Goal: Task Accomplishment & Management: Use online tool/utility

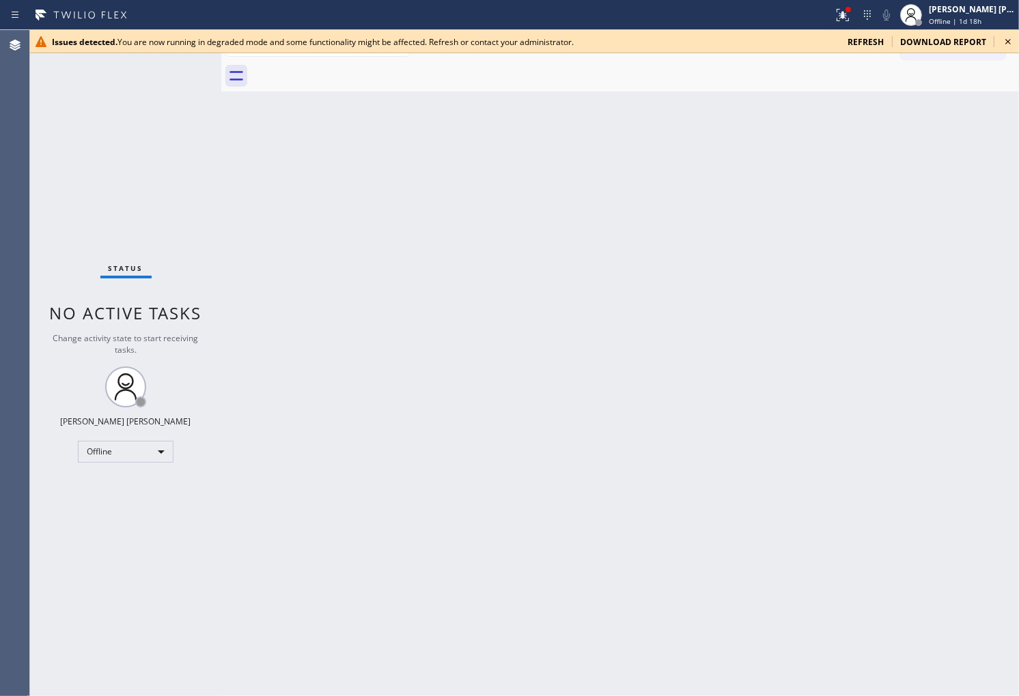
click at [867, 39] on span "refresh" at bounding box center [865, 42] width 36 height 12
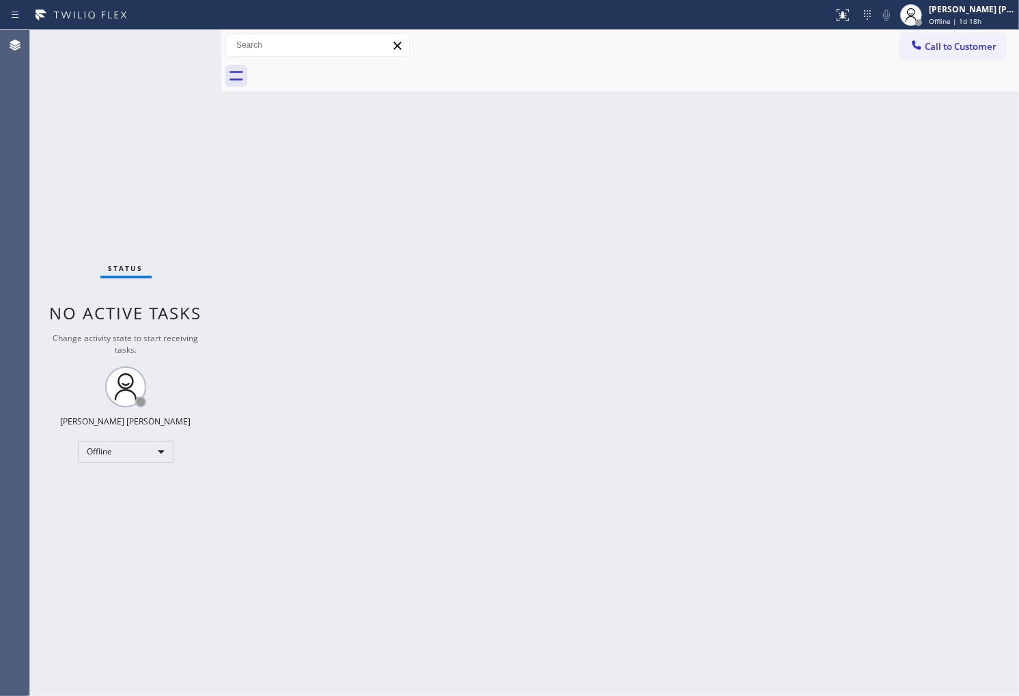
click at [77, 156] on div "Status No active tasks Change activity state to start receiving tasks. [PERSON_…" at bounding box center [125, 363] width 191 height 666
click at [960, 23] on span "Offline | 1d 18h" at bounding box center [955, 21] width 53 height 10
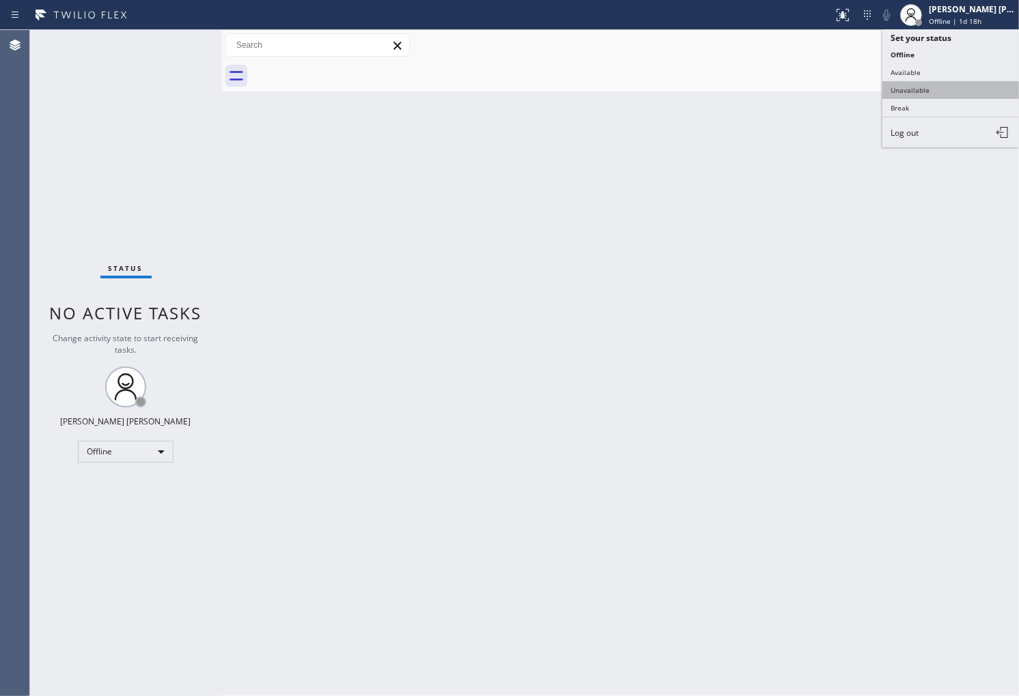
click at [943, 98] on button "Unavailable" at bounding box center [950, 90] width 137 height 18
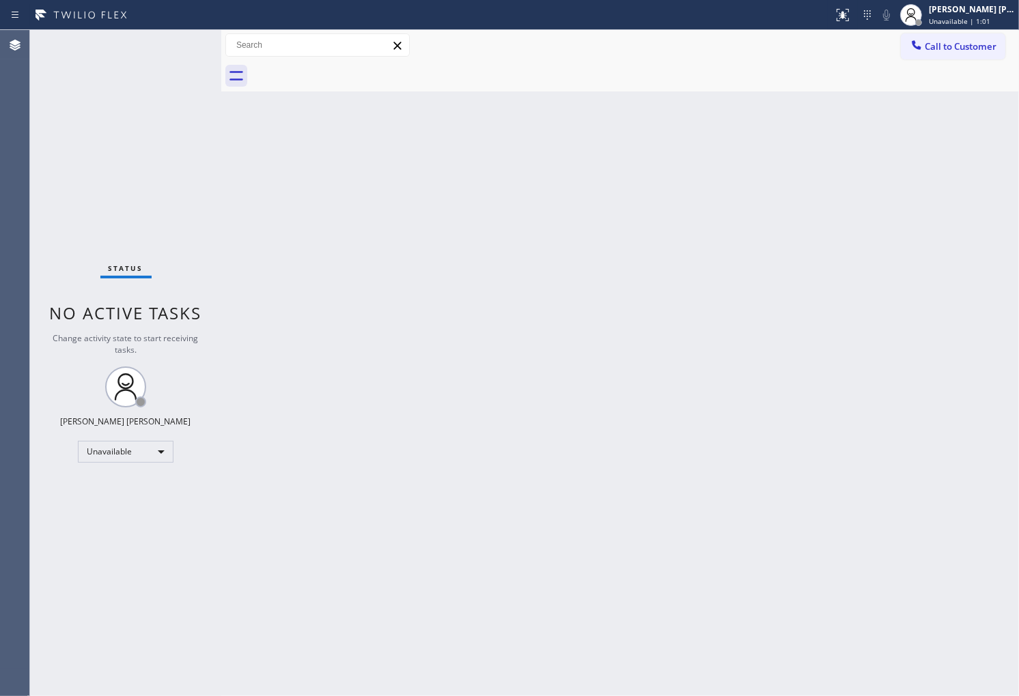
click at [0, 281] on div "Agent Desktop" at bounding box center [14, 363] width 29 height 666
click at [959, 55] on button "Call to Customer" at bounding box center [953, 46] width 104 height 26
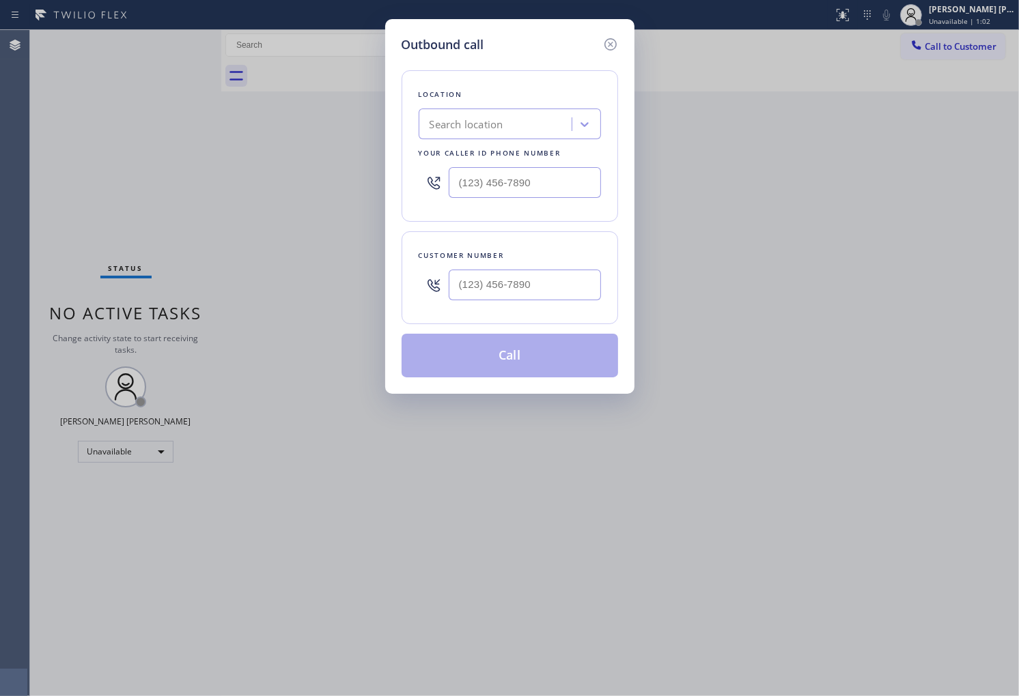
click at [597, 301] on div at bounding box center [525, 285] width 152 height 44
click at [589, 292] on input "(___) ___-____" at bounding box center [525, 285] width 152 height 31
paste input "210) 901-3193"
type input "[PHONE_NUMBER]"
click at [490, 182] on input "(___) ___-____" at bounding box center [525, 182] width 152 height 31
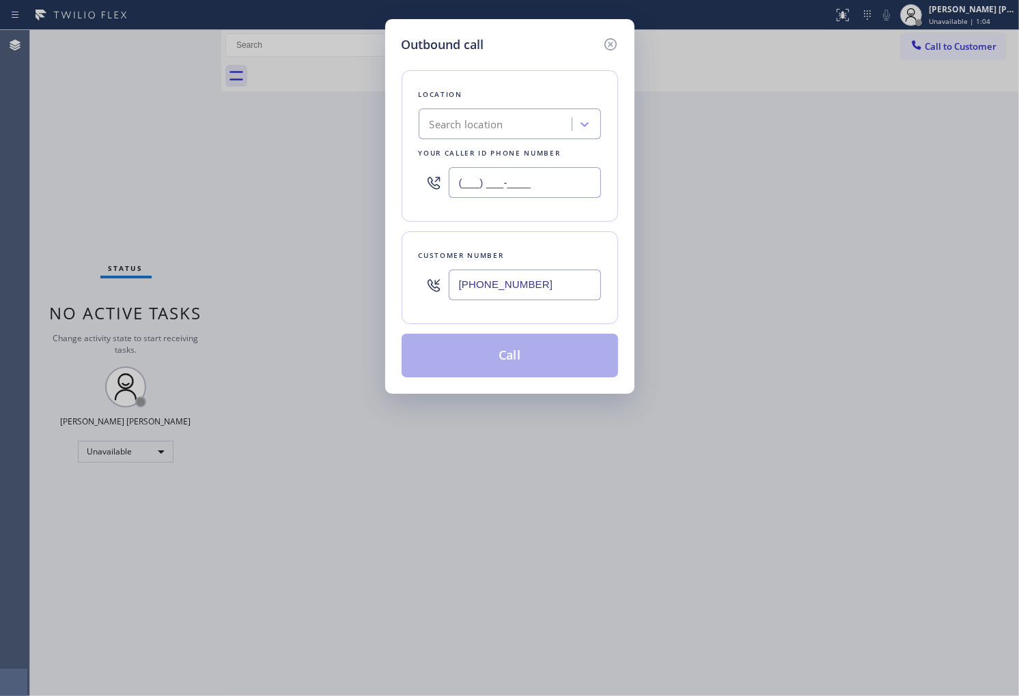
paste input "210) 982-0879"
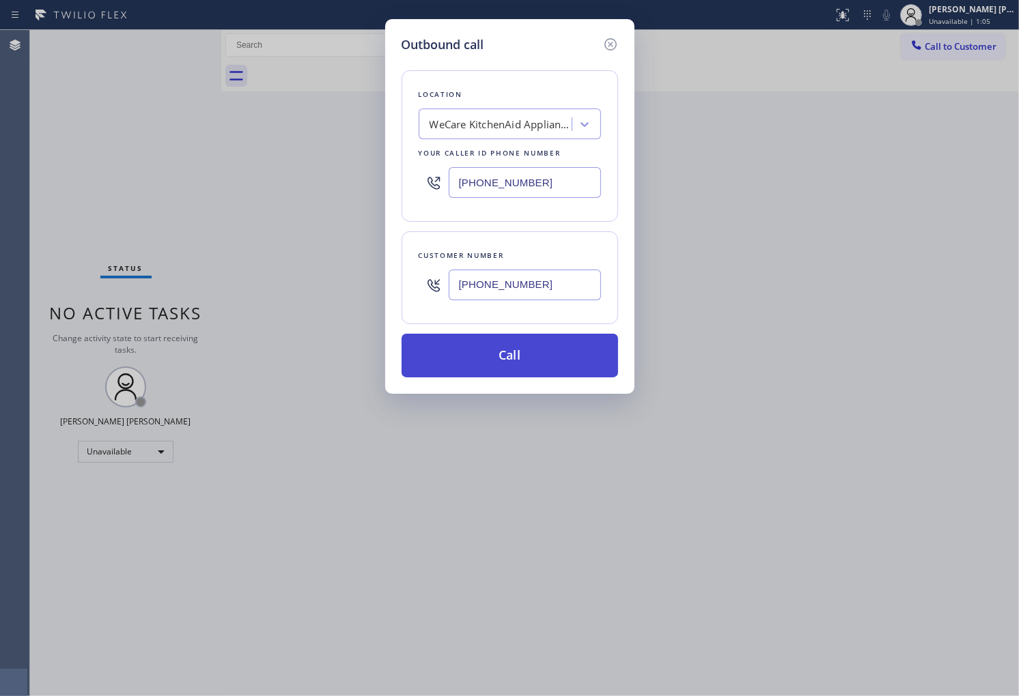
type input "[PHONE_NUMBER]"
click at [597, 363] on button "Call" at bounding box center [509, 356] width 216 height 44
drag, startPoint x: 597, startPoint y: 363, endPoint x: 645, endPoint y: 58, distance: 308.9
click at [597, 363] on button "Call" at bounding box center [509, 356] width 216 height 44
click at [645, 58] on div "Call to Customer Outbound call Location WeCare KitchenAid Appliance Repair Your…" at bounding box center [620, 45] width 798 height 31
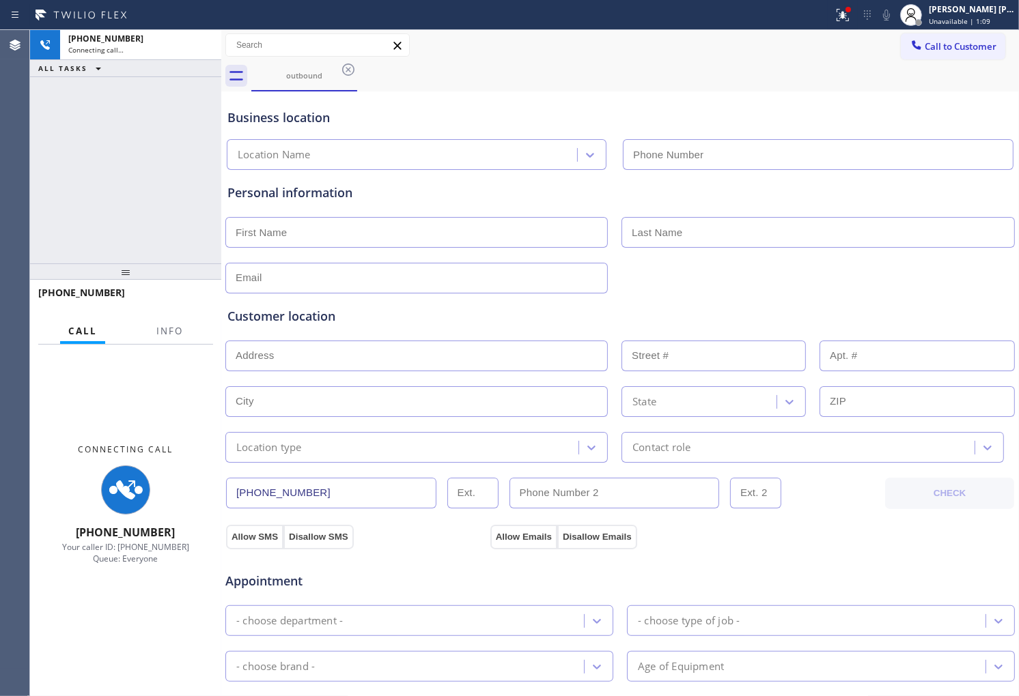
type input "[PHONE_NUMBER]"
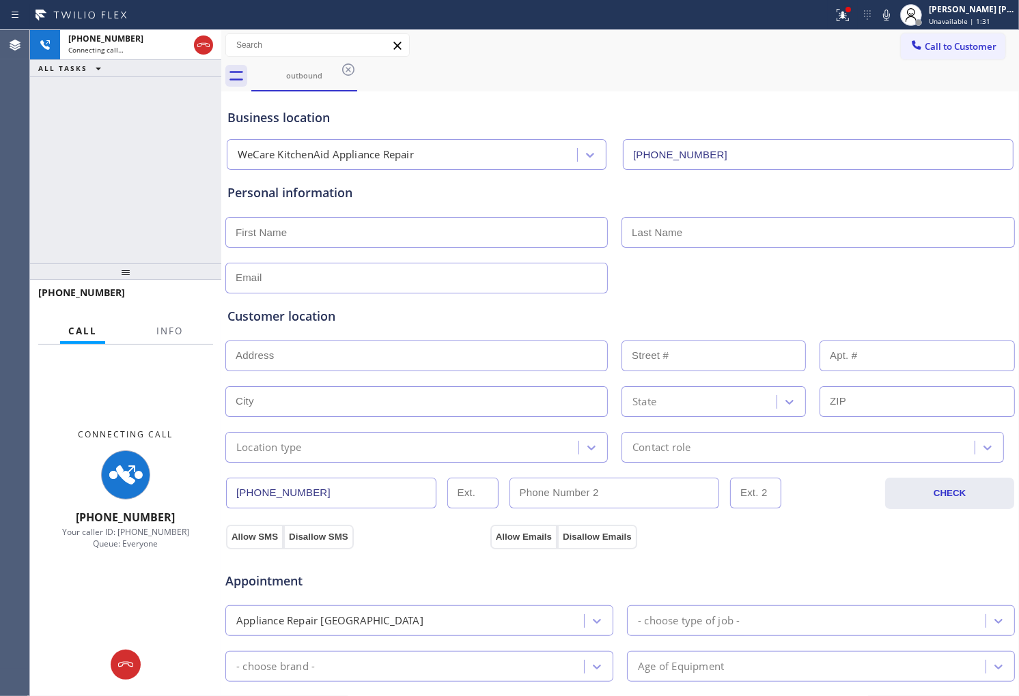
click at [0, 226] on div "Agent Desktop" at bounding box center [14, 363] width 29 height 666
click at [172, 333] on span "Info" at bounding box center [169, 331] width 27 height 12
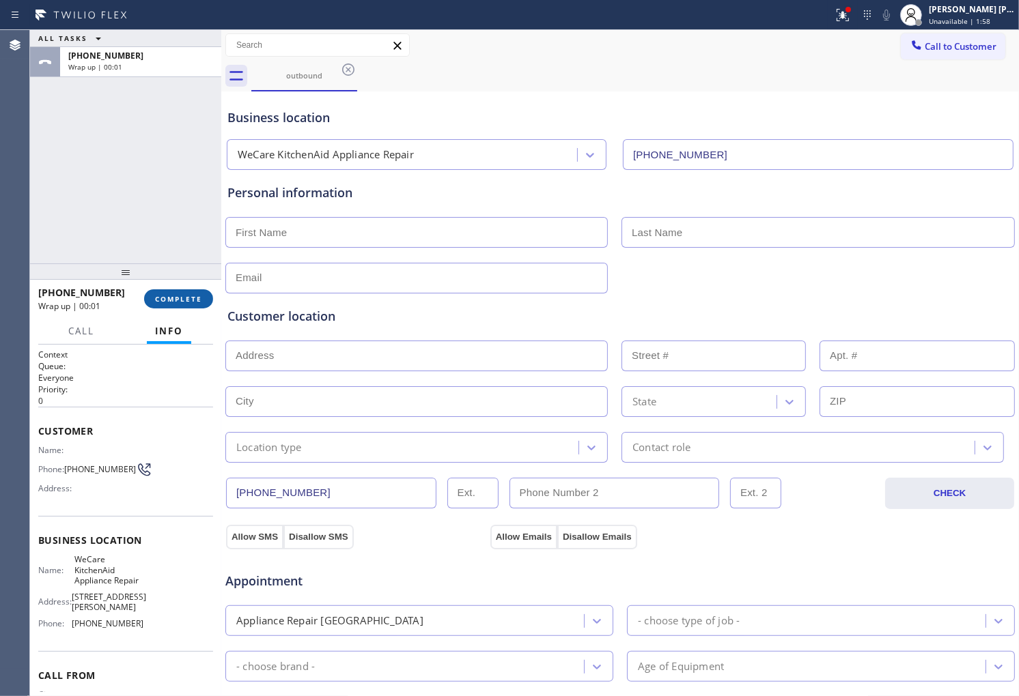
click at [168, 302] on span "COMPLETE" at bounding box center [178, 299] width 47 height 10
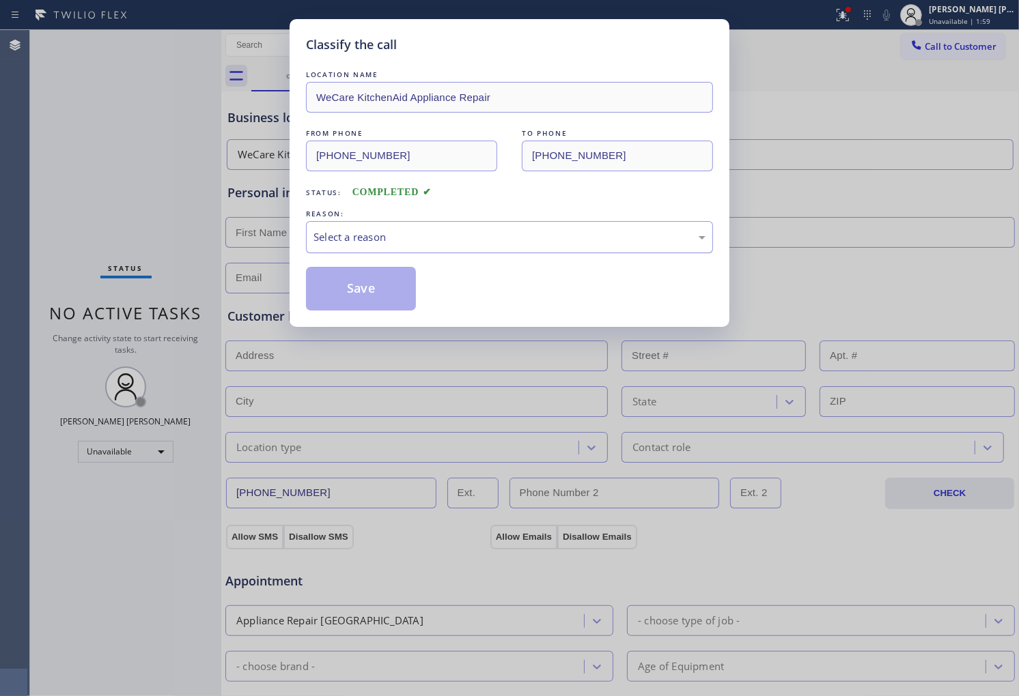
click at [365, 234] on div "Select a reason" at bounding box center [509, 237] width 392 height 16
click at [355, 281] on button "Save" at bounding box center [361, 289] width 110 height 44
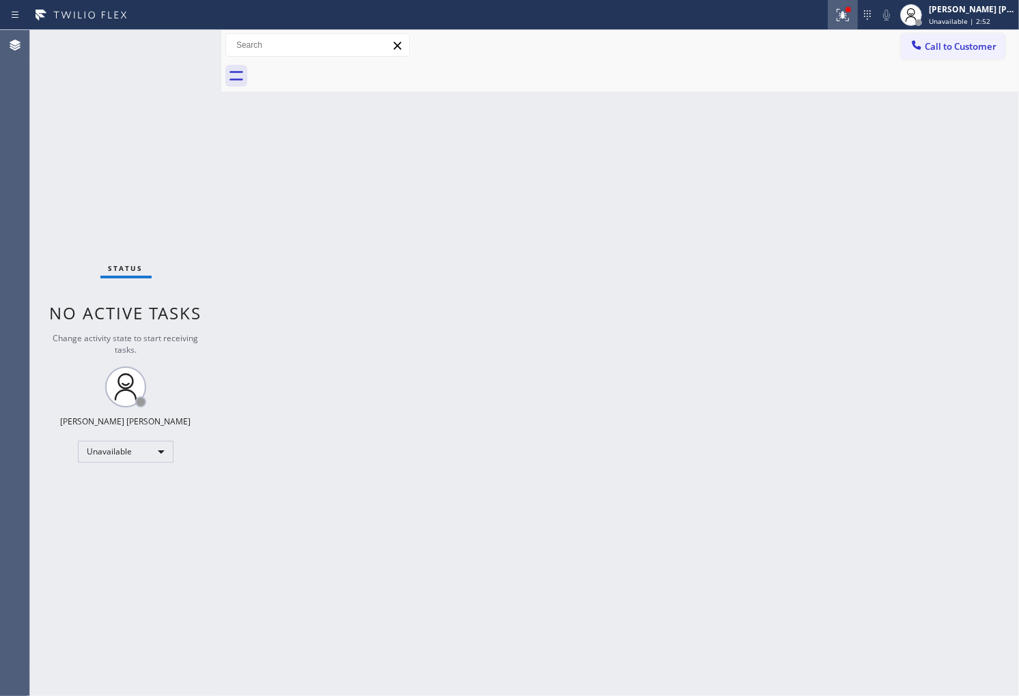
click at [851, 21] on icon at bounding box center [842, 15] width 16 height 16
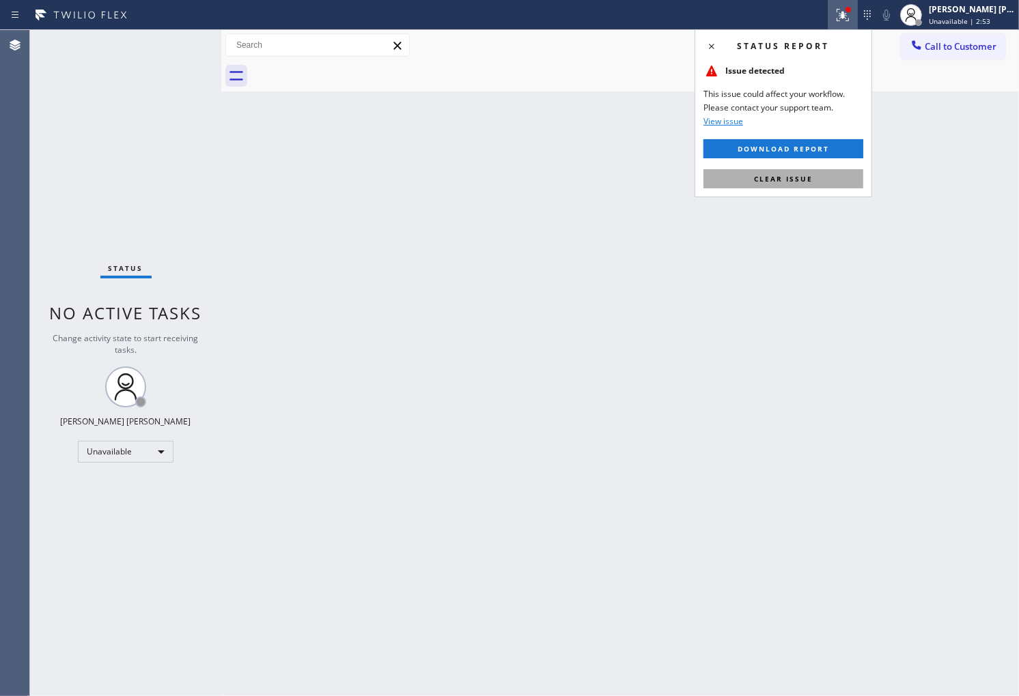
click at [792, 182] on span "Clear issue" at bounding box center [783, 179] width 59 height 10
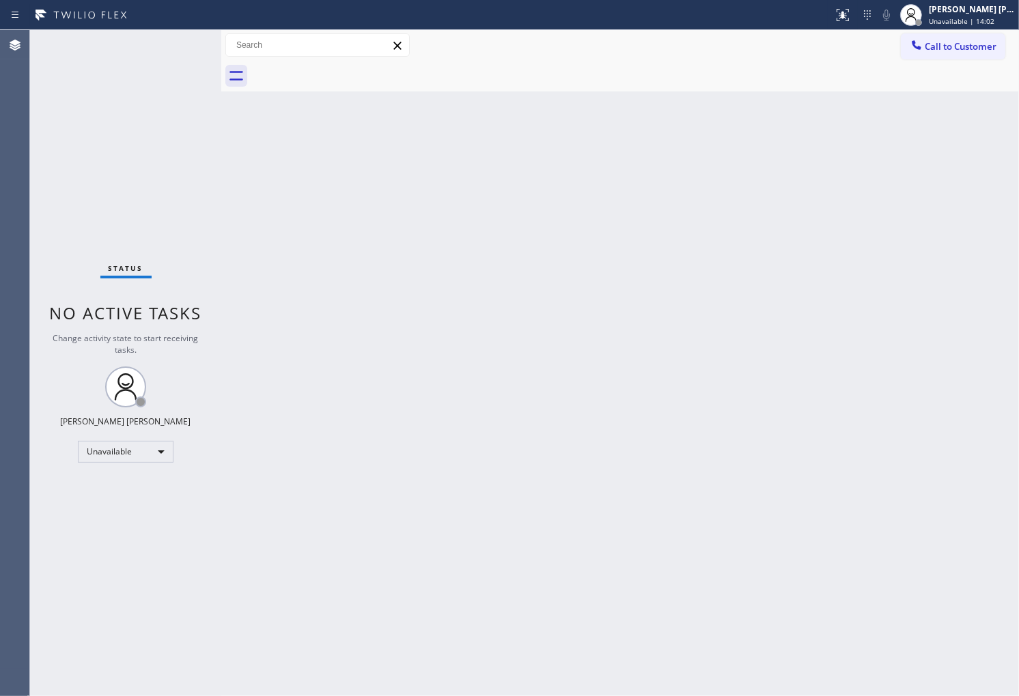
click at [957, 46] on span "Call to Customer" at bounding box center [961, 46] width 72 height 12
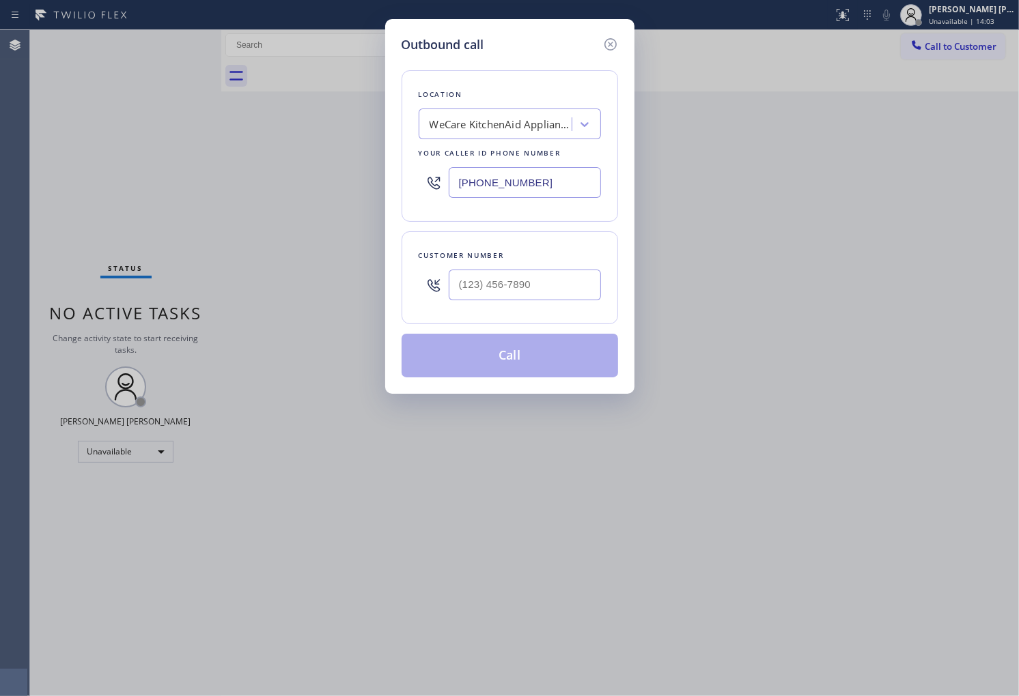
click at [496, 179] on input "[PHONE_NUMBER]" at bounding box center [525, 182] width 152 height 31
paste input "06) 279-9957"
type input "[PHONE_NUMBER]"
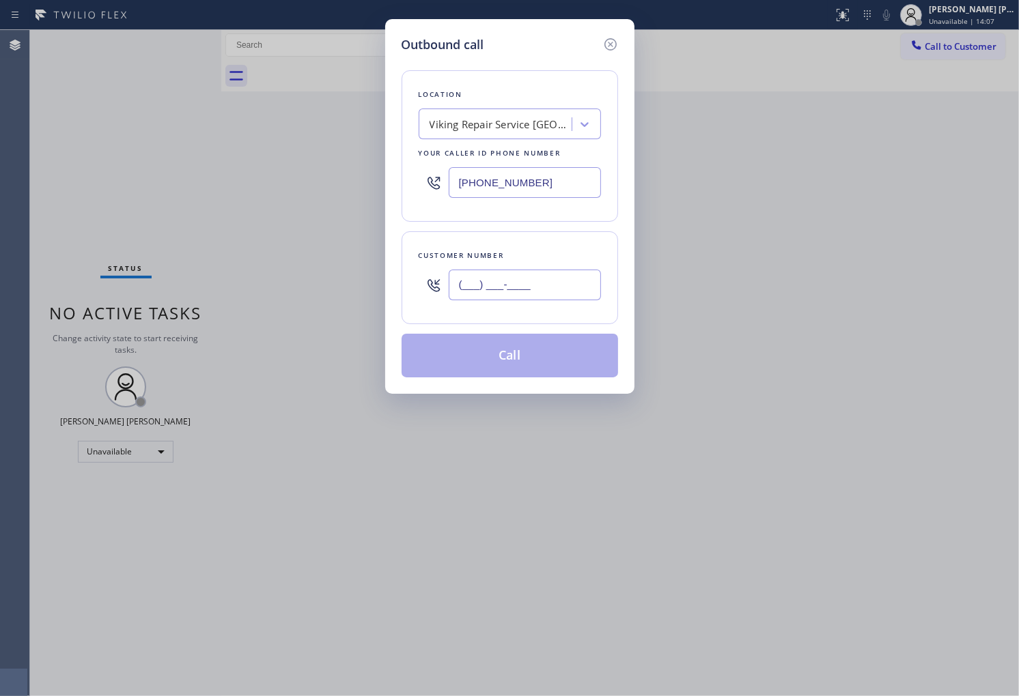
click at [556, 292] on input "(___) ___-____" at bounding box center [525, 285] width 152 height 31
paste input "206) 234-8946"
type input "[PHONE_NUMBER]"
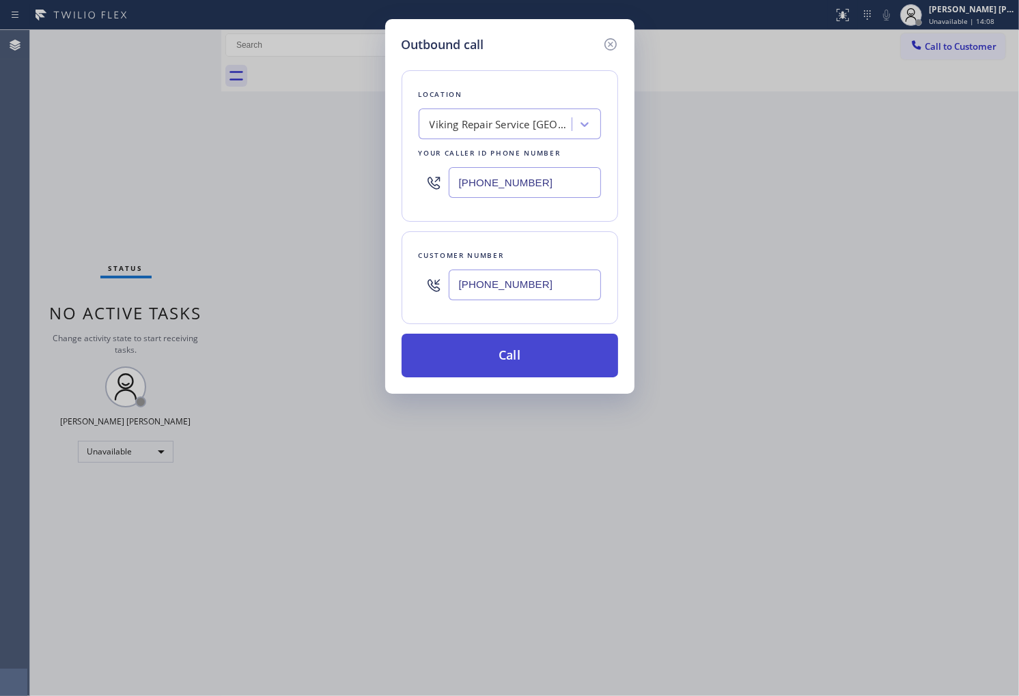
click at [572, 350] on button "Call" at bounding box center [509, 356] width 216 height 44
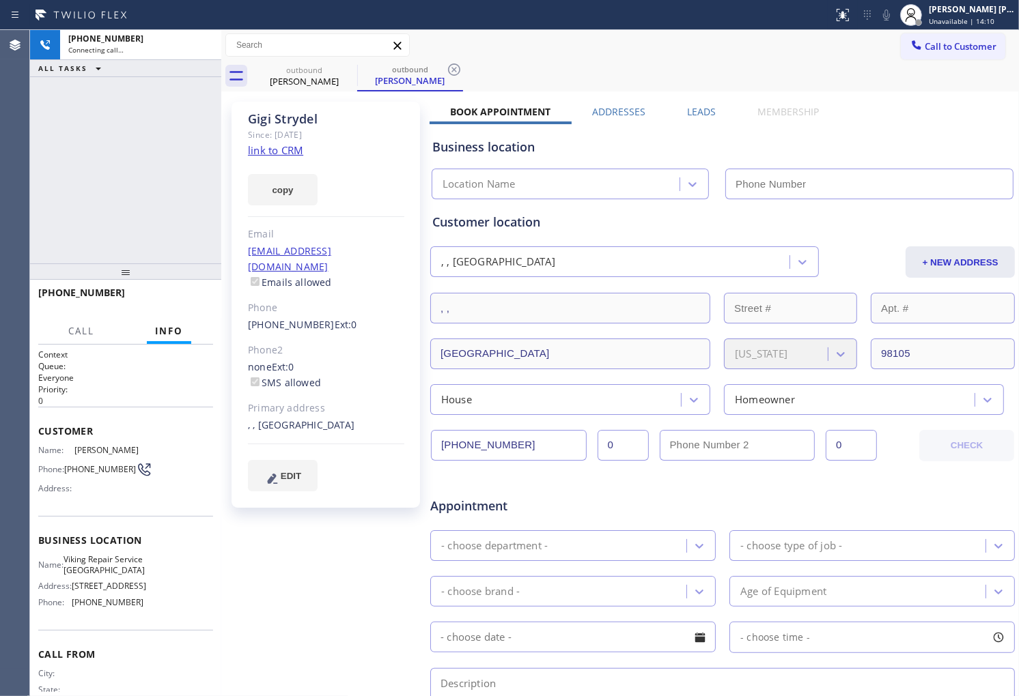
click at [292, 115] on div "[PERSON_NAME]" at bounding box center [326, 119] width 156 height 16
type input "[PHONE_NUMBER]"
click at [9, 160] on div "Agent Desktop" at bounding box center [14, 363] width 29 height 666
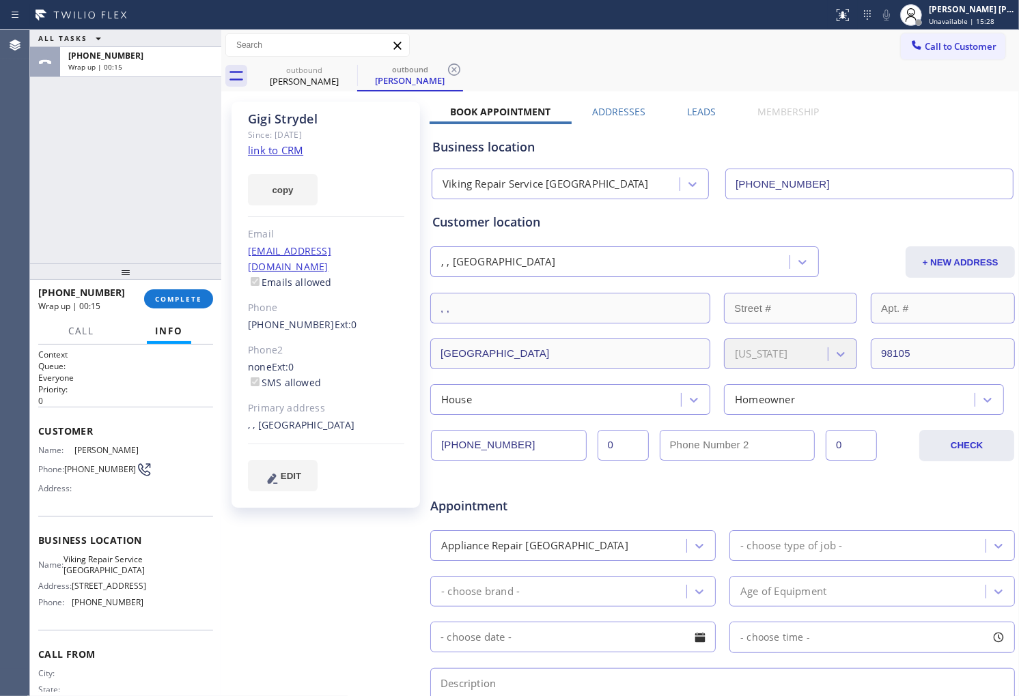
click at [185, 309] on div "[PHONE_NUMBER] Wrap up | 00:15 COMPLETE" at bounding box center [125, 299] width 175 height 36
click at [195, 296] on span "COMPLETE" at bounding box center [178, 299] width 47 height 10
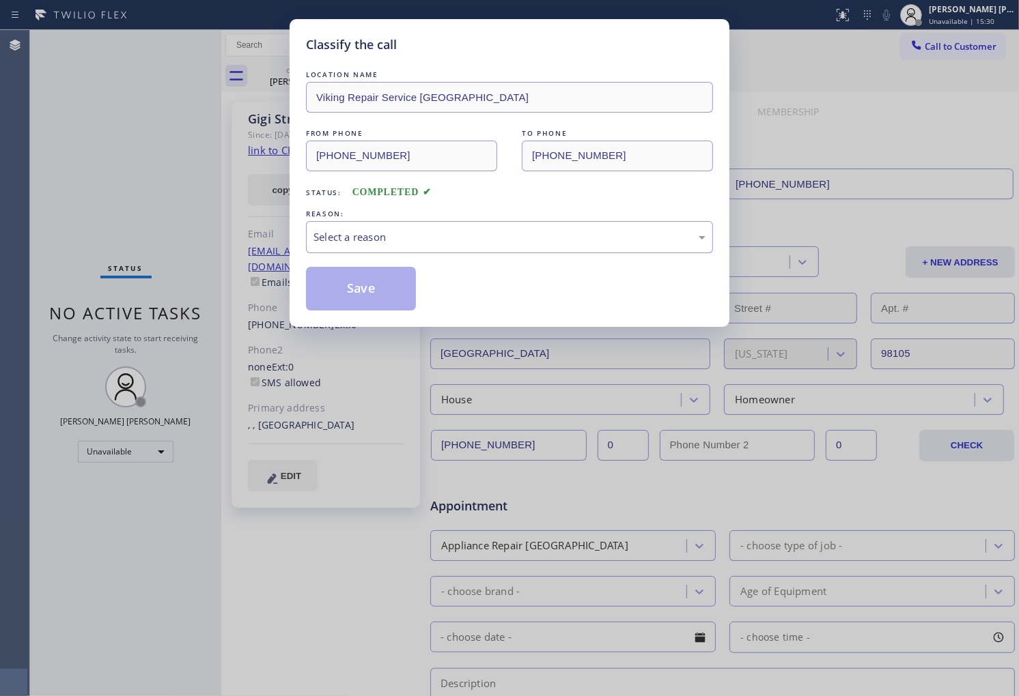
click at [482, 254] on div "LOCATION NAME Viking Repair Service [GEOGRAPHIC_DATA] FROM PHONE [PHONE_NUMBER]…" at bounding box center [509, 189] width 407 height 243
click at [487, 234] on div "Select a reason" at bounding box center [509, 237] width 392 height 16
click at [386, 281] on button "Save" at bounding box center [361, 289] width 110 height 44
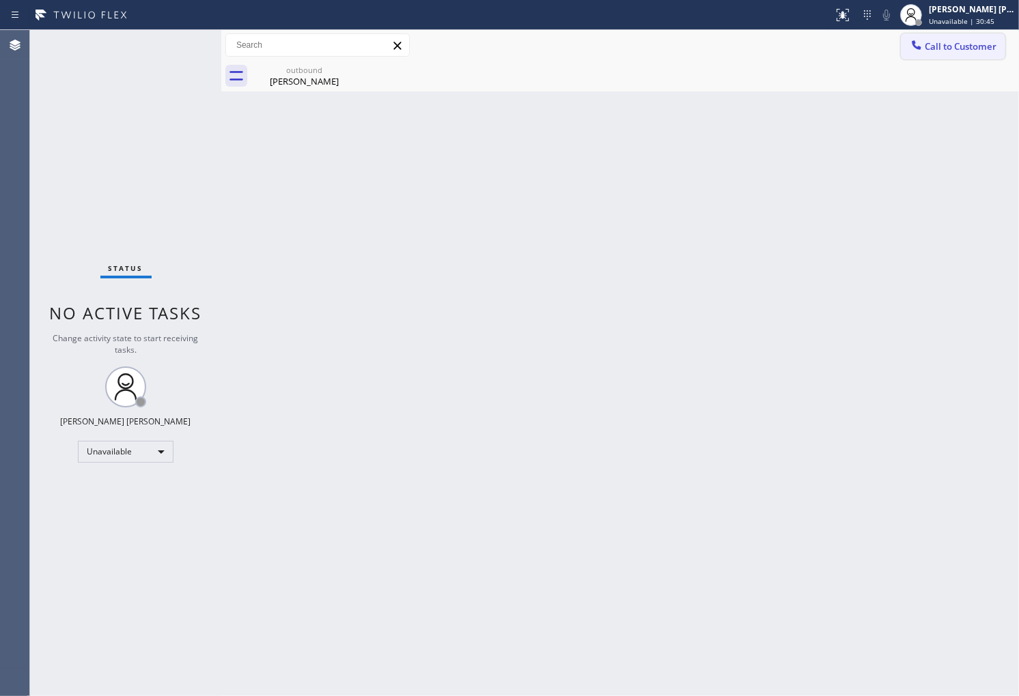
click at [970, 53] on button "Call to Customer" at bounding box center [953, 46] width 104 height 26
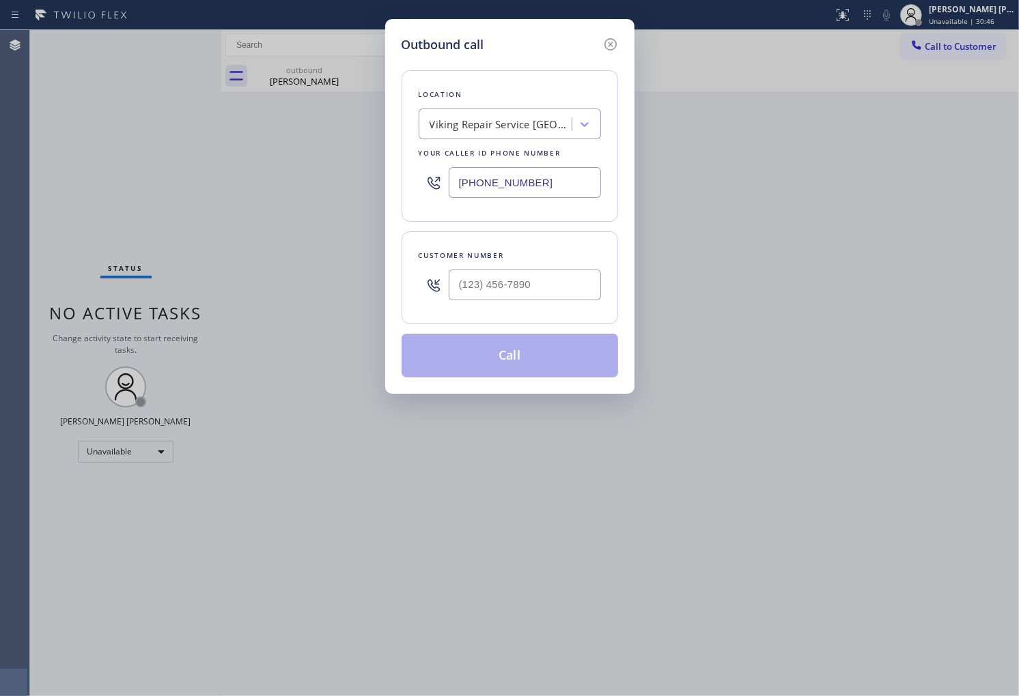
click at [495, 178] on input "[PHONE_NUMBER]" at bounding box center [525, 182] width 152 height 31
click at [485, 126] on div "Viking Repair Service [GEOGRAPHIC_DATA]" at bounding box center [500, 125] width 143 height 16
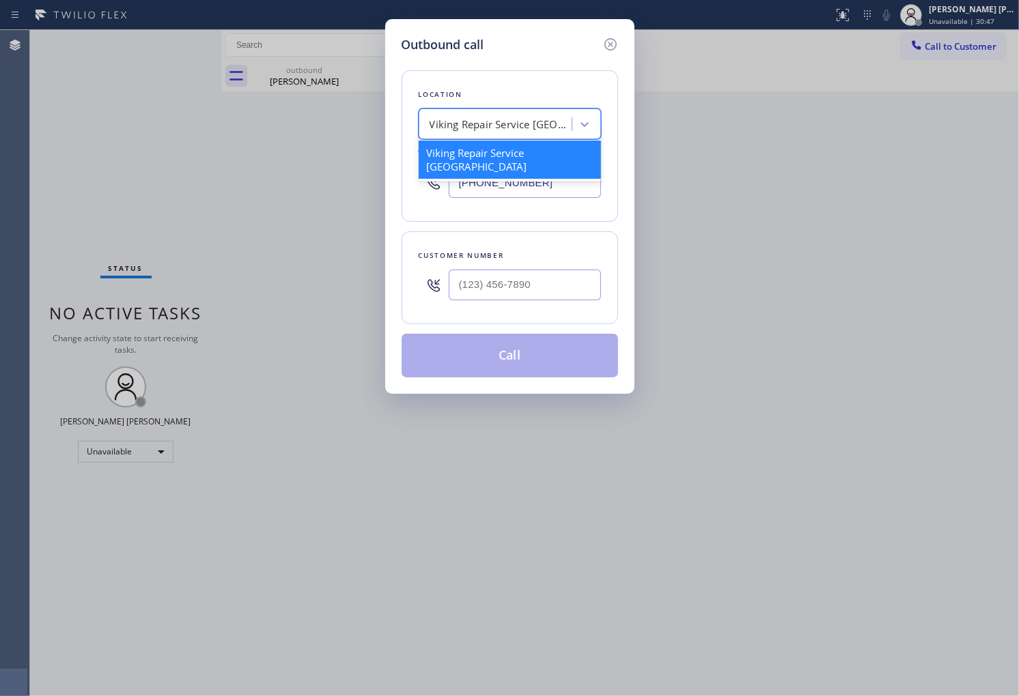
paste input "[PERSON_NAME] & Son HVAC Service"
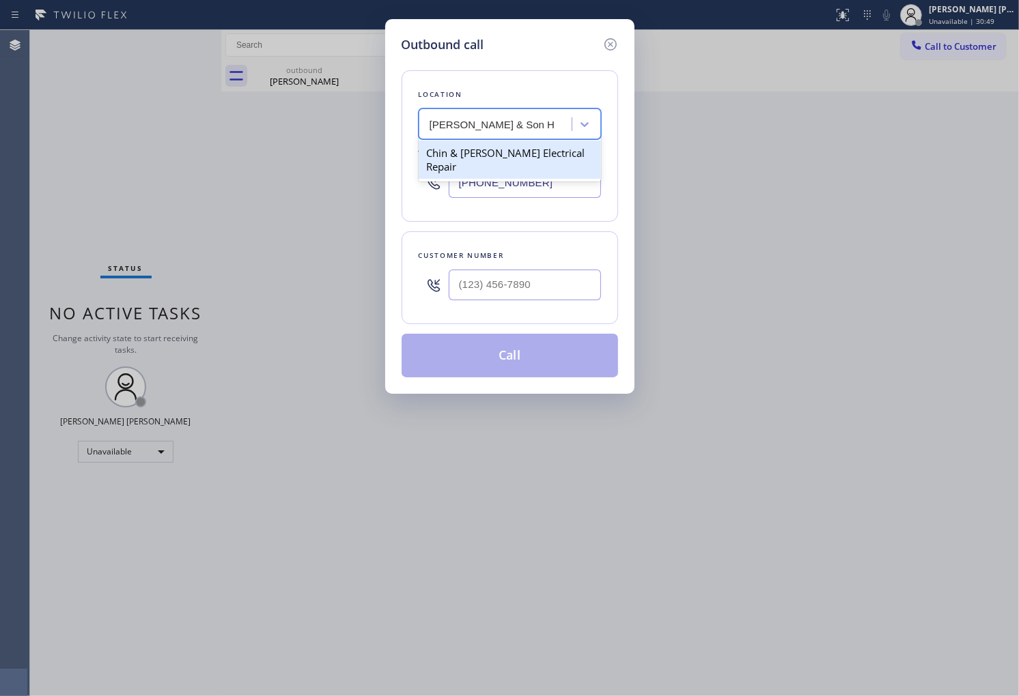
type input "[PERSON_NAME] & Son HVAC Service"
click at [684, 128] on div "Outbound call Location option Chin & [PERSON_NAME] Electrical Repair focused, 1…" at bounding box center [509, 348] width 1019 height 696
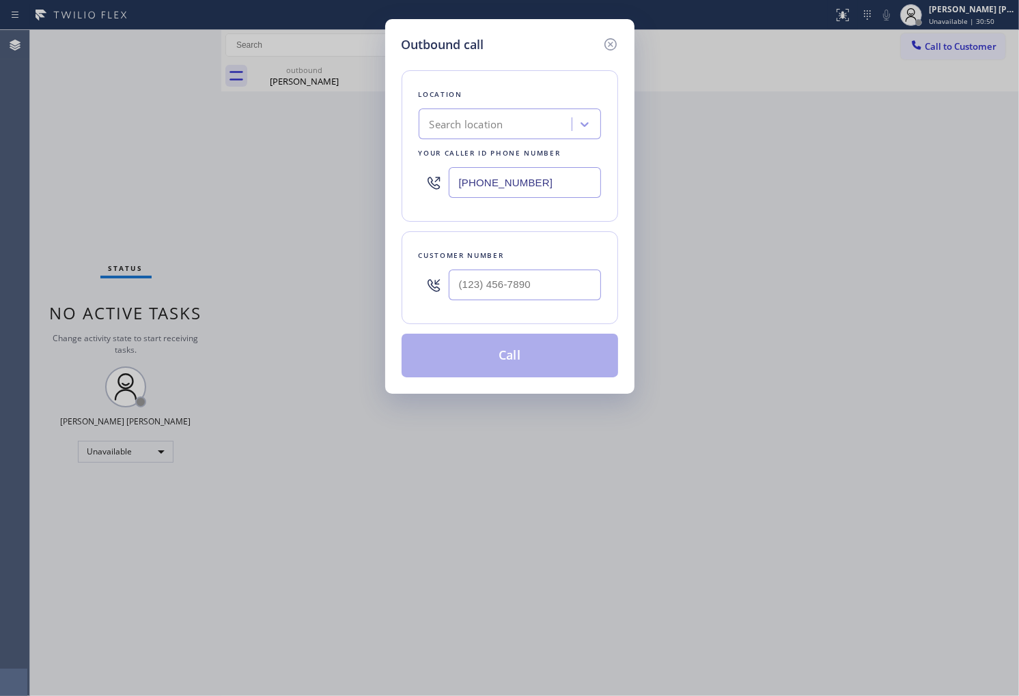
click at [519, 128] on div "Search location" at bounding box center [497, 125] width 149 height 24
click at [531, 127] on div "Search location" at bounding box center [497, 125] width 149 height 24
click at [0, 276] on div "Outbound call Location Search location Your caller id phone number [PHONE_NUMBE…" at bounding box center [509, 348] width 1019 height 696
click at [507, 189] on input "[PHONE_NUMBER]" at bounding box center [525, 182] width 152 height 31
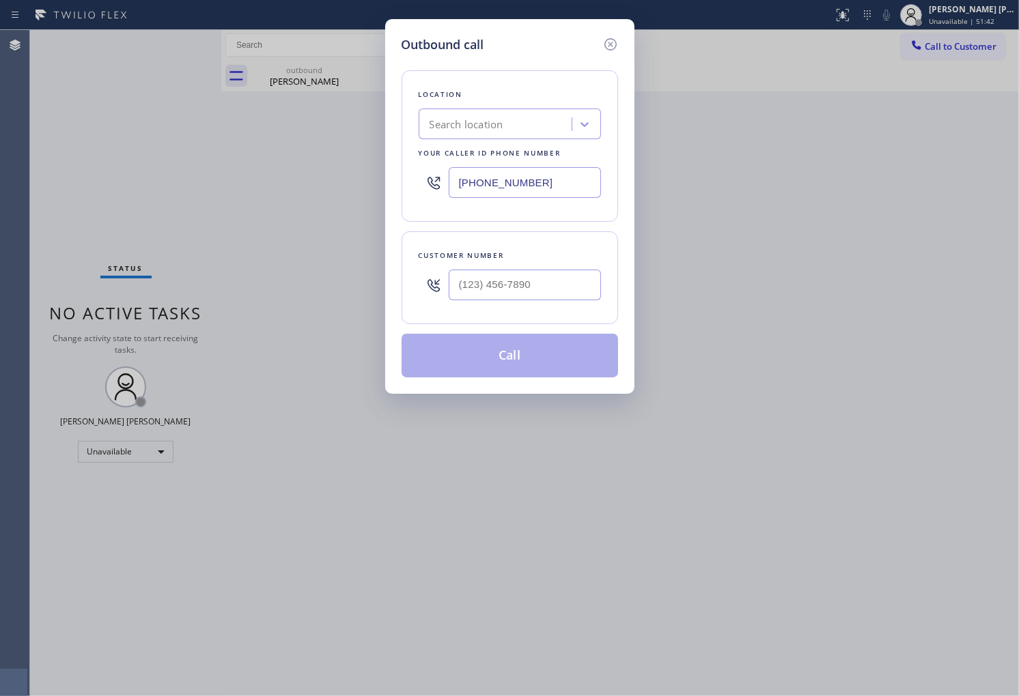
click at [507, 189] on input "[PHONE_NUMBER]" at bounding box center [525, 182] width 152 height 31
drag, startPoint x: 507, startPoint y: 189, endPoint x: 501, endPoint y: 169, distance: 21.6
click at [507, 189] on input "[PHONE_NUMBER]" at bounding box center [525, 182] width 152 height 31
paste input "805) 549-572"
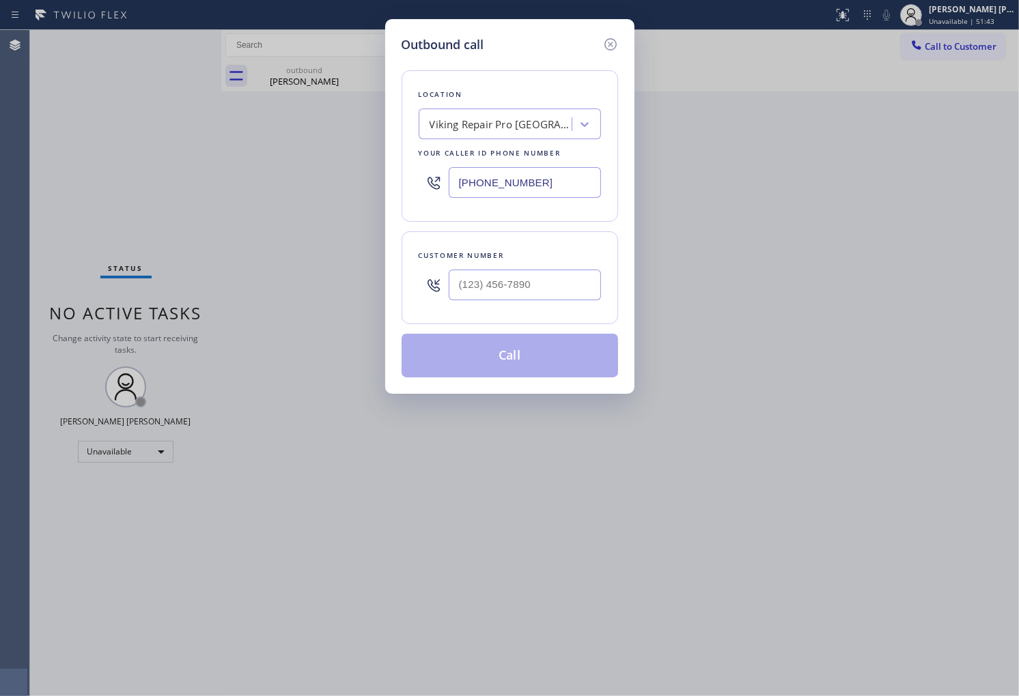
type input "[PHONE_NUMBER]"
click at [535, 288] on input "(___) ___-____" at bounding box center [525, 285] width 152 height 31
paste input "805) 276-0363"
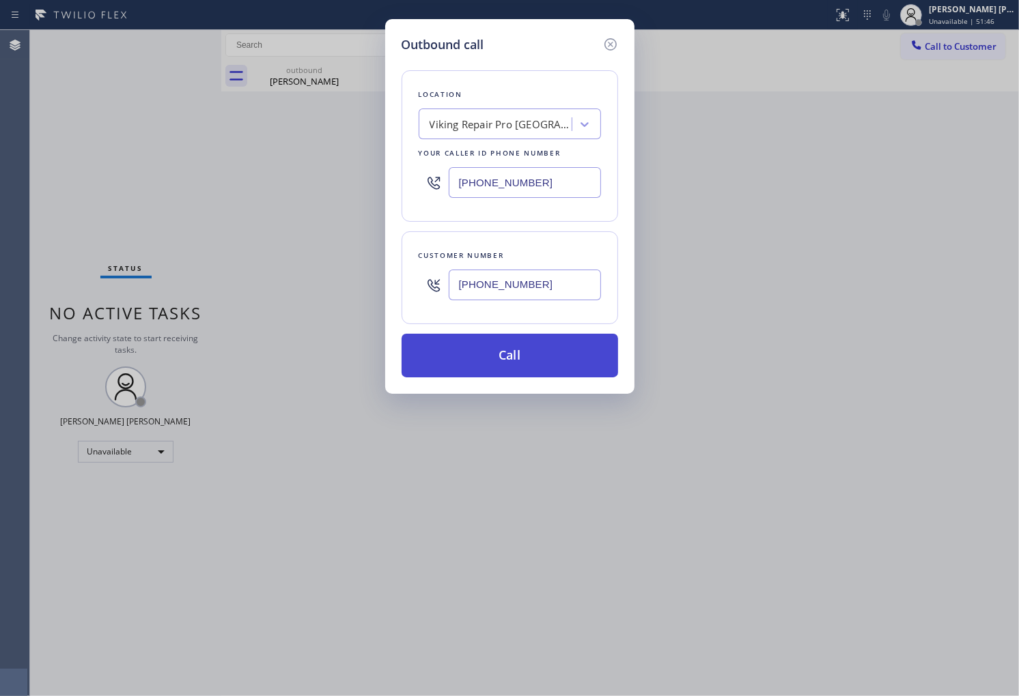
type input "[PHONE_NUMBER]"
click at [536, 352] on button "Call" at bounding box center [509, 356] width 216 height 44
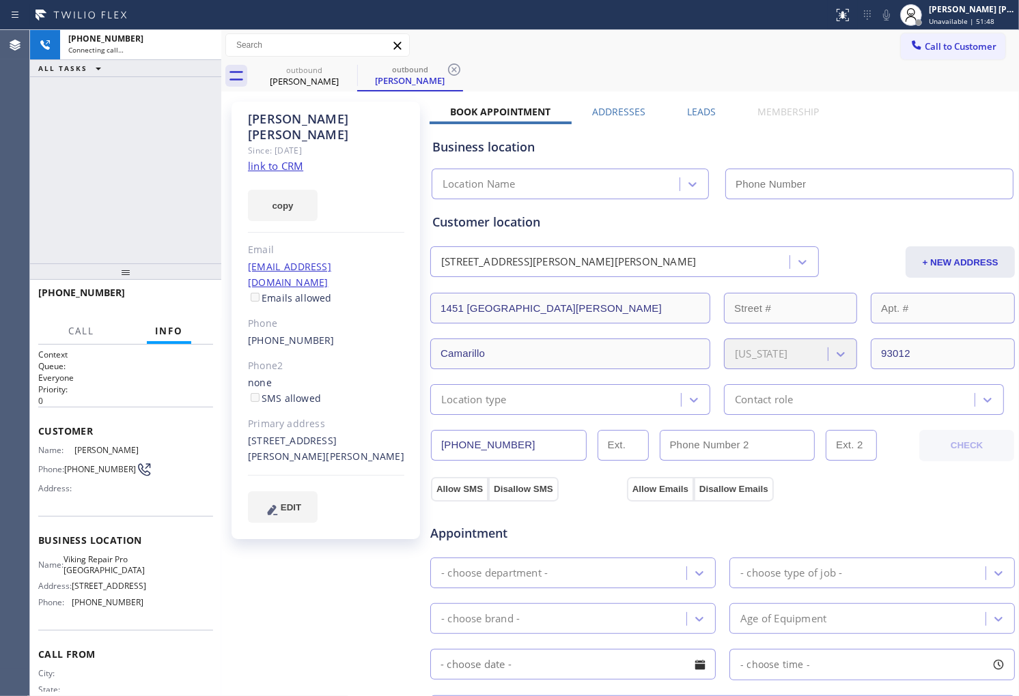
click at [0, 0] on icon at bounding box center [0, 0] width 0 height 0
click at [303, 124] on div "[PERSON_NAME]" at bounding box center [326, 126] width 156 height 31
copy div "[PERSON_NAME]"
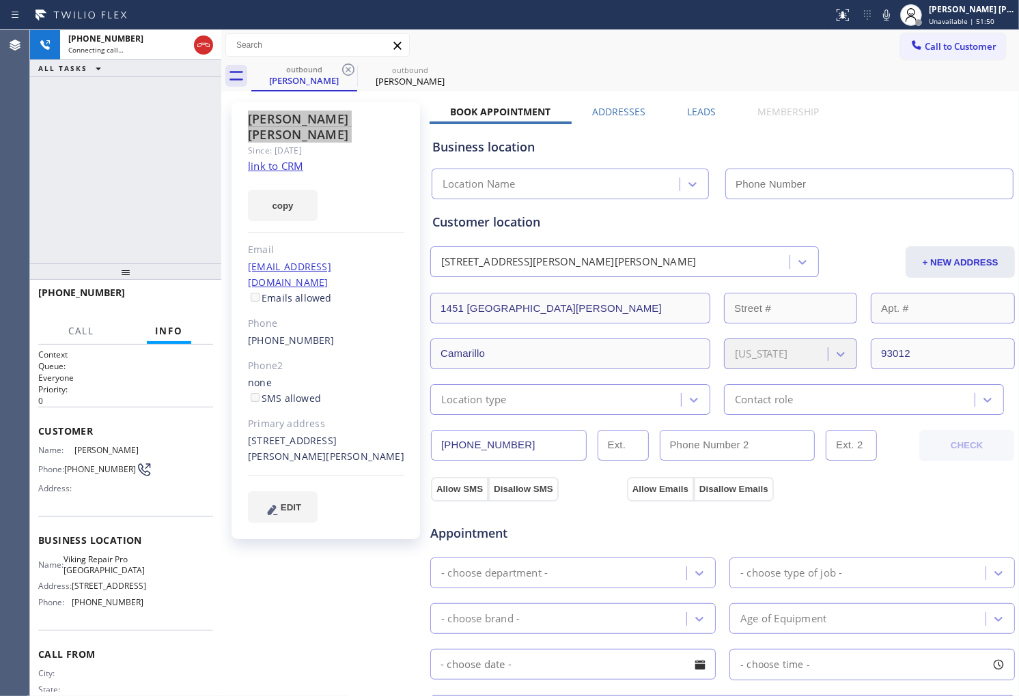
type input "[PHONE_NUMBER]"
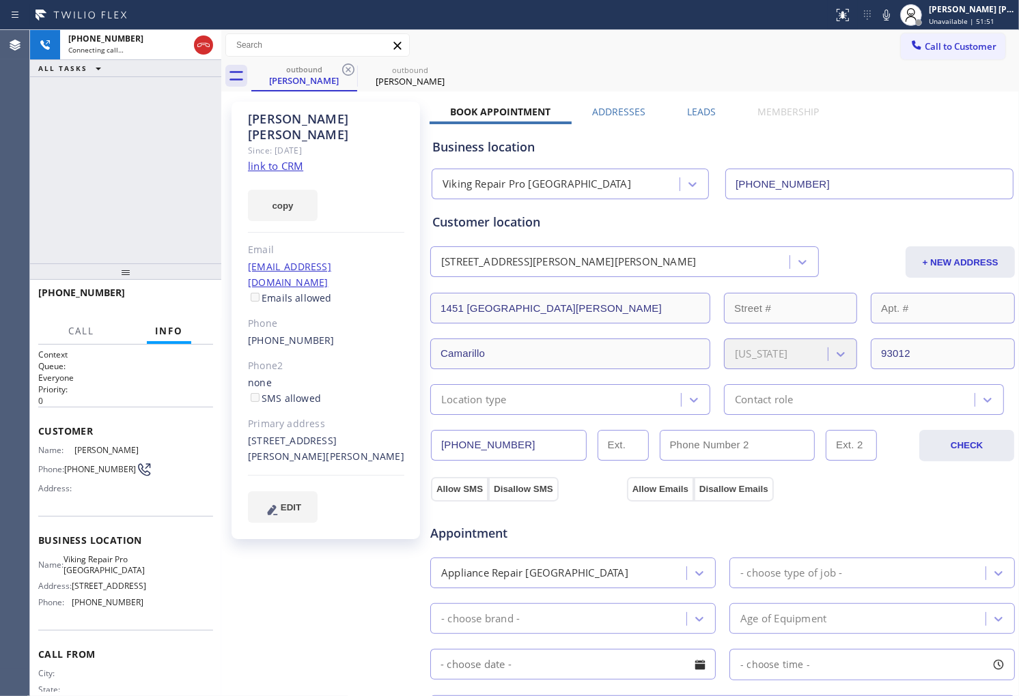
click at [132, 227] on div "[PHONE_NUMBER] Connecting call… ALL TASKS ALL TASKS ACTIVE TASKS TASKS IN WRAP …" at bounding box center [125, 147] width 191 height 234
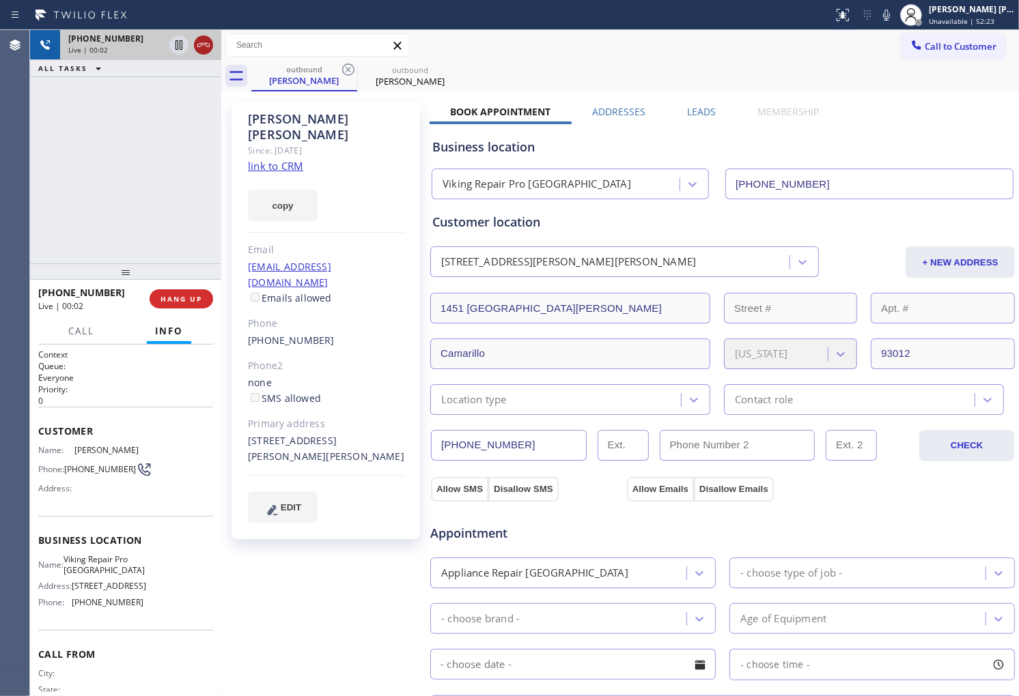
click at [199, 51] on icon at bounding box center [203, 45] width 16 height 16
click at [692, 109] on label "Leads" at bounding box center [701, 111] width 29 height 13
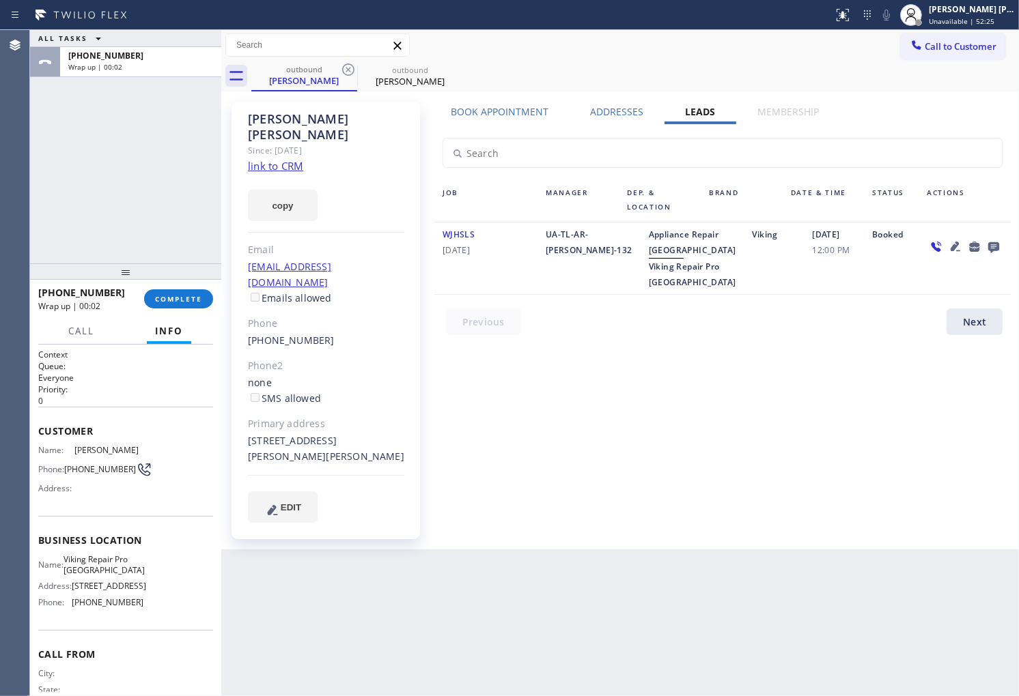
click at [994, 244] on icon at bounding box center [993, 247] width 11 height 11
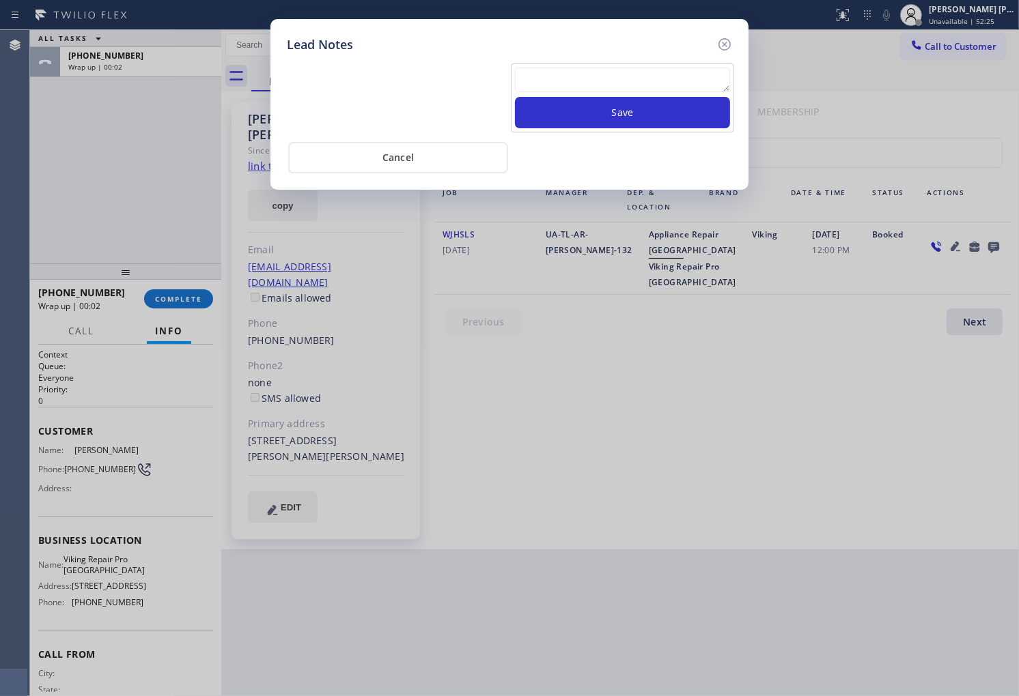
click at [673, 87] on textarea at bounding box center [622, 80] width 215 height 25
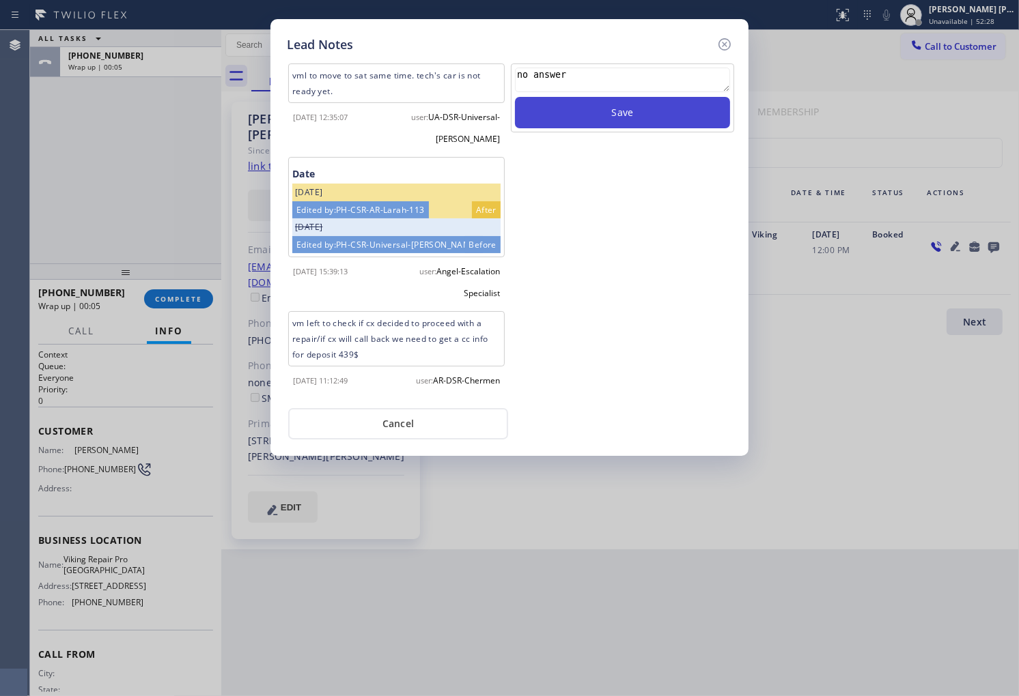
type textarea "no answer"
click at [670, 120] on button "Save" at bounding box center [622, 112] width 215 height 31
click at [722, 46] on icon at bounding box center [724, 44] width 12 height 12
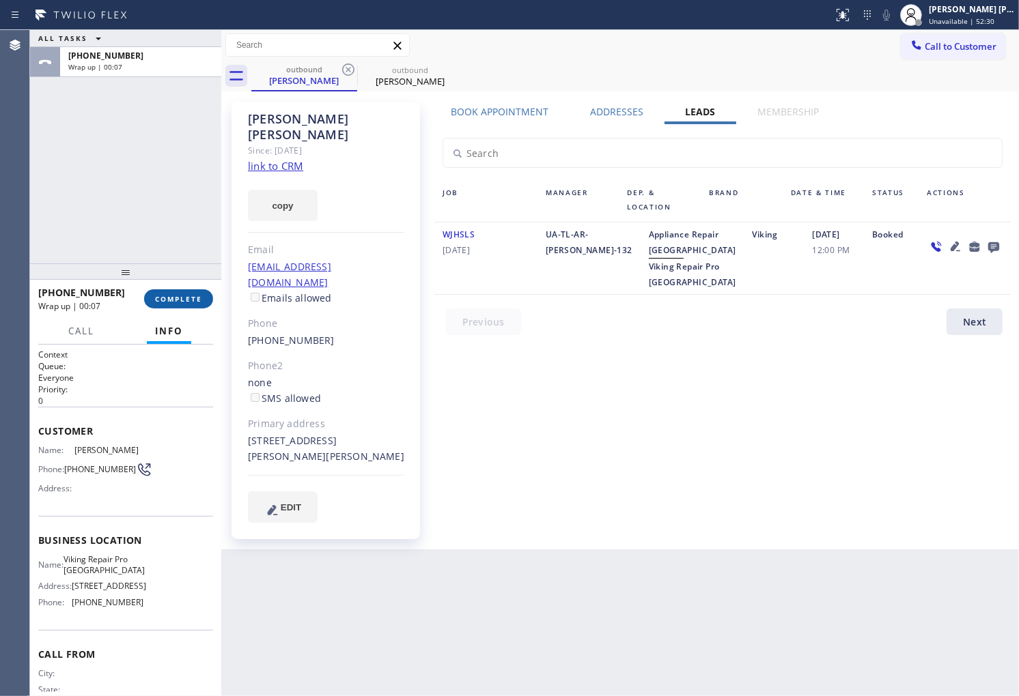
click at [178, 290] on button "COMPLETE" at bounding box center [178, 299] width 69 height 19
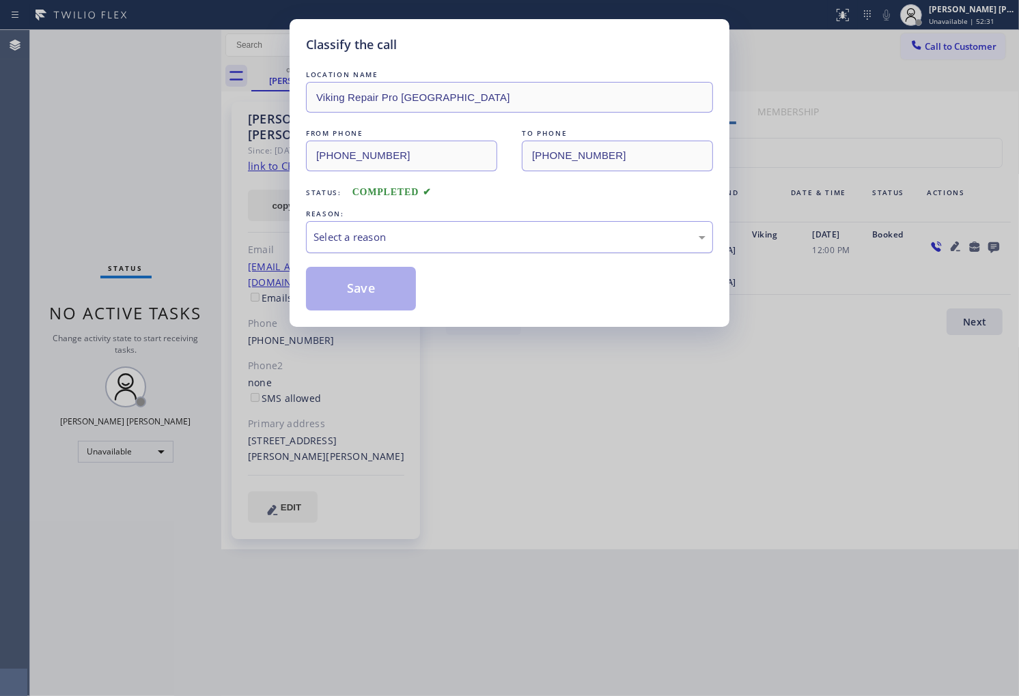
click at [427, 233] on div "Select a reason" at bounding box center [509, 237] width 392 height 16
click at [350, 298] on button "Save" at bounding box center [361, 289] width 110 height 44
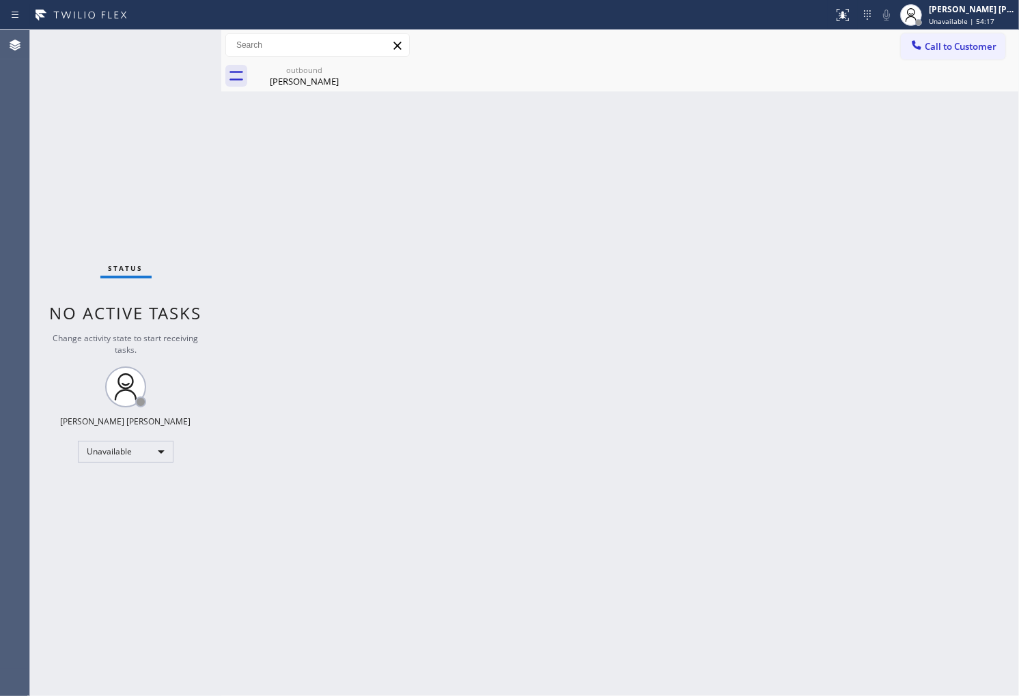
click at [925, 51] on span "Call to Customer" at bounding box center [961, 46] width 72 height 12
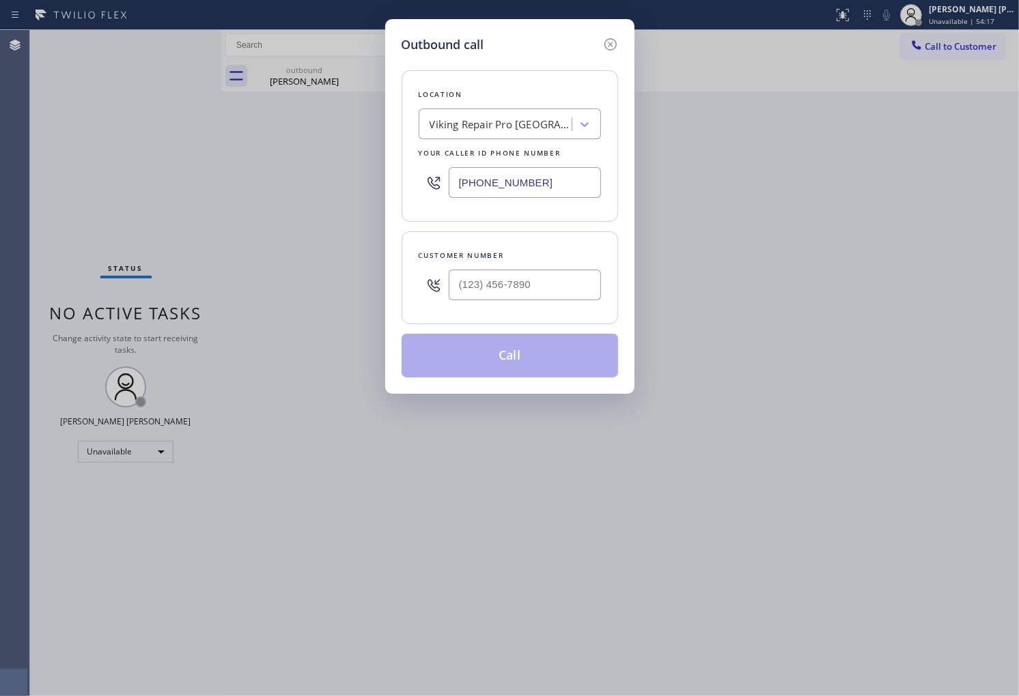
click at [535, 187] on input "[PHONE_NUMBER]" at bounding box center [525, 182] width 152 height 31
paste input "408) 692-9515"
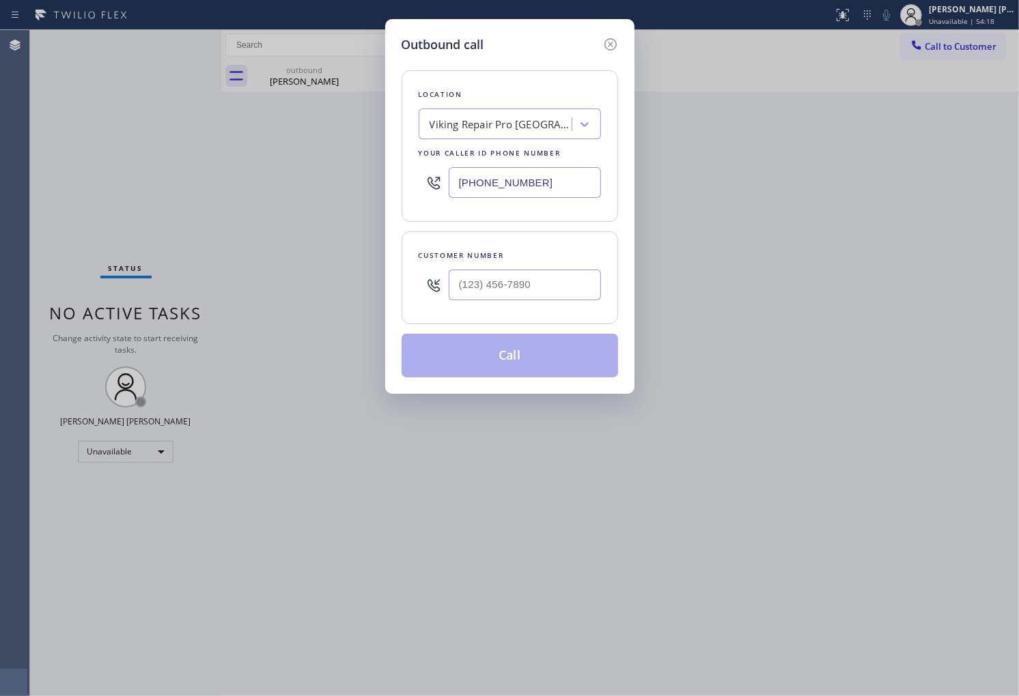
type input "[PHONE_NUMBER]"
click at [548, 282] on input "(___) ___-____" at bounding box center [525, 285] width 152 height 31
paste input "408) 531-1442"
type input "[PHONE_NUMBER]"
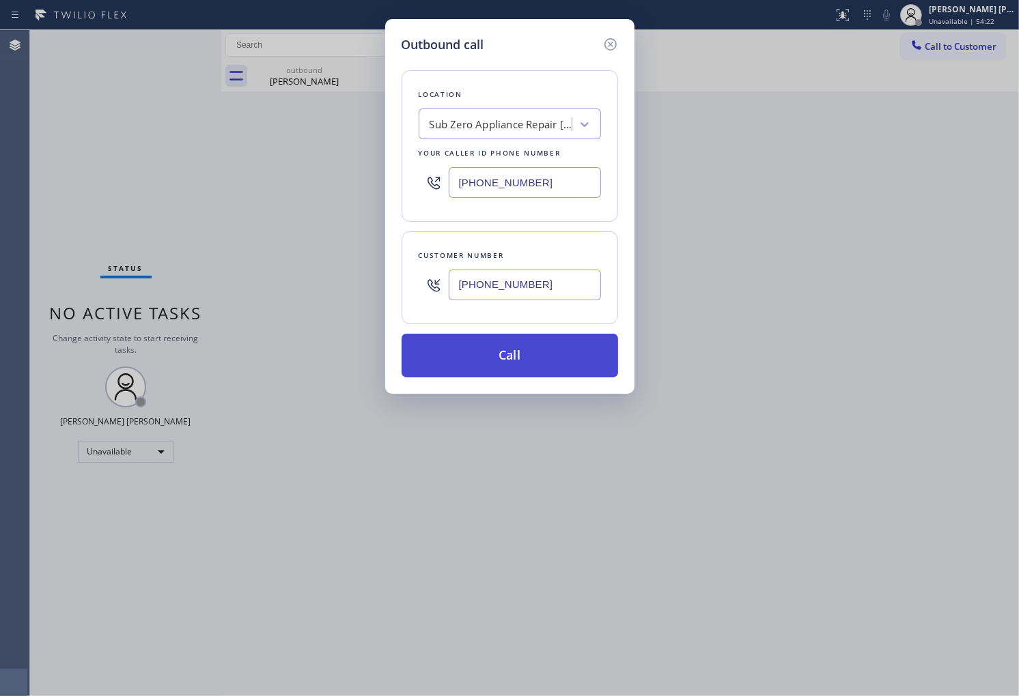
click at [549, 358] on button "Call" at bounding box center [509, 356] width 216 height 44
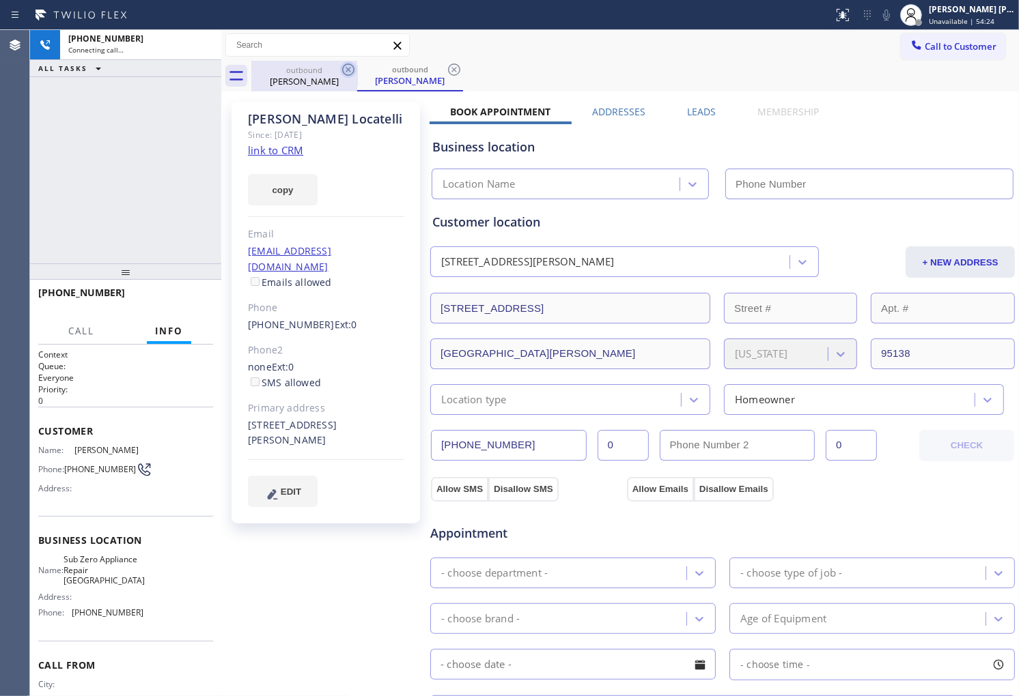
click at [346, 72] on icon at bounding box center [348, 70] width 12 height 12
click at [277, 119] on div "[PERSON_NAME]" at bounding box center [326, 119] width 156 height 16
copy div "[PERSON_NAME]"
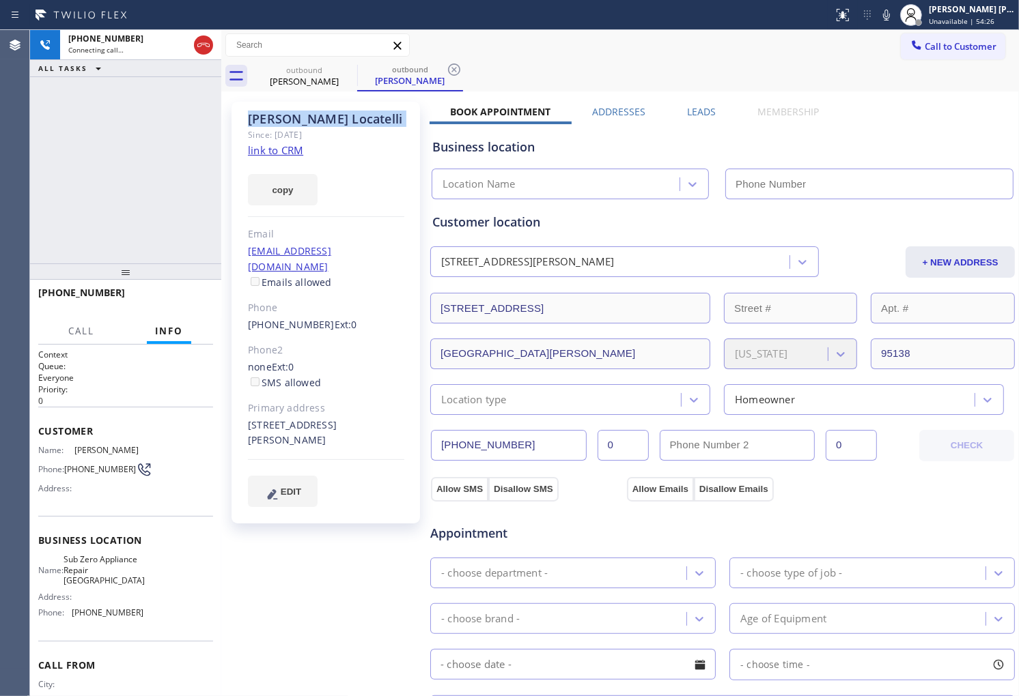
click at [0, 149] on div "Agent Desktop" at bounding box center [14, 363] width 29 height 666
type input "[PHONE_NUMBER]"
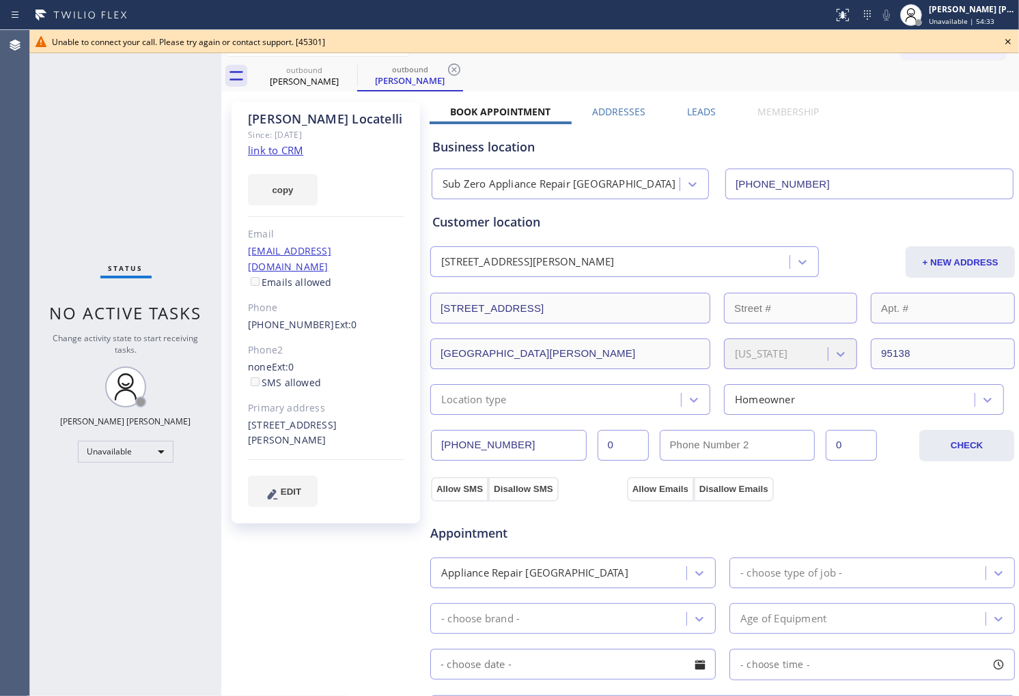
click at [0, 159] on div "Agent Desktop" at bounding box center [14, 363] width 29 height 666
click at [290, 318] on link "[PHONE_NUMBER]" at bounding box center [291, 324] width 87 height 13
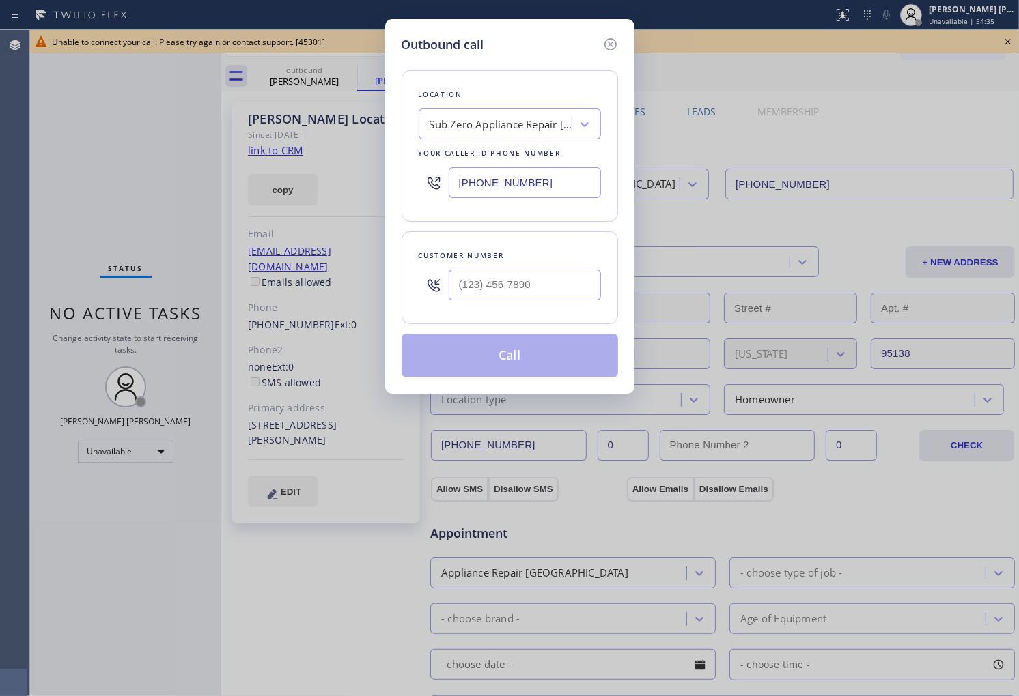
type input "[PHONE_NUMBER]"
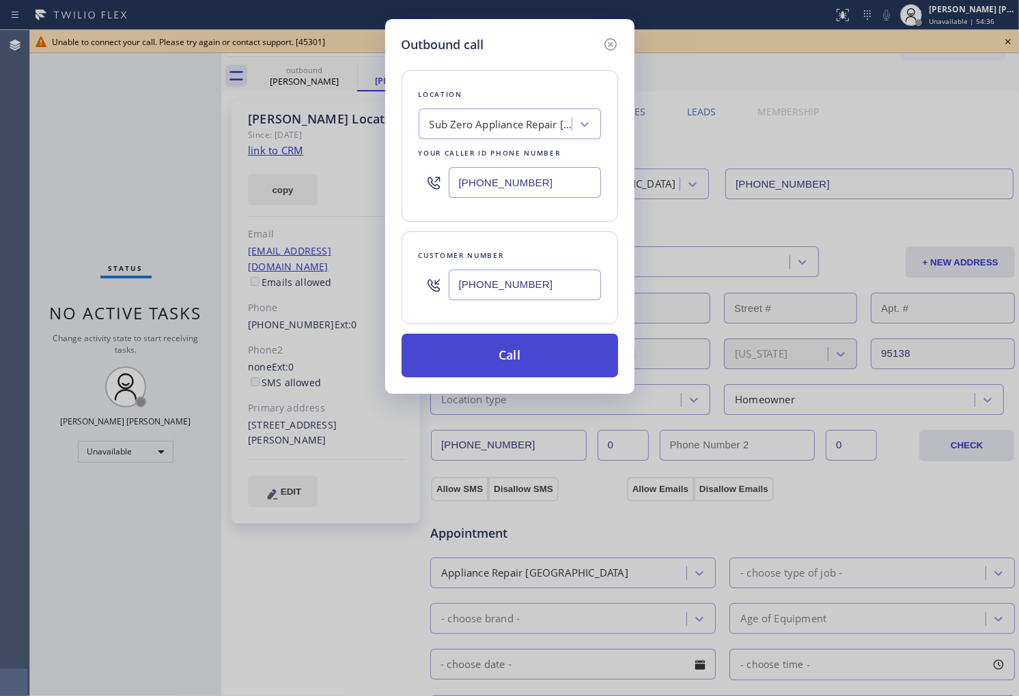
click at [548, 354] on button "Call" at bounding box center [509, 356] width 216 height 44
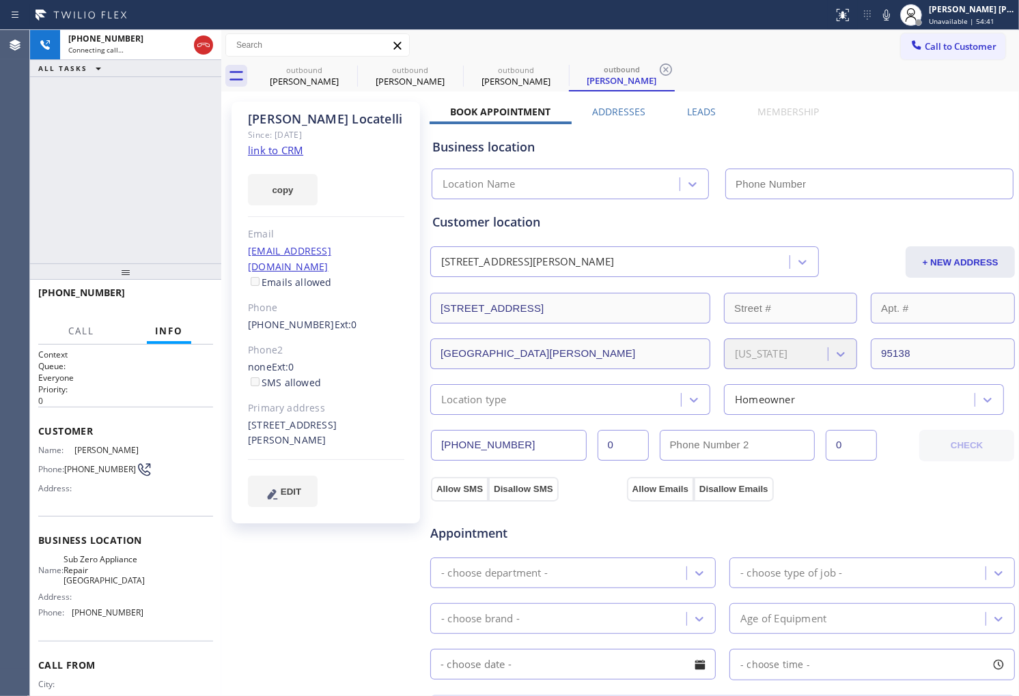
type input "[PHONE_NUMBER]"
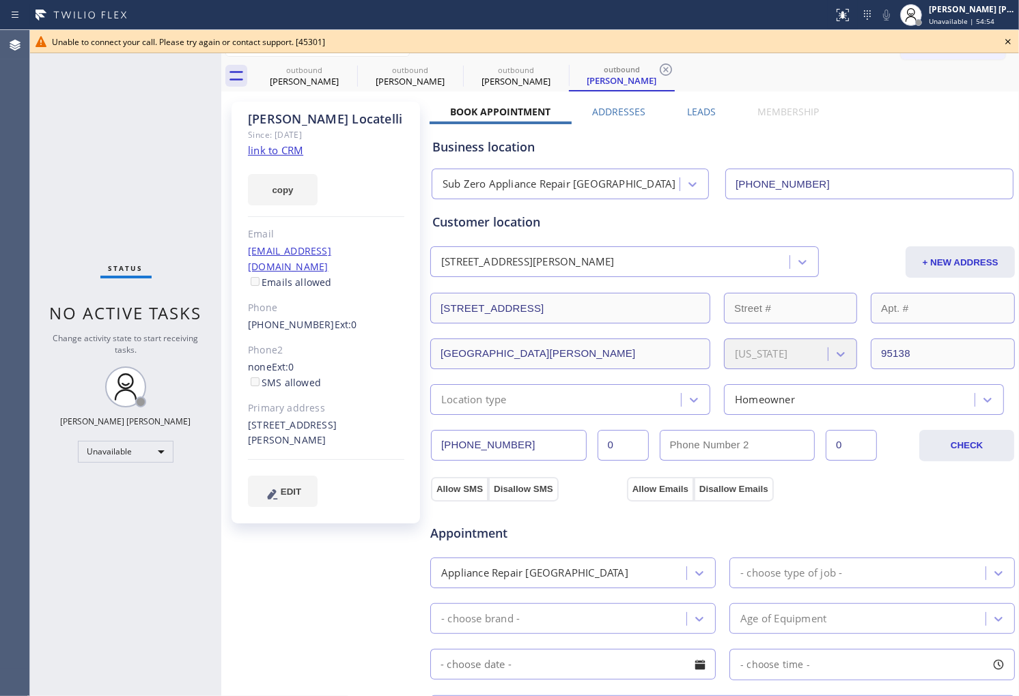
drag, startPoint x: 60, startPoint y: 251, endPoint x: 78, endPoint y: 239, distance: 21.6
click at [60, 251] on div "Status No active tasks Change activity state to start receiving tasks. [PERSON_…" at bounding box center [125, 363] width 191 height 666
click at [345, 66] on icon at bounding box center [348, 69] width 16 height 16
click at [0, 0] on icon at bounding box center [0, 0] width 0 height 0
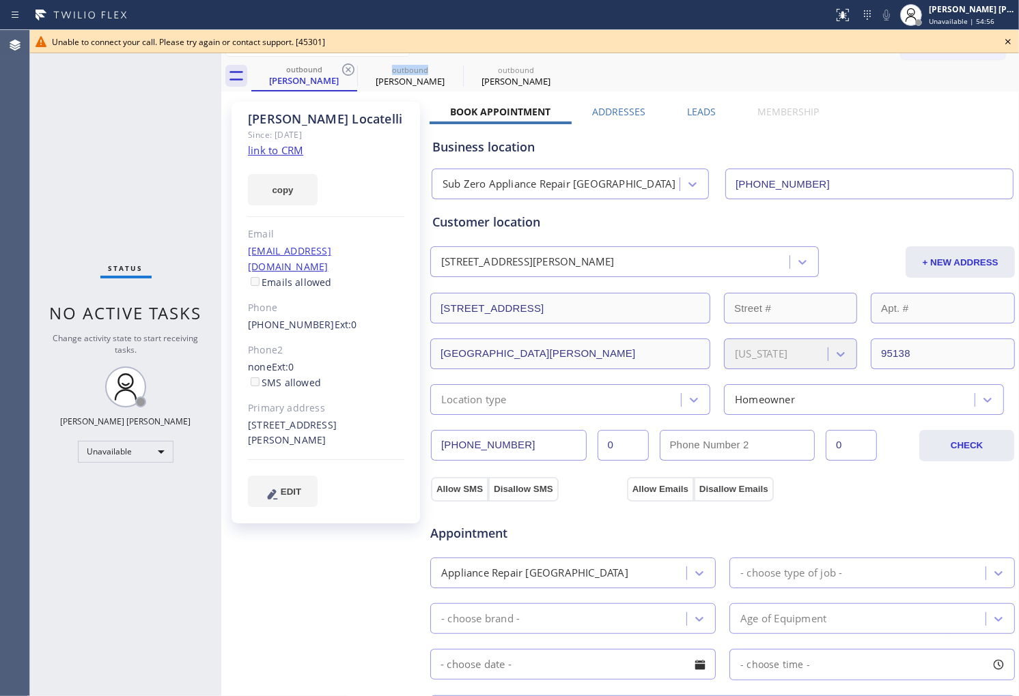
click at [0, 0] on icon at bounding box center [0, 0] width 0 height 0
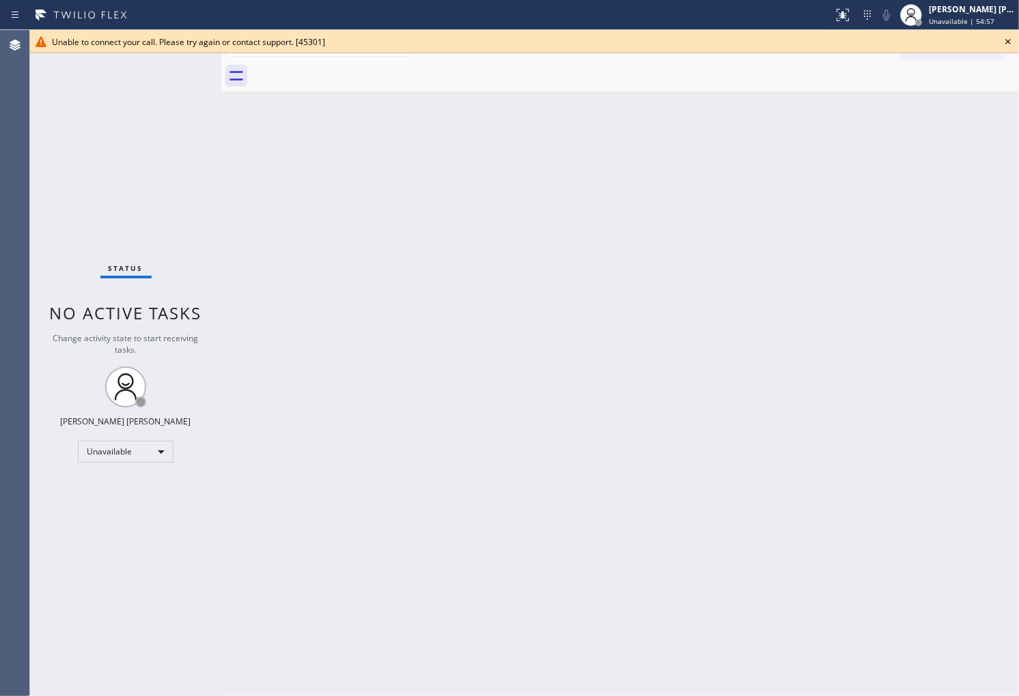
click at [345, 66] on div at bounding box center [634, 76] width 767 height 31
click at [1006, 42] on icon at bounding box center [1008, 41] width 16 height 16
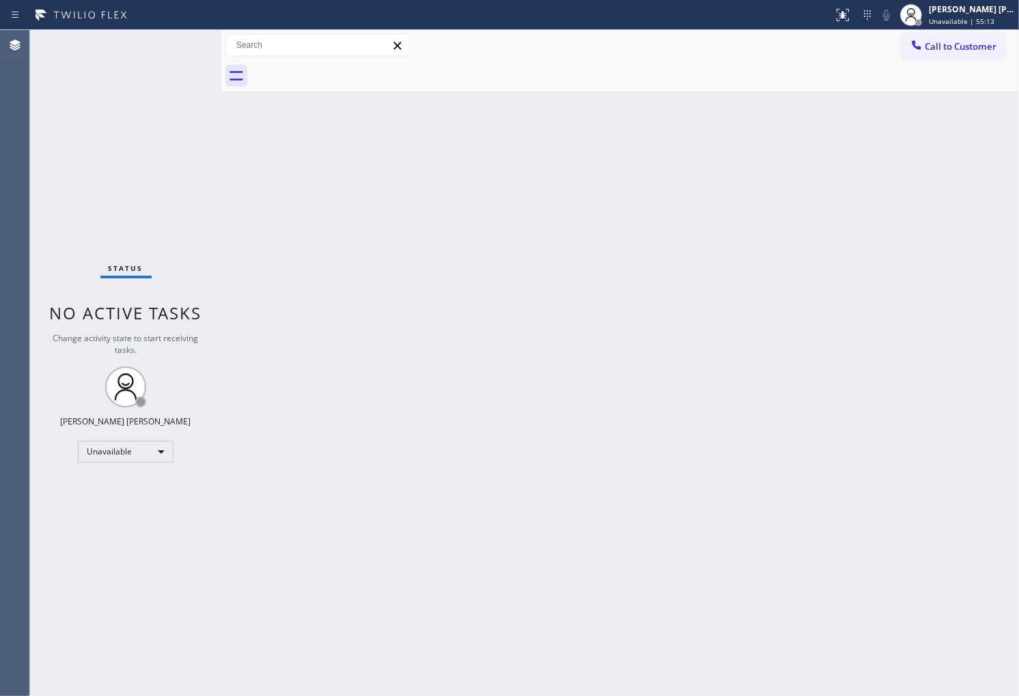
click at [959, 53] on button "Call to Customer" at bounding box center [953, 46] width 104 height 26
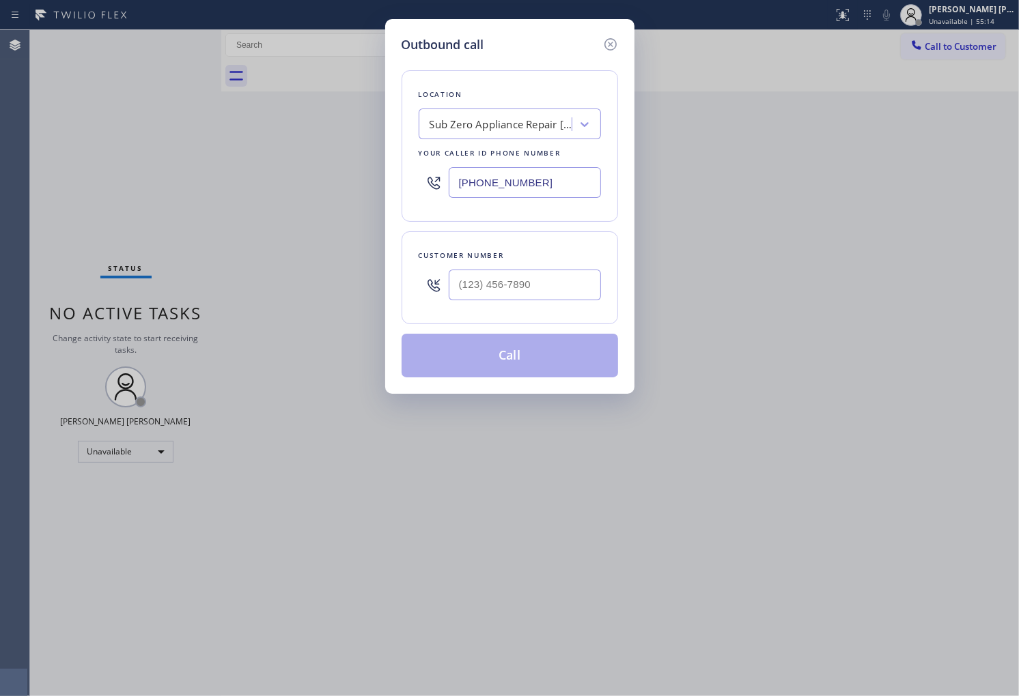
click at [520, 178] on input "[PHONE_NUMBER]" at bounding box center [525, 182] width 152 height 31
paste input "15) 639-3051"
type input "[PHONE_NUMBER]"
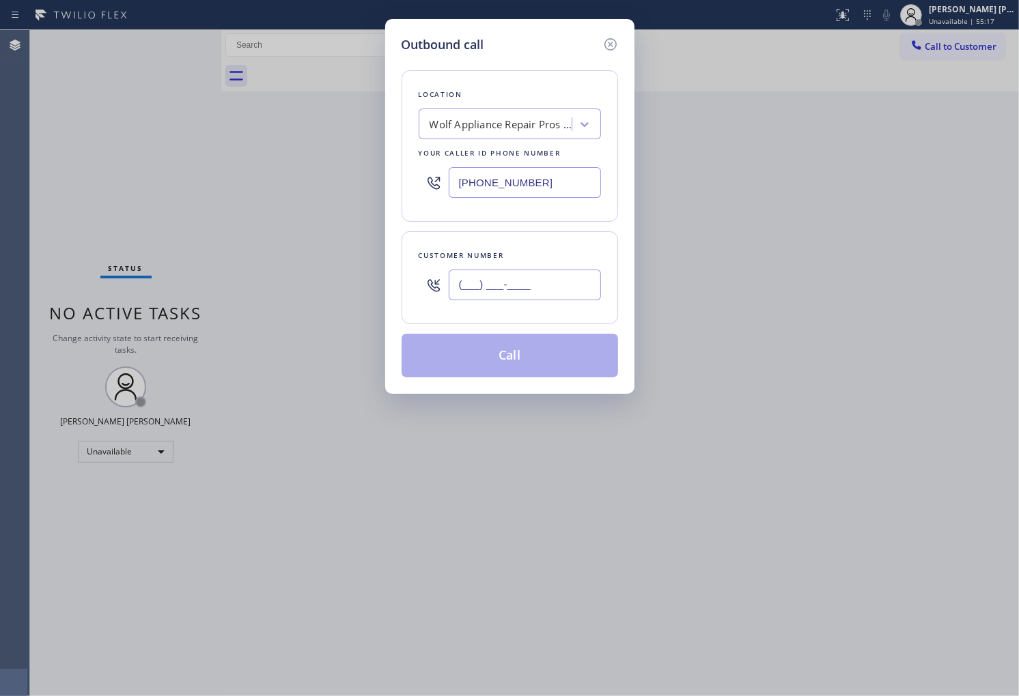
click at [503, 290] on input "(___) ___-____" at bounding box center [525, 285] width 152 height 31
paste input "206) 724-8018"
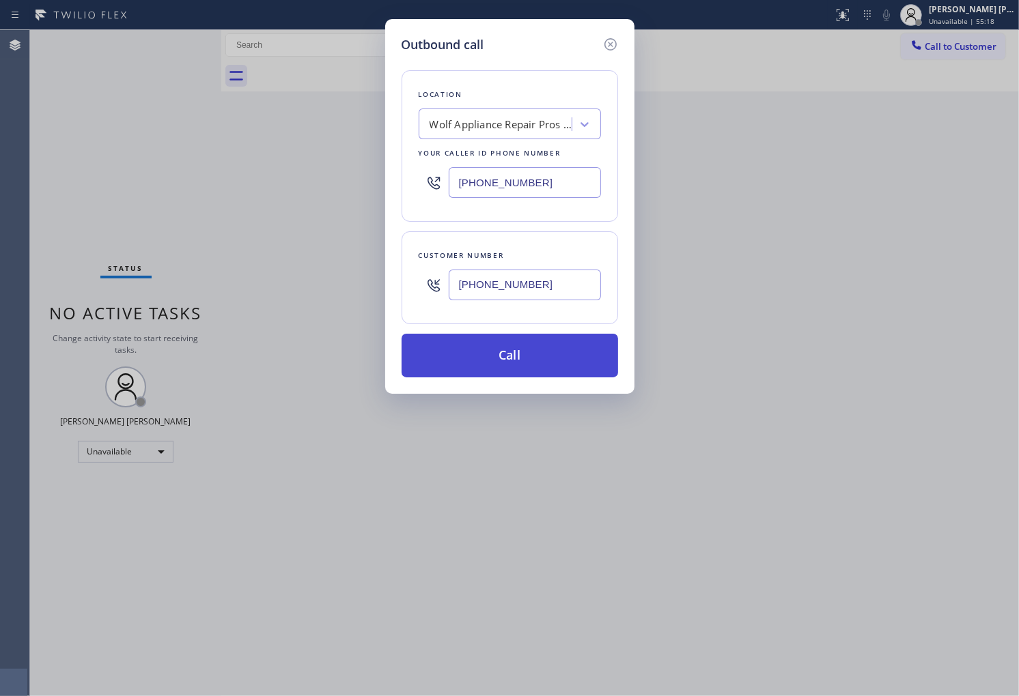
type input "[PHONE_NUMBER]"
click at [538, 362] on button "Call" at bounding box center [509, 356] width 216 height 44
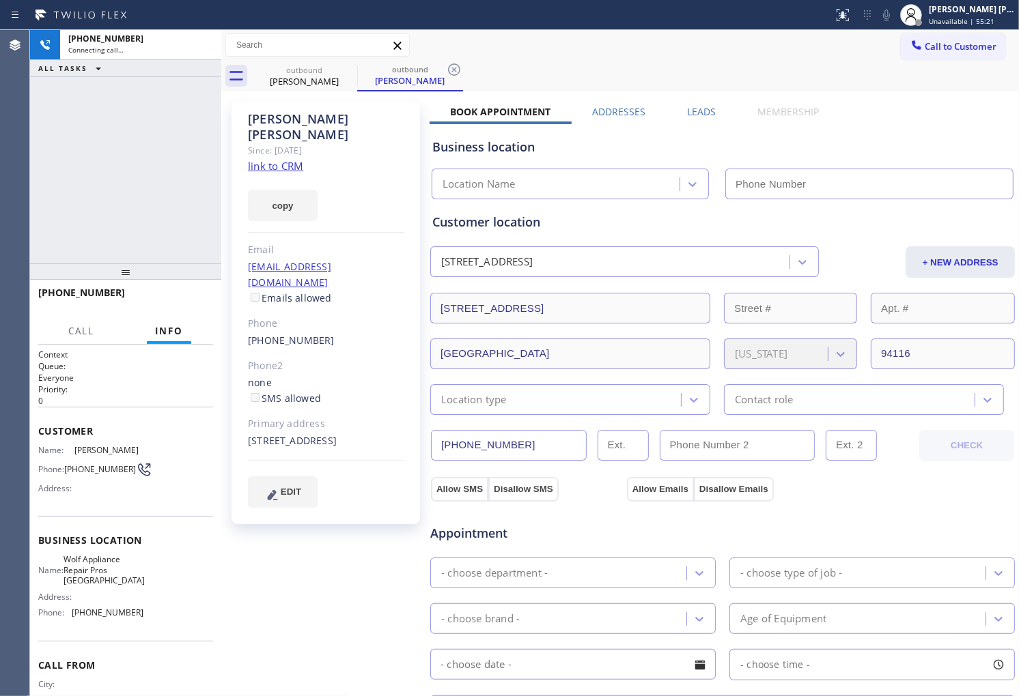
click at [298, 123] on div "[PERSON_NAME]" at bounding box center [326, 126] width 156 height 31
copy div "[PERSON_NAME]"
click at [57, 144] on div "[PHONE_NUMBER] Connecting call… ALL TASKS ALL TASKS ACTIVE TASKS TASKS IN WRAP …" at bounding box center [125, 147] width 191 height 234
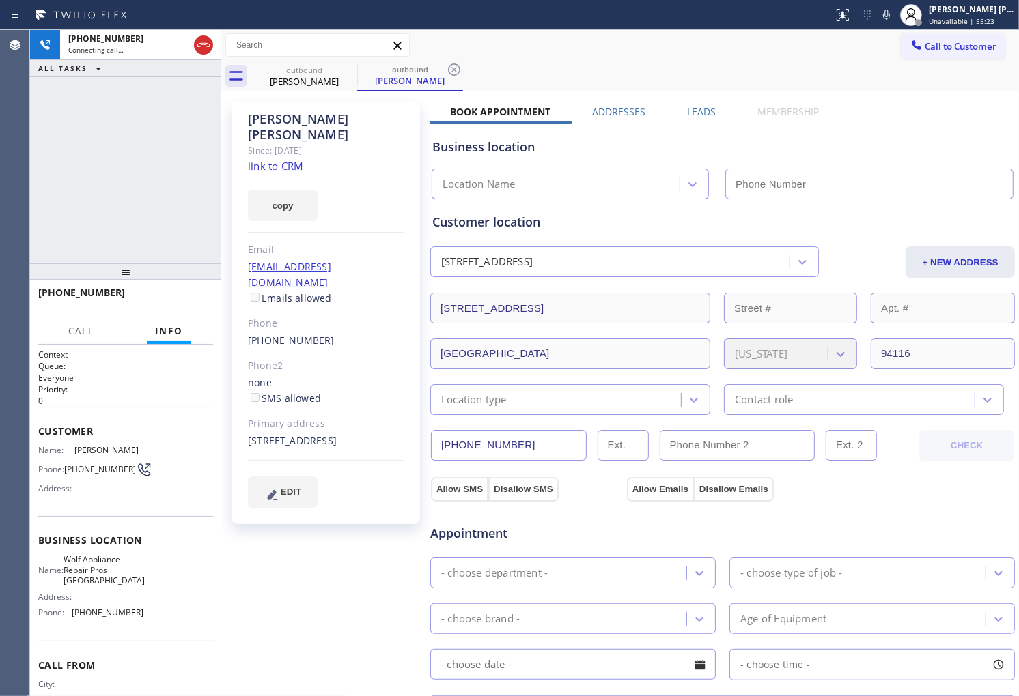
type input "[PHONE_NUMBER]"
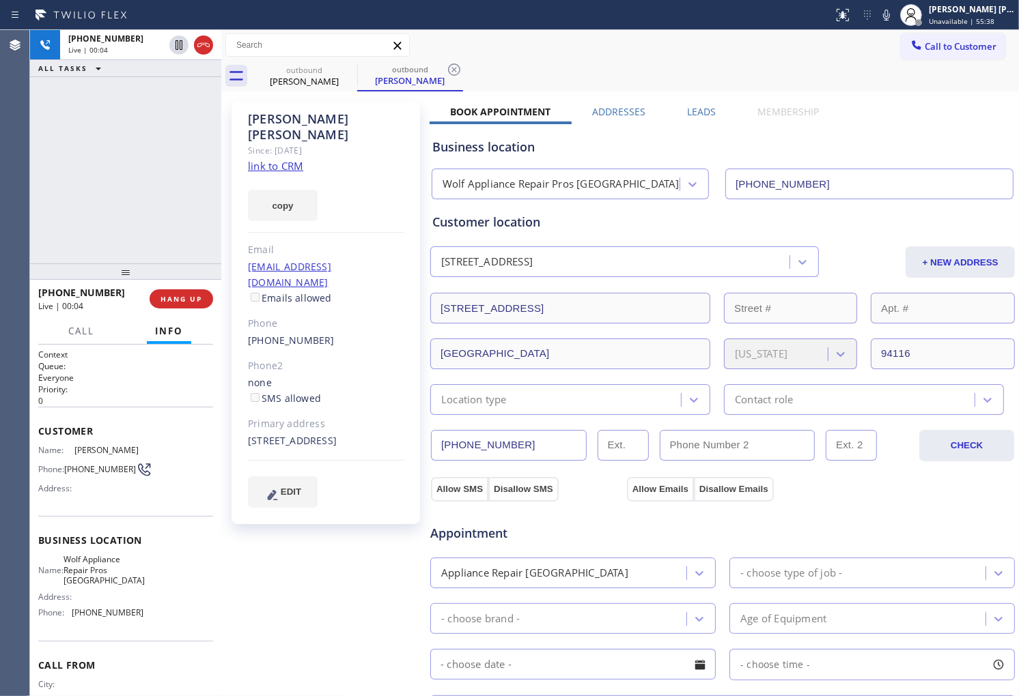
click at [202, 41] on icon at bounding box center [203, 45] width 16 height 16
click at [694, 109] on label "Leads" at bounding box center [701, 111] width 29 height 13
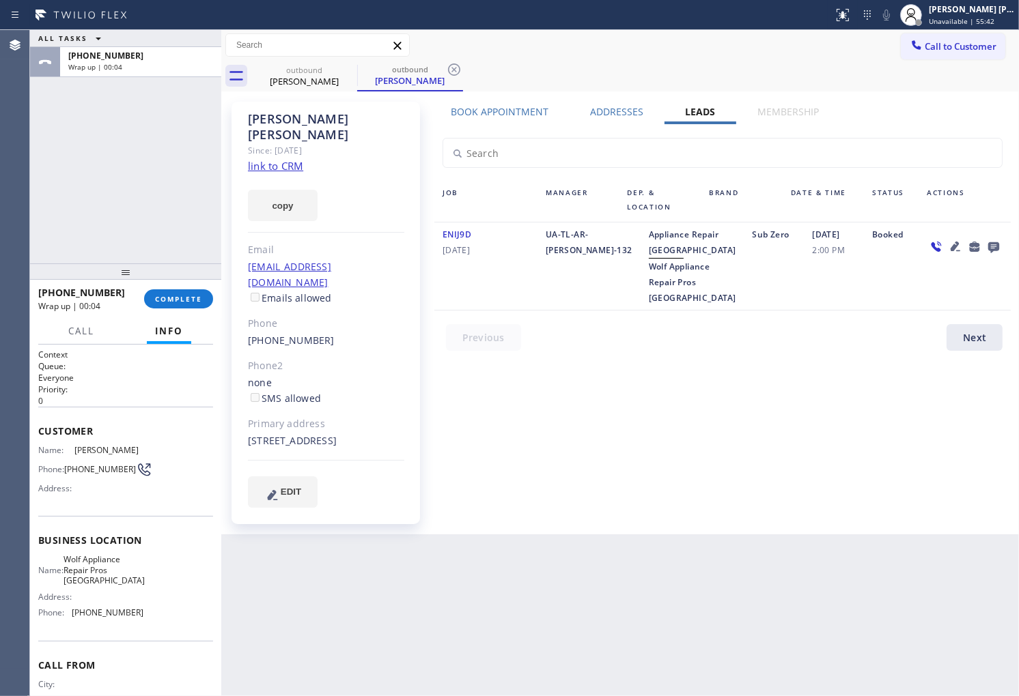
click at [993, 241] on icon at bounding box center [993, 246] width 16 height 17
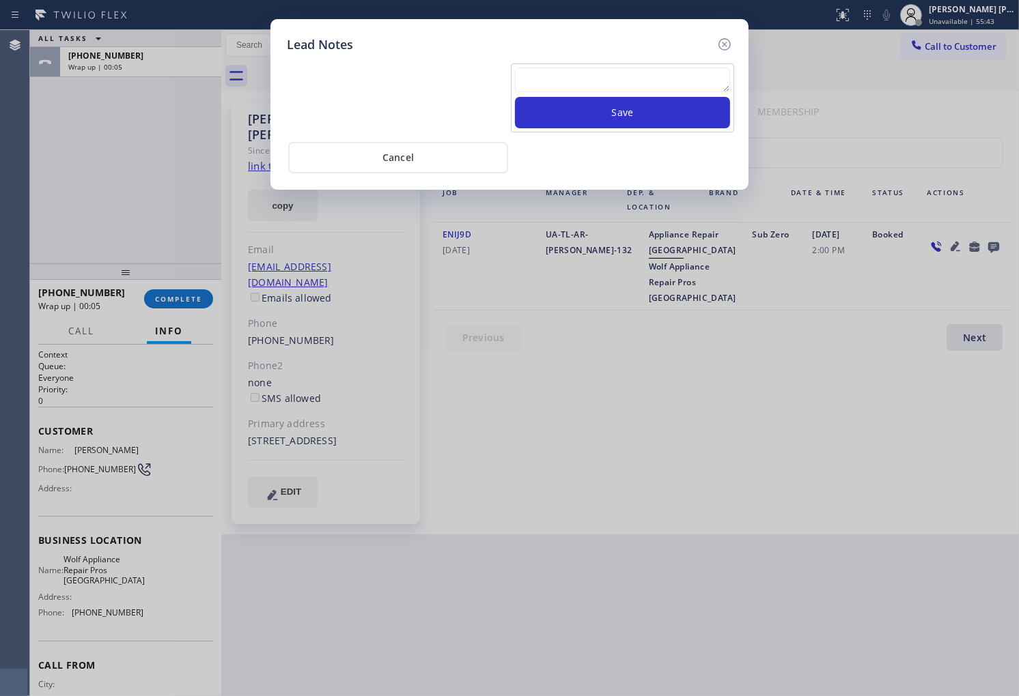
click at [671, 70] on textarea at bounding box center [622, 80] width 215 height 25
paste textarea "N/A - Please transfer"
type textarea "N/A - Please transfer"
click at [652, 123] on button "Save" at bounding box center [622, 112] width 215 height 31
click at [724, 44] on icon at bounding box center [724, 44] width 12 height 12
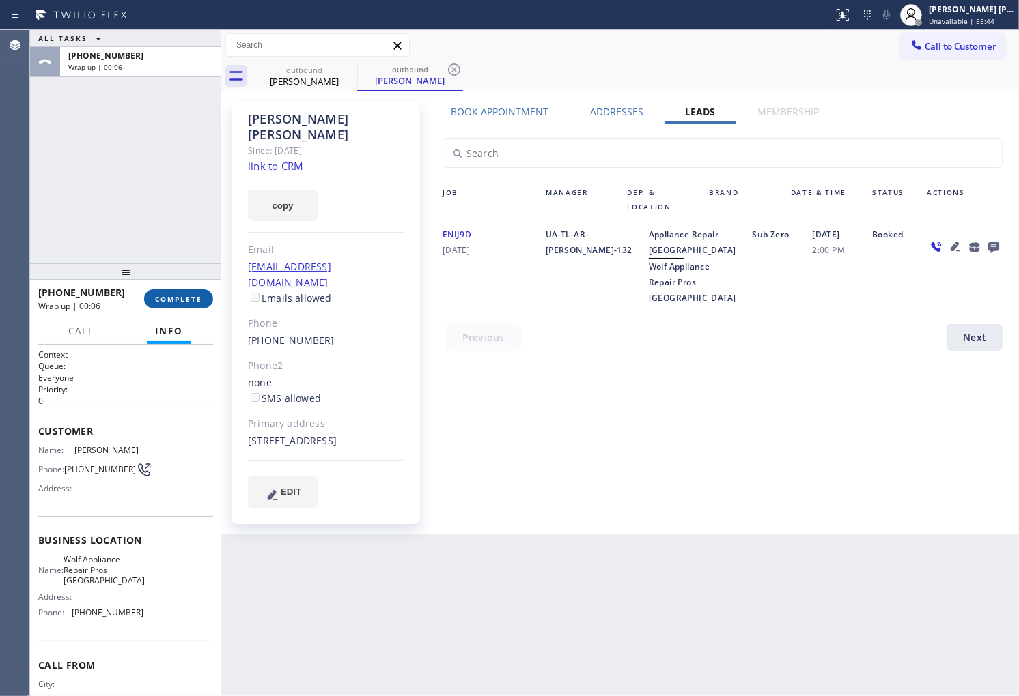
click at [153, 296] on button "COMPLETE" at bounding box center [178, 299] width 69 height 19
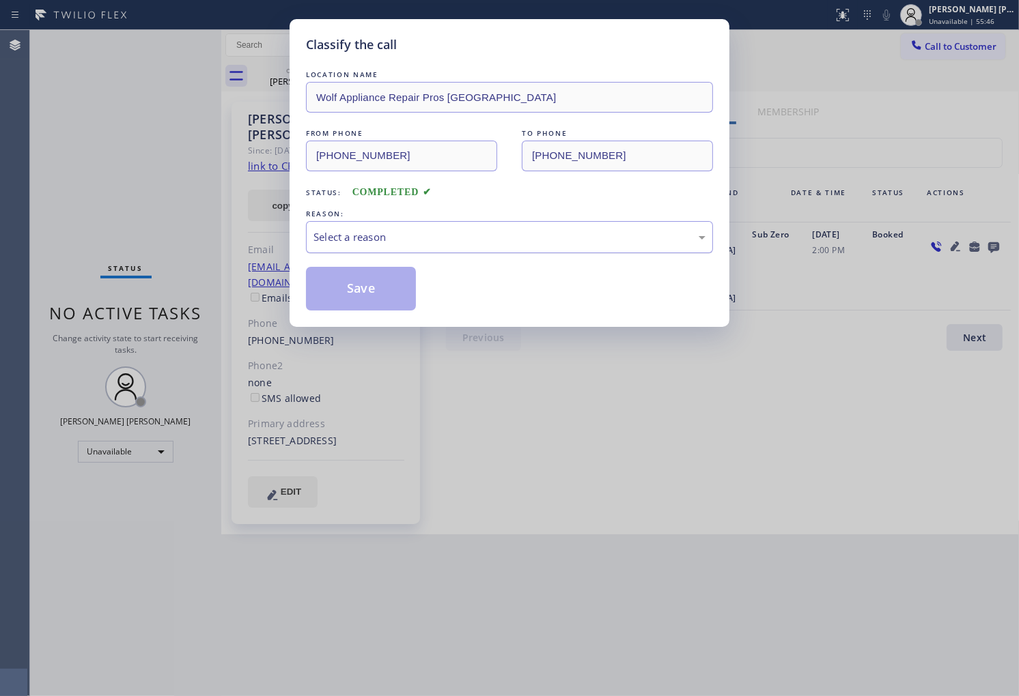
click at [497, 226] on div "Select a reason" at bounding box center [509, 237] width 407 height 32
click at [386, 296] on button "Save" at bounding box center [361, 289] width 110 height 44
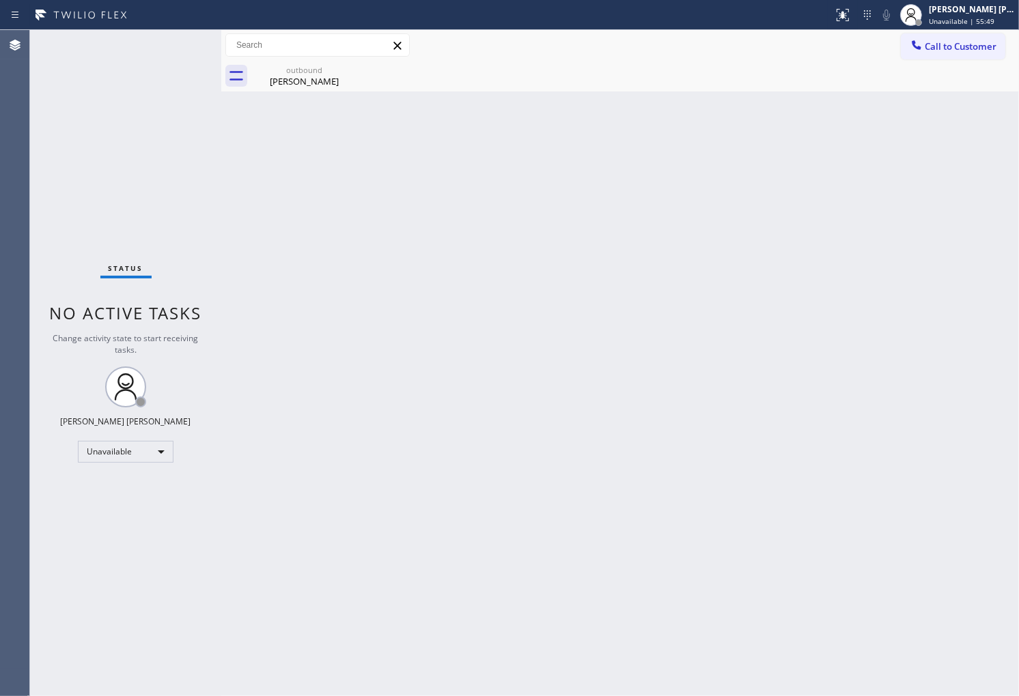
drag, startPoint x: 947, startPoint y: 51, endPoint x: 878, endPoint y: 122, distance: 98.5
click at [947, 51] on span "Call to Customer" at bounding box center [961, 46] width 72 height 12
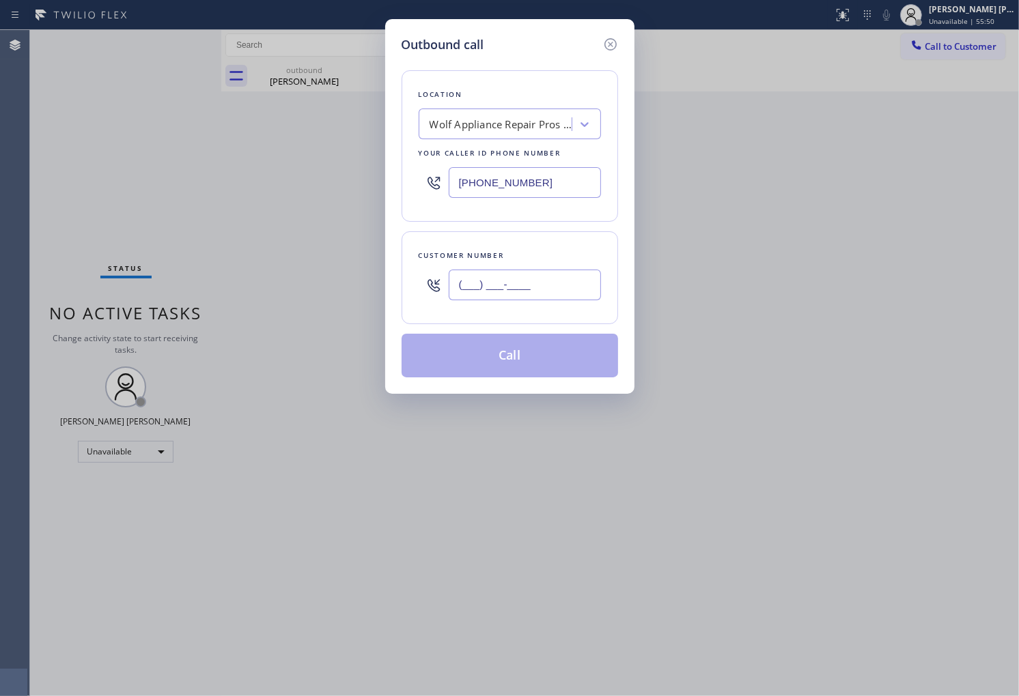
click at [540, 270] on input "(___) ___-____" at bounding box center [525, 285] width 152 height 31
paste input "206) 948-7371"
type input "[PHONE_NUMBER]"
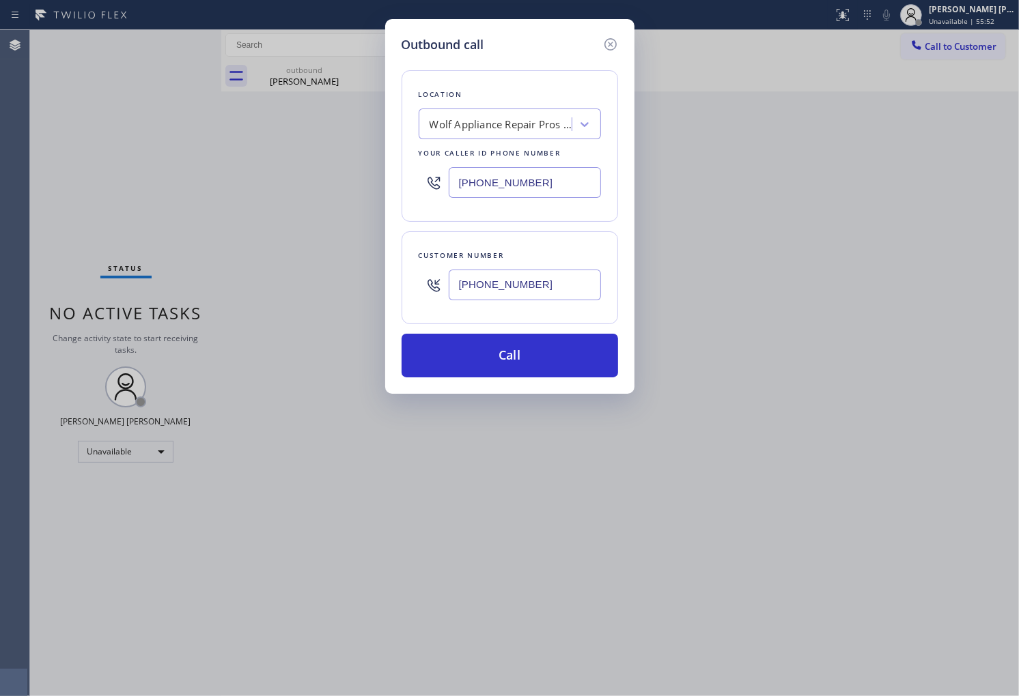
click at [544, 175] on input "[PHONE_NUMBER]" at bounding box center [525, 182] width 152 height 31
paste input "206) 866-6273"
type input "[PHONE_NUMBER]"
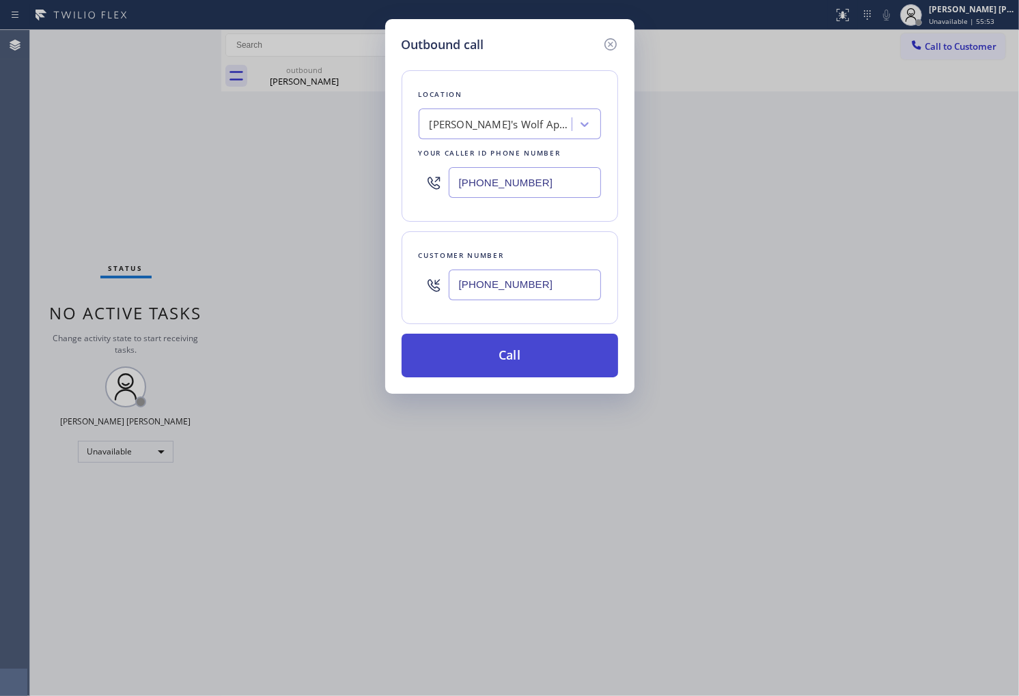
click at [558, 371] on button "Call" at bounding box center [509, 356] width 216 height 44
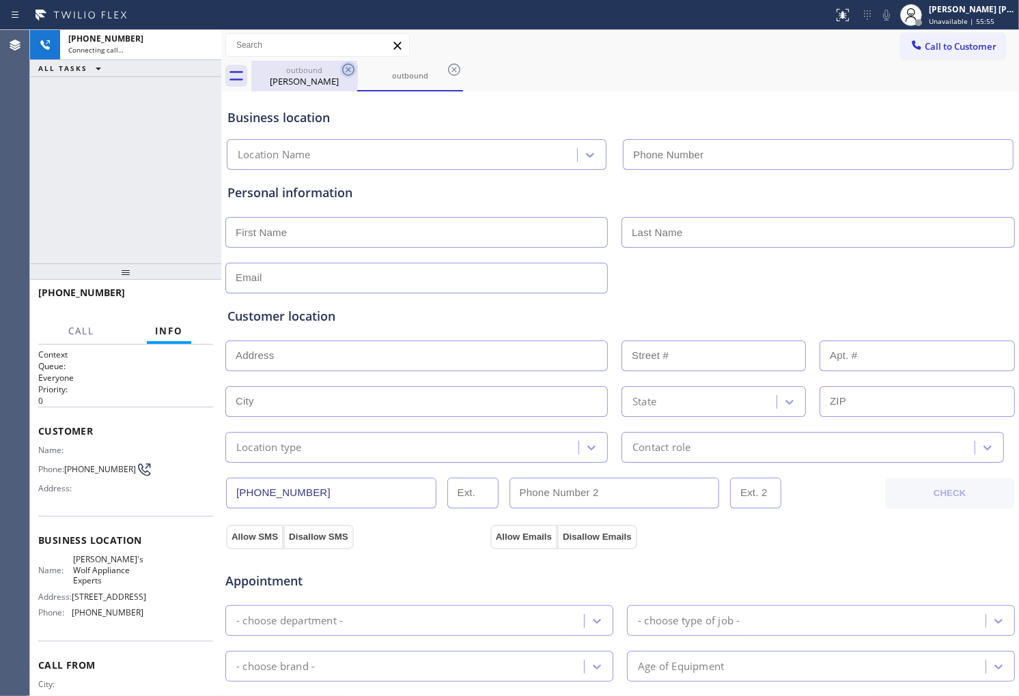
click at [345, 68] on icon at bounding box center [348, 69] width 16 height 16
type input "[PHONE_NUMBER]"
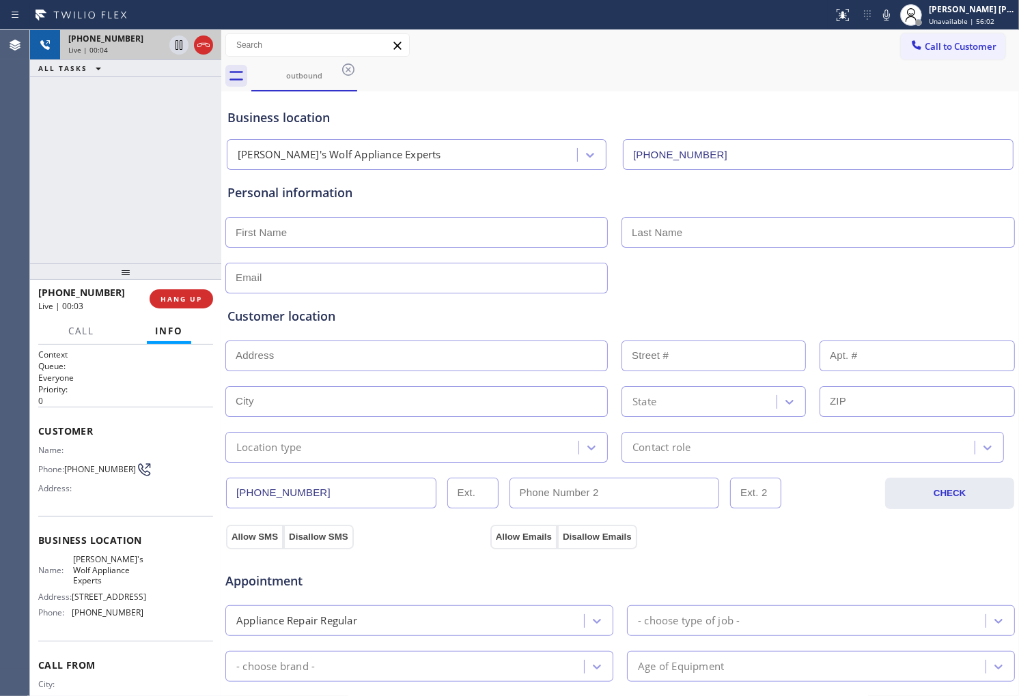
click at [203, 49] on icon at bounding box center [203, 45] width 16 height 16
click at [171, 300] on span "HANG UP" at bounding box center [181, 299] width 42 height 10
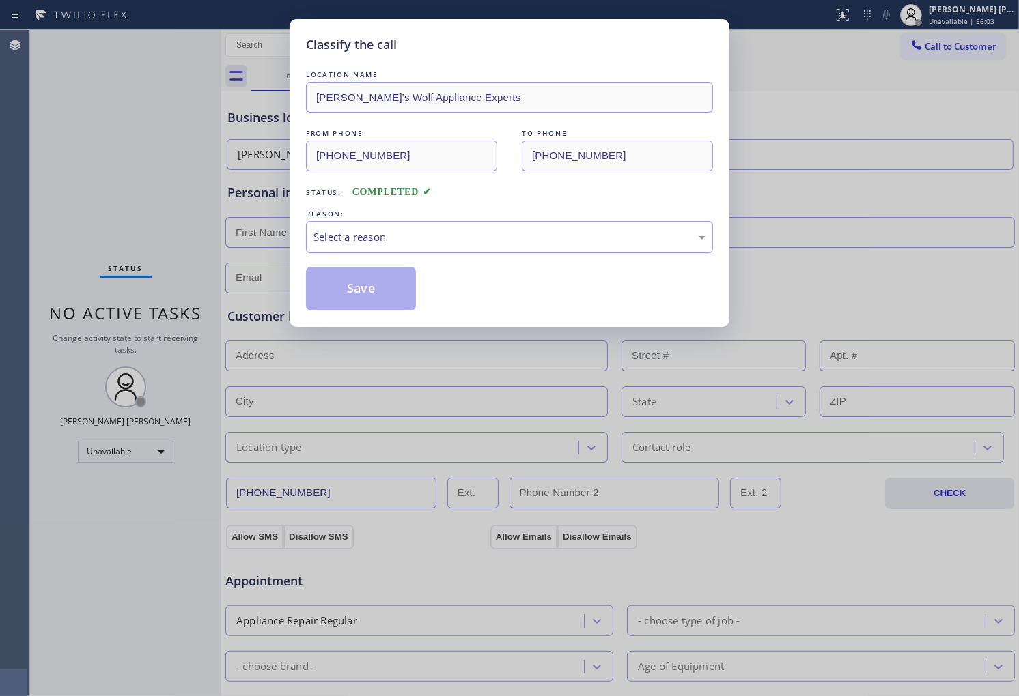
click at [421, 238] on div "Select a reason" at bounding box center [509, 237] width 392 height 16
click at [350, 296] on button "Save" at bounding box center [361, 289] width 110 height 44
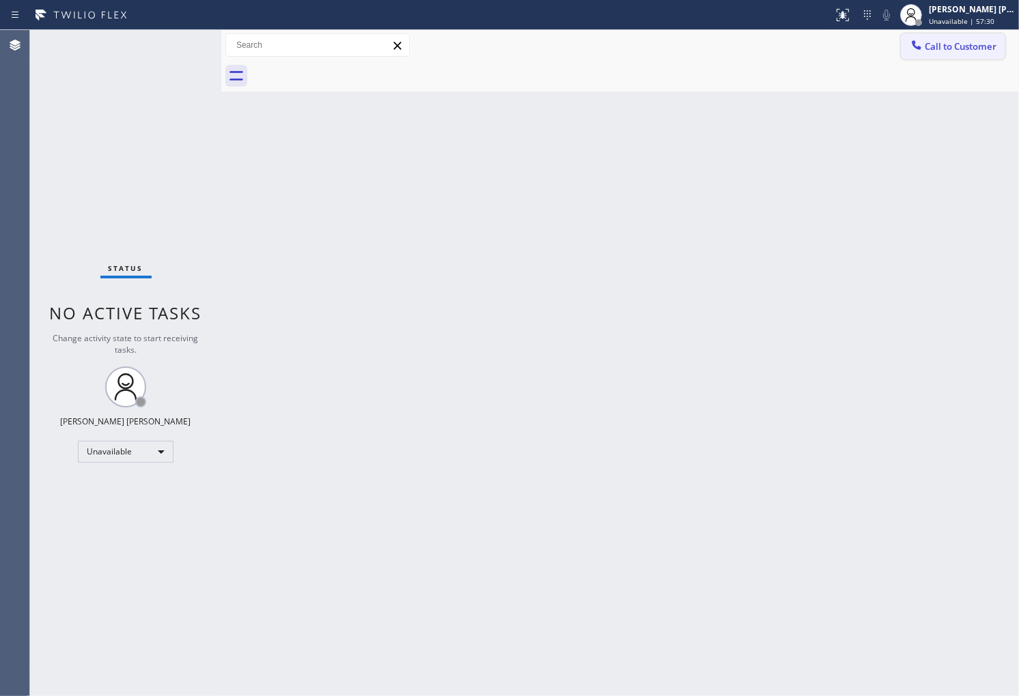
click at [963, 44] on span "Call to Customer" at bounding box center [961, 46] width 72 height 12
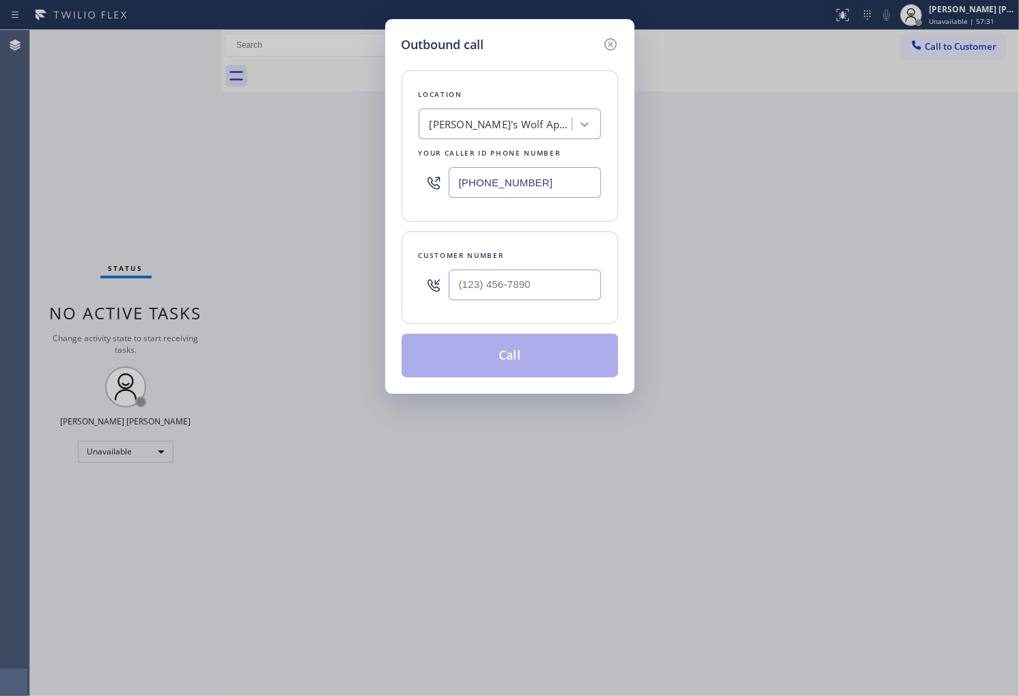
click at [531, 178] on input "[PHONE_NUMBER]" at bounding box center [525, 182] width 152 height 31
paste input "714) 909-1626"
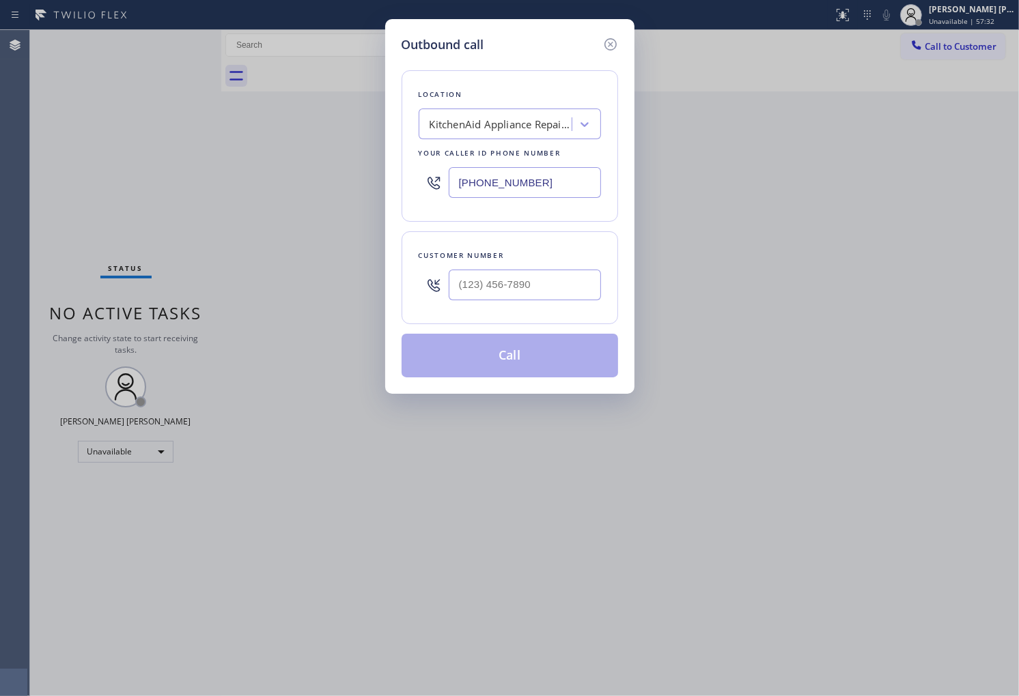
type input "[PHONE_NUMBER]"
click at [519, 270] on input "text" at bounding box center [525, 285] width 152 height 31
click at [519, 270] on input "(___) ___-____" at bounding box center [525, 285] width 152 height 31
paste input "714) 906-4569"
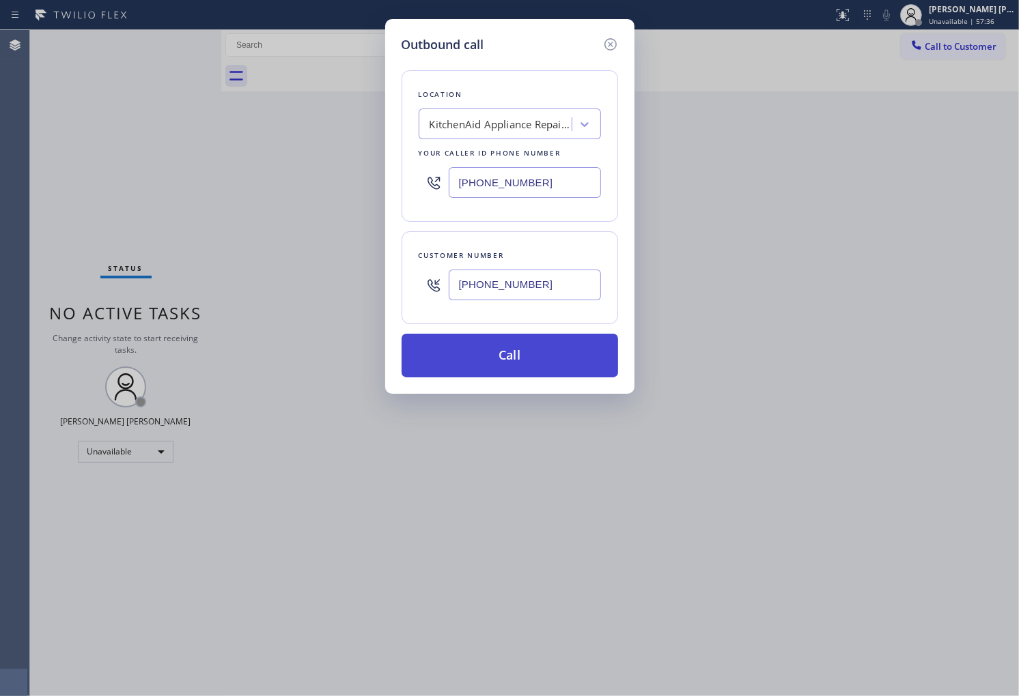
type input "[PHONE_NUMBER]"
click at [553, 354] on button "Call" at bounding box center [509, 356] width 216 height 44
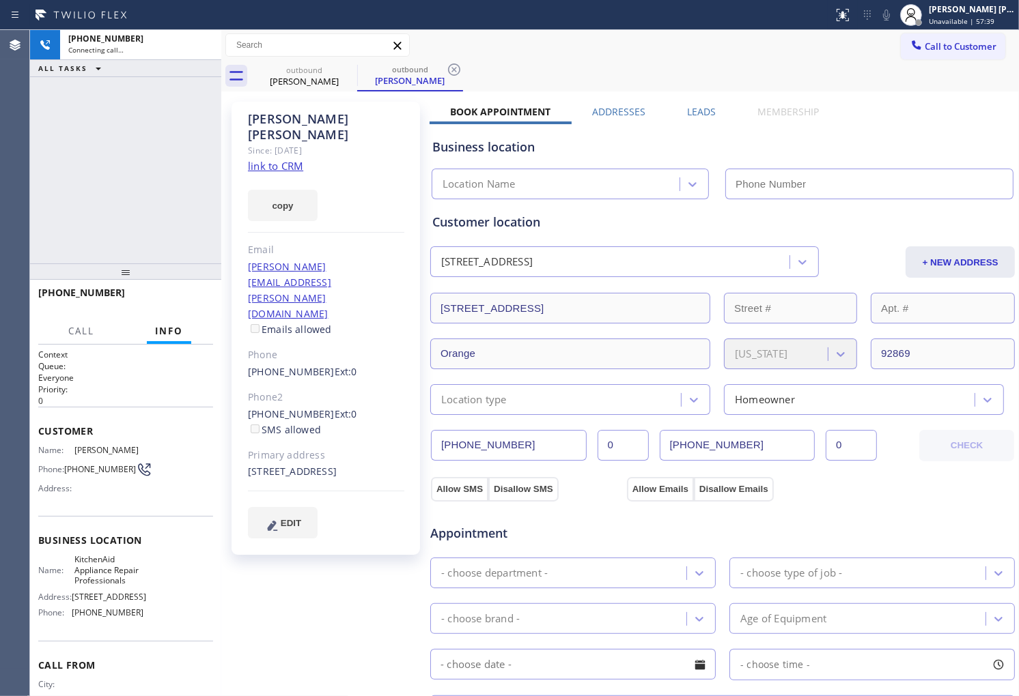
click at [281, 114] on div "[PERSON_NAME]" at bounding box center [326, 126] width 156 height 31
click at [89, 235] on div "[PHONE_NUMBER] Connecting call… ALL TASKS ALL TASKS ACTIVE TASKS TASKS IN WRAP …" at bounding box center [125, 147] width 191 height 234
type input "[PHONE_NUMBER]"
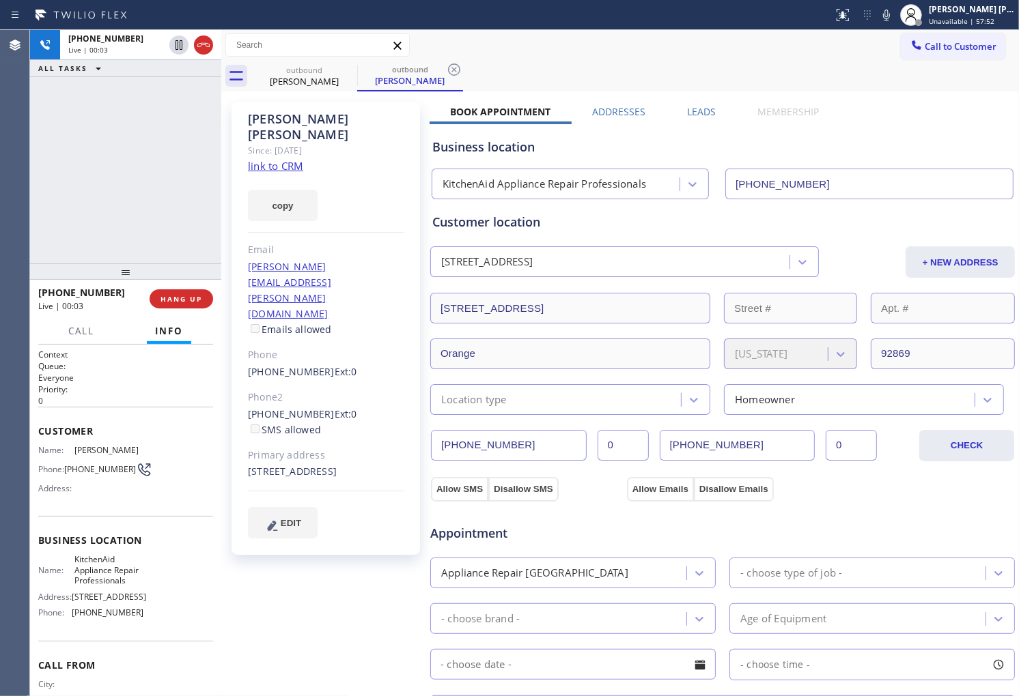
drag, startPoint x: 37, startPoint y: 242, endPoint x: 102, endPoint y: 180, distance: 90.3
click at [37, 242] on div "[PHONE_NUMBER] Live | 00:03 ALL TASKS ALL TASKS ACTIVE TASKS TASKS IN WRAP UP" at bounding box center [125, 147] width 191 height 234
click at [203, 48] on icon at bounding box center [203, 45] width 16 height 16
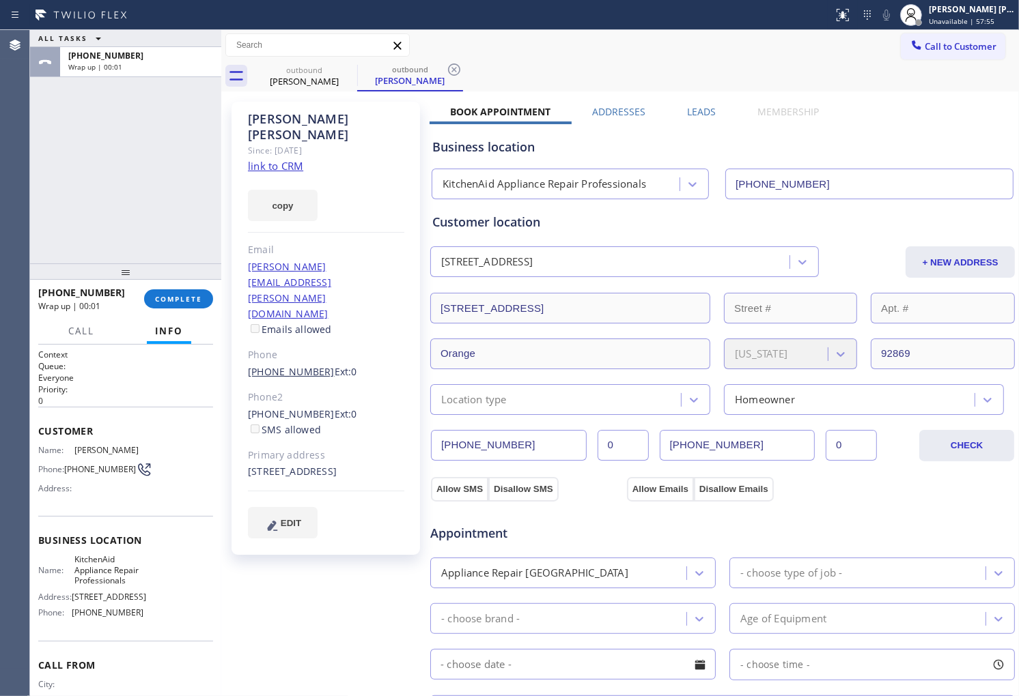
click at [304, 365] on link "[PHONE_NUMBER]" at bounding box center [291, 371] width 87 height 13
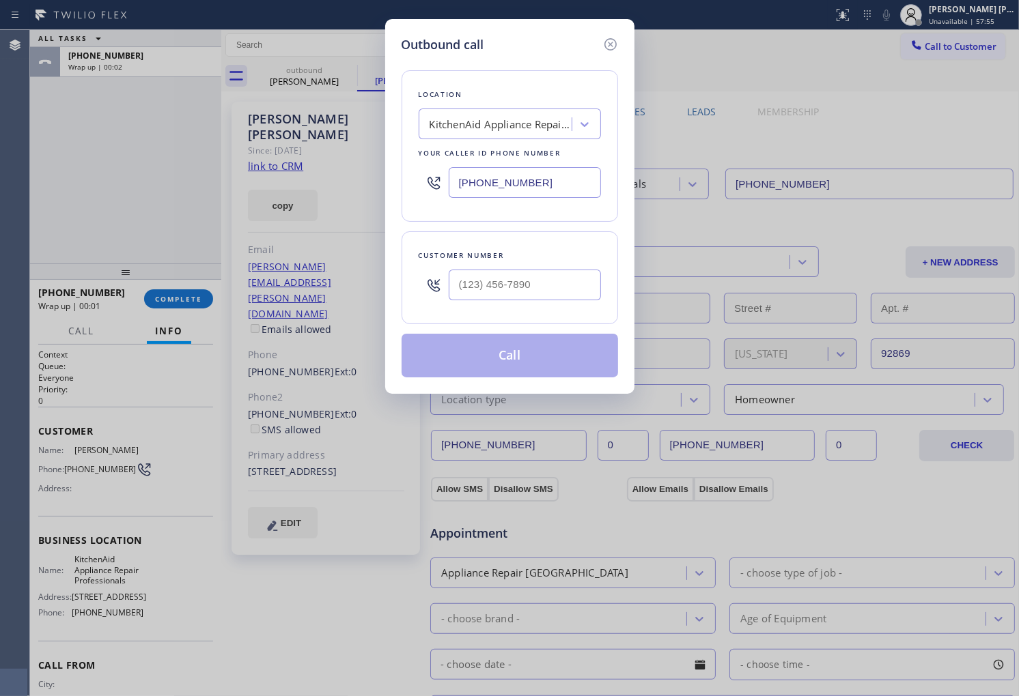
type input "[PHONE_NUMBER]"
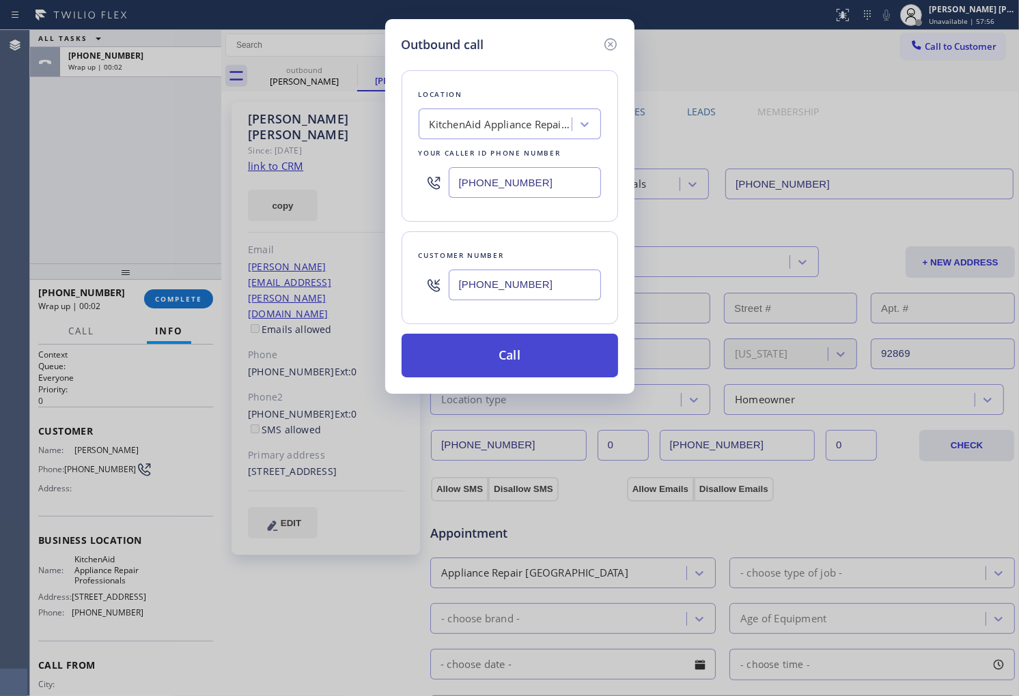
click at [533, 362] on button "Call" at bounding box center [509, 356] width 216 height 44
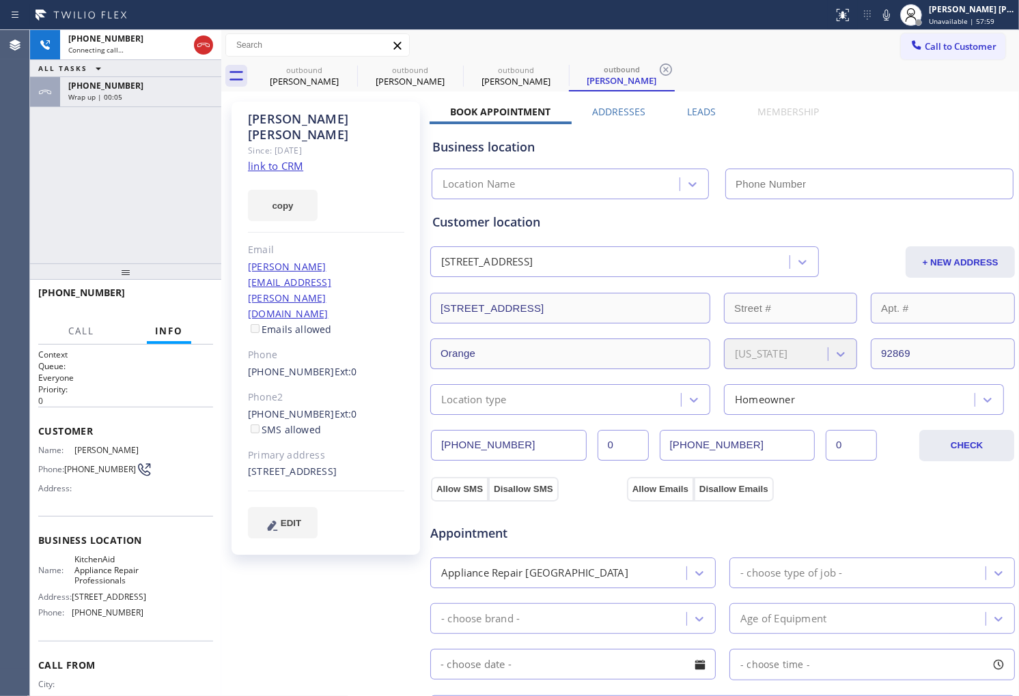
type input "[PHONE_NUMBER]"
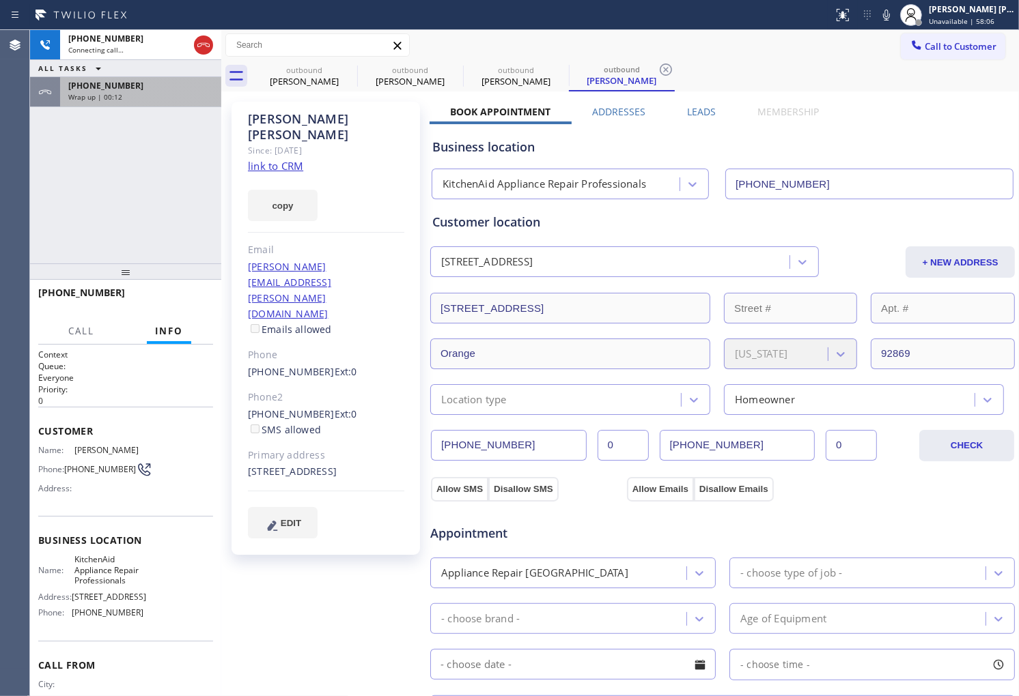
drag, startPoint x: 174, startPoint y: 96, endPoint x: 172, endPoint y: 104, distance: 9.1
click at [174, 90] on div "[PHONE_NUMBER] Wrap up | 00:12" at bounding box center [138, 92] width 156 height 30
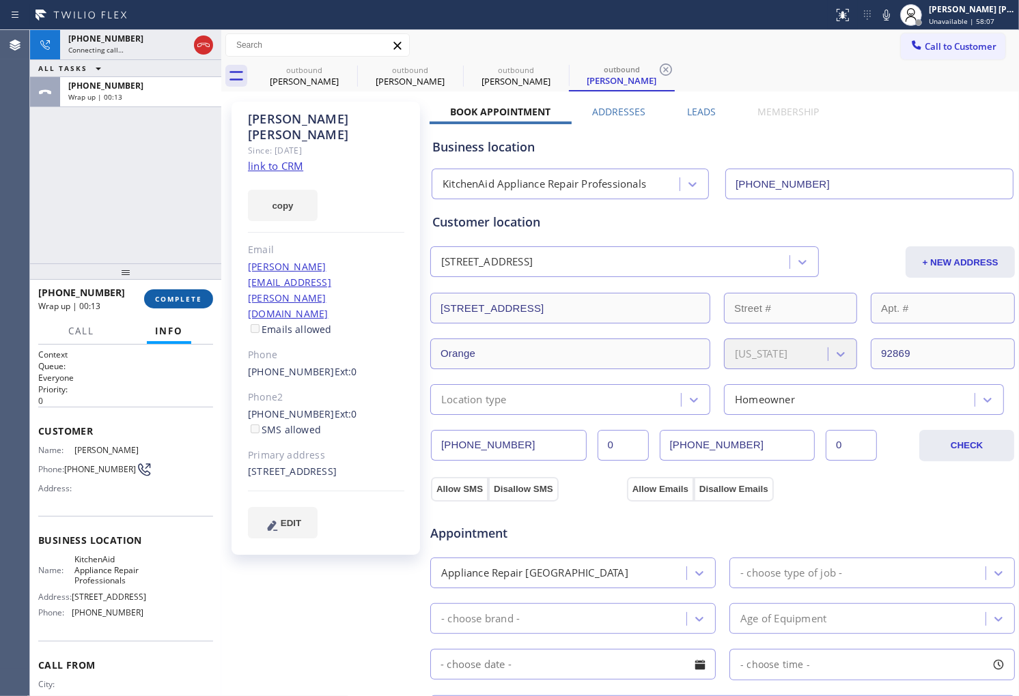
click at [175, 290] on button "COMPLETE" at bounding box center [178, 299] width 69 height 19
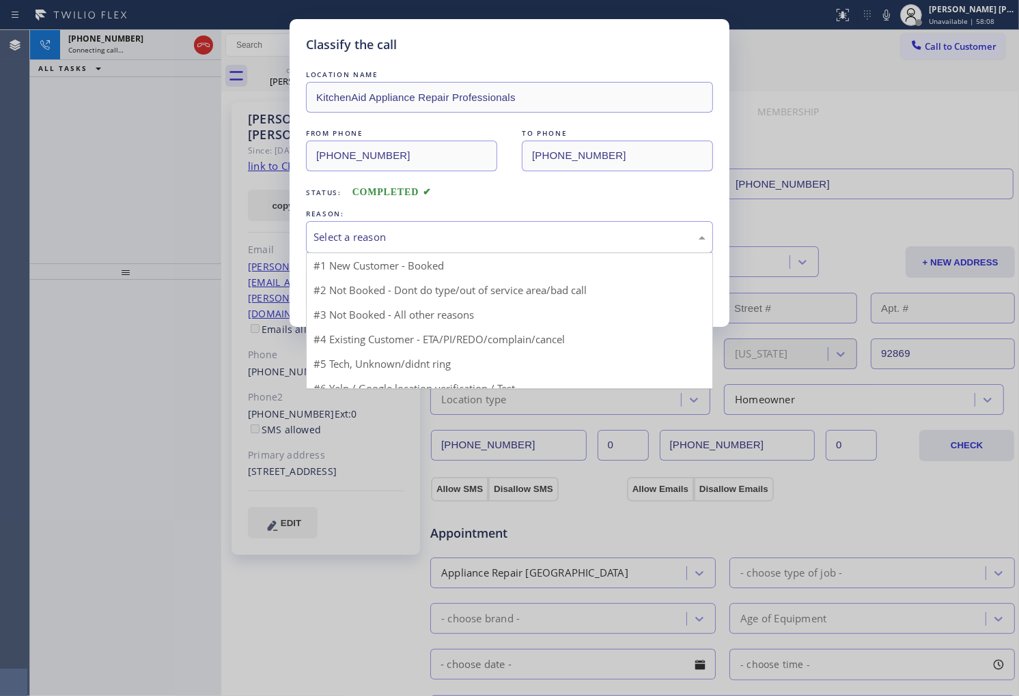
click at [441, 246] on div "Select a reason" at bounding box center [509, 237] width 407 height 32
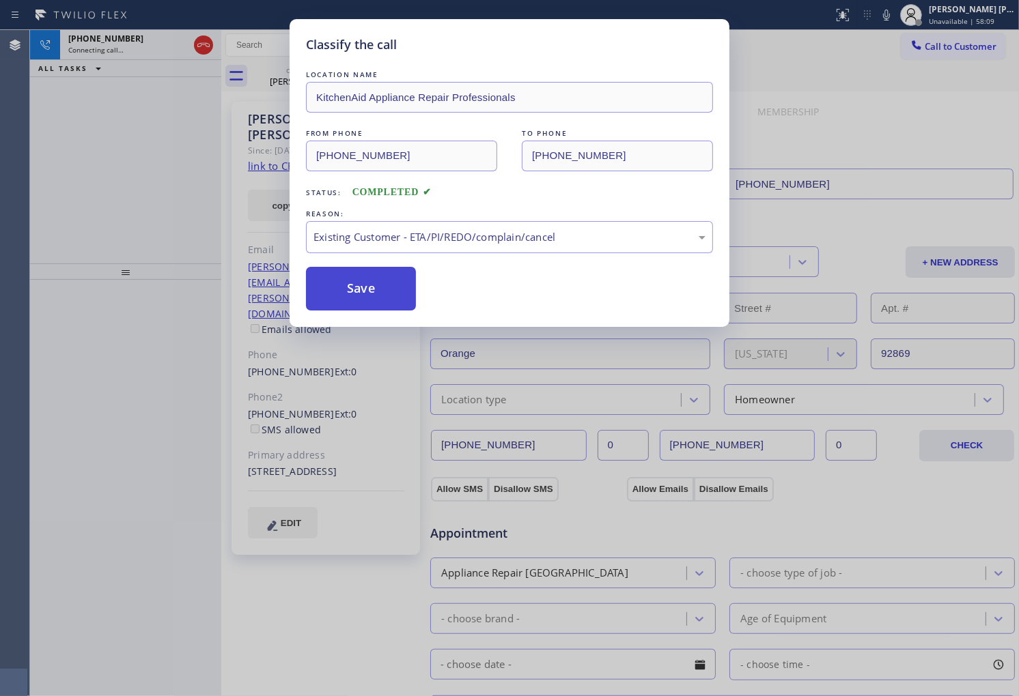
drag, startPoint x: 365, startPoint y: 298, endPoint x: 376, endPoint y: 298, distance: 10.3
click at [365, 298] on button "Save" at bounding box center [361, 289] width 110 height 44
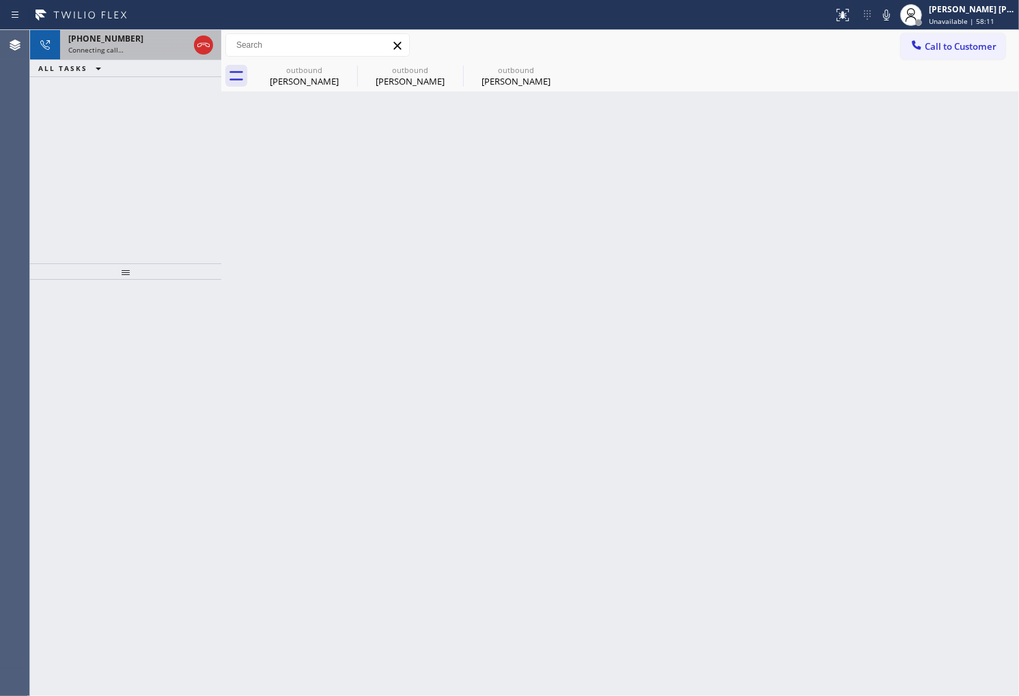
click at [141, 46] on div "Connecting call…" at bounding box center [128, 50] width 120 height 10
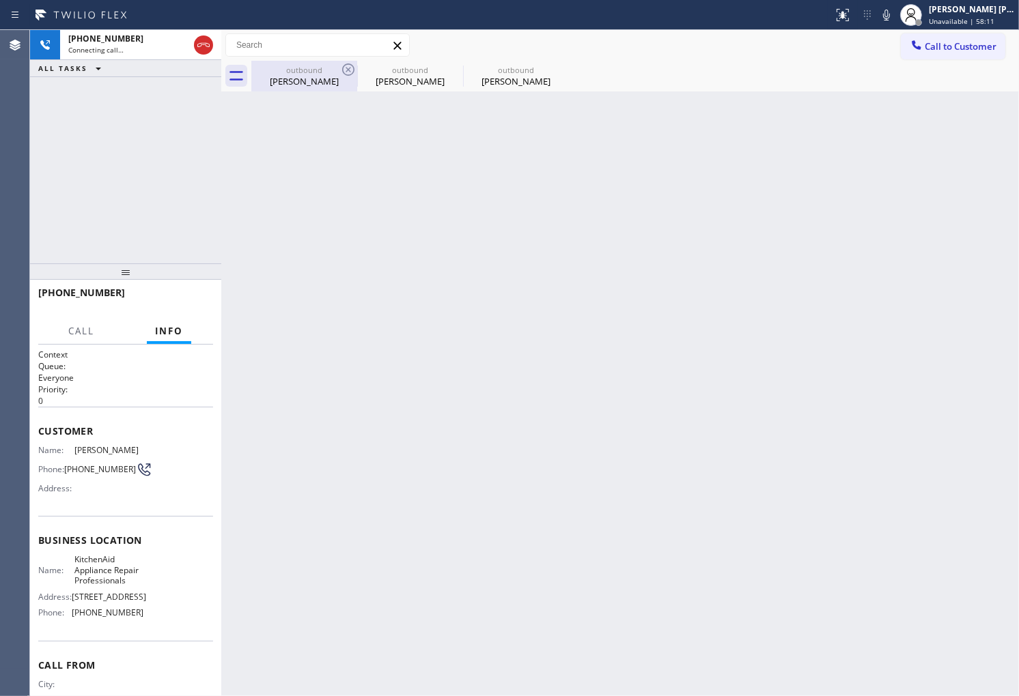
click at [298, 81] on div "[PERSON_NAME]" at bounding box center [304, 81] width 103 height 12
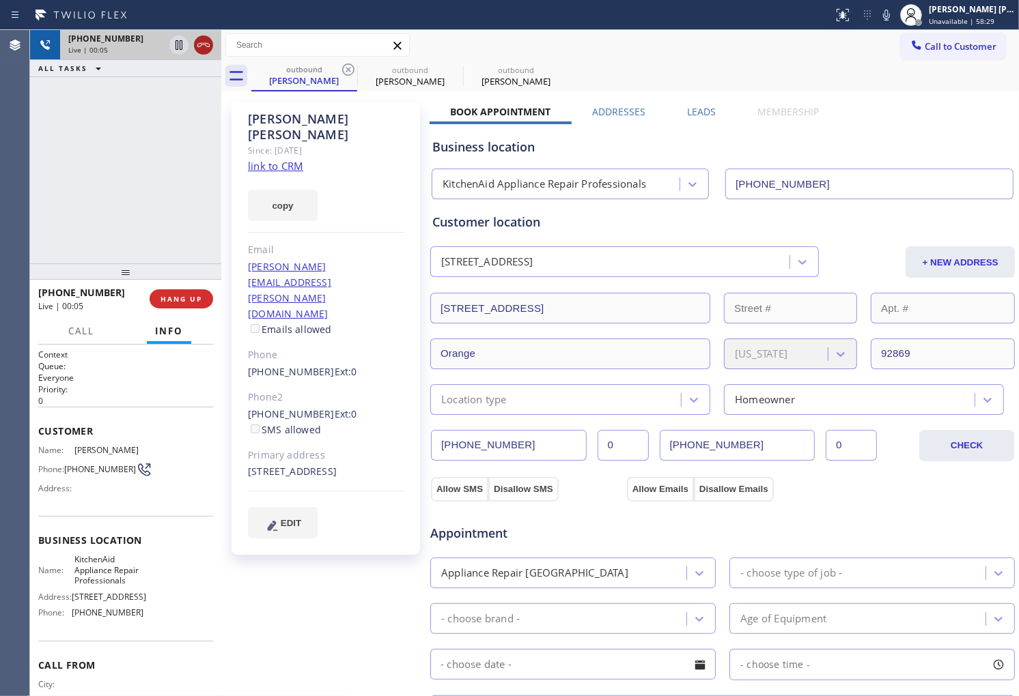
click at [205, 48] on icon at bounding box center [203, 45] width 16 height 16
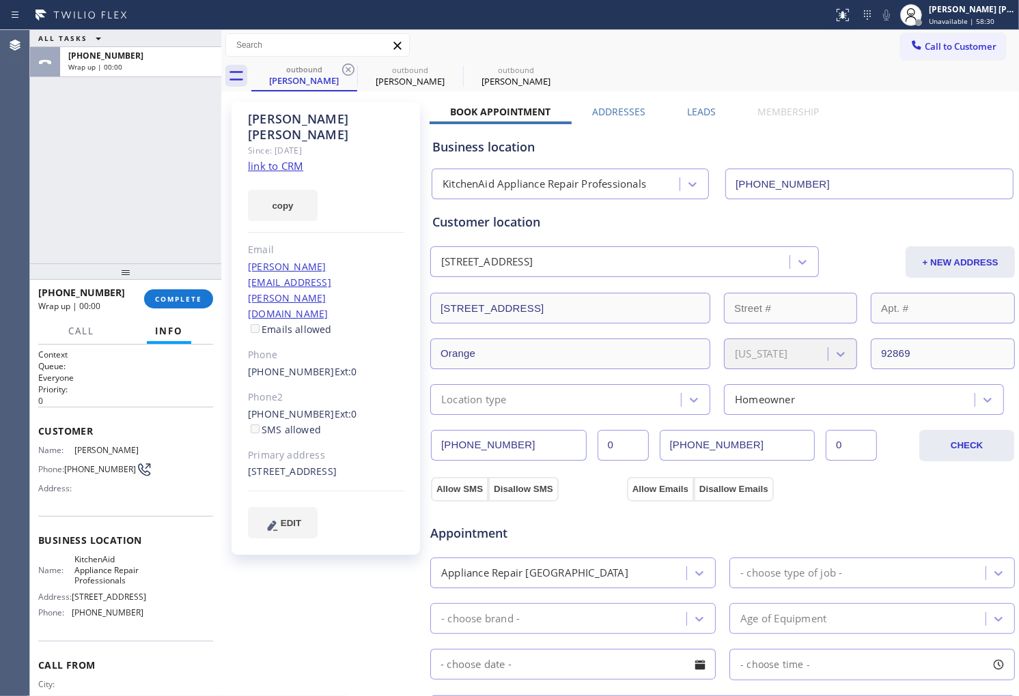
click at [688, 111] on label "Leads" at bounding box center [701, 111] width 29 height 13
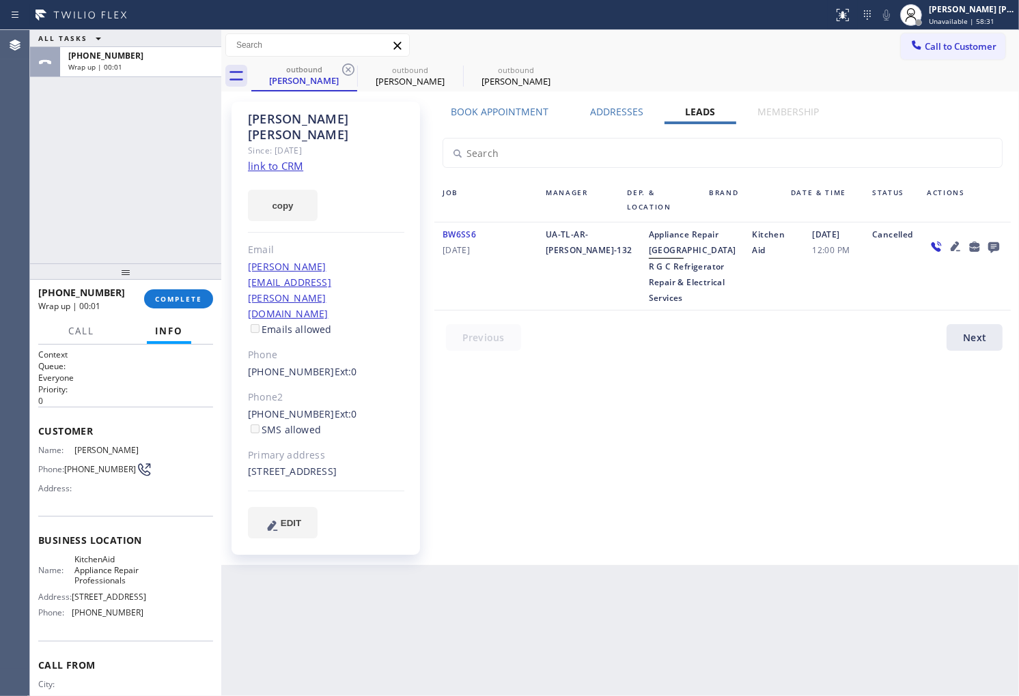
click at [994, 242] on icon at bounding box center [993, 247] width 11 height 11
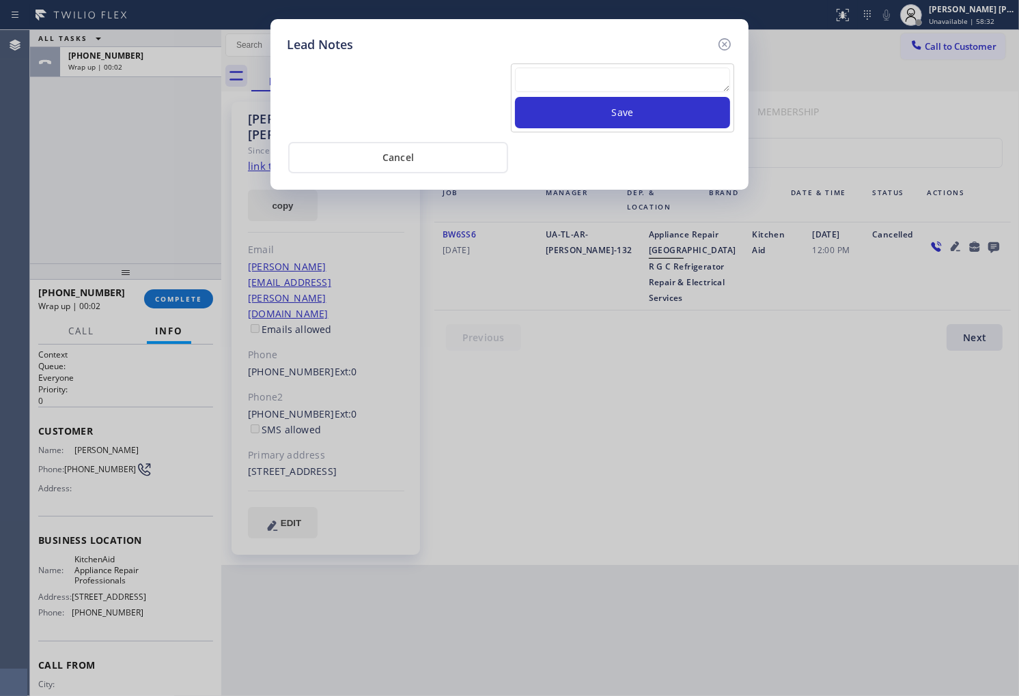
click at [616, 78] on textarea at bounding box center [622, 80] width 215 height 25
type textarea "no answer"
click at [625, 100] on button "Save" at bounding box center [622, 112] width 215 height 31
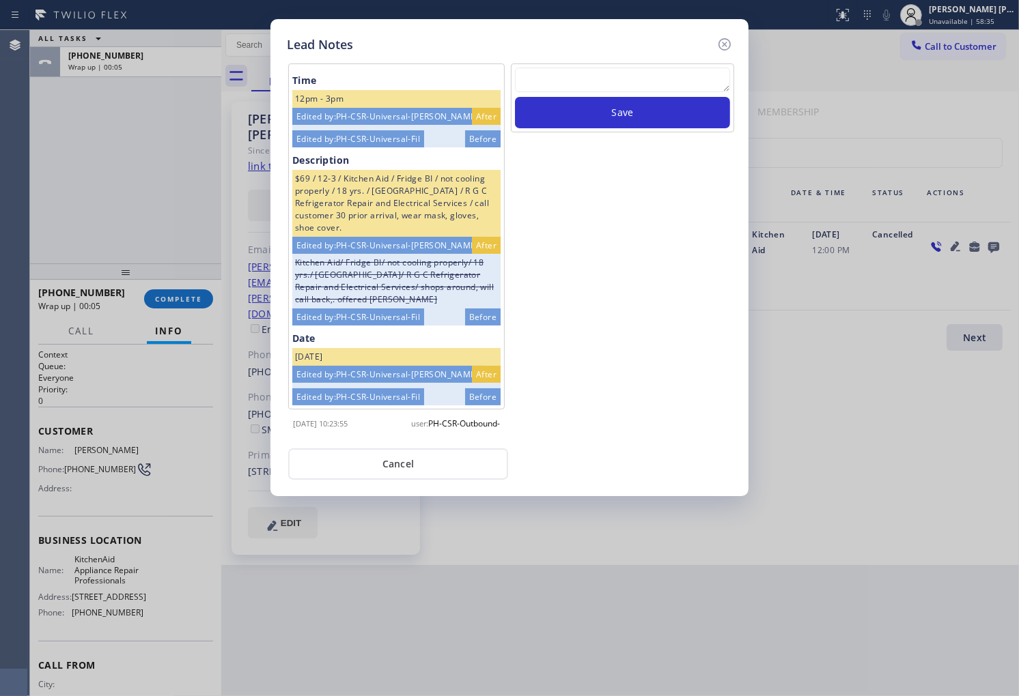
click at [721, 44] on icon at bounding box center [724, 44] width 16 height 16
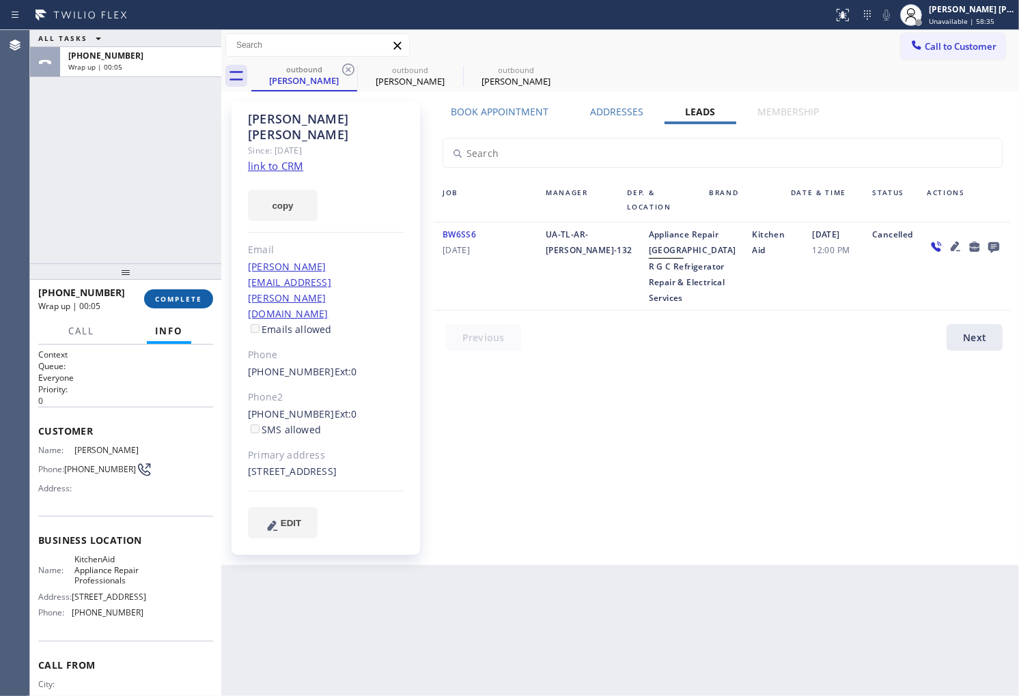
click at [172, 300] on span "COMPLETE" at bounding box center [178, 299] width 47 height 10
click at [453, 242] on span "[DATE]" at bounding box center [485, 250] width 87 height 16
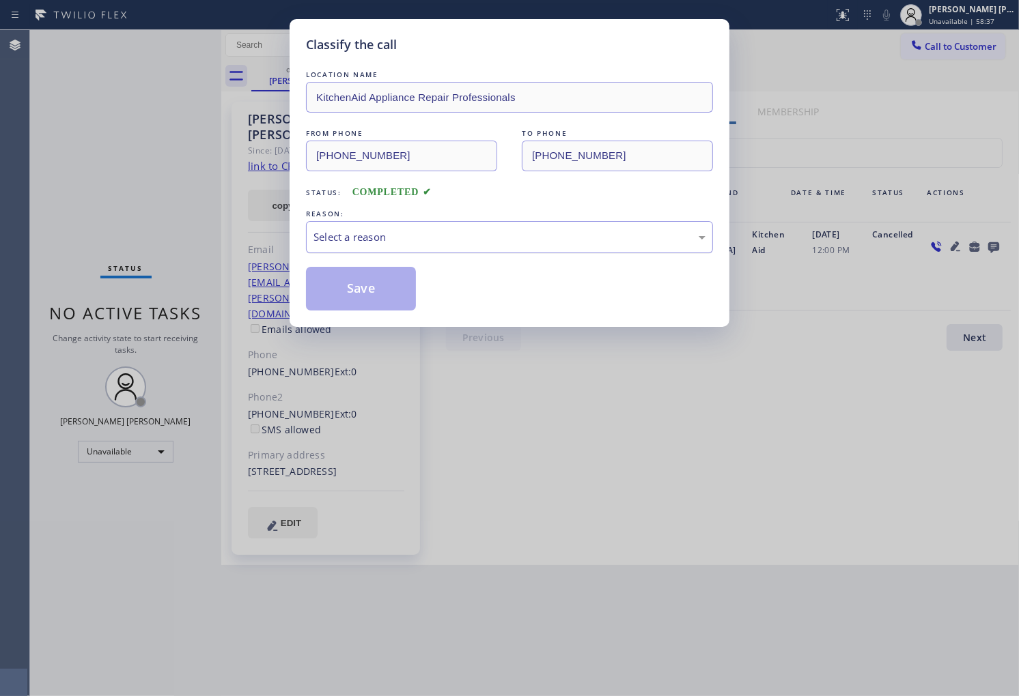
click at [453, 239] on div "Select a reason" at bounding box center [509, 237] width 392 height 16
click at [447, 264] on div "LOCATION NAME KitchenAid Appliance Repair Professionals FROM PHONE [PHONE_NUMBE…" at bounding box center [509, 189] width 407 height 243
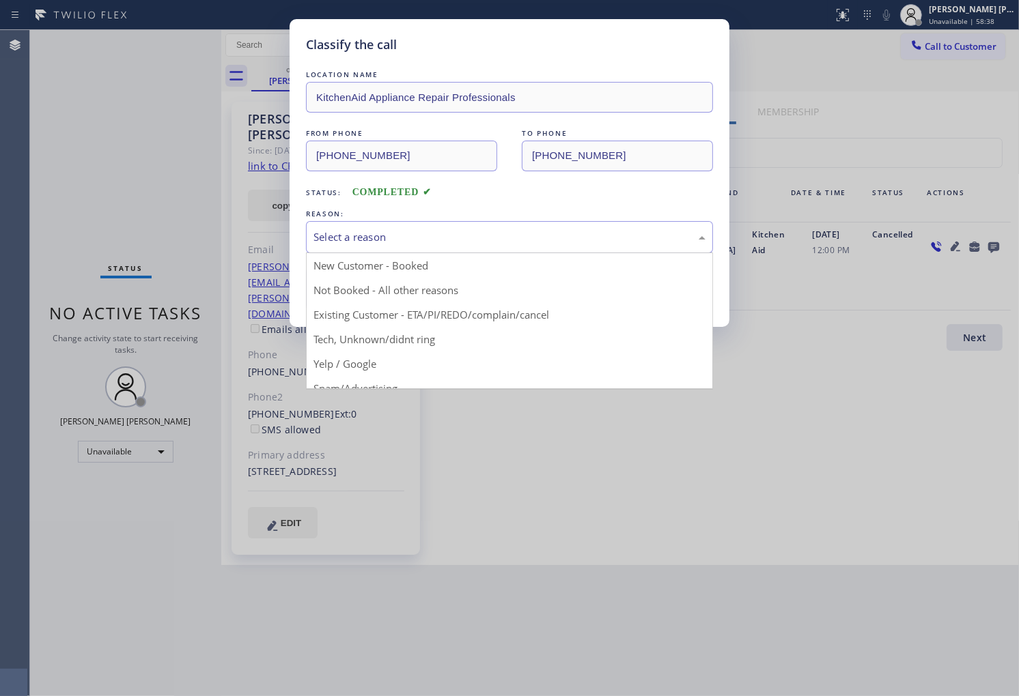
click at [446, 242] on div "Select a reason" at bounding box center [509, 237] width 392 height 16
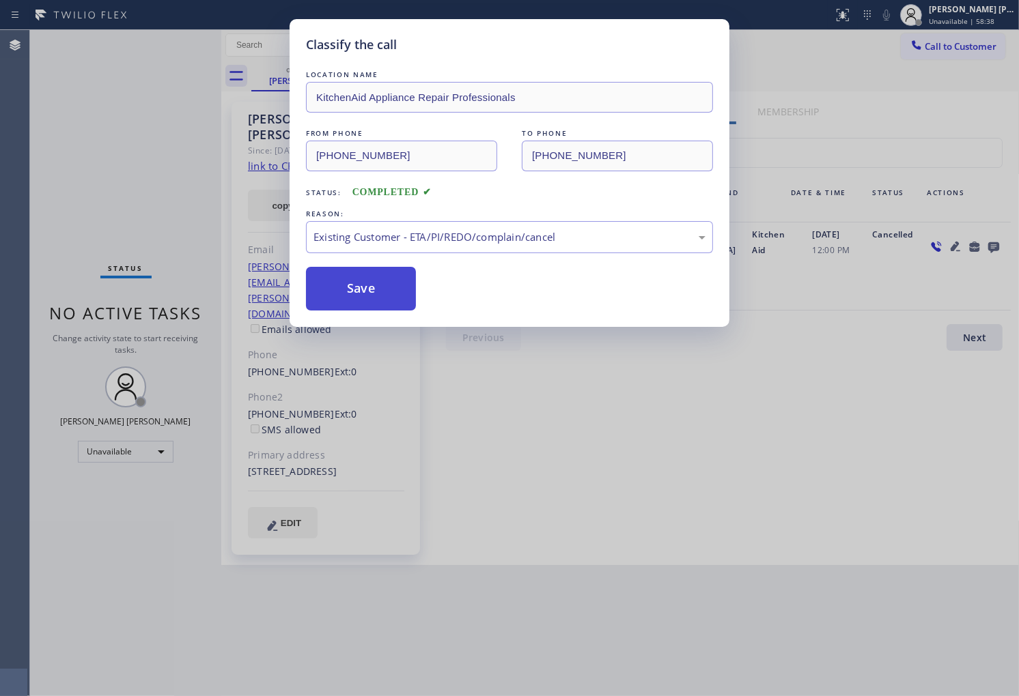
click at [378, 289] on button "Save" at bounding box center [361, 289] width 110 height 44
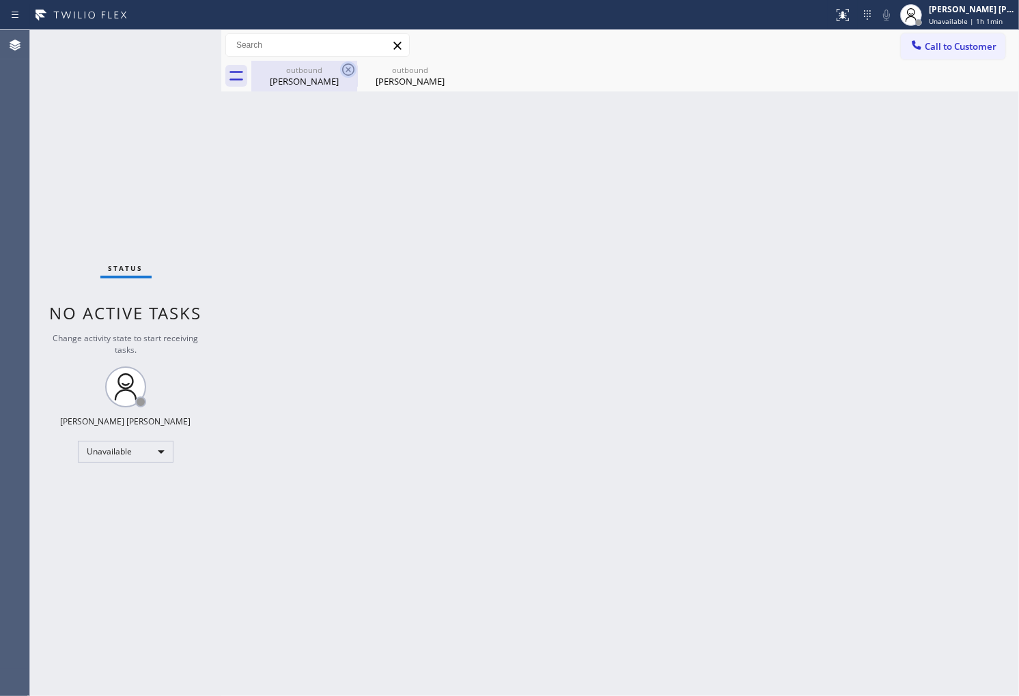
click at [350, 68] on icon at bounding box center [348, 70] width 12 height 12
click at [0, 0] on icon at bounding box center [0, 0] width 0 height 0
click at [943, 53] on button "Call to Customer" at bounding box center [953, 46] width 104 height 26
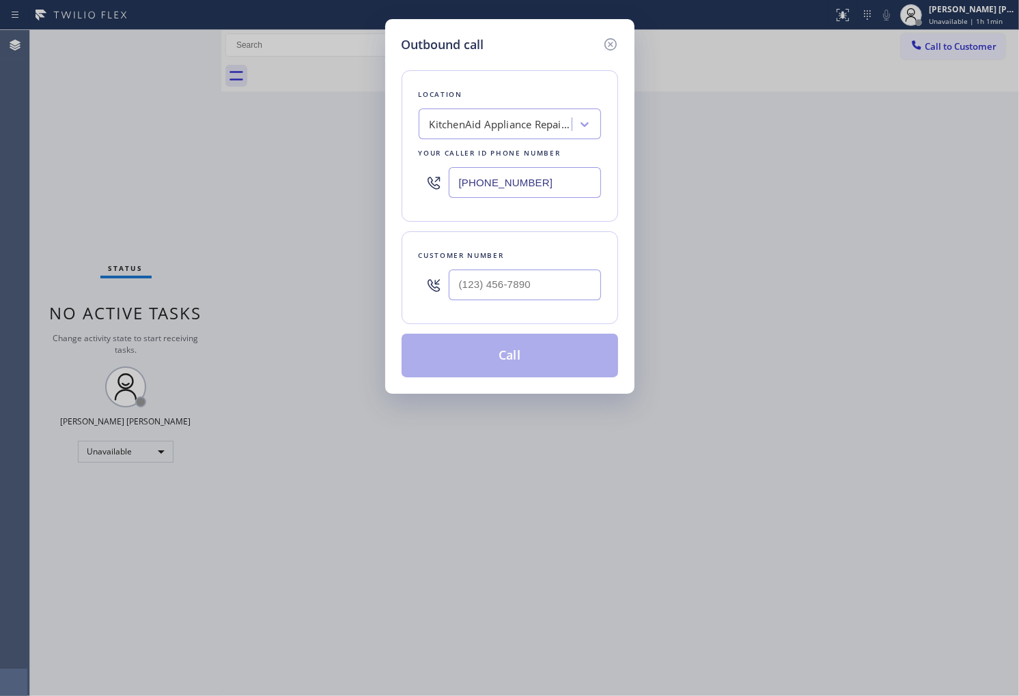
click at [519, 182] on input "[PHONE_NUMBER]" at bounding box center [525, 182] width 152 height 31
paste input "347) 905-4904"
type input "[PHONE_NUMBER]"
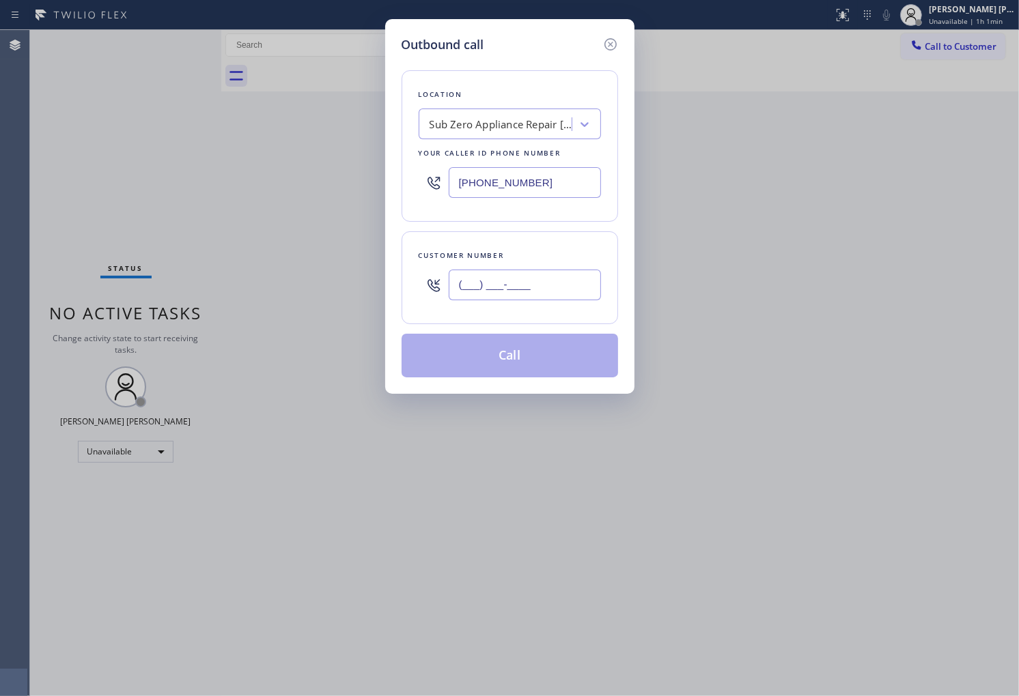
click at [561, 285] on input "(___) ___-____" at bounding box center [525, 285] width 152 height 31
paste input "917) 981-9651"
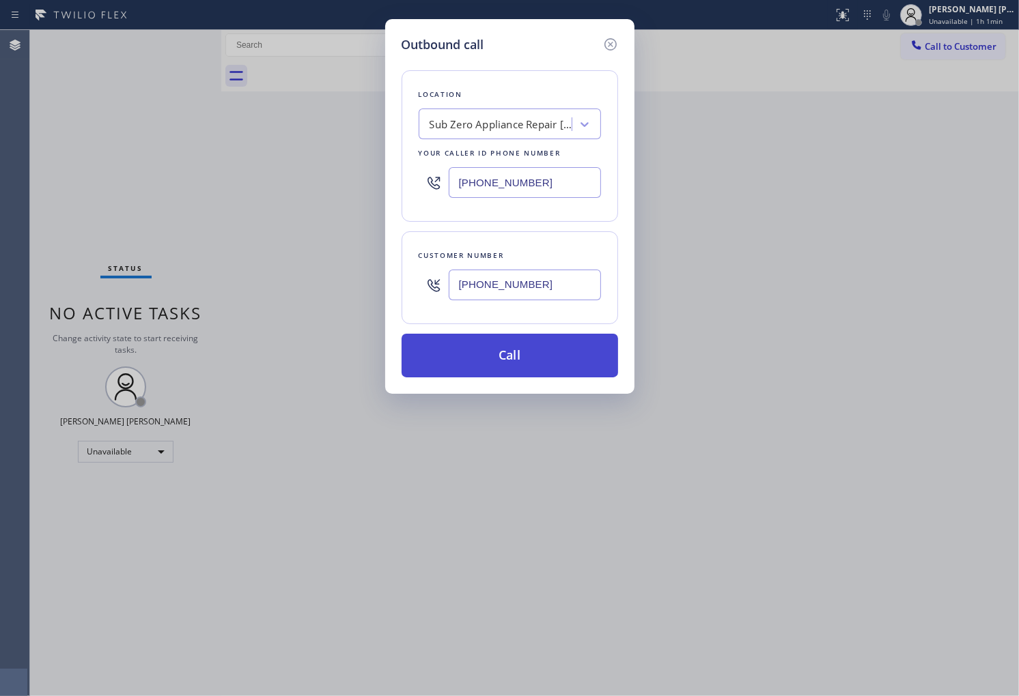
type input "[PHONE_NUMBER]"
click at [554, 351] on button "Call" at bounding box center [509, 356] width 216 height 44
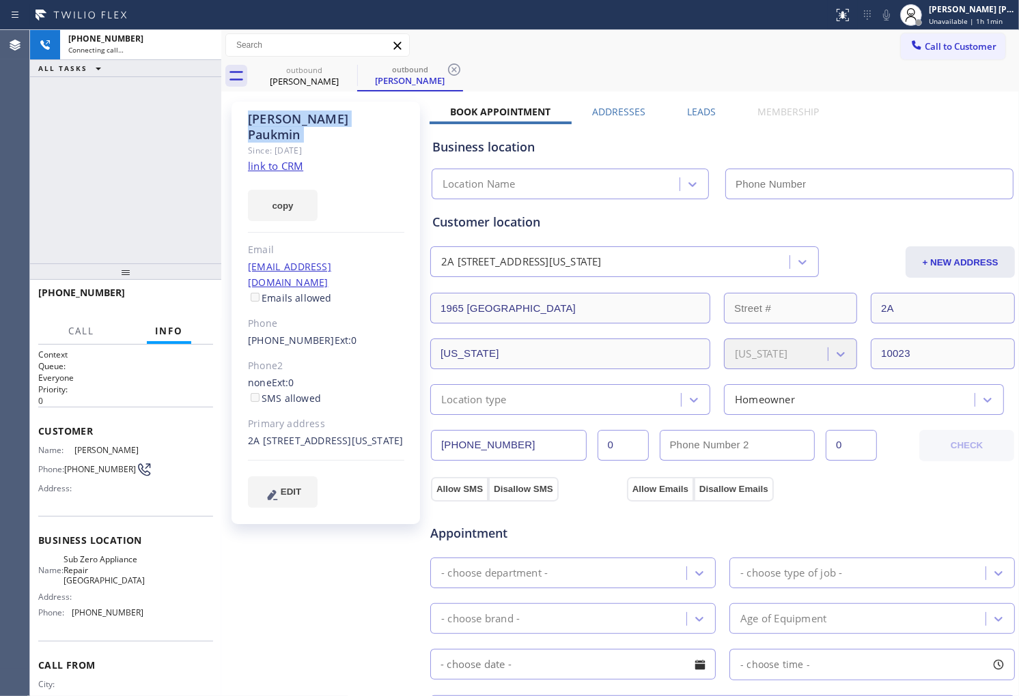
click at [284, 122] on div "[PERSON_NAME]" at bounding box center [326, 126] width 156 height 31
type input "[PHONE_NUMBER]"
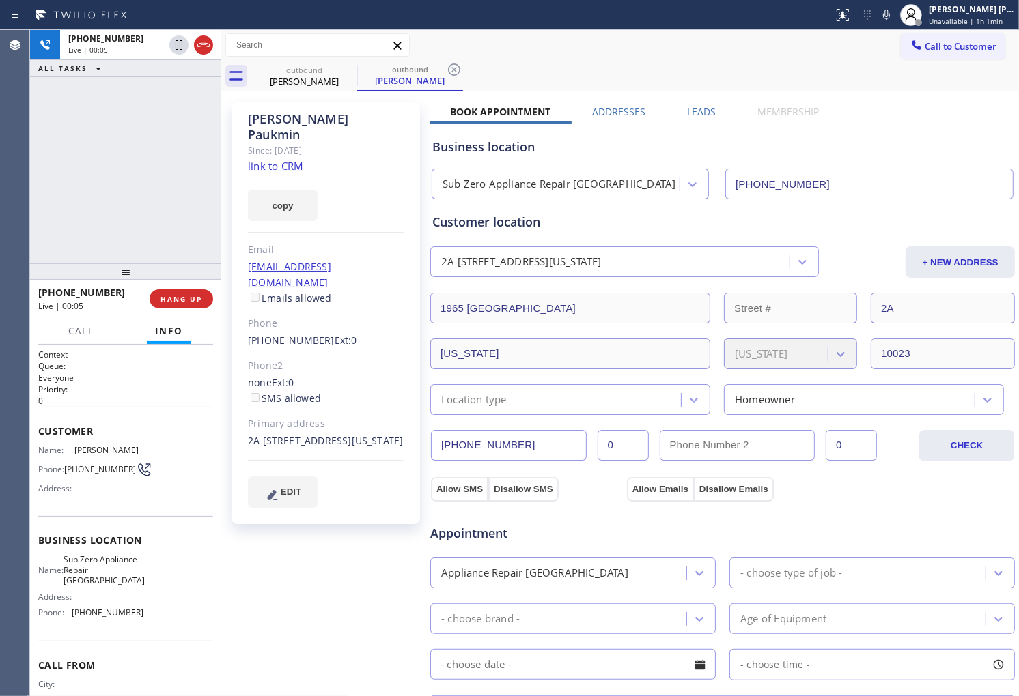
click at [0, 183] on div "Agent Desktop" at bounding box center [14, 363] width 29 height 666
click at [201, 44] on icon at bounding box center [203, 45] width 16 height 16
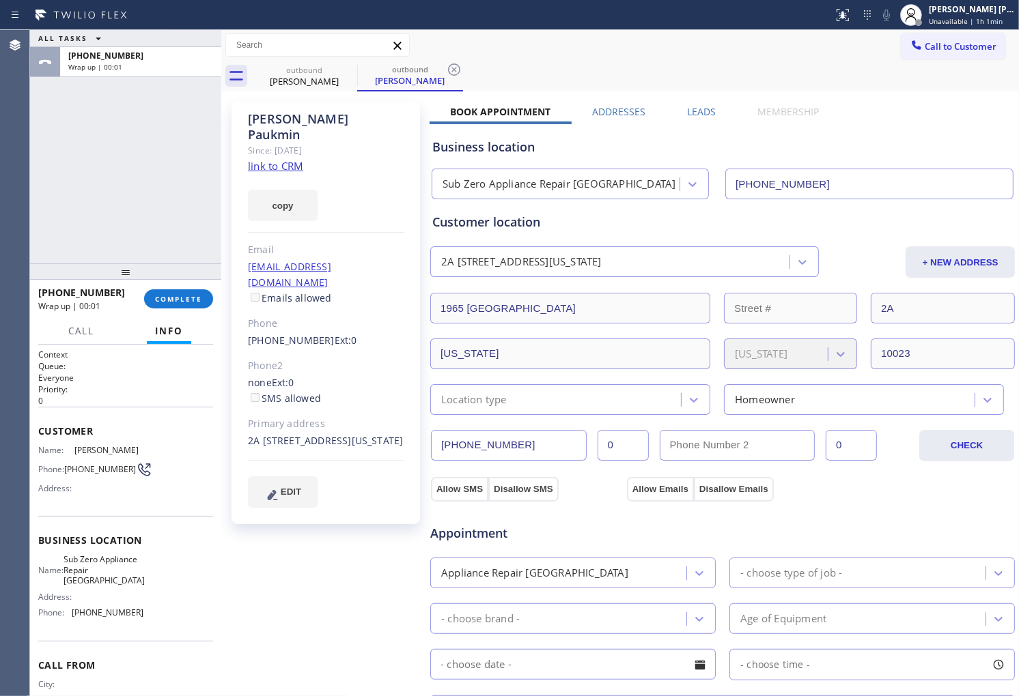
click at [686, 124] on div "Business location Sub Zero Appliance Repair [GEOGRAPHIC_DATA] [PHONE_NUMBER]" at bounding box center [722, 161] width 586 height 75
click at [712, 107] on div "Leads" at bounding box center [701, 114] width 70 height 19
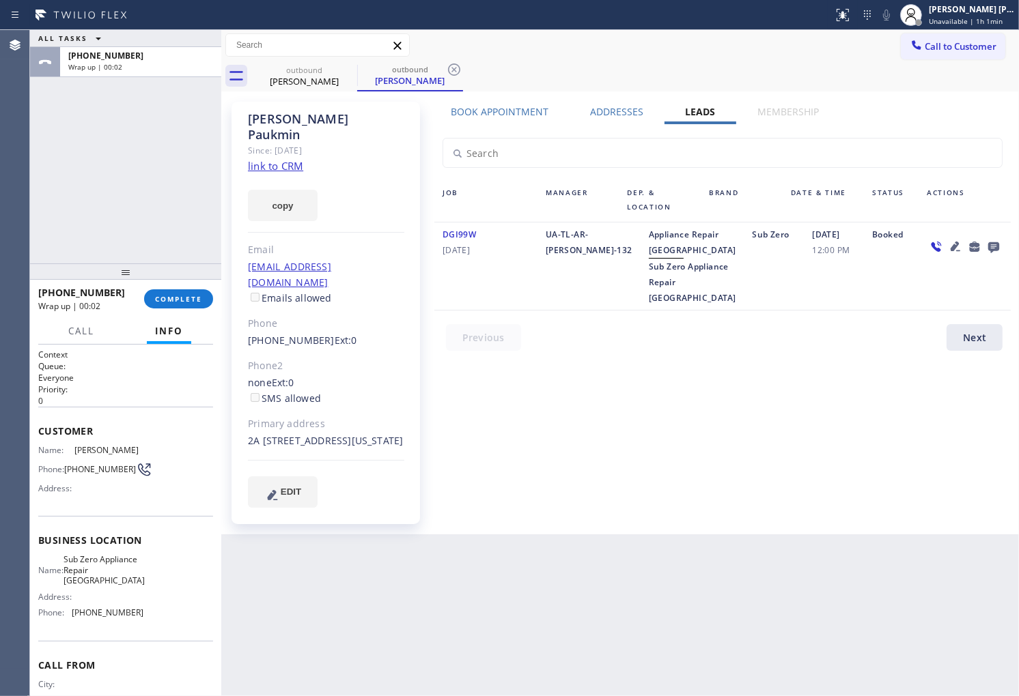
click at [988, 248] on icon at bounding box center [993, 247] width 11 height 11
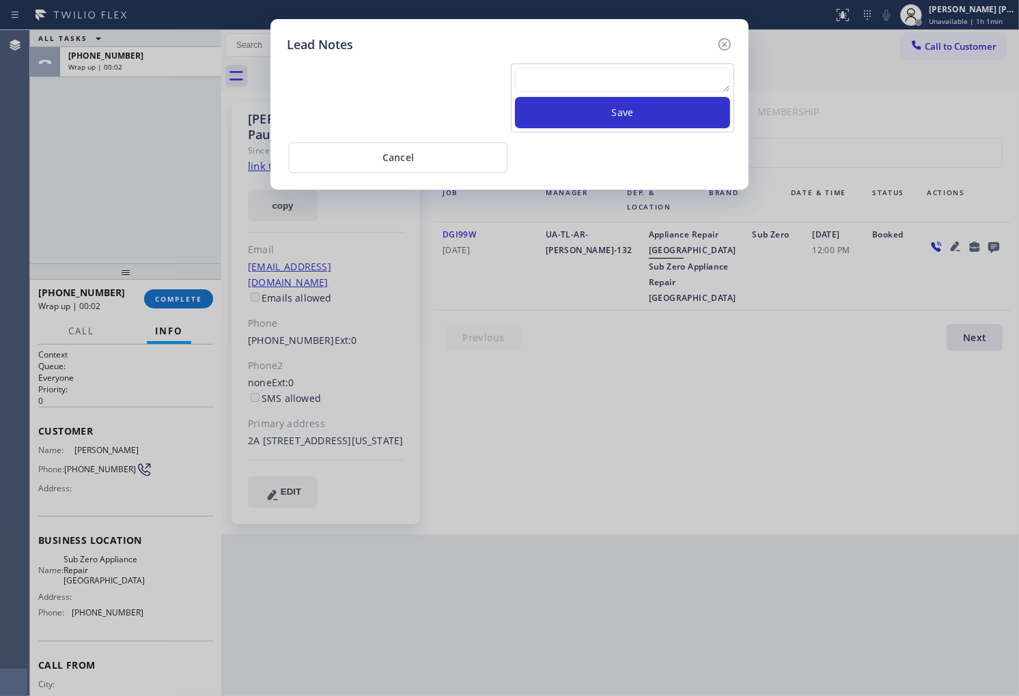
click at [668, 87] on textarea at bounding box center [622, 80] width 215 height 25
type textarea "no answer"
click at [665, 115] on button "Save" at bounding box center [622, 112] width 215 height 31
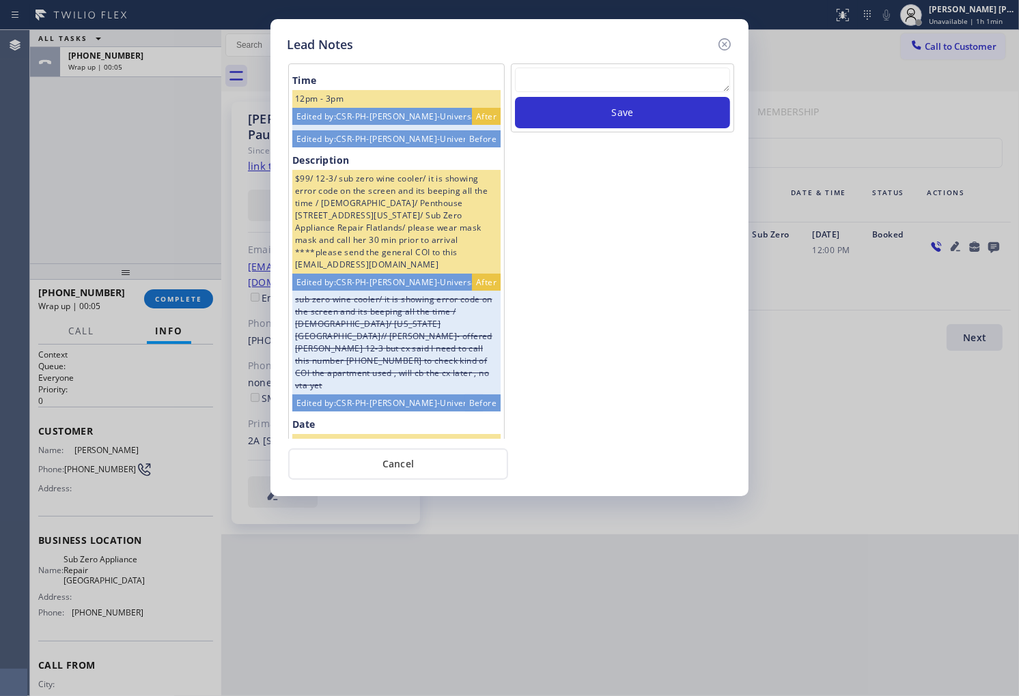
click at [721, 44] on icon at bounding box center [724, 44] width 16 height 16
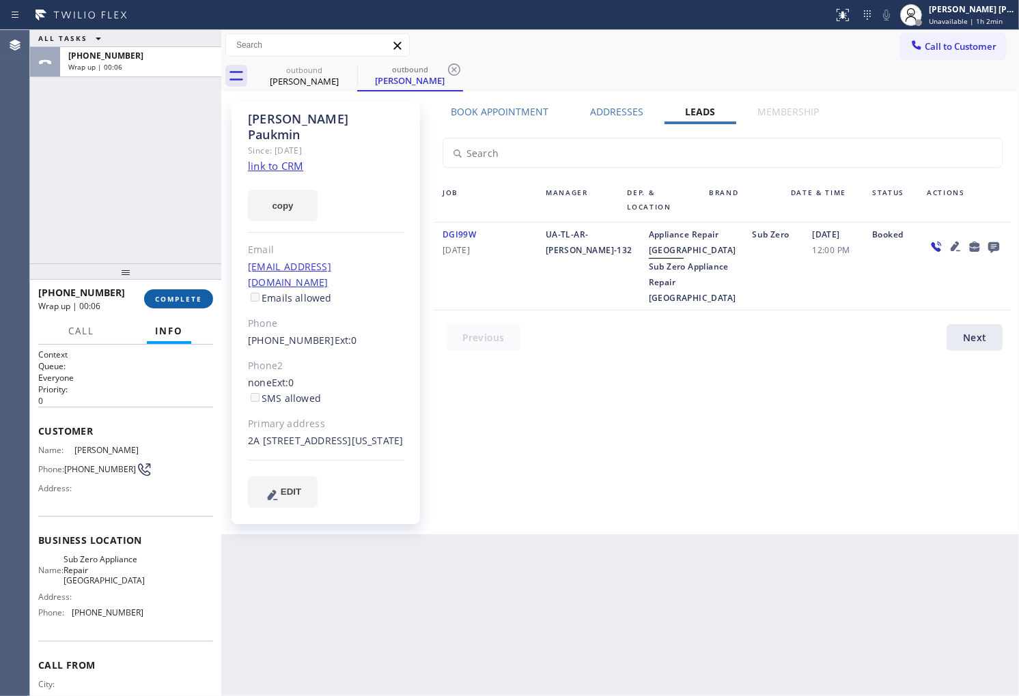
click at [201, 300] on span "COMPLETE" at bounding box center [178, 299] width 47 height 10
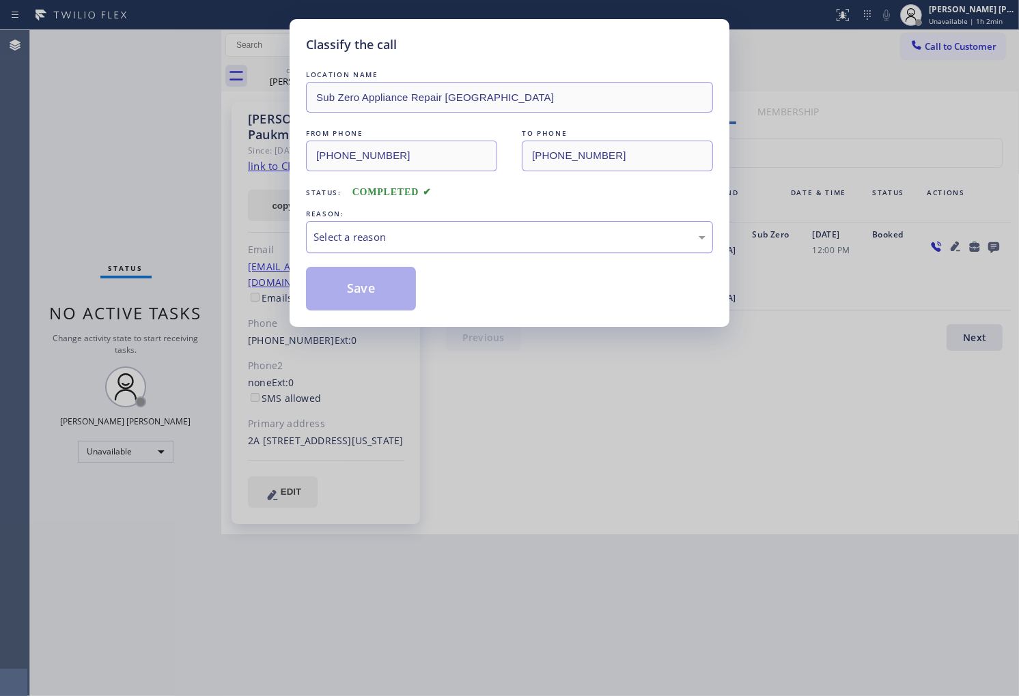
click at [478, 247] on div "Select a reason" at bounding box center [509, 237] width 407 height 32
click at [353, 302] on button "Save" at bounding box center [361, 289] width 110 height 44
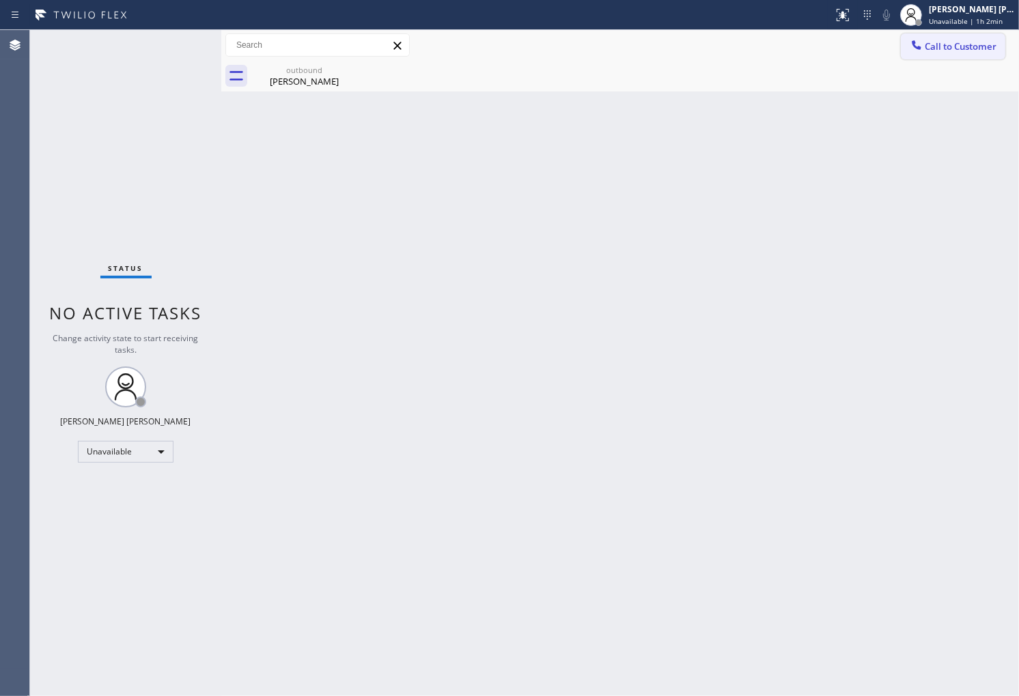
click at [966, 48] on span "Call to Customer" at bounding box center [961, 46] width 72 height 12
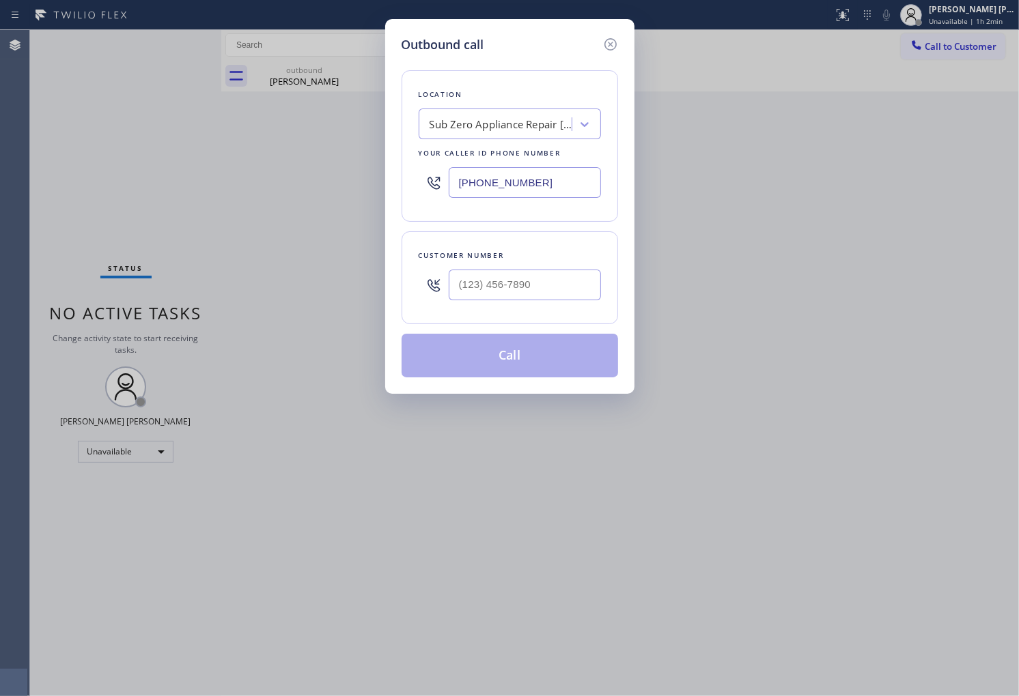
click at [551, 193] on input "[PHONE_NUMBER]" at bounding box center [525, 182] width 152 height 31
paste input "888) 610-2519"
click at [551, 193] on input "[PHONE_NUMBER]" at bounding box center [525, 182] width 152 height 31
type input "[PHONE_NUMBER]"
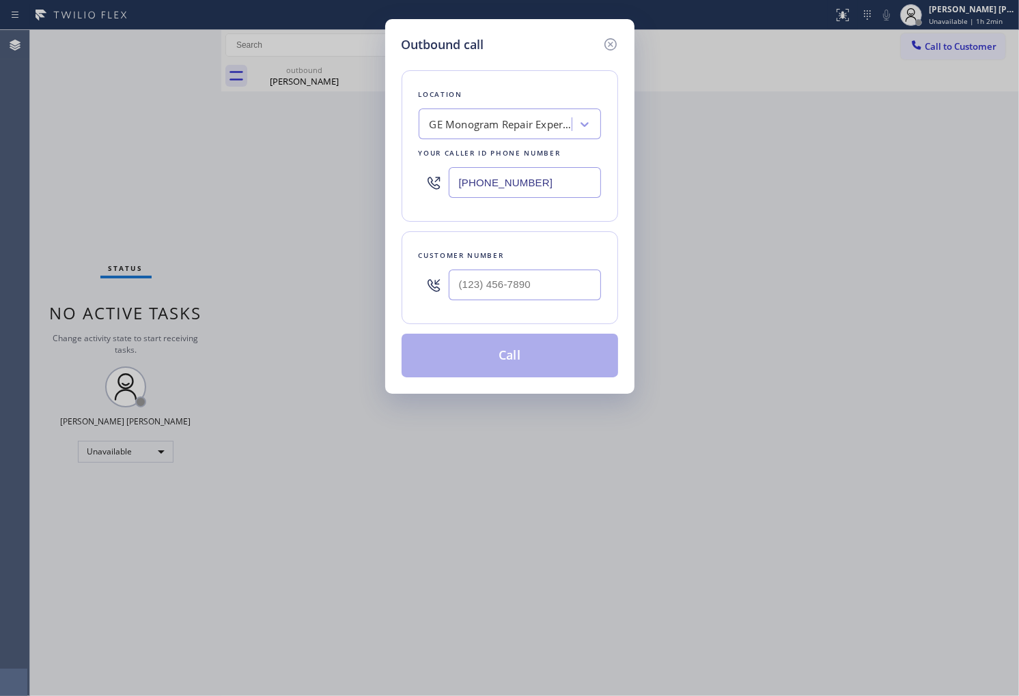
click at [520, 268] on div at bounding box center [525, 285] width 152 height 44
click at [522, 290] on input "(___) ___-____" at bounding box center [525, 285] width 152 height 31
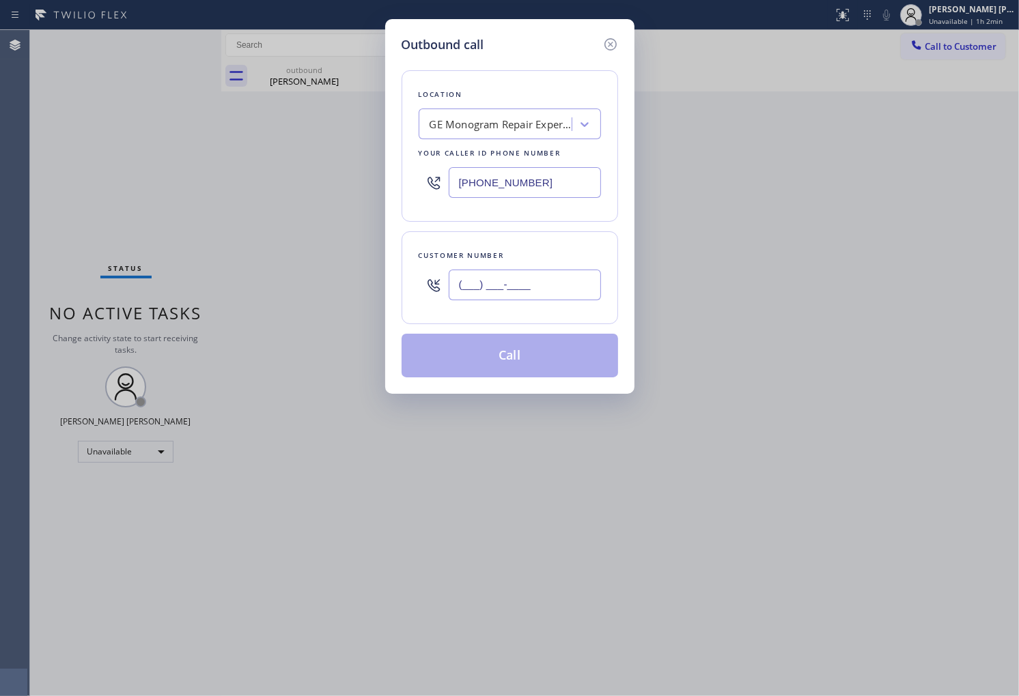
paste input "310) 457-9017"
type input "[PHONE_NUMBER]"
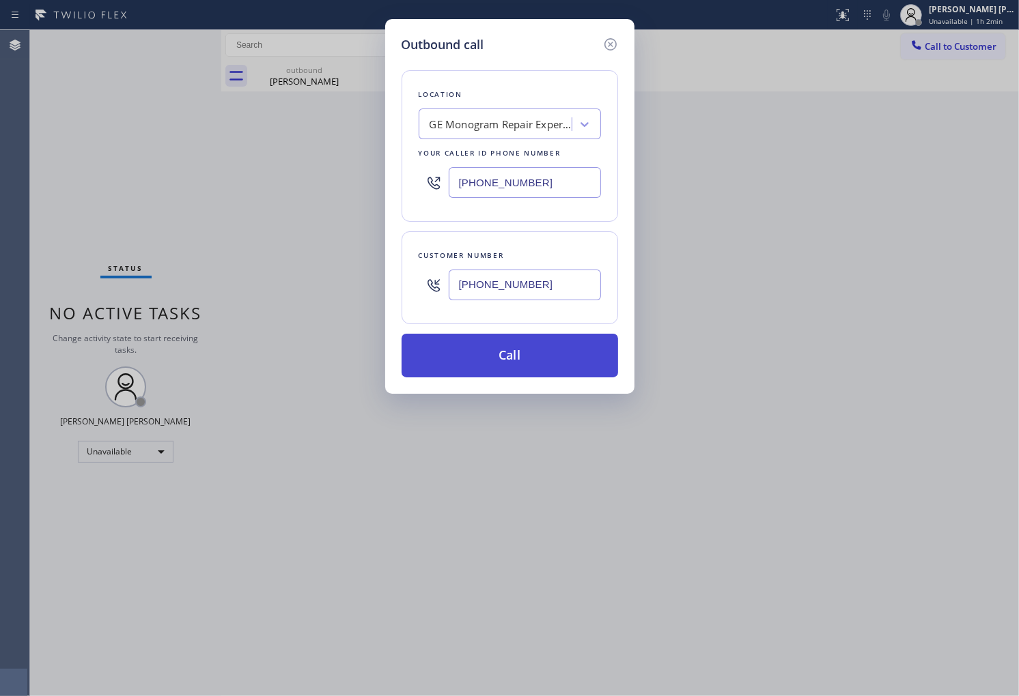
click at [536, 365] on button "Call" at bounding box center [509, 356] width 216 height 44
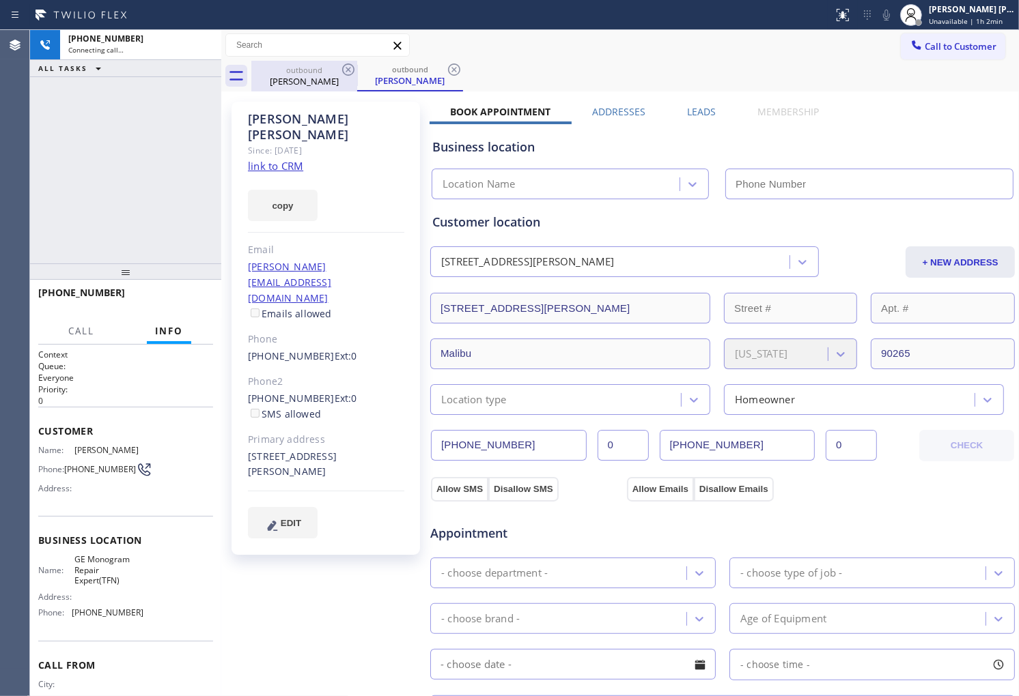
click at [365, 66] on div "outbound" at bounding box center [409, 69] width 103 height 10
click at [346, 67] on icon at bounding box center [348, 70] width 12 height 12
click at [309, 117] on div "[PERSON_NAME]" at bounding box center [326, 126] width 156 height 31
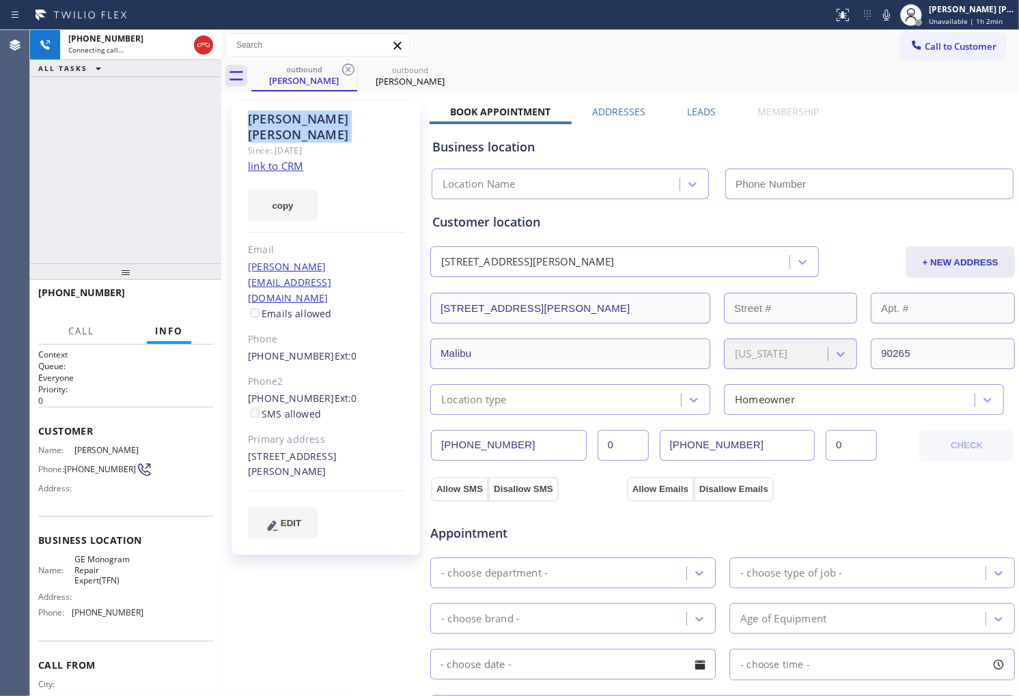
click at [309, 117] on div "[PERSON_NAME]" at bounding box center [326, 126] width 156 height 31
copy div "[PERSON_NAME]"
type input "[PHONE_NUMBER]"
click at [59, 180] on div "[PHONE_NUMBER] Connecting call… ALL TASKS ALL TASKS ACTIVE TASKS TASKS IN WRAP …" at bounding box center [125, 147] width 191 height 234
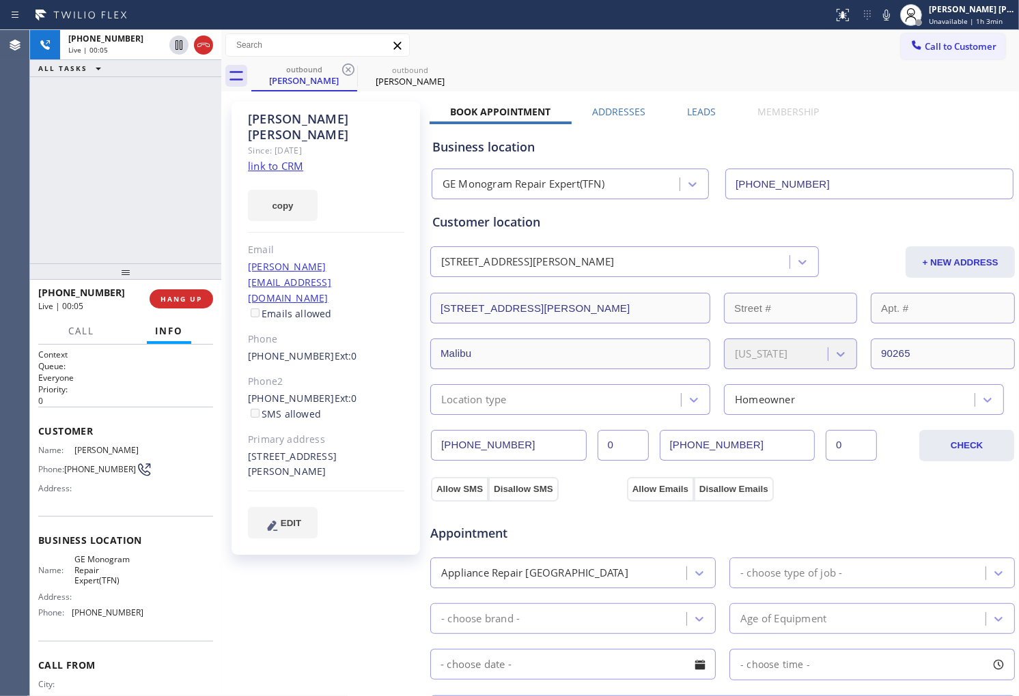
click at [221, 41] on div at bounding box center [221, 363] width 0 height 666
click at [210, 45] on icon at bounding box center [203, 45] width 16 height 16
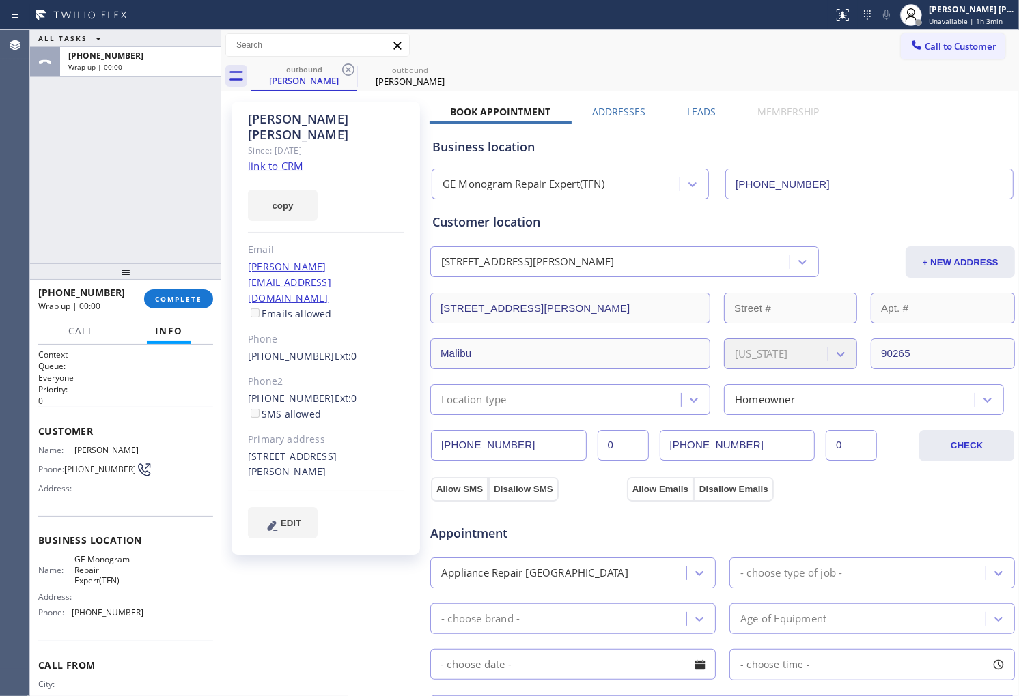
click at [690, 108] on label "Leads" at bounding box center [701, 111] width 29 height 13
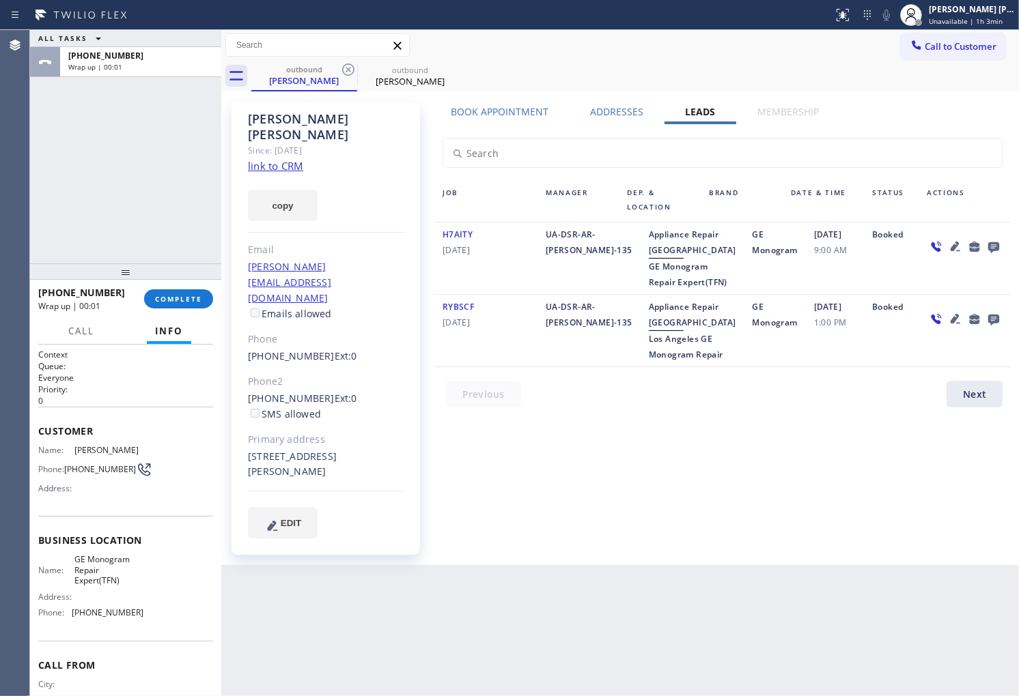
click at [998, 242] on icon at bounding box center [993, 247] width 11 height 11
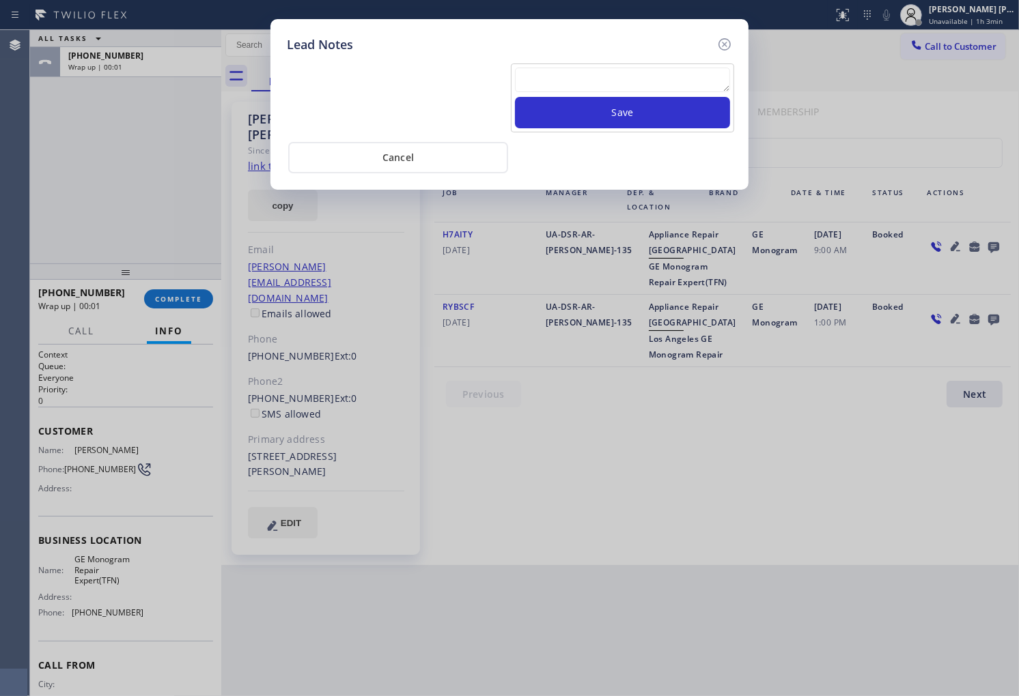
click at [673, 81] on textarea at bounding box center [622, 80] width 215 height 25
type textarea "no answer"
click at [654, 119] on button "Save" at bounding box center [622, 112] width 215 height 31
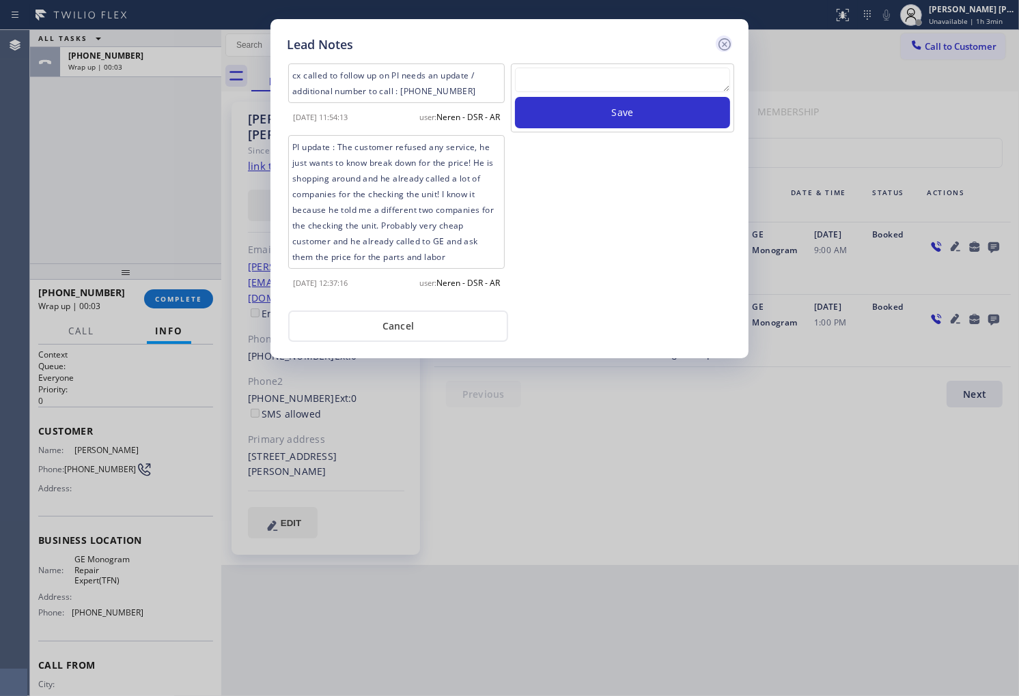
click at [725, 42] on icon at bounding box center [724, 44] width 16 height 16
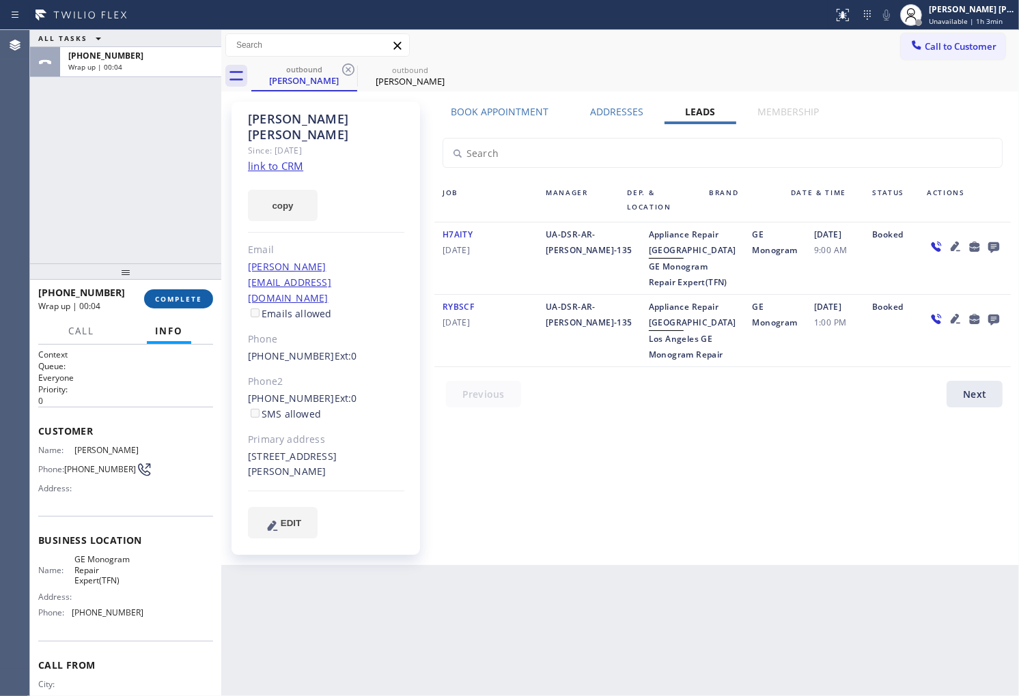
click at [166, 298] on span "COMPLETE" at bounding box center [178, 299] width 47 height 10
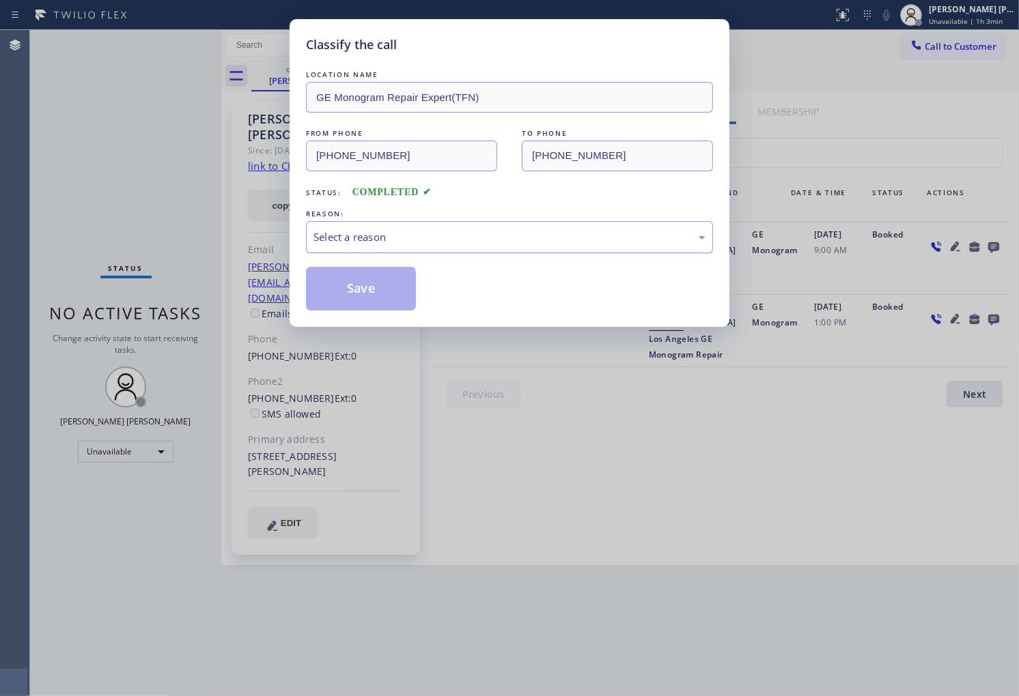
click at [455, 242] on div "Select a reason" at bounding box center [509, 237] width 392 height 16
click at [364, 304] on button "Save" at bounding box center [361, 289] width 110 height 44
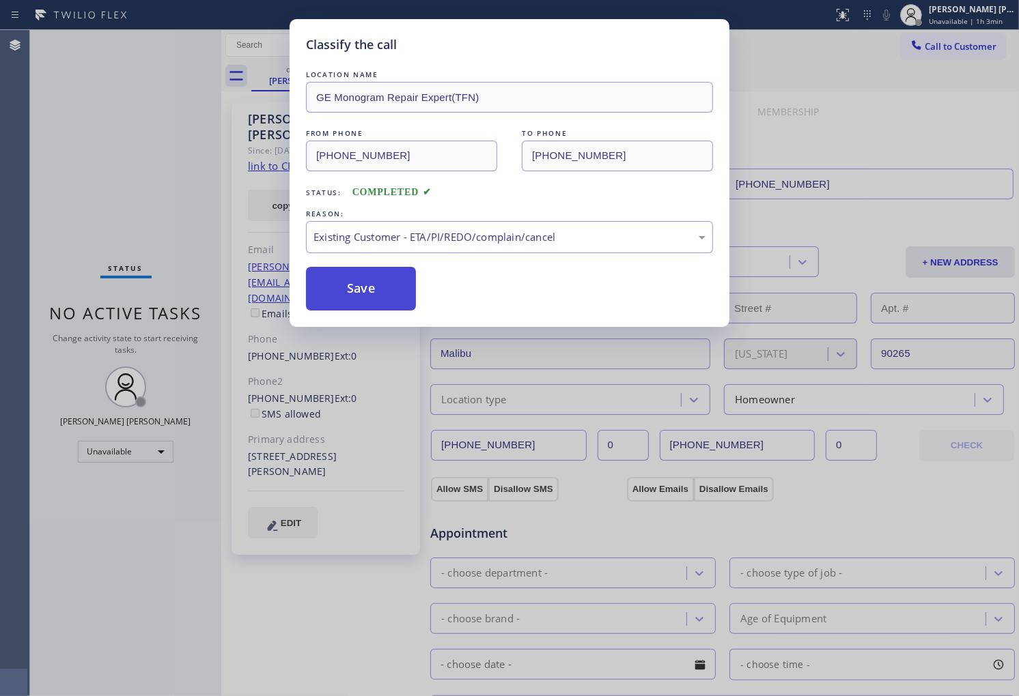
click at [367, 298] on button "Save" at bounding box center [361, 289] width 110 height 44
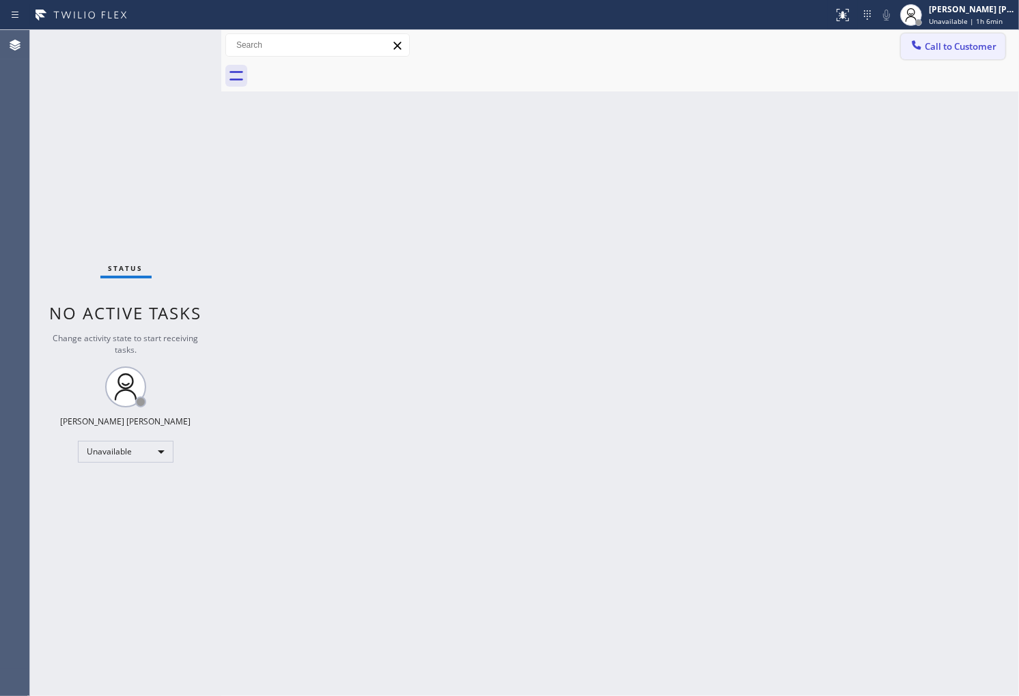
click at [945, 55] on button "Call to Customer" at bounding box center [953, 46] width 104 height 26
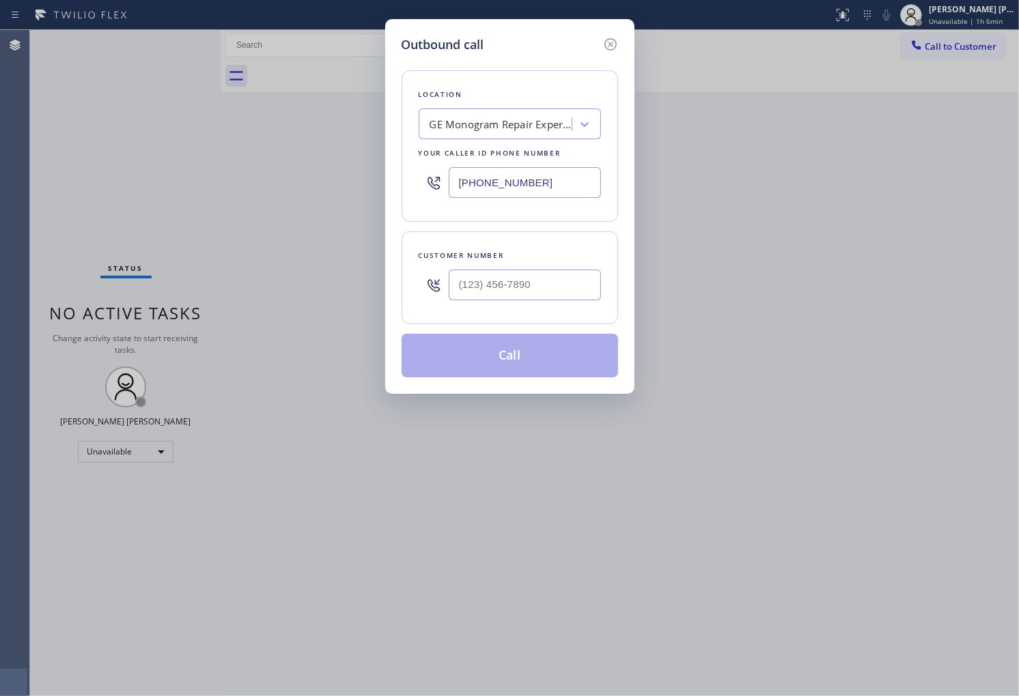
click at [481, 190] on input "[PHONE_NUMBER]" at bounding box center [525, 182] width 152 height 31
paste input "917) 746-3818"
type input "[PHONE_NUMBER]"
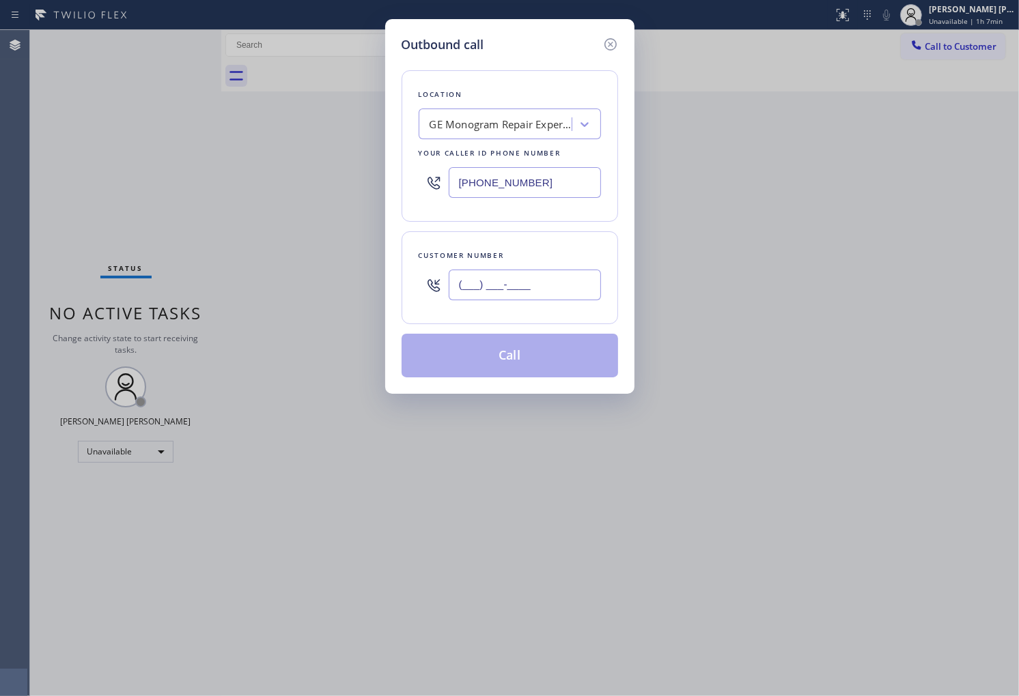
click at [524, 290] on input "(___) ___-____" at bounding box center [525, 285] width 152 height 31
paste input "917) 543-7363"
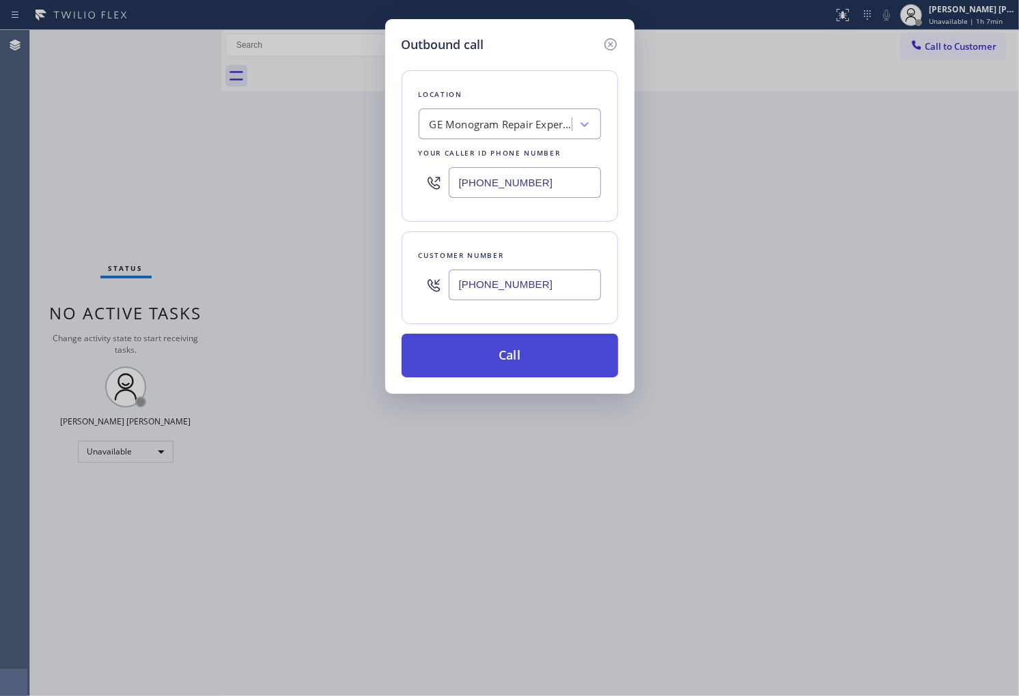
type input "[PHONE_NUMBER]"
click at [521, 362] on button "Call" at bounding box center [509, 356] width 216 height 44
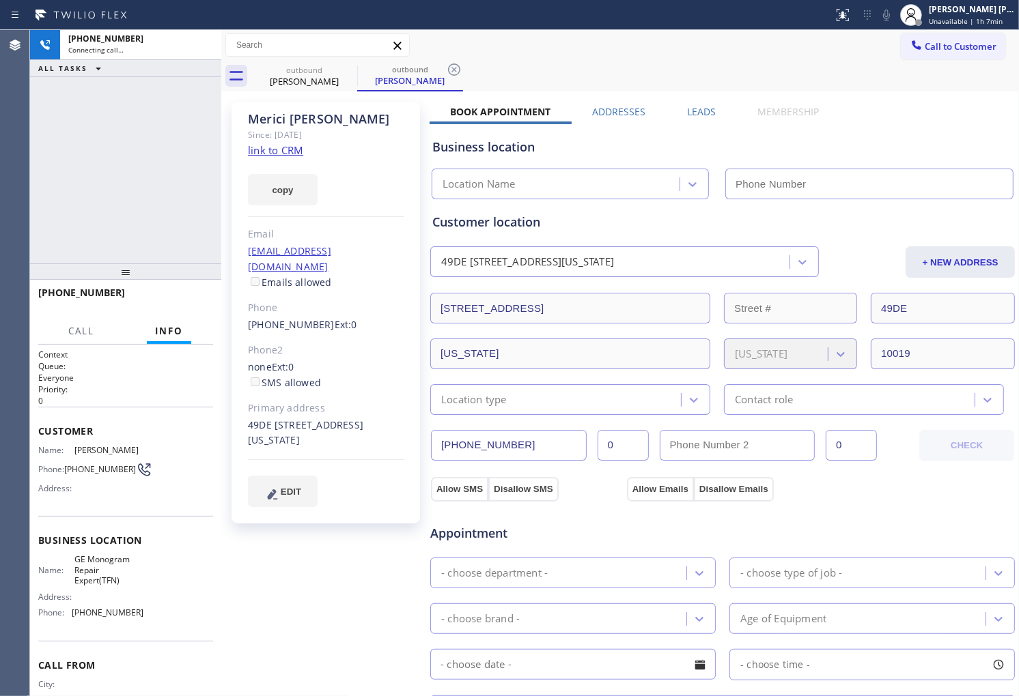
drag, startPoint x: 319, startPoint y: 122, endPoint x: 311, endPoint y: 126, distance: 9.2
click at [311, 126] on div "[PERSON_NAME]" at bounding box center [326, 119] width 156 height 16
type input "[PHONE_NUMBER]"
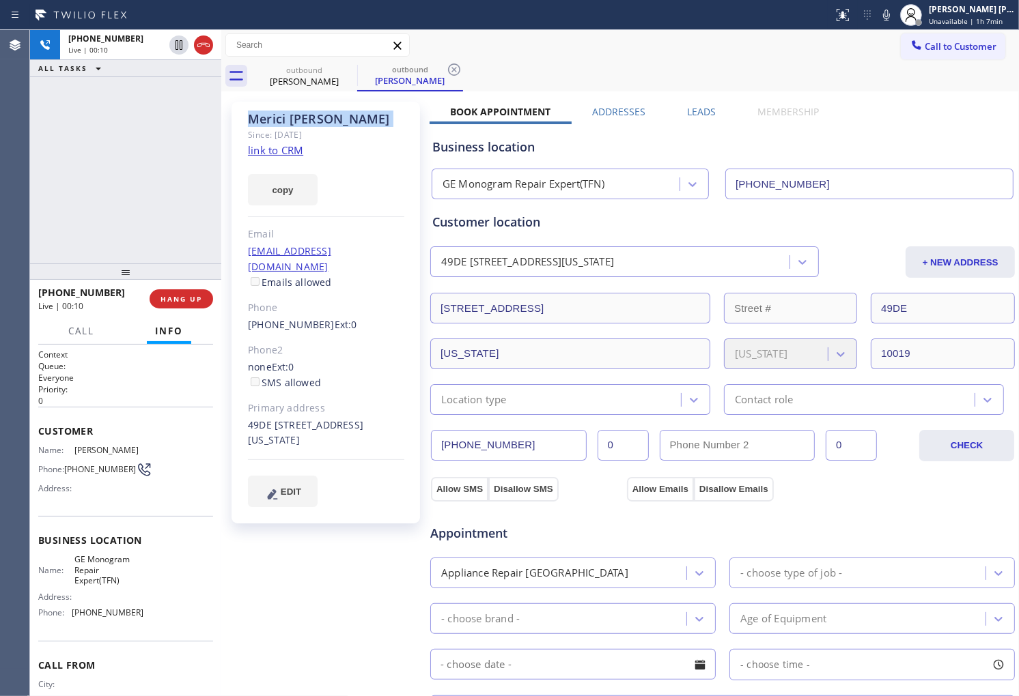
click at [68, 125] on div "[PHONE_NUMBER] Live | 00:10 ALL TASKS ALL TASKS ACTIVE TASKS TASKS IN WRAP UP" at bounding box center [125, 147] width 191 height 234
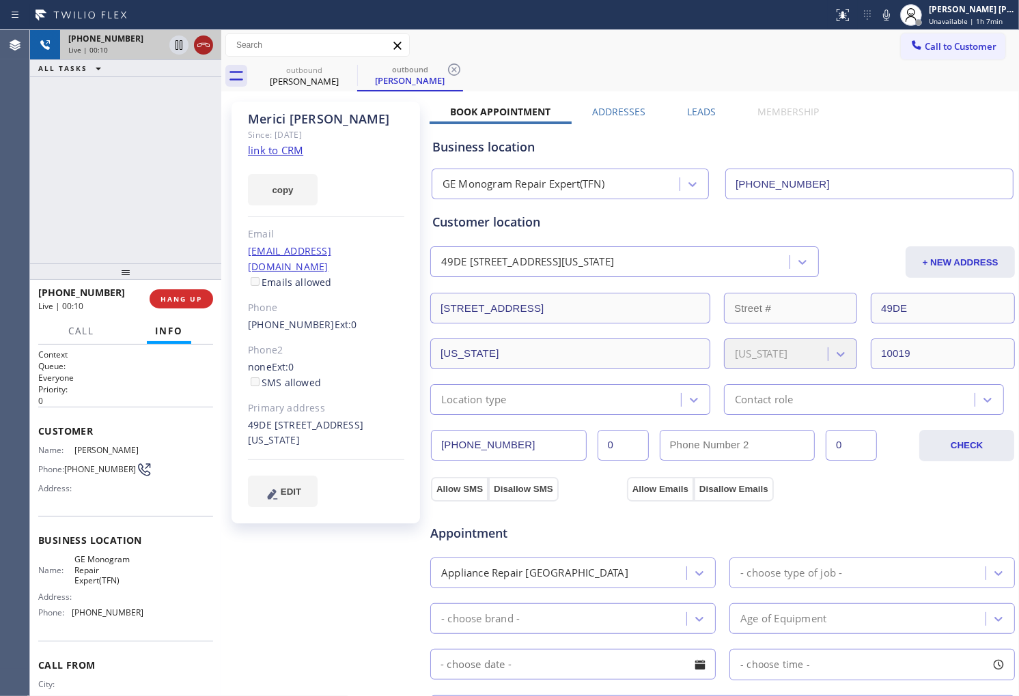
click at [198, 48] on icon at bounding box center [203, 45] width 16 height 16
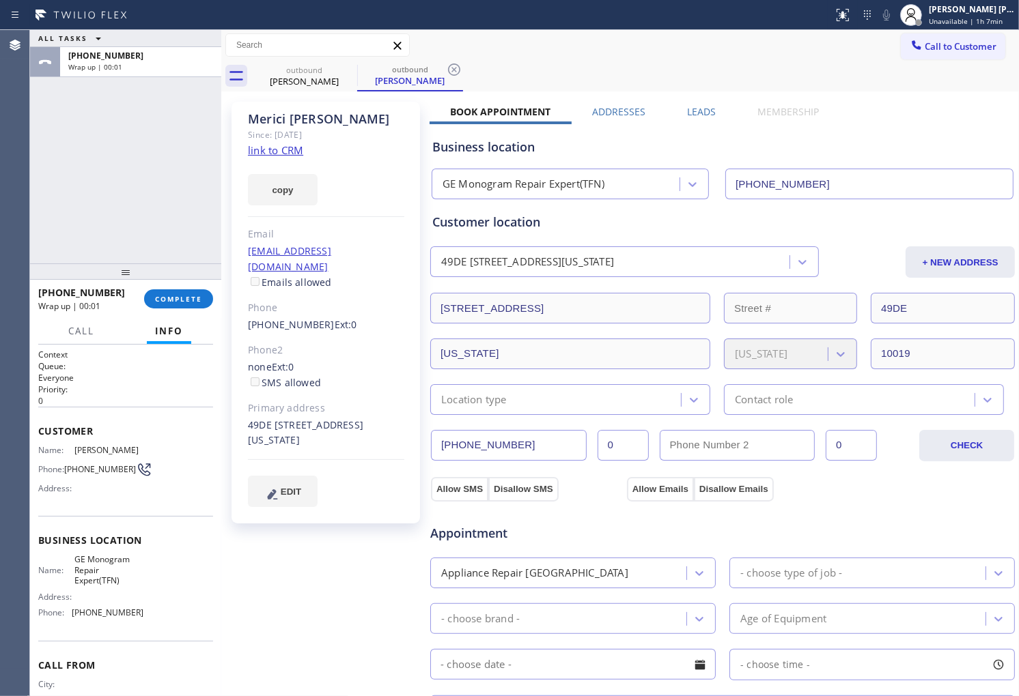
click at [713, 116] on div "Leads" at bounding box center [701, 114] width 70 height 19
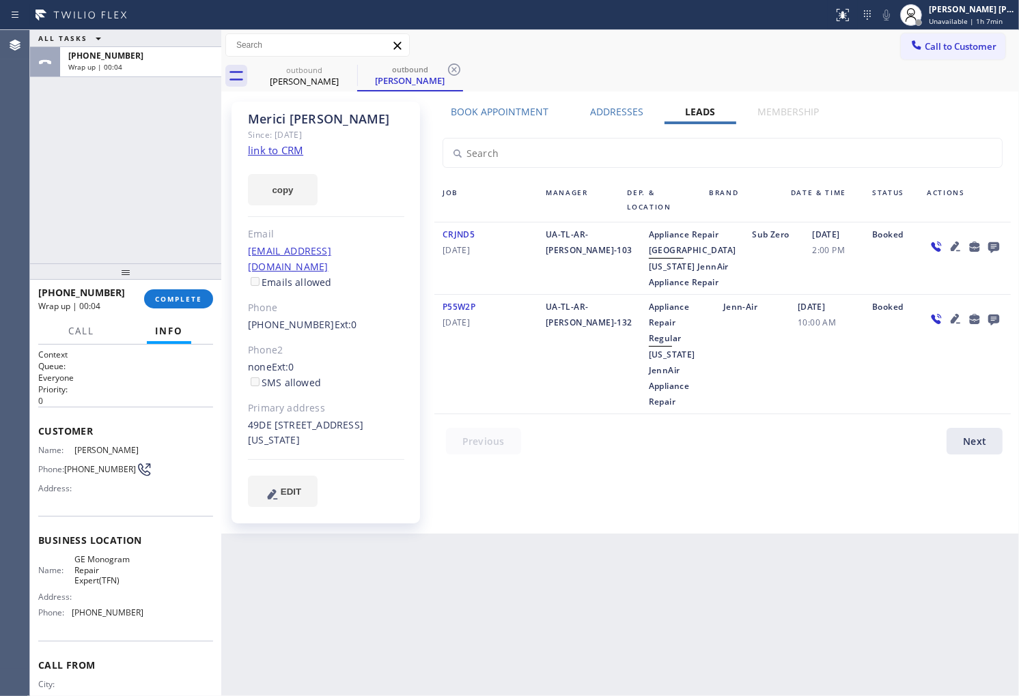
click at [998, 241] on icon at bounding box center [993, 246] width 16 height 17
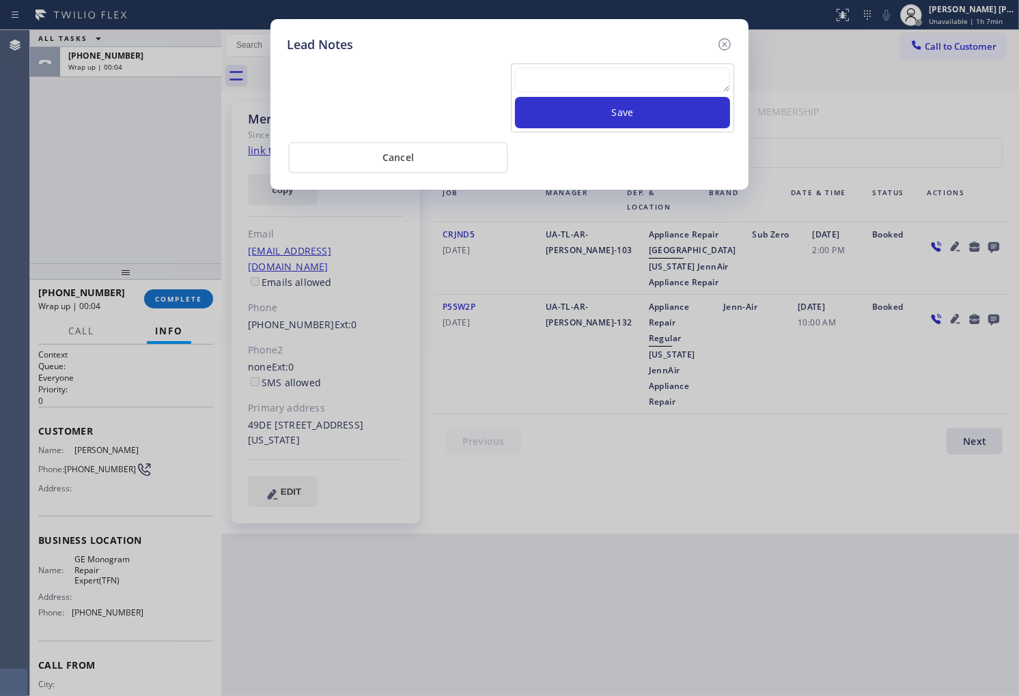
click at [691, 80] on textarea at bounding box center [622, 80] width 215 height 25
paste textarea "N/A - Please transfer"
type textarea "N/A - Please transfer"
click at [684, 117] on button "Save" at bounding box center [622, 112] width 215 height 31
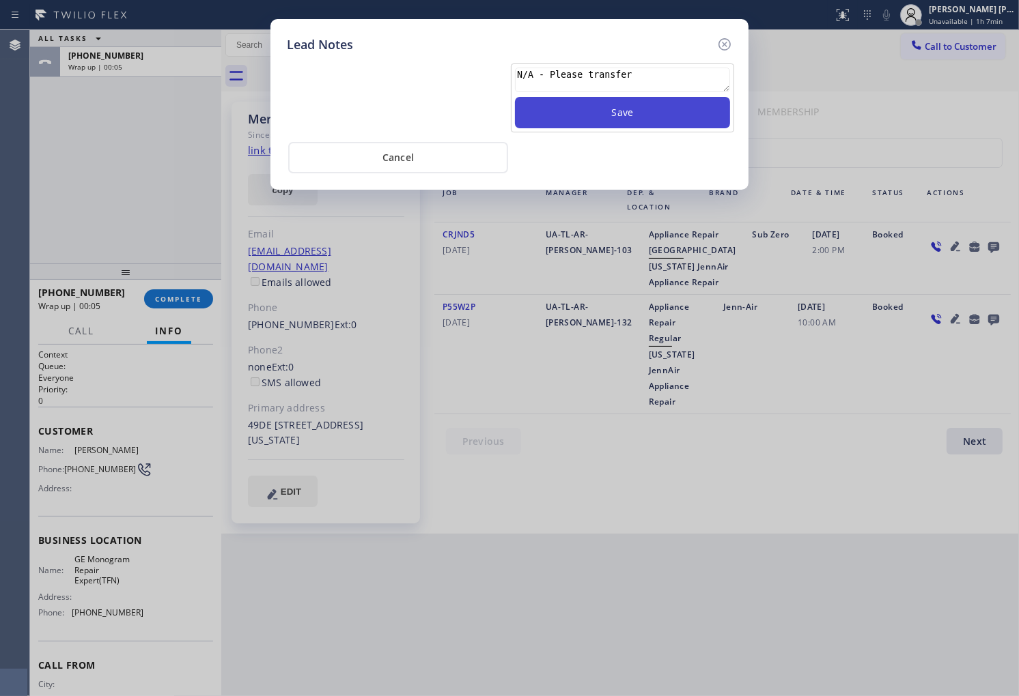
click at [684, 117] on button "Save" at bounding box center [622, 112] width 215 height 31
click at [720, 43] on icon at bounding box center [724, 44] width 16 height 16
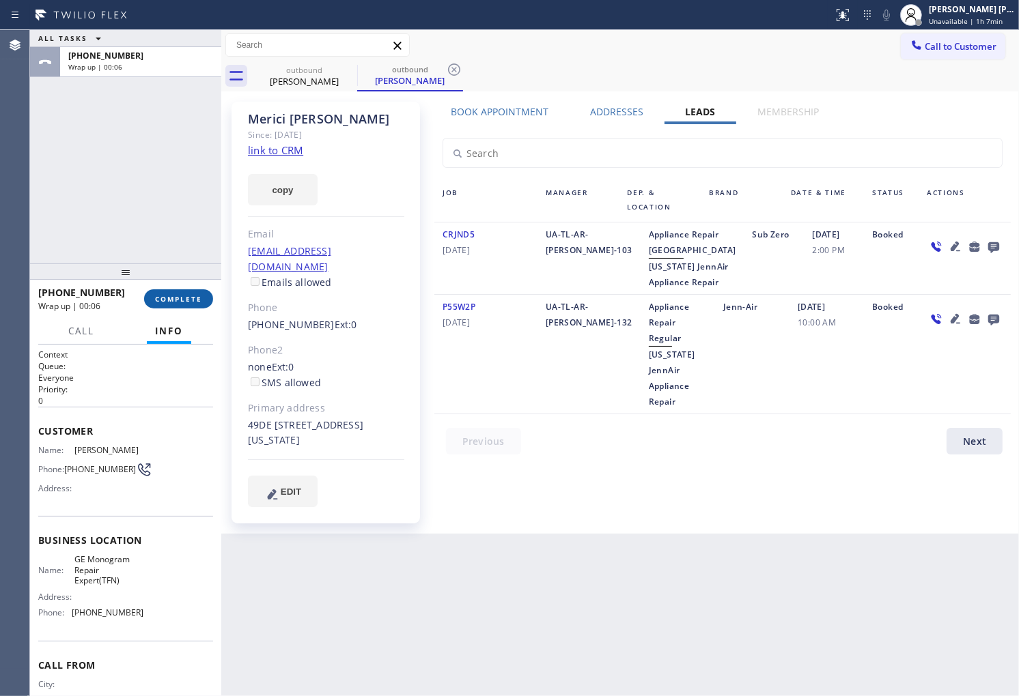
click at [173, 297] on span "COMPLETE" at bounding box center [178, 299] width 47 height 10
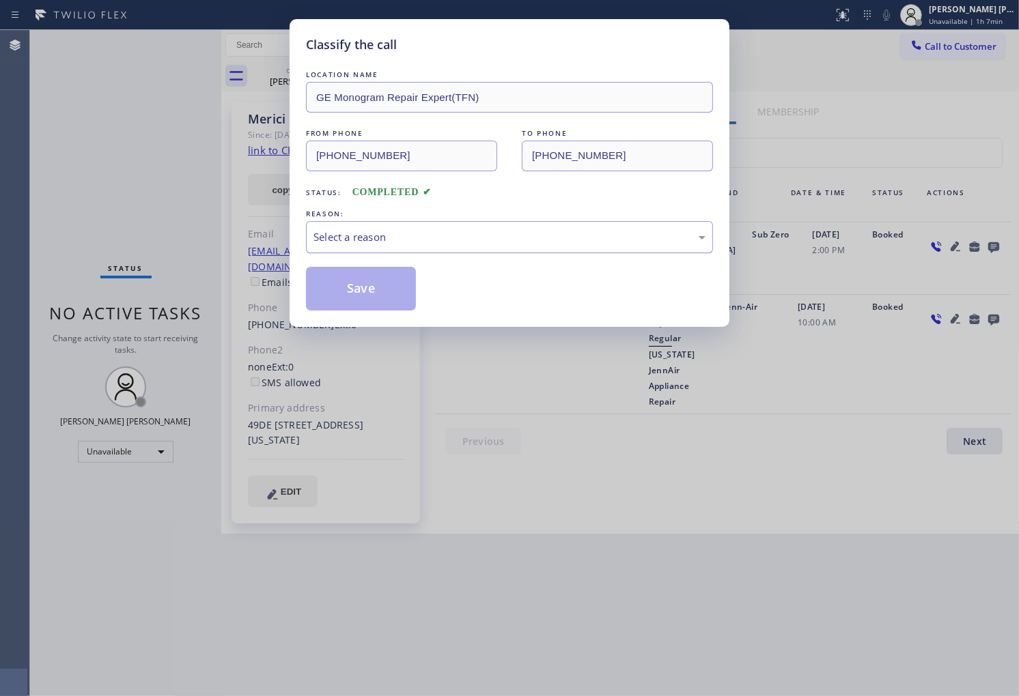
click at [506, 226] on div "Select a reason" at bounding box center [509, 237] width 407 height 32
click at [434, 254] on div "LOCATION NAME GE Monogram Repair Expert(TFN) FROM PHONE [PHONE_NUMBER] TO PHONE…" at bounding box center [509, 189] width 407 height 243
click at [454, 236] on div "Select a reason" at bounding box center [509, 237] width 392 height 16
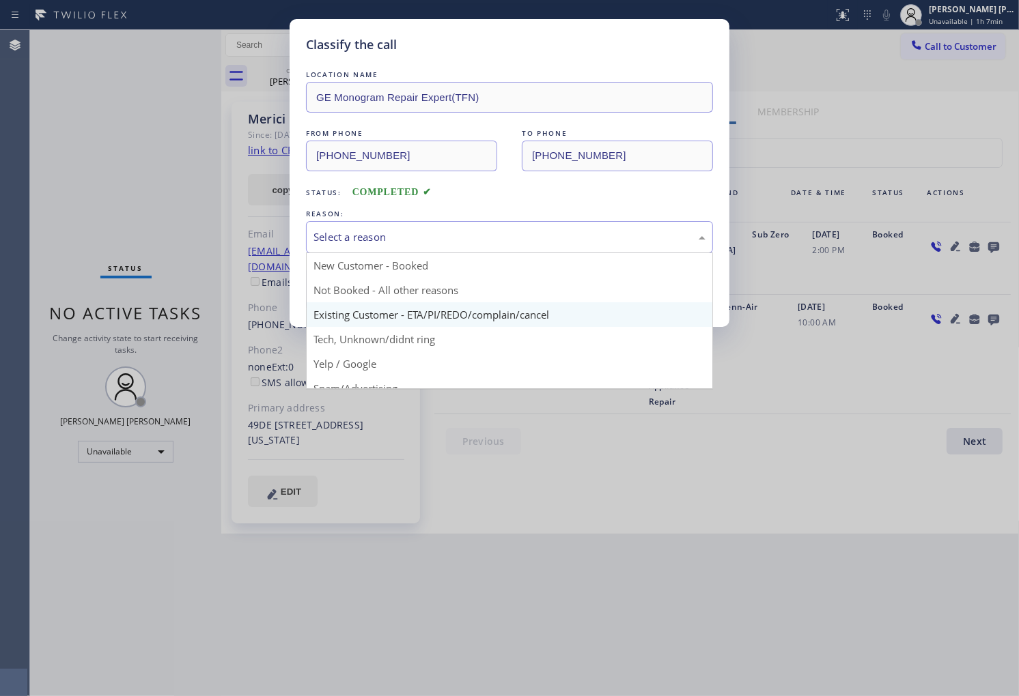
click at [422, 309] on div "Save" at bounding box center [509, 289] width 407 height 44
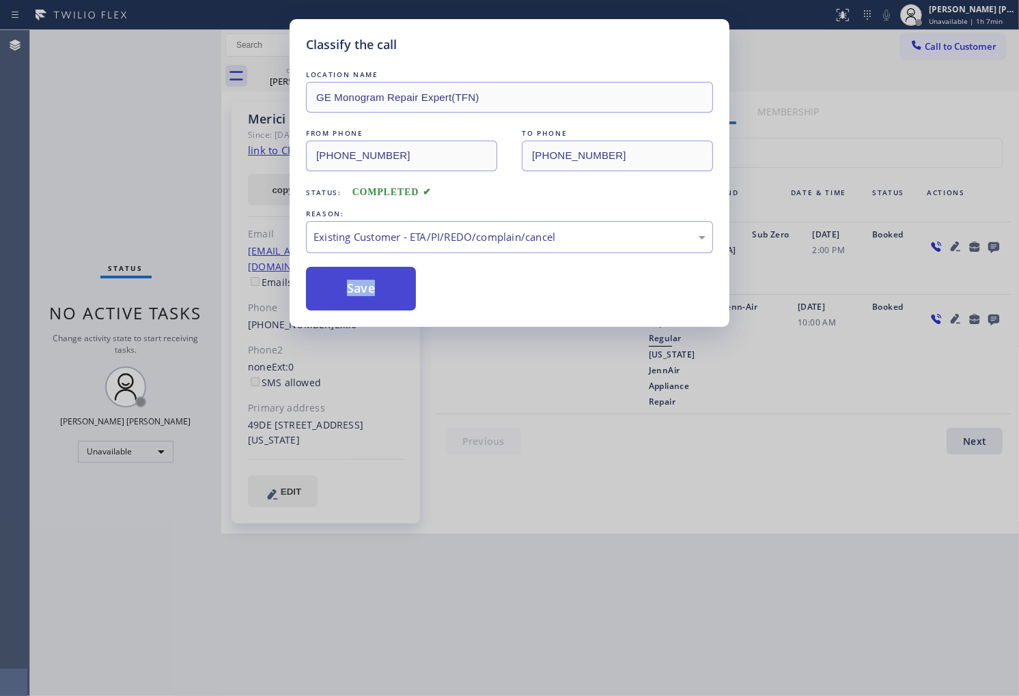
drag, startPoint x: 422, startPoint y: 309, endPoint x: 340, endPoint y: 294, distance: 83.3
click at [422, 309] on div "Save" at bounding box center [509, 289] width 407 height 44
click at [343, 294] on button "Save" at bounding box center [361, 289] width 110 height 44
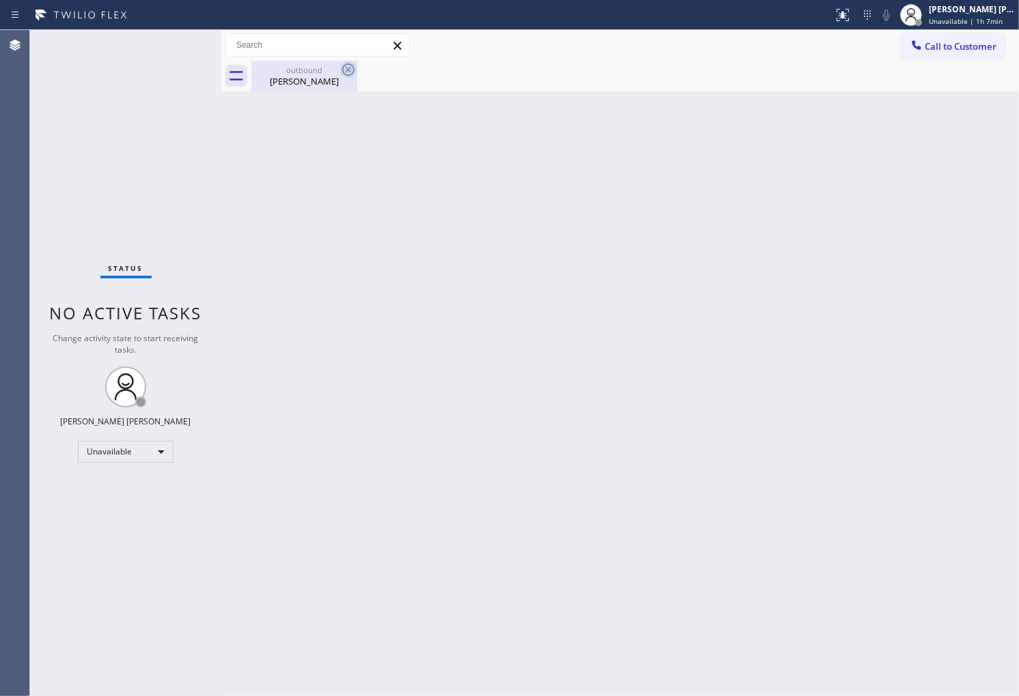
click at [346, 70] on icon at bounding box center [348, 69] width 16 height 16
click at [304, 90] on div "outbound [PERSON_NAME]" at bounding box center [304, 76] width 103 height 31
click at [347, 70] on div at bounding box center [634, 76] width 767 height 31
click at [974, 55] on button "Call to Customer" at bounding box center [953, 46] width 104 height 26
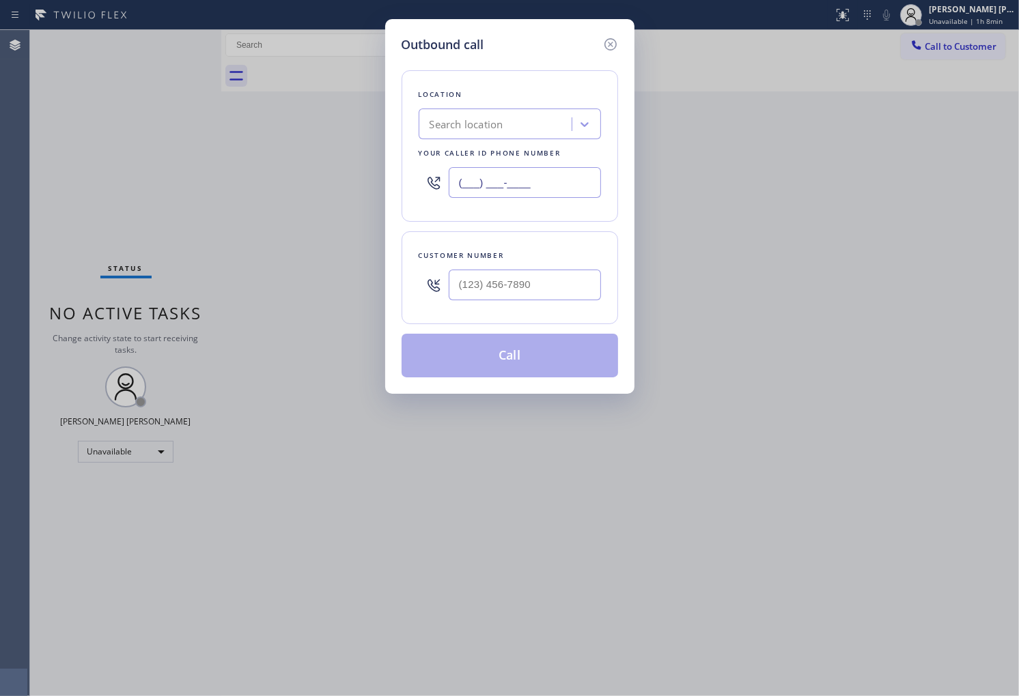
click at [550, 195] on input "(___) ___-____" at bounding box center [525, 182] width 152 height 31
paste input "561) 678-0272"
type input "[PHONE_NUMBER]"
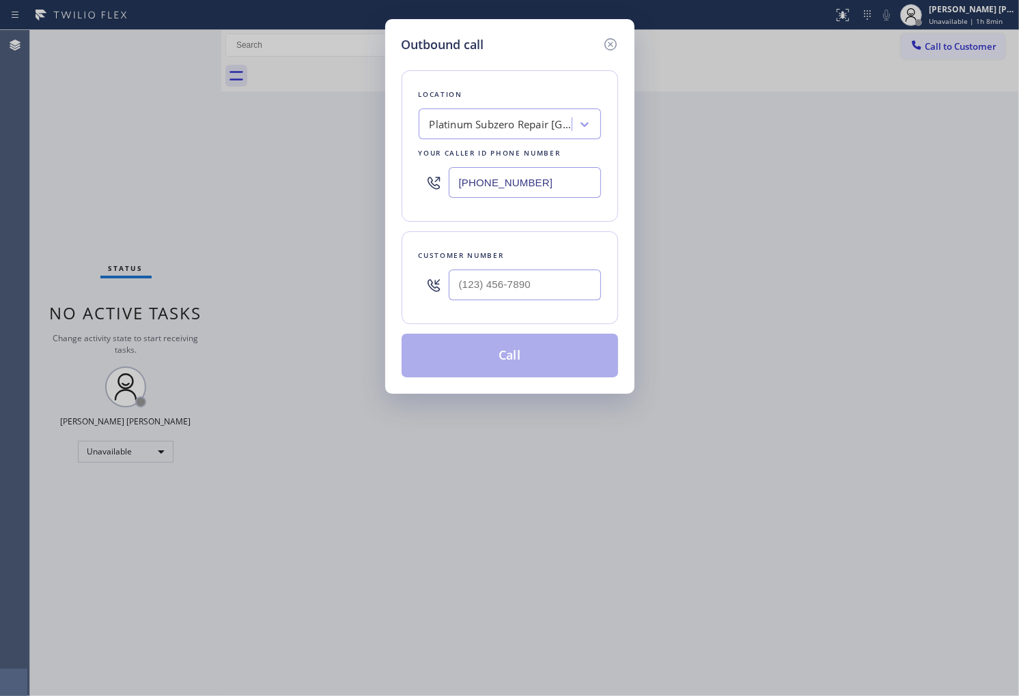
click at [514, 283] on input "text" at bounding box center [525, 285] width 152 height 31
click at [514, 283] on input "(___) ___-____" at bounding box center [525, 285] width 152 height 31
paste input "561) 809-9688"
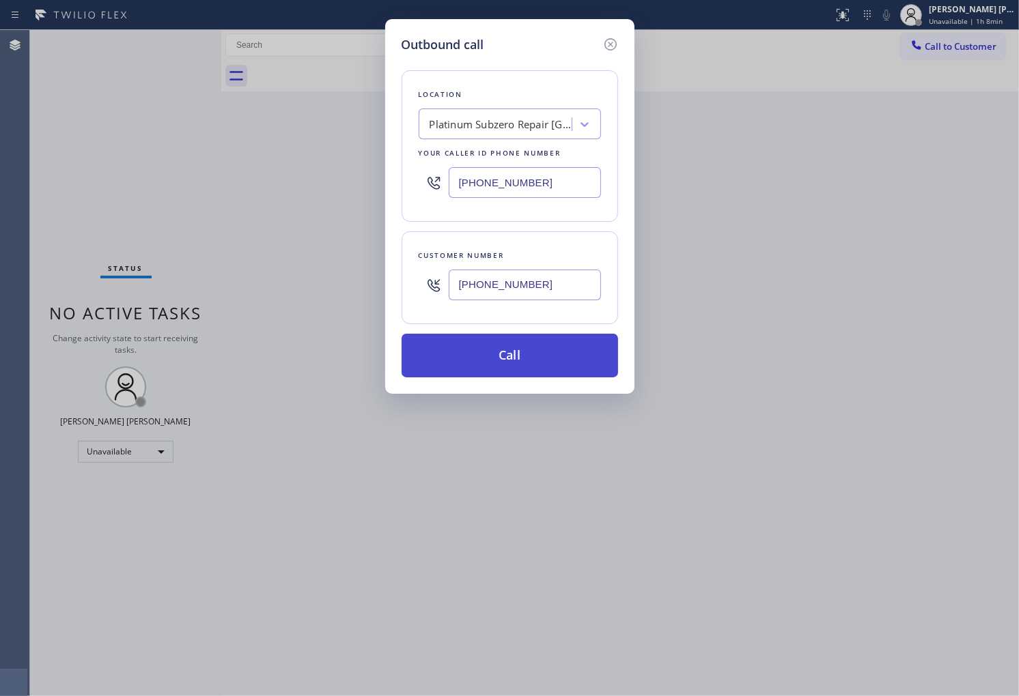
type input "[PHONE_NUMBER]"
click at [544, 364] on button "Call" at bounding box center [509, 356] width 216 height 44
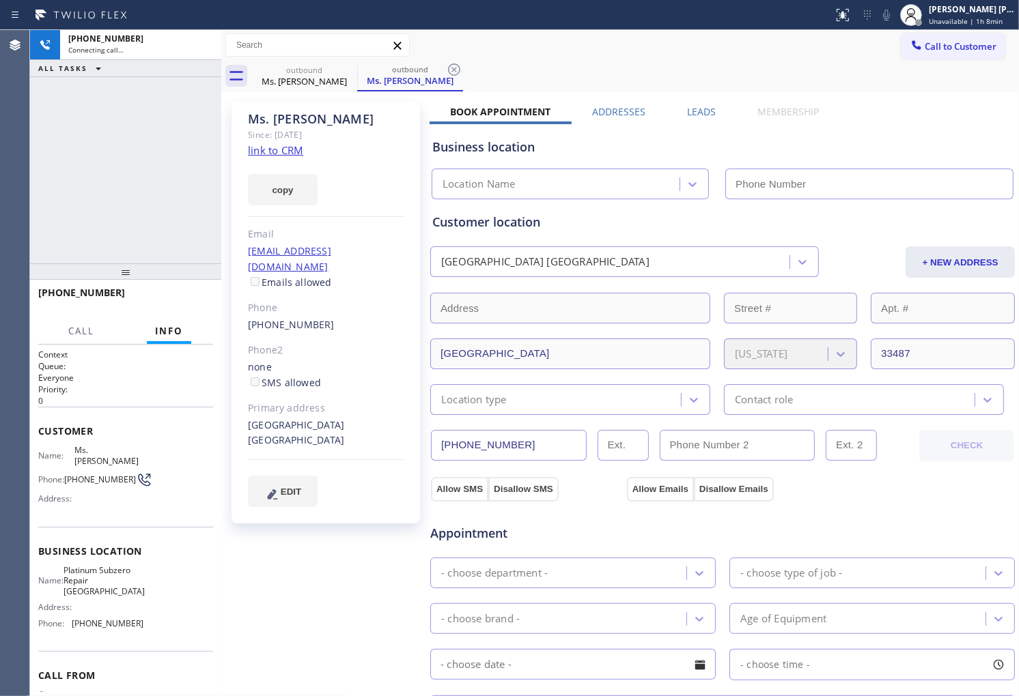
click at [287, 124] on div "Ms. [PERSON_NAME]" at bounding box center [326, 119] width 156 height 16
drag, startPoint x: 234, startPoint y: 103, endPoint x: 1015, endPoint y: 131, distance: 782.3
click at [287, 124] on div "Ms. [PERSON_NAME]" at bounding box center [326, 119] width 156 height 16
click at [80, 151] on div "[PHONE_NUMBER] Connecting call… ALL TASKS ALL TASKS ACTIVE TASKS TASKS IN WRAP …" at bounding box center [125, 147] width 191 height 234
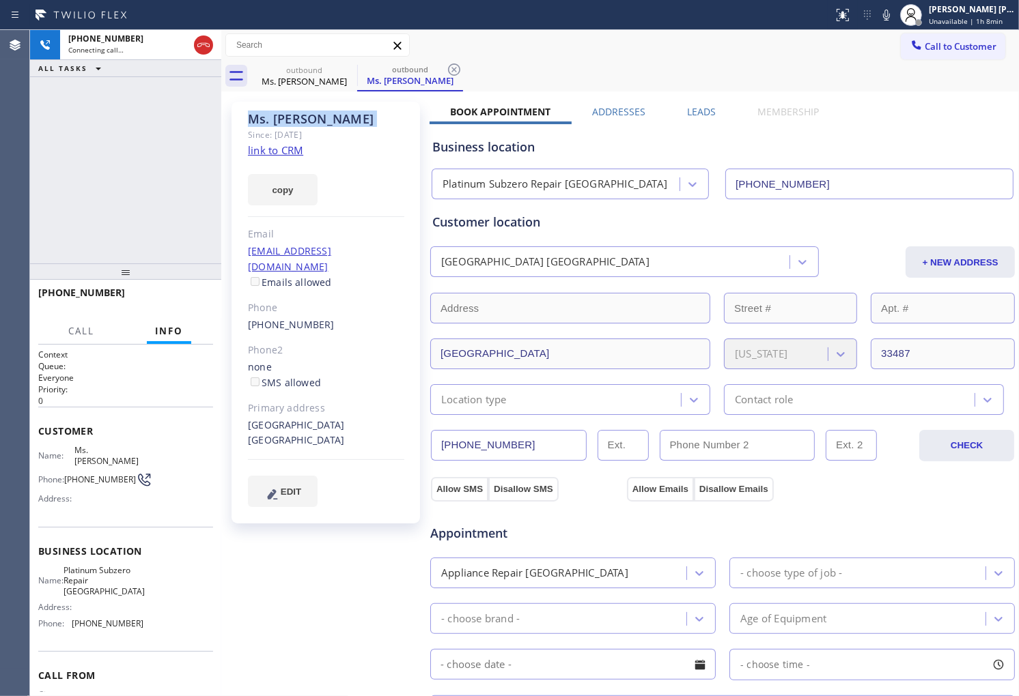
type input "[PHONE_NUMBER]"
click at [44, 186] on div "[PHONE_NUMBER] Live | 00:02 ALL TASKS ALL TASKS ACTIVE TASKS TASKS IN WRAP UP" at bounding box center [125, 147] width 191 height 234
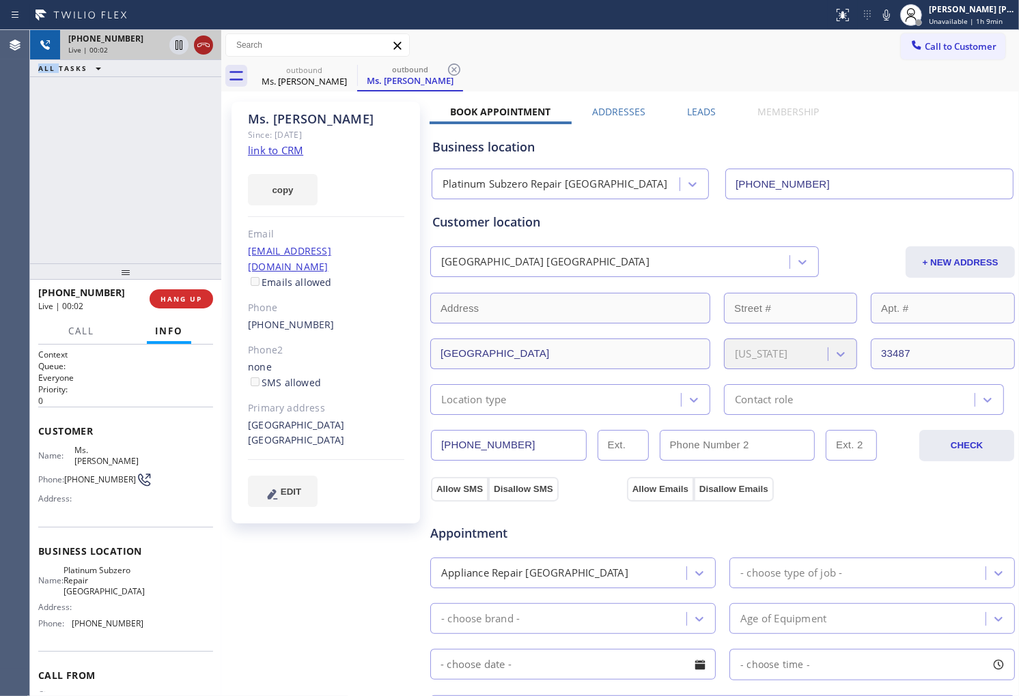
click at [205, 44] on icon at bounding box center [203, 45] width 16 height 16
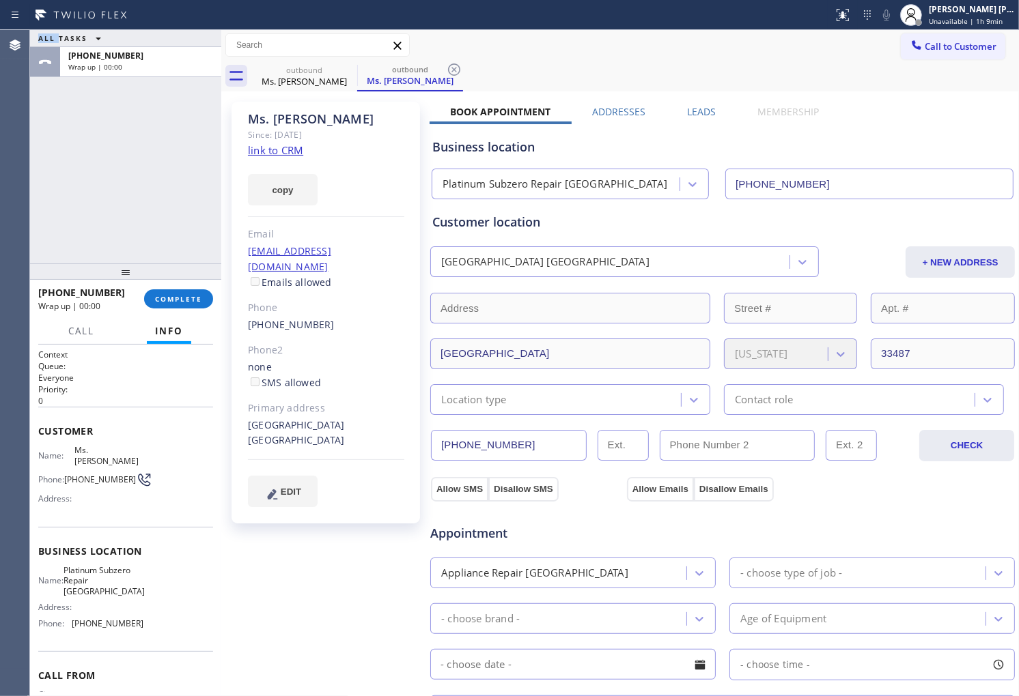
click at [701, 114] on label "Leads" at bounding box center [701, 111] width 29 height 13
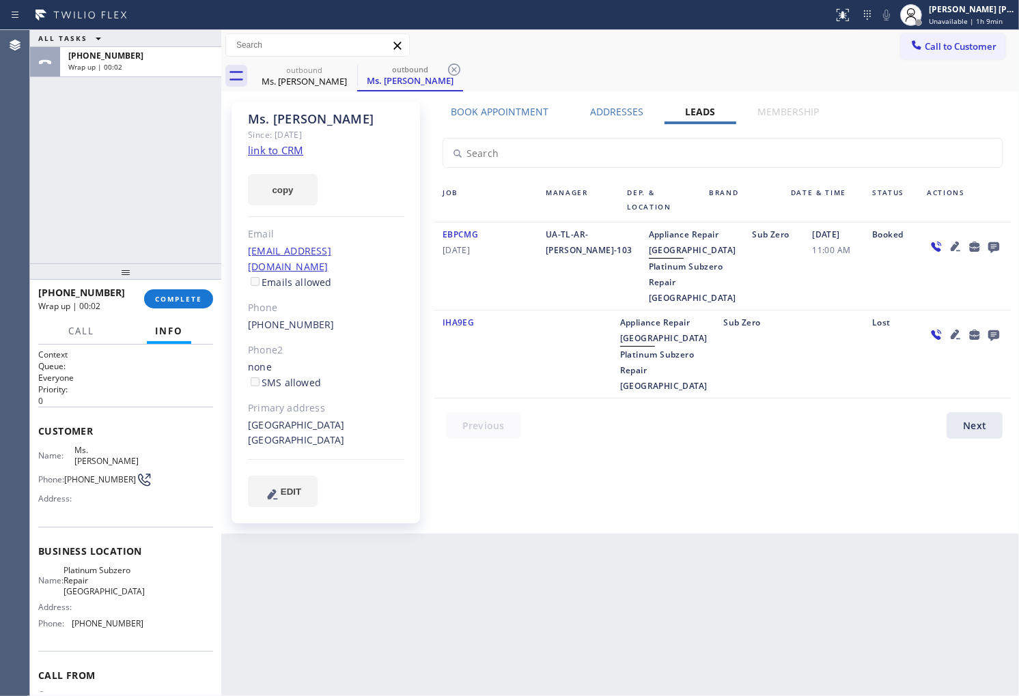
click at [983, 244] on div at bounding box center [974, 246] width 19 height 16
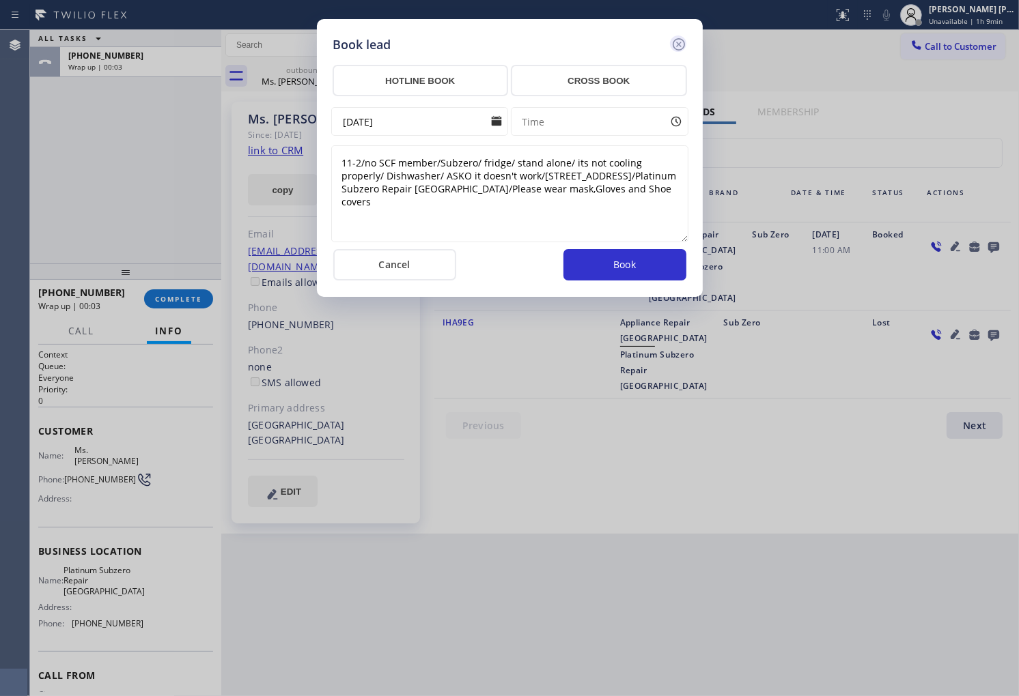
click at [679, 38] on icon at bounding box center [678, 44] width 12 height 12
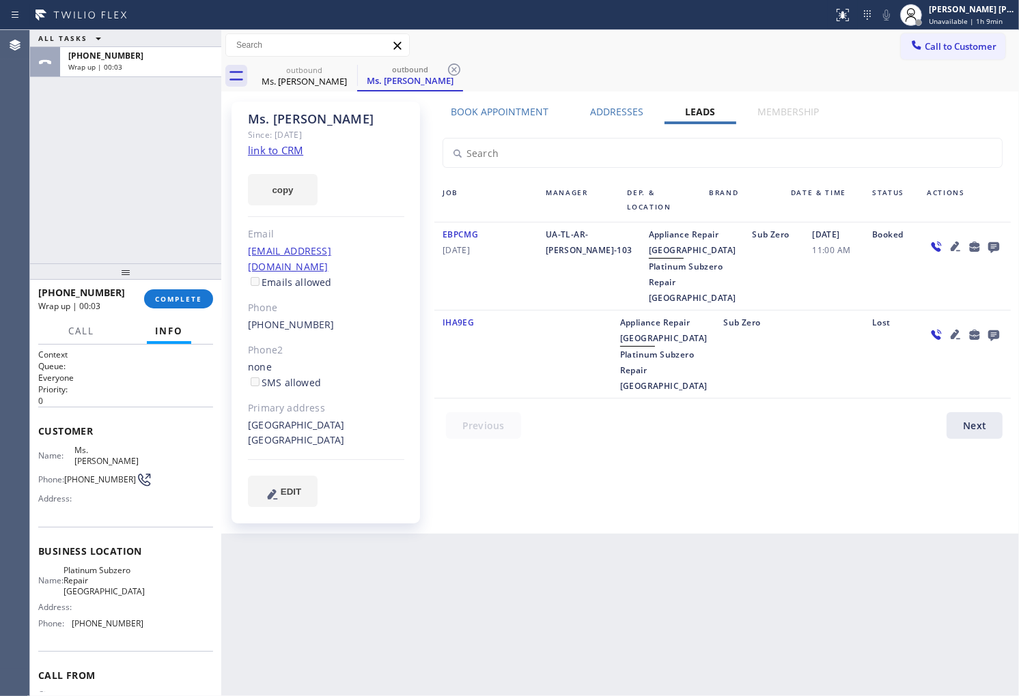
click at [992, 239] on icon at bounding box center [993, 246] width 16 height 17
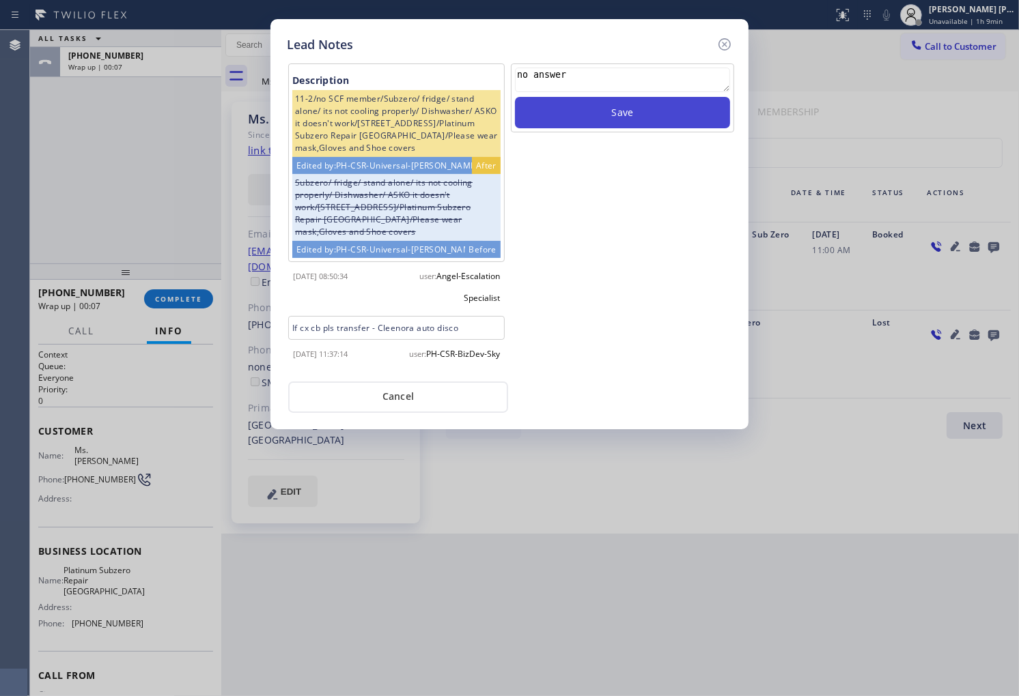
type textarea "no answer"
click at [660, 119] on button "Save" at bounding box center [622, 112] width 215 height 31
click at [719, 42] on icon at bounding box center [724, 44] width 12 height 12
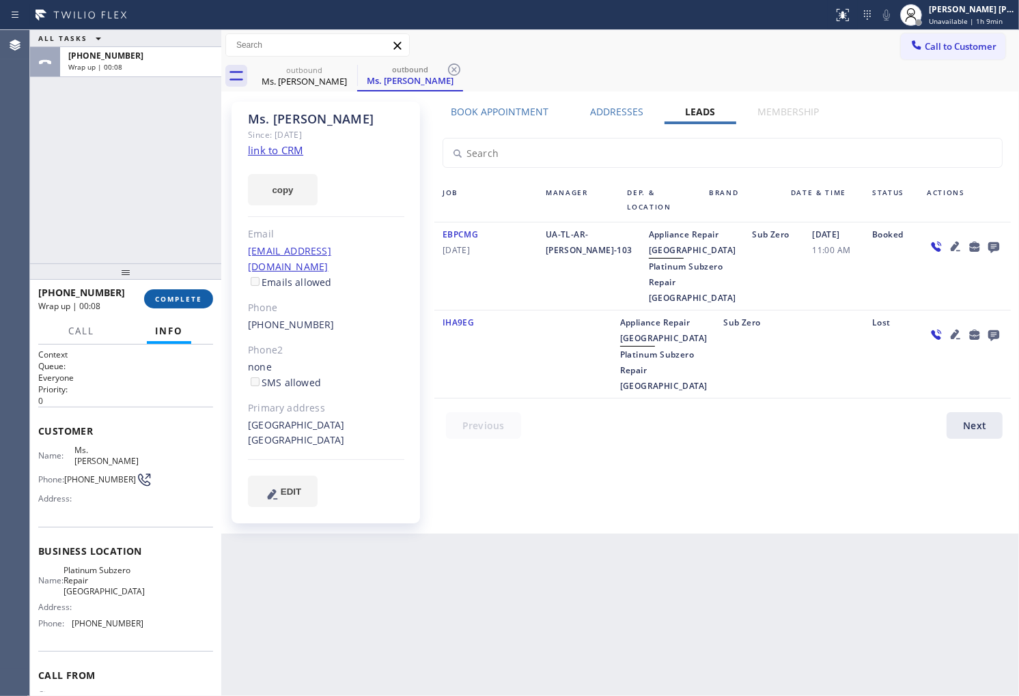
click at [183, 298] on span "COMPLETE" at bounding box center [178, 299] width 47 height 10
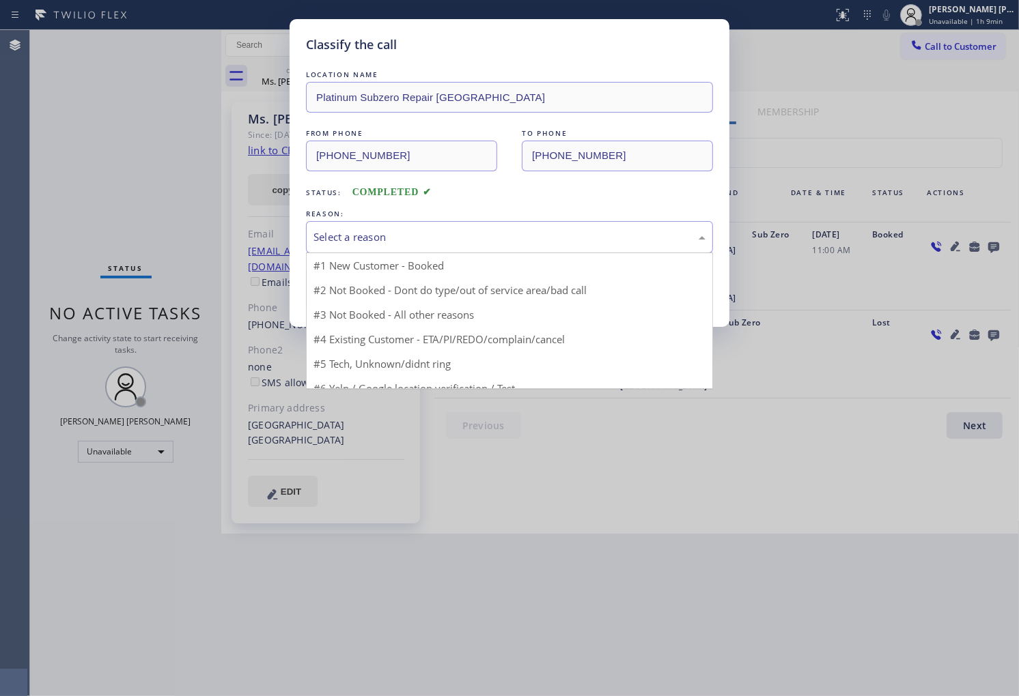
click at [393, 249] on div "Select a reason" at bounding box center [509, 237] width 407 height 32
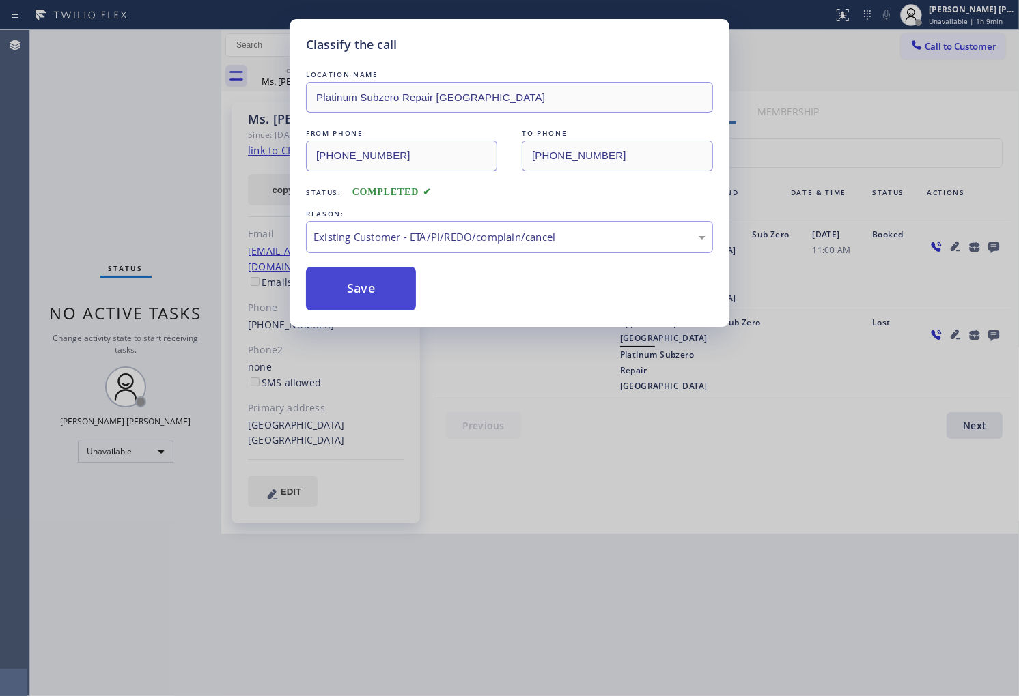
click at [360, 299] on button "Save" at bounding box center [361, 289] width 110 height 44
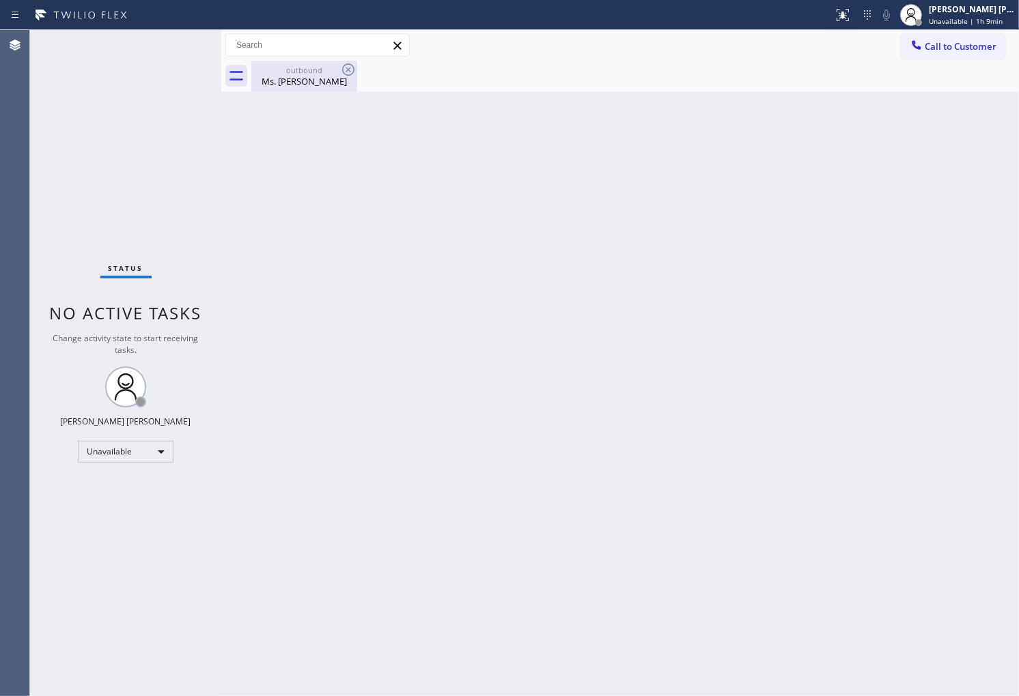
click at [343, 83] on div "Ms. [PERSON_NAME]" at bounding box center [304, 81] width 103 height 12
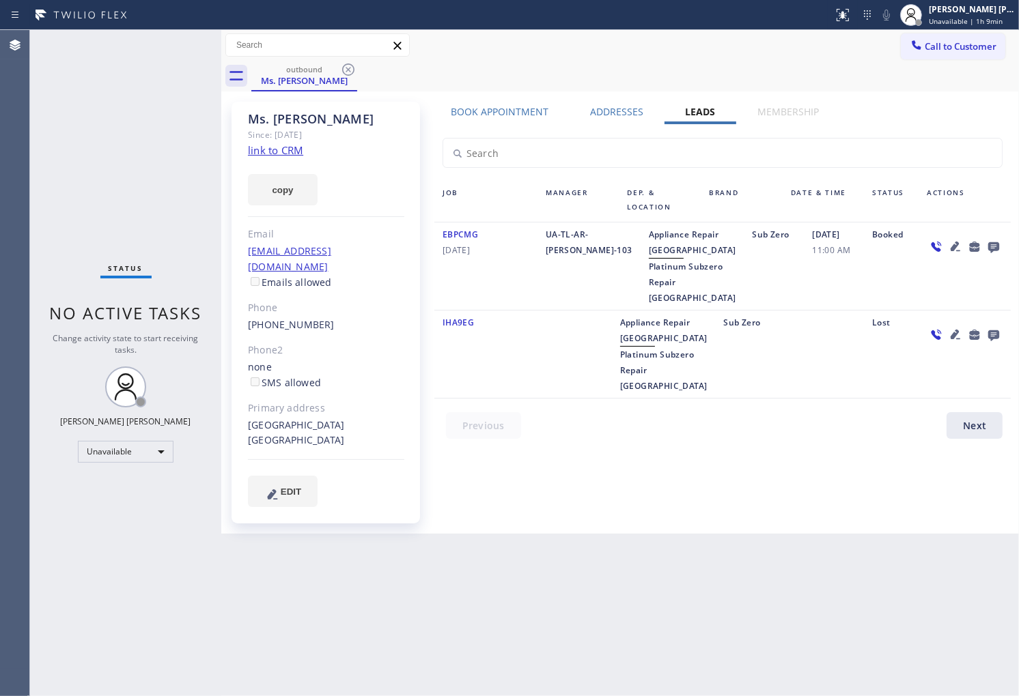
click at [346, 70] on icon at bounding box center [348, 69] width 16 height 16
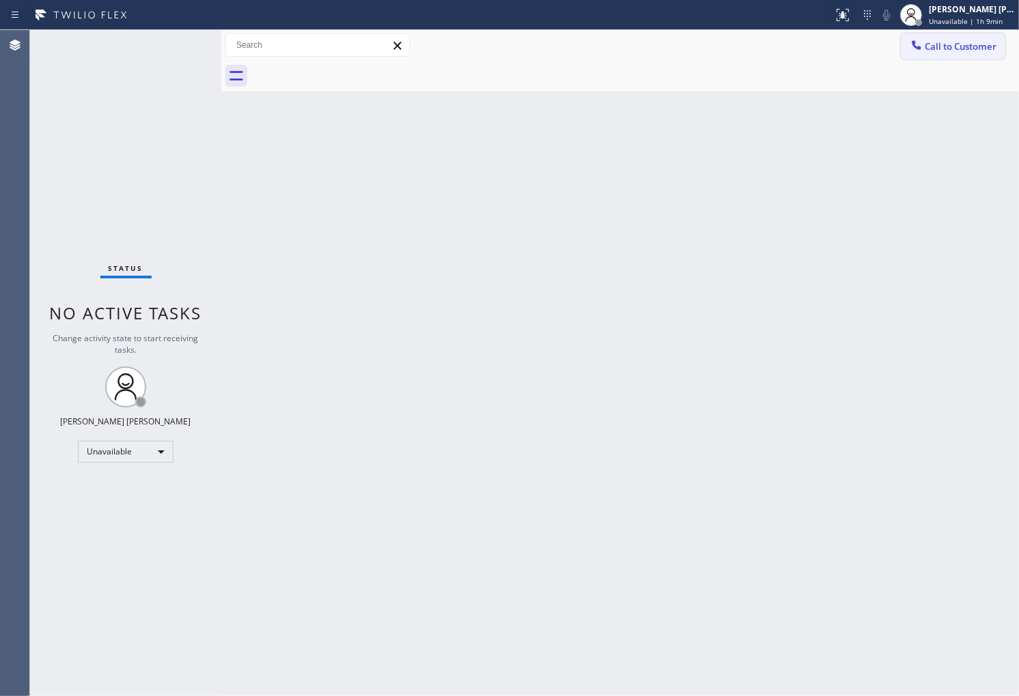
click at [961, 53] on button "Call to Customer" at bounding box center [953, 46] width 104 height 26
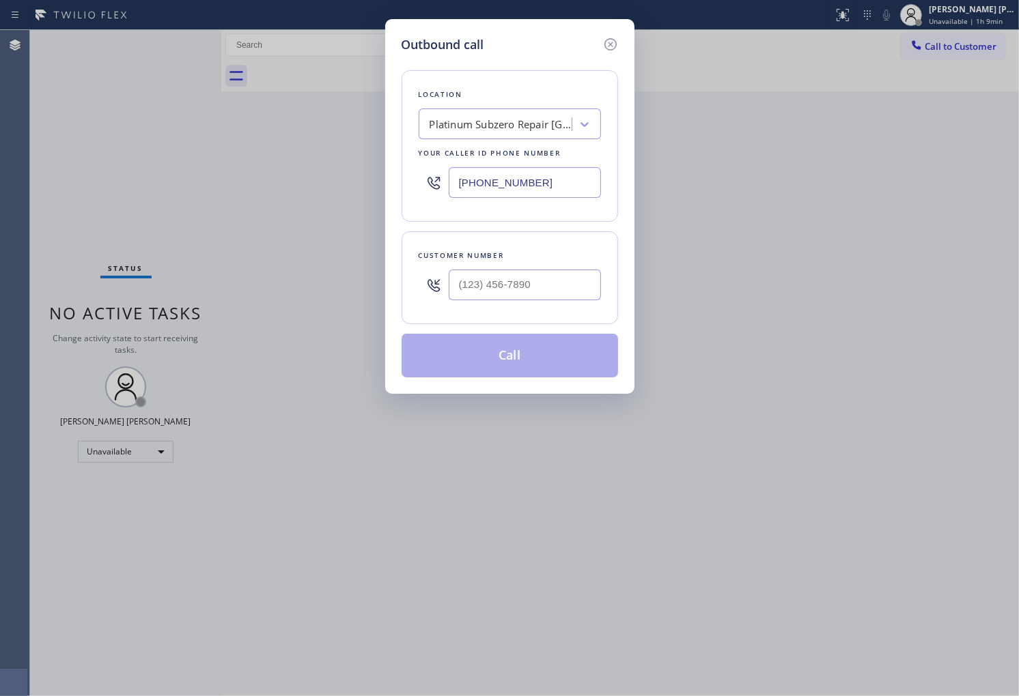
click at [497, 305] on div at bounding box center [525, 285] width 152 height 44
click at [515, 283] on input "(___) ___-____" at bounding box center [525, 285] width 152 height 31
paste input "323) 356-5435"
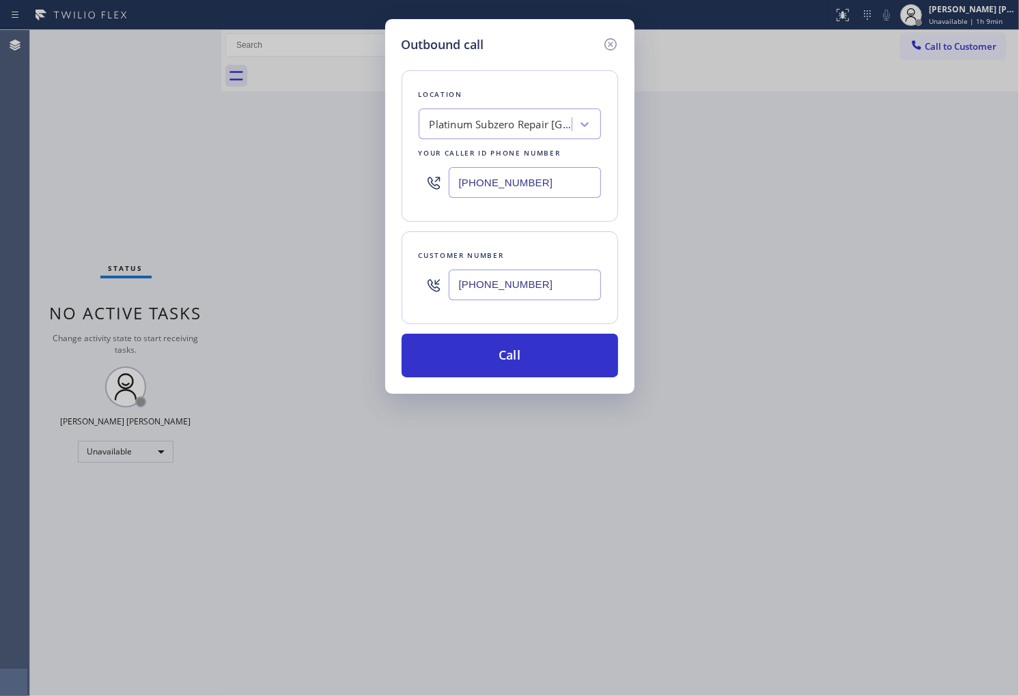
type input "[PHONE_NUMBER]"
click at [567, 184] on input "[PHONE_NUMBER]" at bounding box center [525, 182] width 152 height 31
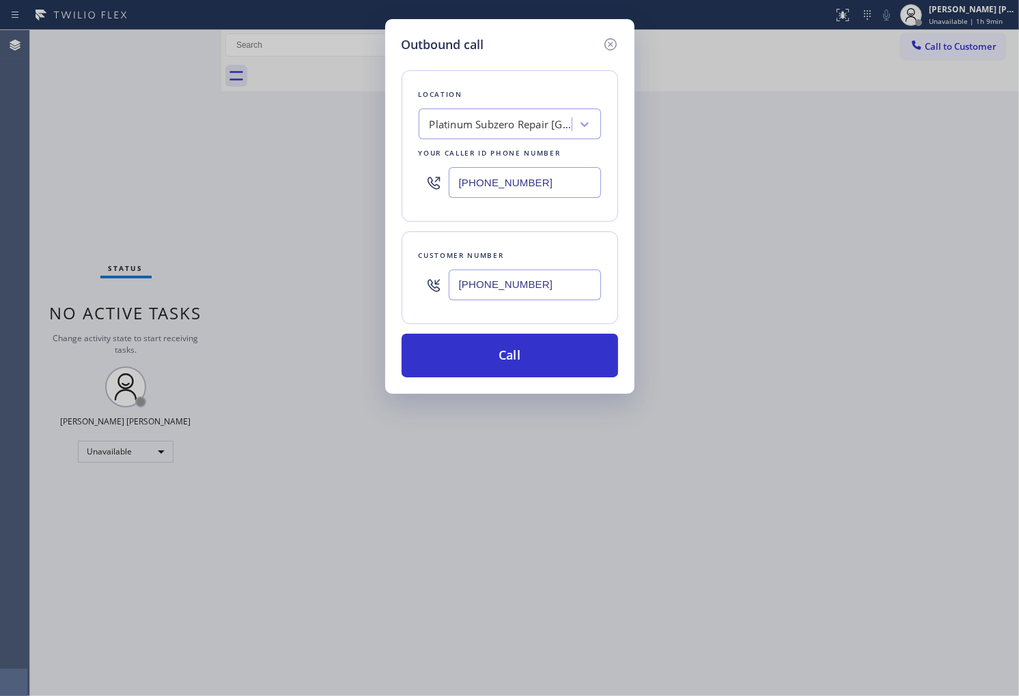
click at [567, 184] on input "[PHONE_NUMBER]" at bounding box center [525, 182] width 152 height 31
paste input "626) 548-3326"
type input "[PHONE_NUMBER]"
click at [551, 363] on button "Call" at bounding box center [509, 356] width 216 height 44
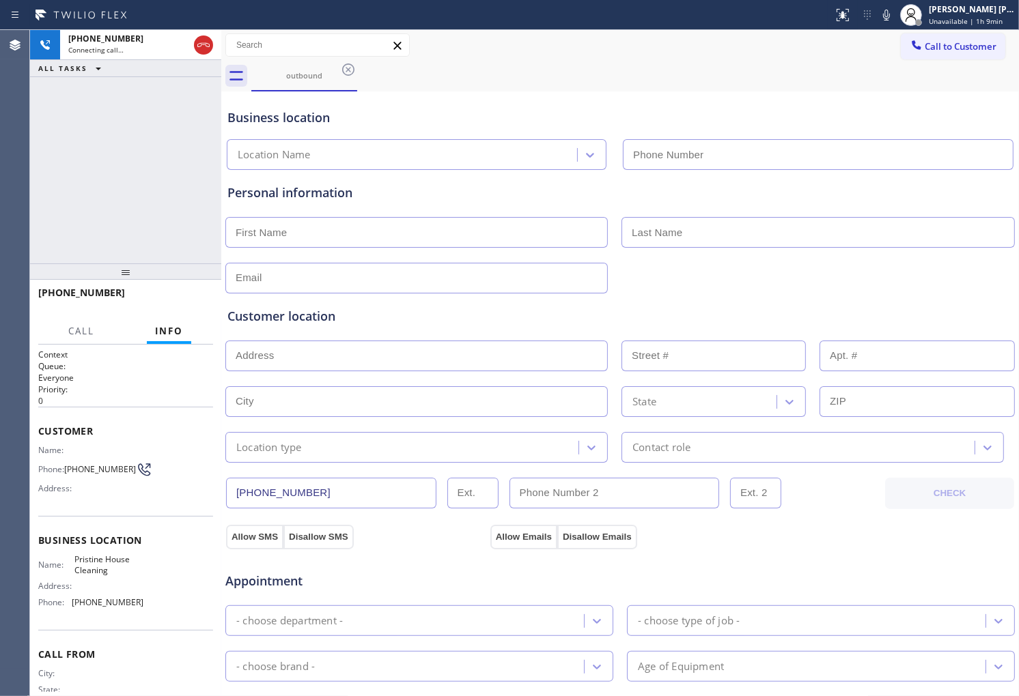
click at [76, 139] on div "[PHONE_NUMBER] Connecting call… ALL TASKS ALL TASKS ACTIVE TASKS TASKS IN WRAP …" at bounding box center [125, 147] width 191 height 234
type input "[PHONE_NUMBER]"
click at [210, 60] on div "ALL TASKS ALL TASKS ACTIVE TASKS TASKS IN WRAP UP" at bounding box center [125, 68] width 191 height 17
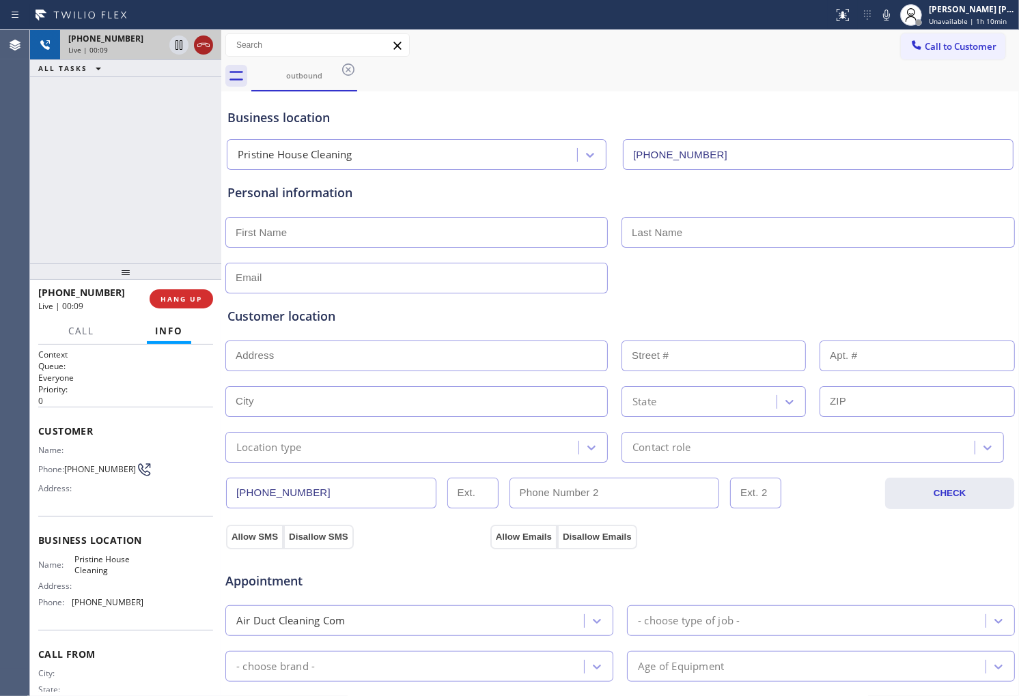
click at [209, 52] on icon at bounding box center [203, 45] width 16 height 16
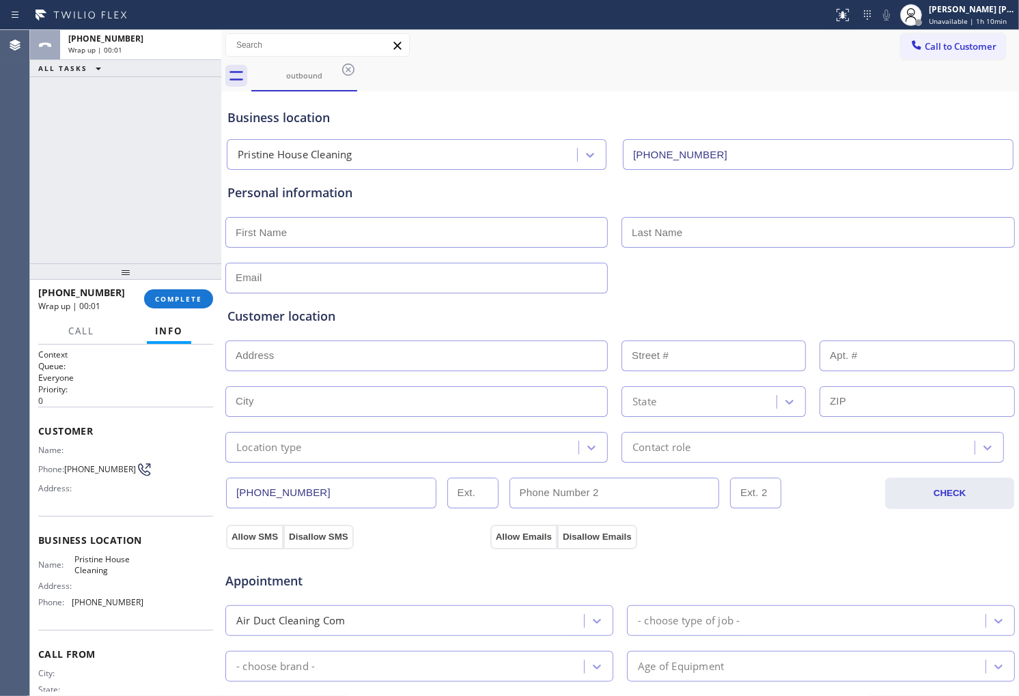
click at [201, 279] on div at bounding box center [125, 272] width 191 height 16
click at [166, 305] on button "COMPLETE" at bounding box center [178, 299] width 69 height 19
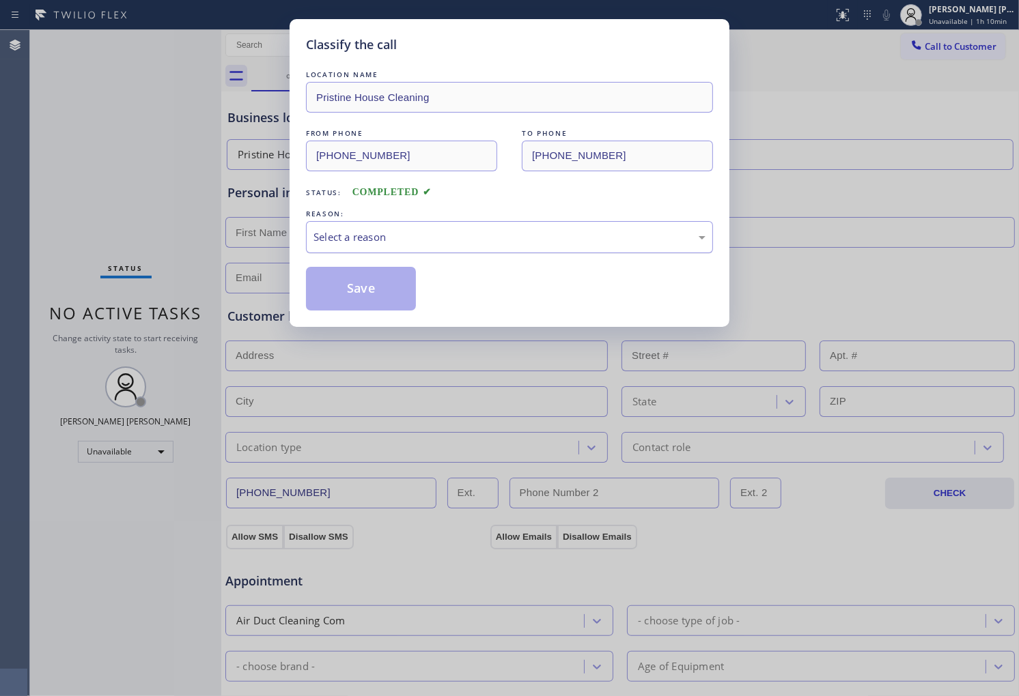
click at [557, 244] on div "Select a reason" at bounding box center [509, 237] width 392 height 16
click at [415, 231] on div "Existing Customer - ETA/PI/REDO/complain/cancel" at bounding box center [509, 237] width 392 height 16
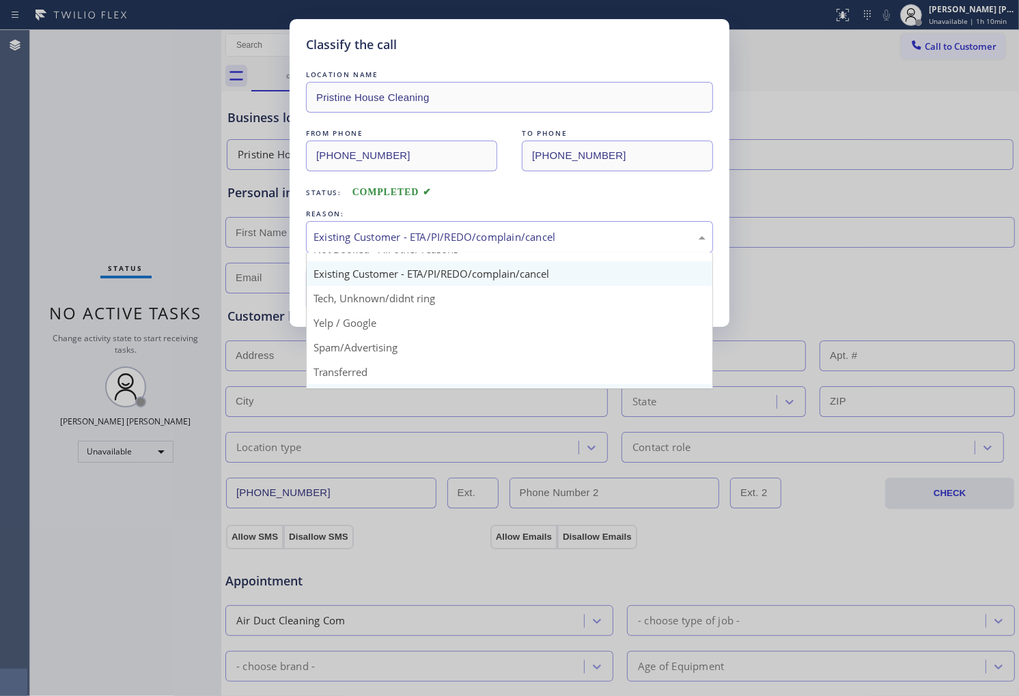
scroll to position [76, 0]
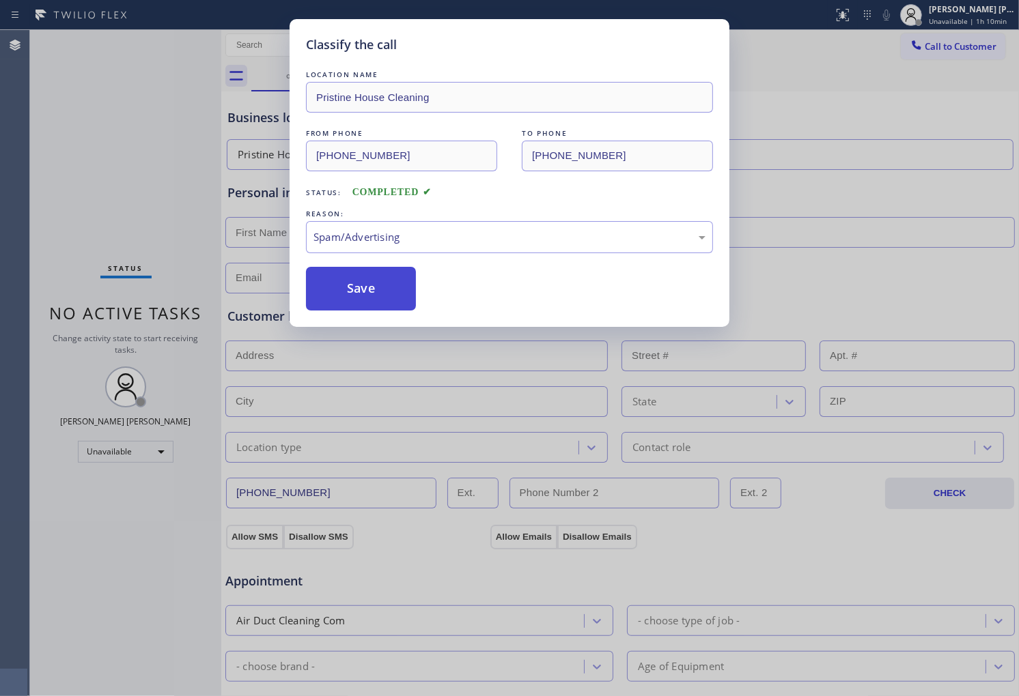
click at [357, 296] on button "Save" at bounding box center [361, 289] width 110 height 44
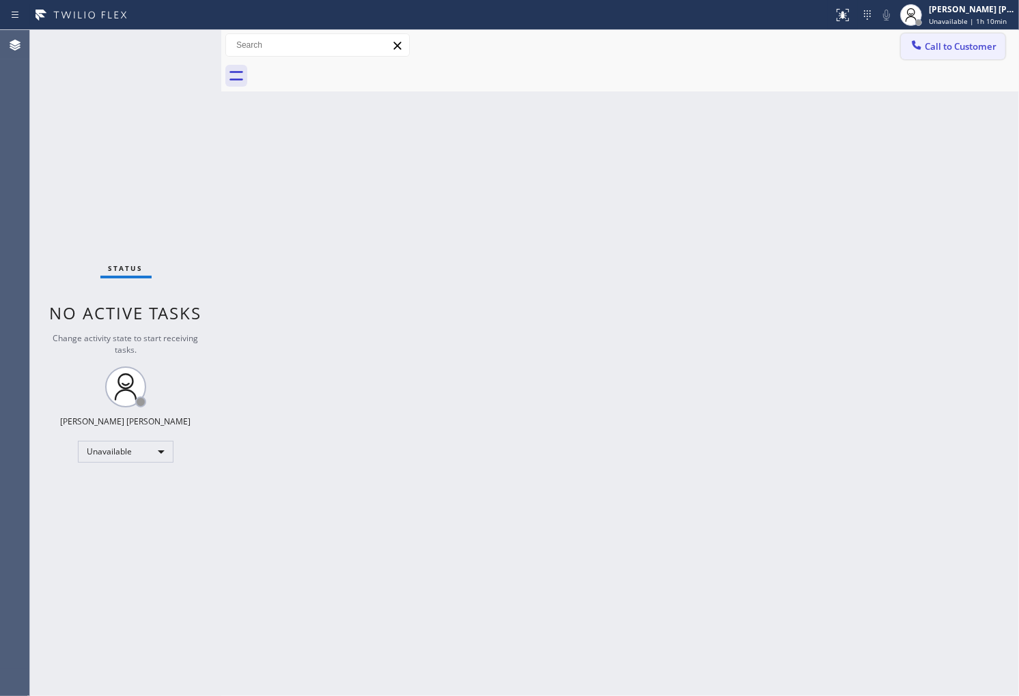
click at [947, 52] on span "Call to Customer" at bounding box center [961, 46] width 72 height 12
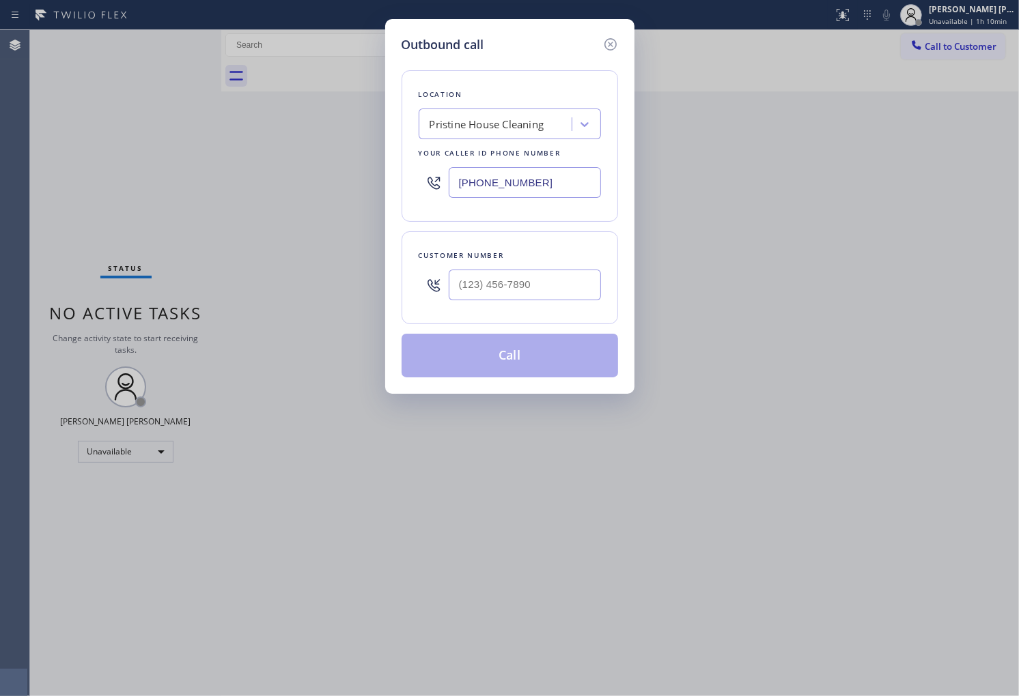
click at [501, 182] on input "[PHONE_NUMBER]" at bounding box center [525, 182] width 152 height 31
paste input "50) 620-727"
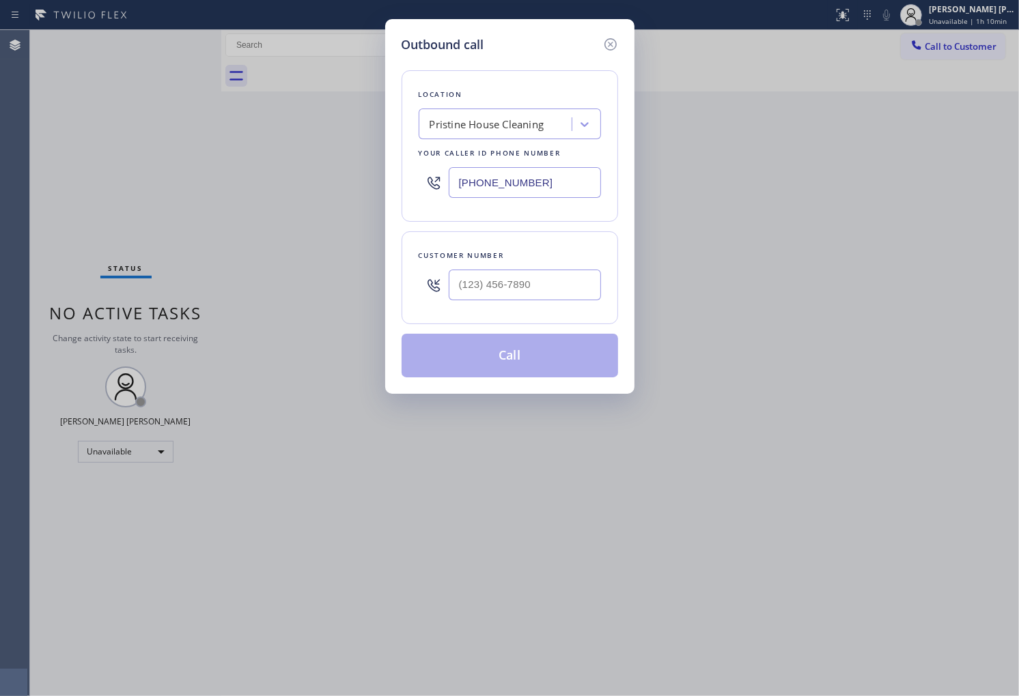
type input "[PHONE_NUMBER]"
click at [524, 284] on input "(___) ___-____" at bounding box center [525, 285] width 152 height 31
paste input "415) 250-8082"
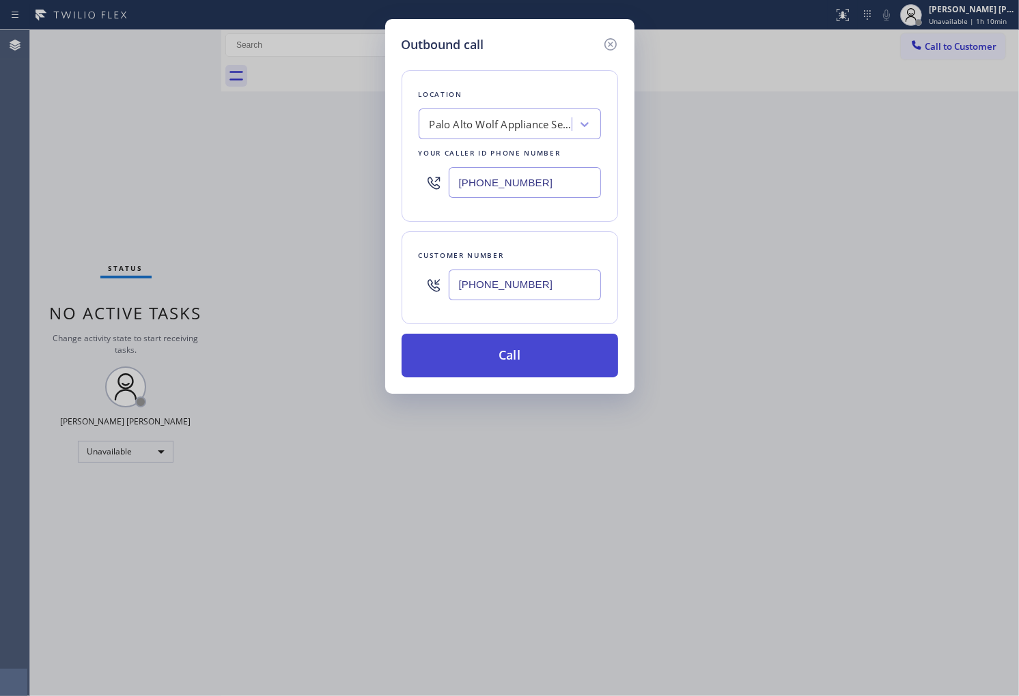
type input "[PHONE_NUMBER]"
click at [531, 350] on button "Call" at bounding box center [509, 356] width 216 height 44
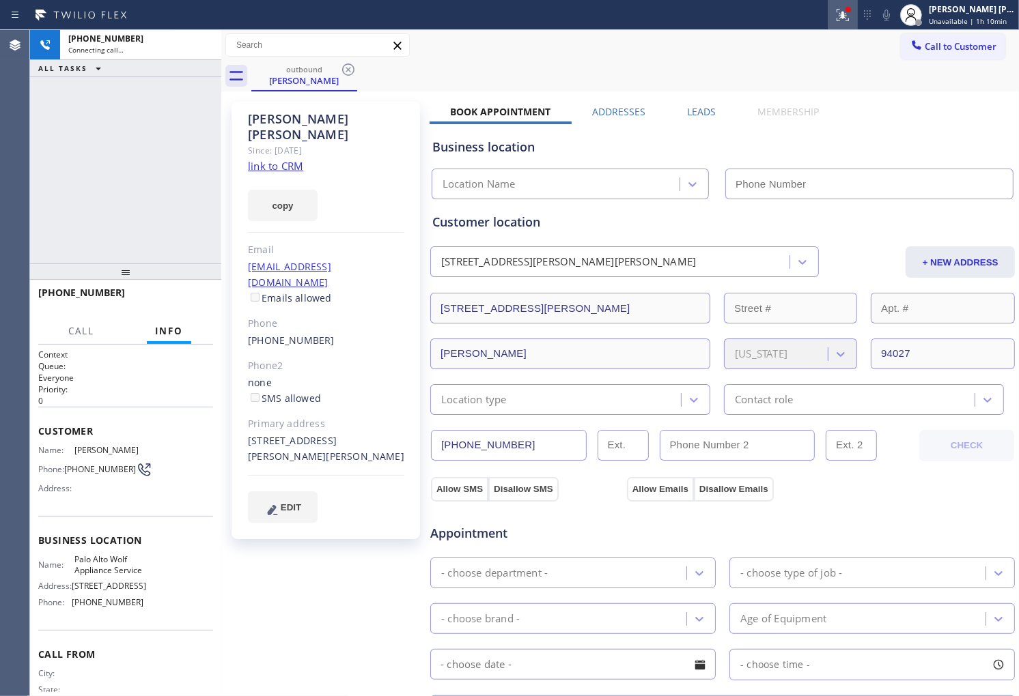
click at [858, 26] on button at bounding box center [843, 15] width 30 height 30
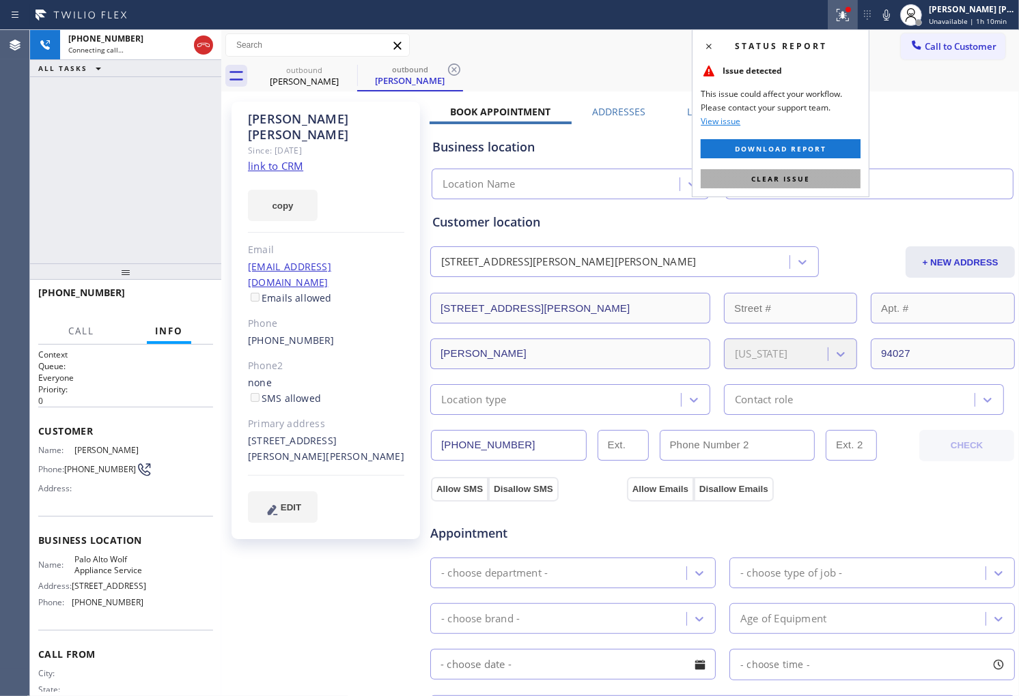
click at [808, 179] on span "Clear issue" at bounding box center [780, 179] width 59 height 10
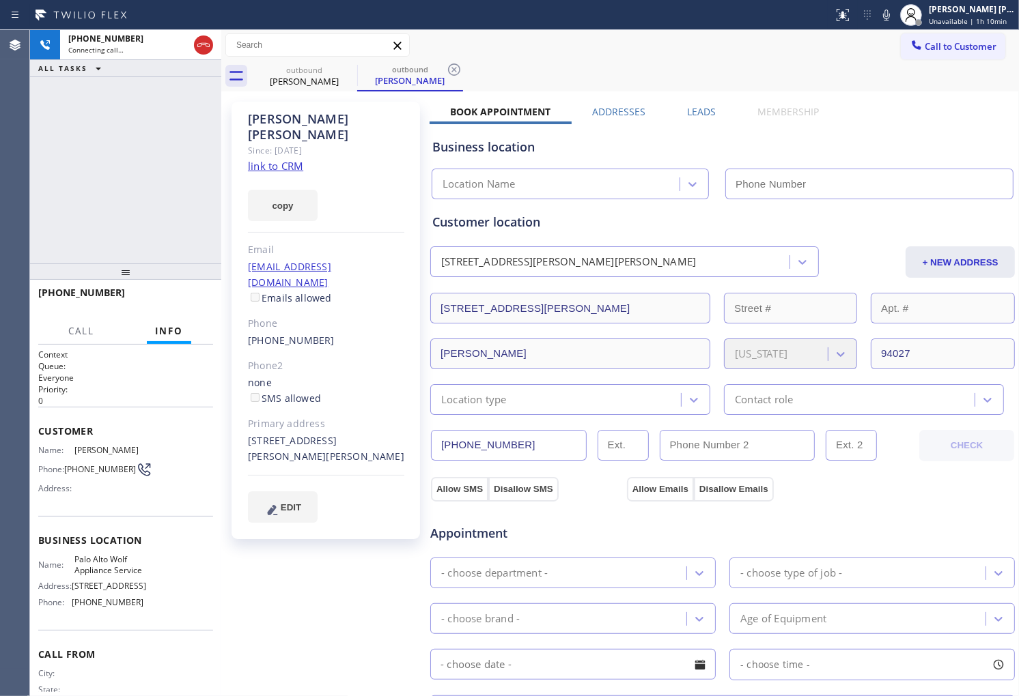
click at [309, 124] on div "[PERSON_NAME]" at bounding box center [326, 126] width 156 height 31
copy div "[PERSON_NAME]"
type input "[PHONE_NUMBER]"
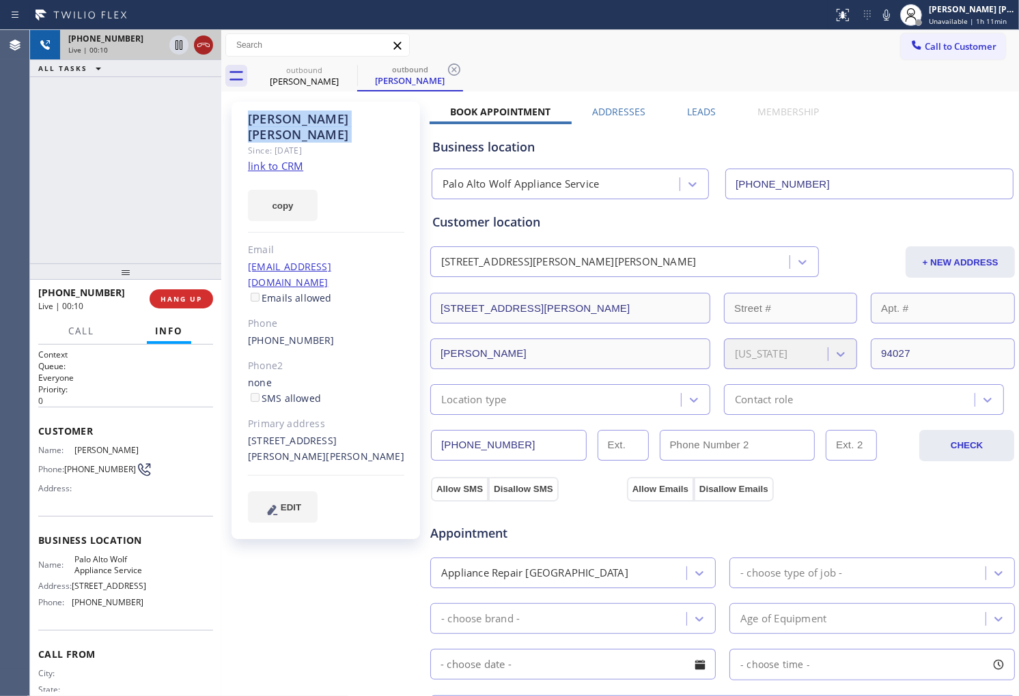
click at [209, 48] on icon at bounding box center [203, 45] width 16 height 16
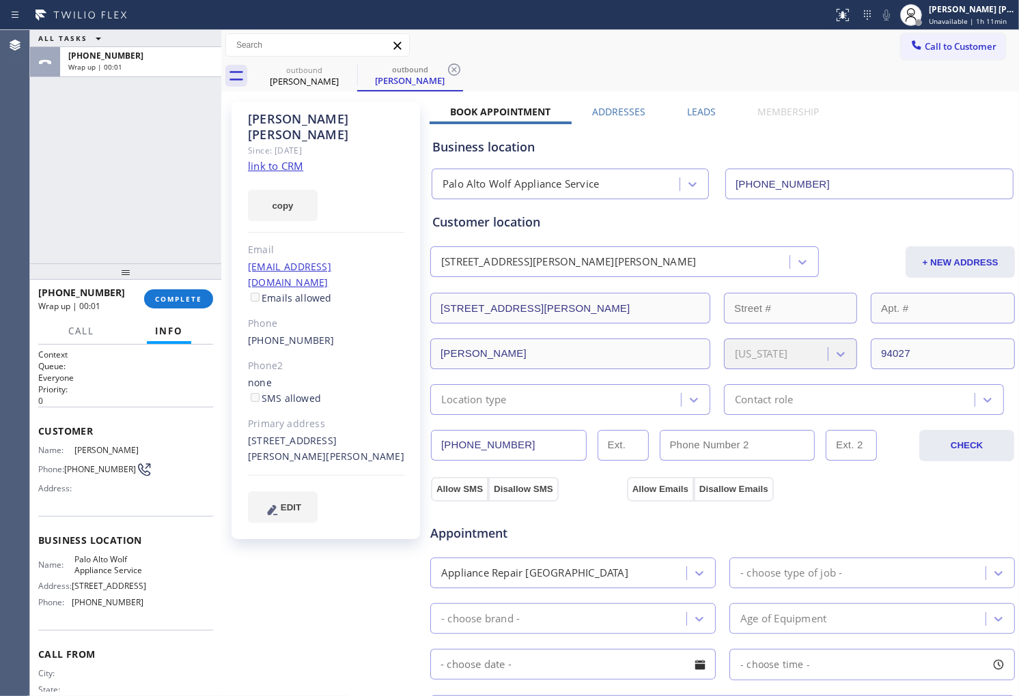
click at [698, 119] on div "Business location [GEOGRAPHIC_DATA] Wolf Appliance Service [PHONE_NUMBER]" at bounding box center [722, 159] width 586 height 81
click at [698, 113] on label "Leads" at bounding box center [701, 111] width 29 height 13
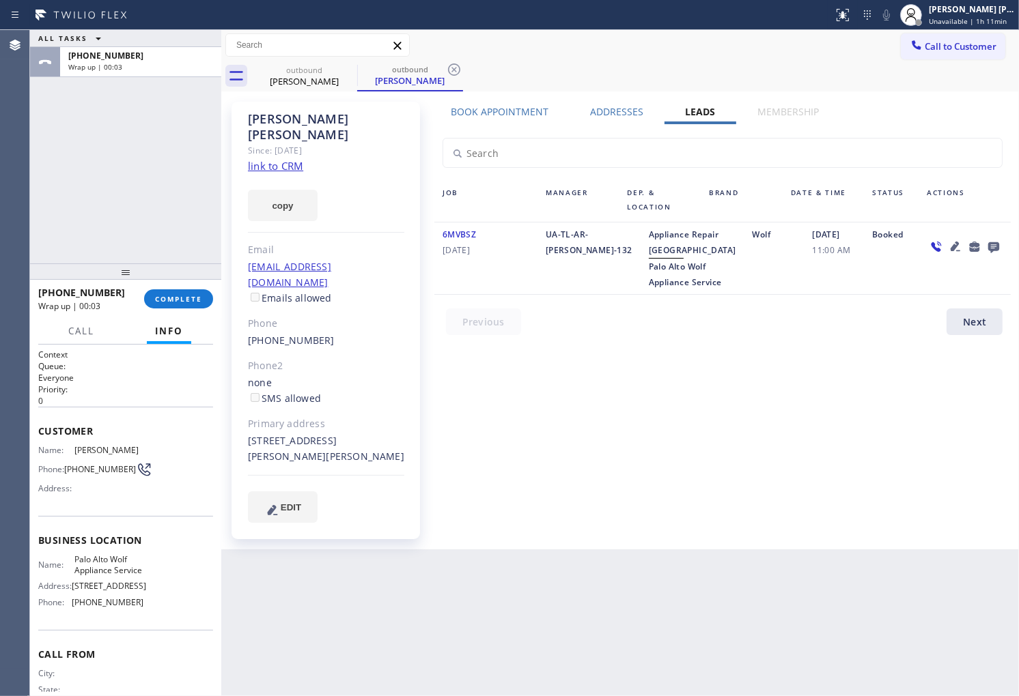
drag, startPoint x: 1011, startPoint y: 77, endPoint x: 1015, endPoint y: 224, distance: 146.9
click at [1011, 78] on div "outbound [PERSON_NAME] outbound [PERSON_NAME]" at bounding box center [634, 76] width 767 height 31
click at [991, 242] on icon at bounding box center [993, 247] width 11 height 11
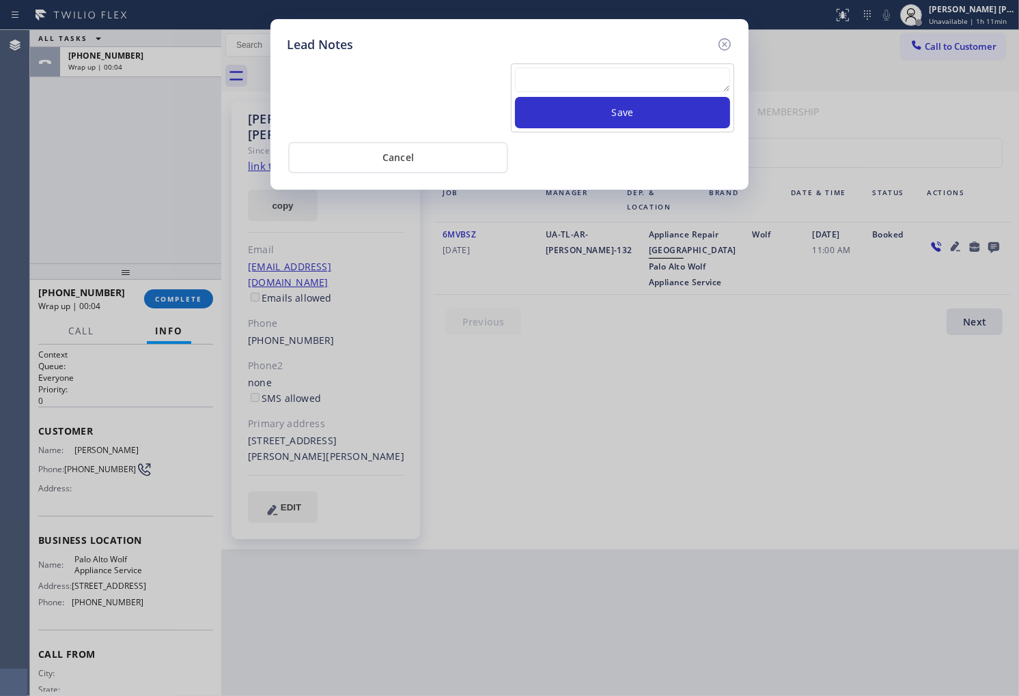
click at [626, 91] on textarea at bounding box center [622, 80] width 215 height 25
paste textarea "[PERSON_NAME]"
type textarea "[PERSON_NAME]"
click at [612, 117] on button "Save" at bounding box center [622, 112] width 215 height 31
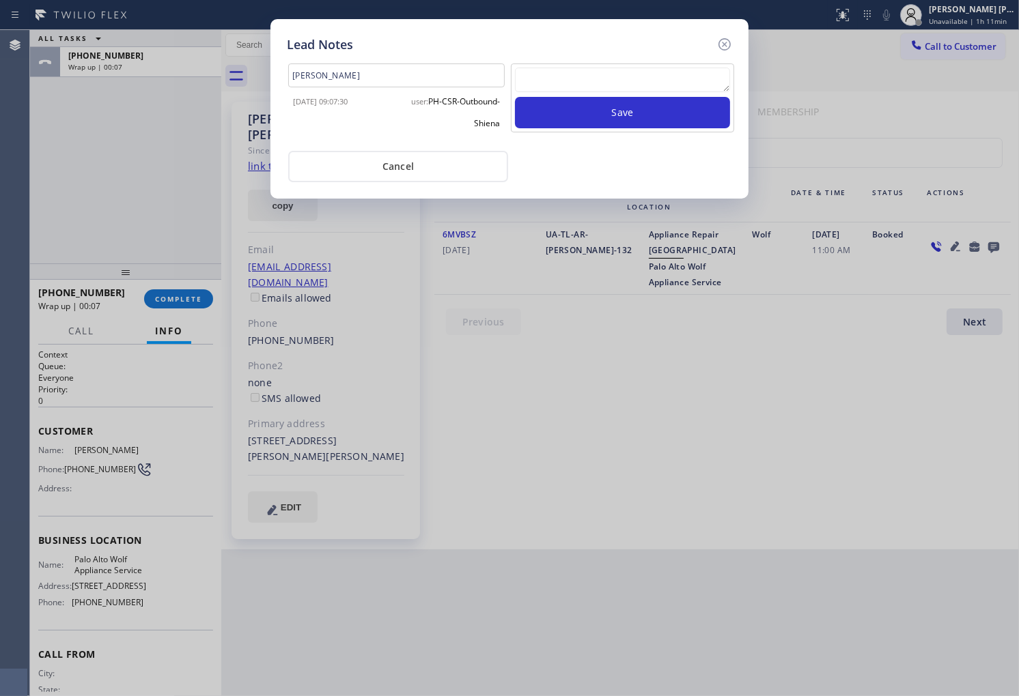
click at [602, 89] on textarea at bounding box center [622, 80] width 215 height 25
paste textarea "[PERSON_NAME]"
click at [690, 75] on textarea "[PERSON_NAME]" at bounding box center [622, 80] width 215 height 25
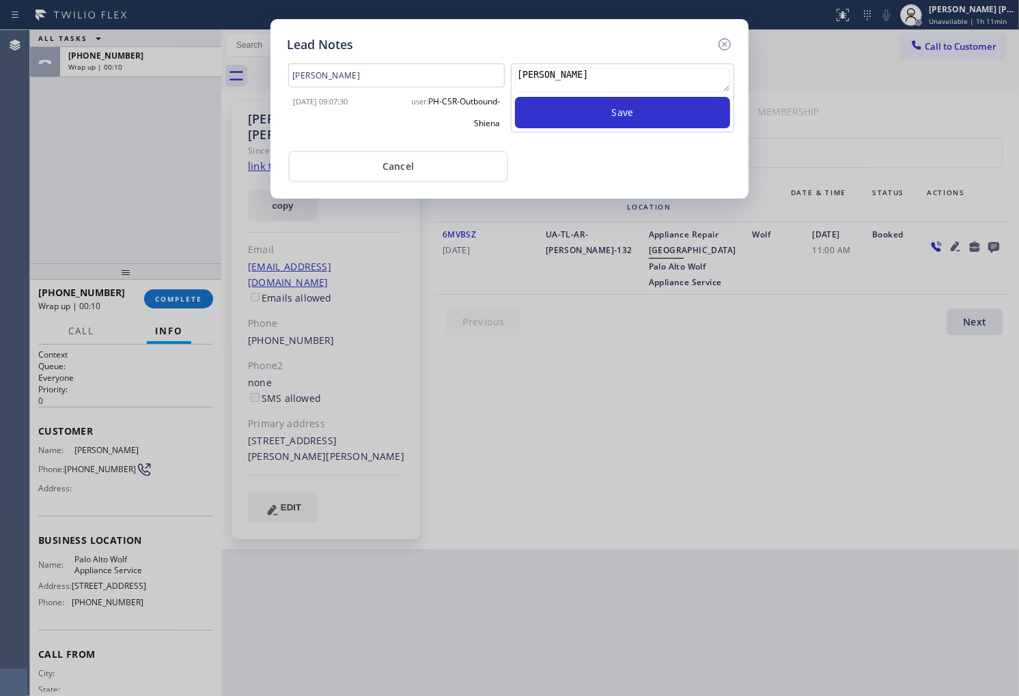
click at [690, 75] on textarea "[PERSON_NAME]" at bounding box center [622, 80] width 215 height 25
paste textarea "N/A - Please transfer"
type textarea "N/A - Please transfer"
click at [687, 116] on button "Save" at bounding box center [622, 112] width 215 height 31
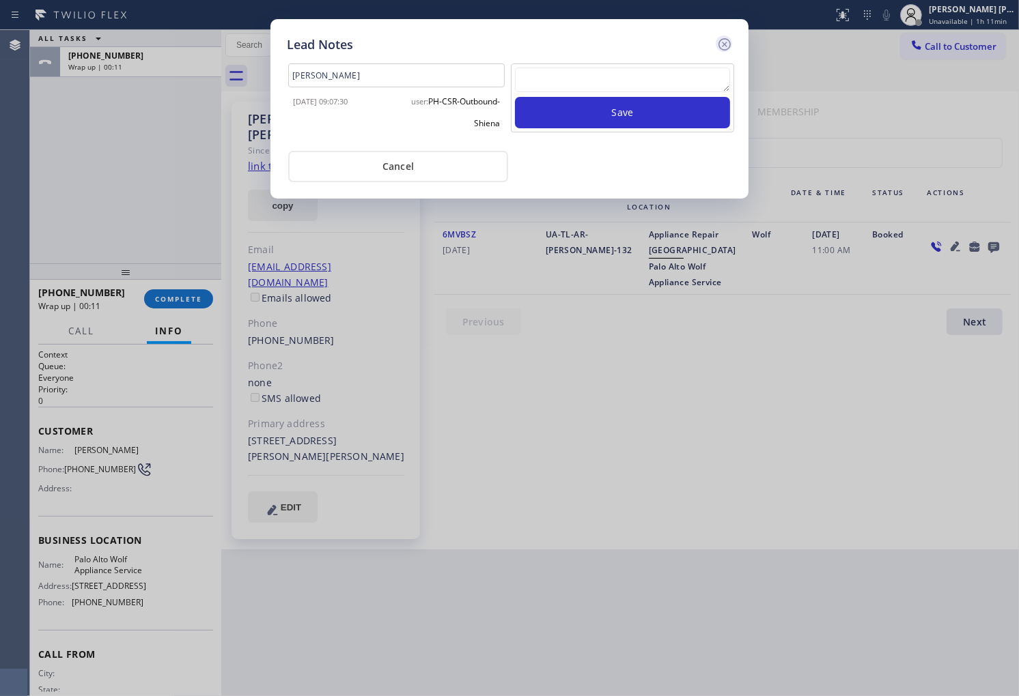
click at [719, 46] on icon at bounding box center [724, 44] width 12 height 12
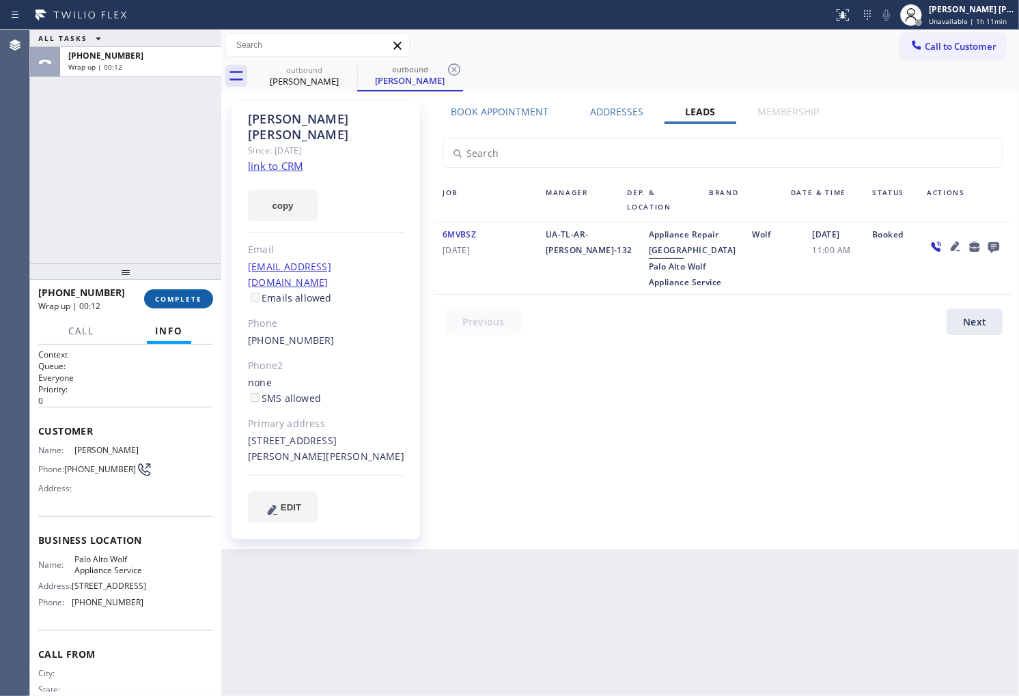
drag, startPoint x: 151, startPoint y: 305, endPoint x: 167, endPoint y: 300, distance: 16.4
click at [152, 305] on button "COMPLETE" at bounding box center [178, 299] width 69 height 19
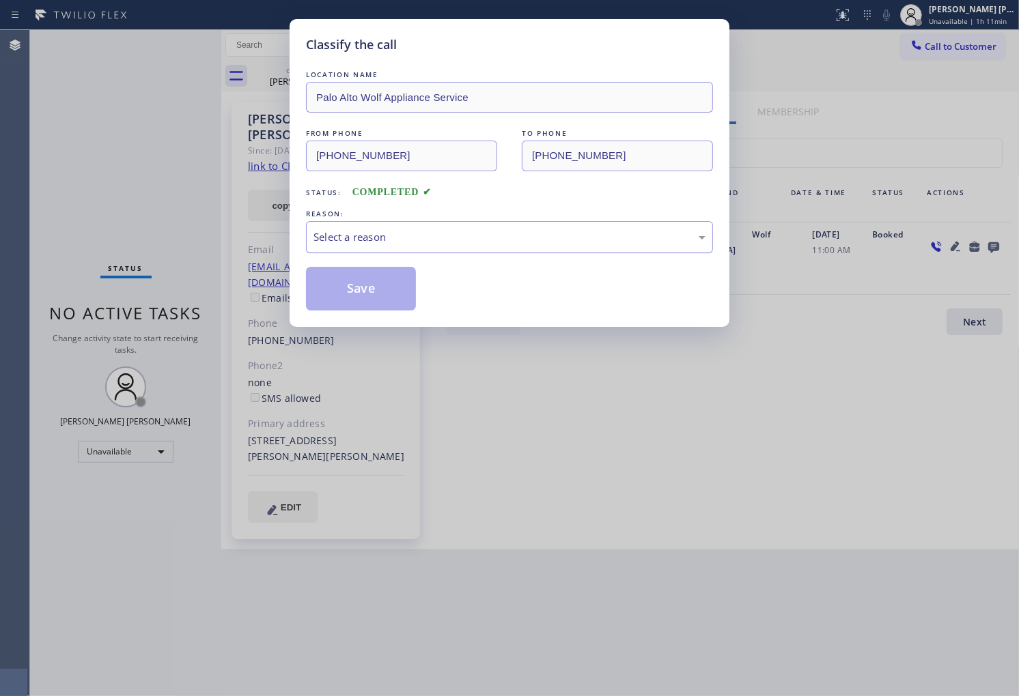
click at [460, 235] on div "Select a reason" at bounding box center [509, 237] width 392 height 16
click at [432, 253] on div "Select a reason" at bounding box center [509, 237] width 407 height 32
click at [430, 246] on div "Not Booked - All other reasons" at bounding box center [509, 237] width 407 height 32
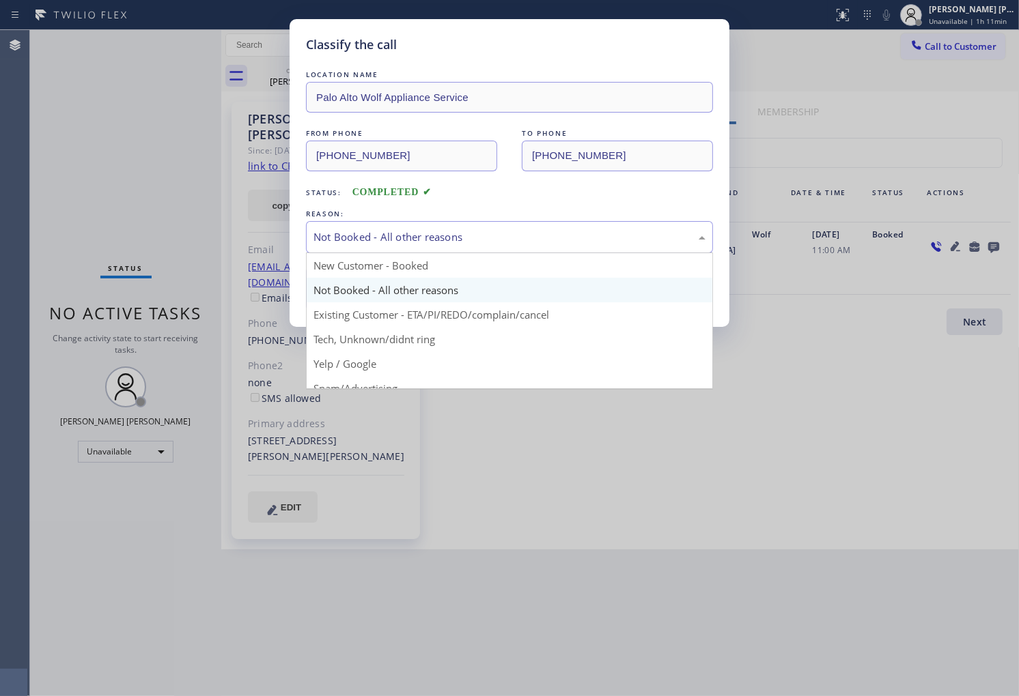
click at [378, 298] on button "Save" at bounding box center [361, 289] width 110 height 44
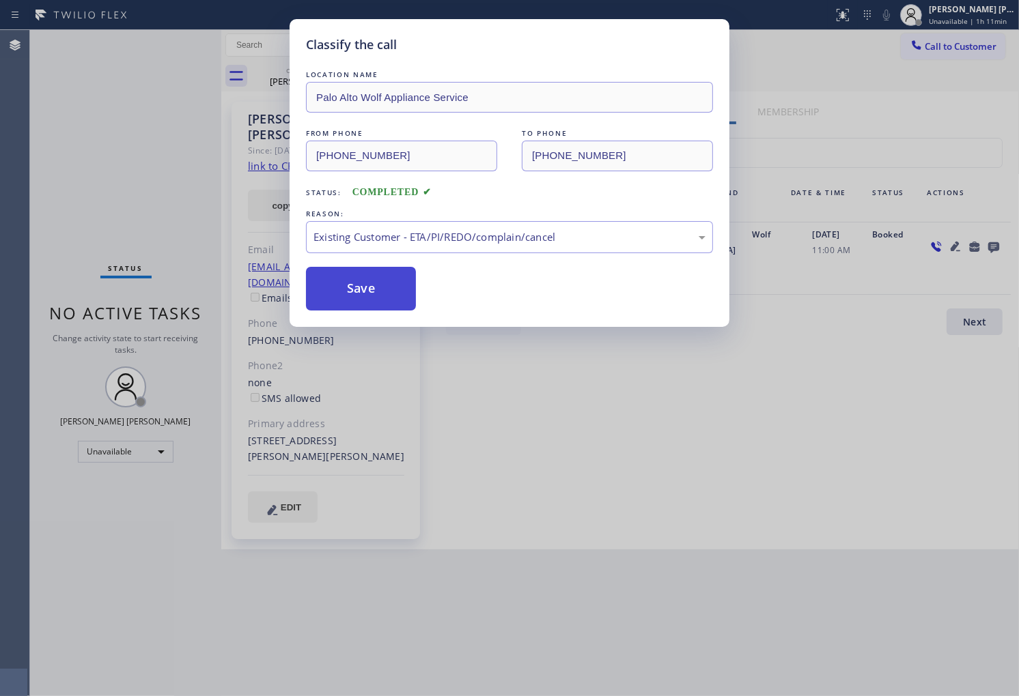
click at [378, 298] on button "Save" at bounding box center [361, 289] width 110 height 44
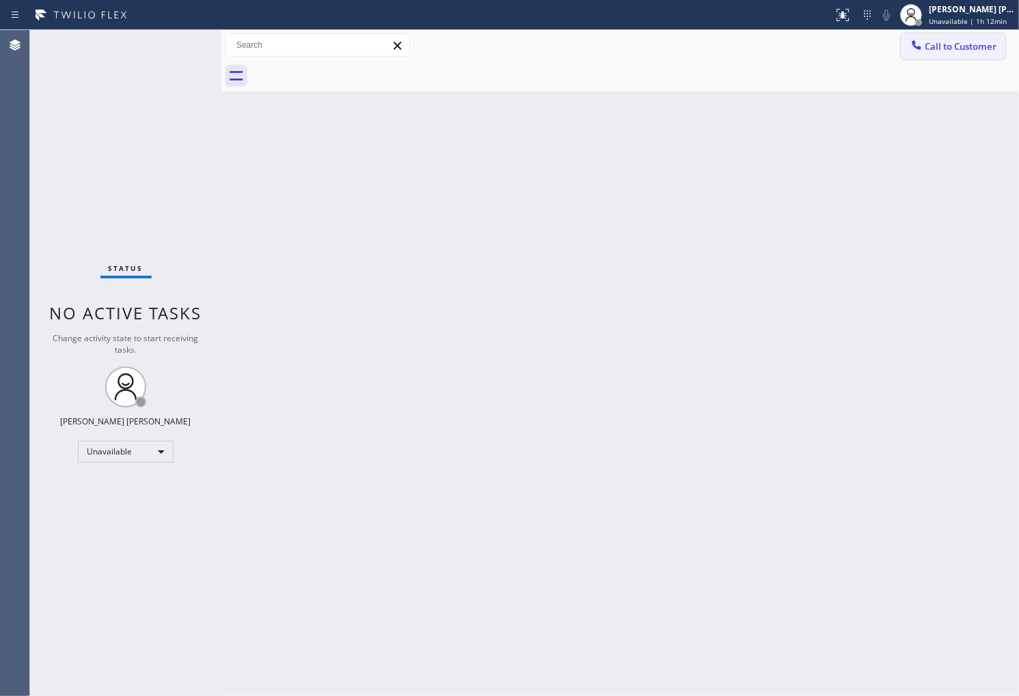
click at [938, 44] on span "Call to Customer" at bounding box center [961, 46] width 72 height 12
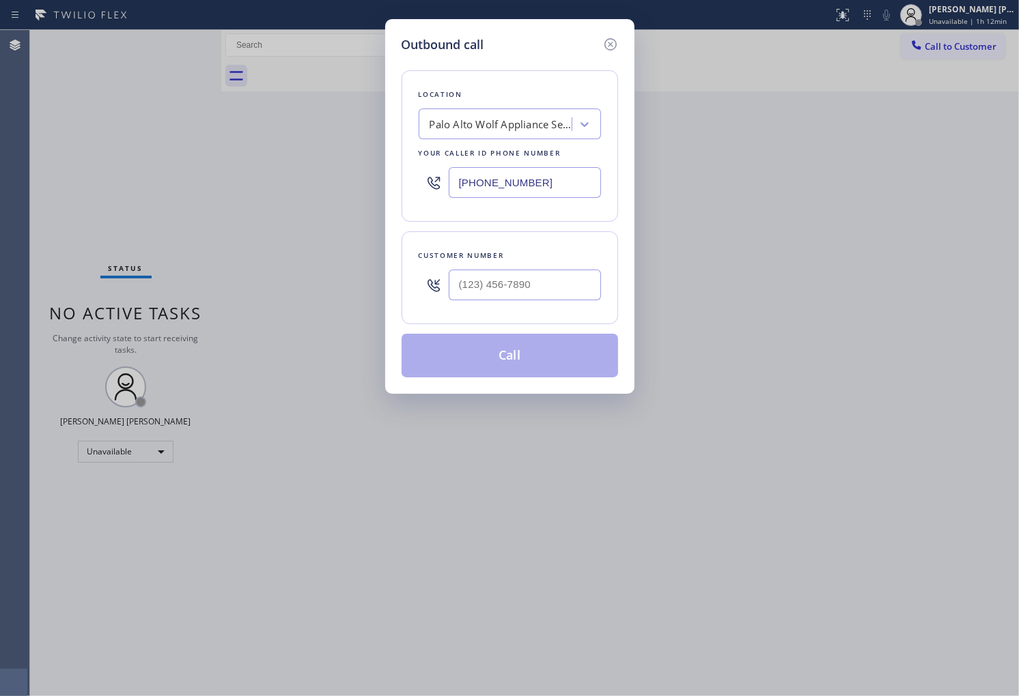
click at [533, 182] on input "[PHONE_NUMBER]" at bounding box center [525, 182] width 152 height 31
paste input "844) 988-0068"
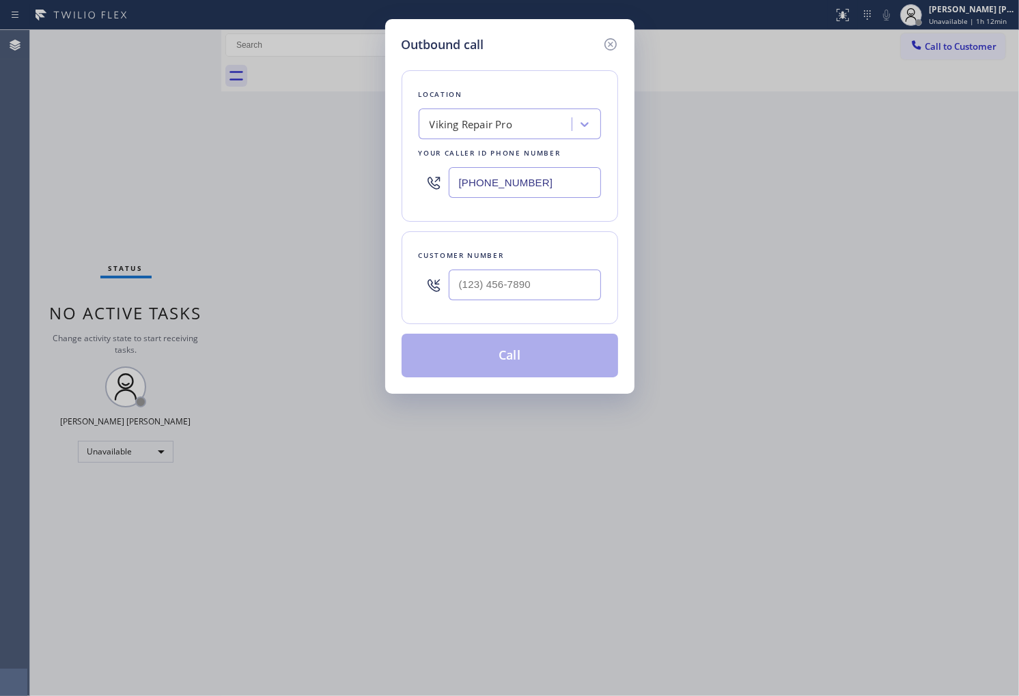
type input "[PHONE_NUMBER]"
click at [535, 294] on input "(___) ___-____" at bounding box center [525, 285] width 152 height 31
paste input "480) 772-6363"
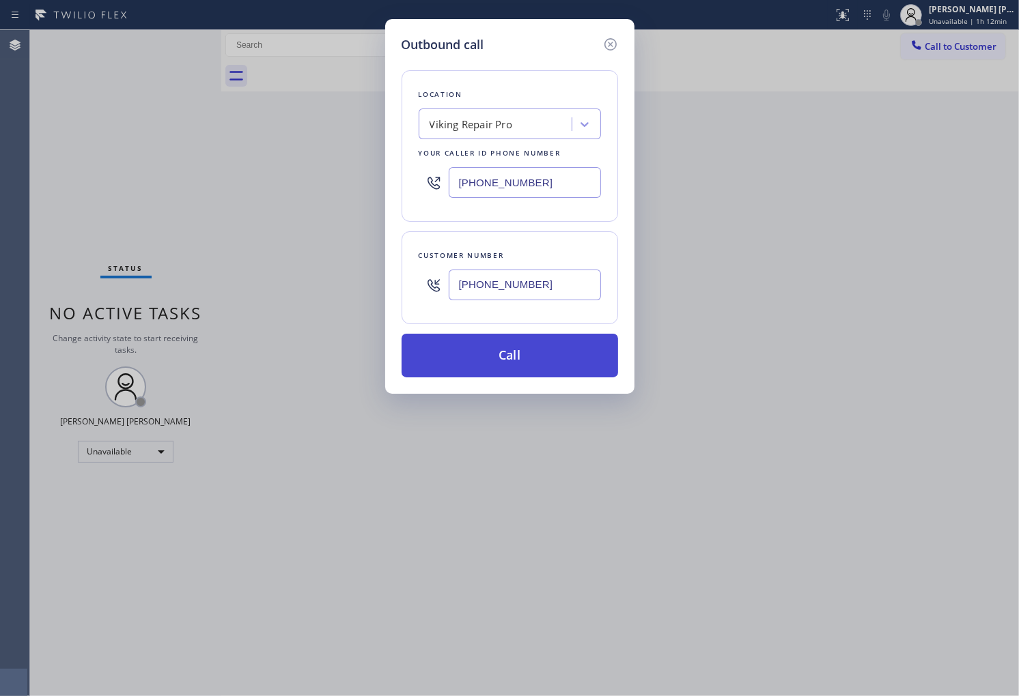
type input "[PHONE_NUMBER]"
click at [541, 361] on button "Call" at bounding box center [509, 356] width 216 height 44
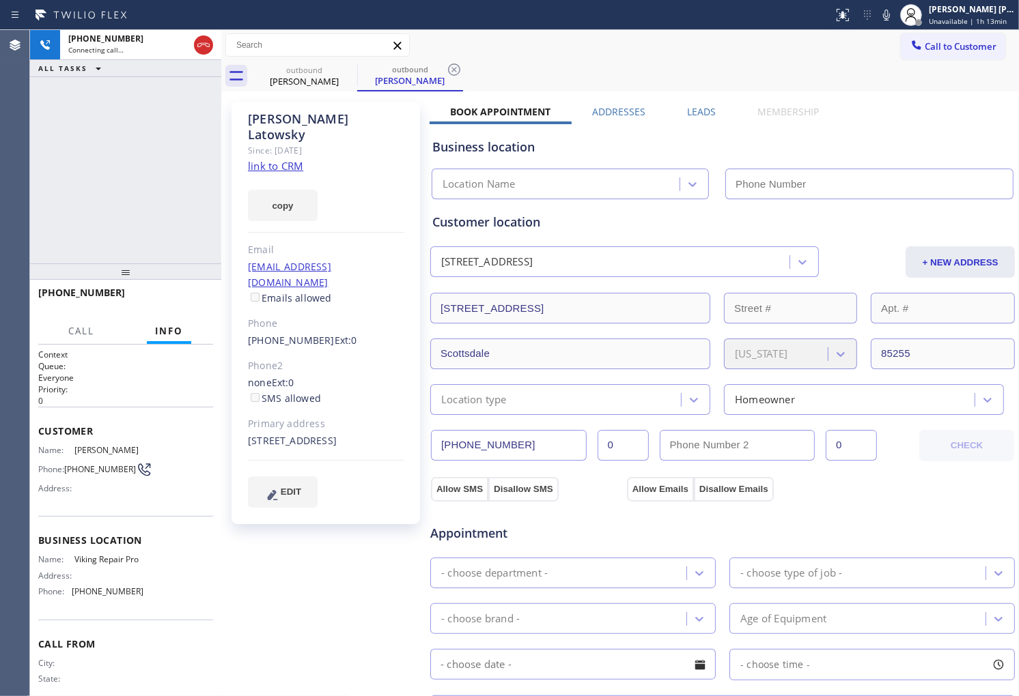
click at [308, 116] on div "[PERSON_NAME]" at bounding box center [326, 126] width 156 height 31
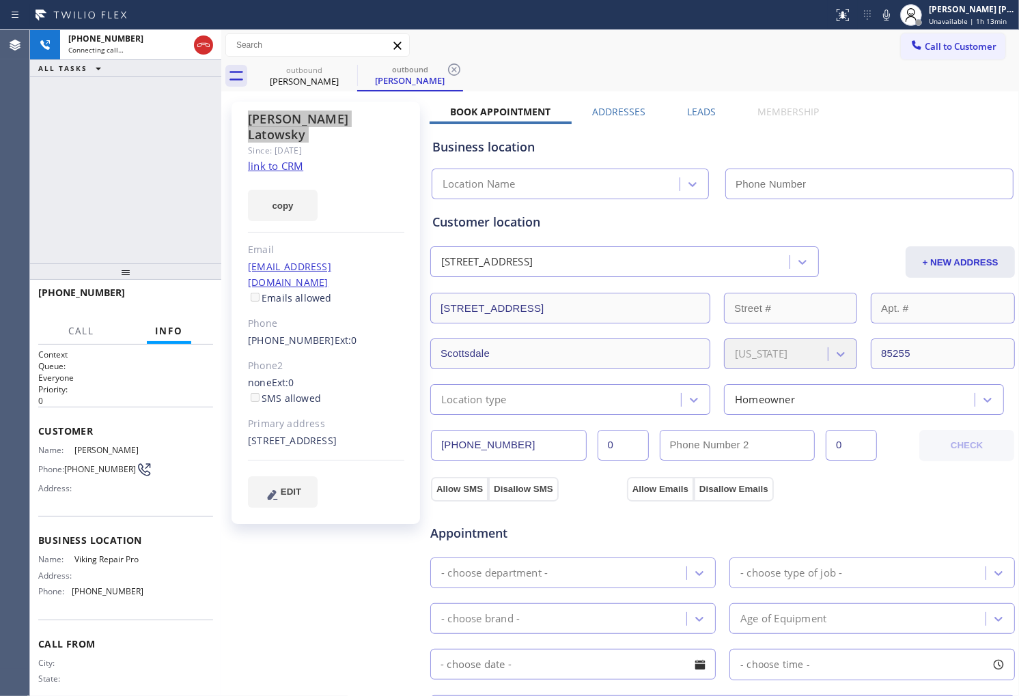
type input "[PHONE_NUMBER]"
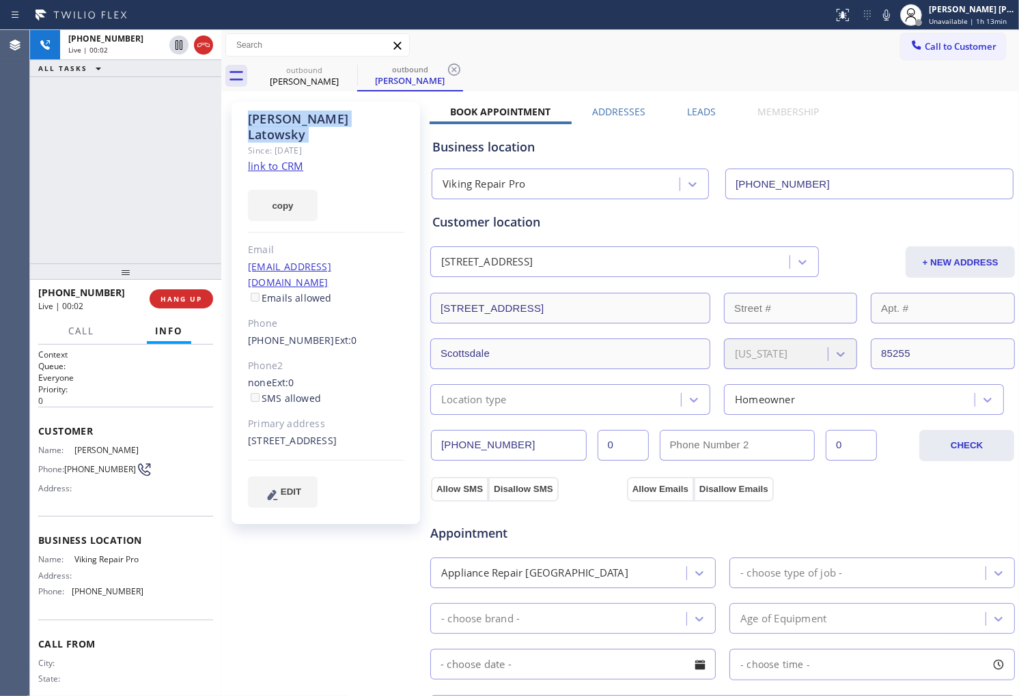
click at [22, 193] on div "Agent Desktop" at bounding box center [14, 363] width 29 height 666
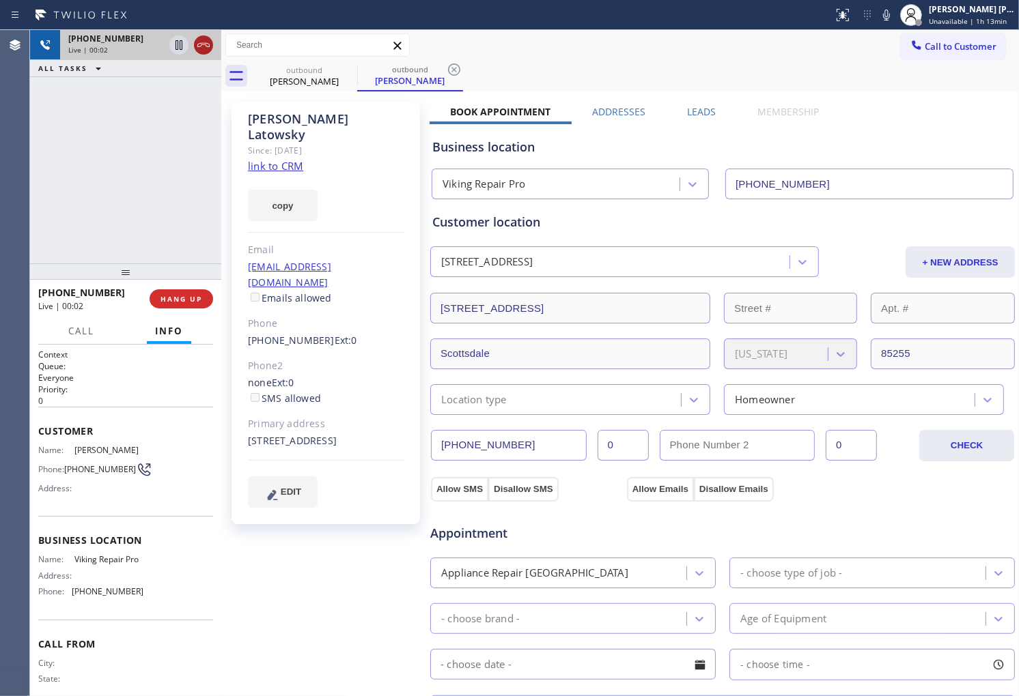
click at [209, 45] on icon at bounding box center [203, 45] width 12 height 4
click at [700, 109] on label "Leads" at bounding box center [701, 111] width 29 height 13
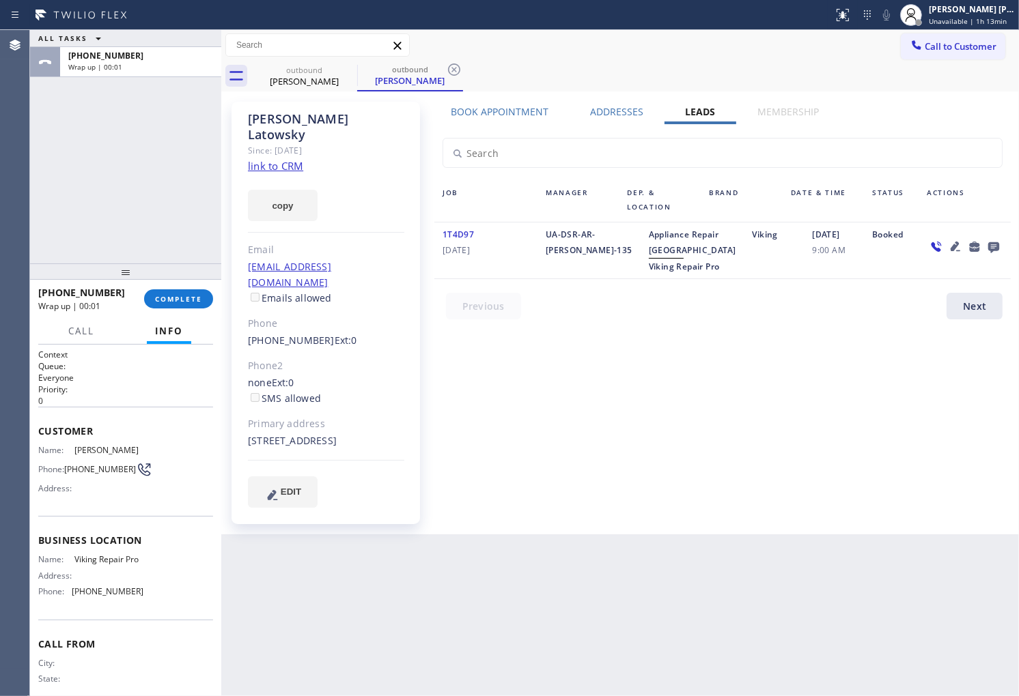
click at [992, 244] on icon at bounding box center [993, 246] width 16 height 17
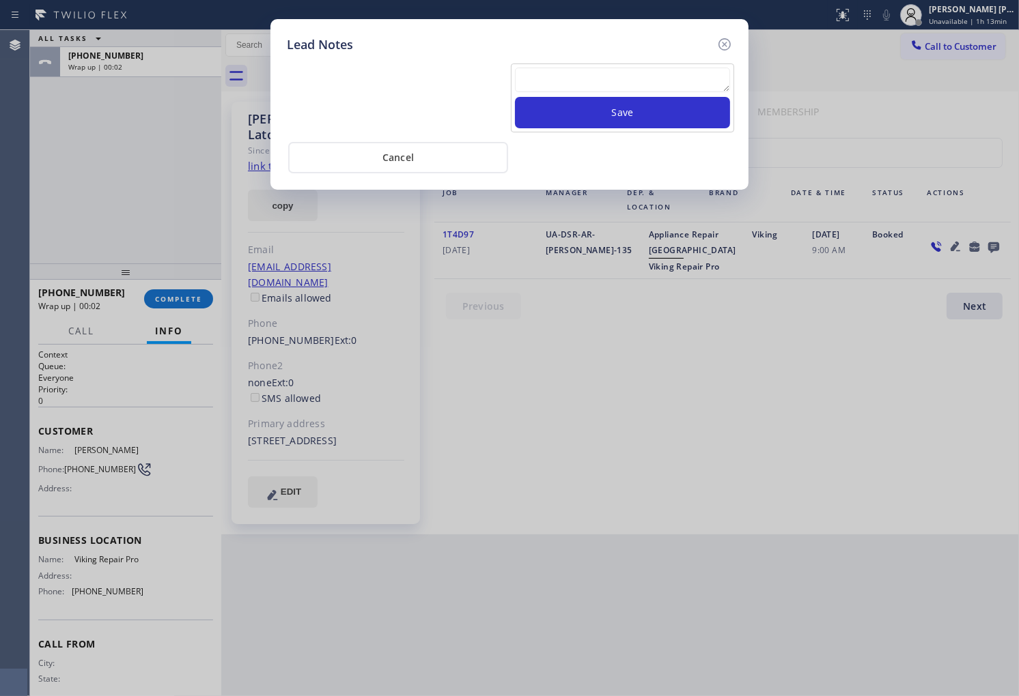
click at [668, 74] on textarea at bounding box center [622, 80] width 215 height 25
paste textarea "N/A - Please transfer"
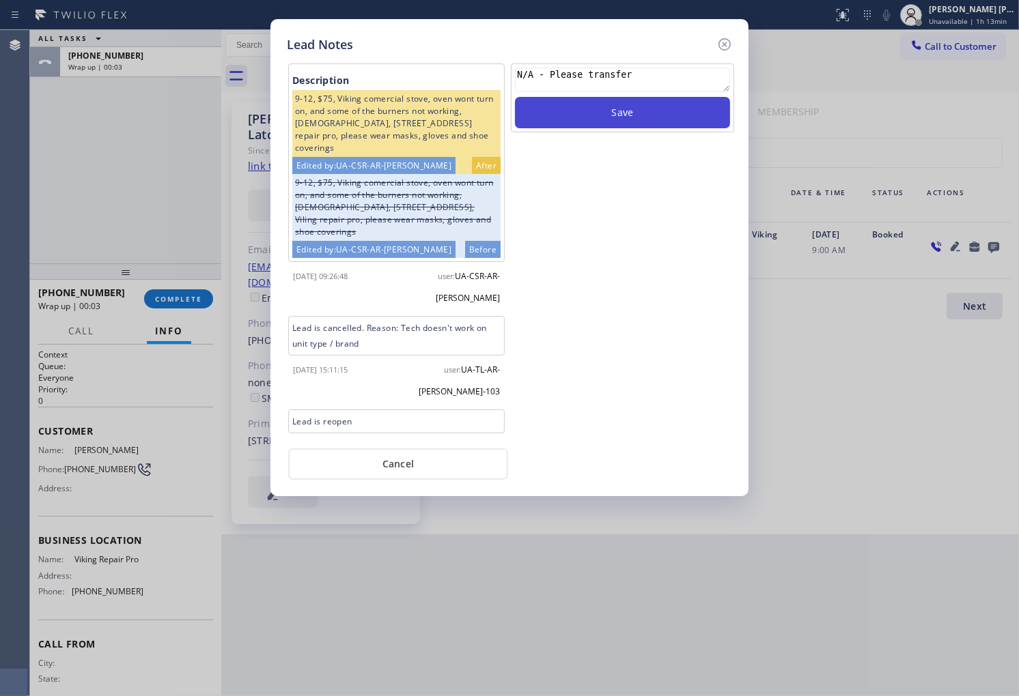
type textarea "N/A - Please transfer"
click at [647, 107] on button "Save" at bounding box center [622, 112] width 215 height 31
click at [727, 44] on icon at bounding box center [724, 44] width 16 height 16
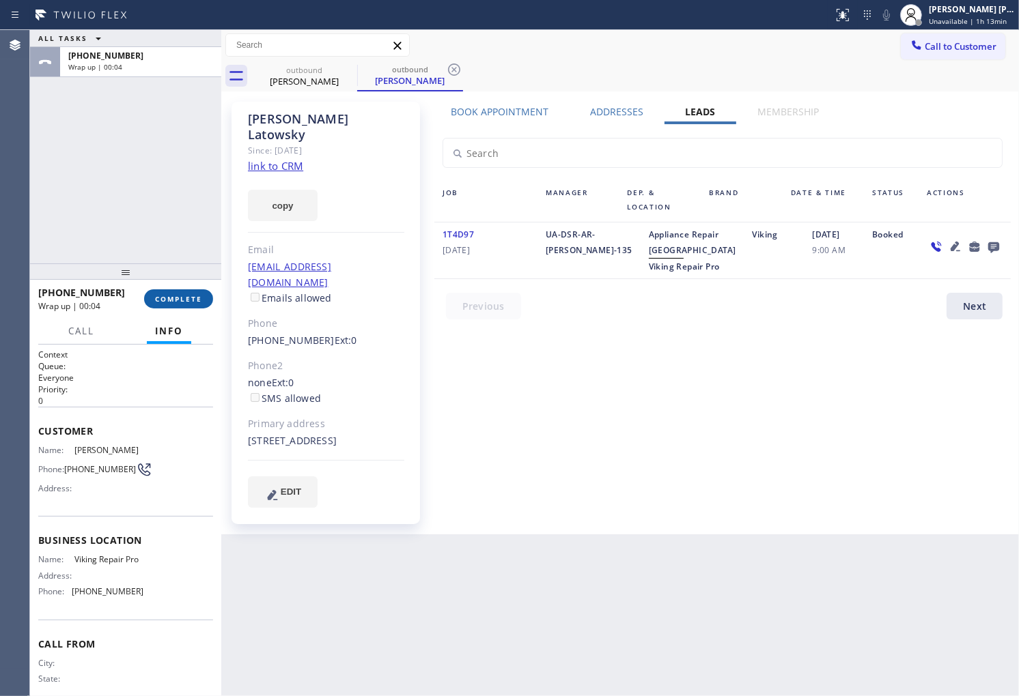
click at [180, 300] on span "COMPLETE" at bounding box center [178, 299] width 47 height 10
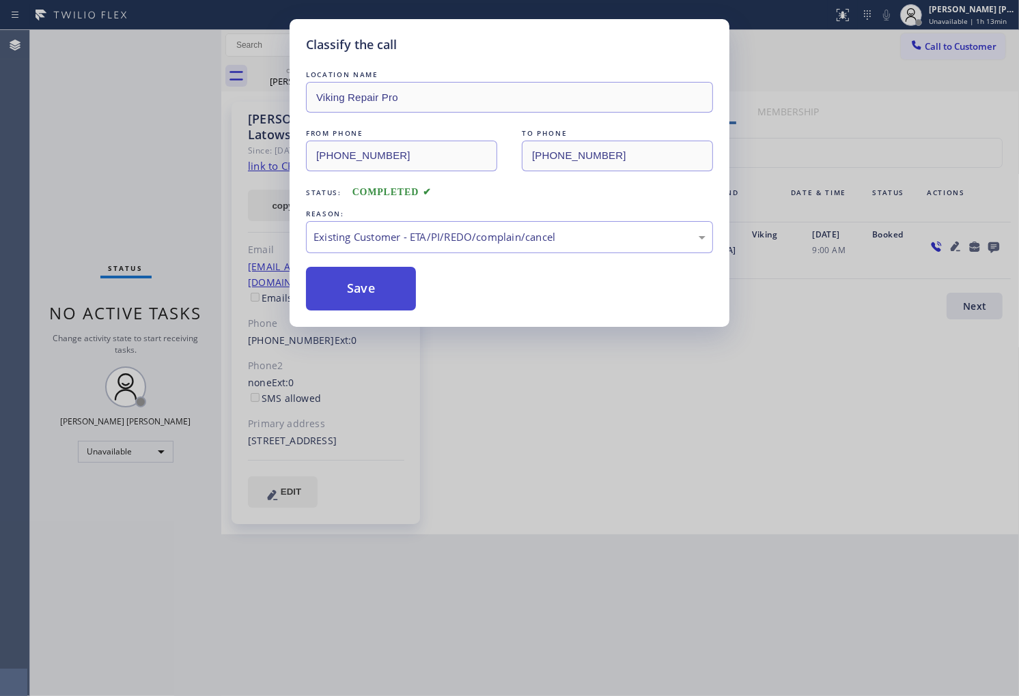
click at [352, 290] on button "Save" at bounding box center [361, 289] width 110 height 44
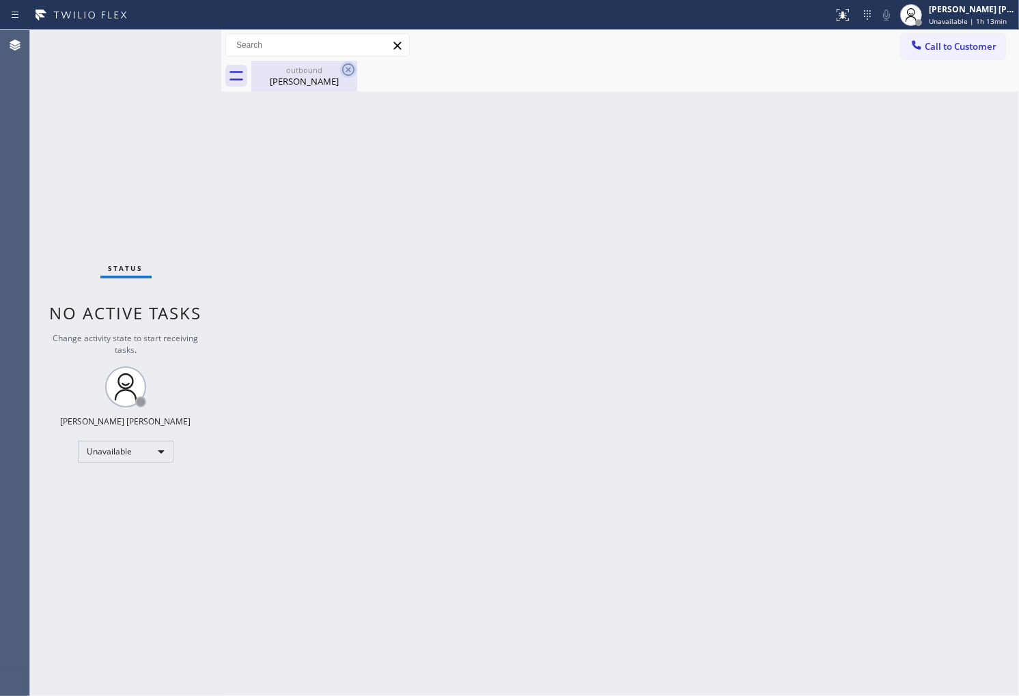
click at [312, 84] on div "[PERSON_NAME]" at bounding box center [304, 81] width 103 height 12
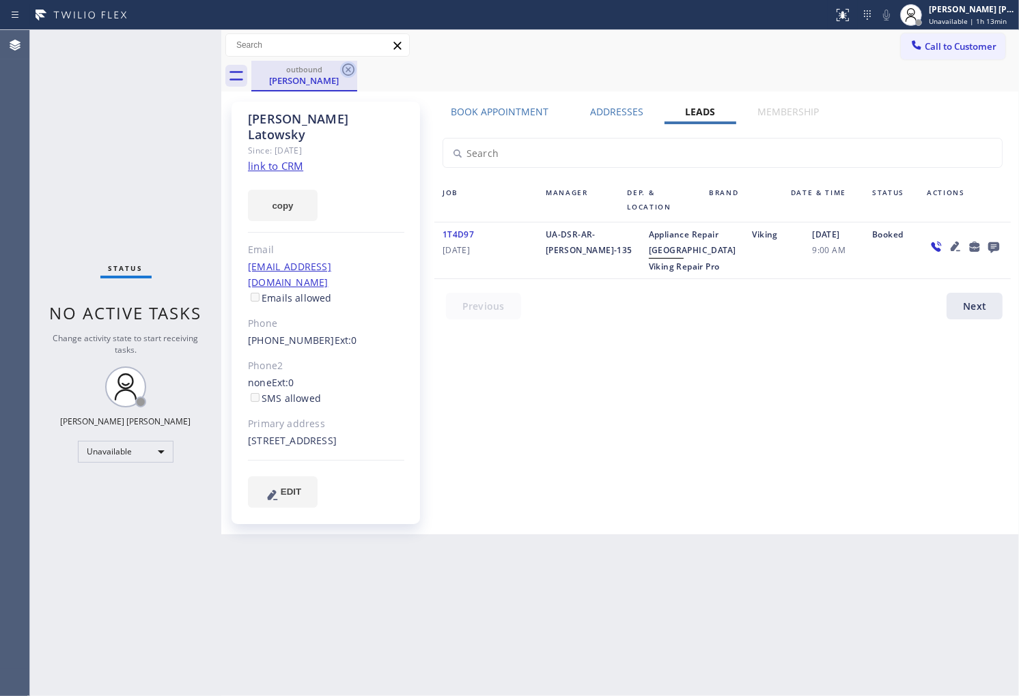
click at [345, 67] on icon at bounding box center [348, 69] width 16 height 16
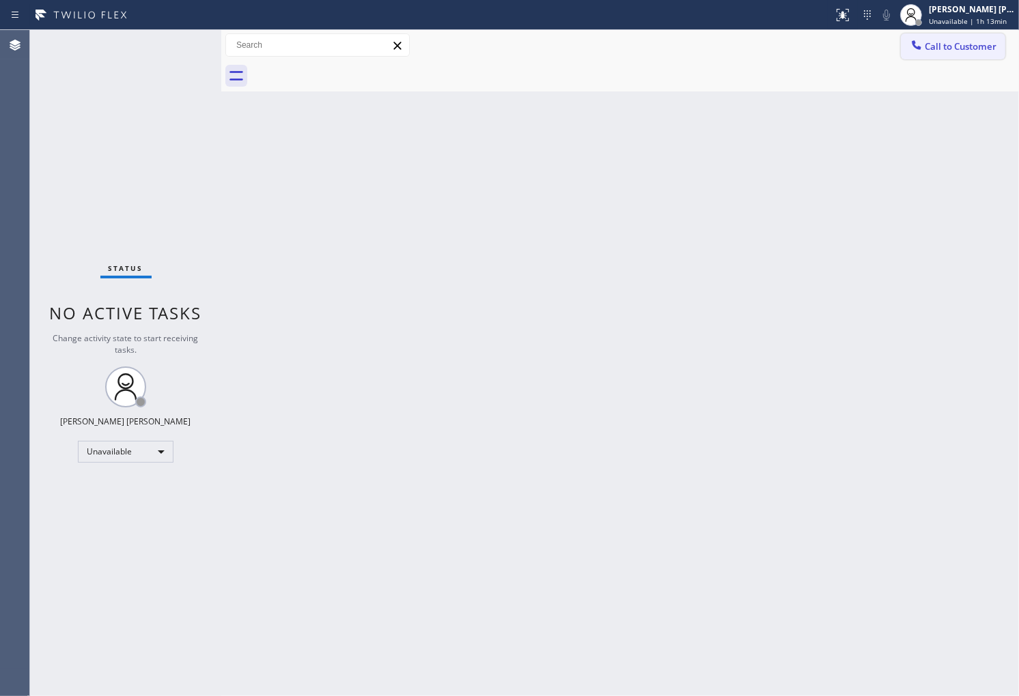
drag, startPoint x: 897, startPoint y: 42, endPoint x: 925, endPoint y: 51, distance: 28.7
click at [905, 42] on div "Call to Customer Outbound call Location Viking Repair Pro Your caller id phone …" at bounding box center [620, 45] width 798 height 24
click at [946, 57] on button "Call to Customer" at bounding box center [953, 46] width 104 height 26
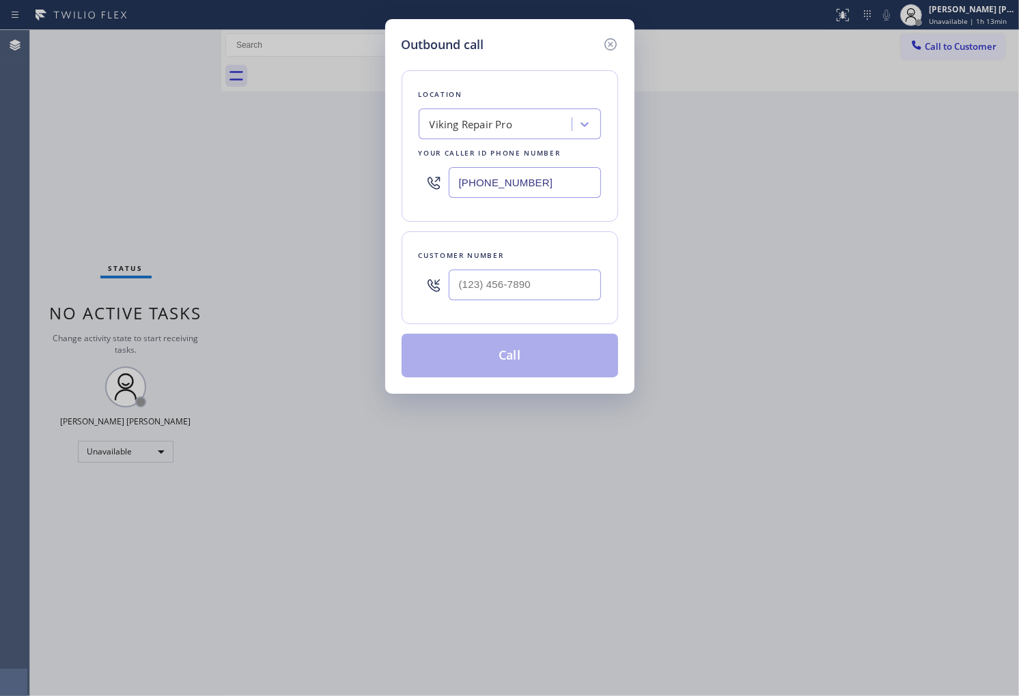
click at [535, 187] on input "[PHONE_NUMBER]" at bounding box center [525, 182] width 152 height 31
click at [536, 187] on input "[PHONE_NUMBER]" at bounding box center [525, 182] width 152 height 31
paste input "760) 284-8010"
type input "[PHONE_NUMBER]"
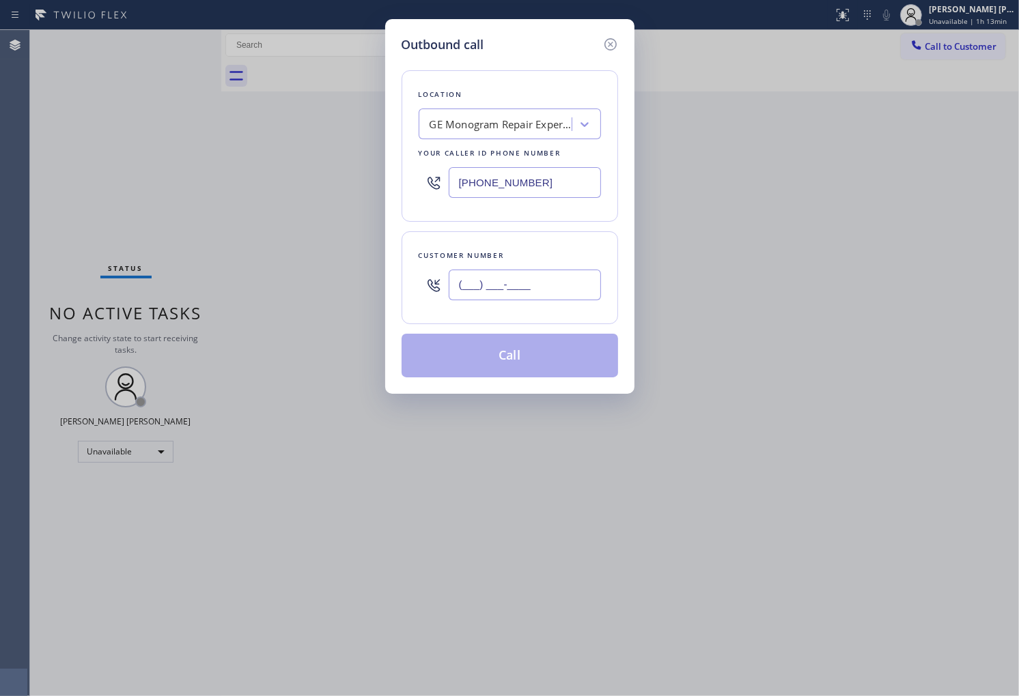
click at [574, 300] on input "(___) ___-____" at bounding box center [525, 285] width 152 height 31
paste input "760) 885-1122"
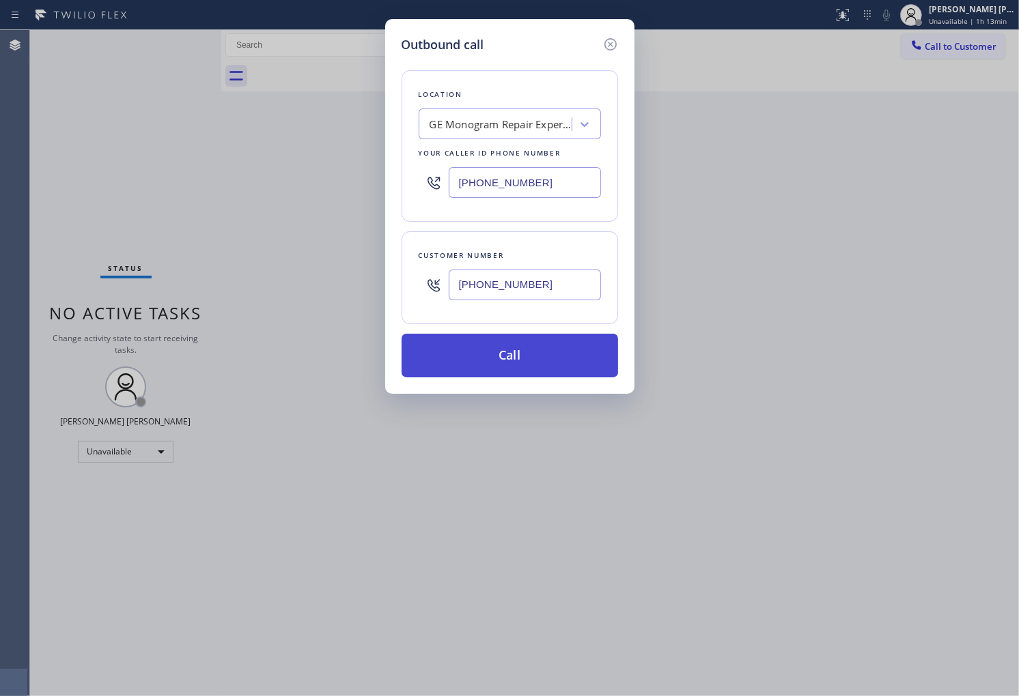
type input "[PHONE_NUMBER]"
click at [522, 358] on button "Call" at bounding box center [509, 356] width 216 height 44
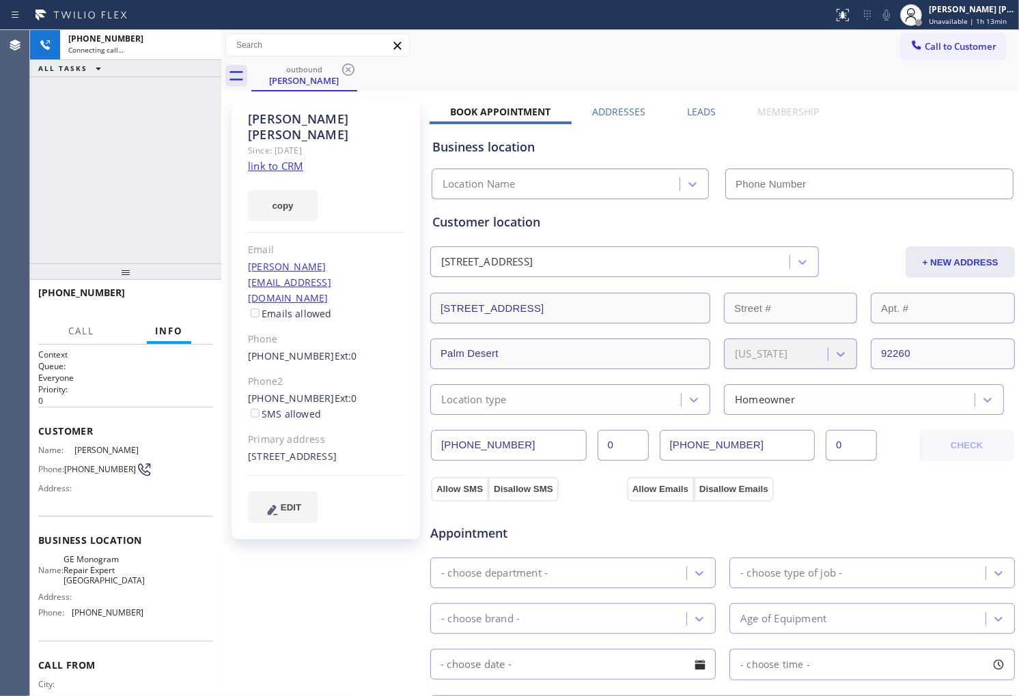
click at [290, 118] on div "[PERSON_NAME]" at bounding box center [326, 126] width 156 height 31
click at [299, 121] on div "[PERSON_NAME]" at bounding box center [326, 126] width 156 height 31
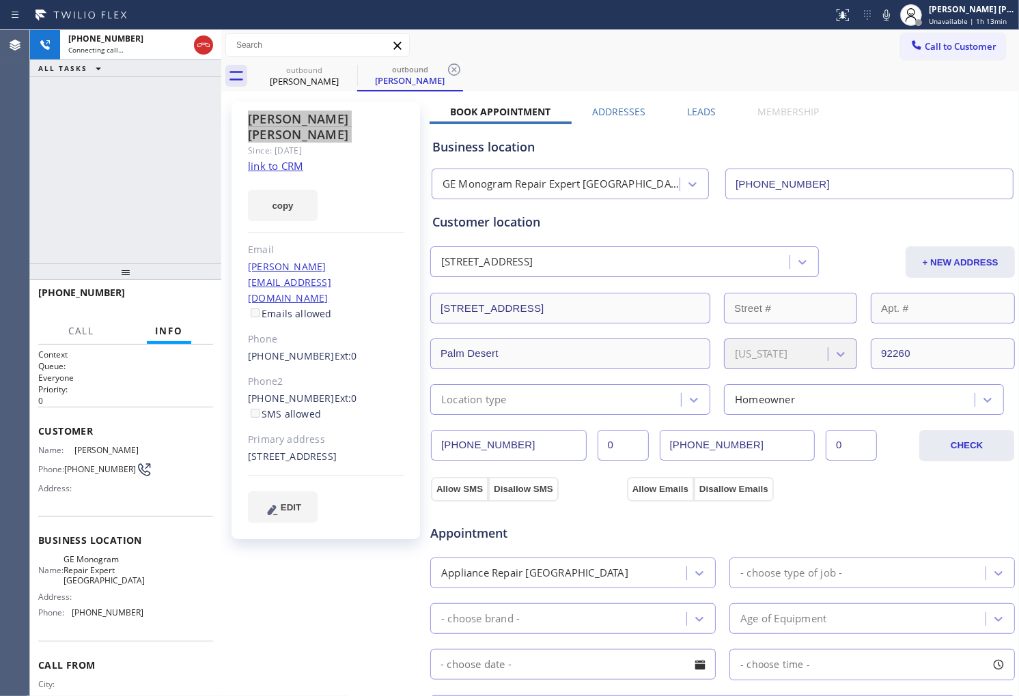
type input "[PHONE_NUMBER]"
click at [27, 221] on div "Agent Desktop" at bounding box center [14, 363] width 29 height 666
click at [201, 50] on icon at bounding box center [203, 45] width 16 height 16
click at [290, 350] on link "[PHONE_NUMBER]" at bounding box center [291, 356] width 87 height 13
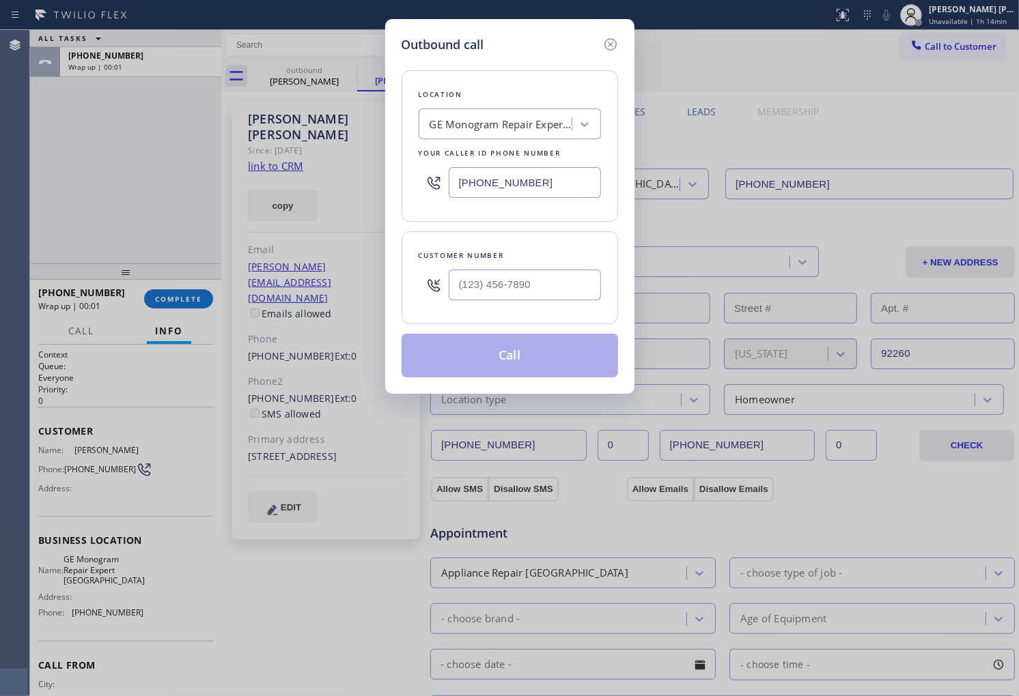
type input "[PHONE_NUMBER]"
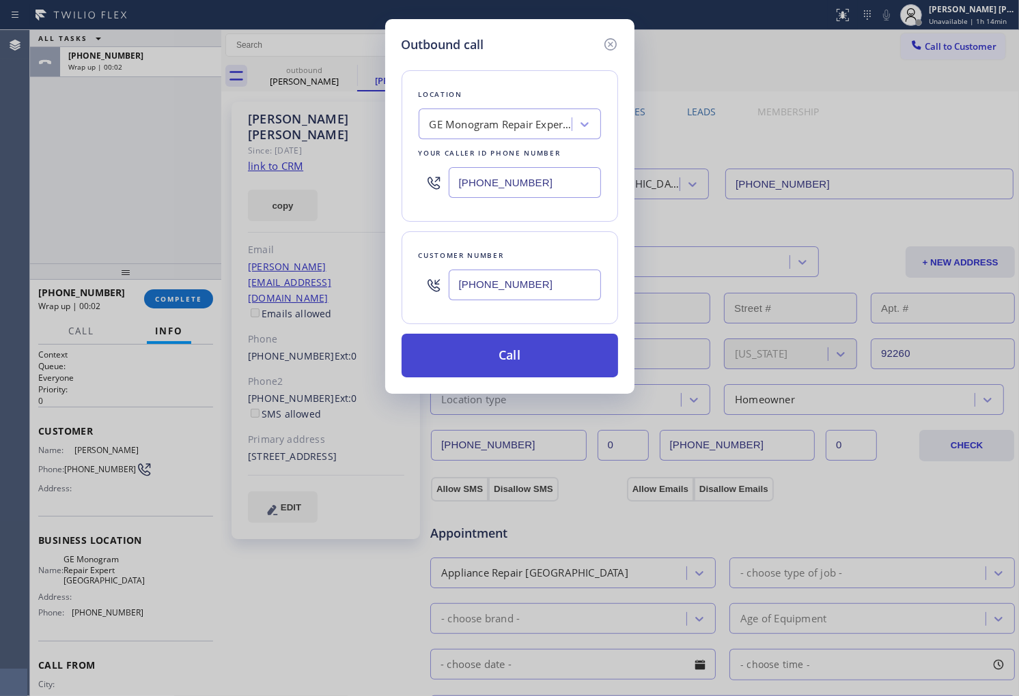
click at [523, 363] on button "Call" at bounding box center [509, 356] width 216 height 44
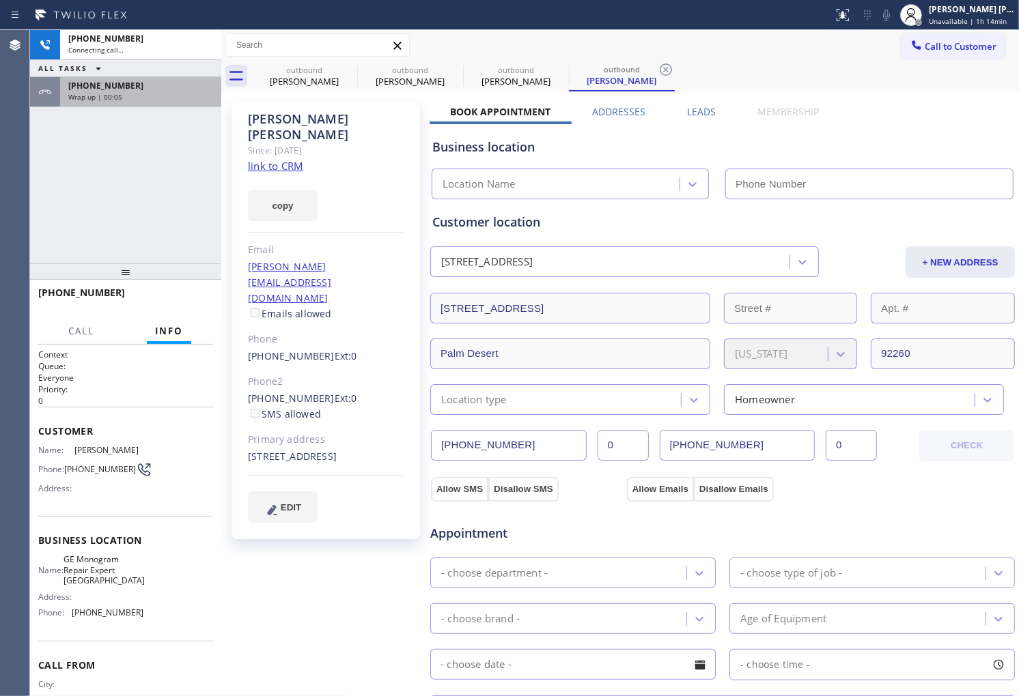
click at [147, 93] on div "Wrap up | 00:05" at bounding box center [140, 97] width 145 height 10
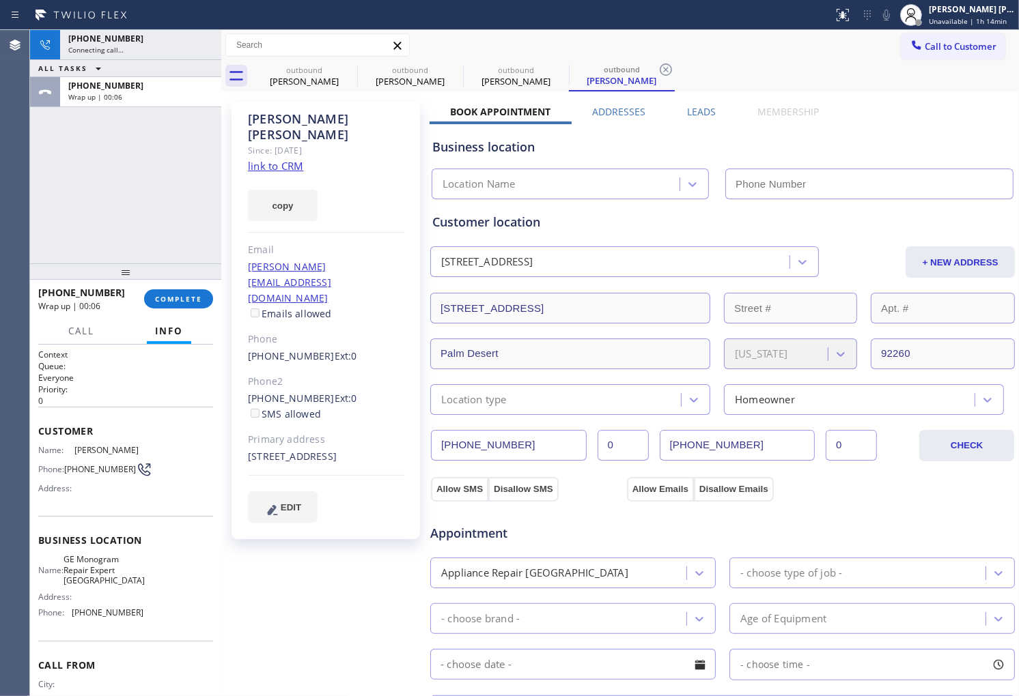
click at [178, 280] on div at bounding box center [125, 272] width 191 height 16
click at [179, 290] on div "[PHONE_NUMBER] Wrap up | 00:06 COMPLETE" at bounding box center [125, 299] width 175 height 36
type input "[PHONE_NUMBER]"
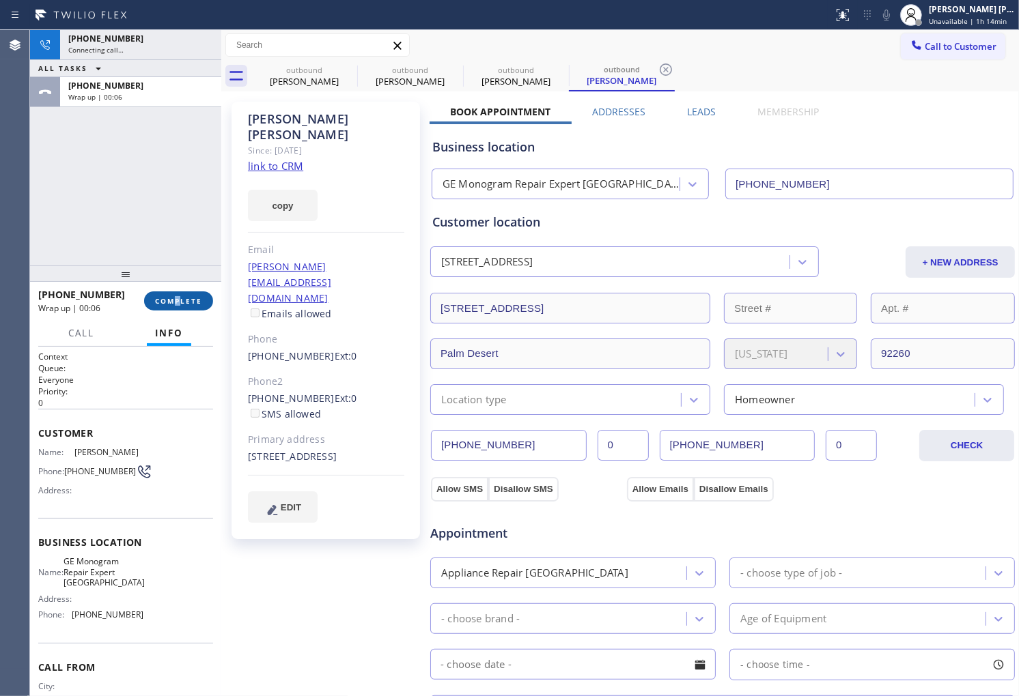
click at [190, 298] on span "COMPLETE" at bounding box center [178, 301] width 47 height 10
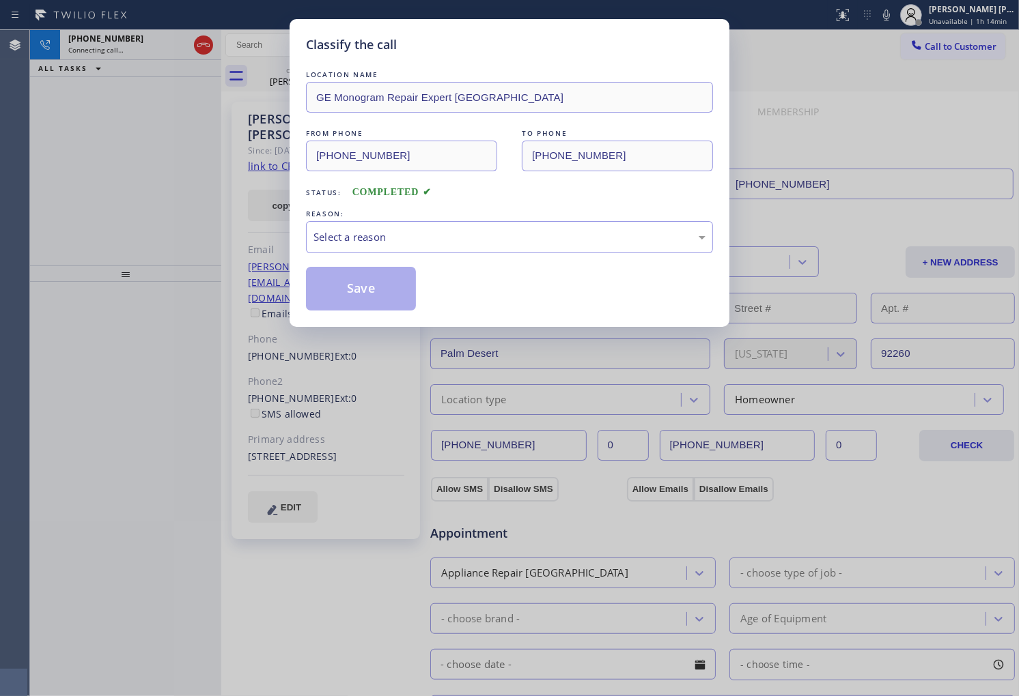
click at [455, 246] on div "Select a reason" at bounding box center [509, 237] width 407 height 32
click at [383, 302] on button "Save" at bounding box center [361, 289] width 110 height 44
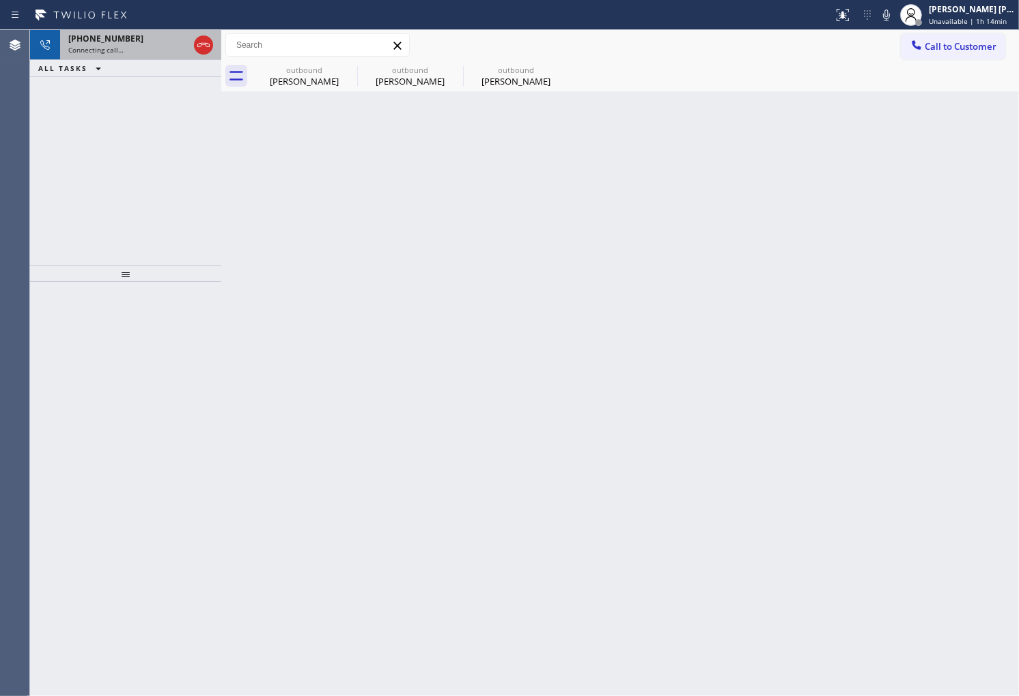
click at [154, 43] on div "[PHONE_NUMBER]" at bounding box center [128, 39] width 120 height 12
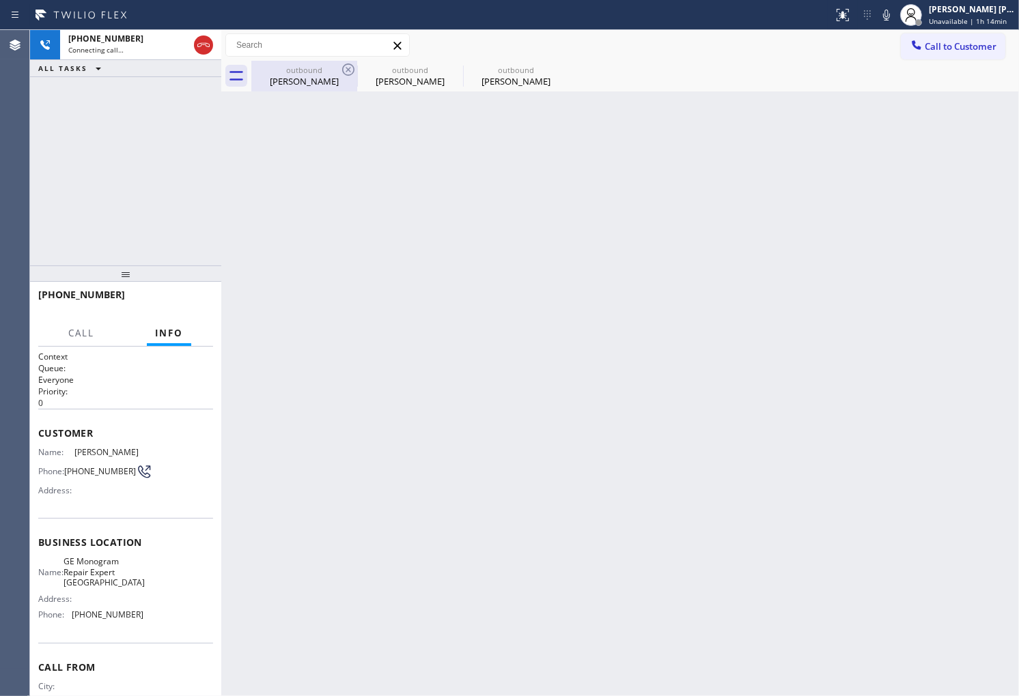
click at [326, 83] on div "[PERSON_NAME]" at bounding box center [304, 81] width 103 height 12
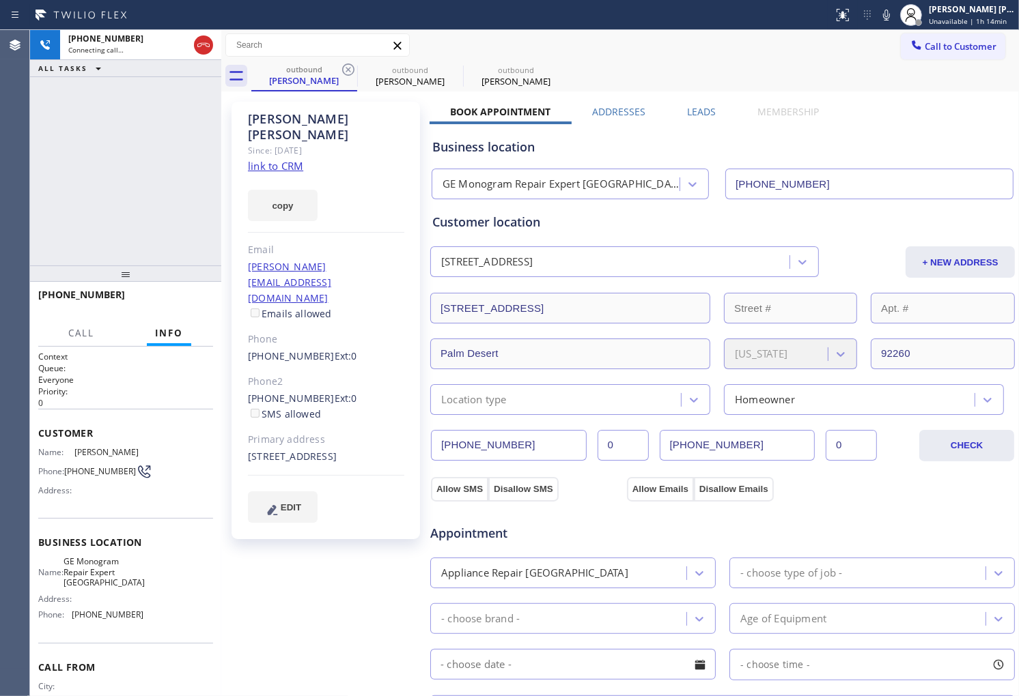
click at [354, 118] on div "[PERSON_NAME]" at bounding box center [326, 126] width 156 height 31
click at [363, 117] on div "[PERSON_NAME]" at bounding box center [326, 126] width 156 height 31
drag, startPoint x: 228, startPoint y: 125, endPoint x: 343, endPoint y: 130, distance: 115.5
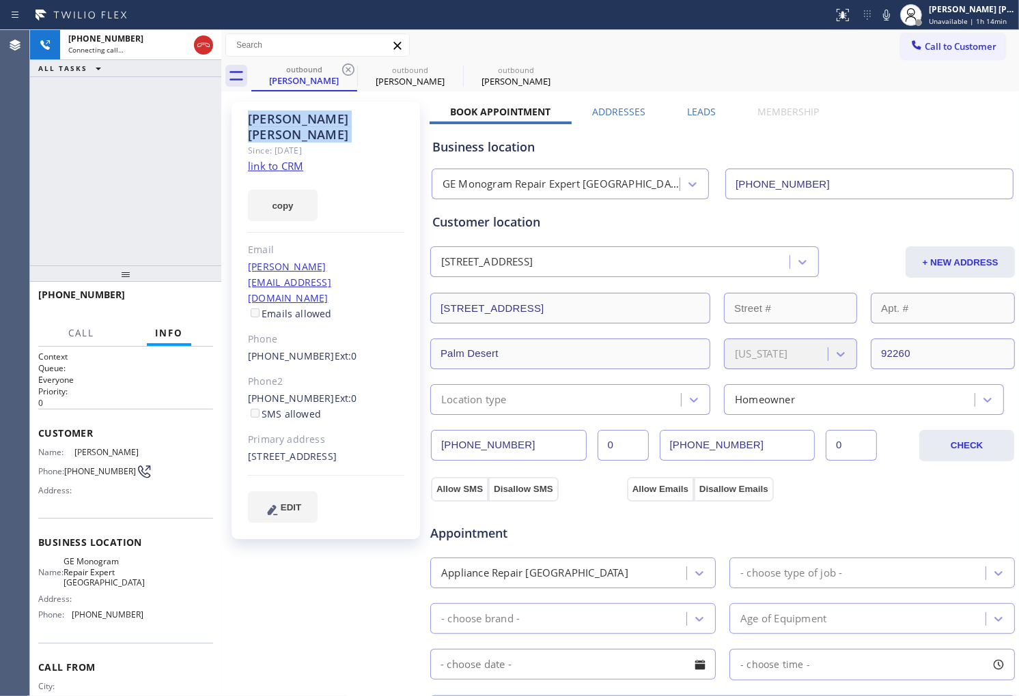
click at [343, 130] on div "[PERSON_NAME] Since: [DATE] link to CRM copy Email [PERSON_NAME][EMAIL_ADDRESS]…" at bounding box center [327, 551] width 205 height 912
click at [355, 143] on div "Since: [DATE]" at bounding box center [326, 151] width 156 height 16
drag, startPoint x: 343, startPoint y: 132, endPoint x: 229, endPoint y: 119, distance: 114.8
click at [229, 119] on div "[PERSON_NAME] Since: [DATE] link to CRM copy Email [PERSON_NAME][EMAIL_ADDRESS]…" at bounding box center [327, 551] width 205 height 912
click at [353, 117] on div "[PERSON_NAME]" at bounding box center [326, 126] width 156 height 31
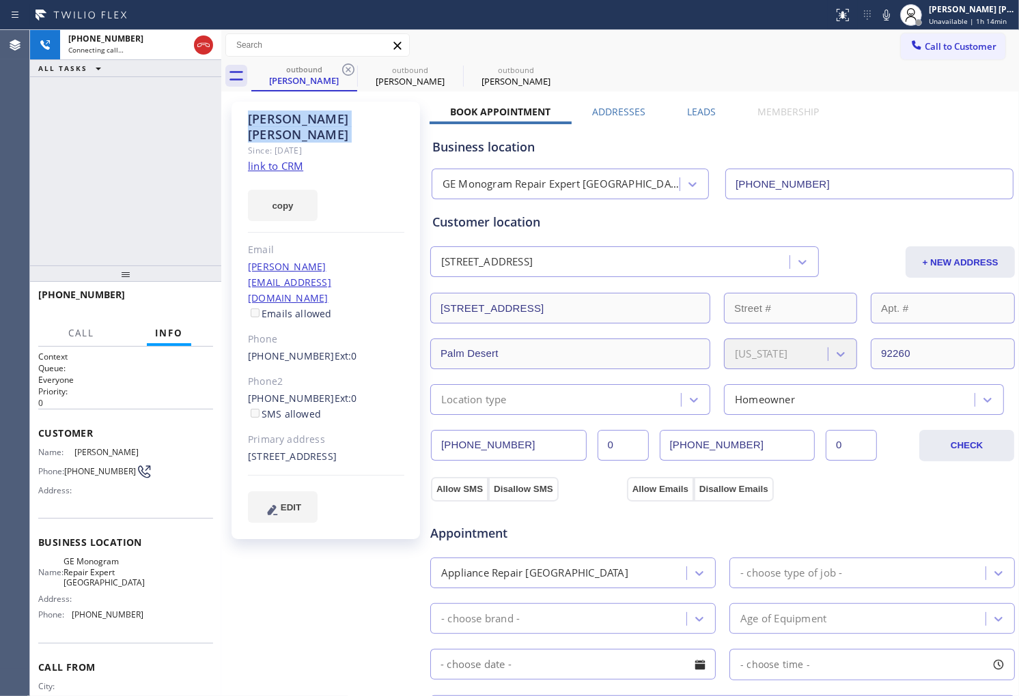
drag, startPoint x: 295, startPoint y: 139, endPoint x: 219, endPoint y: 118, distance: 79.2
click at [219, 118] on div "[PHONE_NUMBER] Connecting call… ALL TASKS ALL TASKS ACTIVE TASKS TASKS IN WRAP …" at bounding box center [524, 363] width 989 height 666
click at [343, 111] on div "[PERSON_NAME]" at bounding box center [326, 126] width 156 height 31
drag, startPoint x: 355, startPoint y: 137, endPoint x: 243, endPoint y: 110, distance: 115.1
click at [243, 110] on div "[PERSON_NAME] Since: [DATE] link to CRM copy Email [PERSON_NAME][EMAIL_ADDRESS]…" at bounding box center [325, 321] width 188 height 438
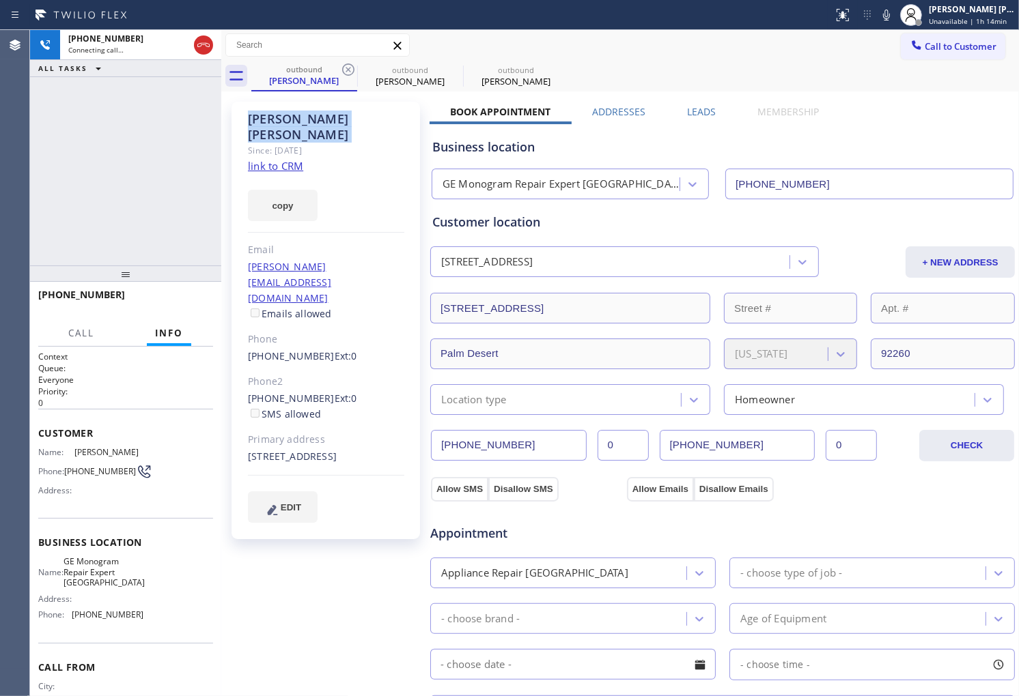
click at [294, 91] on div "[PERSON_NAME] Since: [DATE] link to CRM copy Email [PERSON_NAME][EMAIL_ADDRESS]…" at bounding box center [620, 550] width 798 height 919
drag, startPoint x: 328, startPoint y: 128, endPoint x: 250, endPoint y: 112, distance: 80.1
click at [250, 112] on div "[PERSON_NAME]" at bounding box center [326, 126] width 156 height 31
click at [275, 89] on div "outbound [PERSON_NAME]" at bounding box center [304, 75] width 103 height 29
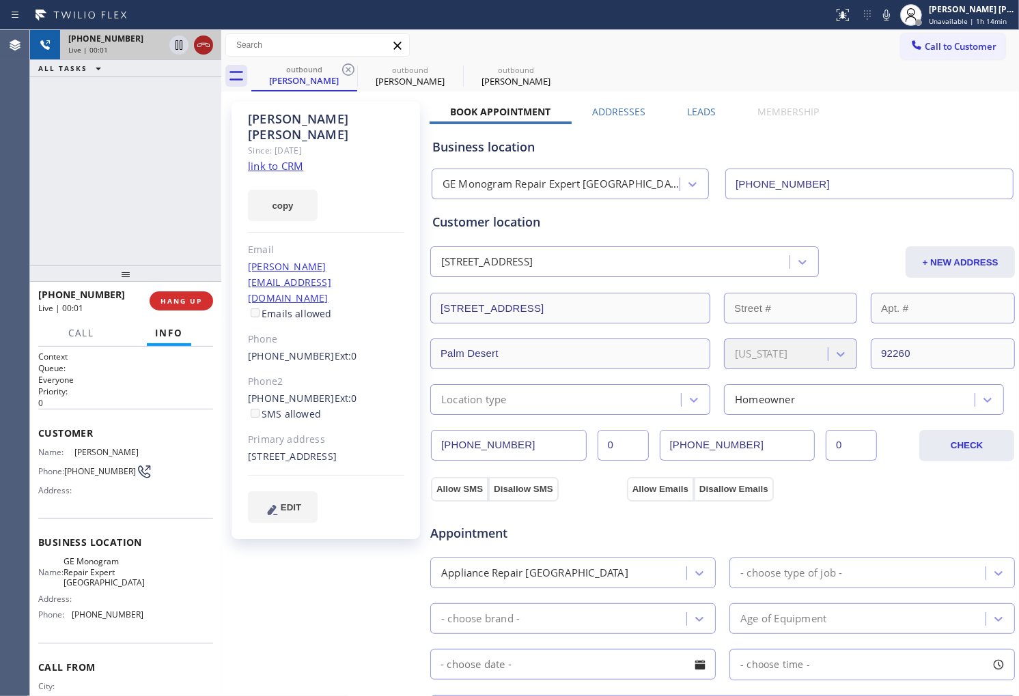
click at [203, 45] on icon at bounding box center [203, 45] width 16 height 16
click at [691, 111] on label "Leads" at bounding box center [701, 111] width 29 height 13
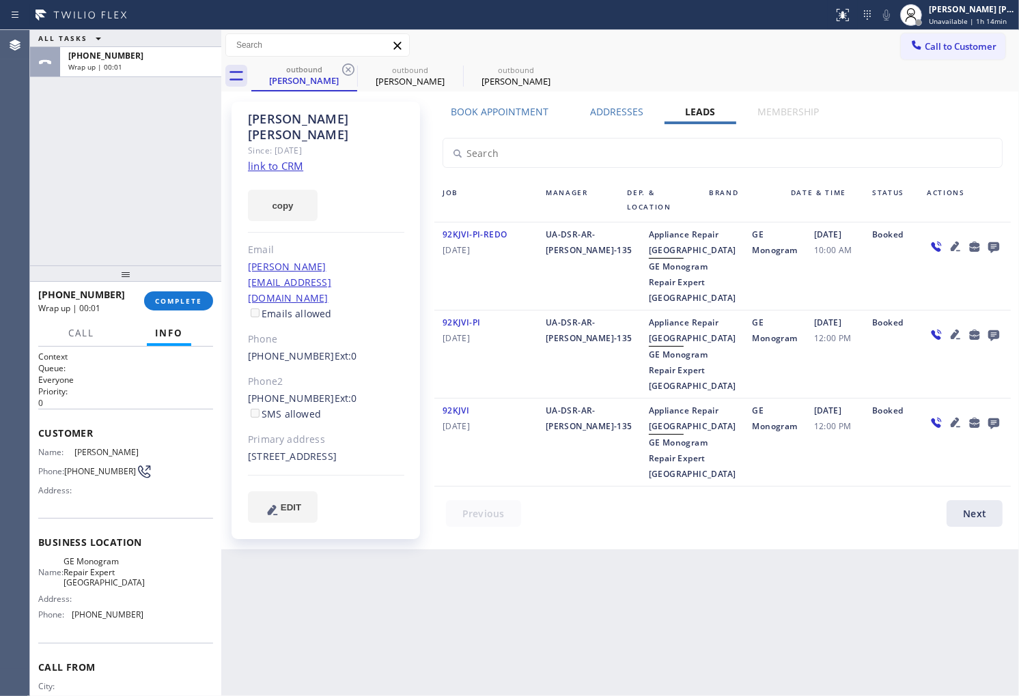
click at [996, 244] on icon at bounding box center [993, 247] width 11 height 11
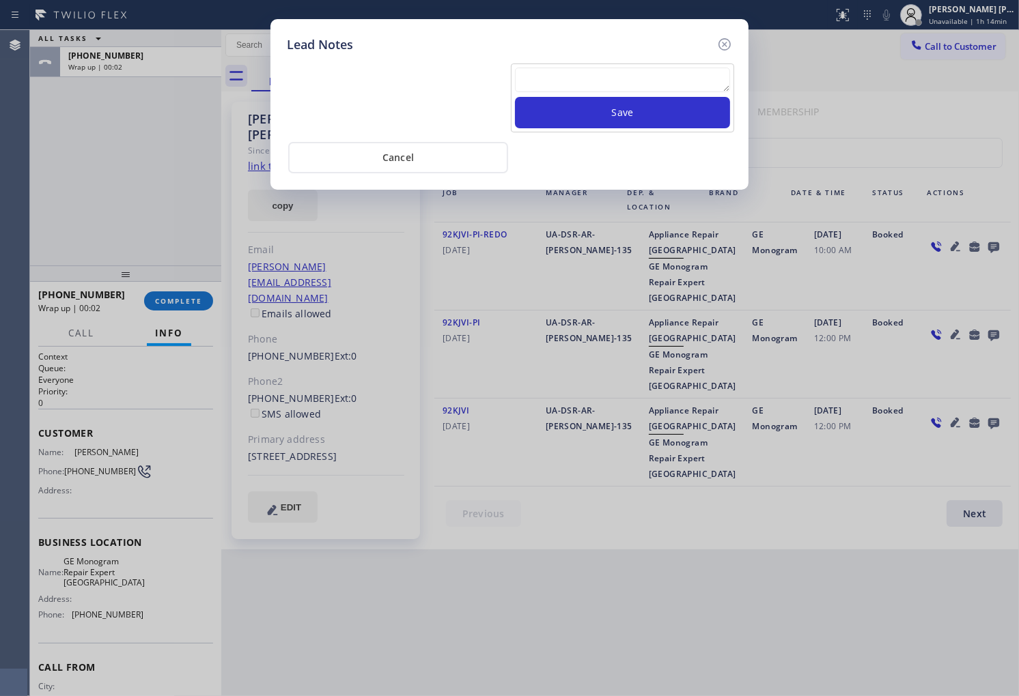
click at [678, 70] on textarea at bounding box center [622, 80] width 215 height 25
paste textarea "N/A - Please transfer"
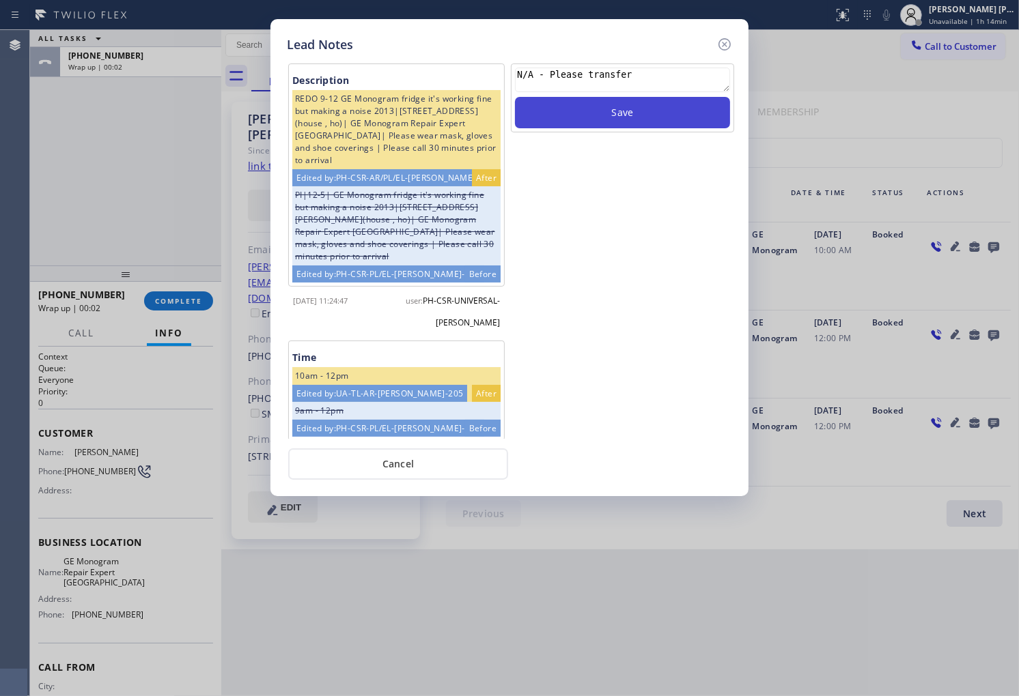
type textarea "N/A - Please transfer"
click at [645, 117] on button "Save" at bounding box center [622, 112] width 215 height 31
click at [720, 43] on icon at bounding box center [724, 44] width 16 height 16
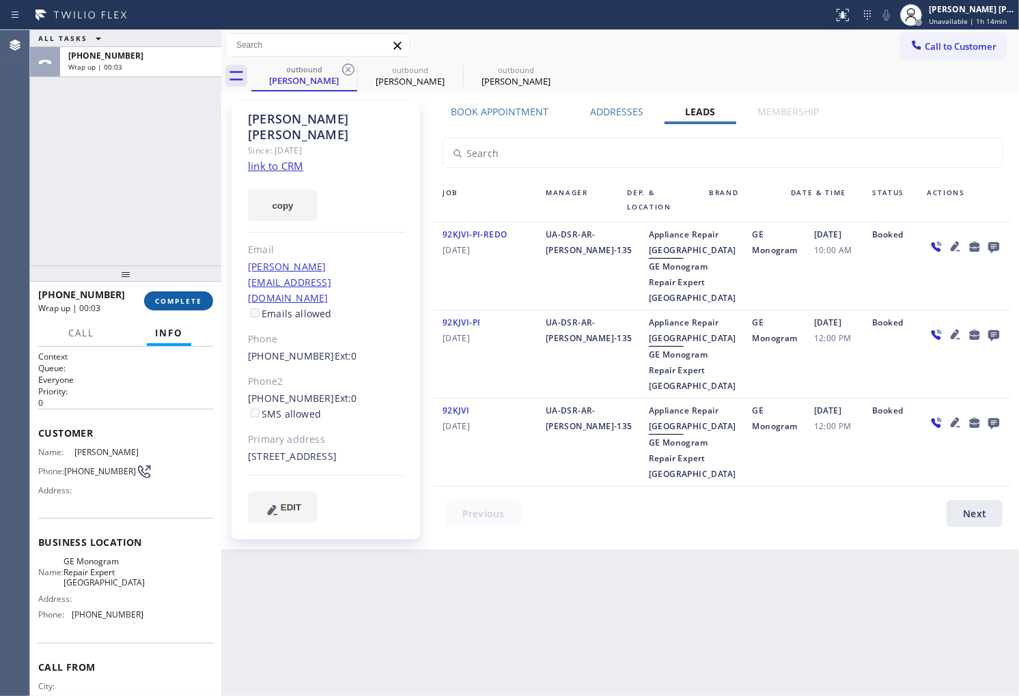
click at [206, 302] on button "COMPLETE" at bounding box center [178, 301] width 69 height 19
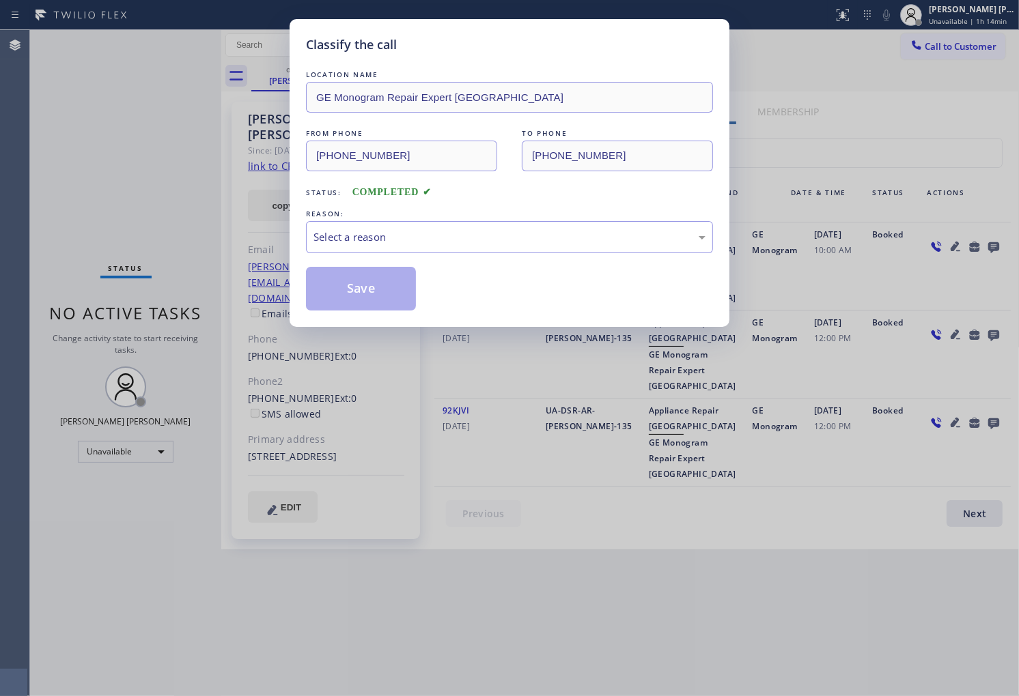
click at [490, 251] on div "Select a reason" at bounding box center [509, 237] width 407 height 32
click at [358, 292] on button "Save" at bounding box center [361, 289] width 110 height 44
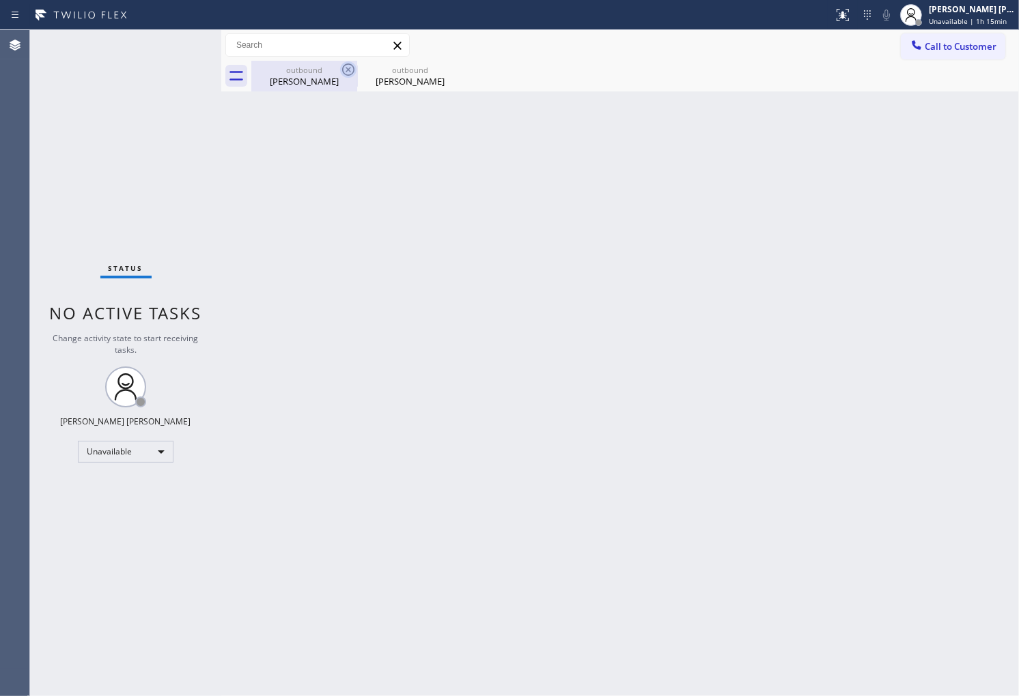
click at [349, 66] on icon at bounding box center [348, 69] width 16 height 16
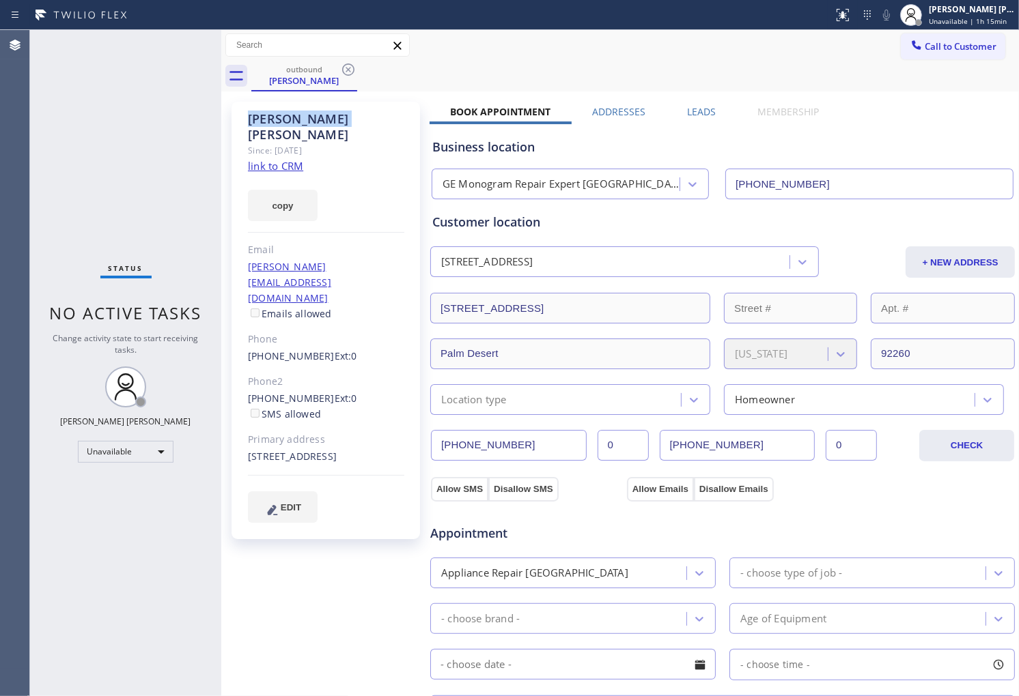
click at [349, 66] on icon at bounding box center [348, 69] width 16 height 16
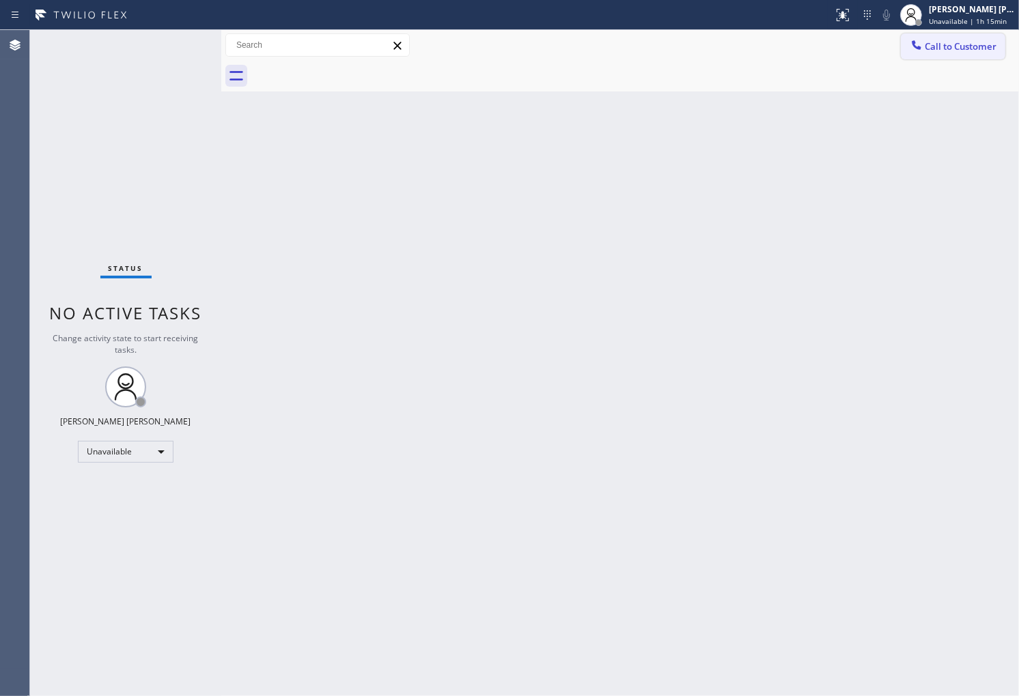
click at [973, 53] on button "Call to Customer" at bounding box center [953, 46] width 104 height 26
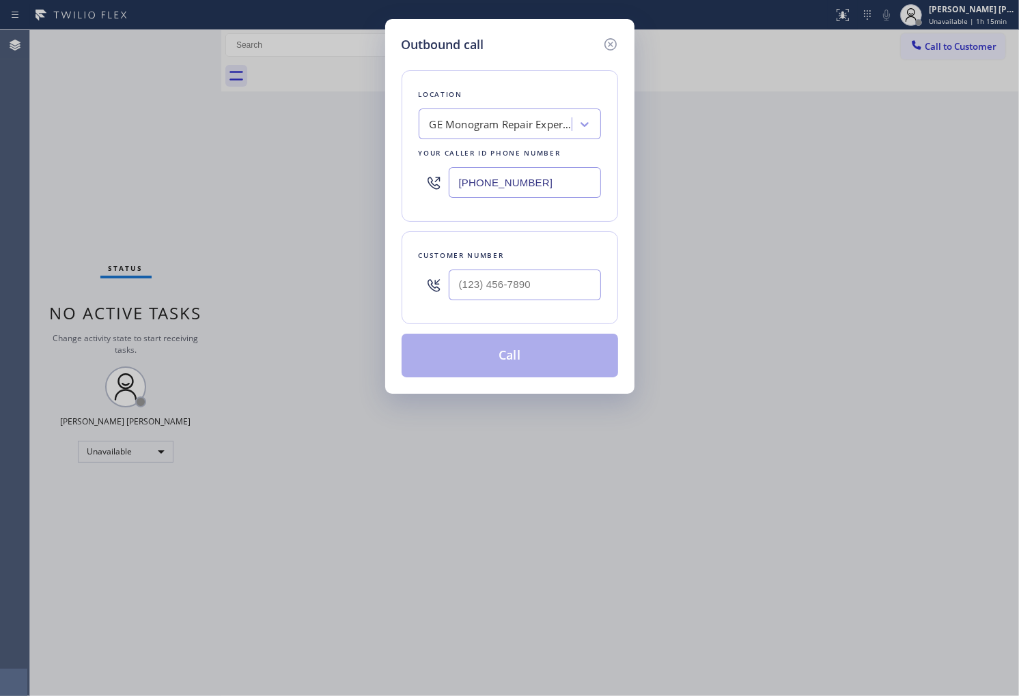
click at [524, 163] on div "[PHONE_NUMBER]" at bounding box center [510, 182] width 182 height 44
click at [505, 178] on input "[PHONE_NUMBER]" at bounding box center [525, 182] width 152 height 31
paste input "415) 965-3694"
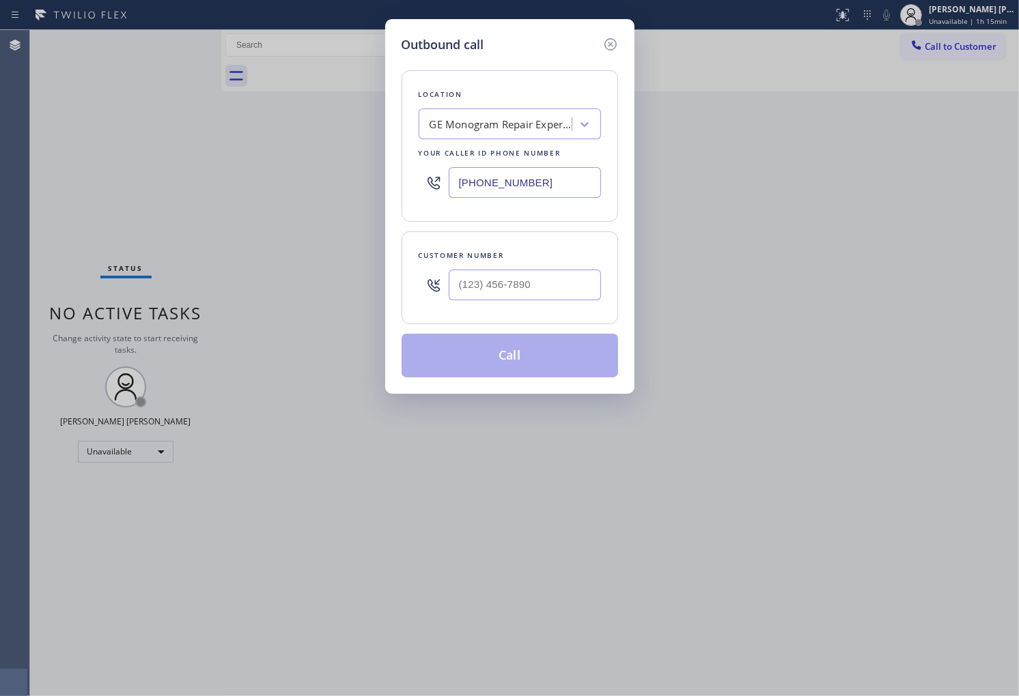
type input "[PHONE_NUMBER]"
click at [483, 275] on input "(___) ___-____" at bounding box center [525, 285] width 152 height 31
paste input "831) 254-3468"
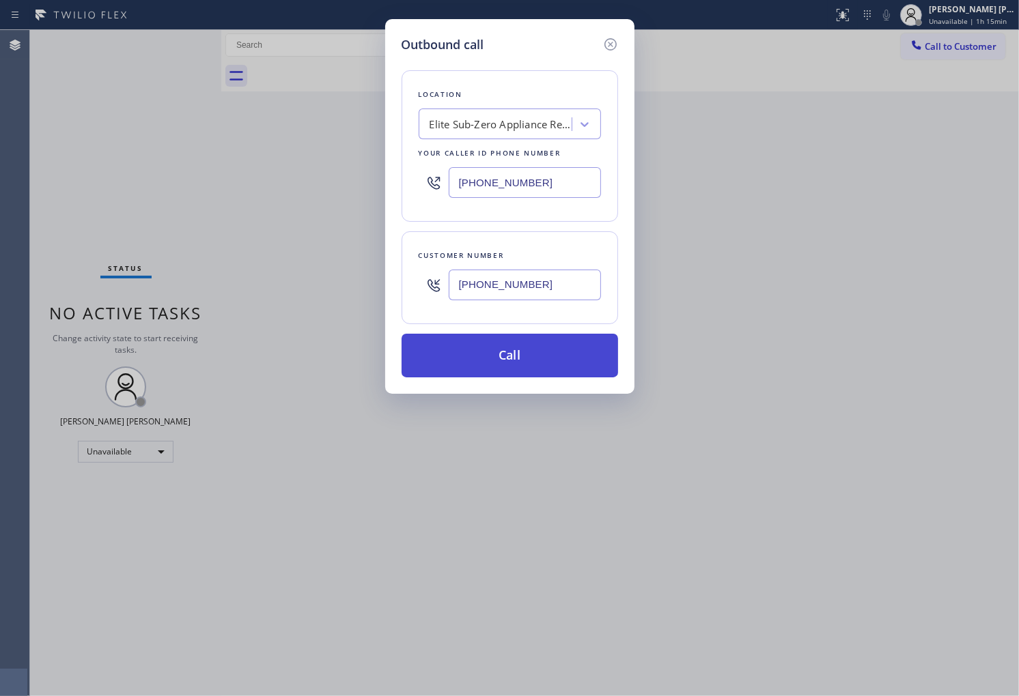
type input "[PHONE_NUMBER]"
click at [510, 358] on button "Call" at bounding box center [509, 356] width 216 height 44
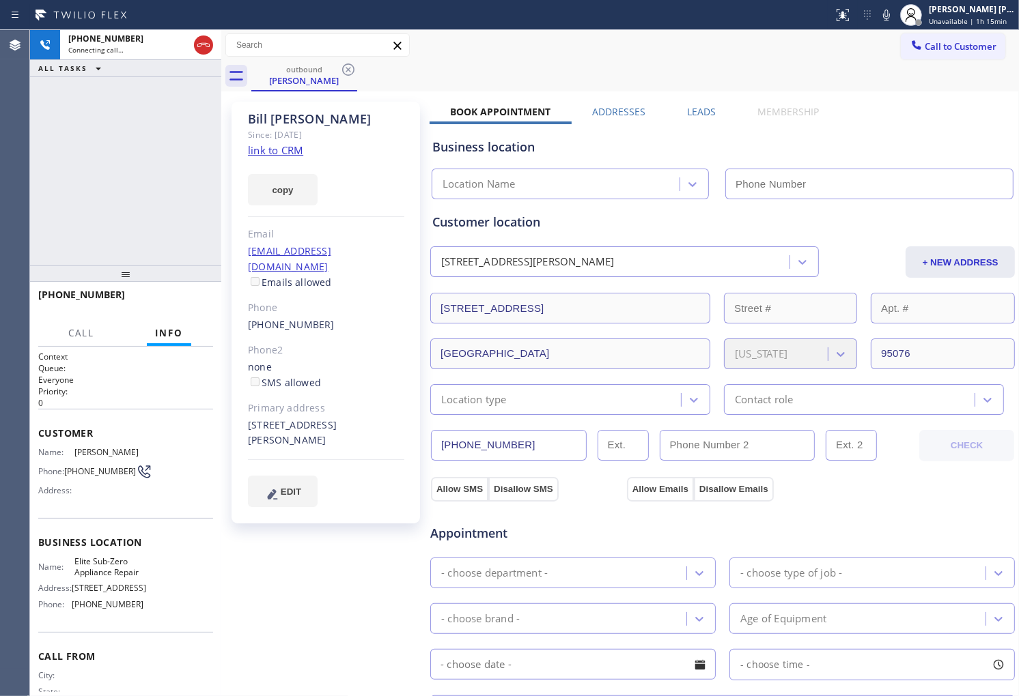
click at [292, 121] on div "outbound [PERSON_NAME] Call to Customer Outbound call Location Search location …" at bounding box center [620, 520] width 798 height 981
click at [292, 121] on div "[PERSON_NAME]" at bounding box center [326, 119] width 156 height 16
click at [90, 155] on div "[PHONE_NUMBER] Connecting call… ALL TASKS ALL TASKS ACTIVE TASKS TASKS IN WRAP …" at bounding box center [125, 148] width 191 height 236
type input "[PHONE_NUMBER]"
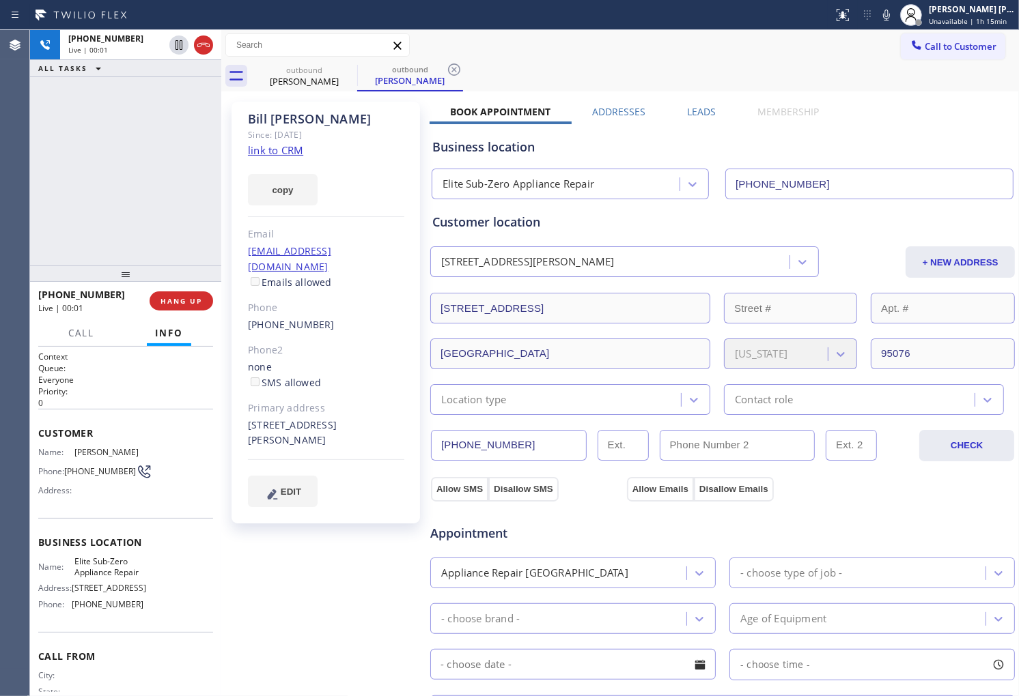
click at [90, 159] on div "[PHONE_NUMBER] Live | 00:01 ALL TASKS ALL TASKS ACTIVE TASKS TASKS IN WRAP UP" at bounding box center [125, 148] width 191 height 236
click at [206, 55] on div at bounding box center [191, 45] width 49 height 30
drag, startPoint x: 214, startPoint y: 42, endPoint x: 201, endPoint y: 42, distance: 13.7
click at [214, 41] on div at bounding box center [191, 45] width 49 height 30
click at [200, 44] on icon at bounding box center [203, 45] width 16 height 16
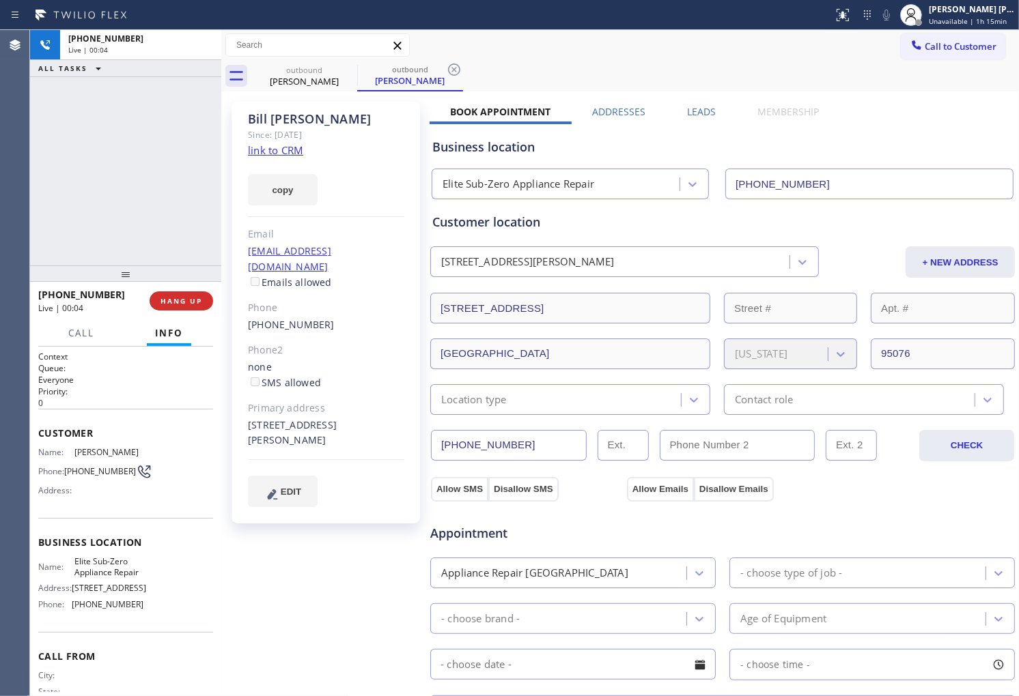
drag, startPoint x: 705, startPoint y: 107, endPoint x: 714, endPoint y: 113, distance: 10.4
click at [707, 107] on label "Leads" at bounding box center [701, 111] width 29 height 13
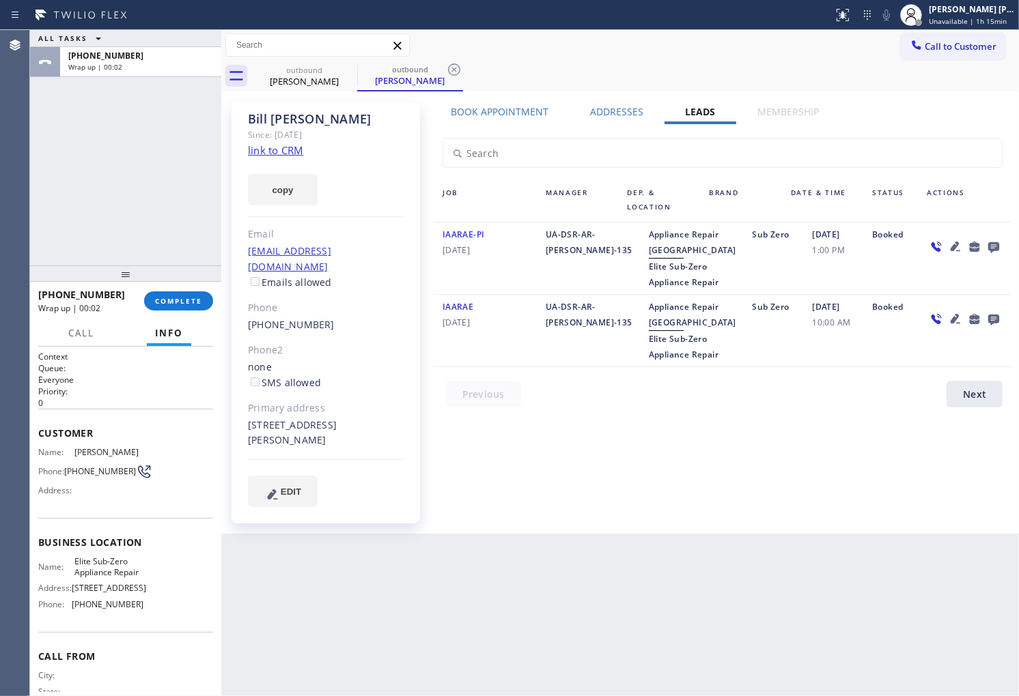
click at [999, 247] on icon at bounding box center [993, 246] width 16 height 17
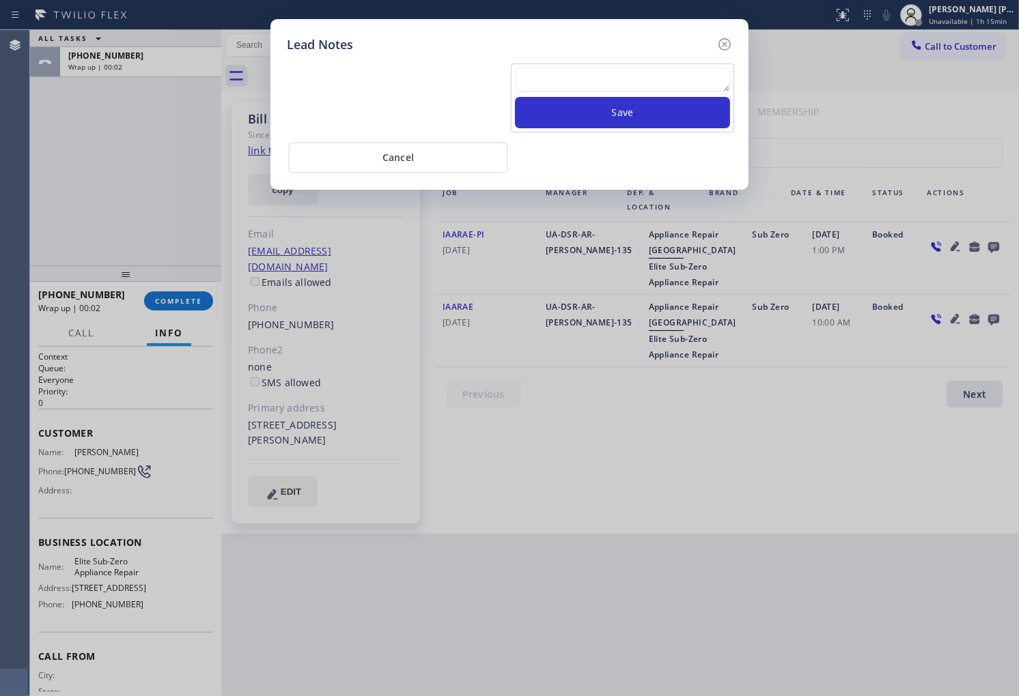
click at [678, 81] on textarea at bounding box center [622, 80] width 215 height 25
paste textarea "N/A - Please transfer"
type textarea "N/A - Please transfer"
click at [681, 127] on button "Save" at bounding box center [622, 112] width 215 height 31
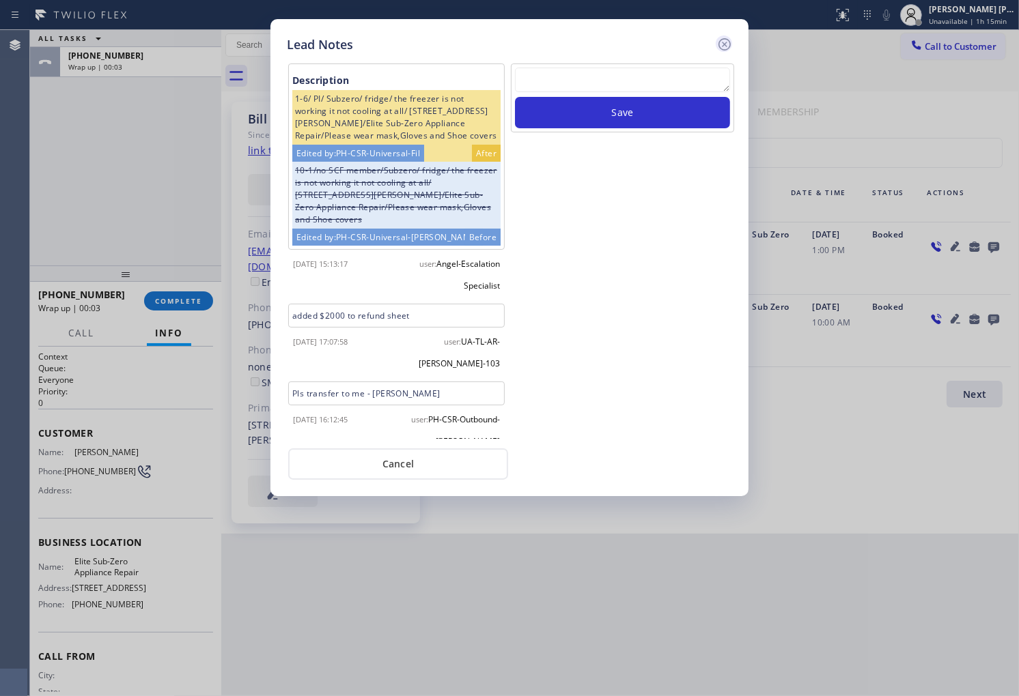
click at [721, 44] on icon at bounding box center [724, 44] width 16 height 16
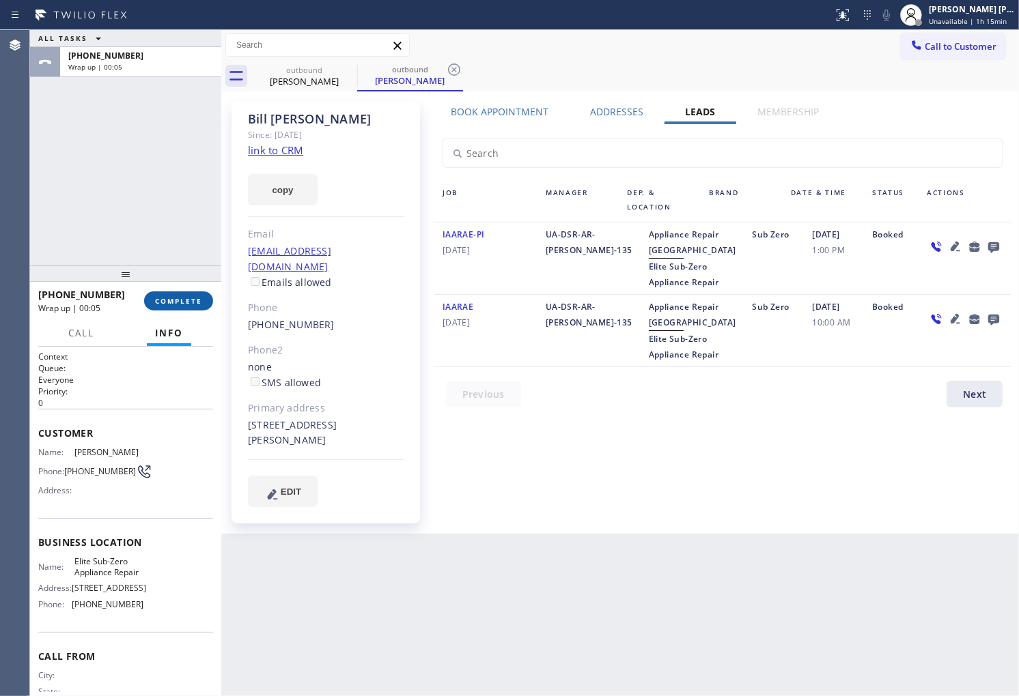
click at [163, 302] on span "COMPLETE" at bounding box center [178, 301] width 47 height 10
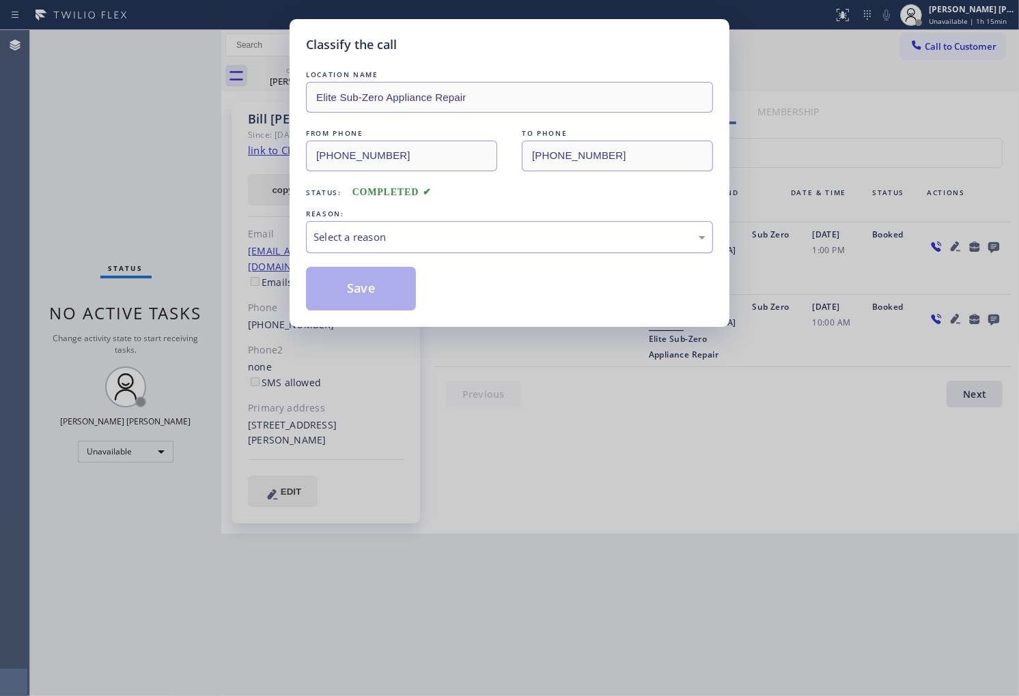
click at [476, 241] on div "Select a reason" at bounding box center [509, 237] width 392 height 16
click at [355, 295] on button "Save" at bounding box center [361, 289] width 110 height 44
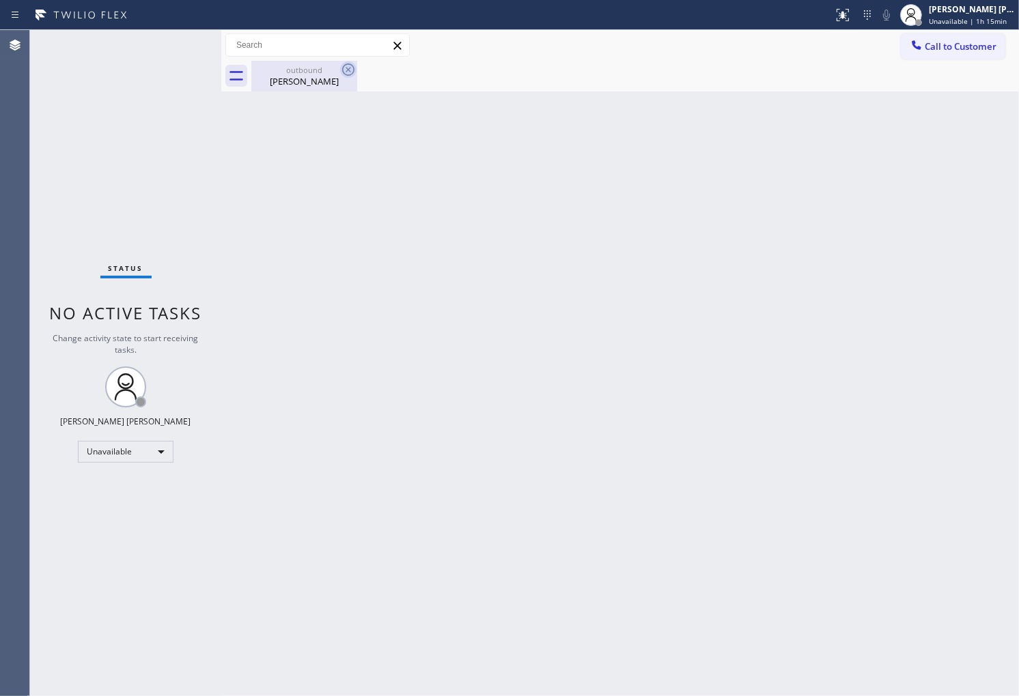
click at [345, 70] on icon at bounding box center [348, 69] width 16 height 16
click at [938, 52] on span "Call to Customer" at bounding box center [961, 46] width 72 height 12
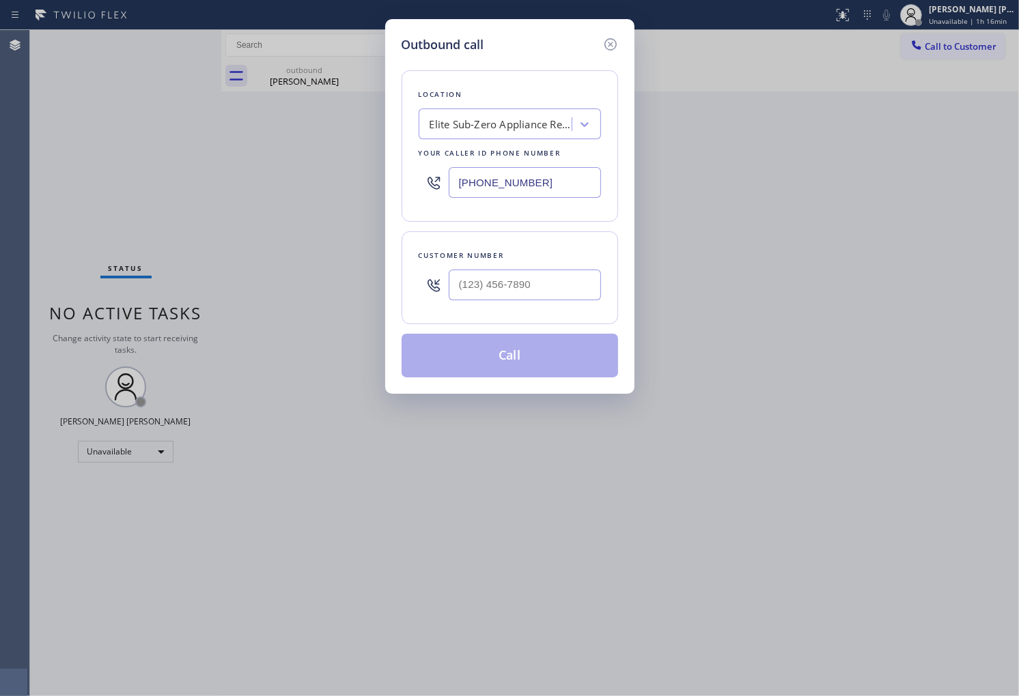
click at [513, 189] on input "[PHONE_NUMBER]" at bounding box center [525, 182] width 152 height 31
paste input "366-3233"
type input "[PHONE_NUMBER]"
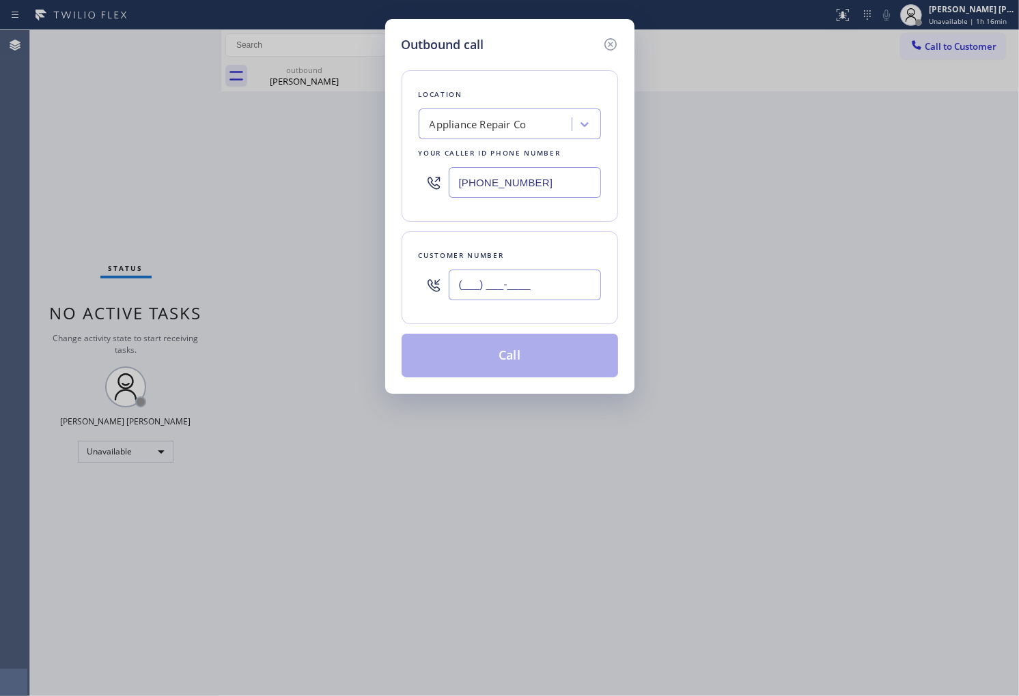
click at [545, 295] on input "(___) ___-____" at bounding box center [525, 285] width 152 height 31
paste input "919) 413-6637"
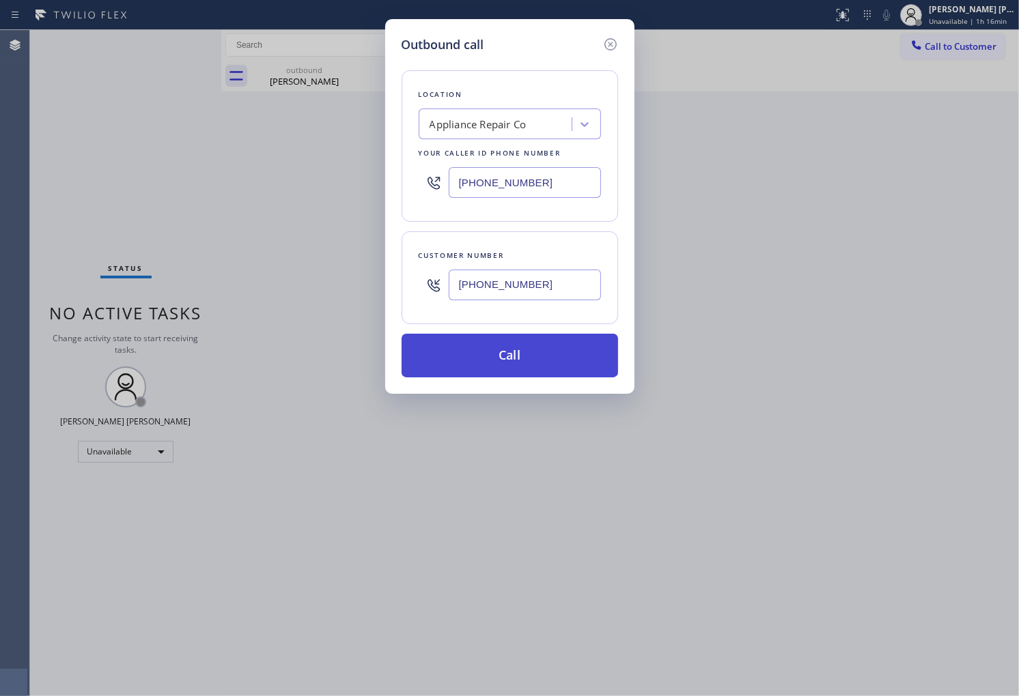
type input "[PHONE_NUMBER]"
click at [552, 353] on button "Call" at bounding box center [509, 356] width 216 height 44
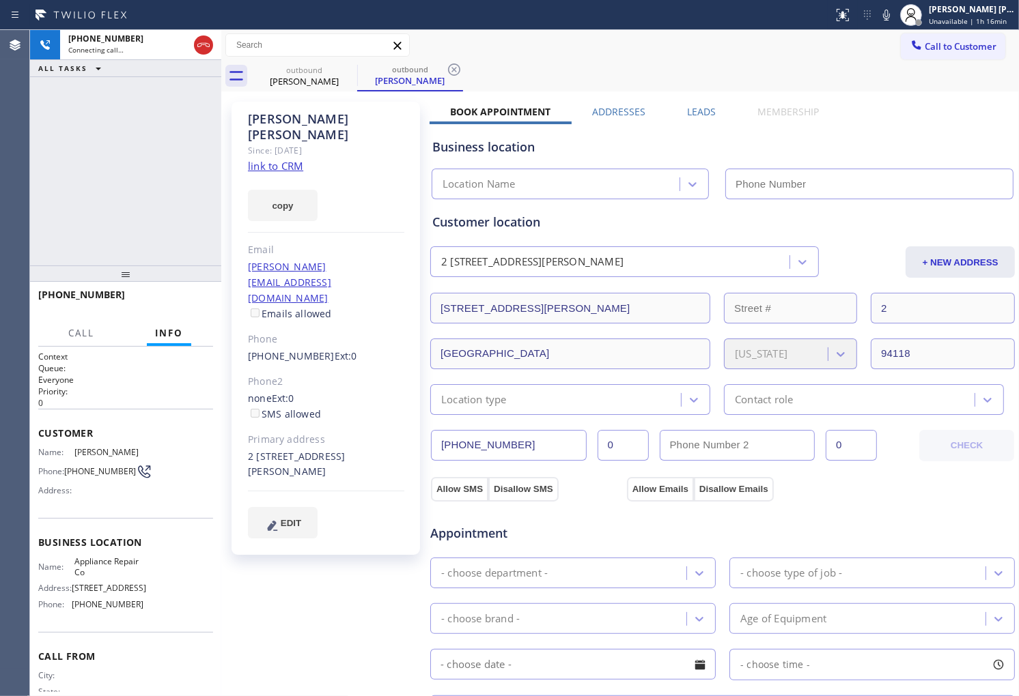
type input "[PHONE_NUMBER]"
click at [709, 104] on div "[PERSON_NAME] Since: [DATE] link to CRM copy Email [EMAIL_ADDRESS][DOMAIN_NAME]…" at bounding box center [620, 551] width 791 height 912
click at [686, 97] on div "[PERSON_NAME] Since: [DATE] link to CRM copy Email [EMAIL_ADDRESS][DOMAIN_NAME]…" at bounding box center [620, 551] width 791 height 912
click at [691, 108] on label "Leads" at bounding box center [701, 111] width 29 height 13
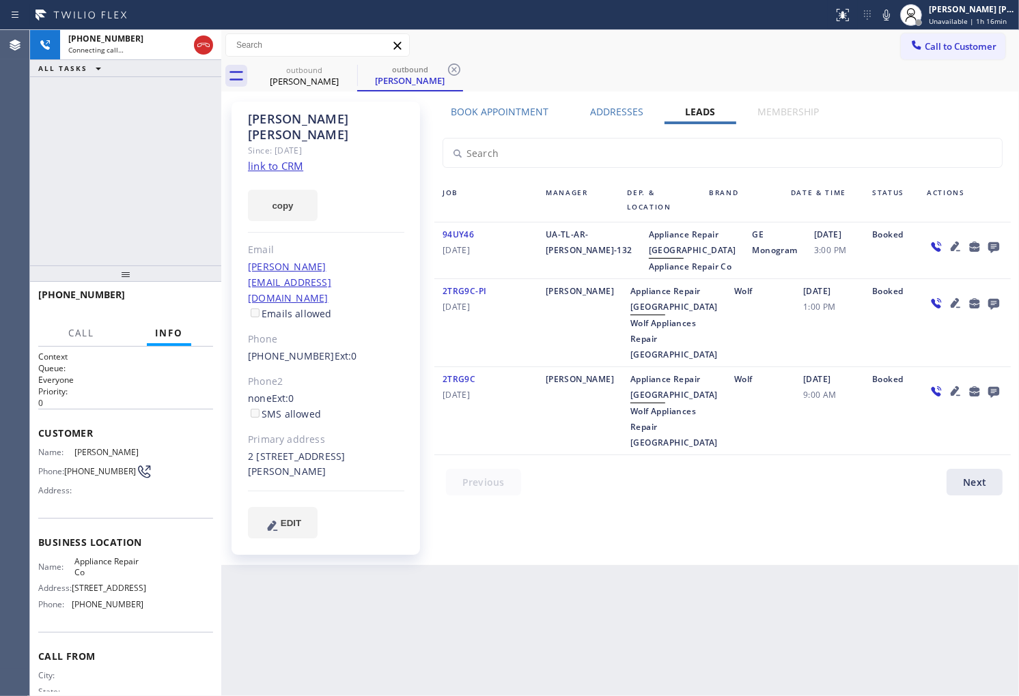
click at [993, 242] on icon at bounding box center [993, 247] width 11 height 11
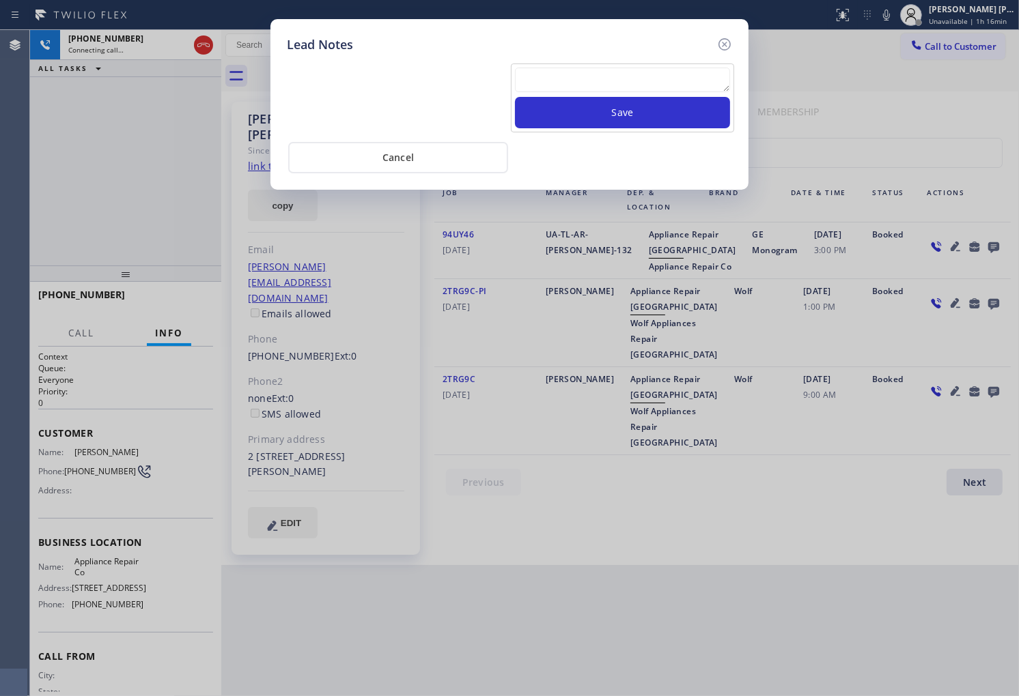
click at [659, 66] on div "Save" at bounding box center [622, 98] width 223 height 69
click at [657, 79] on textarea at bounding box center [622, 80] width 215 height 25
paste textarea "N/A - Please transfer"
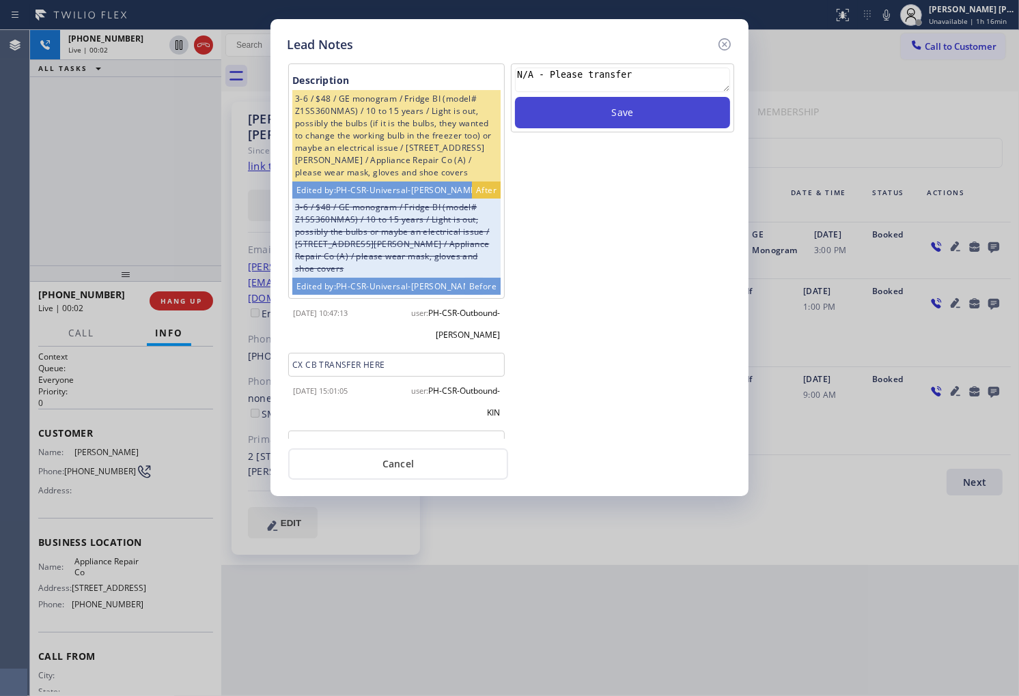
type textarea "N/A - Please transfer"
click at [666, 123] on button "Save" at bounding box center [622, 112] width 215 height 31
click at [728, 38] on icon at bounding box center [724, 44] width 16 height 16
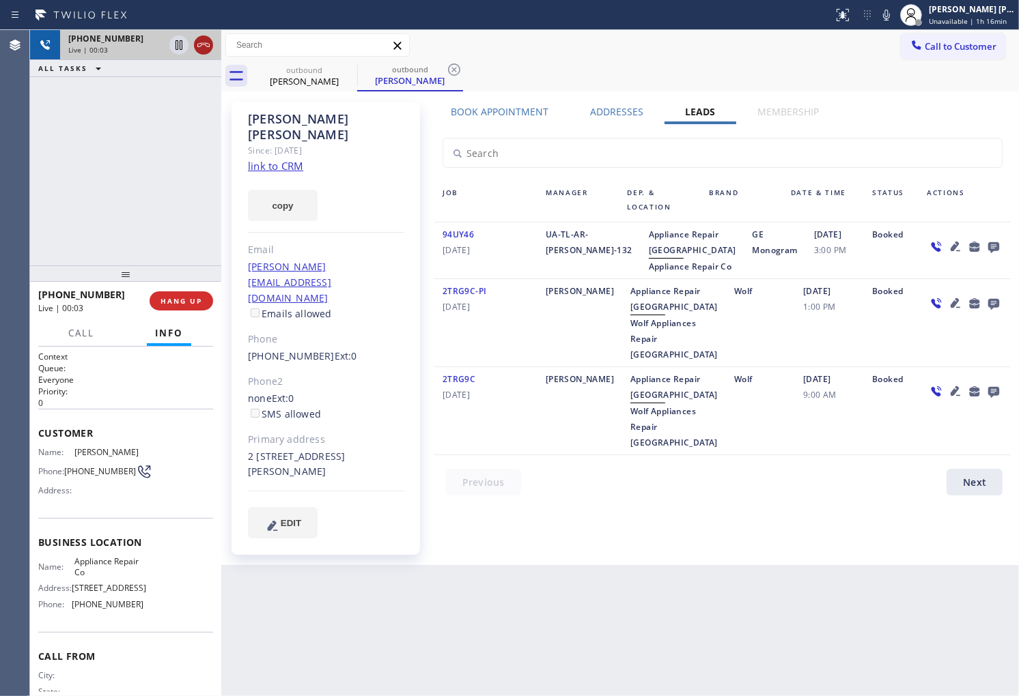
click at [206, 49] on icon at bounding box center [203, 45] width 16 height 16
click at [175, 287] on div "[PHONE_NUMBER] Live | 00:04 HANG UP" at bounding box center [125, 301] width 175 height 36
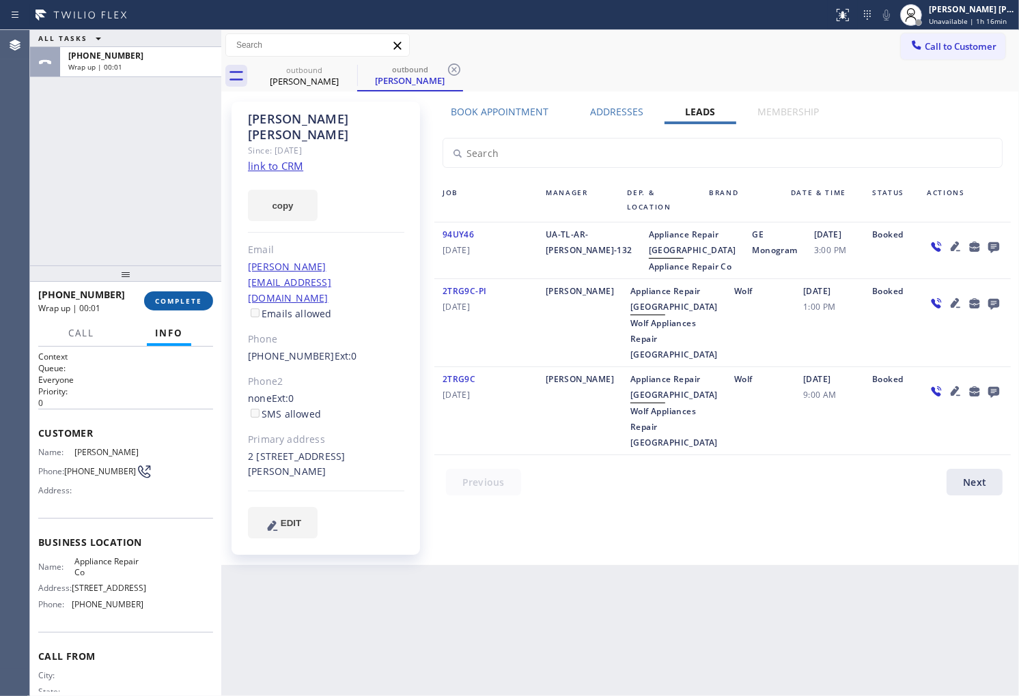
click at [175, 299] on span "COMPLETE" at bounding box center [178, 301] width 47 height 10
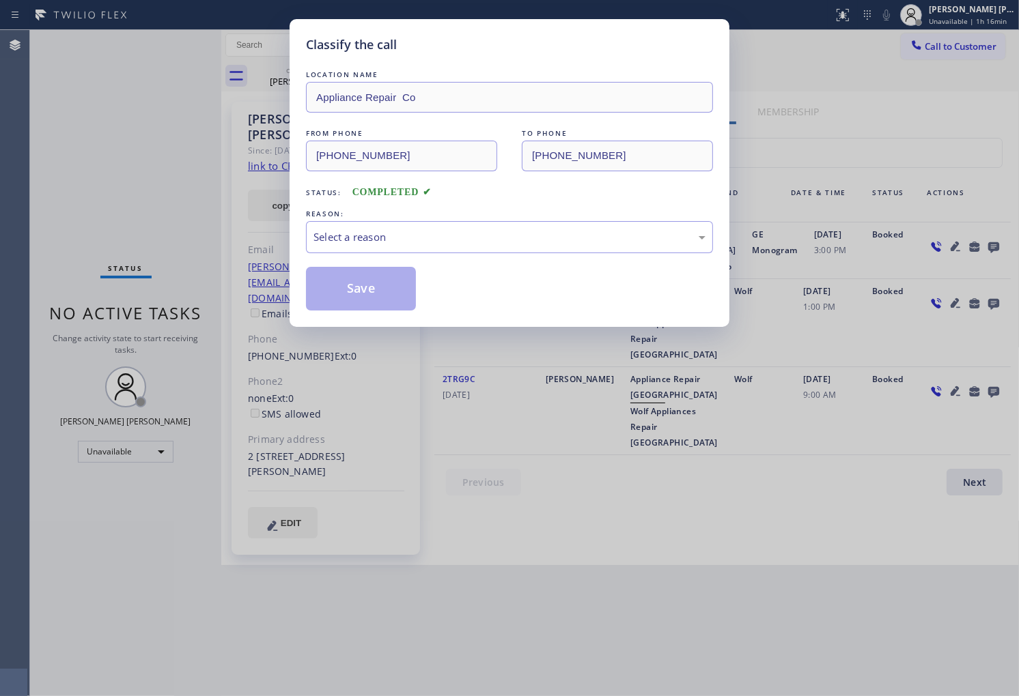
click at [408, 214] on div "REASON:" at bounding box center [509, 214] width 407 height 14
click at [406, 247] on div "Select a reason" at bounding box center [509, 237] width 407 height 32
click at [342, 294] on button "Save" at bounding box center [361, 289] width 110 height 44
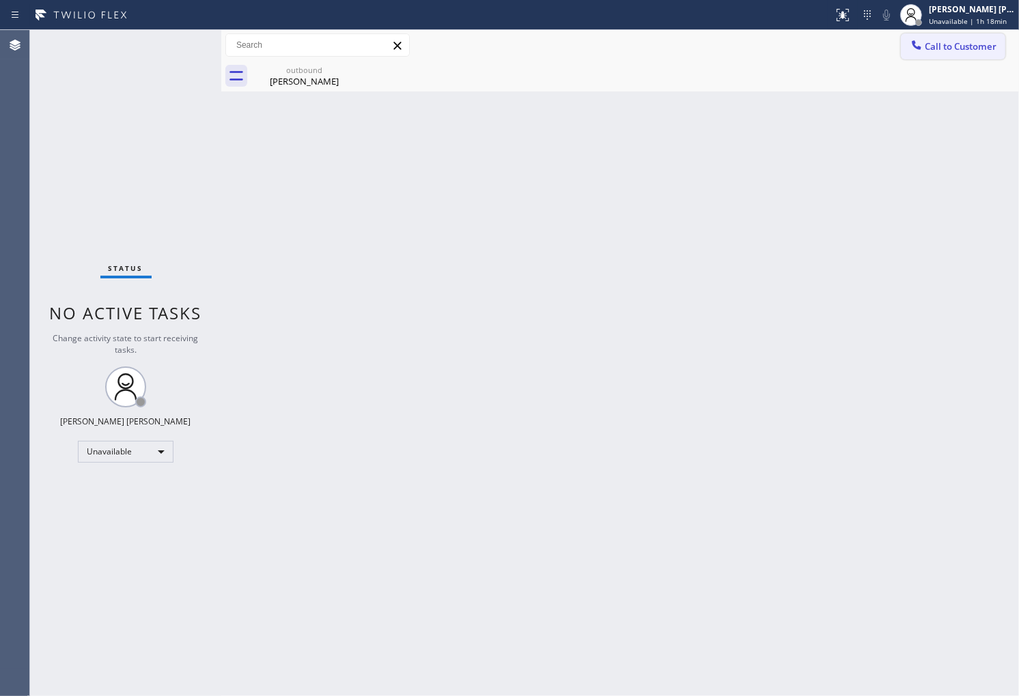
drag, startPoint x: 881, startPoint y: 51, endPoint x: 949, endPoint y: 48, distance: 68.3
click at [883, 51] on div "Call to Customer Outbound call Location Appliance Repair Co Your caller id phon…" at bounding box center [620, 45] width 798 height 24
click at [911, 59] on div "Call to Customer Outbound call Location Appliance Repair Co Your caller id phon…" at bounding box center [620, 45] width 798 height 31
click at [933, 46] on span "Call to Customer" at bounding box center [961, 46] width 72 height 12
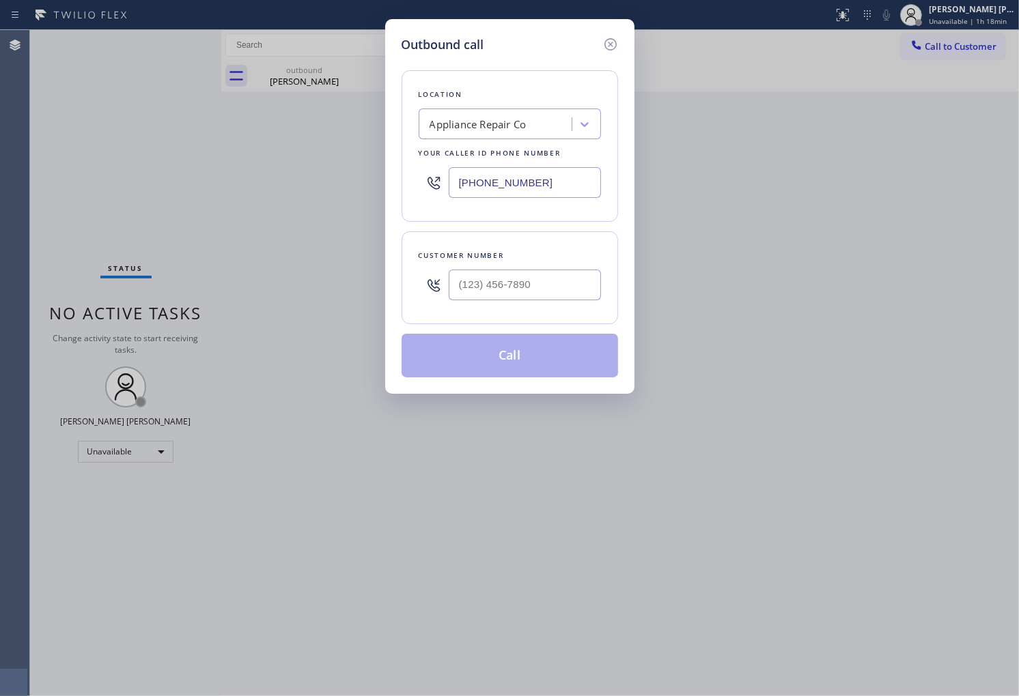
click at [515, 175] on input "[PHONE_NUMBER]" at bounding box center [525, 182] width 152 height 31
paste input "25) 310-4877"
type input "[PHONE_NUMBER]"
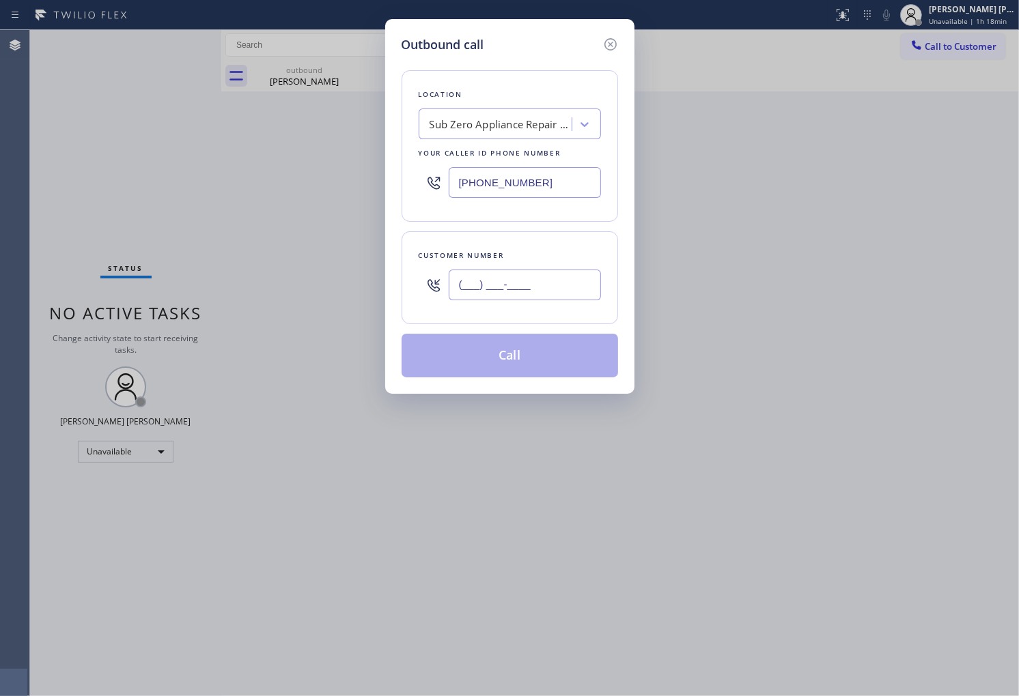
click at [564, 292] on input "(___) ___-____" at bounding box center [525, 285] width 152 height 31
paste input "206) 697-4203"
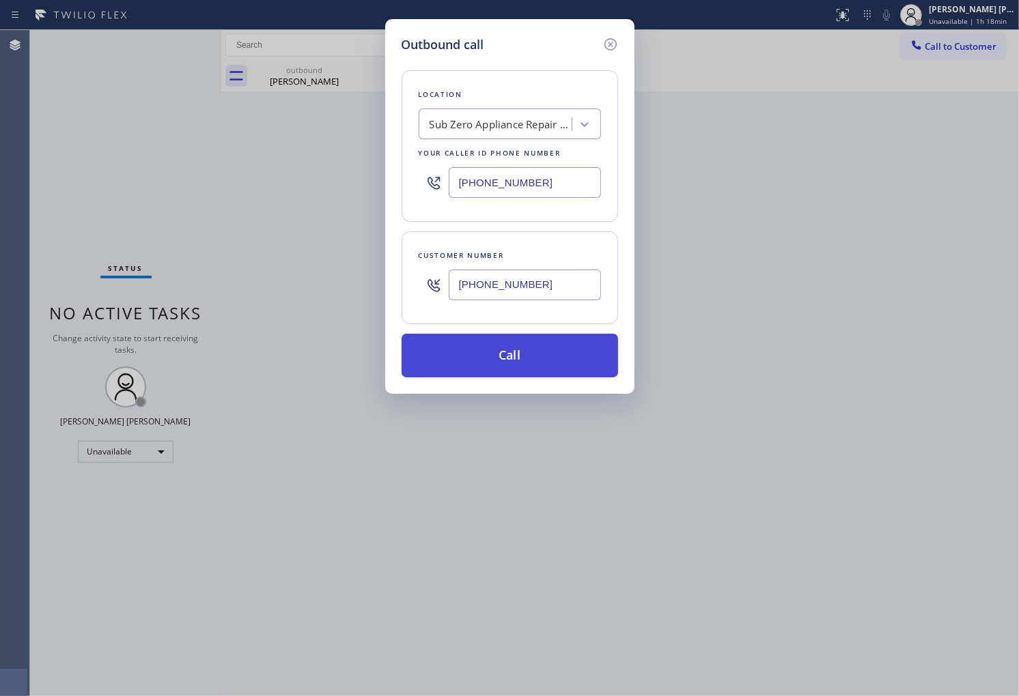
type input "[PHONE_NUMBER]"
click at [548, 348] on button "Call" at bounding box center [509, 356] width 216 height 44
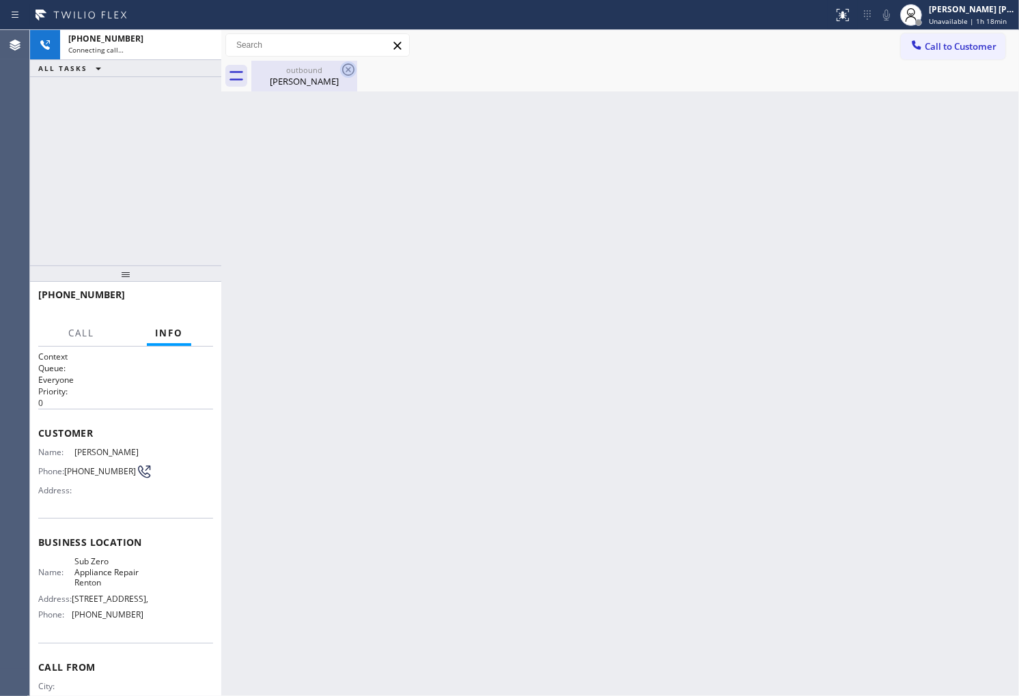
click at [351, 73] on icon at bounding box center [348, 69] width 16 height 16
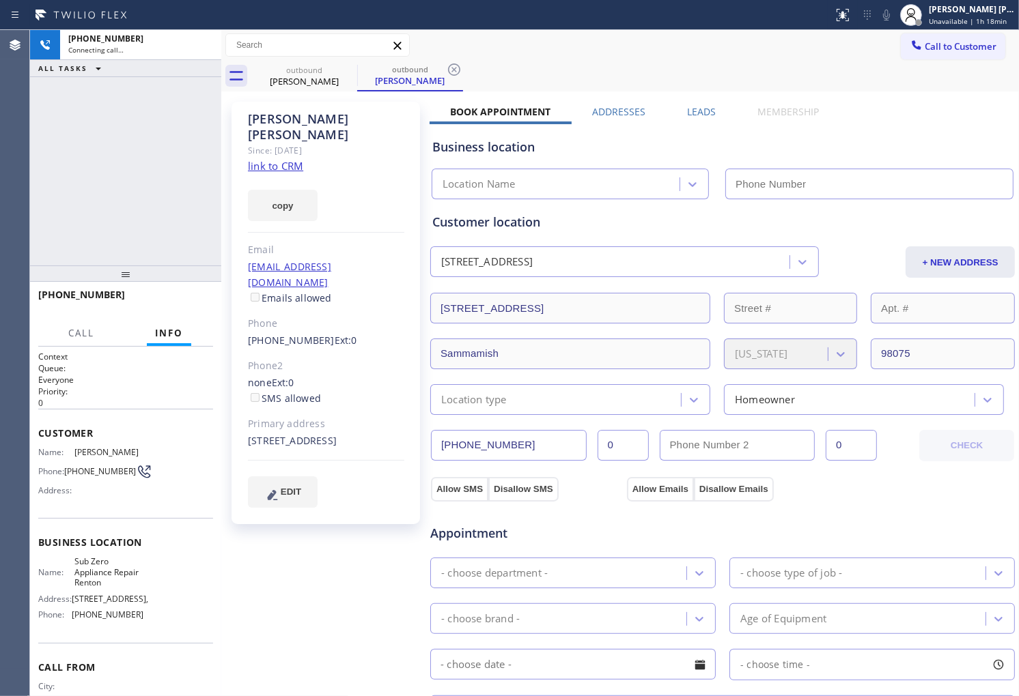
click at [281, 118] on div "[PERSON_NAME]" at bounding box center [326, 126] width 156 height 31
type input "[PHONE_NUMBER]"
click at [615, 696] on html "Status report No issues detected If you experience an issue, please download th…" at bounding box center [509, 348] width 1019 height 696
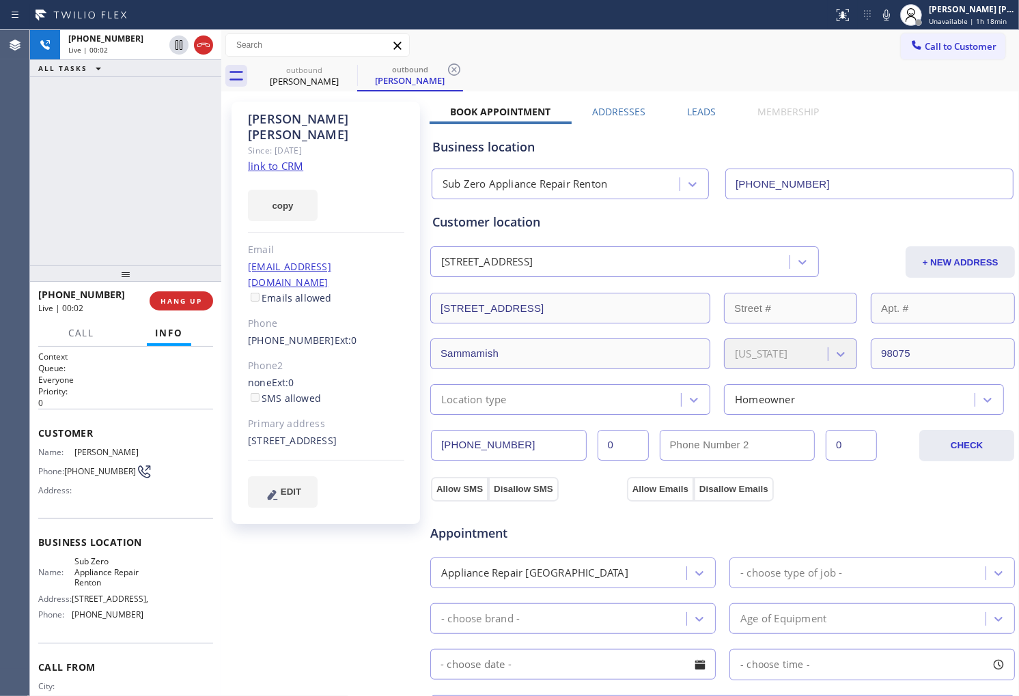
drag, startPoint x: 0, startPoint y: 173, endPoint x: 14, endPoint y: 176, distance: 14.7
click at [0, 173] on div "Agent Desktop" at bounding box center [14, 363] width 29 height 666
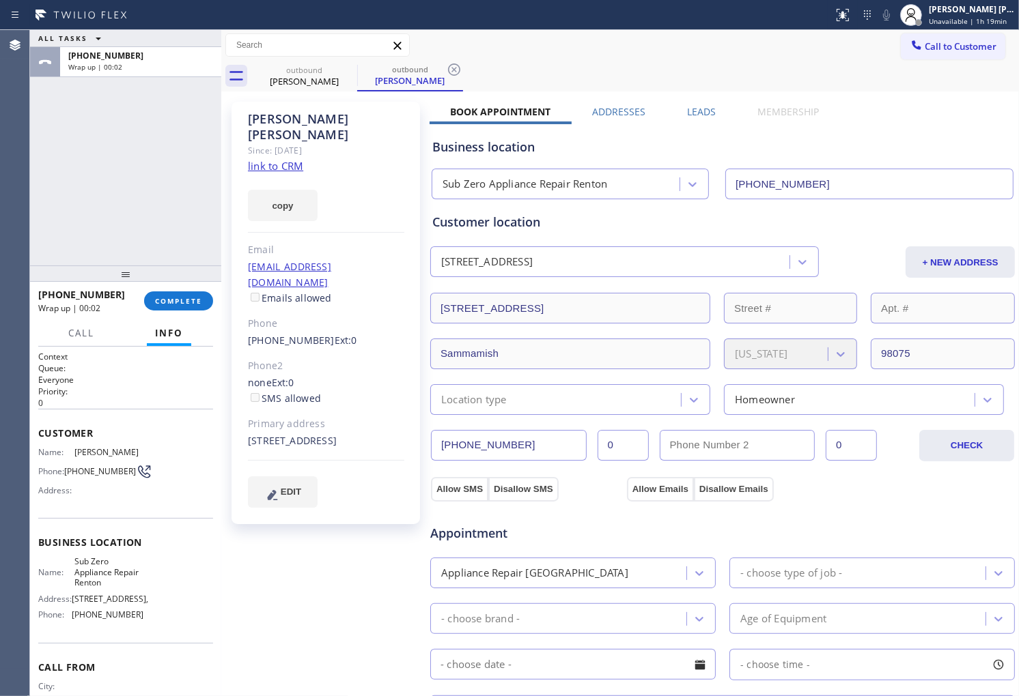
click at [690, 108] on label "Leads" at bounding box center [701, 111] width 29 height 13
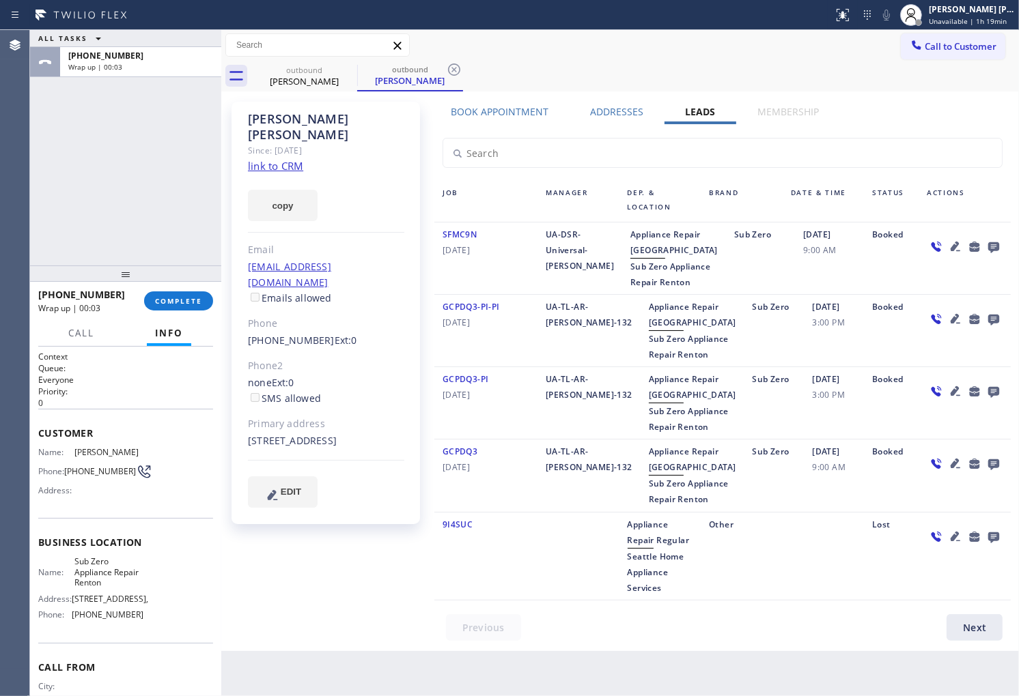
click at [988, 244] on icon at bounding box center [993, 247] width 11 height 11
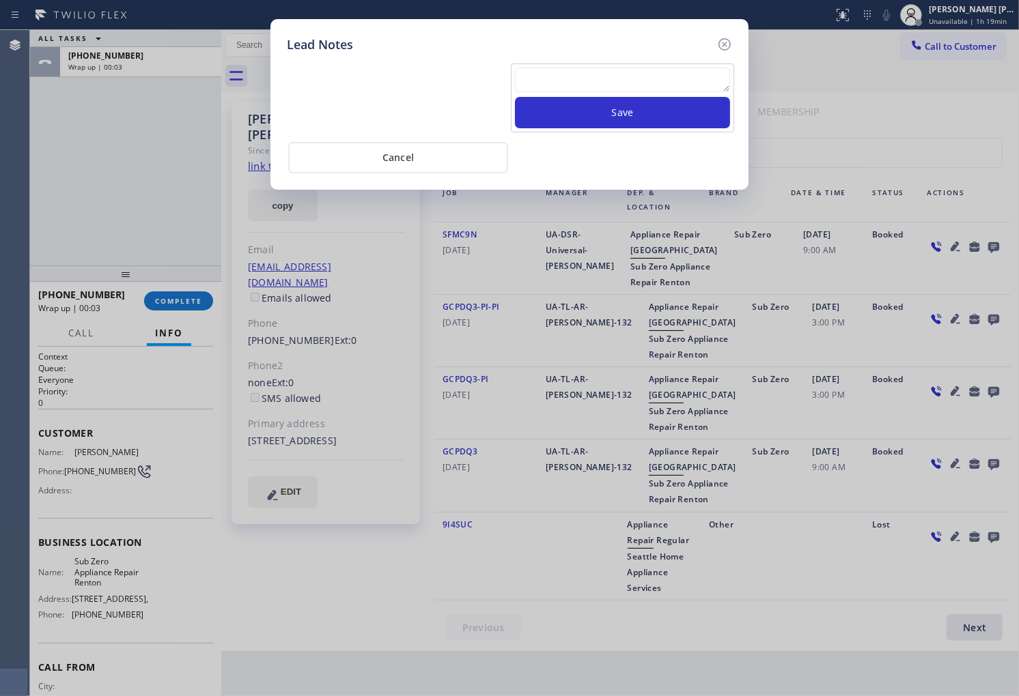
click at [630, 87] on textarea at bounding box center [622, 80] width 215 height 25
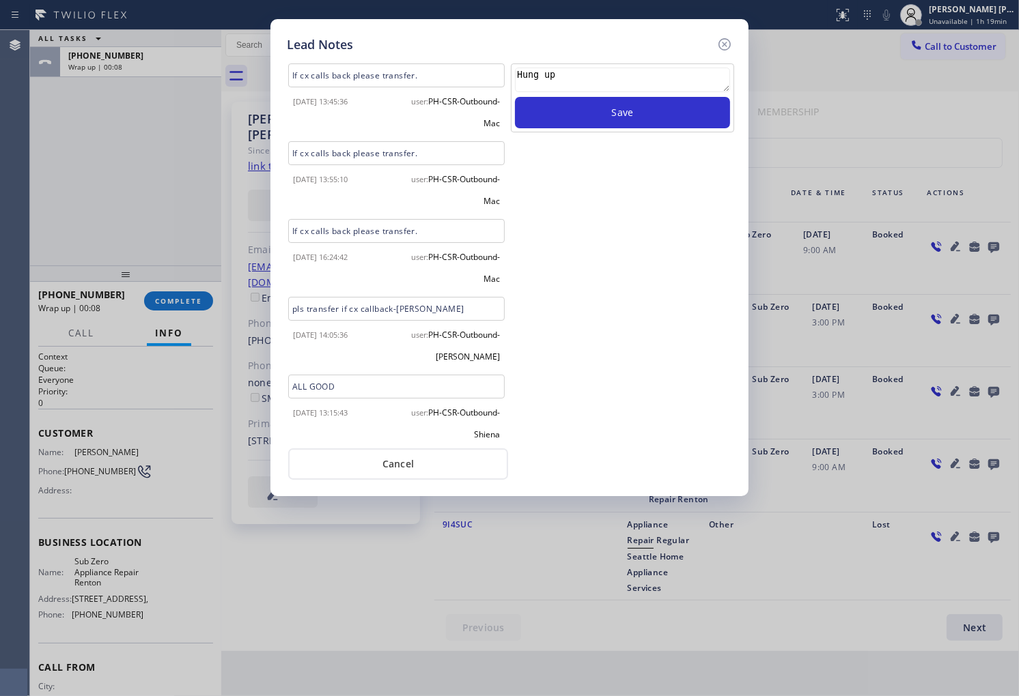
type textarea "Hung up"
click at [647, 135] on div "Hung up Save" at bounding box center [622, 252] width 226 height 376
click at [665, 124] on button "Save" at bounding box center [622, 112] width 215 height 31
click at [718, 45] on icon at bounding box center [724, 44] width 16 height 16
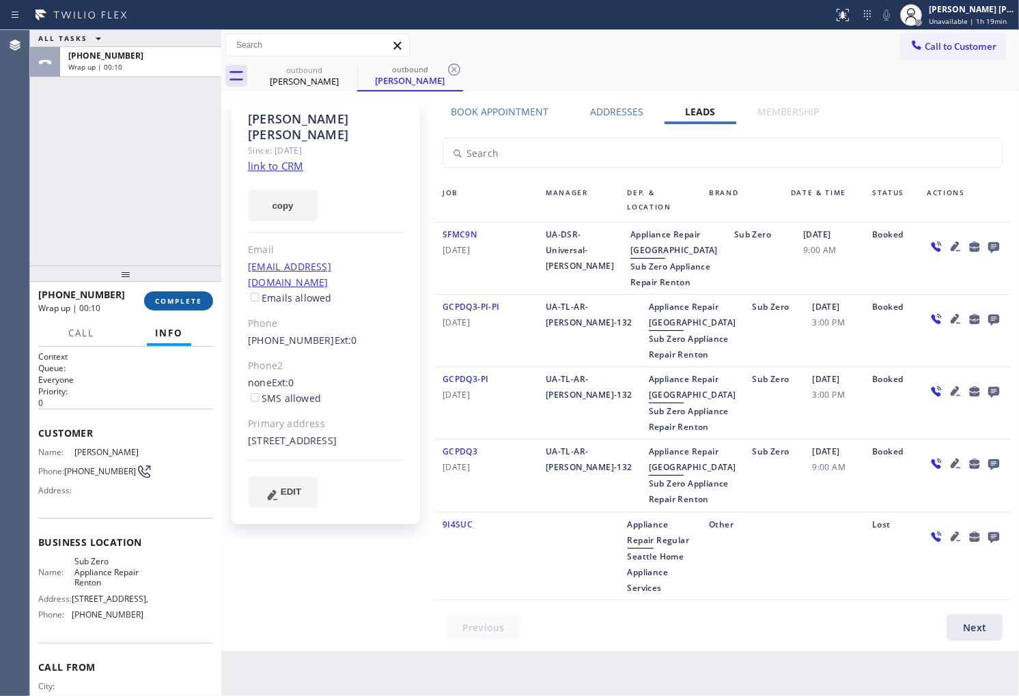
click at [178, 296] on span "COMPLETE" at bounding box center [178, 301] width 47 height 10
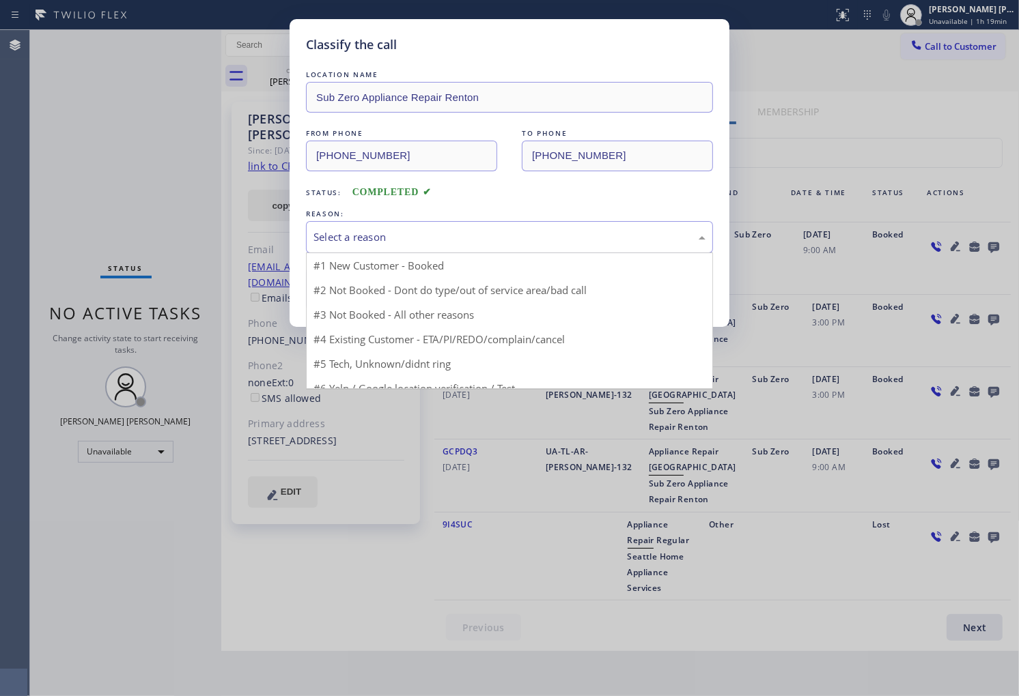
click at [427, 246] on div "Select a reason" at bounding box center [509, 237] width 407 height 32
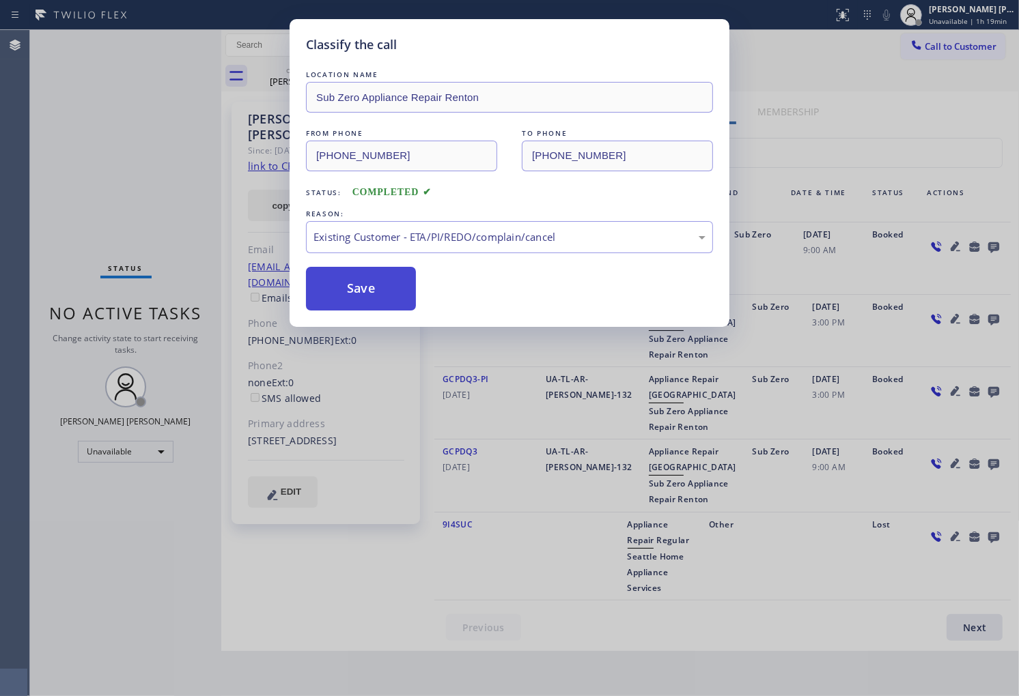
click at [365, 289] on button "Save" at bounding box center [361, 289] width 110 height 44
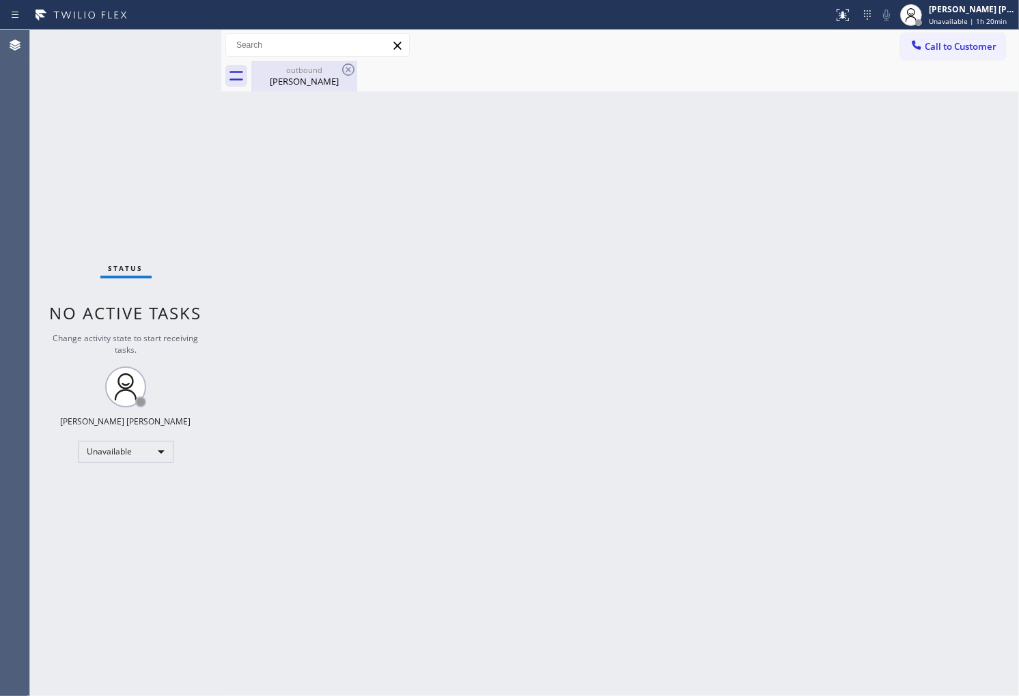
drag, startPoint x: 296, startPoint y: 102, endPoint x: 326, endPoint y: 81, distance: 36.6
click at [298, 100] on div "Back to Dashboard Change Sender ID Customers Technicians Select a contact Outbo…" at bounding box center [620, 363] width 798 height 666
click at [332, 74] on div "outbound" at bounding box center [304, 70] width 103 height 10
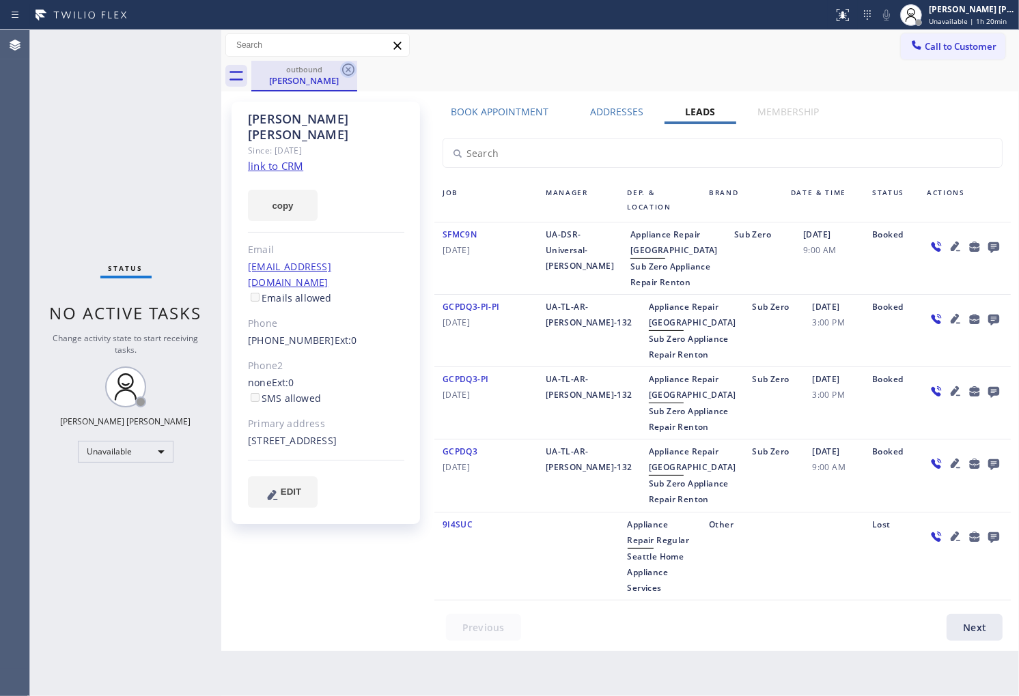
click at [346, 70] on icon at bounding box center [348, 69] width 16 height 16
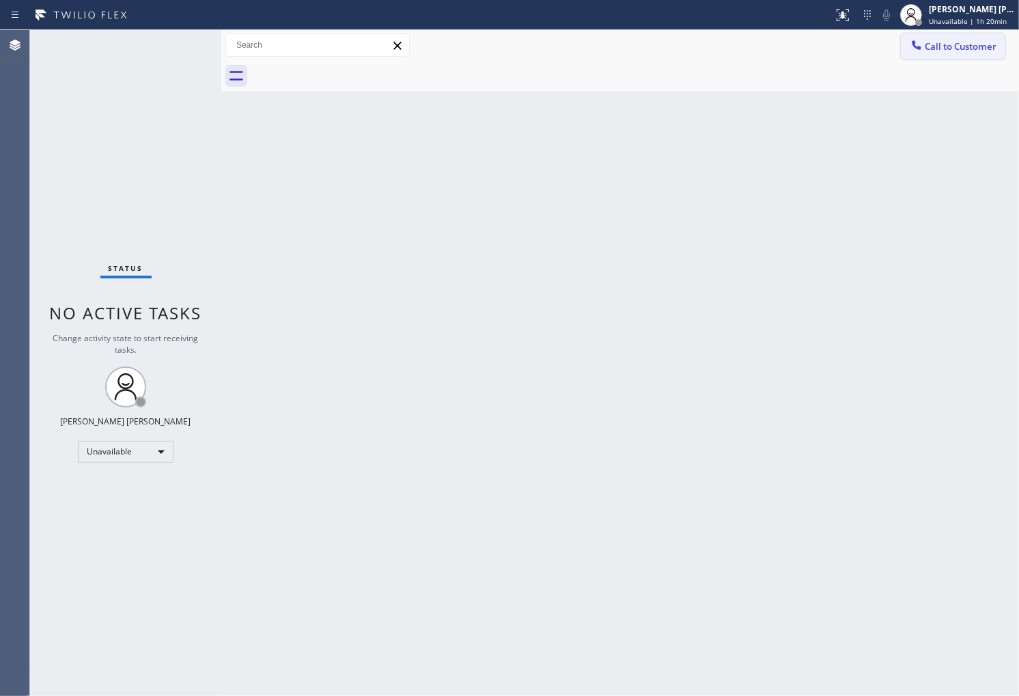
click at [954, 51] on span "Call to Customer" at bounding box center [961, 46] width 72 height 12
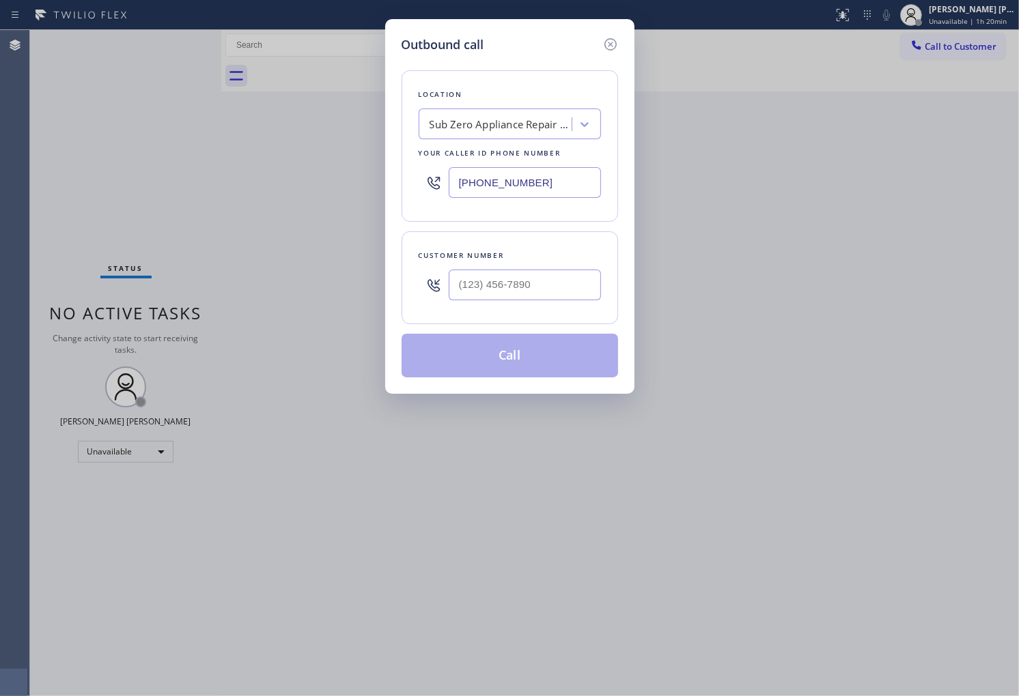
click at [539, 186] on input "[PHONE_NUMBER]" at bounding box center [525, 182] width 152 height 31
paste input "833) 667-1323"
type input "[PHONE_NUMBER]"
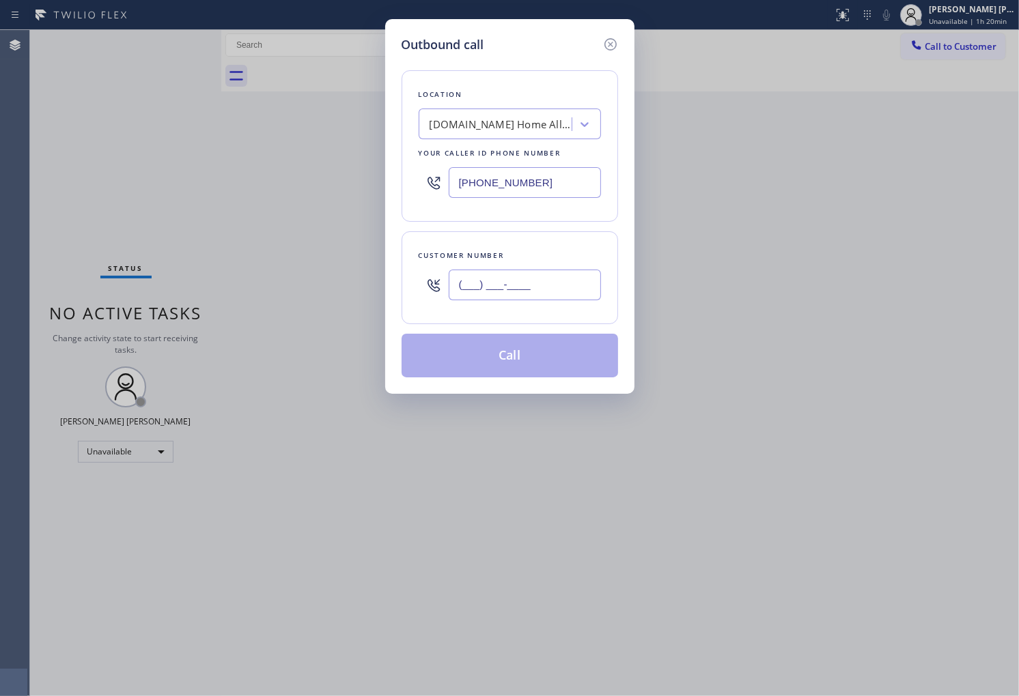
click at [544, 289] on input "(___) ___-____" at bounding box center [525, 285] width 152 height 31
paste input "917) 545-0795"
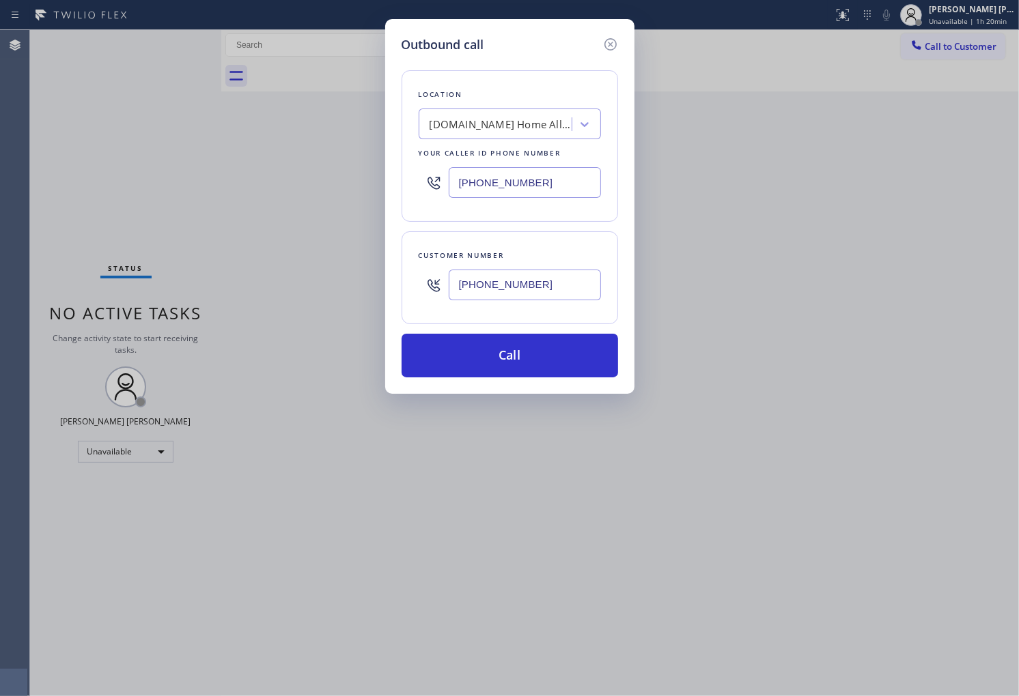
type input "[PHONE_NUMBER]"
click at [533, 178] on input "[PHONE_NUMBER]" at bounding box center [525, 182] width 152 height 31
paste input "55) 731-4952"
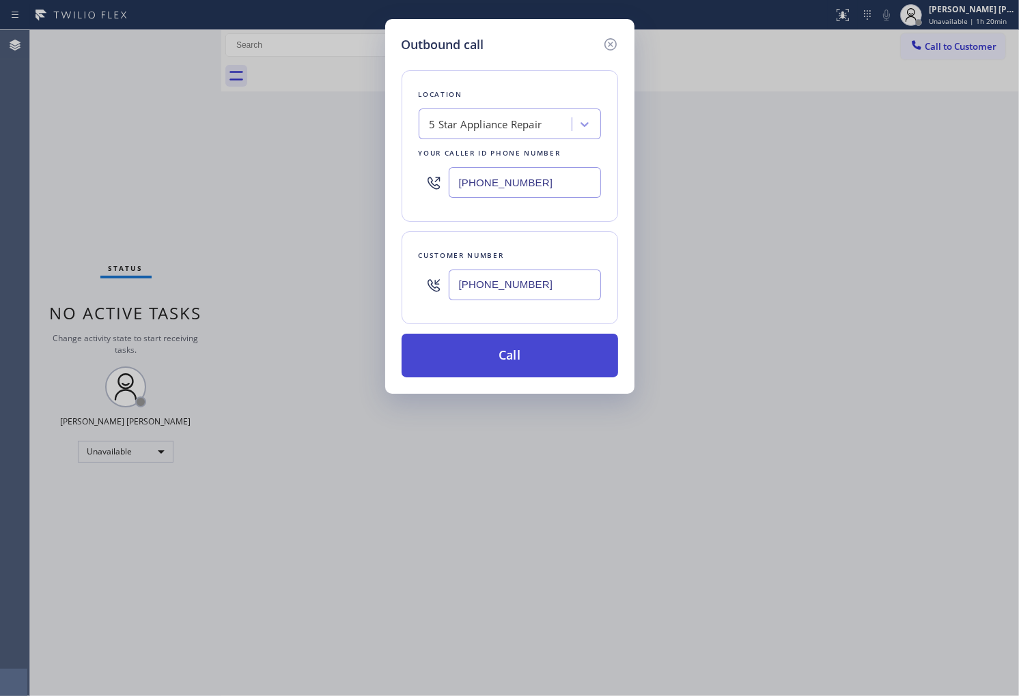
type input "[PHONE_NUMBER]"
click at [555, 365] on button "Call" at bounding box center [509, 356] width 216 height 44
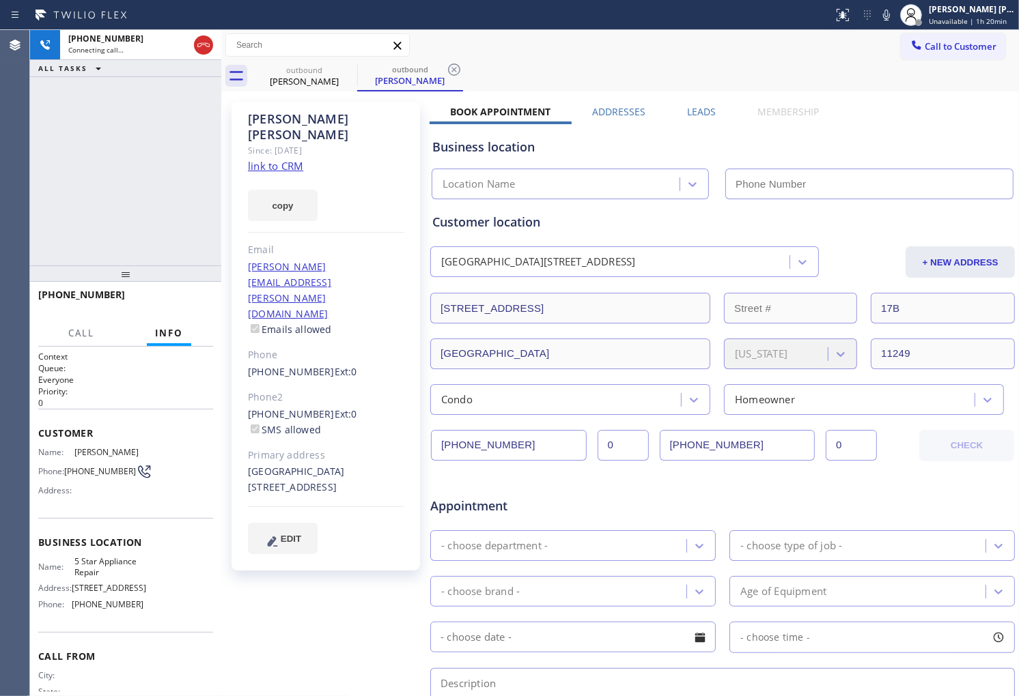
click at [301, 120] on div "[PERSON_NAME]" at bounding box center [326, 126] width 156 height 31
click at [301, 122] on div "[PERSON_NAME]" at bounding box center [326, 126] width 156 height 31
click at [108, 221] on div "[PHONE_NUMBER] Connecting call… ALL TASKS ALL TASKS ACTIVE TASKS TASKS IN WRAP …" at bounding box center [125, 148] width 191 height 236
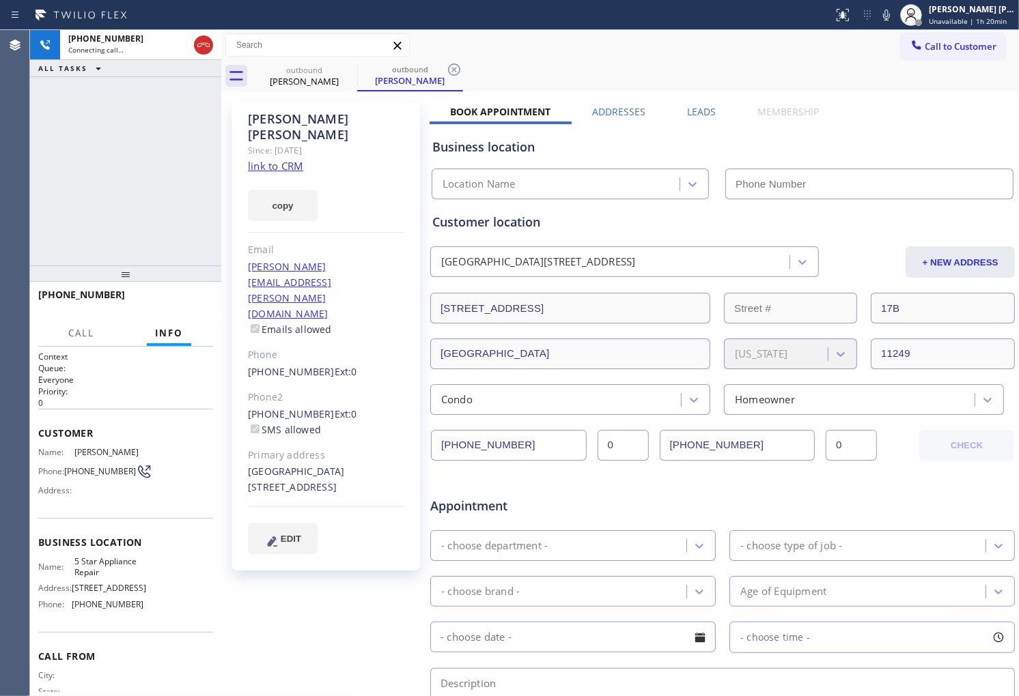
type input "[PHONE_NUMBER]"
click at [0, 261] on div "Agent Desktop" at bounding box center [14, 363] width 29 height 666
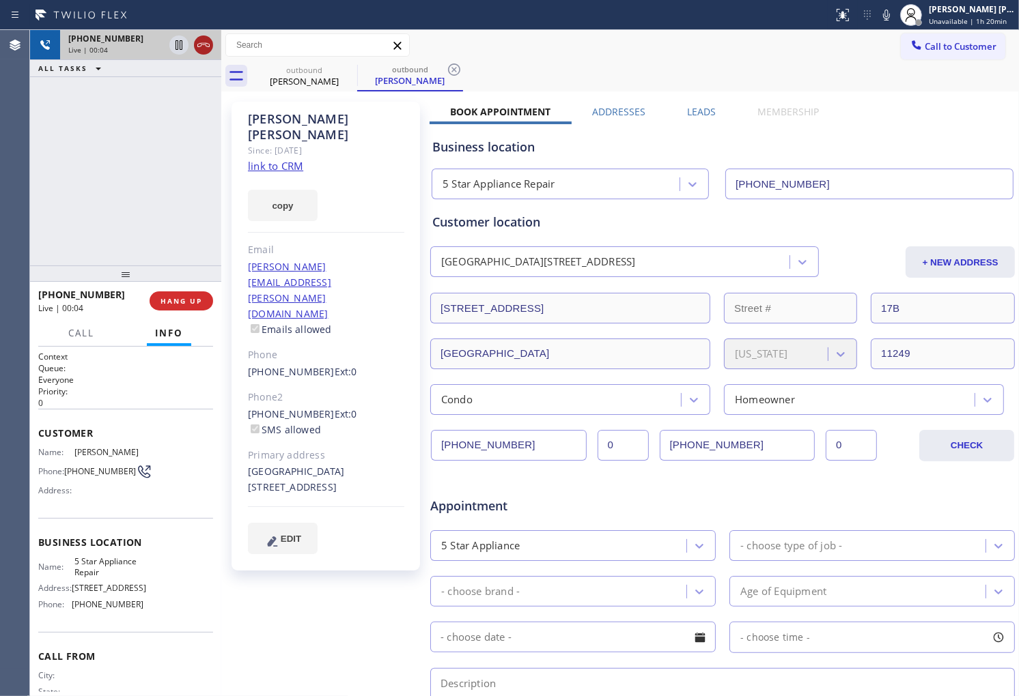
click at [206, 48] on icon at bounding box center [203, 45] width 16 height 16
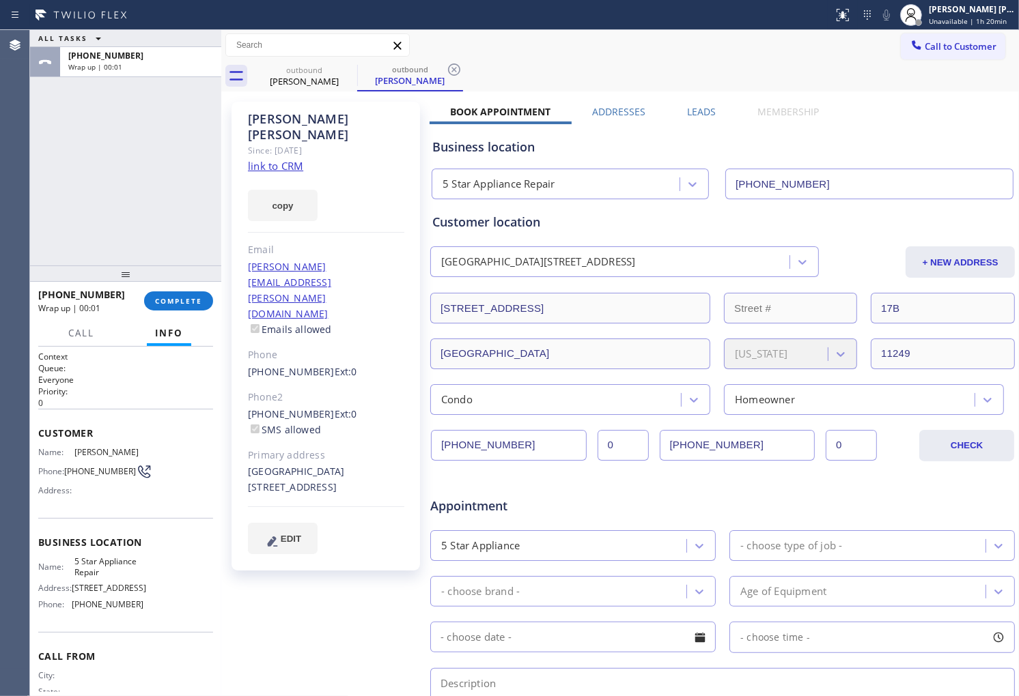
click at [694, 108] on label "Leads" at bounding box center [701, 111] width 29 height 13
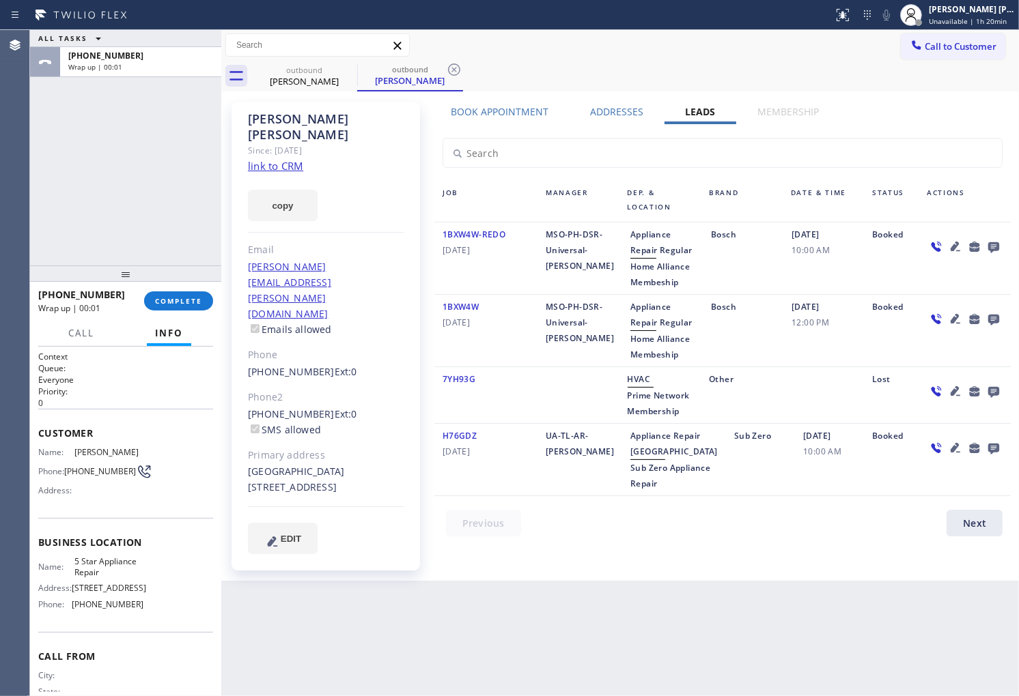
click at [989, 244] on icon at bounding box center [993, 247] width 11 height 11
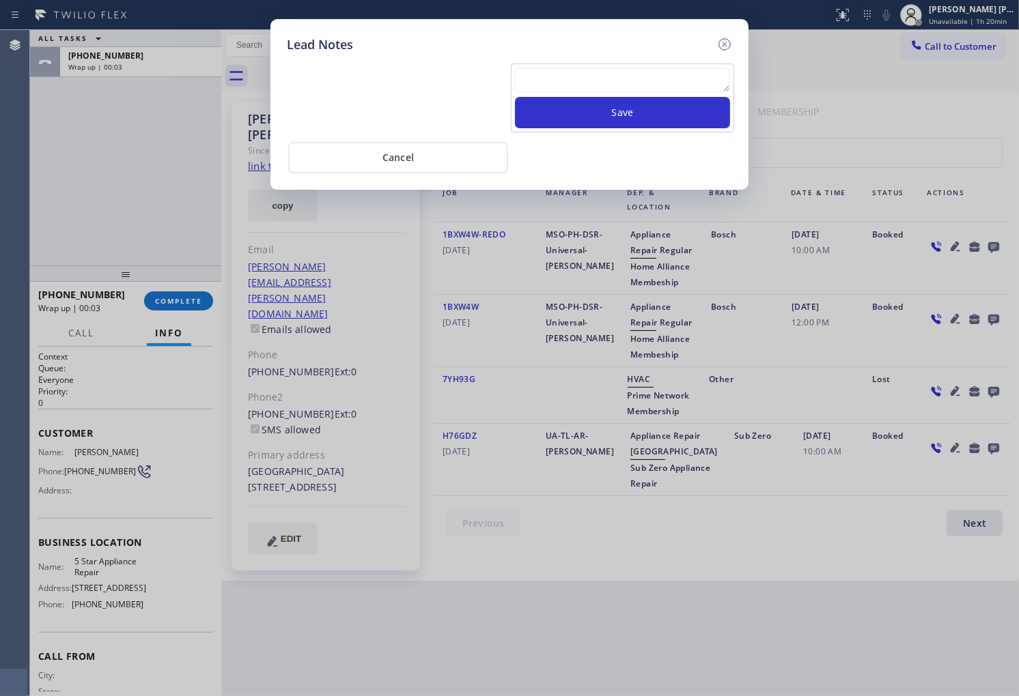
click at [658, 72] on textarea at bounding box center [622, 80] width 215 height 25
paste textarea "N/A - Please transfer"
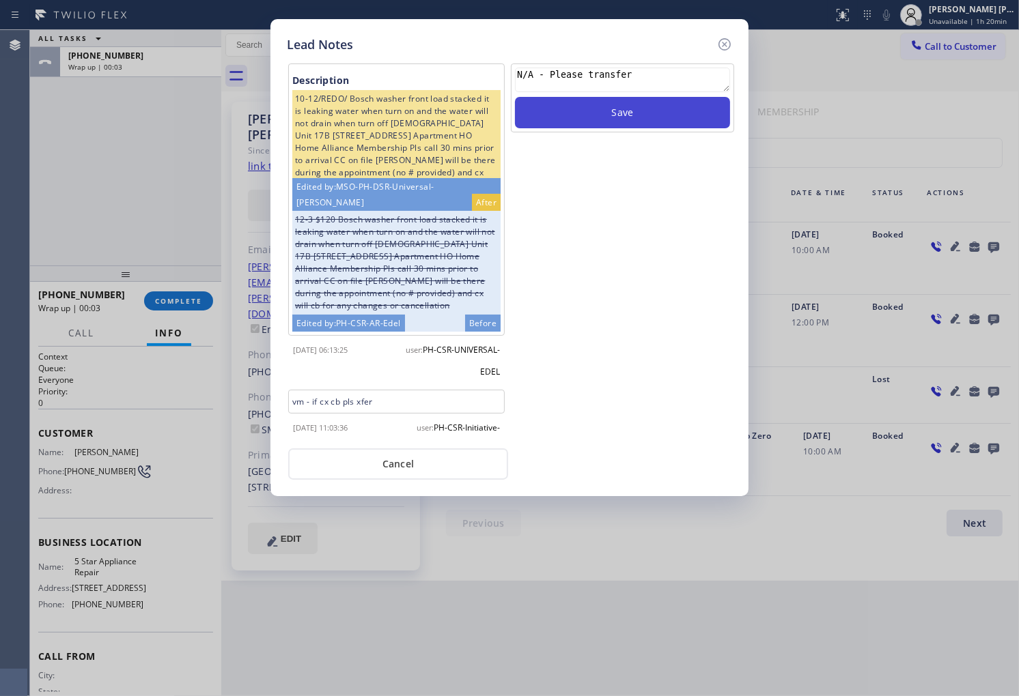
type textarea "N/A - Please transfer"
click at [649, 114] on button "Save" at bounding box center [622, 112] width 215 height 31
click at [724, 42] on icon at bounding box center [724, 44] width 16 height 16
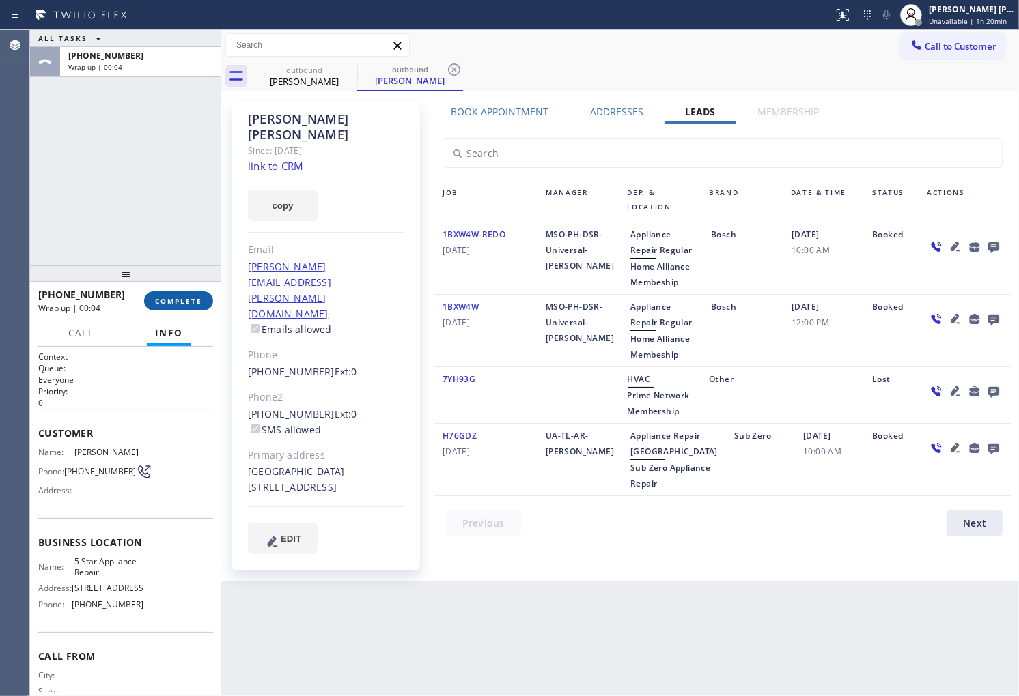
click at [164, 304] on span "COMPLETE" at bounding box center [178, 301] width 47 height 10
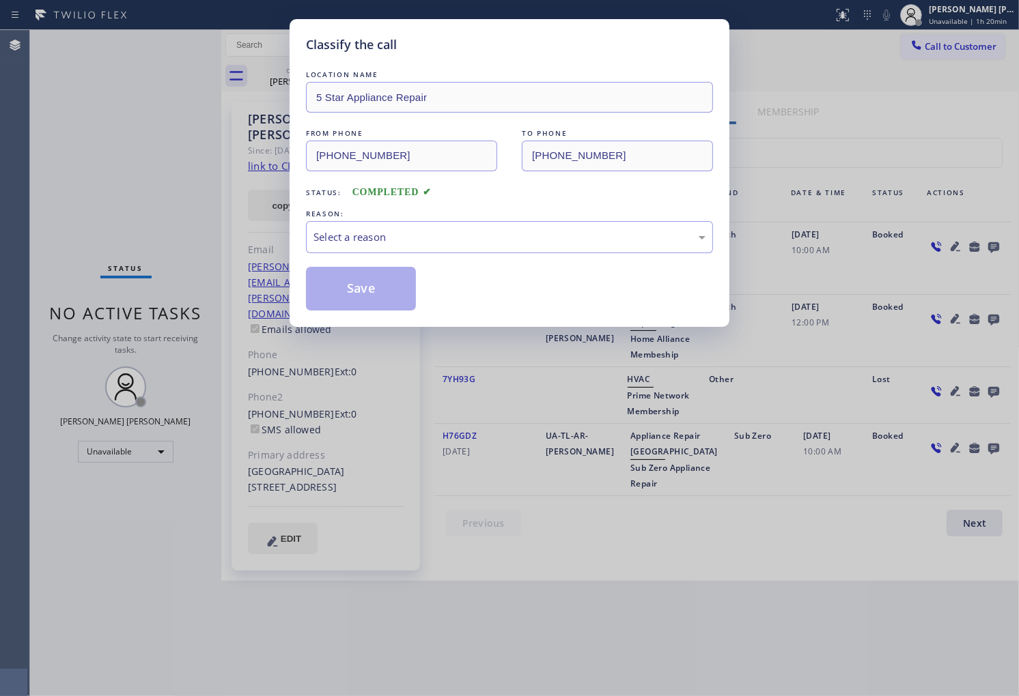
click at [460, 228] on div "Select a reason" at bounding box center [509, 237] width 407 height 32
click at [315, 282] on button "Save" at bounding box center [361, 289] width 110 height 44
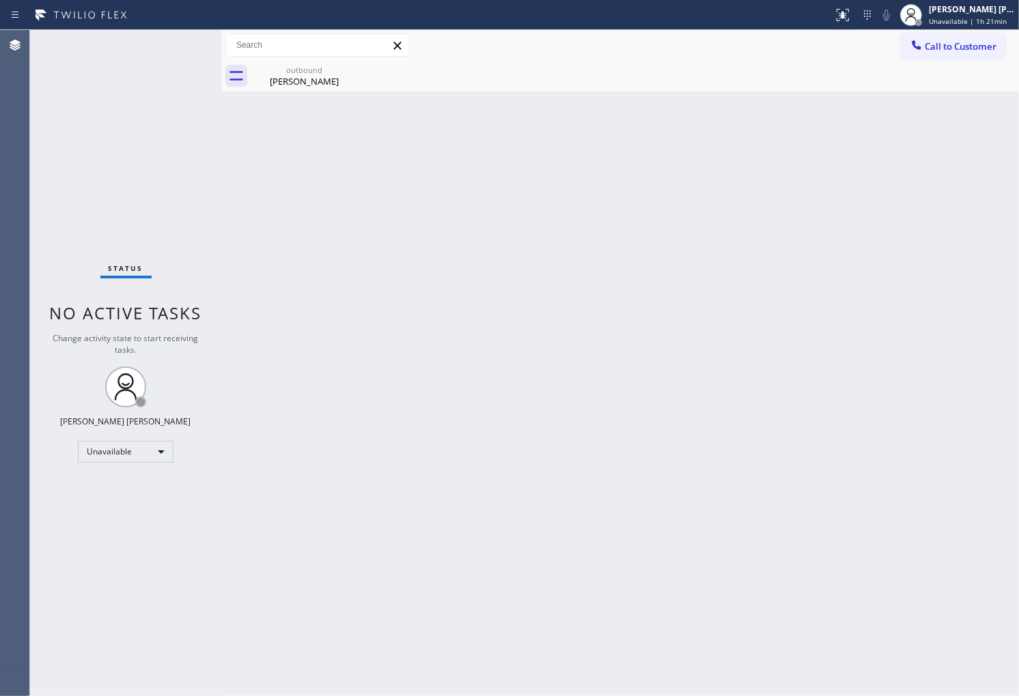
drag, startPoint x: 0, startPoint y: 278, endPoint x: 10, endPoint y: 265, distance: 16.5
click at [1, 278] on div "Agent Desktop" at bounding box center [14, 363] width 29 height 666
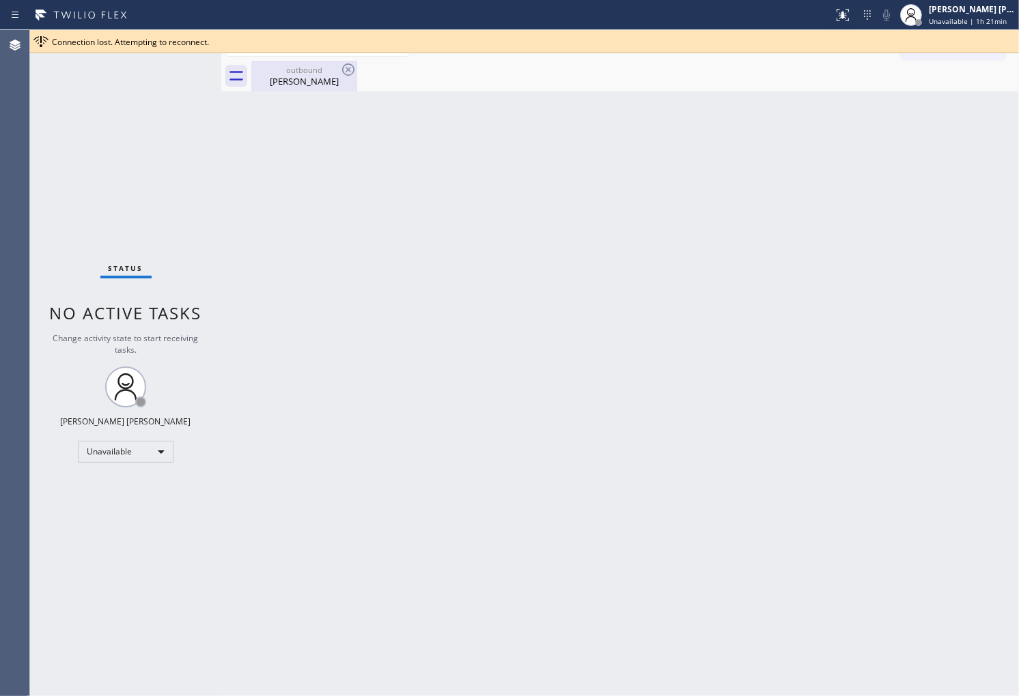
click at [306, 78] on div "[PERSON_NAME]" at bounding box center [304, 81] width 103 height 12
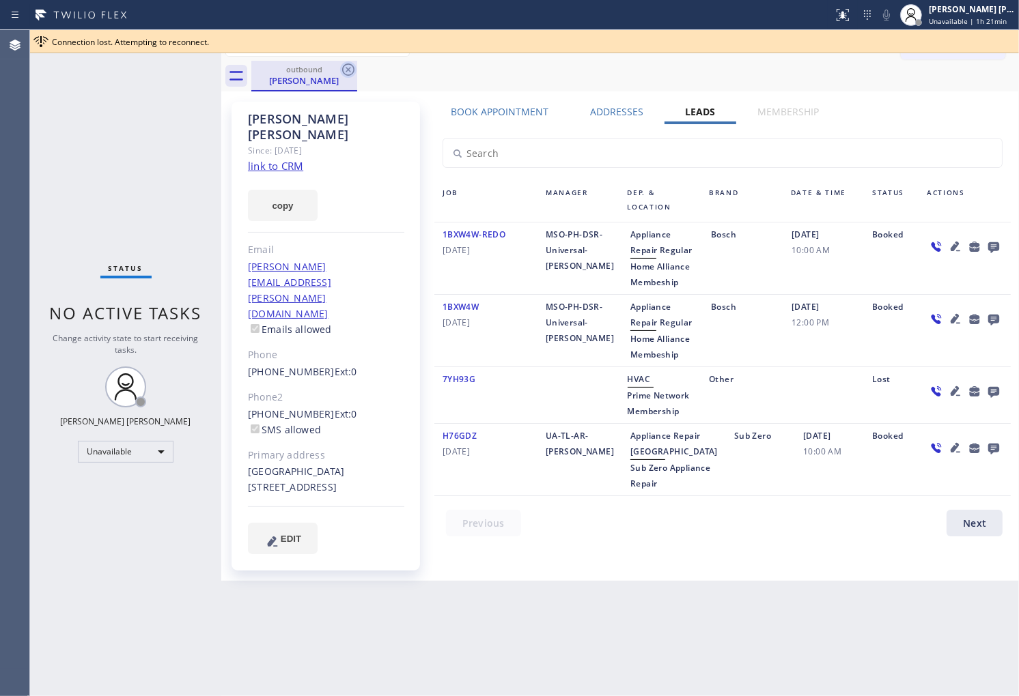
click at [352, 67] on icon at bounding box center [348, 70] width 12 height 12
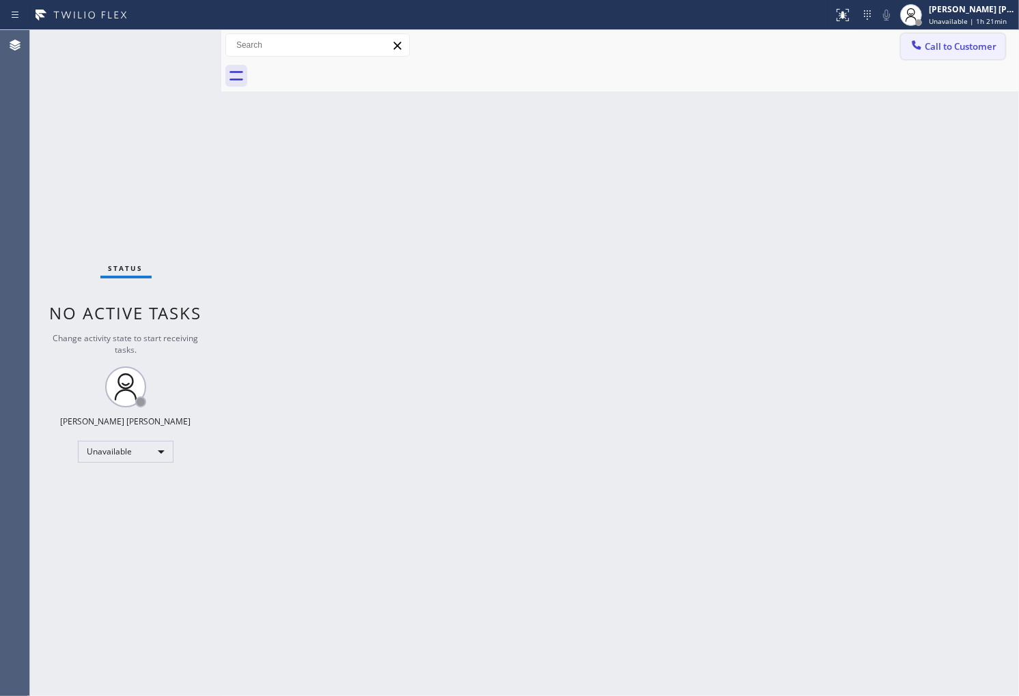
click at [945, 57] on button "Call to Customer" at bounding box center [953, 46] width 104 height 26
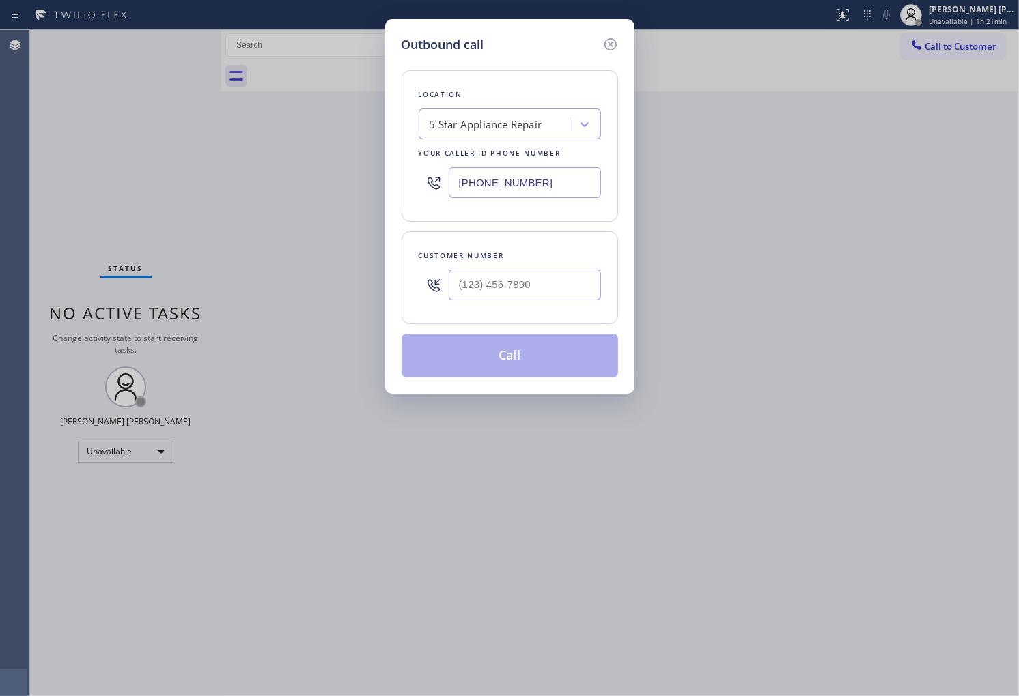
click at [557, 192] on input "[PHONE_NUMBER]" at bounding box center [525, 182] width 152 height 31
paste input "442) 217-3223"
type input "[PHONE_NUMBER]"
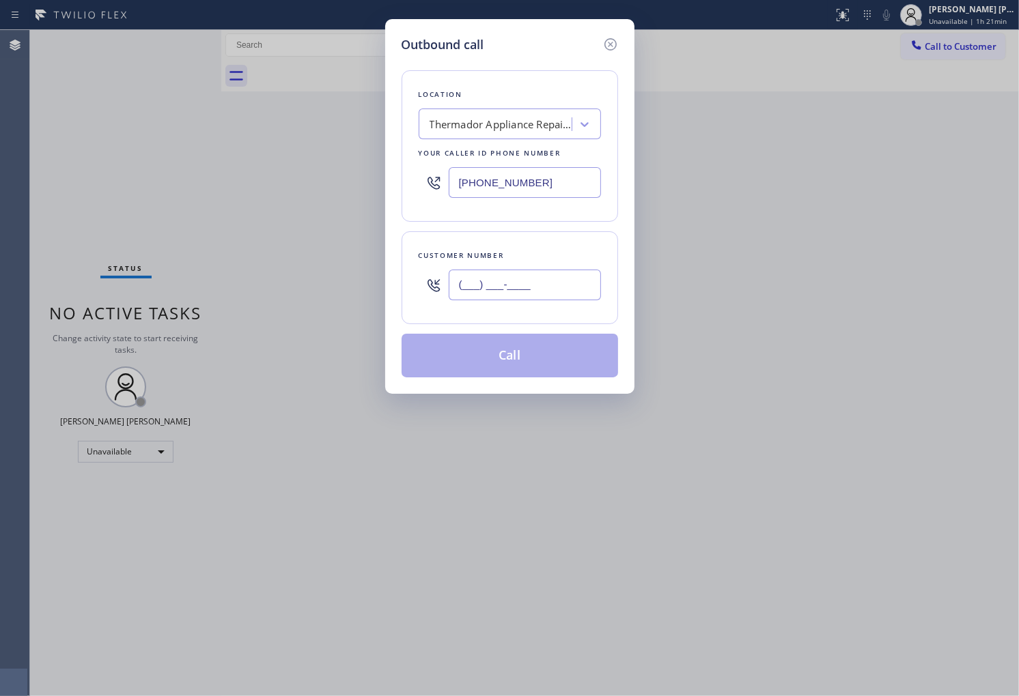
click at [516, 278] on input "(___) ___-____" at bounding box center [525, 285] width 152 height 31
paste input "619) 251-5763"
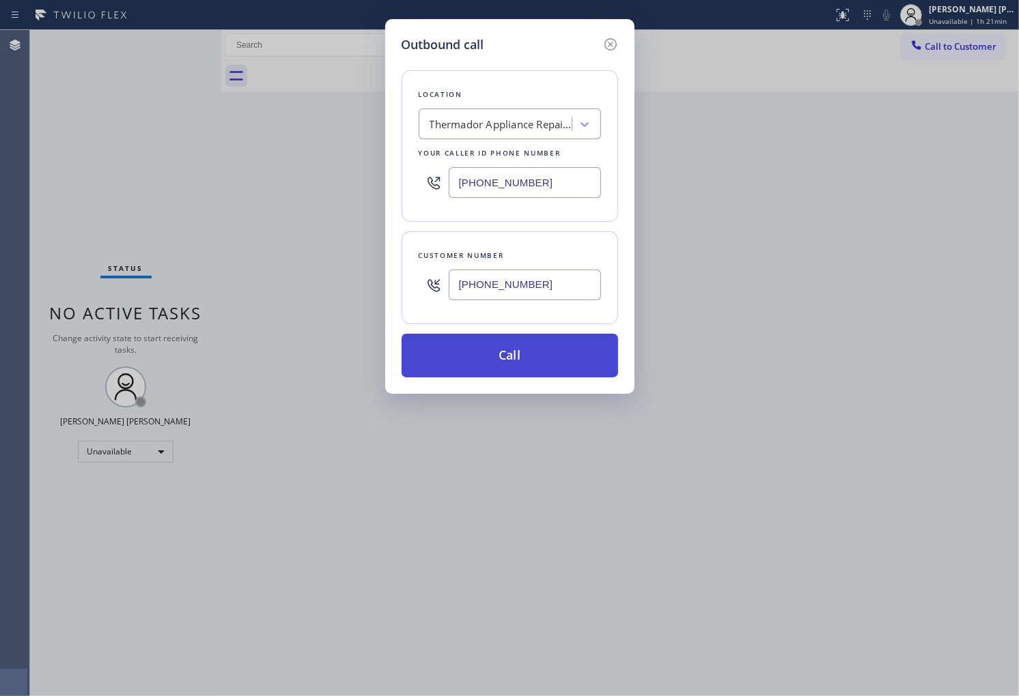
type input "[PHONE_NUMBER]"
click at [542, 366] on button "Call" at bounding box center [509, 356] width 216 height 44
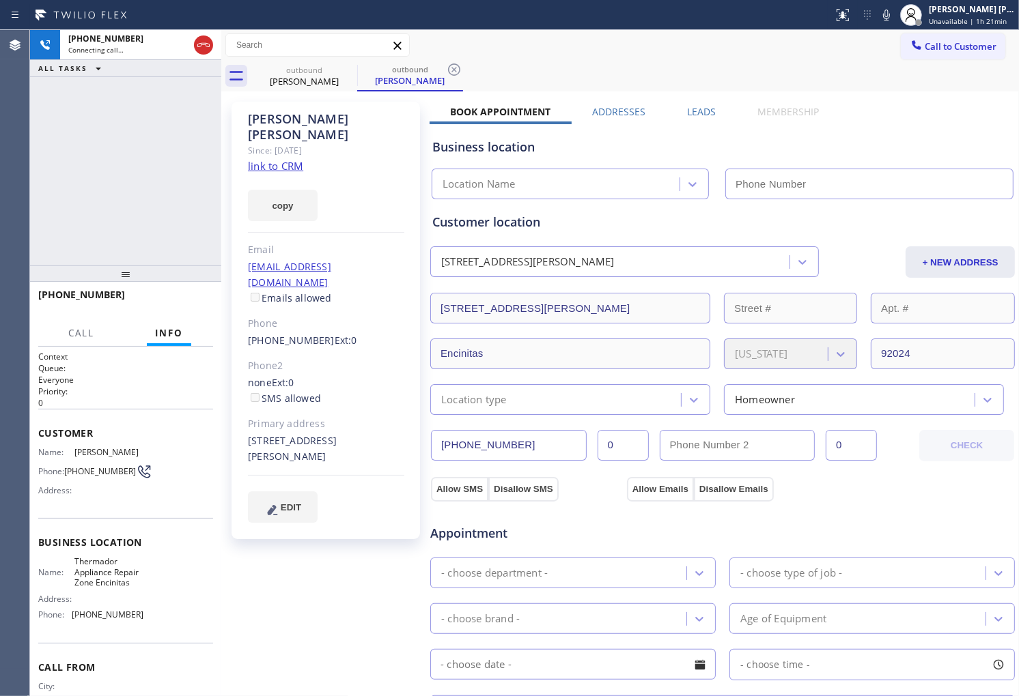
click at [281, 119] on div "[PERSON_NAME]" at bounding box center [326, 126] width 156 height 31
click at [182, 169] on div "[PHONE_NUMBER] Connecting call… ALL TASKS ALL TASKS ACTIVE TASKS TASKS IN WRAP …" at bounding box center [125, 148] width 191 height 236
type input "[PHONE_NUMBER]"
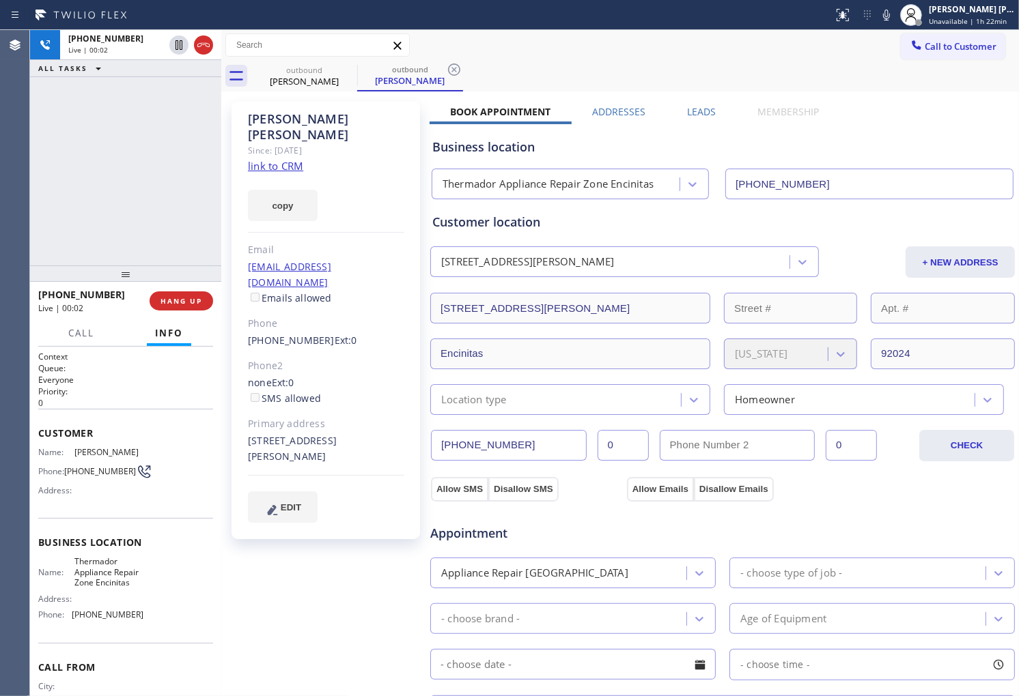
click at [0, 187] on div "Agent Desktop" at bounding box center [14, 363] width 29 height 666
click at [200, 44] on icon at bounding box center [203, 45] width 16 height 16
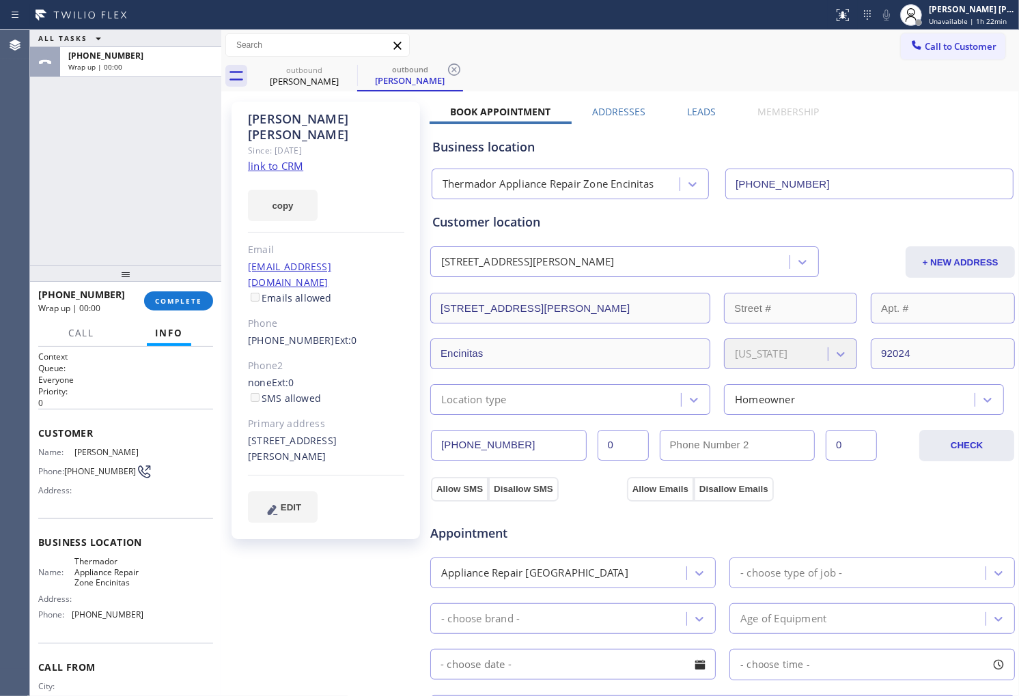
click at [706, 119] on div "Business location Thermador Appliance Repair Zone [GEOGRAPHIC_DATA] [PHONE_NUMB…" at bounding box center [722, 159] width 586 height 81
click at [697, 112] on label "Leads" at bounding box center [701, 111] width 29 height 13
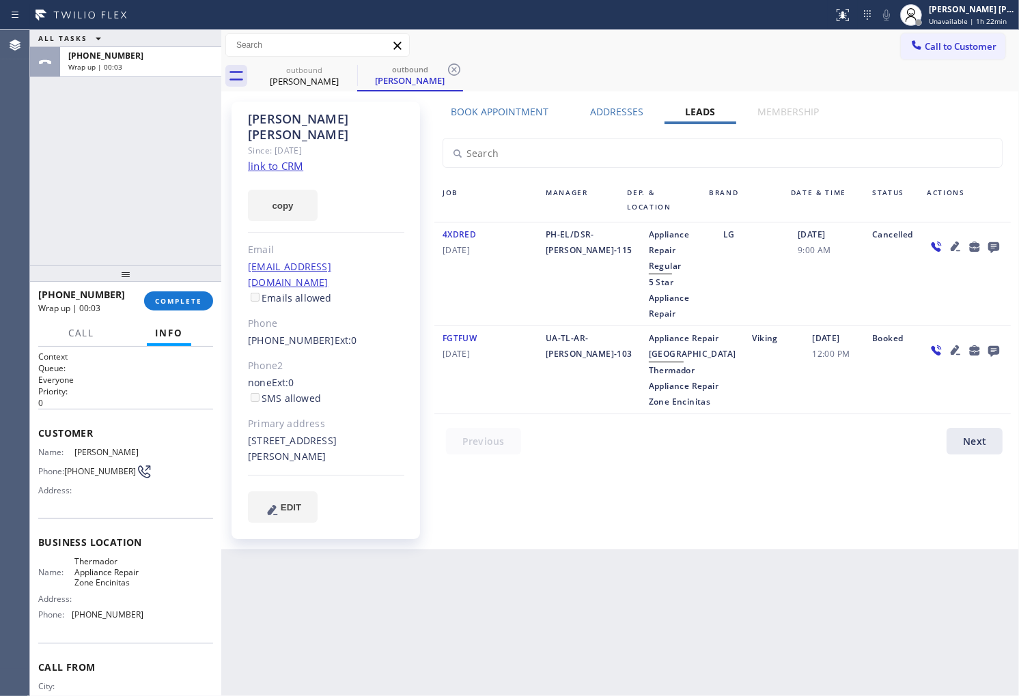
click at [994, 244] on icon at bounding box center [993, 246] width 16 height 17
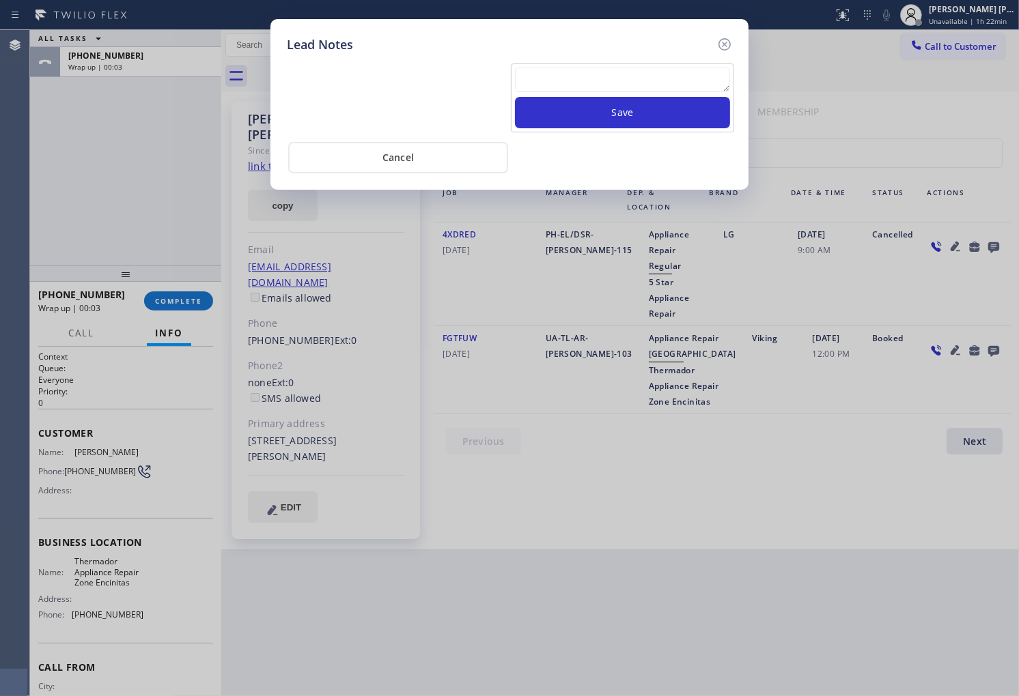
click at [671, 84] on textarea at bounding box center [622, 80] width 215 height 25
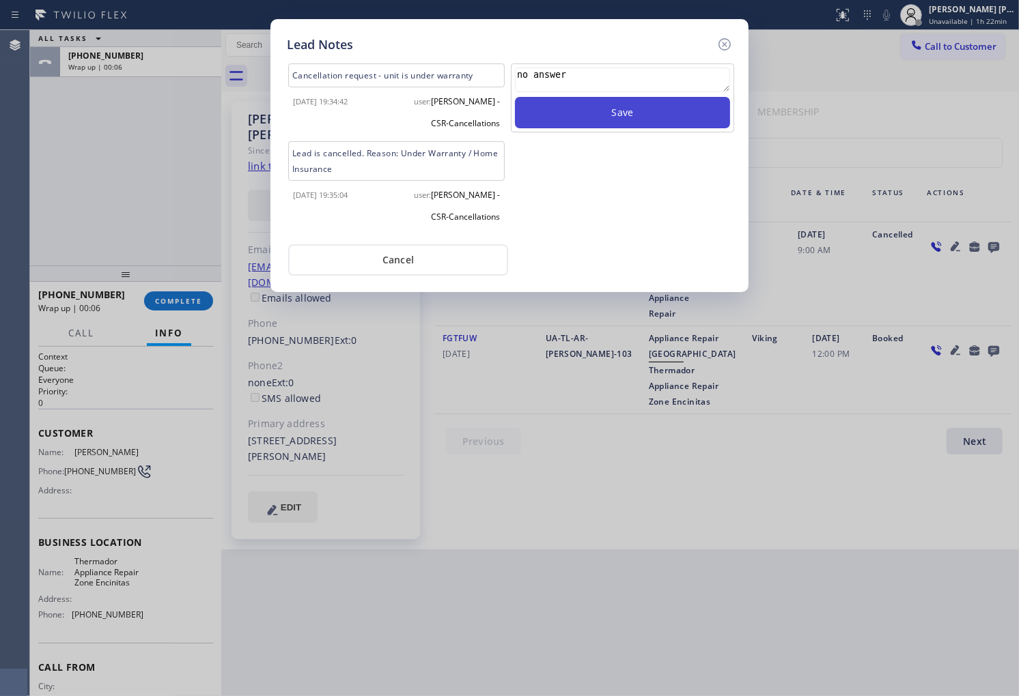
type textarea "no answer"
click at [677, 126] on button "Save" at bounding box center [622, 112] width 215 height 31
click at [722, 77] on textarea at bounding box center [622, 80] width 215 height 25
click at [722, 48] on icon at bounding box center [724, 44] width 16 height 16
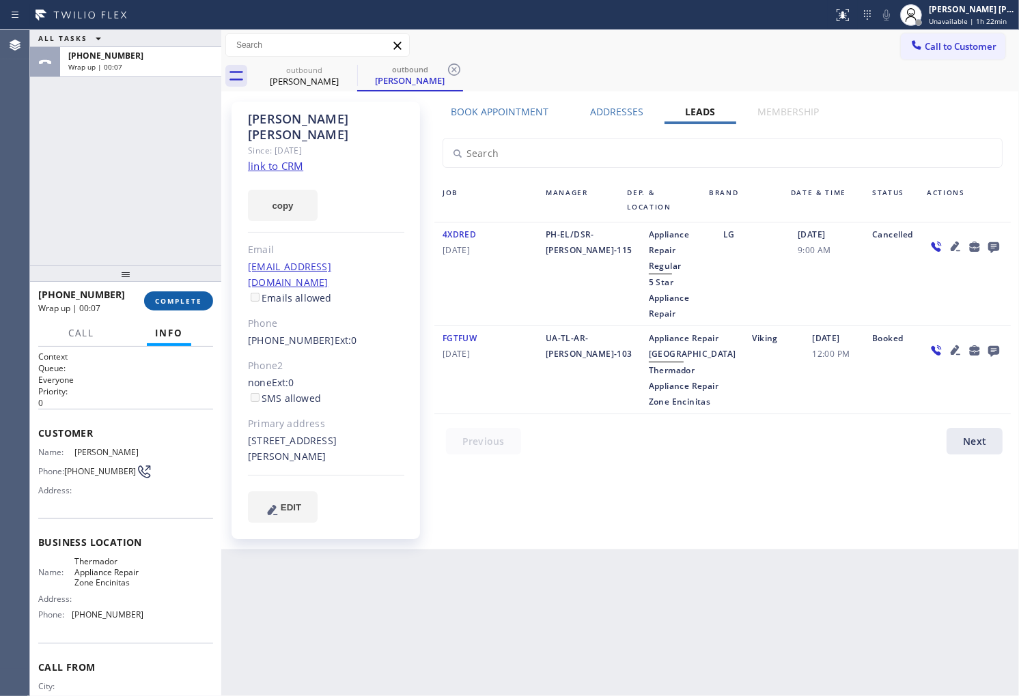
click at [183, 296] on span "COMPLETE" at bounding box center [178, 301] width 47 height 10
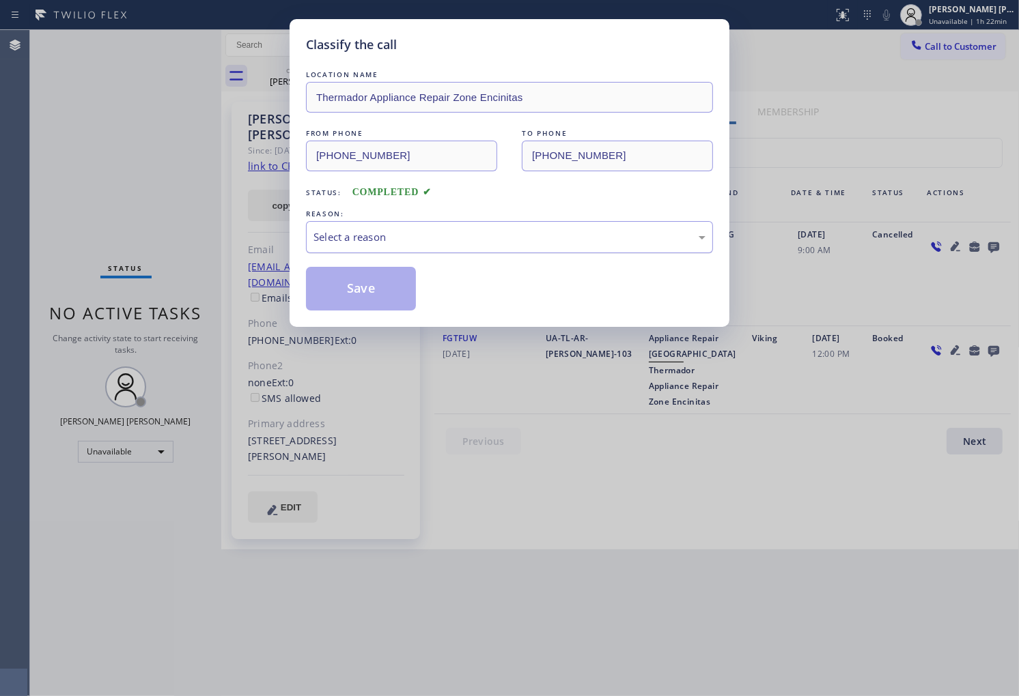
click at [406, 248] on div "Select a reason" at bounding box center [509, 237] width 407 height 32
click at [355, 294] on button "Save" at bounding box center [361, 289] width 110 height 44
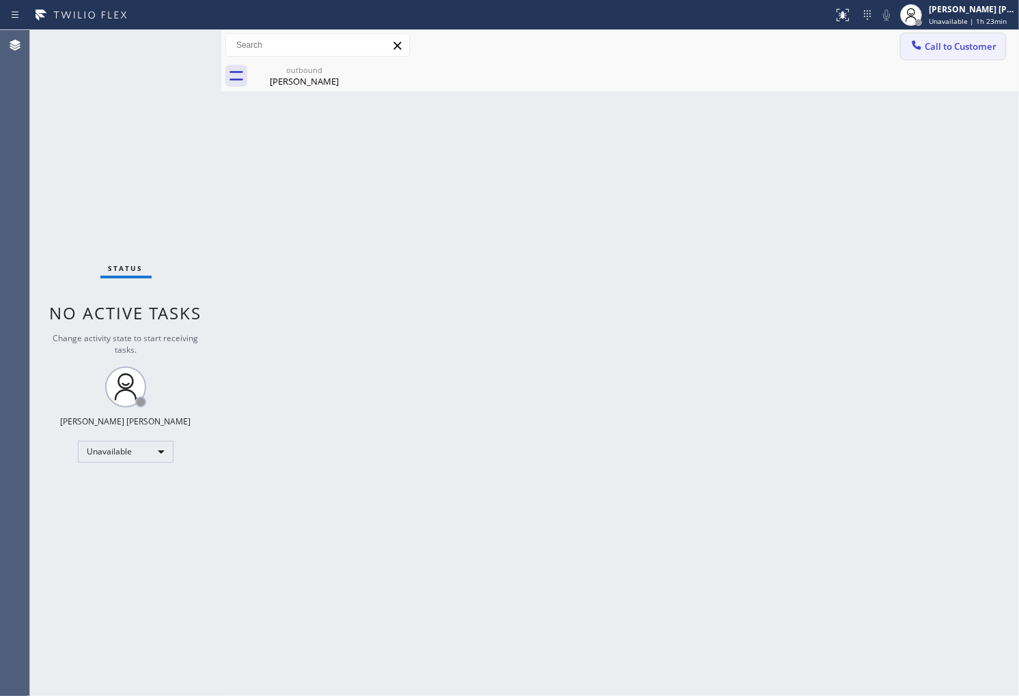
click at [939, 46] on span "Call to Customer" at bounding box center [961, 46] width 72 height 12
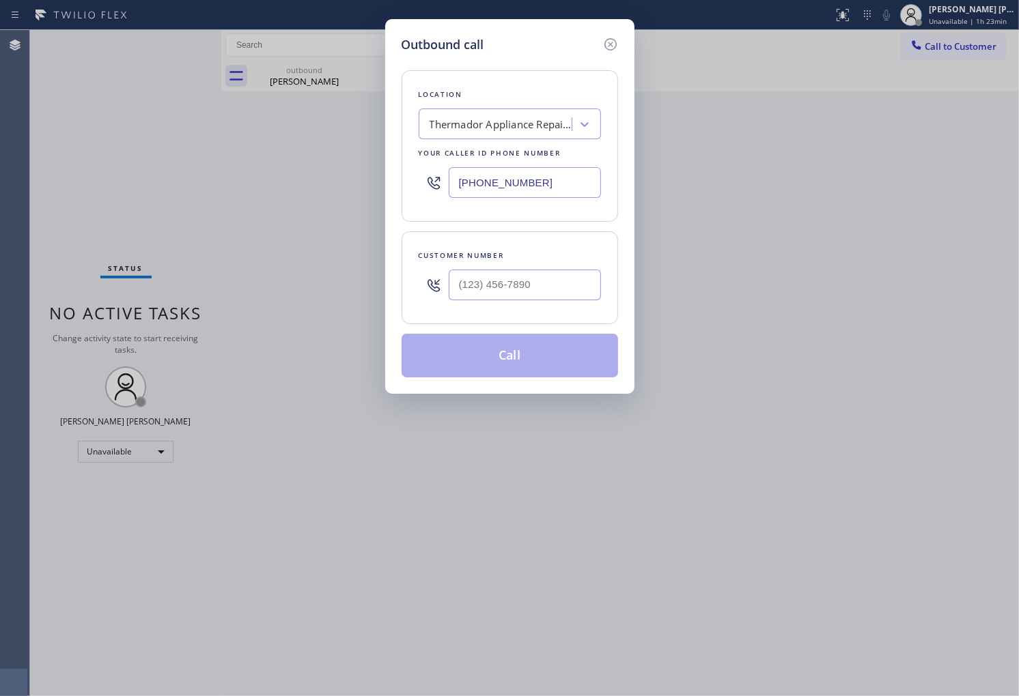
click at [523, 188] on input "[PHONE_NUMBER]" at bounding box center [525, 182] width 152 height 31
paste input "949) 528-8405"
type input "[PHONE_NUMBER]"
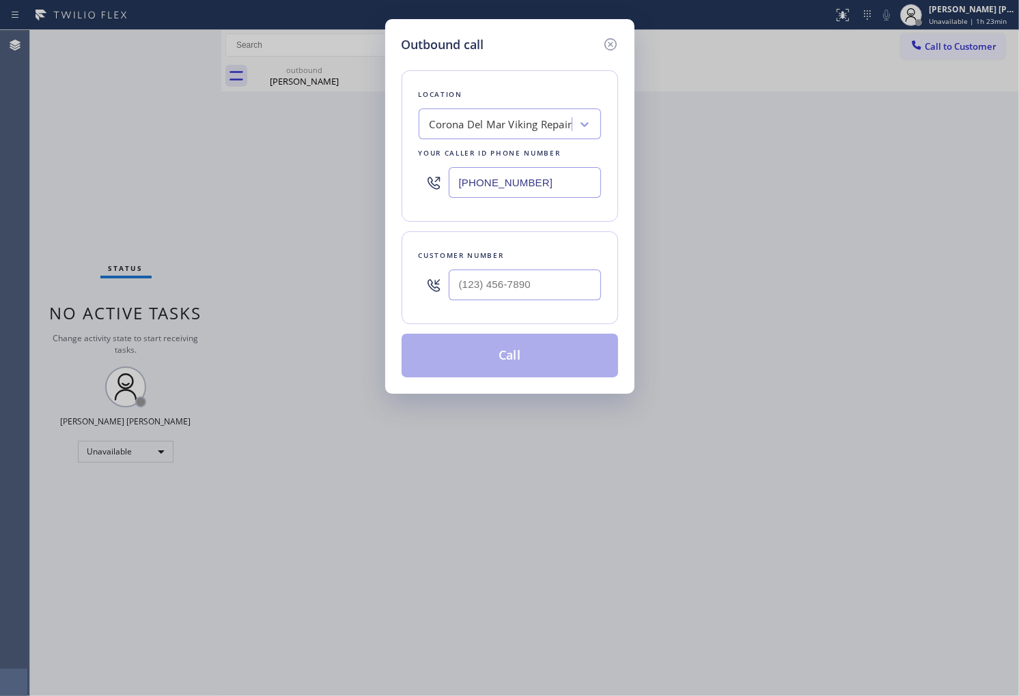
click at [503, 267] on div at bounding box center [525, 285] width 152 height 44
click at [499, 277] on input "(___) ___-____" at bounding box center [525, 285] width 152 height 31
paste input "949) 636-5608"
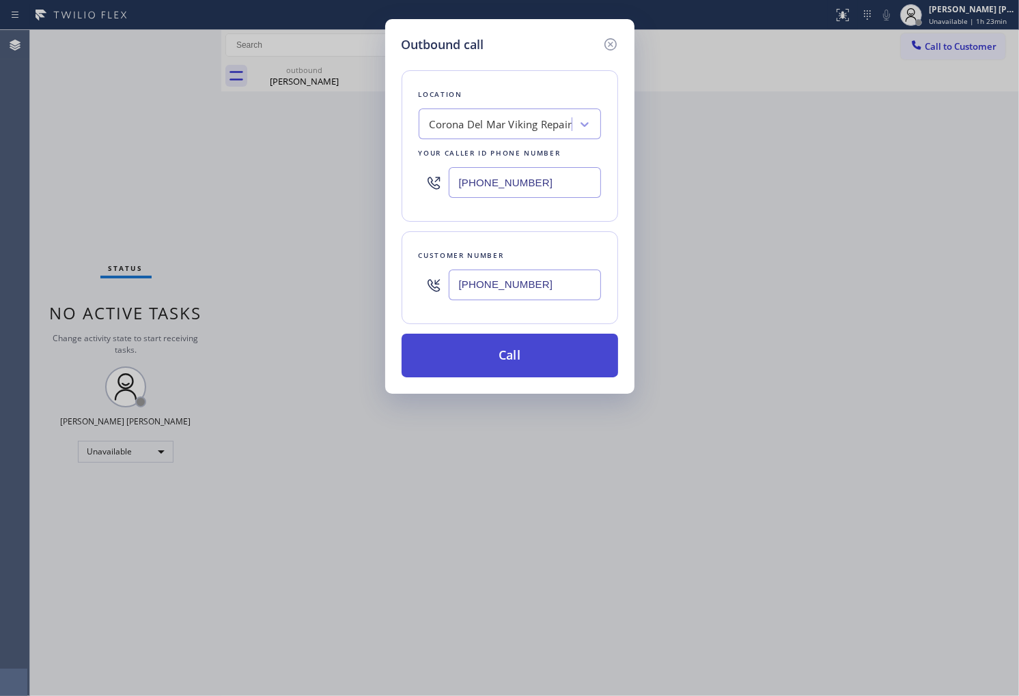
type input "[PHONE_NUMBER]"
click at [513, 342] on button "Call" at bounding box center [509, 356] width 216 height 44
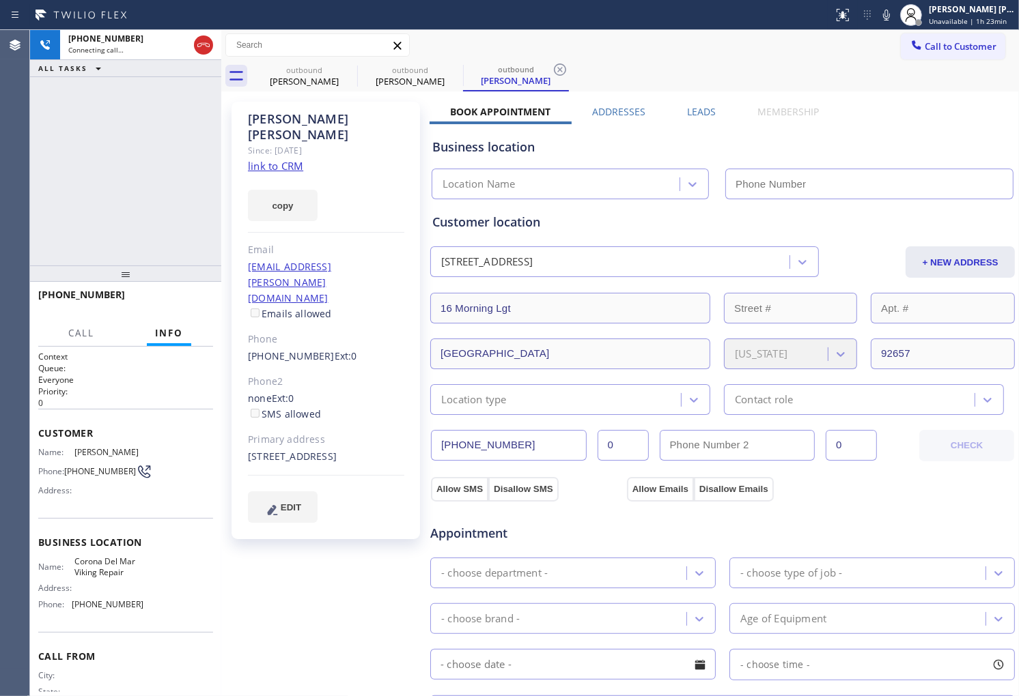
type input "[PHONE_NUMBER]"
click at [289, 122] on div "[PERSON_NAME]" at bounding box center [326, 126] width 156 height 31
copy div "[PERSON_NAME]"
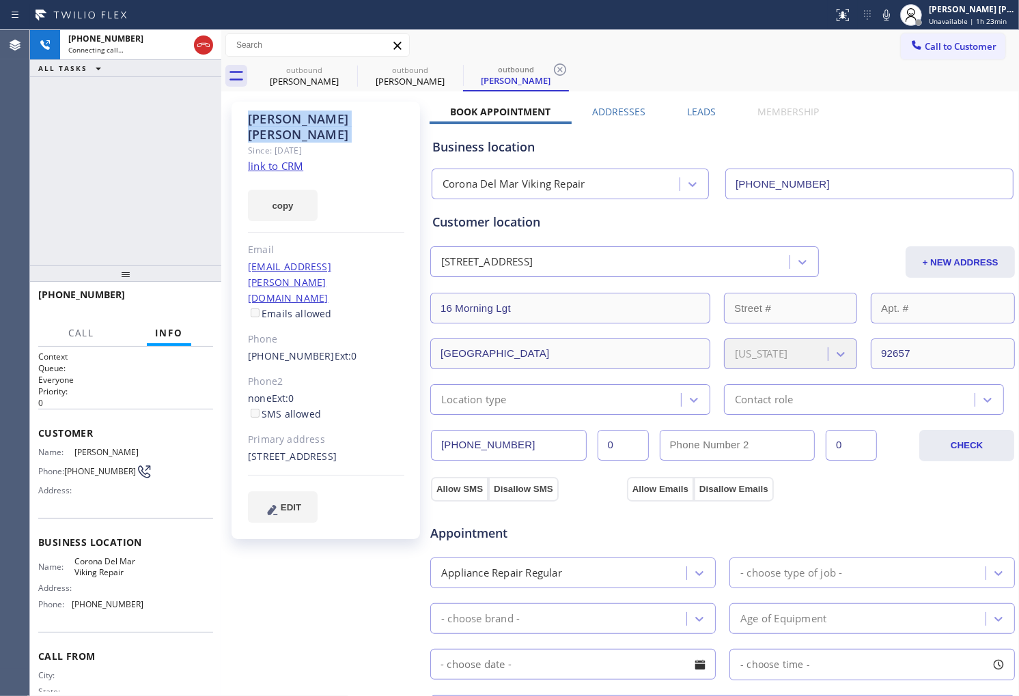
click at [104, 195] on div "[PHONE_NUMBER] Connecting call… ALL TASKS ALL TASKS ACTIVE TASKS TASKS IN WRAP …" at bounding box center [125, 148] width 191 height 236
click at [57, 208] on div "[PHONE_NUMBER] Connecting call… ALL TASKS ALL TASKS ACTIVE TASKS TASKS IN WRAP …" at bounding box center [125, 148] width 191 height 236
click at [189, 295] on button "HANG UP" at bounding box center [182, 301] width 64 height 19
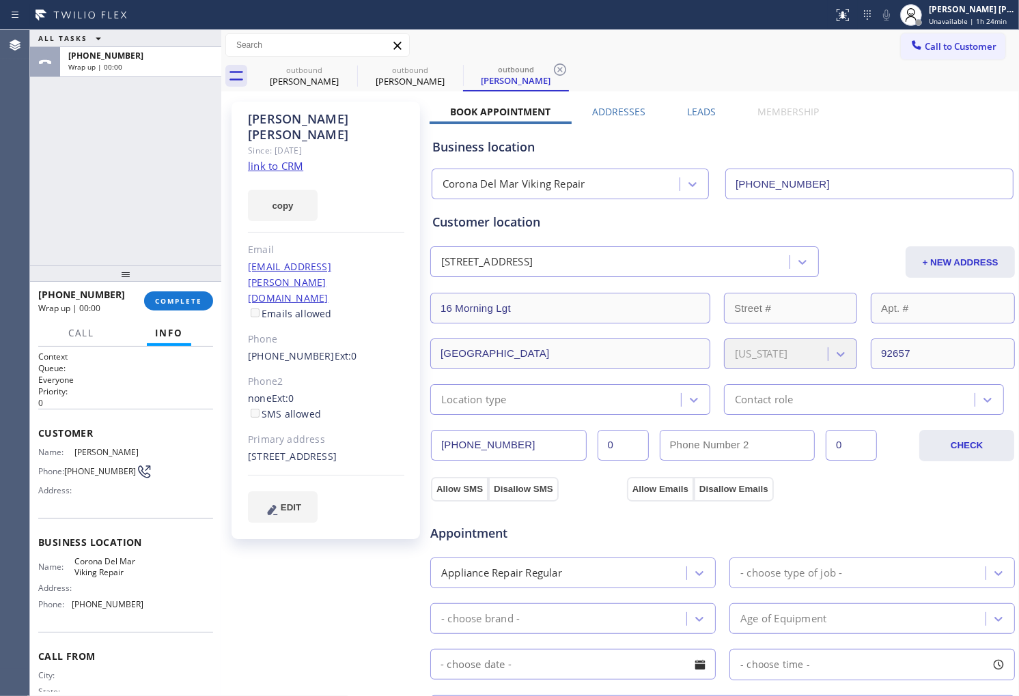
click at [714, 103] on div "[PERSON_NAME] Since: [DATE] link to CRM copy Email [EMAIL_ADDRESS][PERSON_NAME]…" at bounding box center [620, 551] width 791 height 912
click at [702, 114] on label "Leads" at bounding box center [701, 111] width 29 height 13
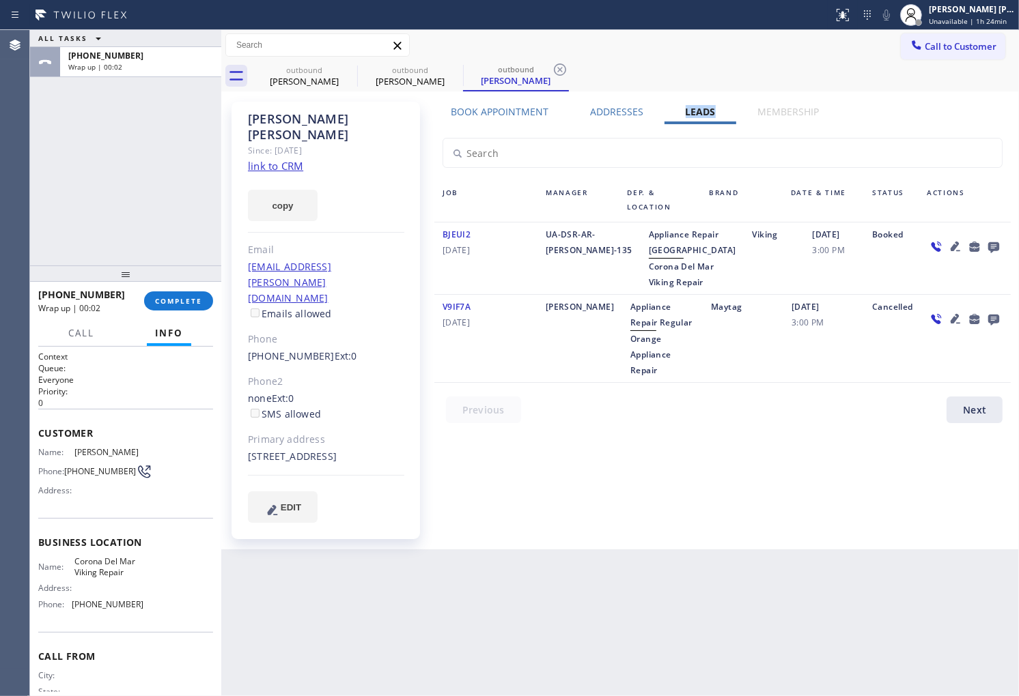
click at [993, 251] on icon at bounding box center [993, 246] width 16 height 17
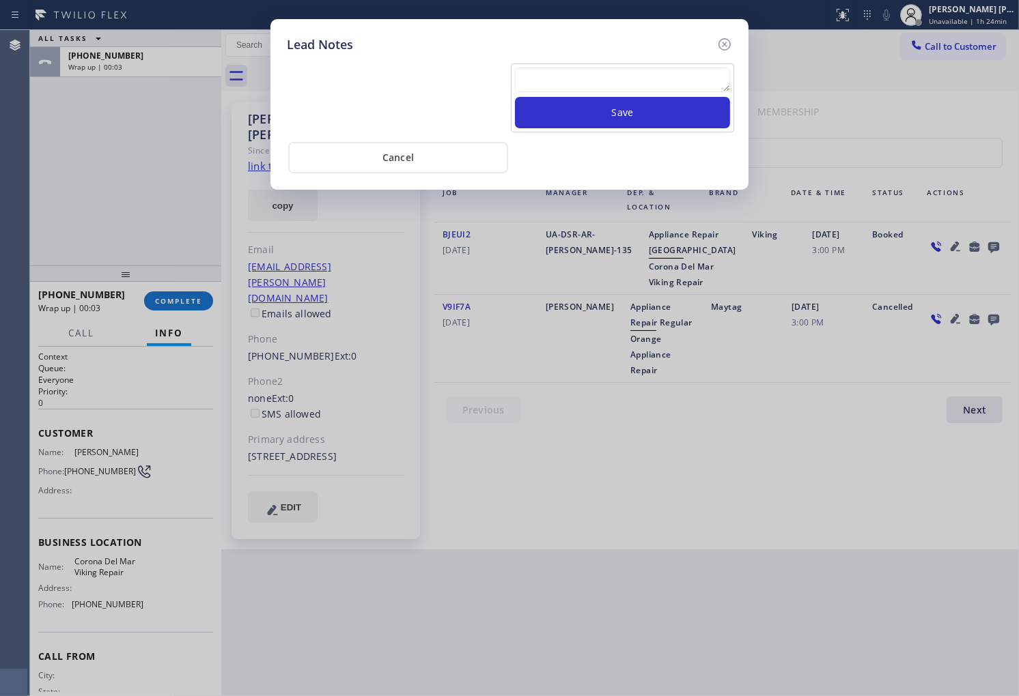
click at [702, 80] on textarea at bounding box center [622, 80] width 215 height 25
paste textarea "N/A - Please transfer"
type textarea "N/A - Please transfer"
click at [695, 111] on button "Save" at bounding box center [622, 112] width 215 height 31
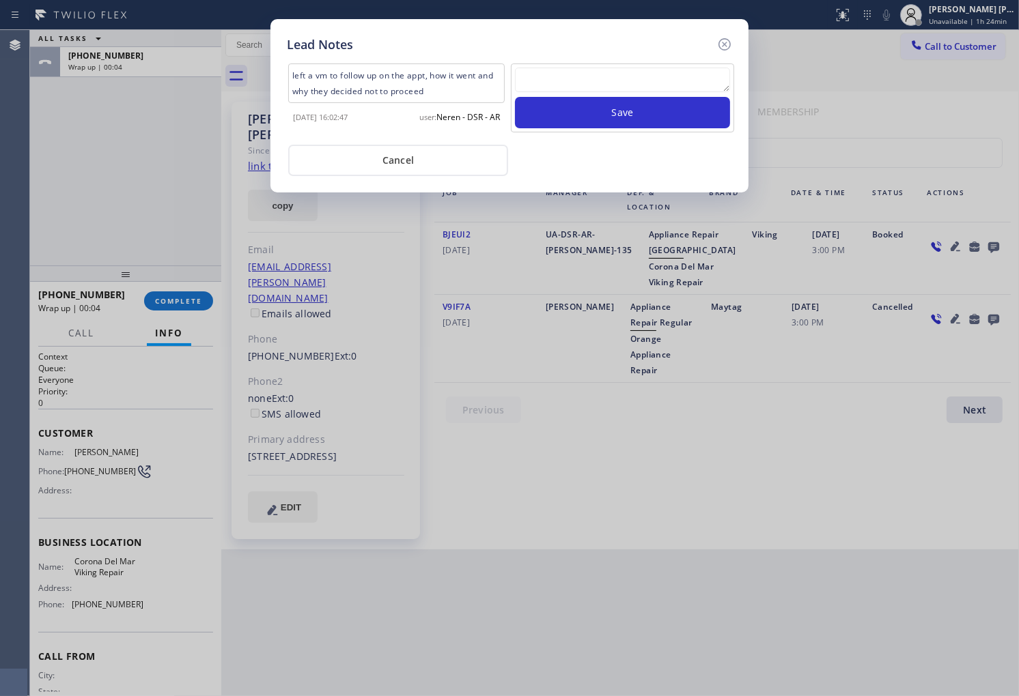
click at [710, 40] on div "Lead Notes" at bounding box center [509, 45] width 445 height 18
click at [725, 46] on icon at bounding box center [724, 44] width 16 height 16
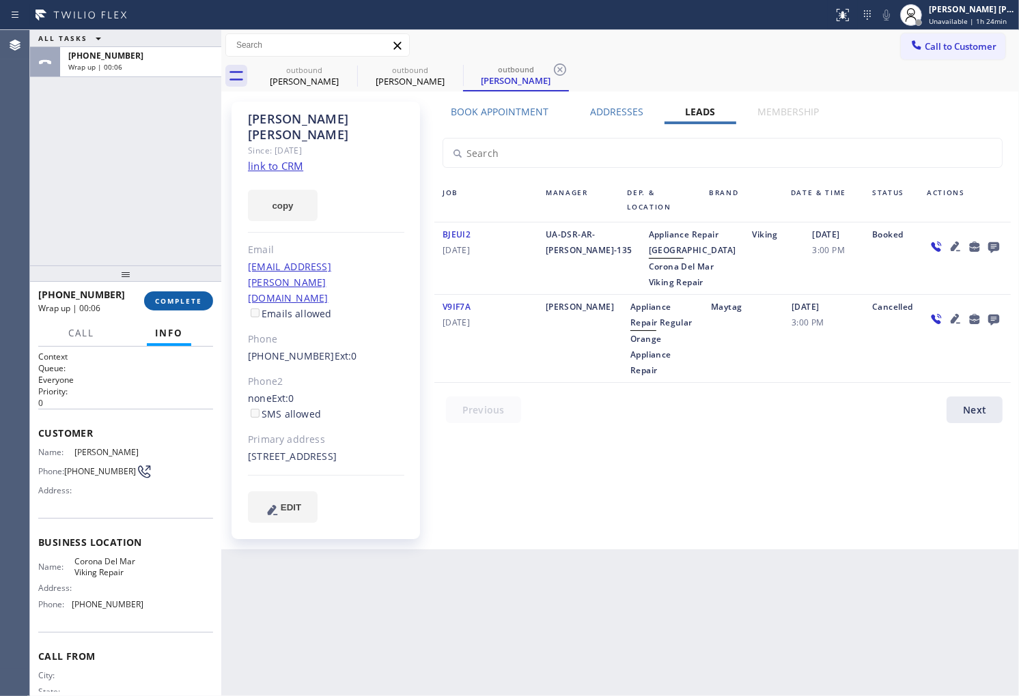
click at [209, 298] on button "COMPLETE" at bounding box center [178, 301] width 69 height 19
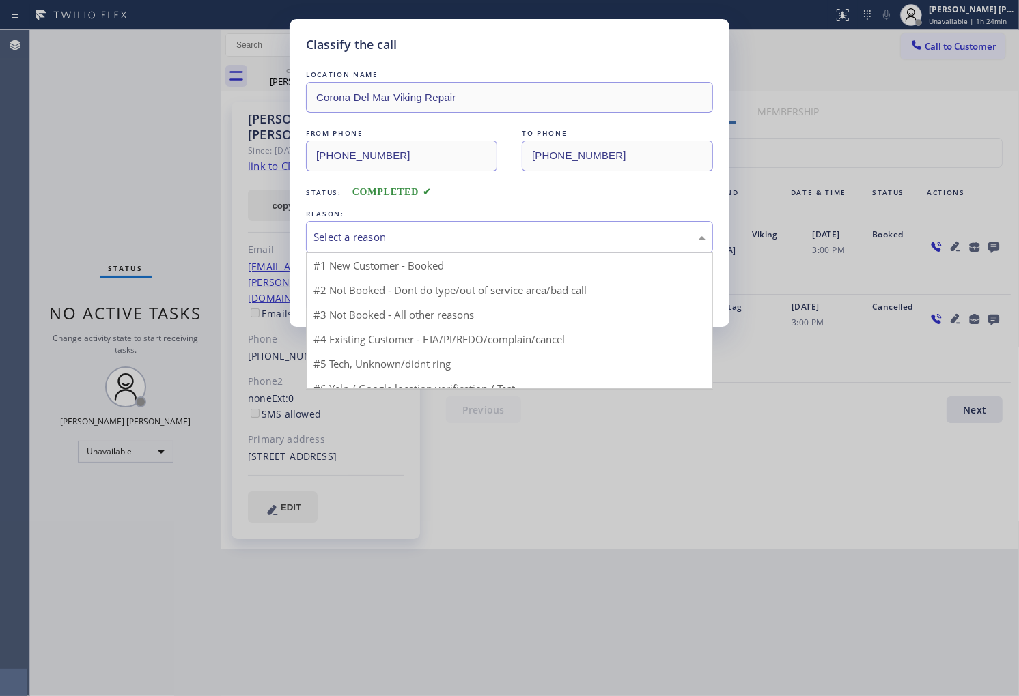
click at [456, 226] on div "Select a reason" at bounding box center [509, 237] width 407 height 32
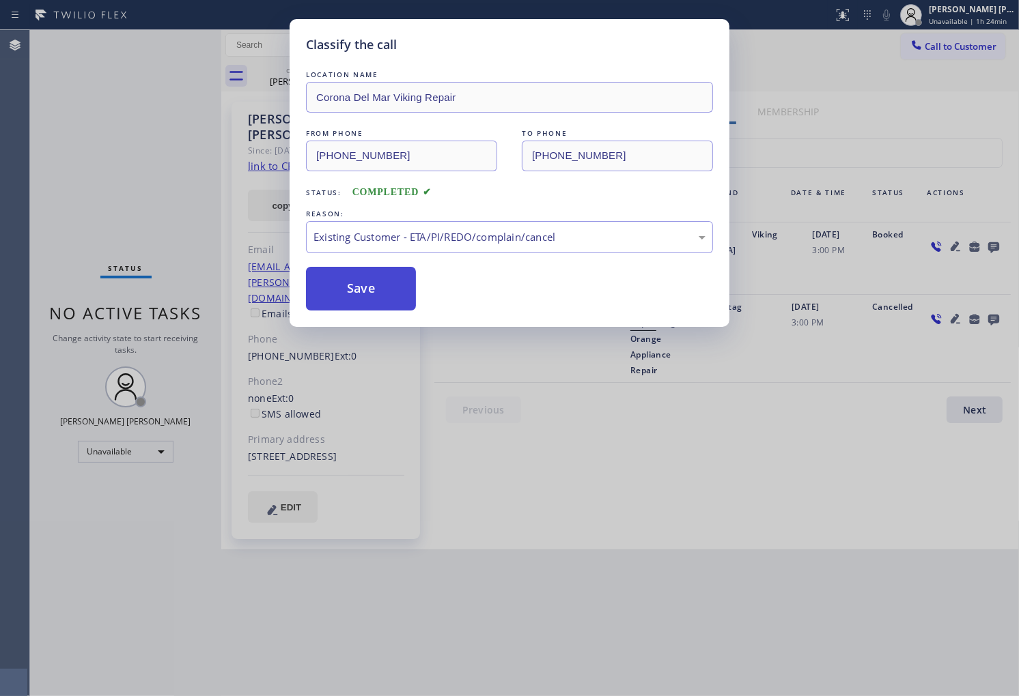
click at [372, 299] on button "Save" at bounding box center [361, 289] width 110 height 44
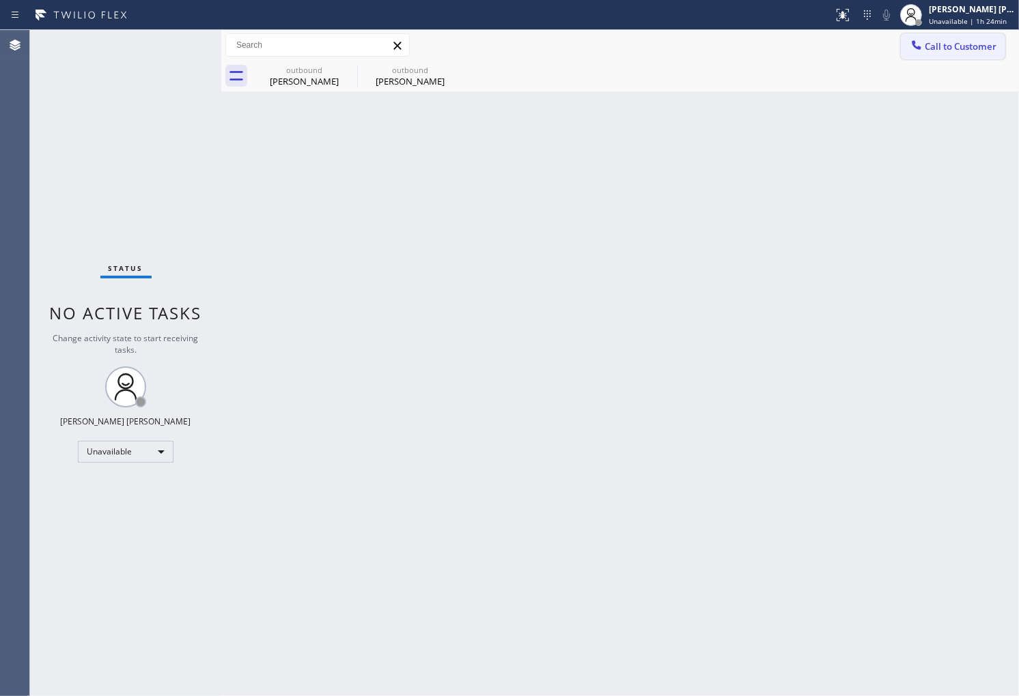
click at [931, 58] on button "Call to Customer" at bounding box center [953, 46] width 104 height 26
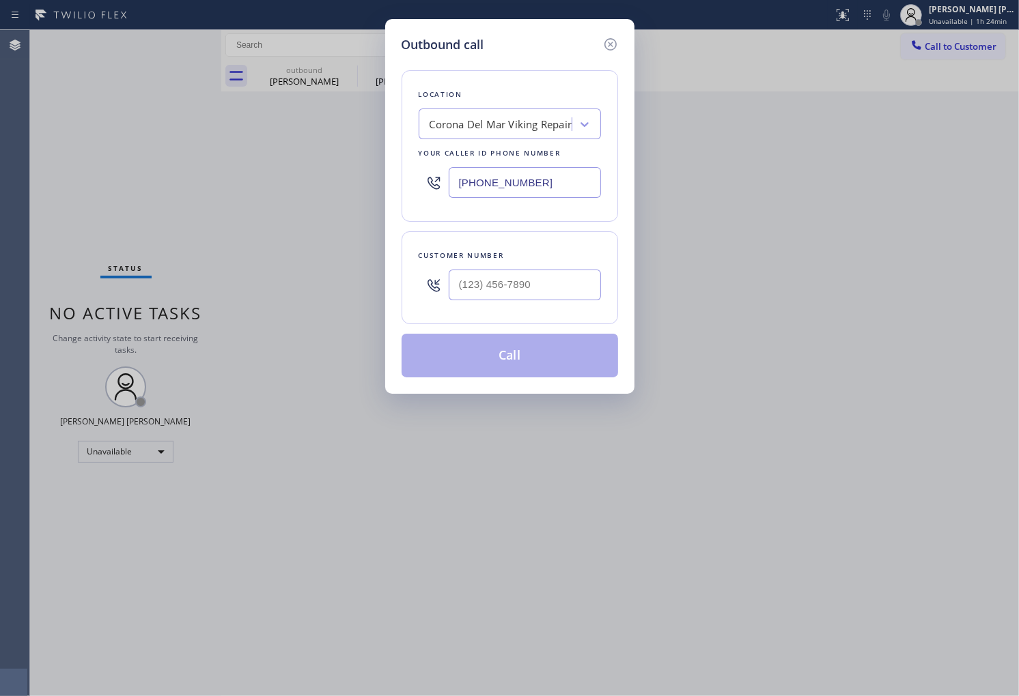
click at [553, 184] on input "[PHONE_NUMBER]" at bounding box center [525, 182] width 152 height 31
paste input "206) 569-4206"
type input "[PHONE_NUMBER]"
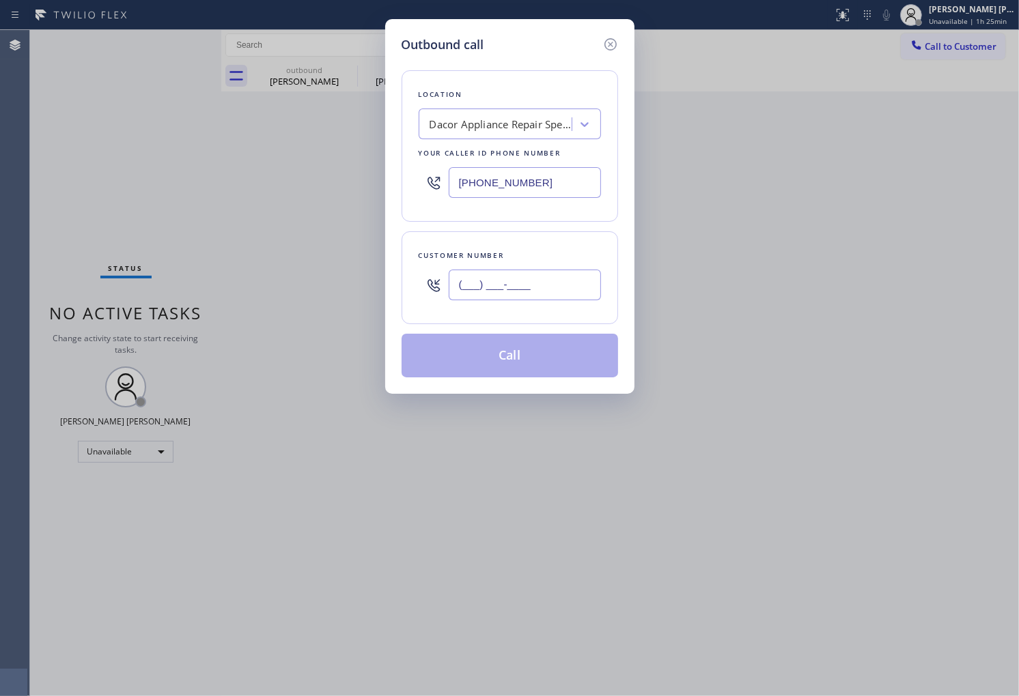
click at [524, 301] on div "(___) ___-____" at bounding box center [525, 285] width 152 height 44
paste input "206) 937-8018"
type input "[PHONE_NUMBER]"
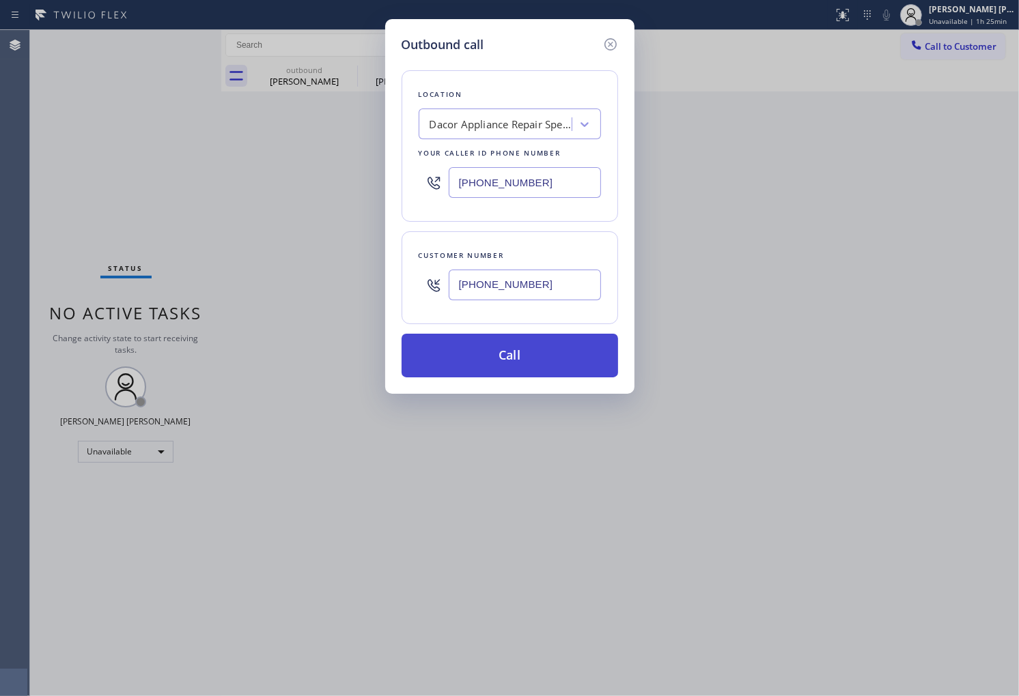
click at [537, 355] on button "Call" at bounding box center [509, 356] width 216 height 44
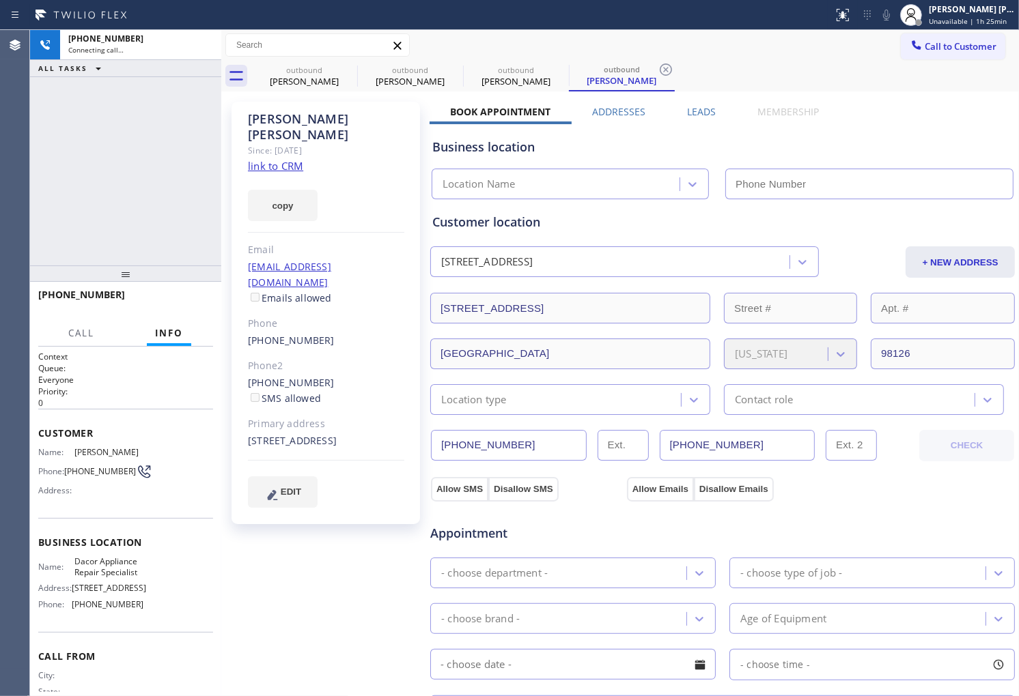
drag, startPoint x: 346, startPoint y: 70, endPoint x: 307, endPoint y: 128, distance: 70.4
click at [0, 0] on icon at bounding box center [0, 0] width 0 height 0
click at [299, 114] on div "[PERSON_NAME]" at bounding box center [326, 126] width 156 height 31
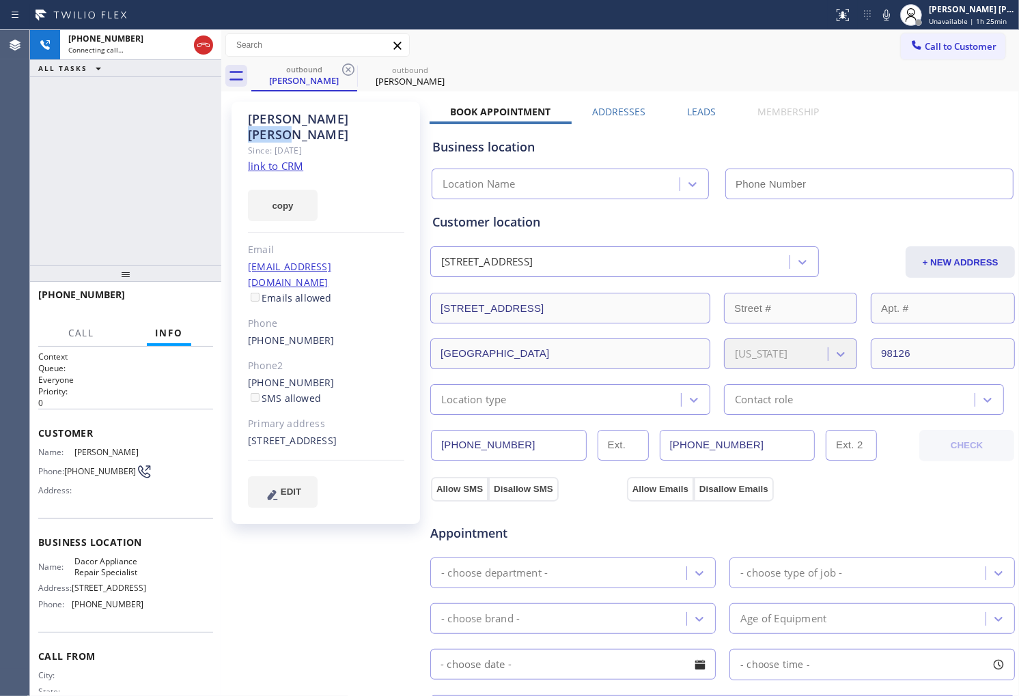
type input "[PHONE_NUMBER]"
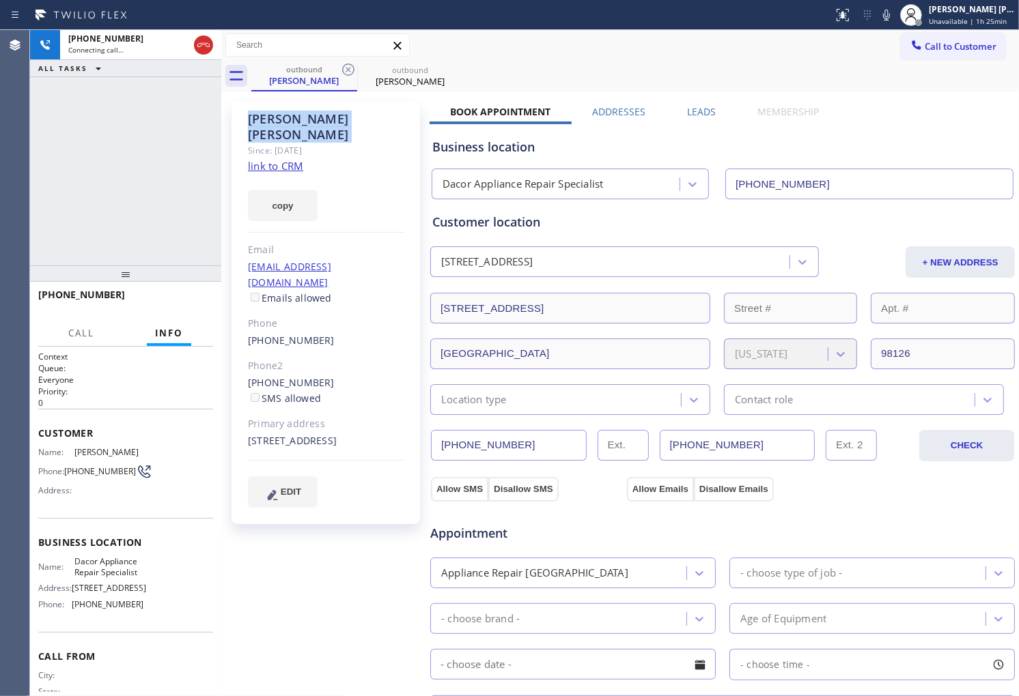
click at [299, 114] on div "[PERSON_NAME]" at bounding box center [326, 126] width 156 height 31
copy div "[PERSON_NAME]"
drag, startPoint x: 69, startPoint y: 182, endPoint x: 66, endPoint y: 194, distance: 12.8
click at [69, 182] on div "[PHONE_NUMBER] Connecting call… ALL TASKS ALL TASKS ACTIVE TASKS TASKS IN WRAP …" at bounding box center [125, 148] width 191 height 236
drag, startPoint x: 1, startPoint y: 236, endPoint x: 3, endPoint y: 244, distance: 8.6
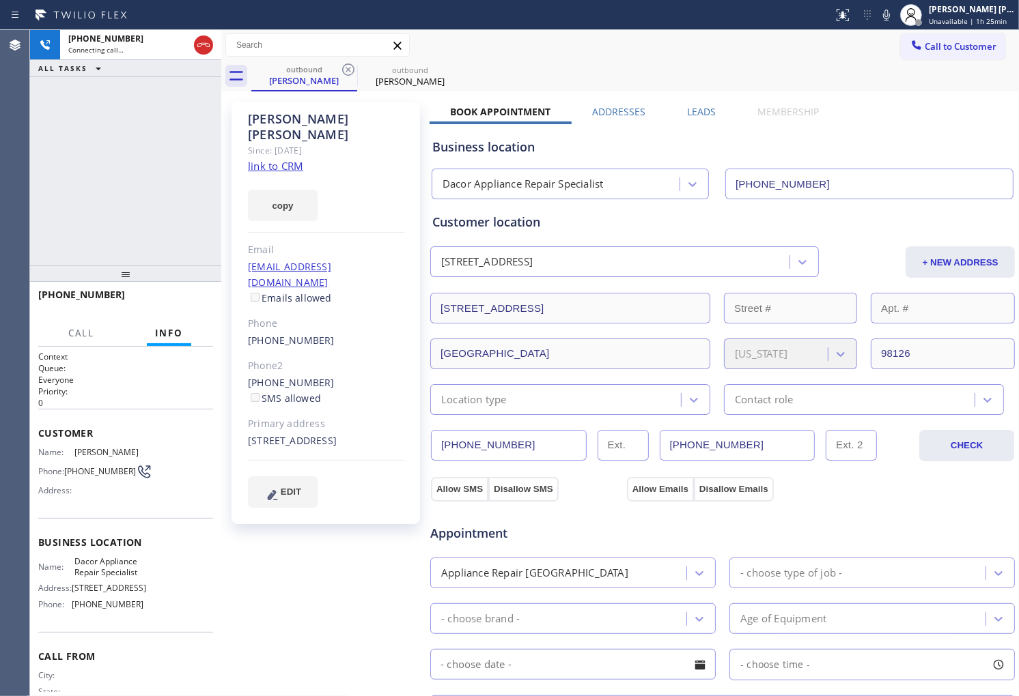
click at [1, 238] on div "Agent Desktop" at bounding box center [14, 363] width 29 height 666
drag, startPoint x: 0, startPoint y: 307, endPoint x: 2, endPoint y: 296, distance: 11.1
click at [0, 307] on div "Agent Desktop" at bounding box center [14, 363] width 29 height 666
click at [27, 124] on div "Agent Desktop" at bounding box center [14, 363] width 29 height 666
click at [203, 46] on icon at bounding box center [203, 45] width 16 height 16
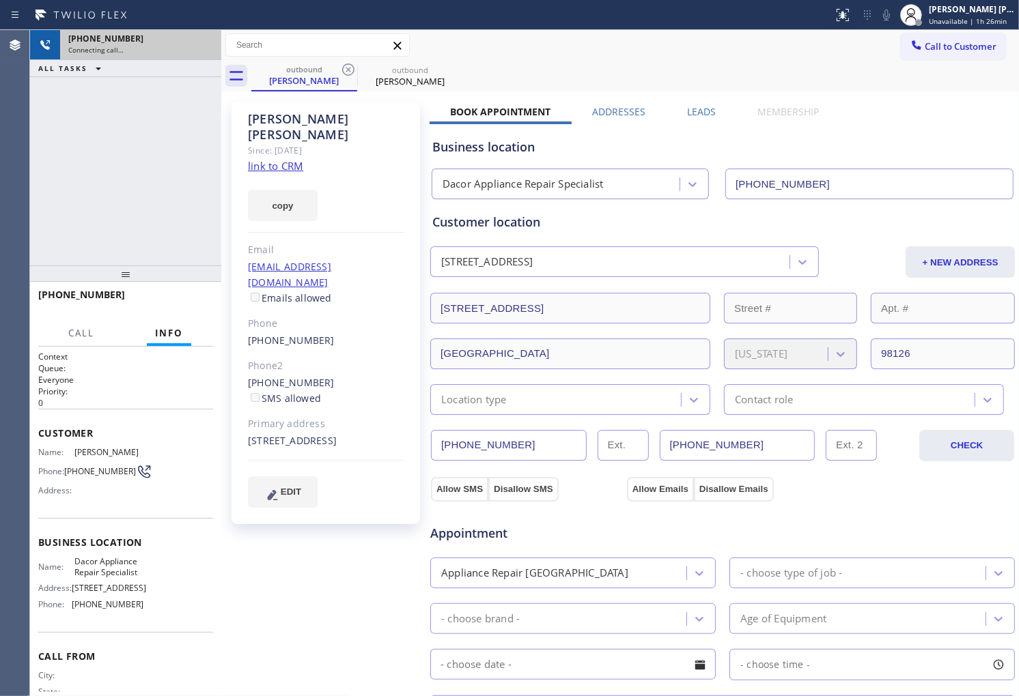
click at [700, 112] on label "Leads" at bounding box center [701, 111] width 29 height 13
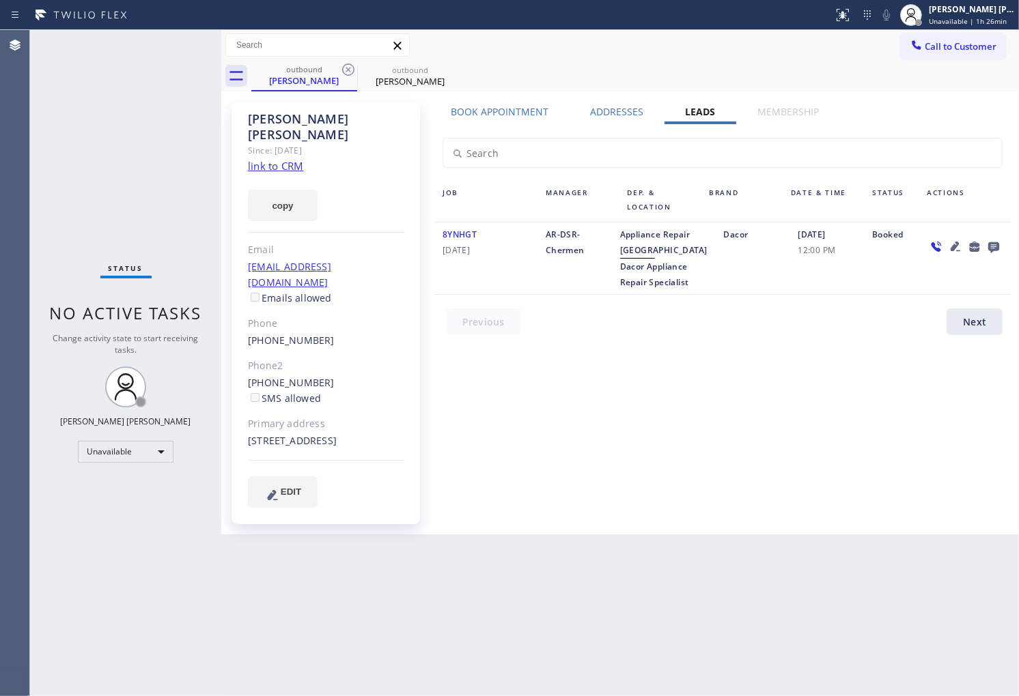
click at [991, 249] on icon at bounding box center [993, 247] width 11 height 11
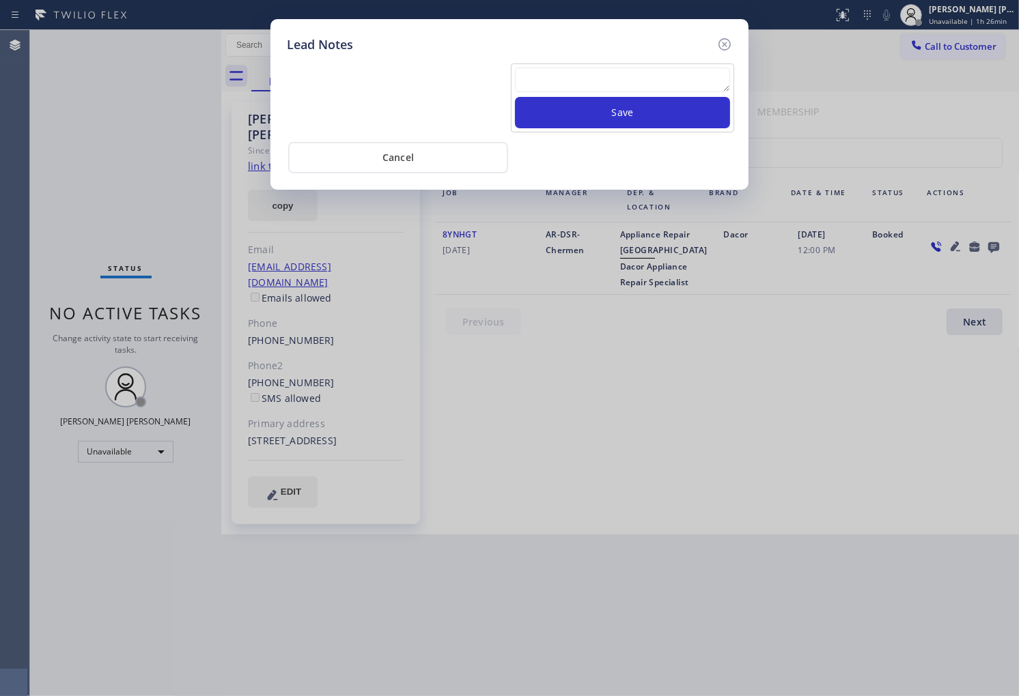
click at [692, 82] on textarea at bounding box center [622, 80] width 215 height 25
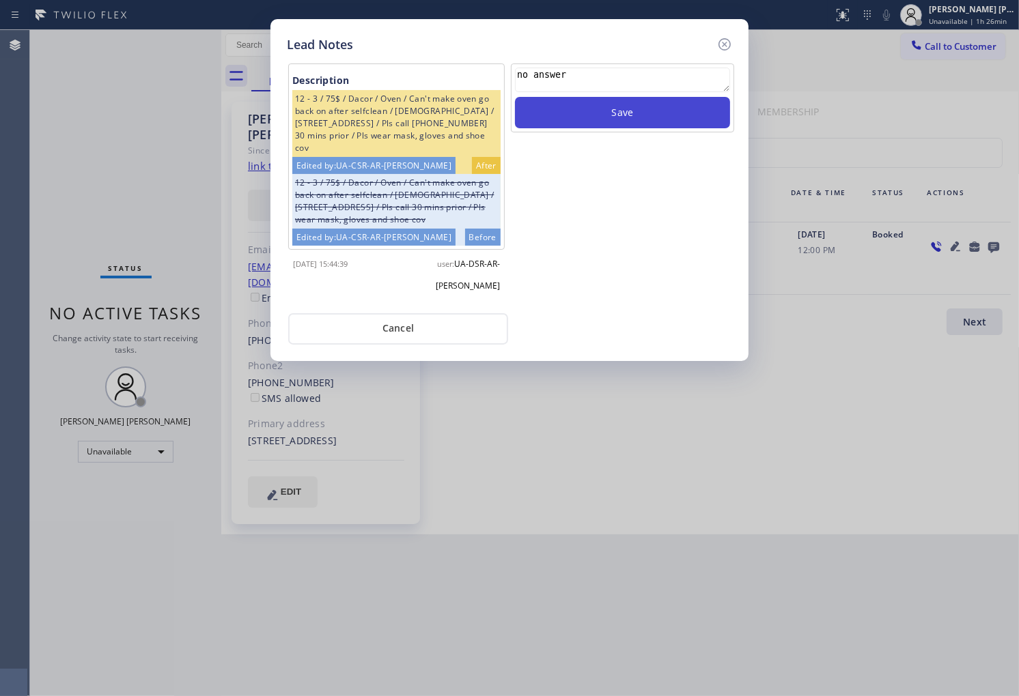
type textarea "no answer"
click at [694, 115] on button "Save" at bounding box center [622, 112] width 215 height 31
click at [728, 41] on icon at bounding box center [724, 44] width 16 height 16
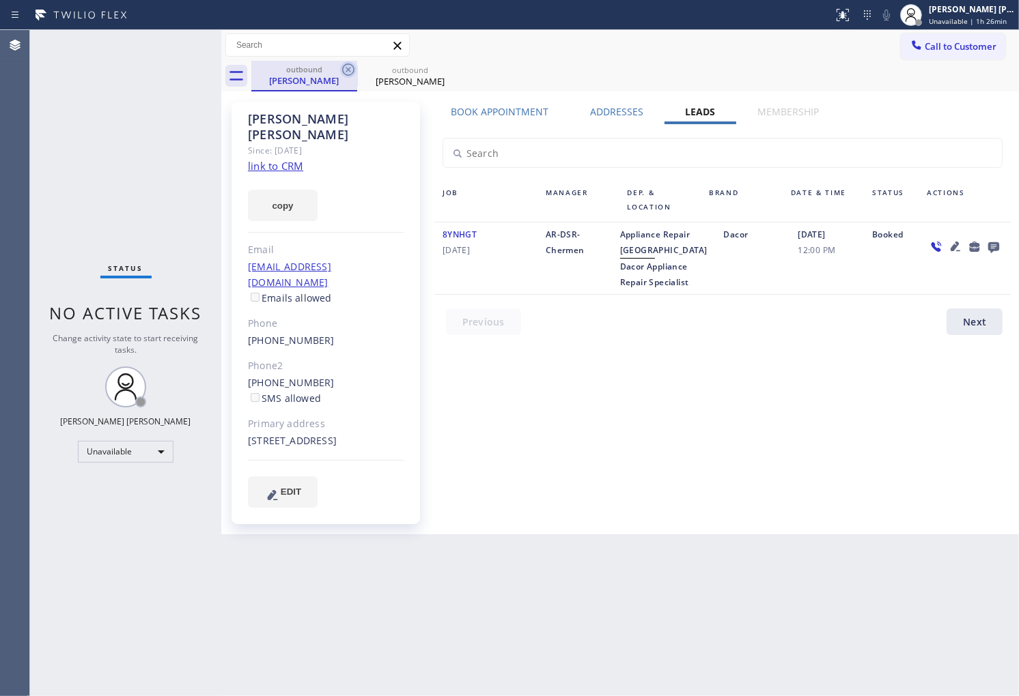
click at [341, 71] on icon at bounding box center [348, 69] width 16 height 16
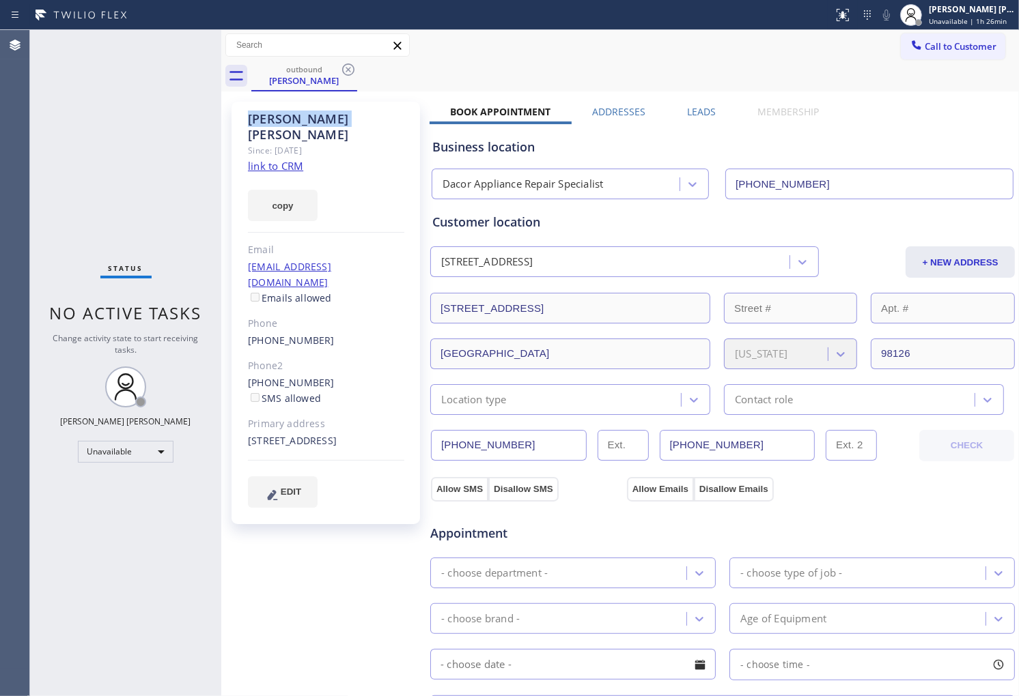
click at [341, 71] on icon at bounding box center [348, 69] width 16 height 16
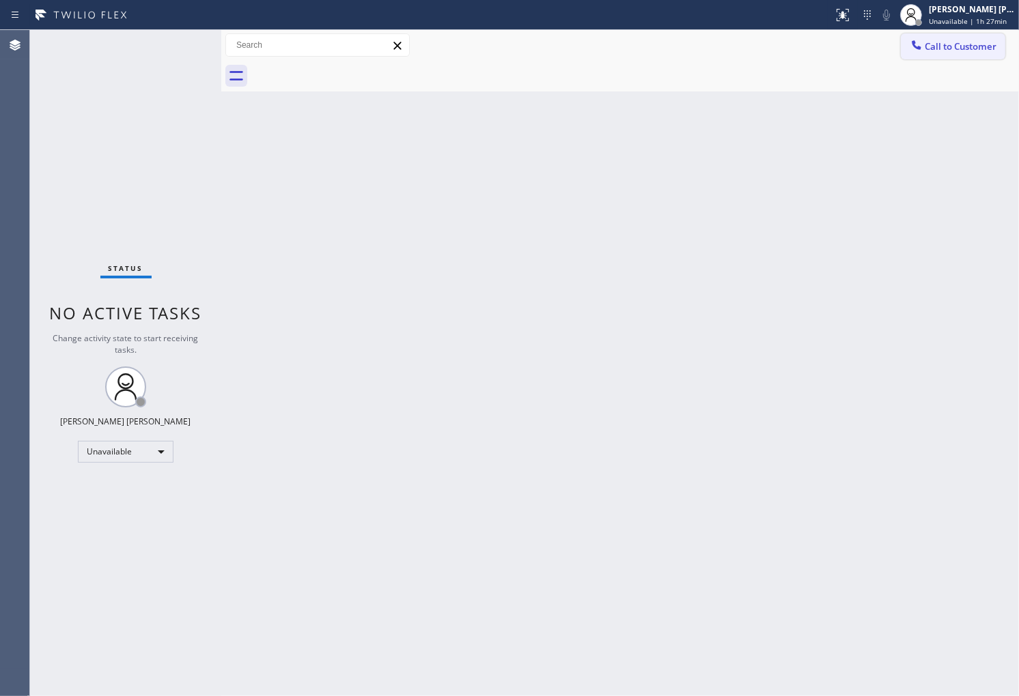
click at [920, 42] on icon at bounding box center [917, 45] width 14 height 14
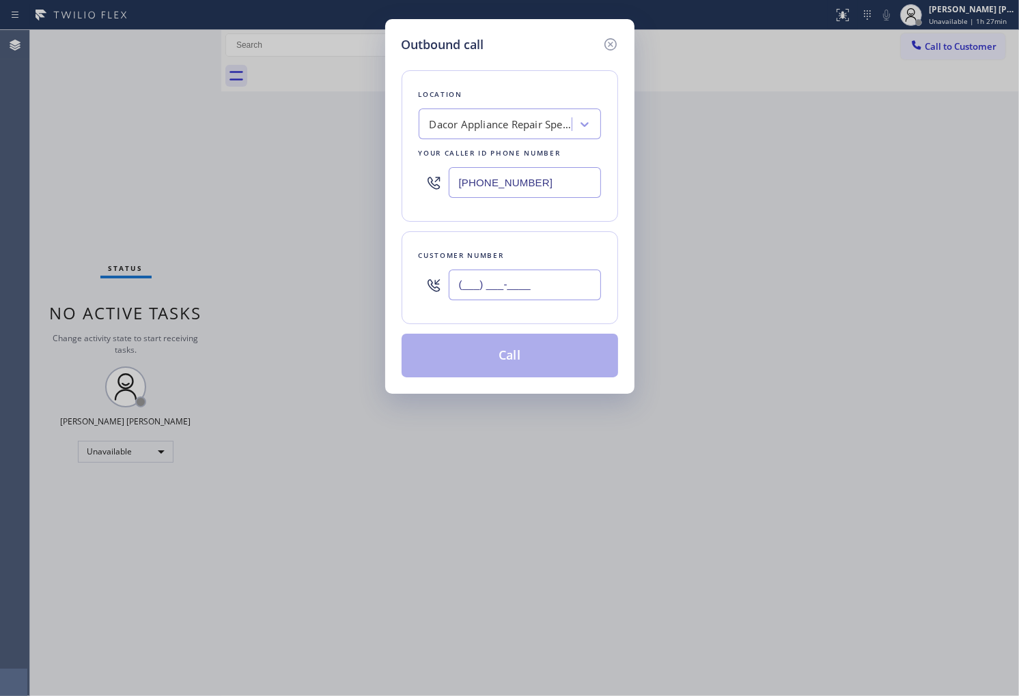
click at [576, 282] on input "(___) ___-____" at bounding box center [525, 285] width 152 height 31
paste input "480) 784-7266"
type input "[PHONE_NUMBER]"
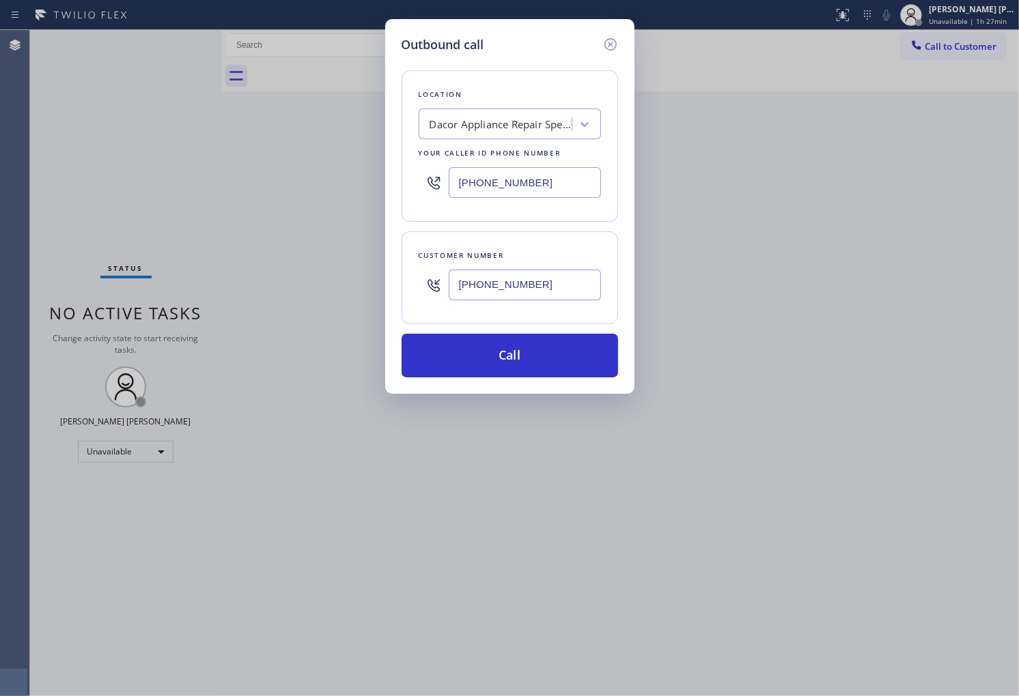
click at [509, 181] on input "[PHONE_NUMBER]" at bounding box center [525, 182] width 152 height 31
paste input "480) 680-9059"
type input "[PHONE_NUMBER]"
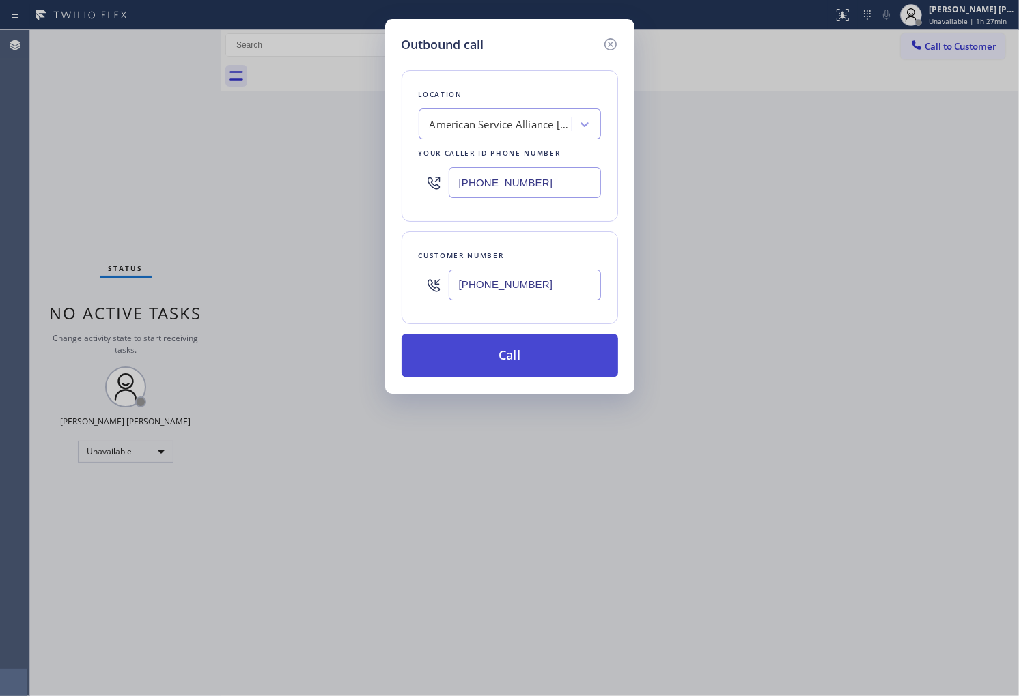
click at [548, 346] on button "Call" at bounding box center [509, 356] width 216 height 44
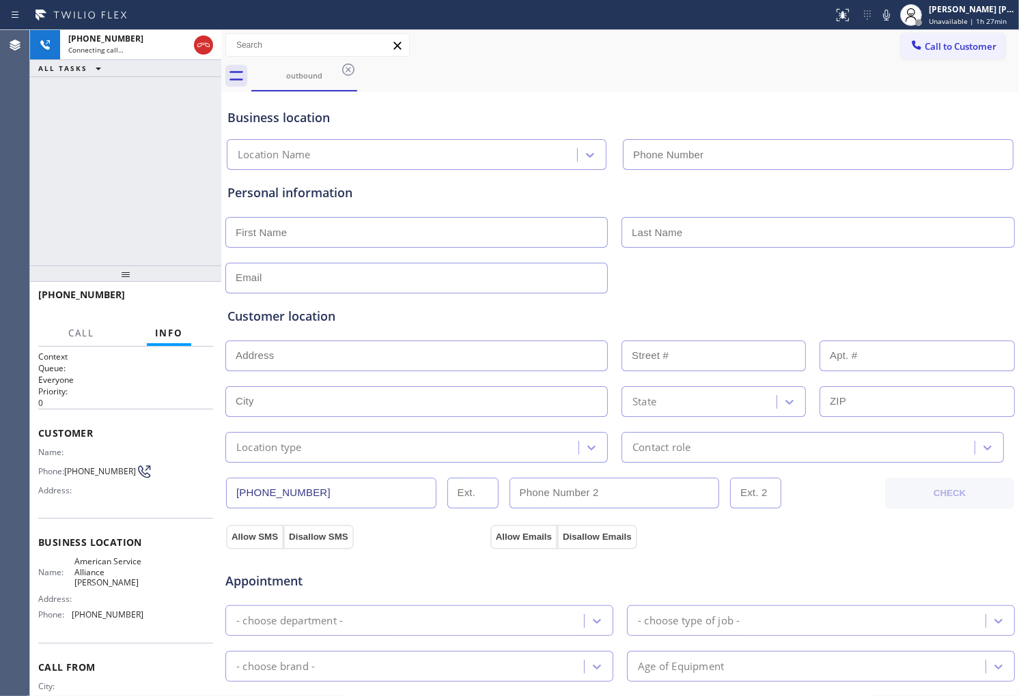
type input "[PHONE_NUMBER]"
click at [35, 154] on div "[PHONE_NUMBER] Connecting call… ALL TASKS ALL TASKS ACTIVE TASKS TASKS IN WRAP …" at bounding box center [125, 148] width 191 height 236
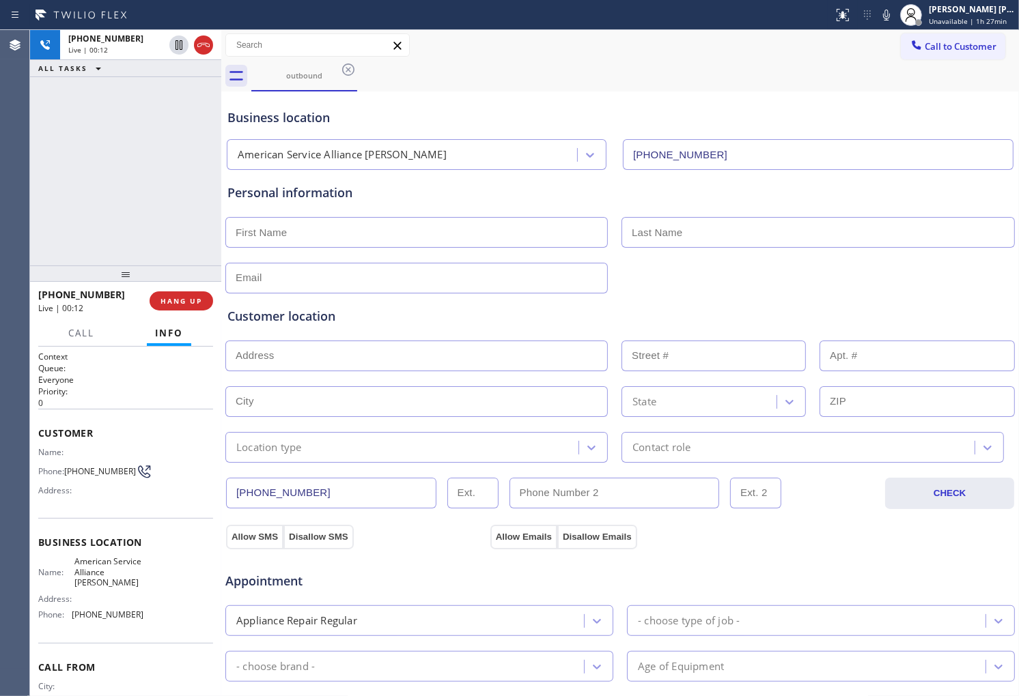
click at [263, 119] on div "Business location" at bounding box center [619, 118] width 785 height 18
click at [262, 119] on div "Business location" at bounding box center [619, 118] width 785 height 18
click at [303, 118] on div "Business location" at bounding box center [619, 118] width 785 height 18
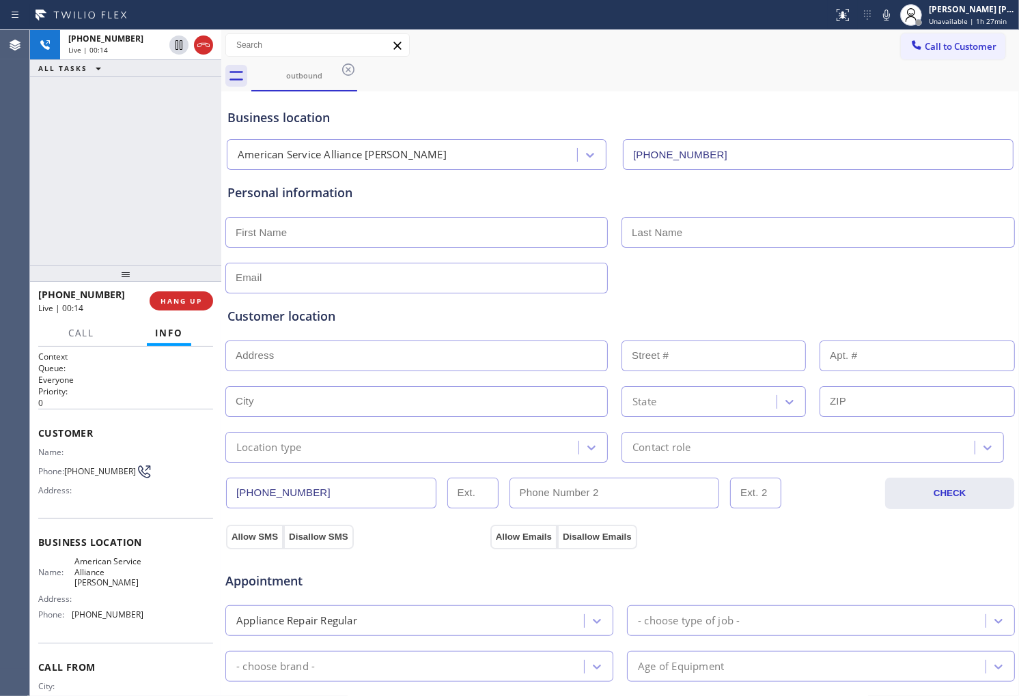
click at [72, 297] on span "[PHONE_NUMBER]" at bounding box center [81, 294] width 87 height 13
click at [72, 296] on span "[PHONE_NUMBER]" at bounding box center [81, 294] width 87 height 13
copy span "[PHONE_NUMBER]"
click at [203, 44] on icon at bounding box center [203, 45] width 12 height 4
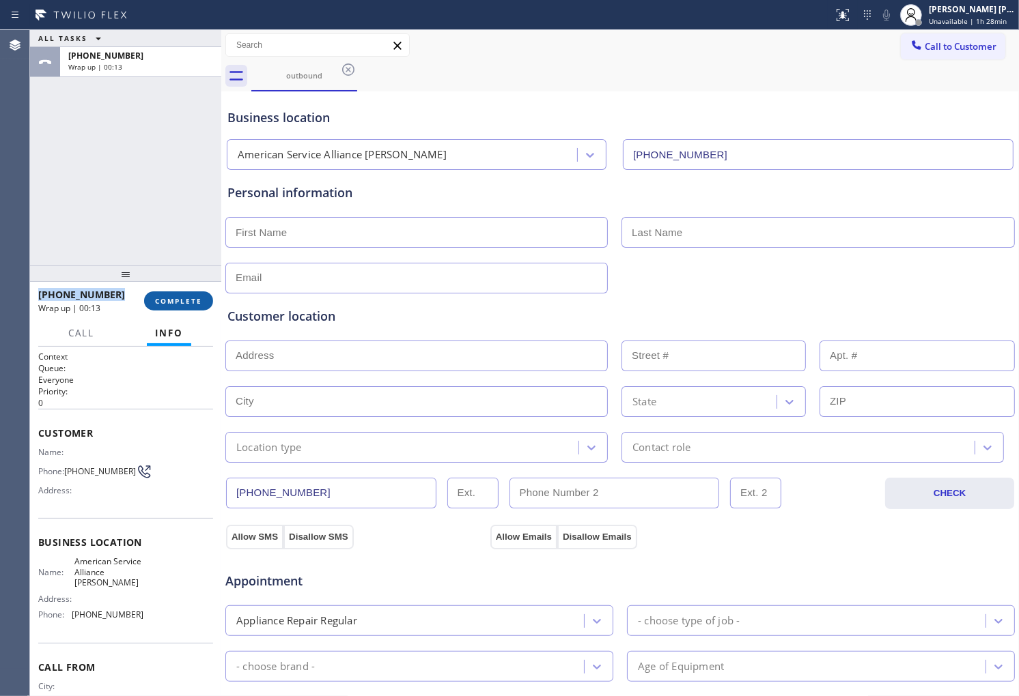
click at [176, 300] on span "COMPLETE" at bounding box center [178, 301] width 47 height 10
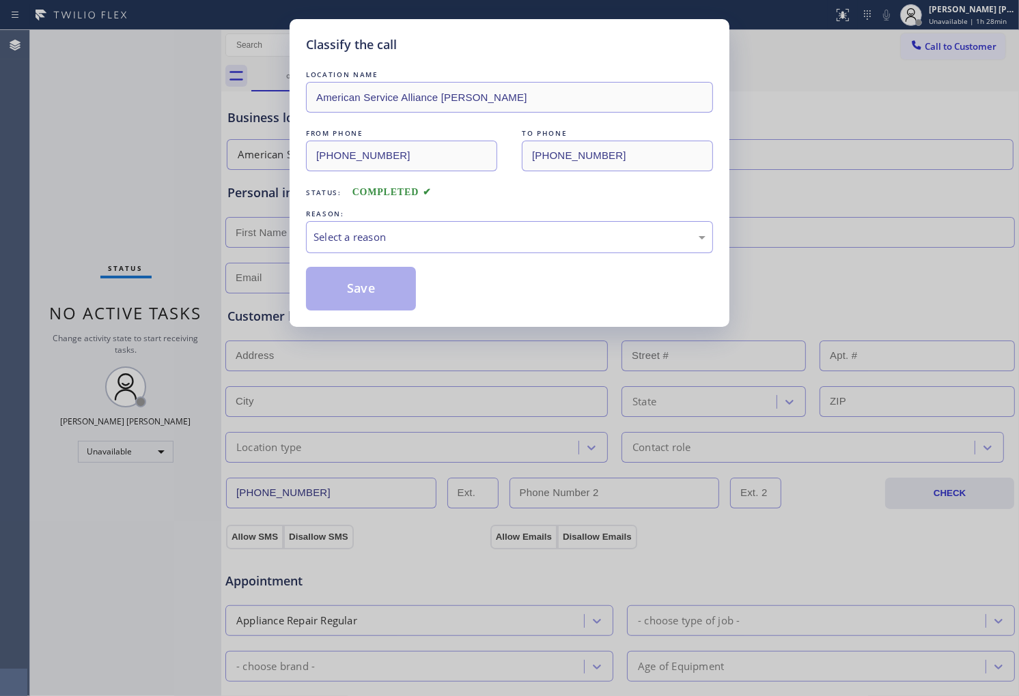
click at [363, 240] on div "Select a reason" at bounding box center [509, 237] width 392 height 16
click at [352, 296] on button "Save" at bounding box center [361, 289] width 110 height 44
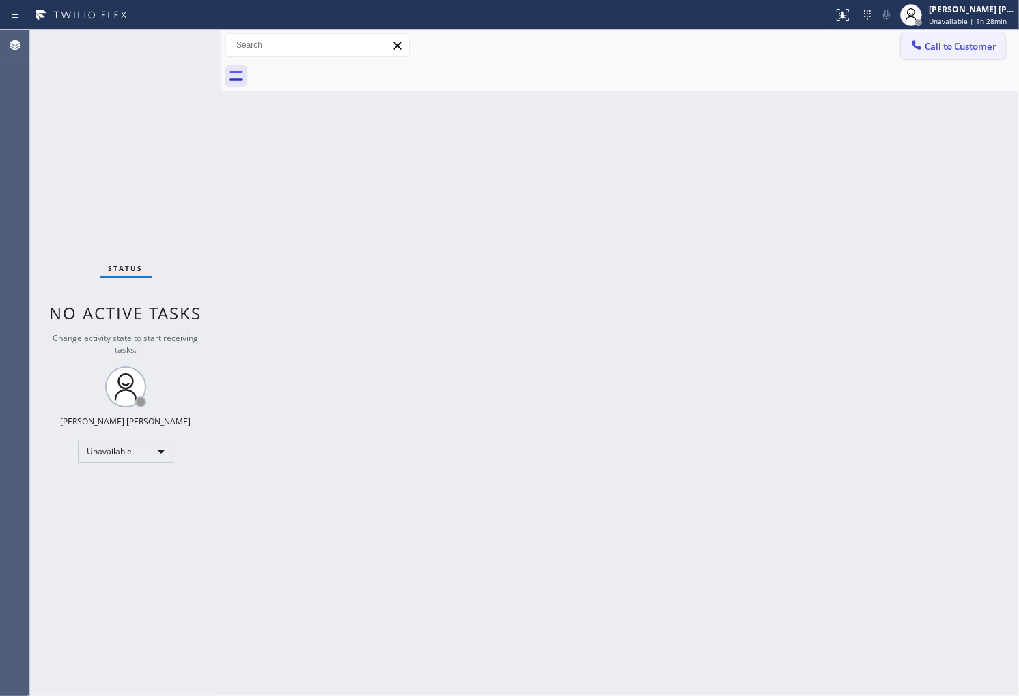
click at [971, 48] on span "Call to Customer" at bounding box center [961, 46] width 72 height 12
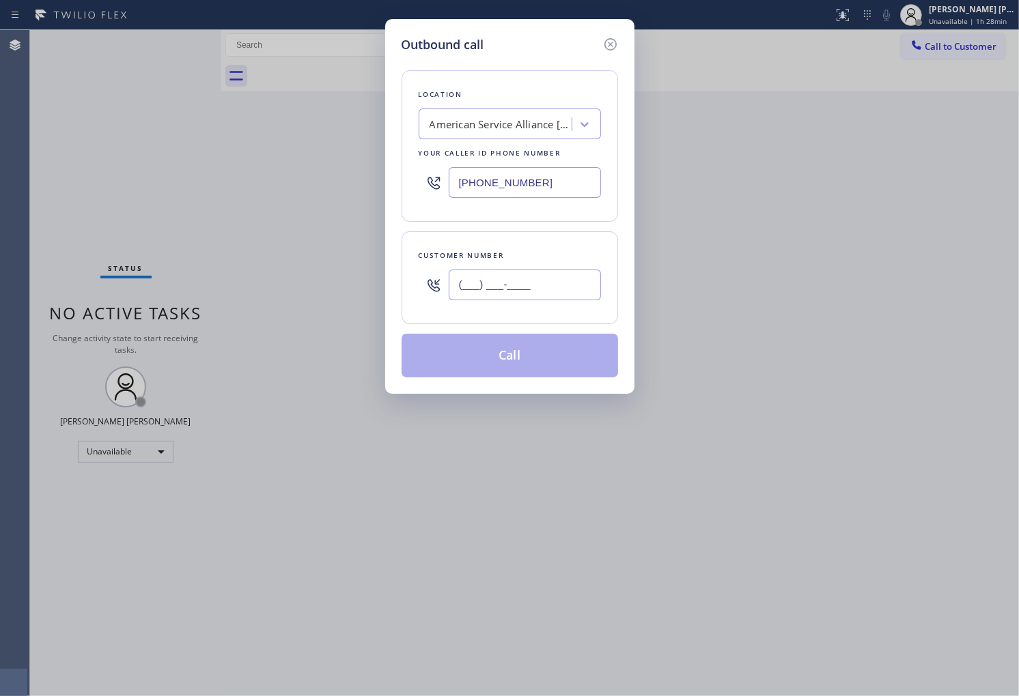
click at [538, 273] on input "(___) ___-____" at bounding box center [525, 285] width 152 height 31
paste input "480) 784-7266"
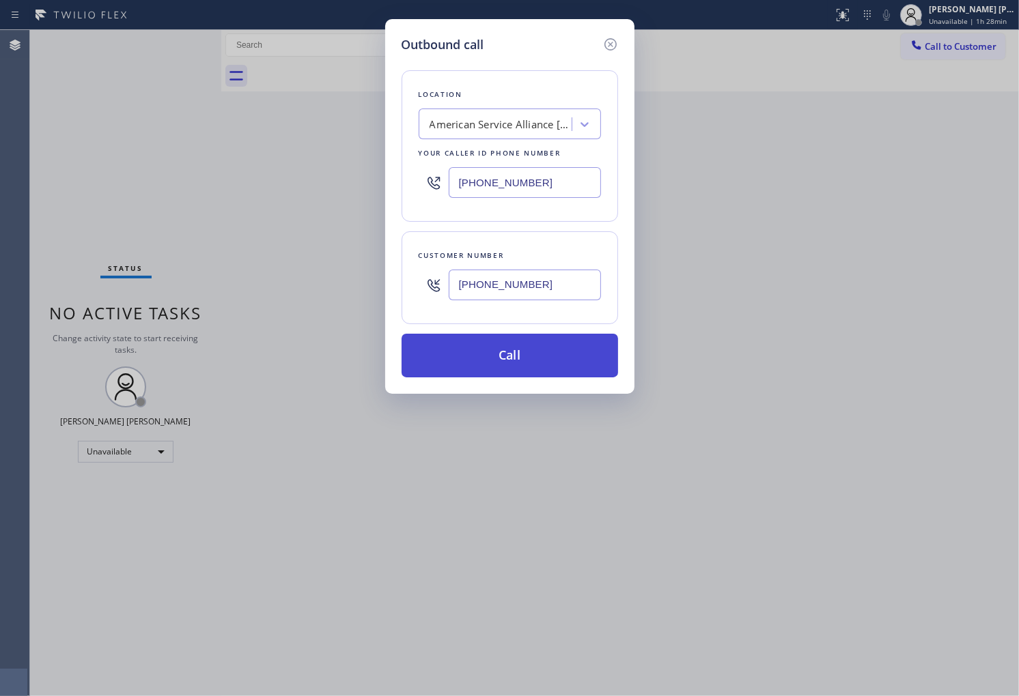
type input "[PHONE_NUMBER]"
click at [517, 363] on button "Call" at bounding box center [509, 356] width 216 height 44
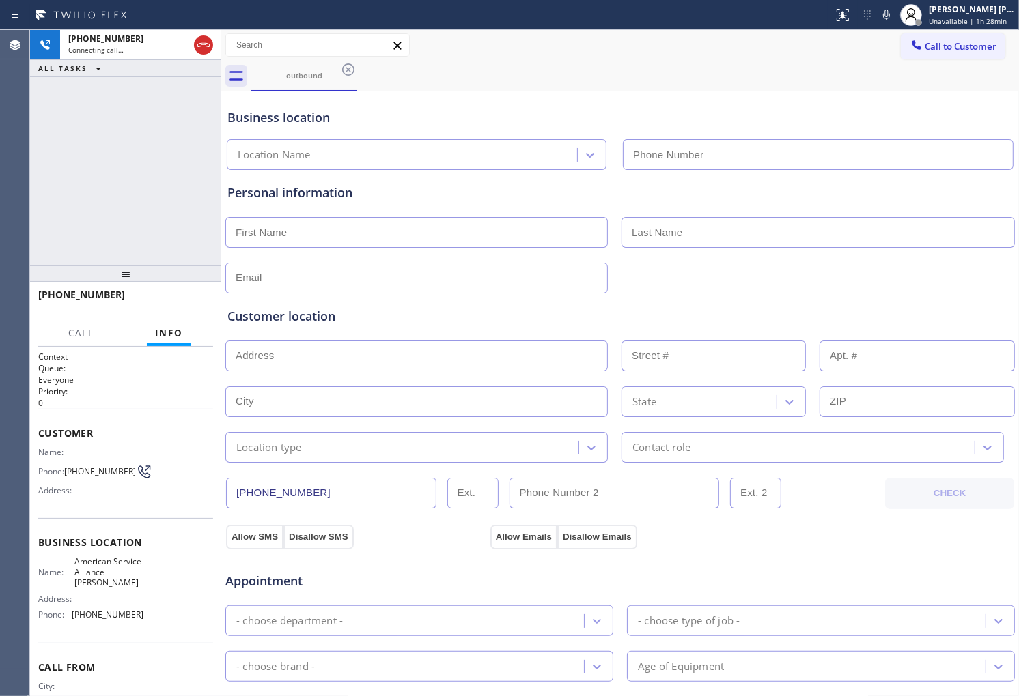
type input "[PHONE_NUMBER]"
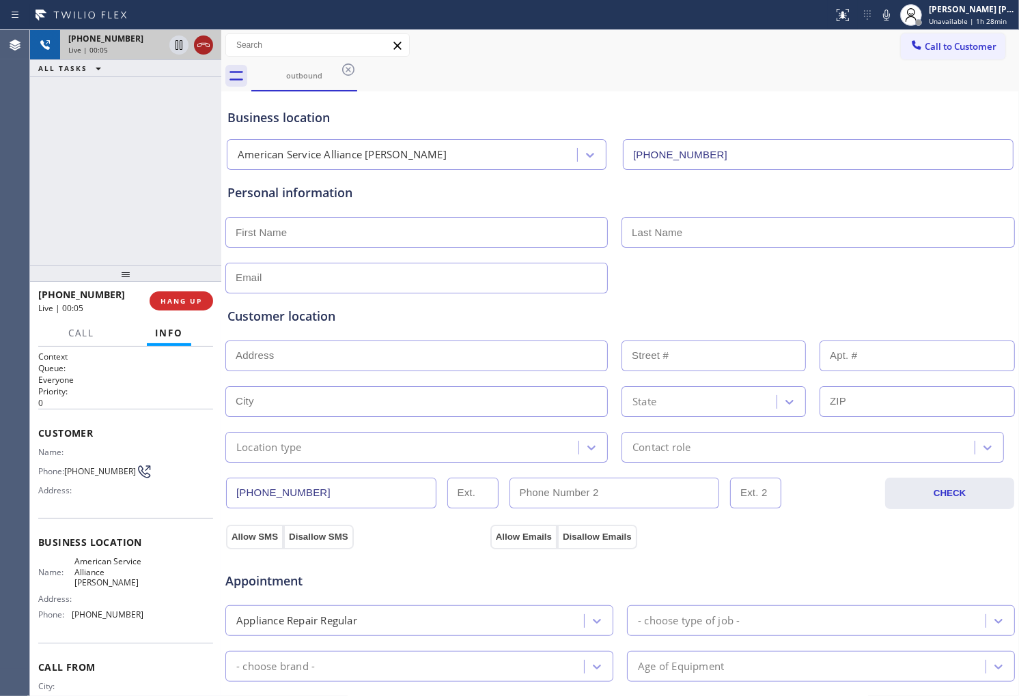
click at [203, 41] on icon at bounding box center [203, 45] width 16 height 16
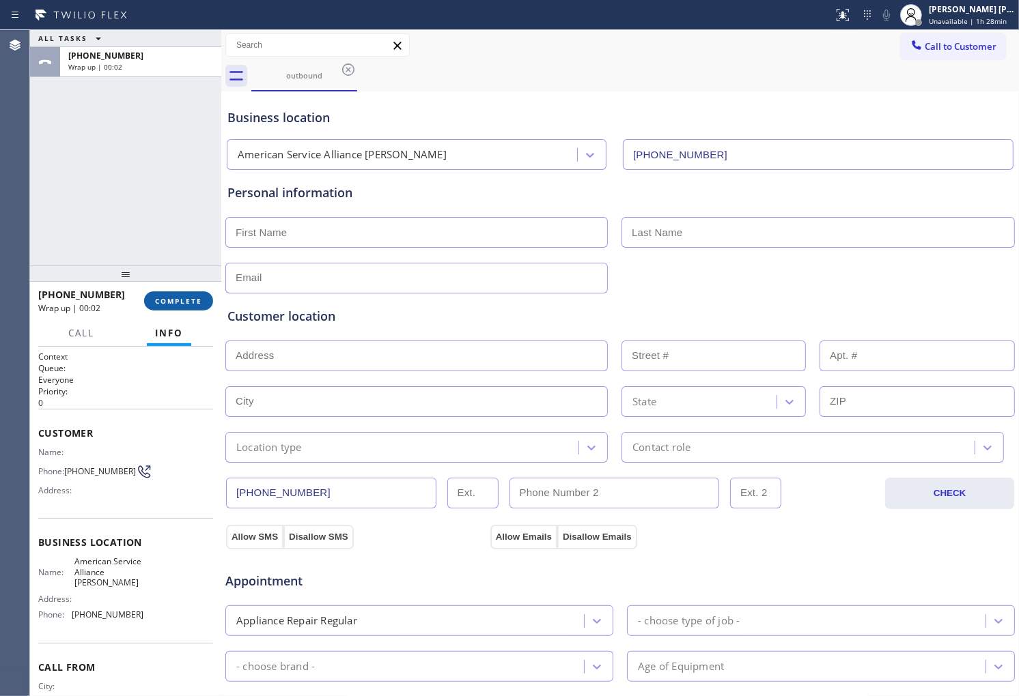
click at [192, 299] on span "COMPLETE" at bounding box center [178, 301] width 47 height 10
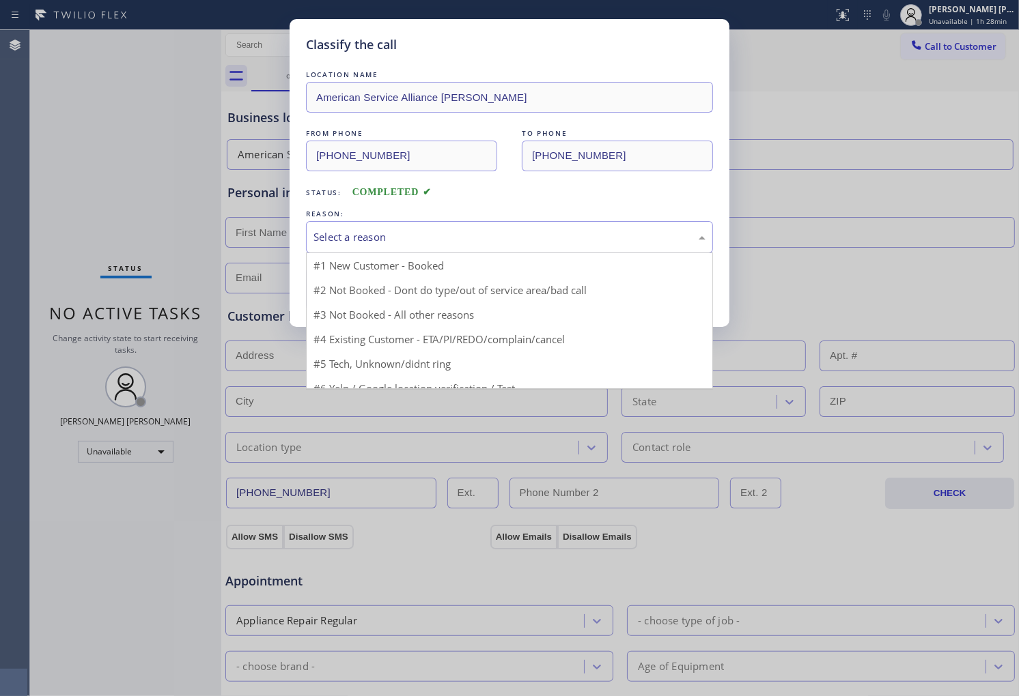
click at [410, 240] on div "Select a reason" at bounding box center [509, 237] width 392 height 16
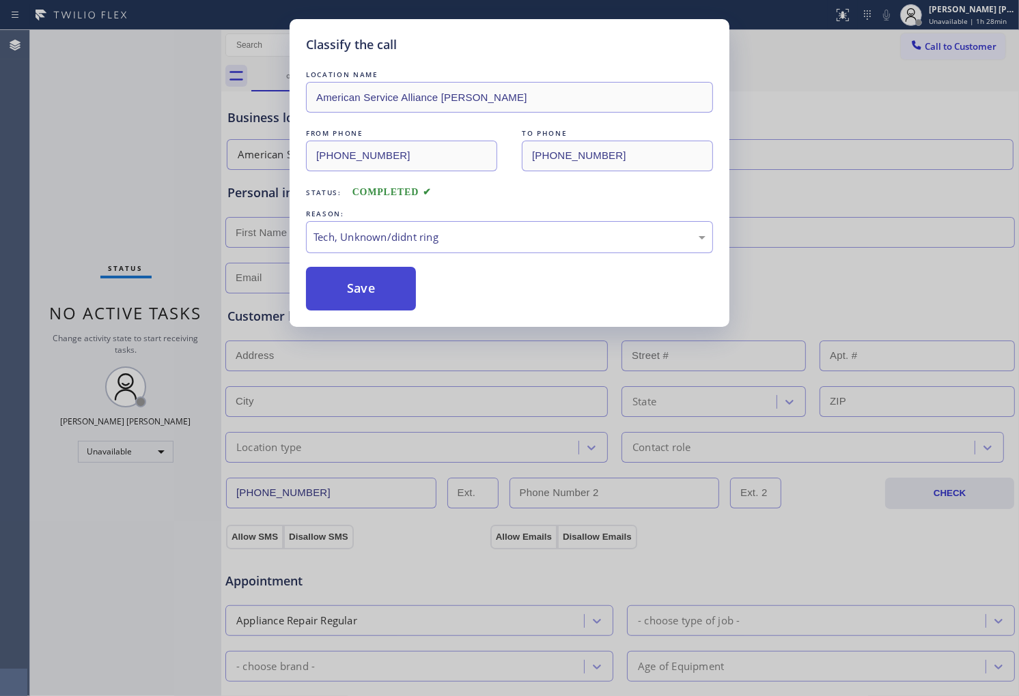
click at [358, 310] on button "Save" at bounding box center [361, 289] width 110 height 44
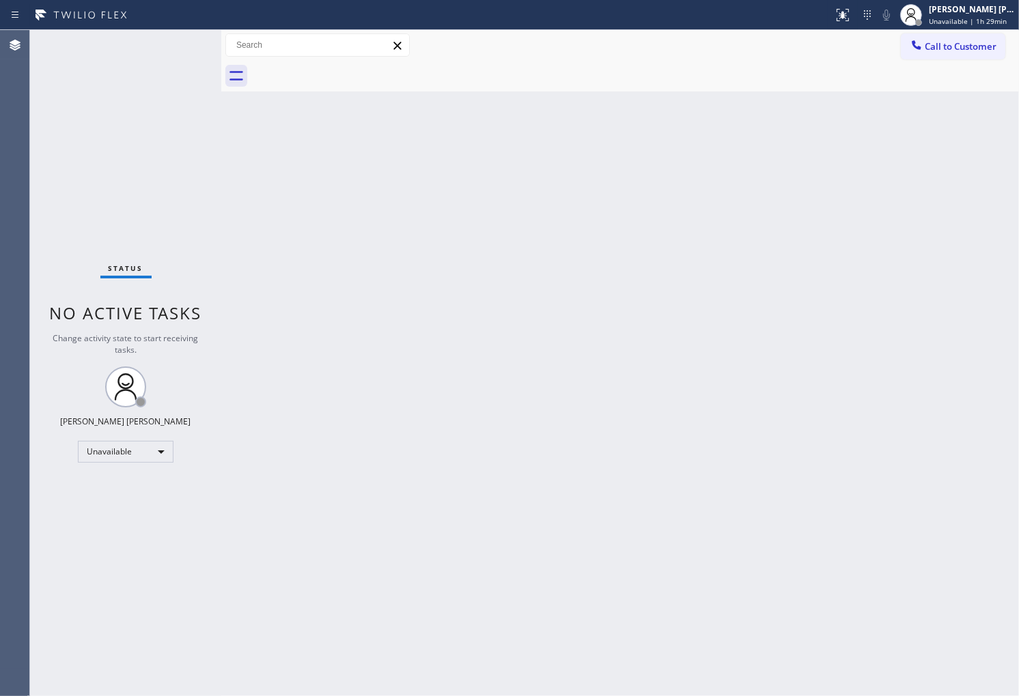
click at [0, 73] on div "Agent Desktop" at bounding box center [14, 363] width 29 height 666
click at [914, 59] on button "Call to Customer" at bounding box center [953, 46] width 104 height 26
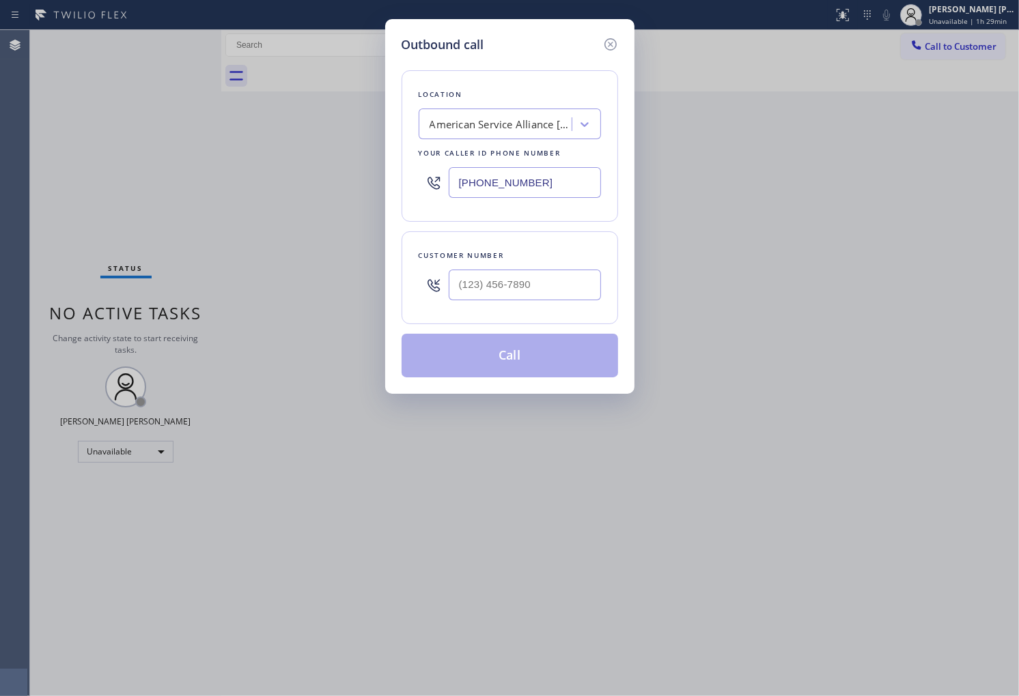
click at [460, 186] on input "[PHONE_NUMBER]" at bounding box center [525, 182] width 152 height 31
paste input "855) 915-221"
type input "[PHONE_NUMBER]"
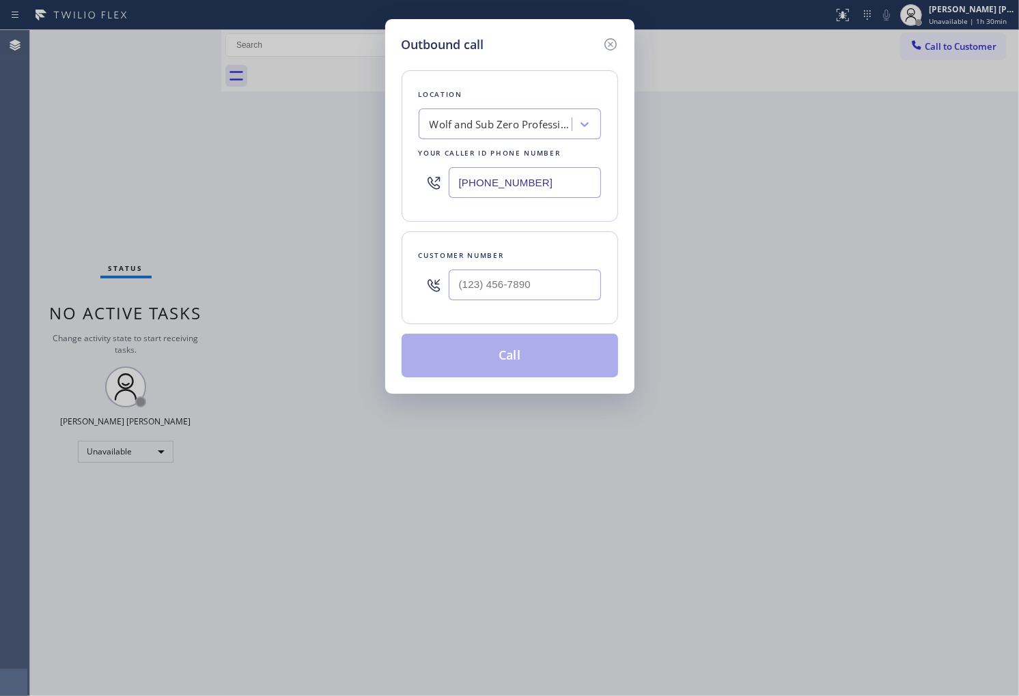
drag, startPoint x: 0, startPoint y: 584, endPoint x: 37, endPoint y: 588, distance: 37.1
click at [0, 584] on div "Outbound call Location Wolf and Sub Zero Professionals Your caller id phone num…" at bounding box center [509, 348] width 1019 height 696
click at [544, 296] on input "(___) ___-____" at bounding box center [525, 285] width 152 height 31
paste input "267) 467-3933"
type input "[PHONE_NUMBER]"
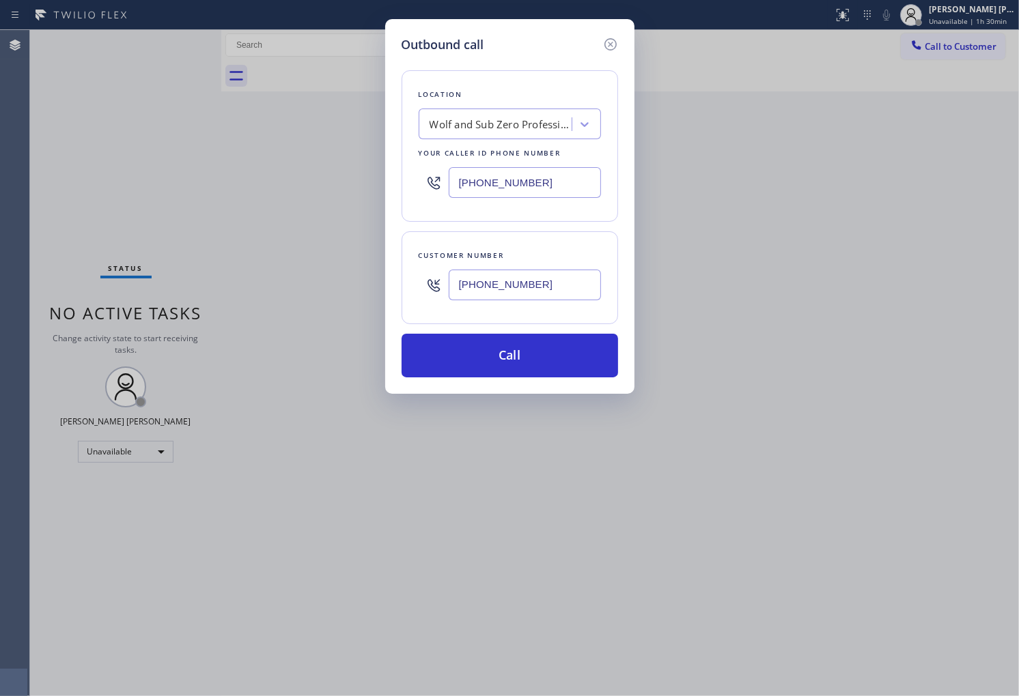
click at [8, 471] on div "Outbound call Location Wolf and Sub Zero Professionals Your caller id phone num…" at bounding box center [509, 348] width 1019 height 696
click at [537, 351] on button "Call" at bounding box center [509, 356] width 216 height 44
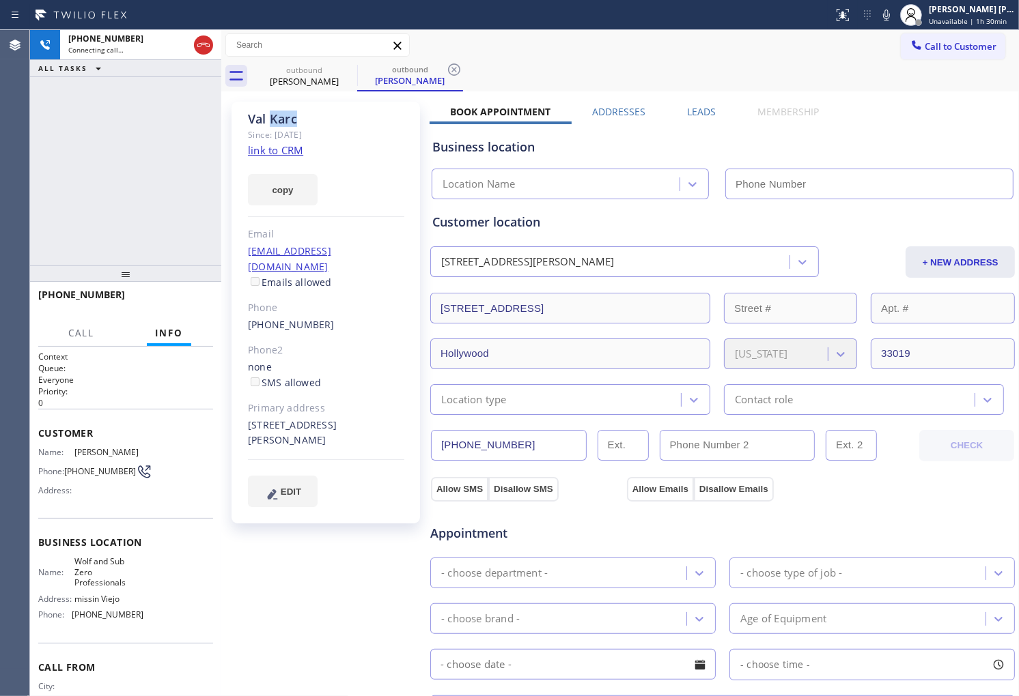
click at [280, 115] on div "[PERSON_NAME]" at bounding box center [326, 119] width 156 height 16
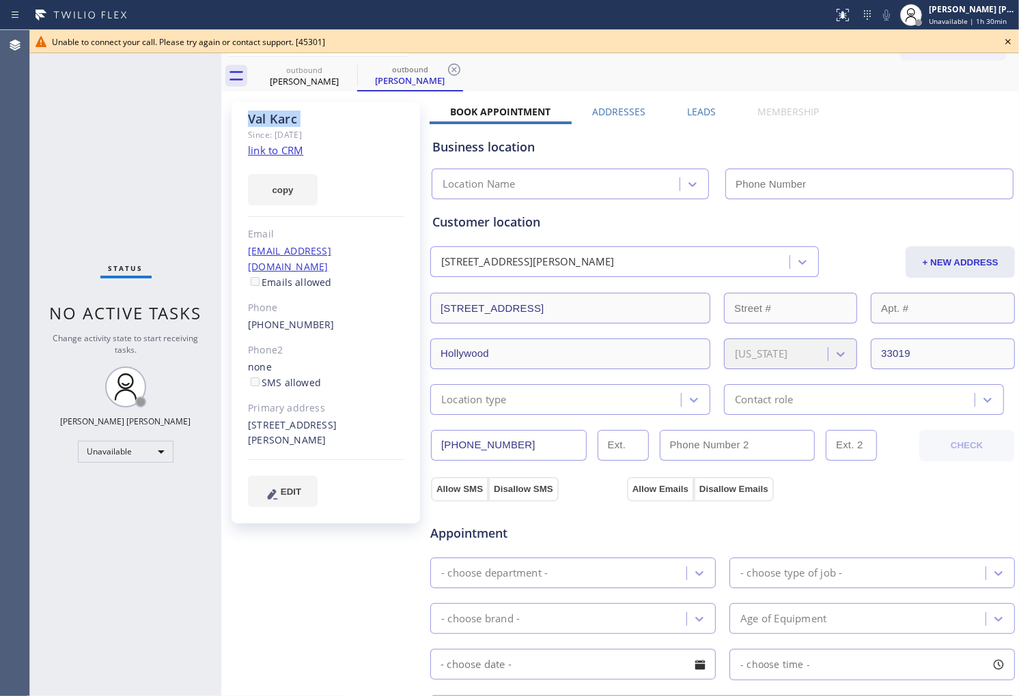
type input "[PHONE_NUMBER]"
click at [291, 318] on link "[PHONE_NUMBER]" at bounding box center [291, 324] width 87 height 13
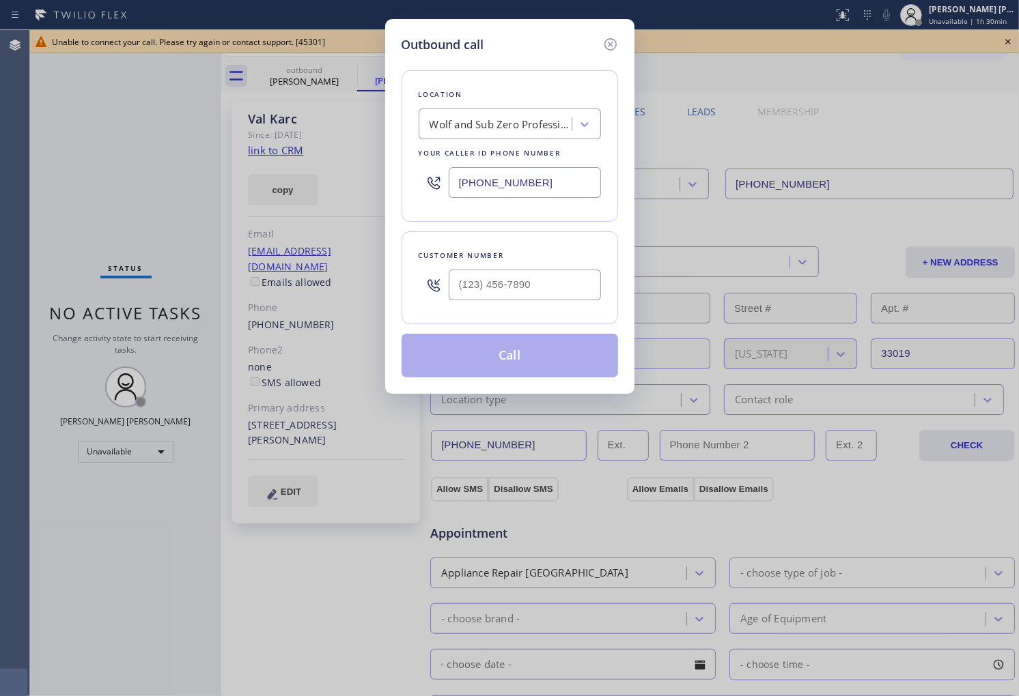
type input "[PHONE_NUMBER]"
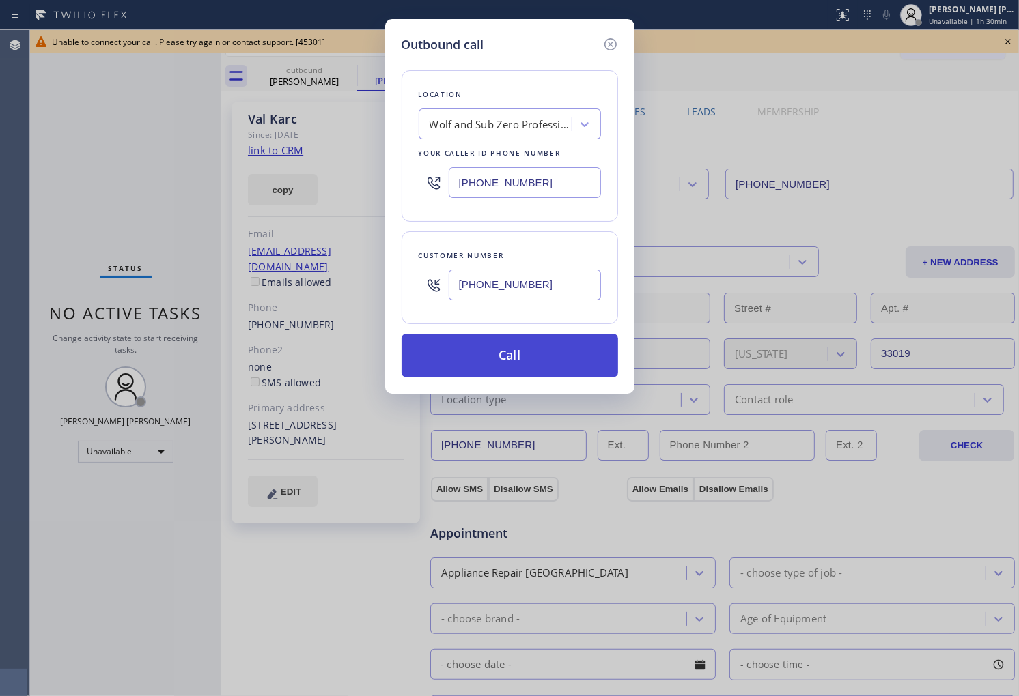
click at [585, 346] on button "Call" at bounding box center [509, 356] width 216 height 44
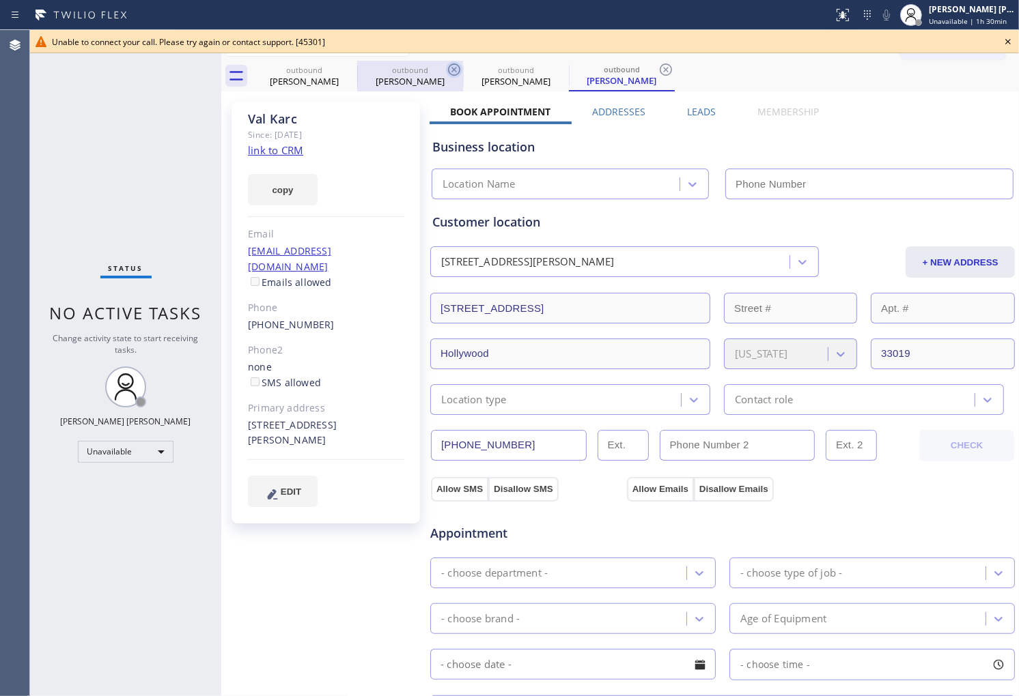
click at [0, 0] on icon at bounding box center [0, 0] width 0 height 0
click at [446, 74] on icon at bounding box center [454, 69] width 16 height 16
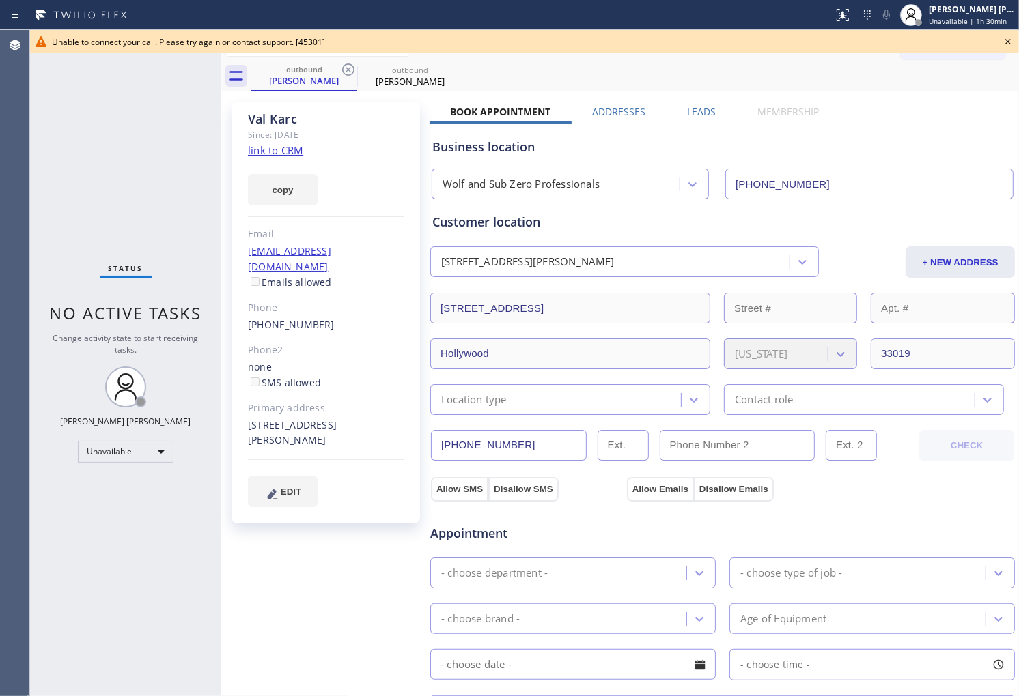
click at [346, 74] on icon at bounding box center [348, 69] width 16 height 16
type input "[PHONE_NUMBER]"
click at [346, 74] on icon at bounding box center [348, 69] width 16 height 16
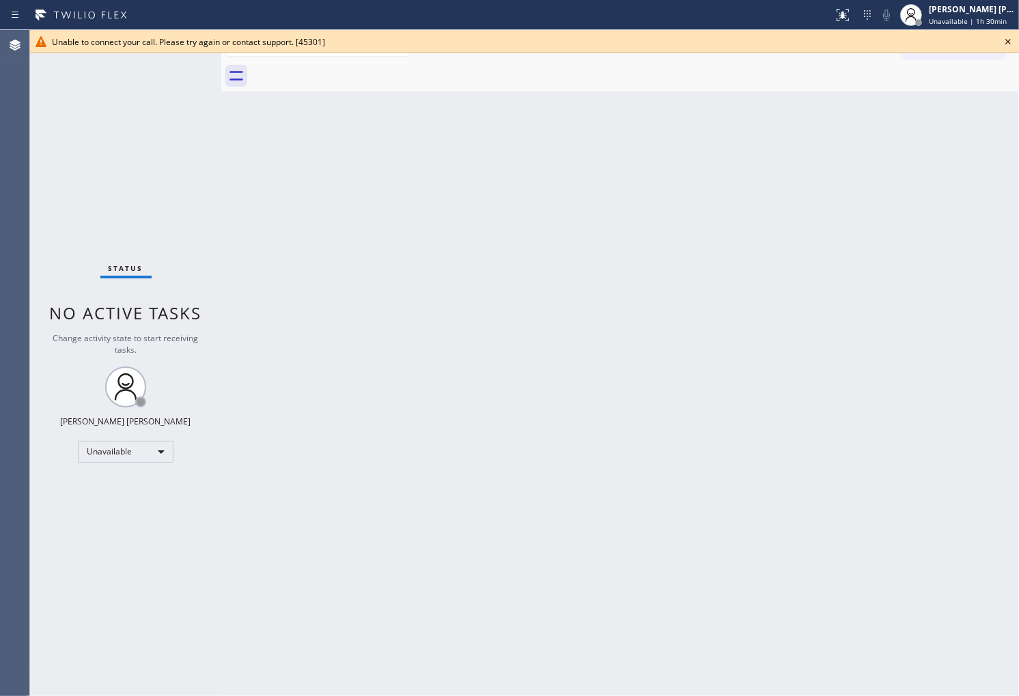
click at [1014, 46] on icon at bounding box center [1008, 41] width 16 height 16
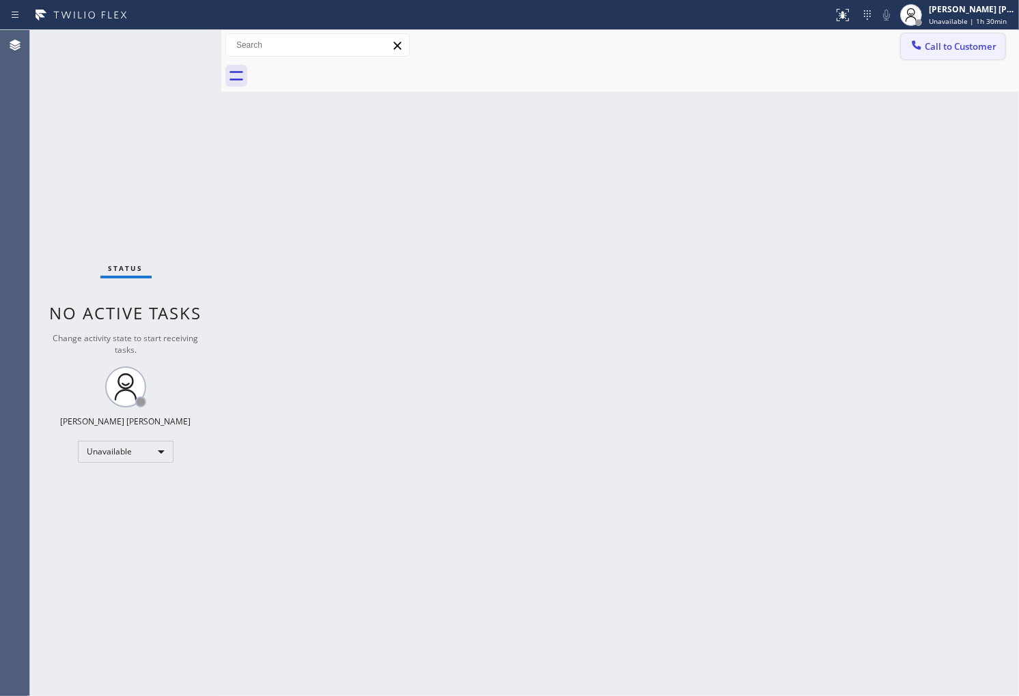
click at [951, 58] on button "Call to Customer" at bounding box center [953, 46] width 104 height 26
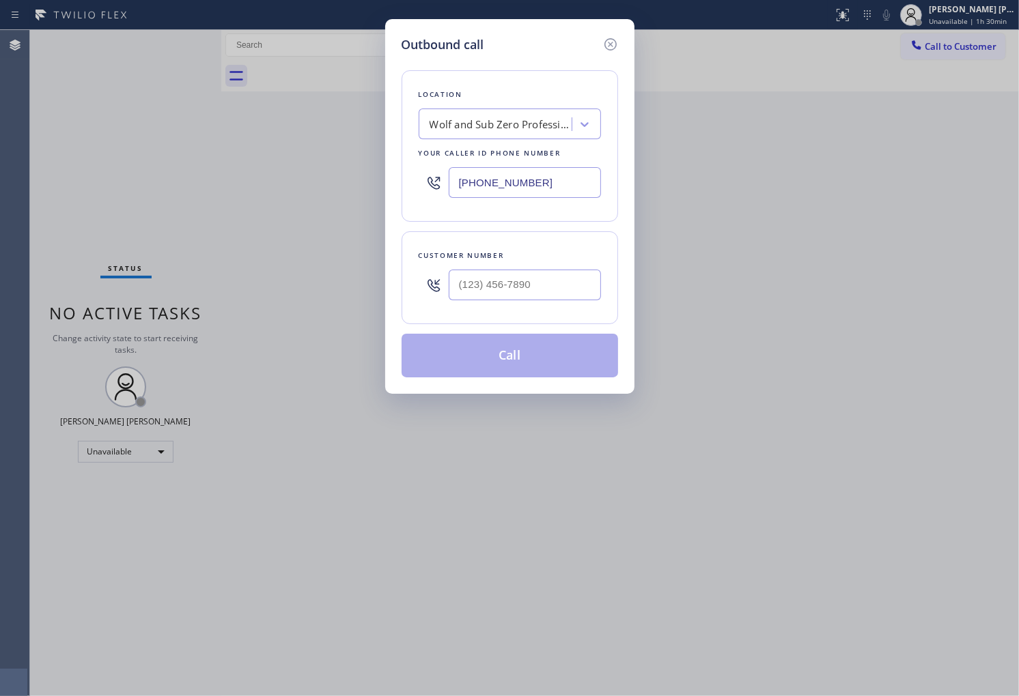
click at [530, 187] on input "[PHONE_NUMBER]" at bounding box center [525, 182] width 152 height 31
paste input "408) 692-9515"
type input "[PHONE_NUMBER]"
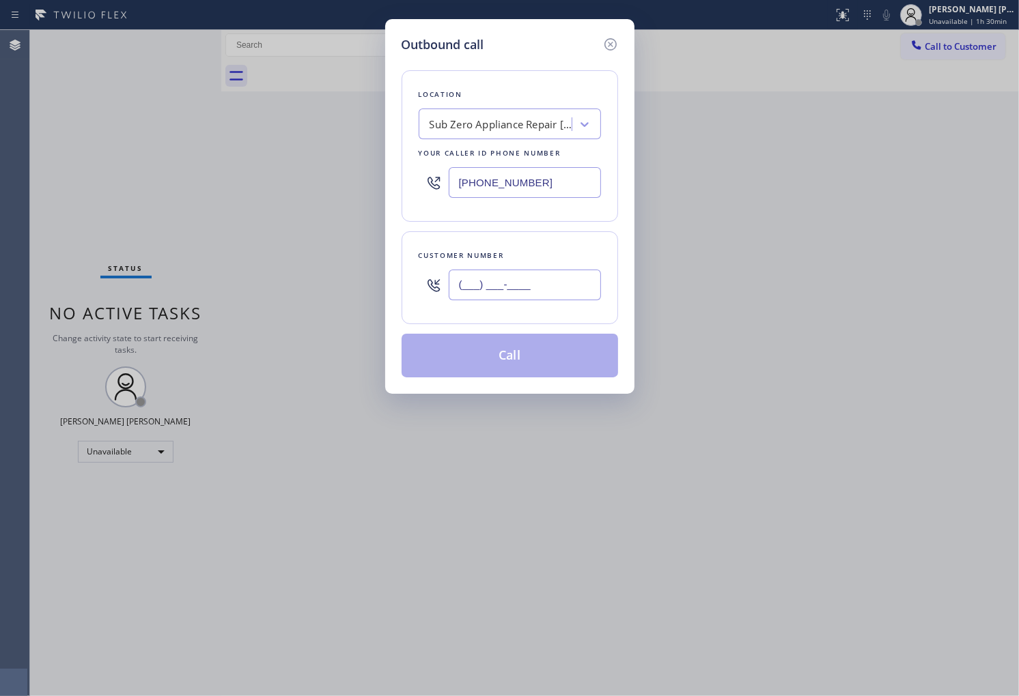
click at [562, 270] on input "(___) ___-____" at bounding box center [525, 285] width 152 height 31
paste input "831) 818-9338"
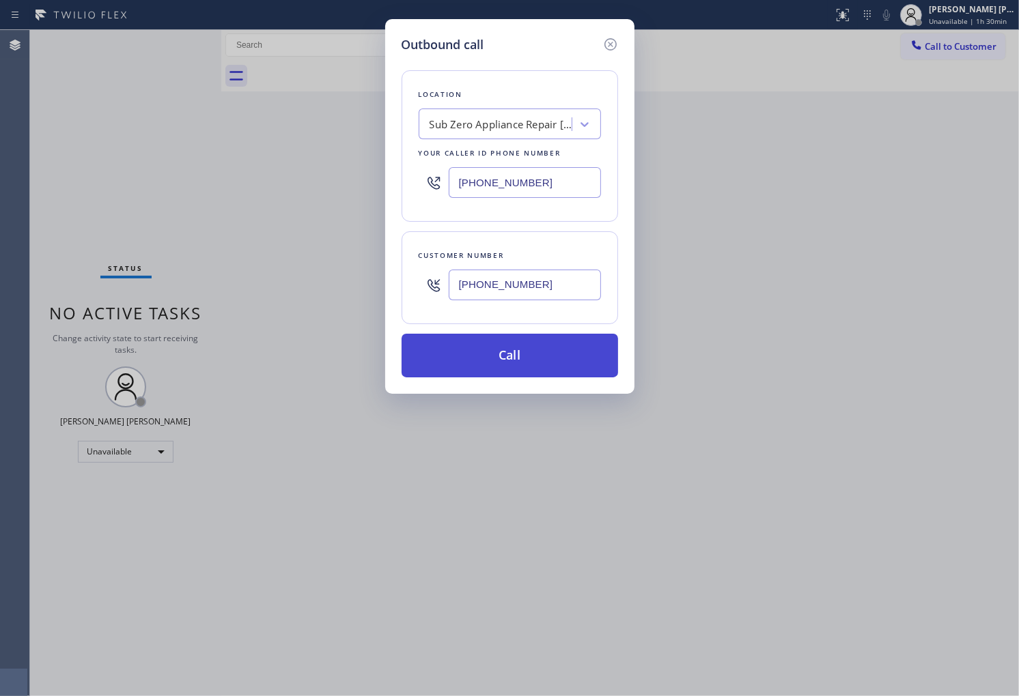
type input "[PHONE_NUMBER]"
click at [554, 362] on button "Call" at bounding box center [509, 356] width 216 height 44
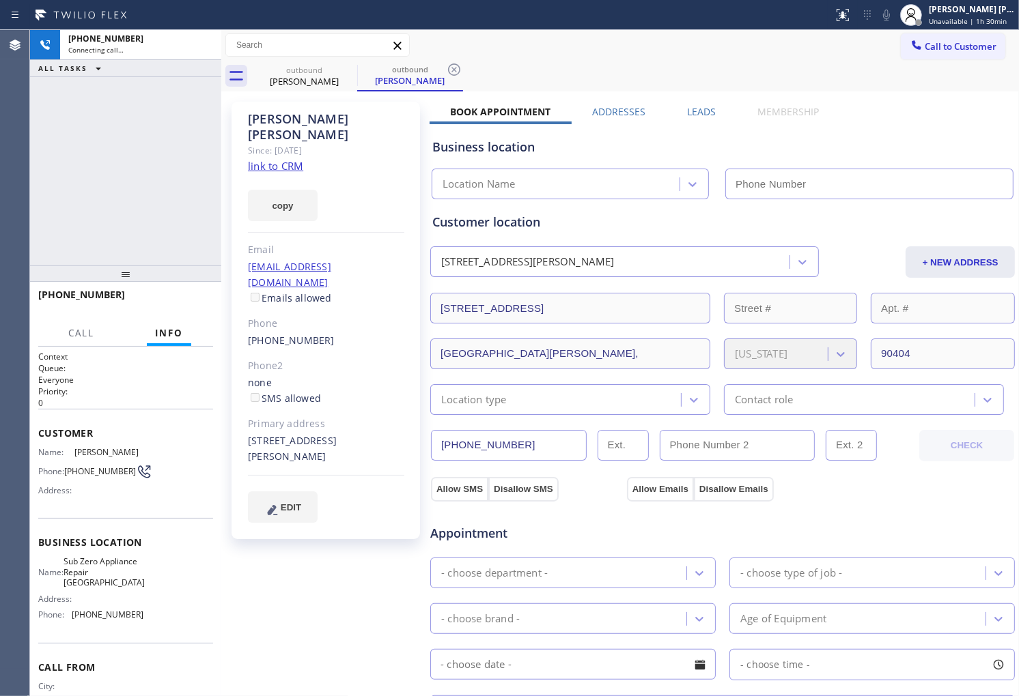
click at [285, 116] on div "[PERSON_NAME]" at bounding box center [326, 126] width 156 height 31
click at [226, 210] on div "[PERSON_NAME] Since: [DATE] link to CRM copy Email [EMAIL_ADDRESS][DOMAIN_NAME]…" at bounding box center [327, 551] width 205 height 912
type input "[PHONE_NUMBER]"
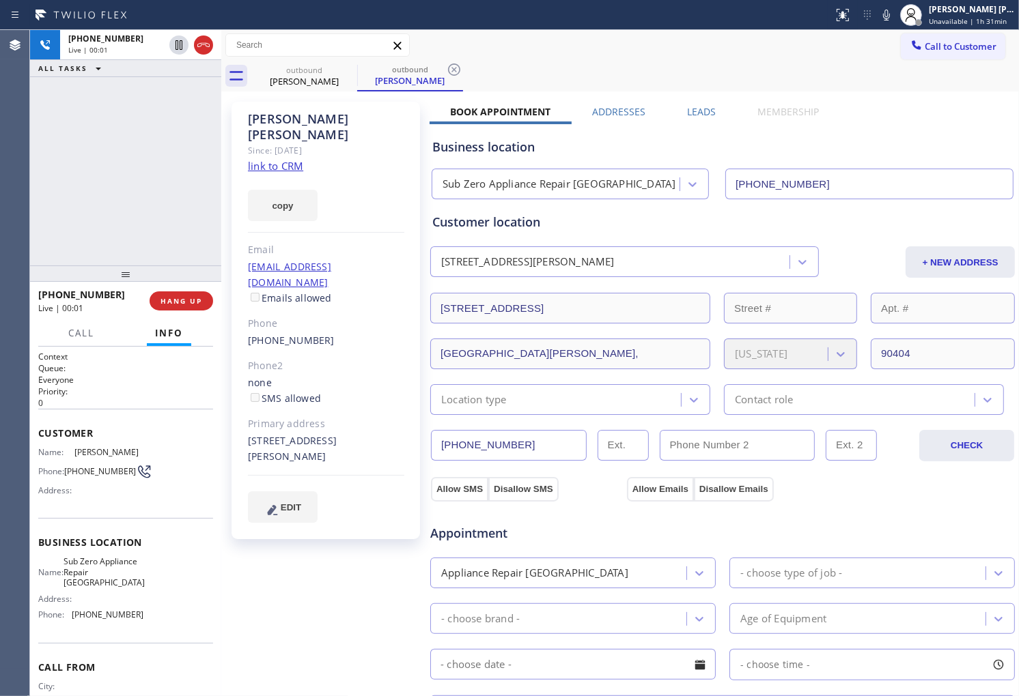
click at [89, 253] on div "[PHONE_NUMBER] Live | 00:01 ALL TASKS ALL TASKS ACTIVE TASKS TASKS IN WRAP UP" at bounding box center [125, 148] width 191 height 236
click at [198, 42] on icon at bounding box center [203, 45] width 16 height 16
click at [707, 104] on div "[PERSON_NAME] Since: [DATE] link to CRM copy Email [EMAIL_ADDRESS][DOMAIN_NAME]…" at bounding box center [620, 551] width 791 height 912
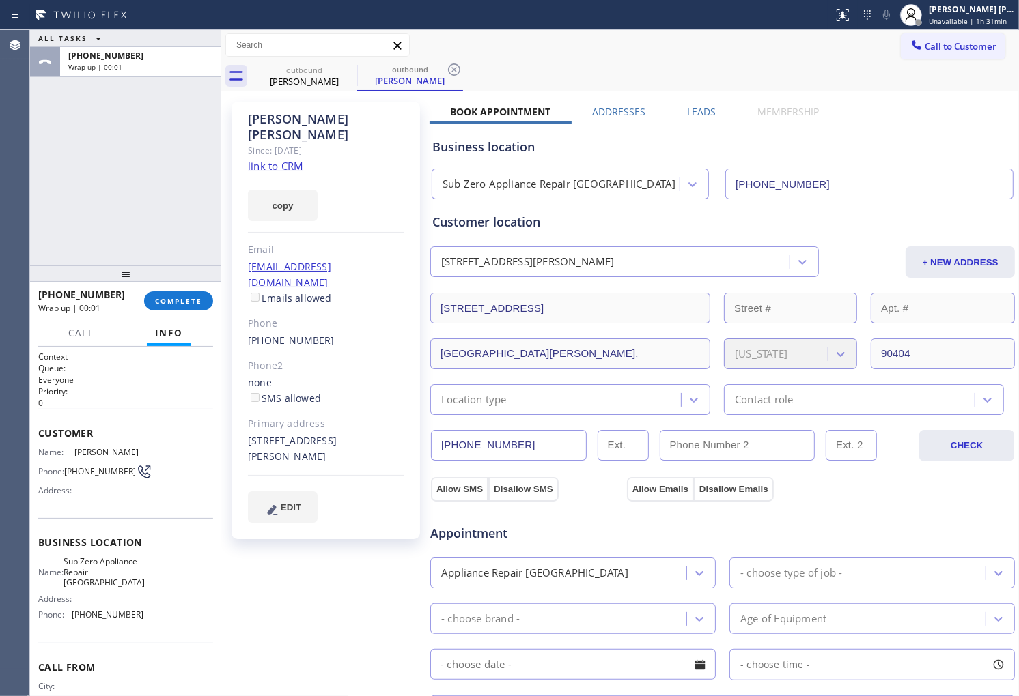
click at [687, 108] on label "Leads" at bounding box center [701, 111] width 29 height 13
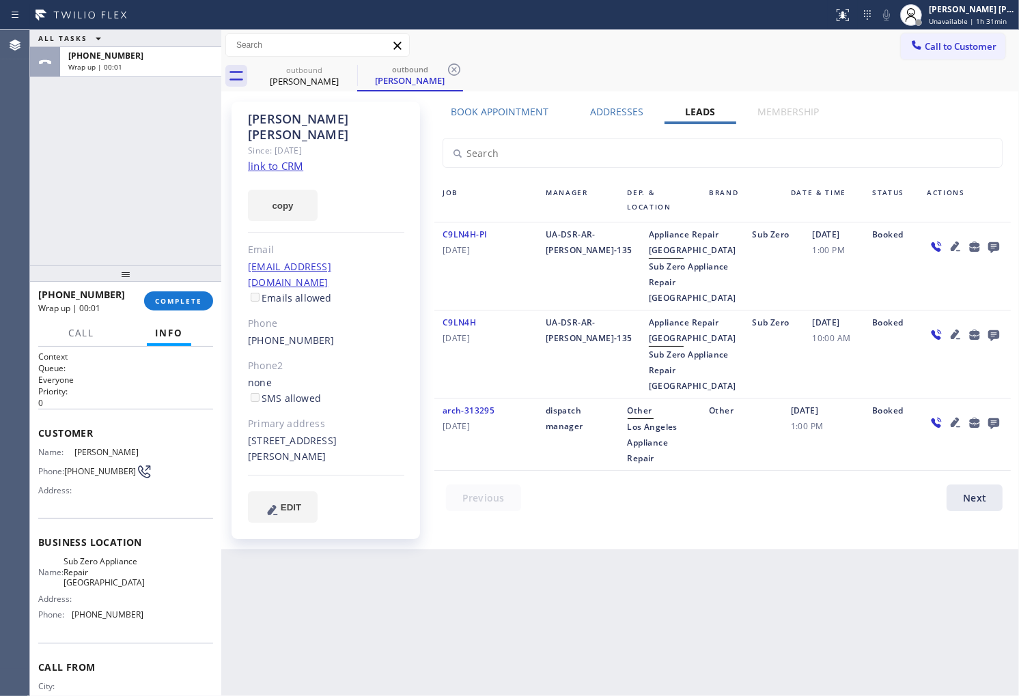
click at [994, 247] on icon at bounding box center [993, 247] width 11 height 11
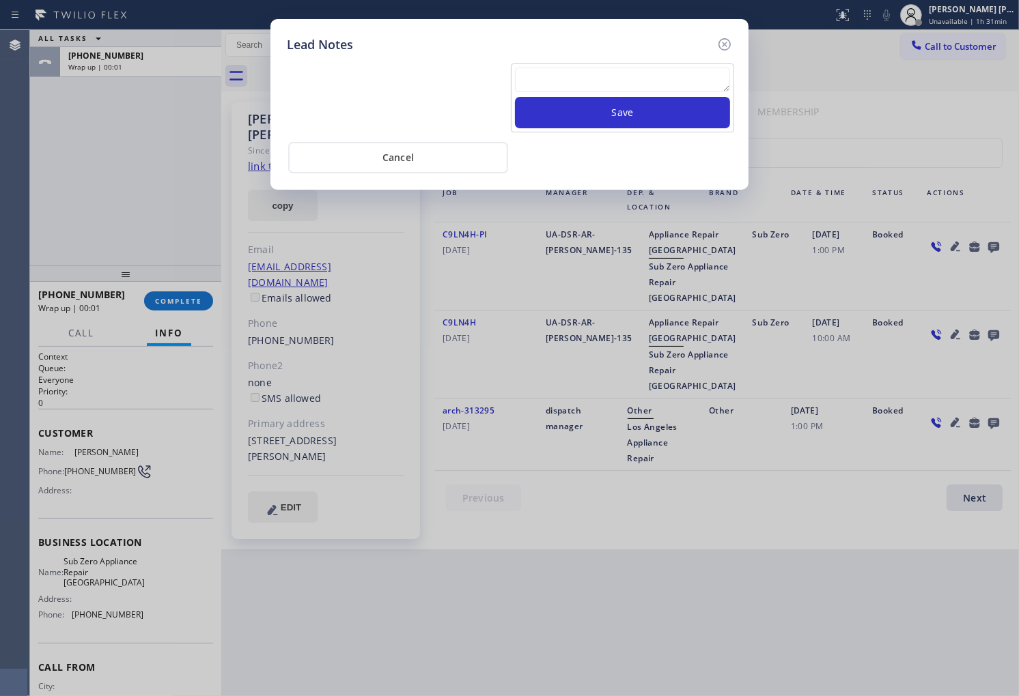
click at [690, 80] on textarea at bounding box center [622, 80] width 215 height 25
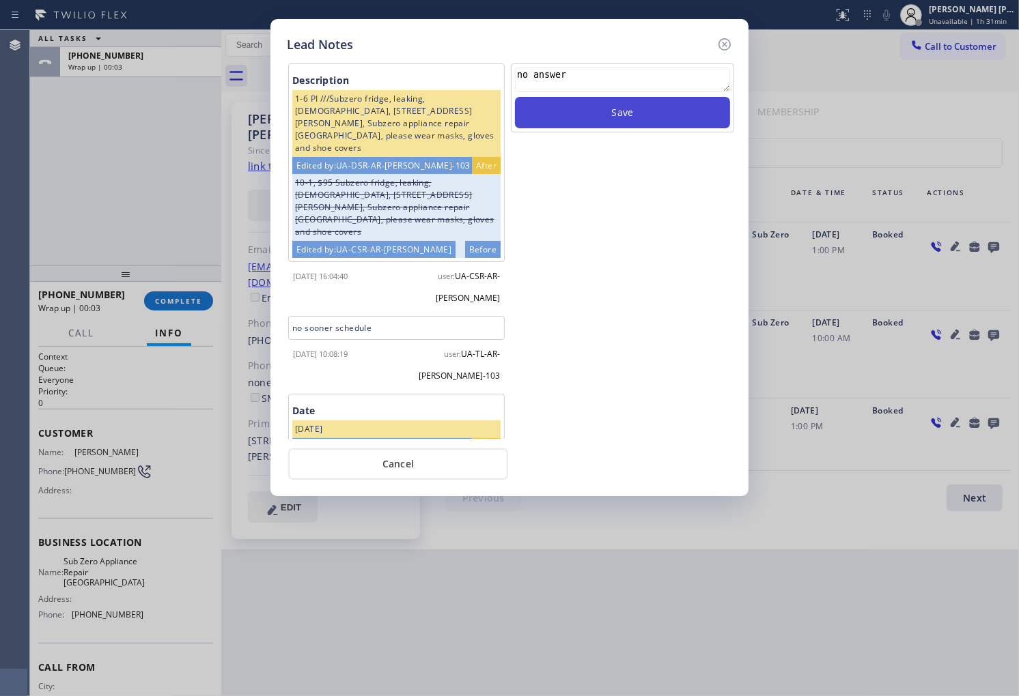
type textarea "no answer"
click at [692, 98] on button "Save" at bounding box center [622, 112] width 215 height 31
click at [726, 44] on icon at bounding box center [724, 44] width 16 height 16
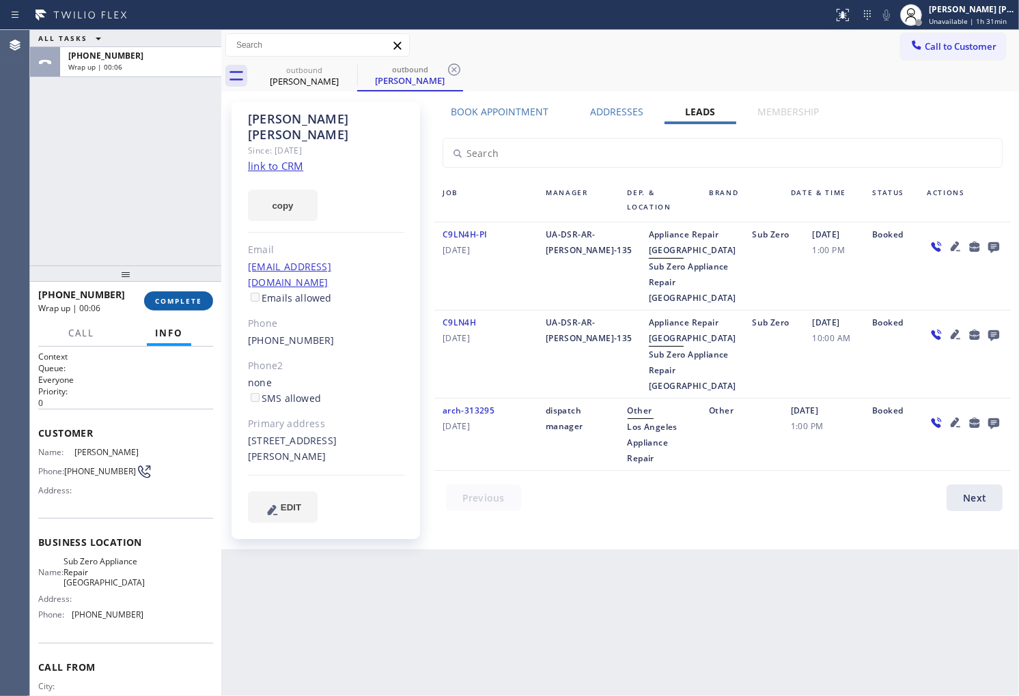
click at [193, 295] on button "COMPLETE" at bounding box center [178, 301] width 69 height 19
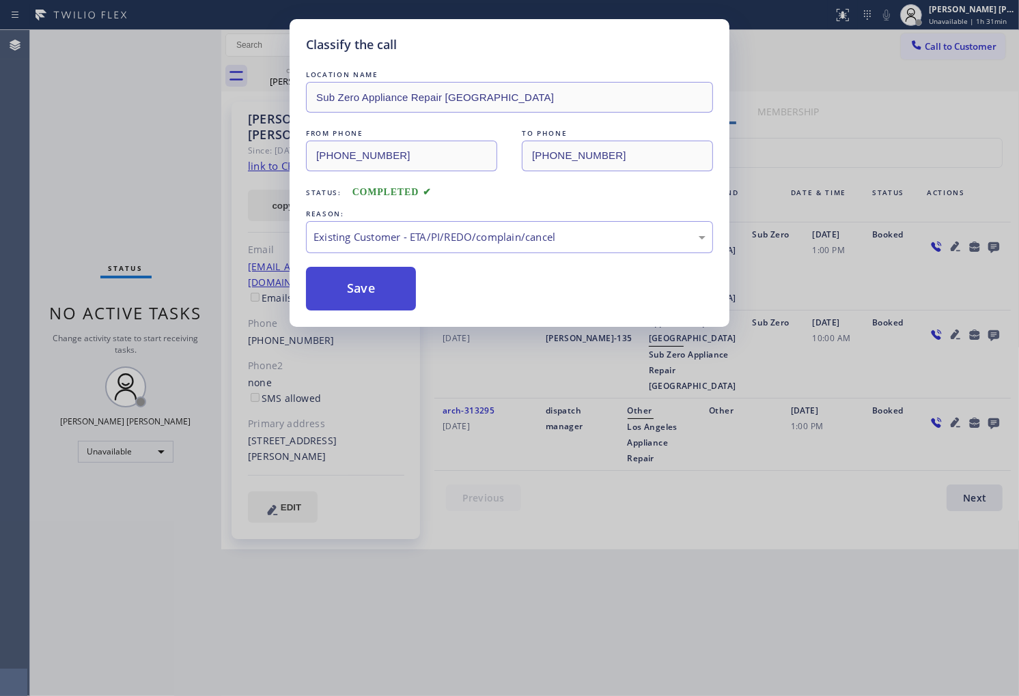
click at [363, 300] on button "Save" at bounding box center [361, 289] width 110 height 44
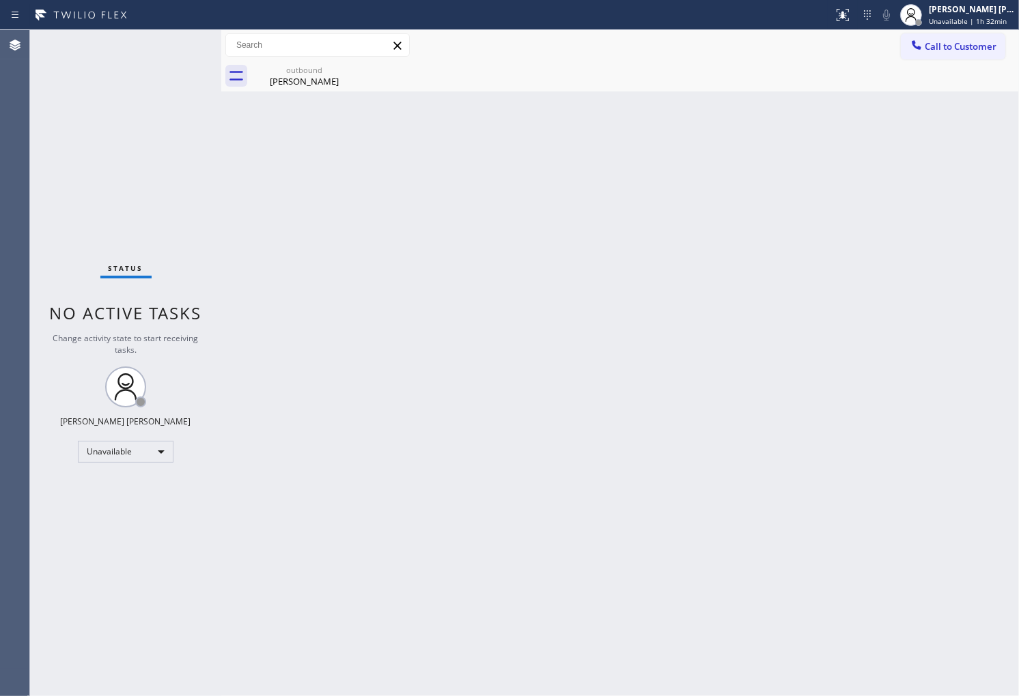
drag, startPoint x: 0, startPoint y: 230, endPoint x: 213, endPoint y: 16, distance: 302.3
click at [0, 230] on div "Agent Desktop" at bounding box center [14, 363] width 29 height 666
click at [325, 74] on div "outbound" at bounding box center [304, 70] width 103 height 10
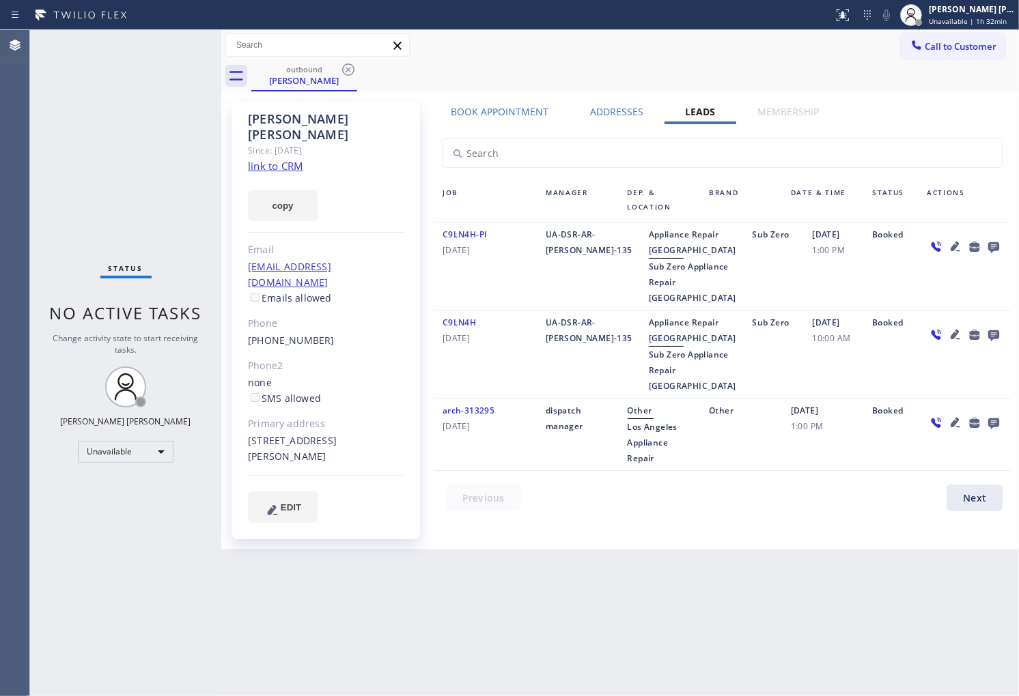
click at [350, 73] on icon at bounding box center [348, 69] width 16 height 16
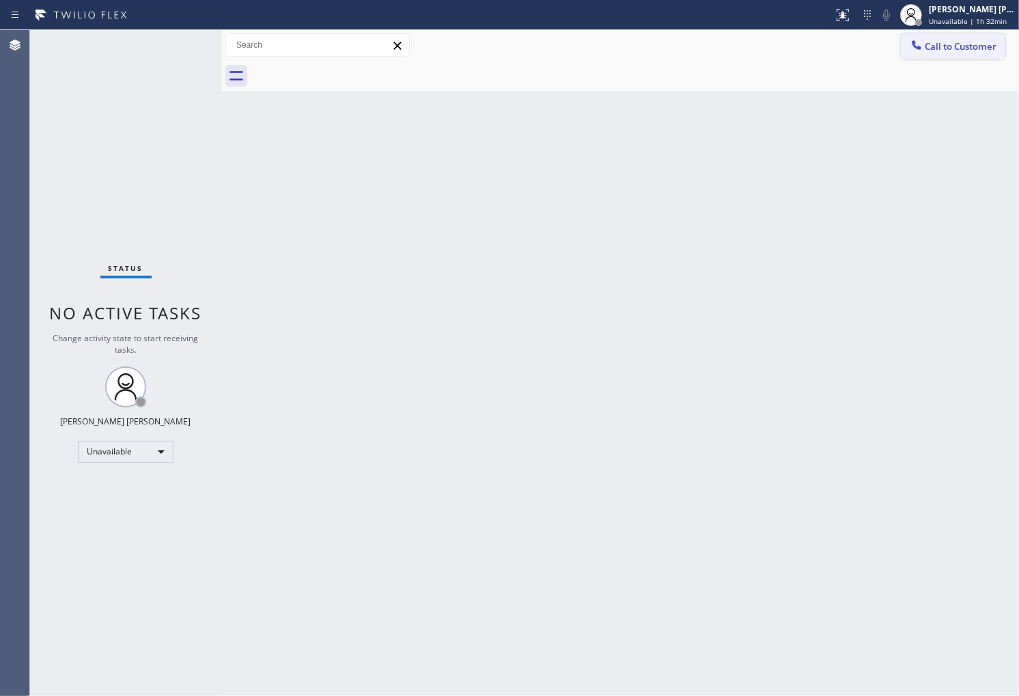
click at [959, 55] on button "Call to Customer" at bounding box center [953, 46] width 104 height 26
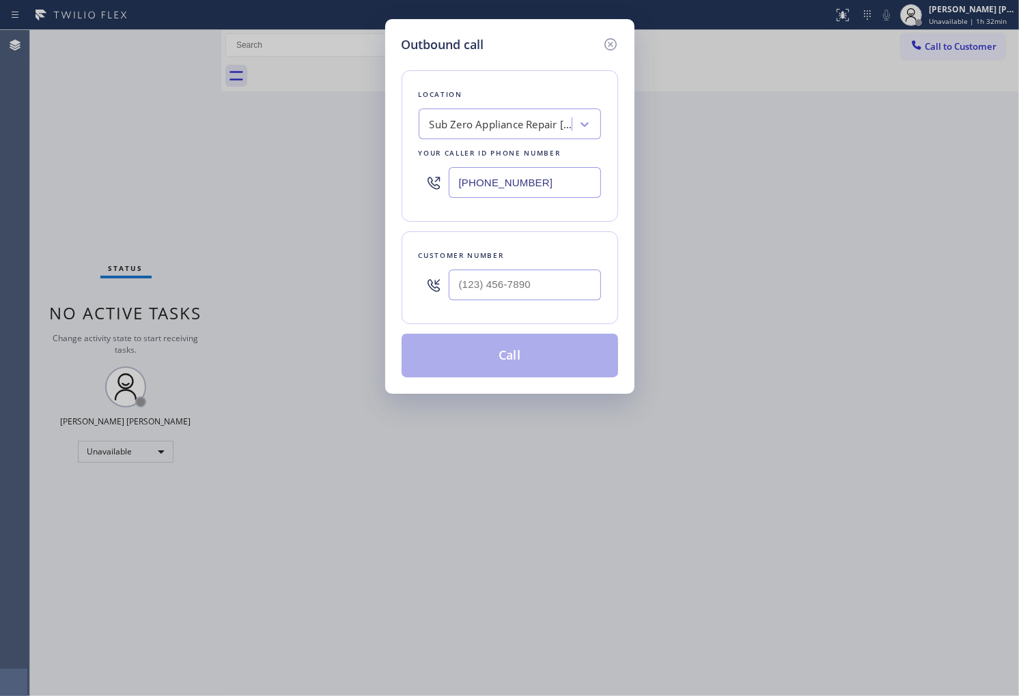
click at [522, 180] on input "[PHONE_NUMBER]" at bounding box center [525, 182] width 152 height 31
paste input "855) 920-08"
type input "[PHONE_NUMBER]"
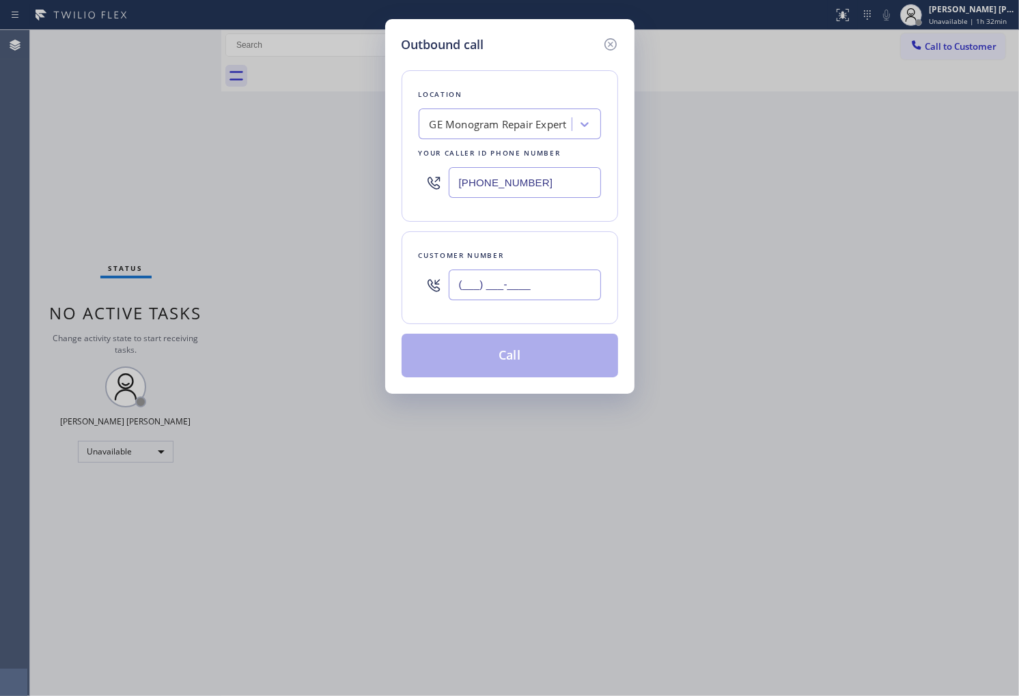
click at [494, 277] on input "(___) ___-____" at bounding box center [525, 285] width 152 height 31
paste input "954) 752-7888"
type input "[PHONE_NUMBER]"
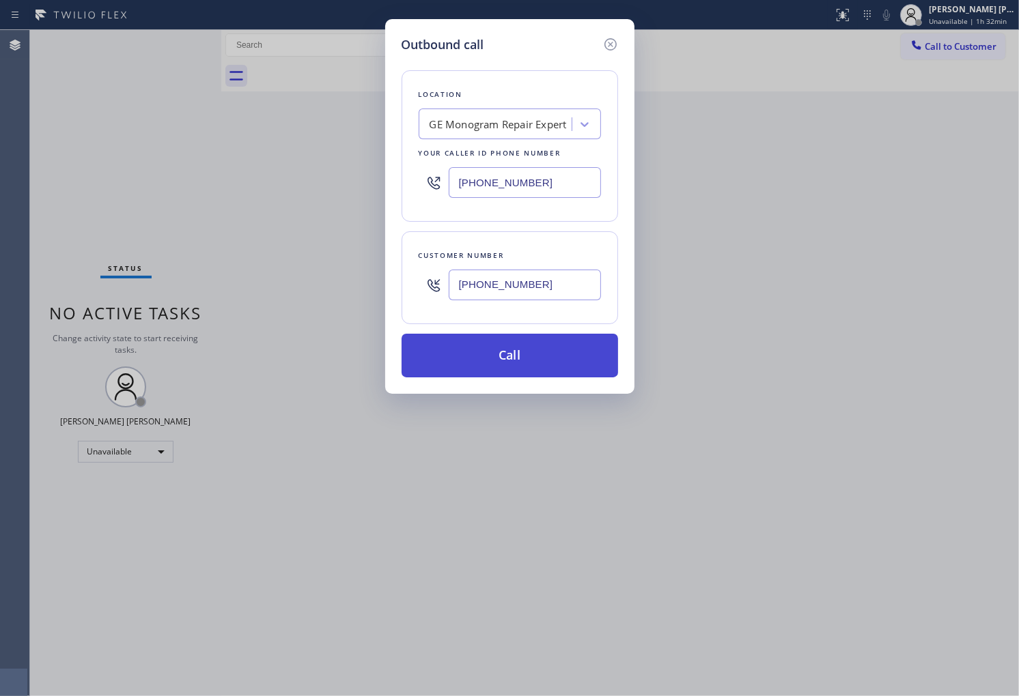
click at [559, 363] on button "Call" at bounding box center [509, 356] width 216 height 44
click at [567, 356] on button "Call" at bounding box center [509, 356] width 216 height 44
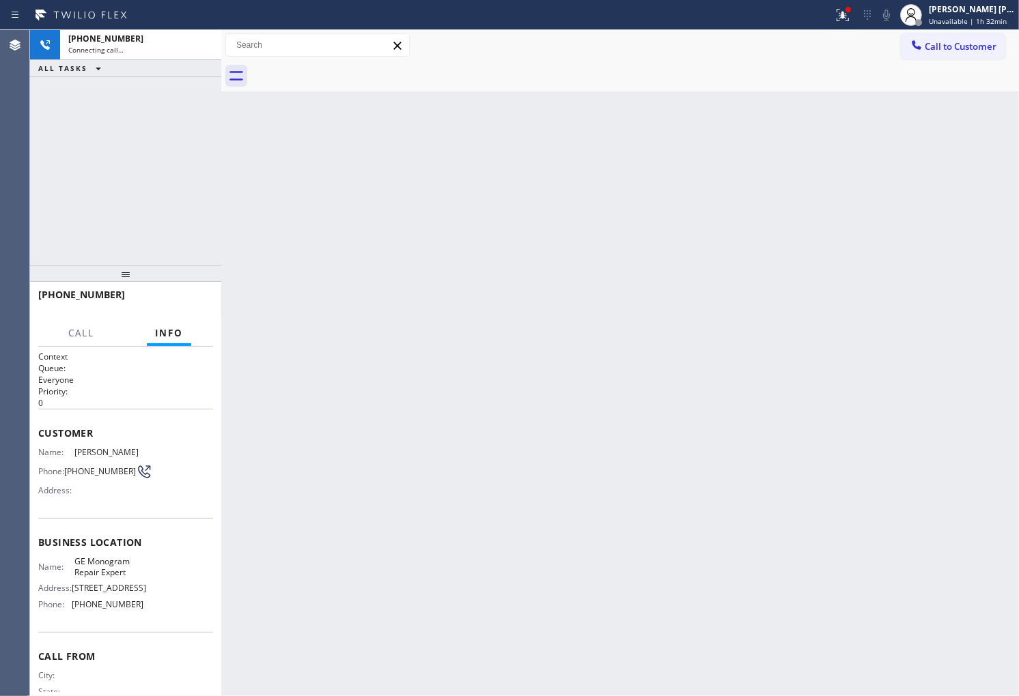
click at [858, 23] on button at bounding box center [843, 15] width 30 height 30
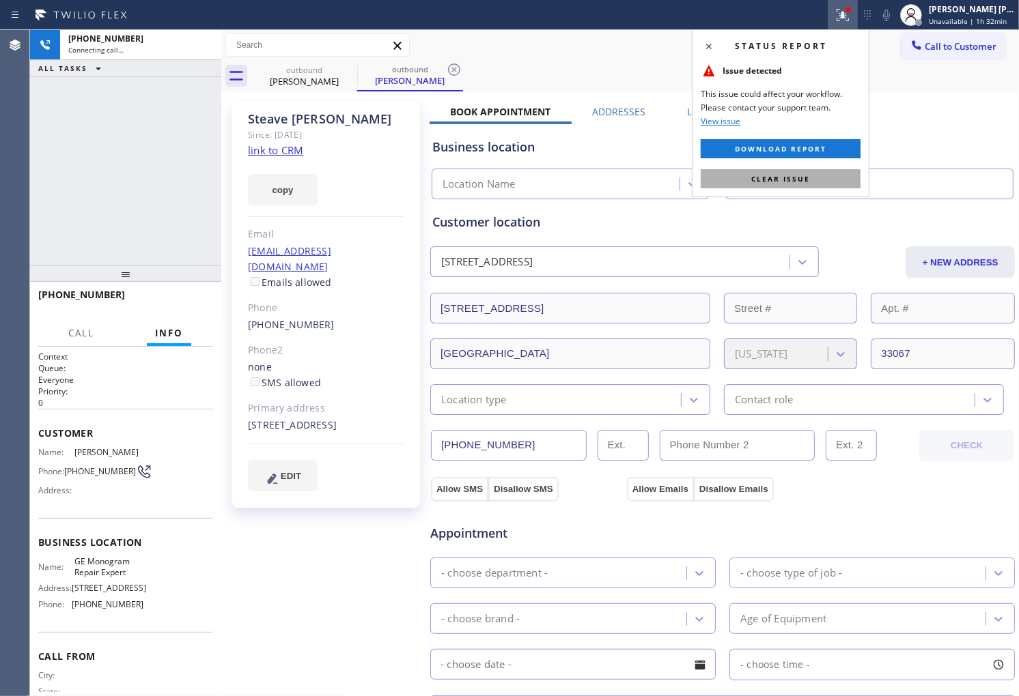
click at [784, 186] on button "Clear issue" at bounding box center [781, 178] width 160 height 19
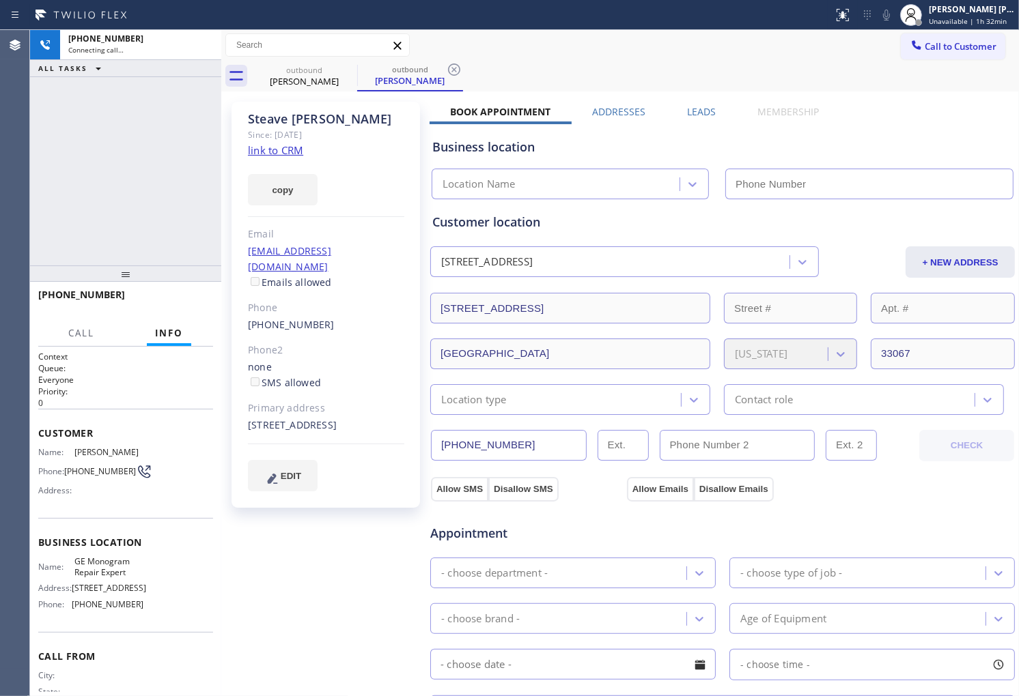
click at [282, 111] on div "[PERSON_NAME]" at bounding box center [326, 119] width 156 height 16
click at [118, 234] on div "[PHONE_NUMBER] Connecting call… ALL TASKS ALL TASKS ACTIVE TASKS TASKS IN WRAP …" at bounding box center [125, 148] width 191 height 236
type input "[PHONE_NUMBER]"
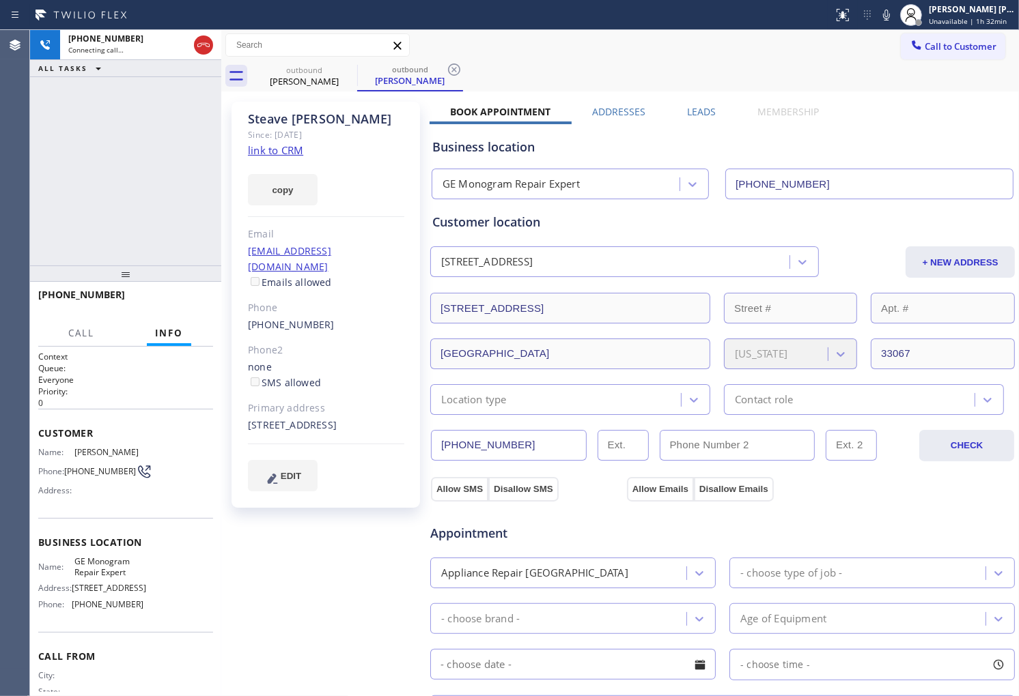
click at [320, 119] on div "[PERSON_NAME]" at bounding box center [326, 119] width 156 height 16
copy div "[PERSON_NAME]"
click at [180, 152] on div "[PHONE_NUMBER] Connecting call… ALL TASKS ALL TASKS ACTIVE TASKS TASKS IN WRAP …" at bounding box center [125, 148] width 191 height 236
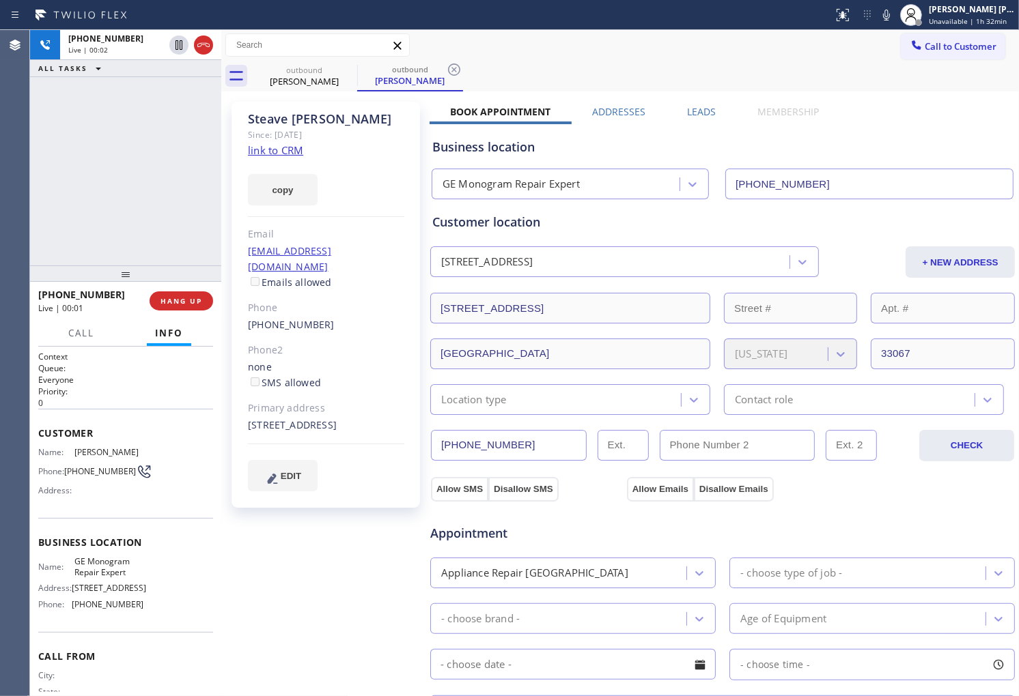
click at [7, 186] on div "Agent Desktop" at bounding box center [14, 363] width 29 height 666
click at [894, 18] on icon at bounding box center [886, 15] width 16 height 16
drag, startPoint x: 560, startPoint y: 147, endPoint x: 526, endPoint y: 140, distance: 34.1
click at [436, 150] on div "Business location" at bounding box center [722, 147] width 580 height 18
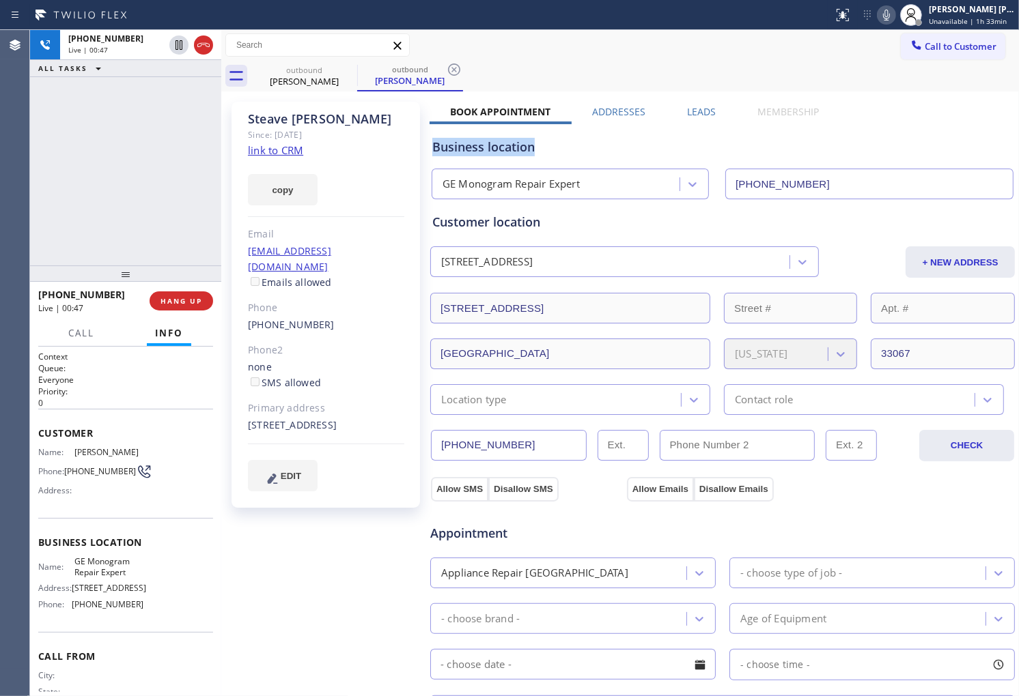
click at [526, 140] on div "Business location" at bounding box center [722, 147] width 580 height 18
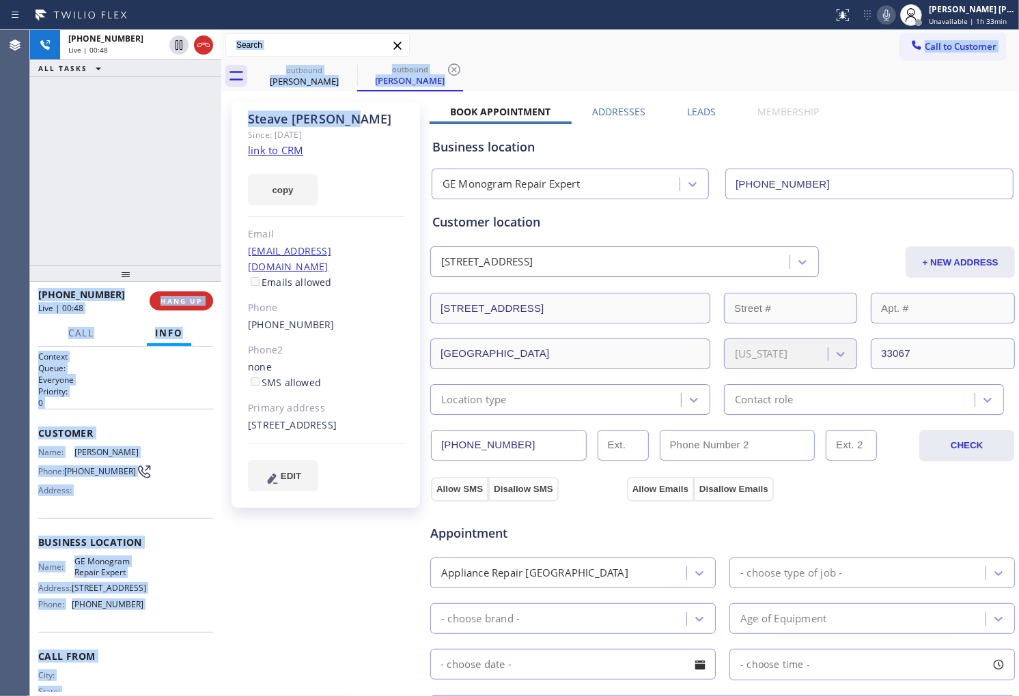
drag, startPoint x: 399, startPoint y: 117, endPoint x: 214, endPoint y: 122, distance: 184.4
click at [214, 122] on div "[PHONE_NUMBER] Live | 00:48 ALL TASKS ALL TASKS ACTIVE TASKS TASKS IN WRAP UP […" at bounding box center [524, 363] width 989 height 666
click at [337, 112] on div "[PERSON_NAME]" at bounding box center [326, 119] width 156 height 16
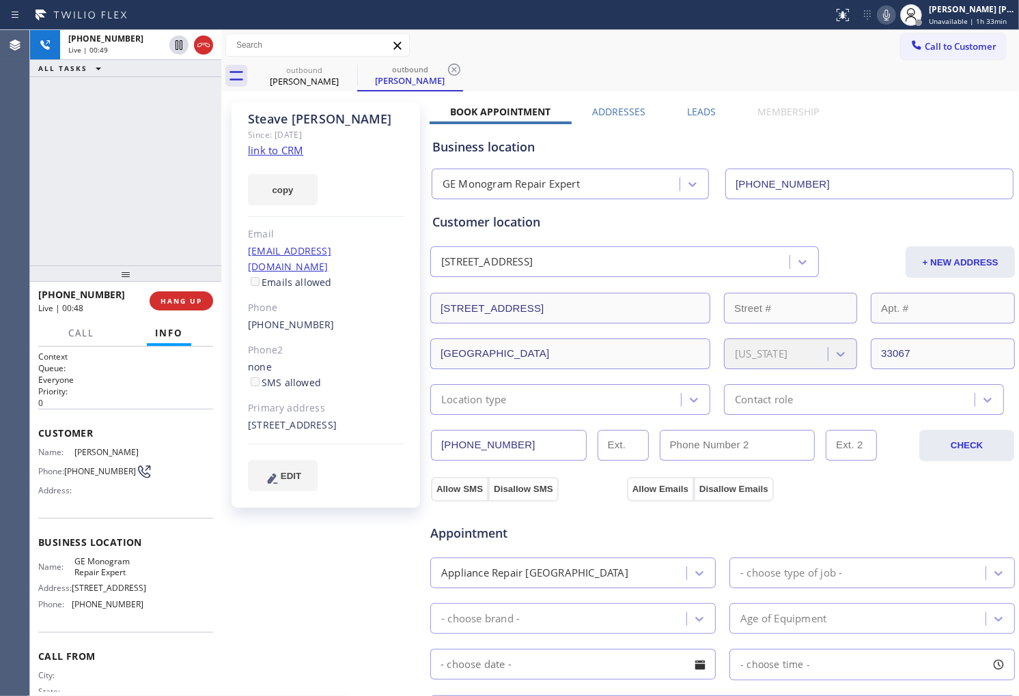
click at [321, 125] on div "[PERSON_NAME]" at bounding box center [326, 119] width 156 height 16
click at [10, 151] on div "Agent Desktop" at bounding box center [14, 363] width 29 height 666
click at [276, 117] on div "[PERSON_NAME]" at bounding box center [326, 119] width 156 height 16
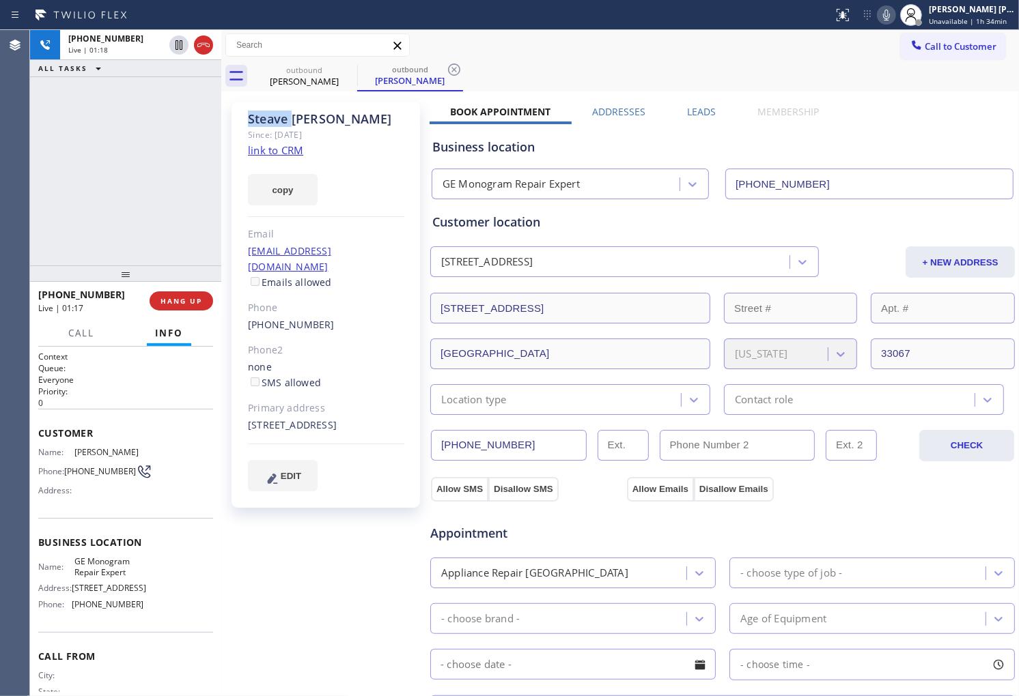
click at [276, 117] on div "[PERSON_NAME]" at bounding box center [326, 119] width 156 height 16
click at [325, 120] on div "[PERSON_NAME]" at bounding box center [326, 119] width 156 height 16
click at [274, 122] on div "[PERSON_NAME]" at bounding box center [326, 119] width 156 height 16
click at [273, 122] on div "[PERSON_NAME]" at bounding box center [326, 119] width 156 height 16
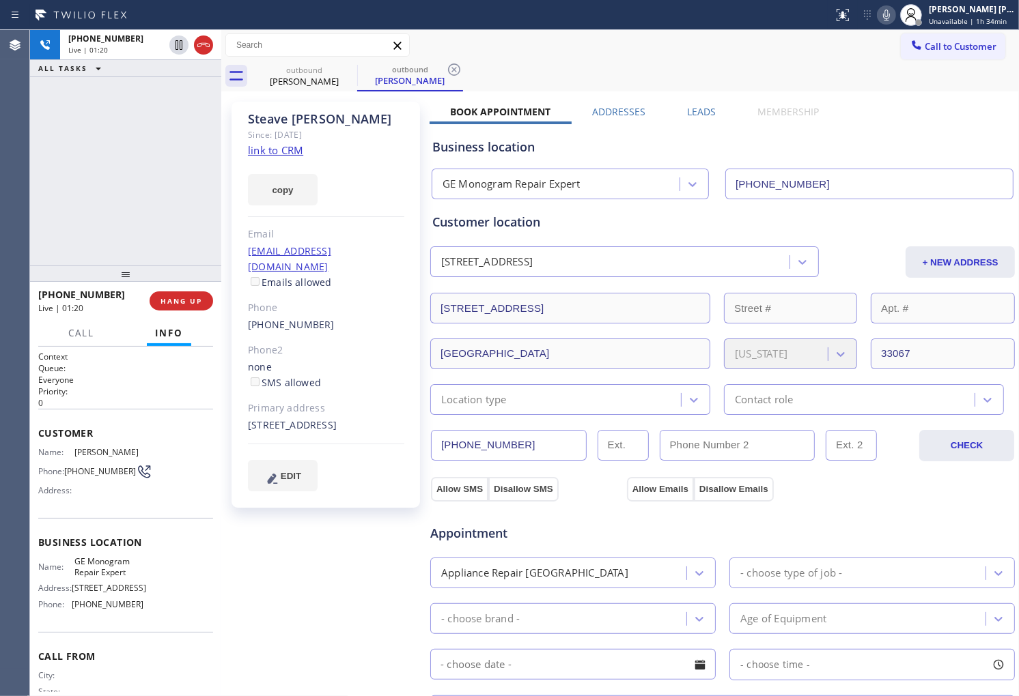
click at [119, 168] on div "[PHONE_NUMBER] Live | 01:20 ALL TASKS ALL TASKS ACTIVE TASKS TASKS IN WRAP UP" at bounding box center [125, 148] width 191 height 236
click at [326, 126] on div "[PERSON_NAME]" at bounding box center [326, 119] width 156 height 16
click at [264, 118] on div "[PERSON_NAME]" at bounding box center [326, 119] width 156 height 16
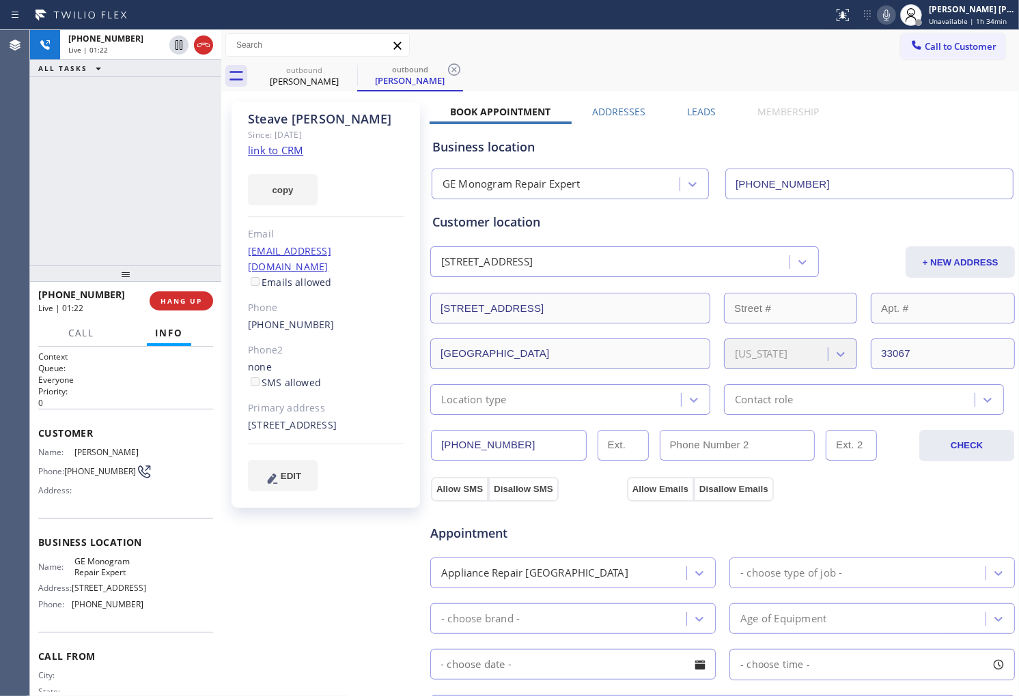
click at [319, 113] on div "[PERSON_NAME]" at bounding box center [326, 119] width 156 height 16
click at [253, 122] on div "[PERSON_NAME]" at bounding box center [326, 119] width 156 height 16
drag, startPoint x: 339, startPoint y: 264, endPoint x: 290, endPoint y: 272, distance: 49.2
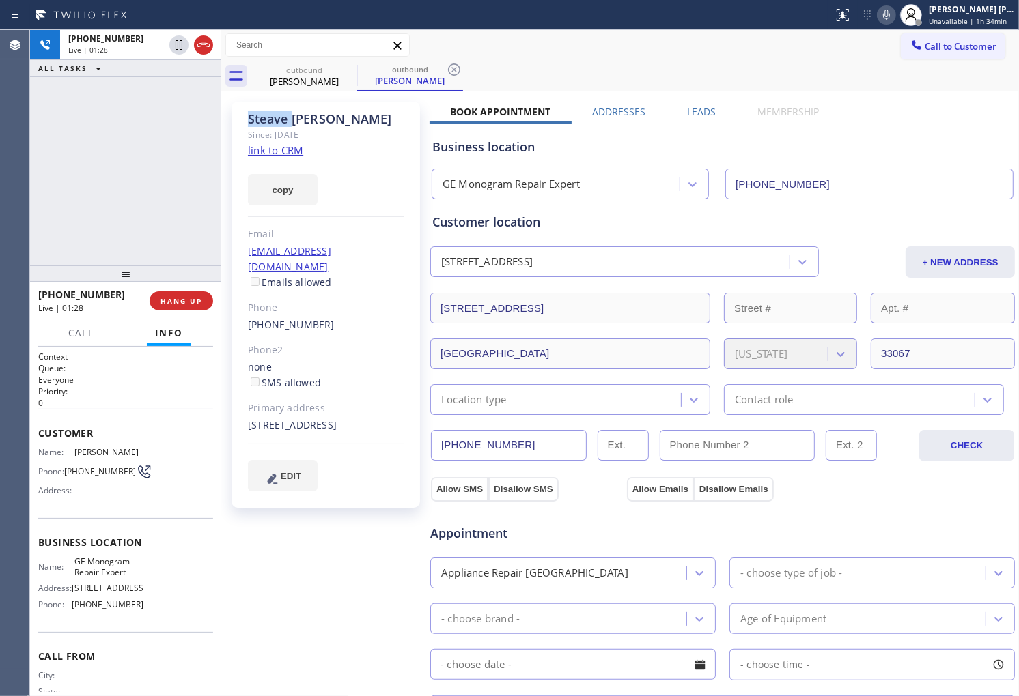
click at [290, 272] on div "[EMAIL_ADDRESS][DOMAIN_NAME] Emails allowed" at bounding box center [326, 267] width 156 height 47
click at [339, 270] on div "[EMAIL_ADDRESS][DOMAIN_NAME] Emails allowed" at bounding box center [326, 267] width 156 height 47
click at [171, 210] on div "[PHONE_NUMBER] Live | 01:31 ALL TASKS ALL TASKS ACTIVE TASKS TASKS IN WRAP UP" at bounding box center [125, 148] width 191 height 236
click at [376, 127] on div "Since: [DATE]" at bounding box center [326, 135] width 156 height 16
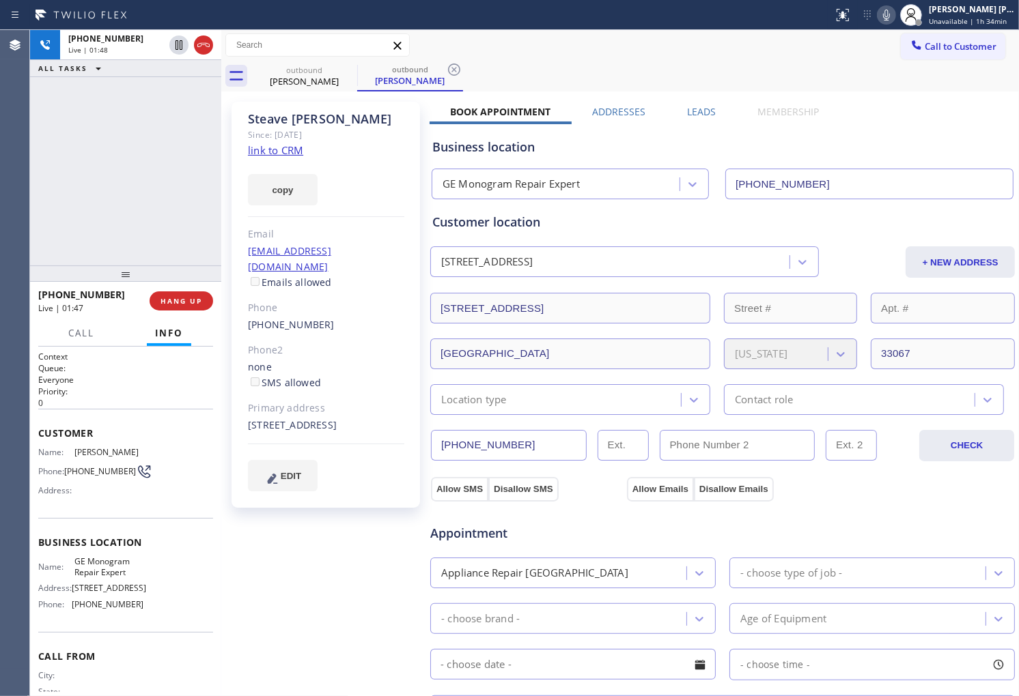
click at [322, 123] on div "[PERSON_NAME]" at bounding box center [326, 119] width 156 height 16
click at [279, 117] on div "[PERSON_NAME]" at bounding box center [326, 119] width 156 height 16
click at [324, 118] on div "[PERSON_NAME]" at bounding box center [326, 119] width 156 height 16
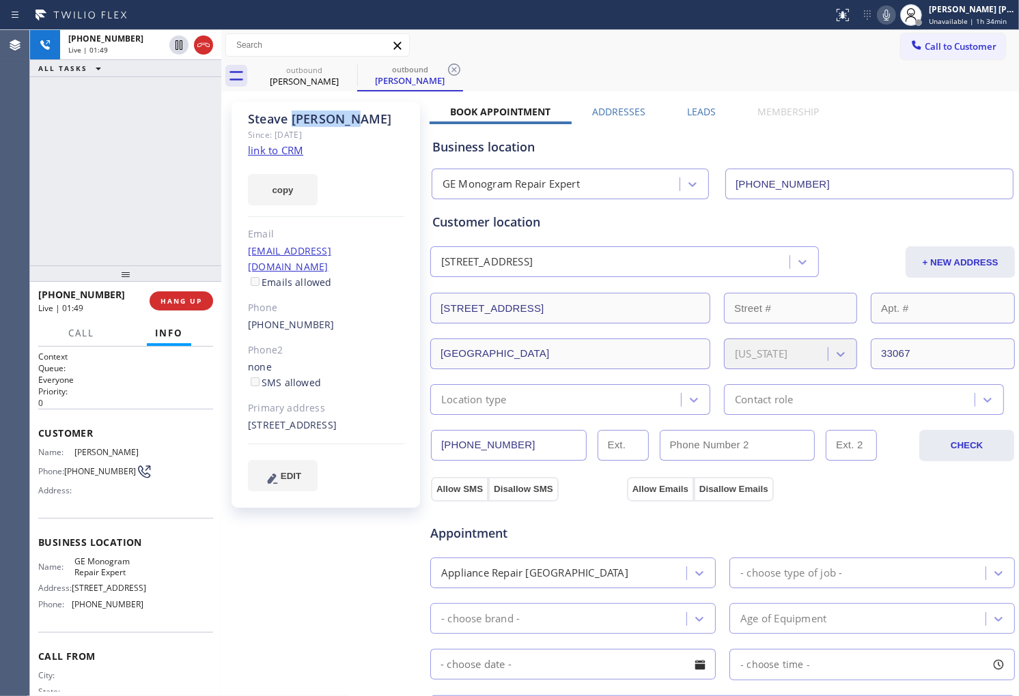
click at [324, 118] on div "[PERSON_NAME]" at bounding box center [326, 119] width 156 height 16
click at [276, 118] on div "[PERSON_NAME]" at bounding box center [326, 119] width 156 height 16
click at [303, 115] on div "[PERSON_NAME]" at bounding box center [326, 119] width 156 height 16
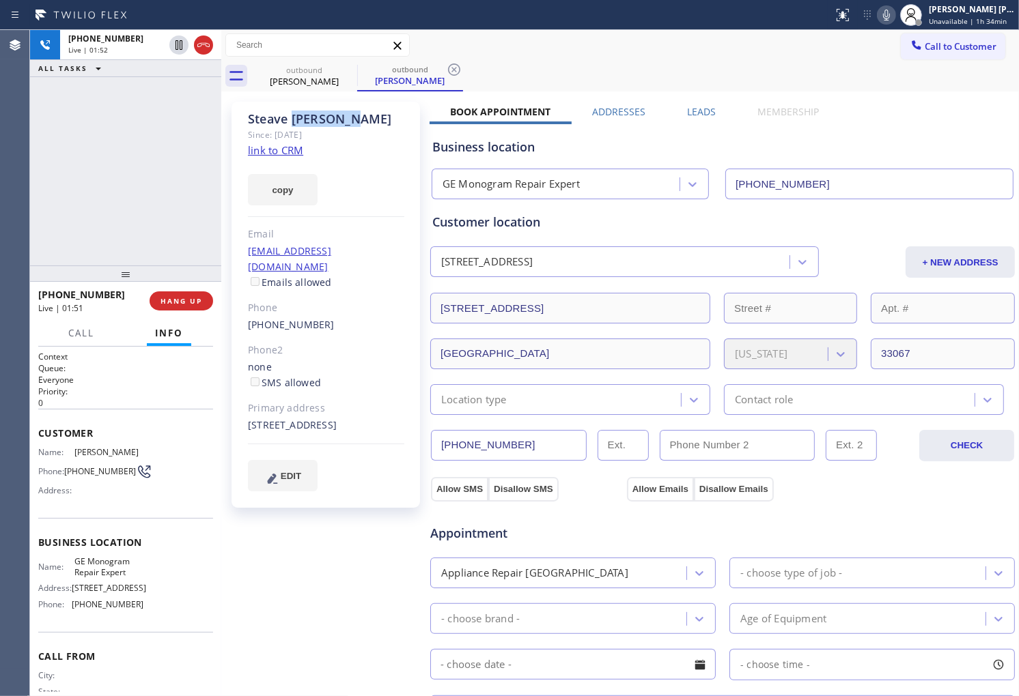
click at [265, 121] on div "[PERSON_NAME]" at bounding box center [326, 119] width 156 height 16
click at [336, 118] on div "[PERSON_NAME]" at bounding box center [326, 119] width 156 height 16
click at [261, 119] on div "[PERSON_NAME]" at bounding box center [326, 119] width 156 height 16
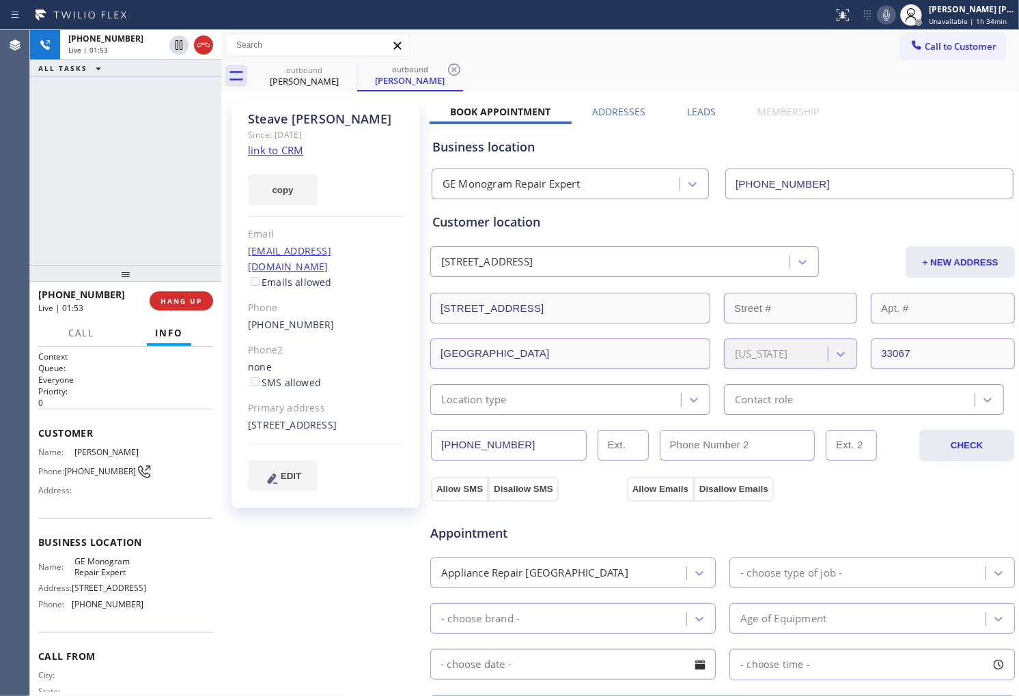
click at [261, 119] on div "[PERSON_NAME]" at bounding box center [326, 119] width 156 height 16
click at [318, 118] on div "[PERSON_NAME]" at bounding box center [326, 119] width 156 height 16
click at [257, 124] on div "[PERSON_NAME]" at bounding box center [326, 119] width 156 height 16
click at [344, 115] on div "[PERSON_NAME]" at bounding box center [326, 119] width 156 height 16
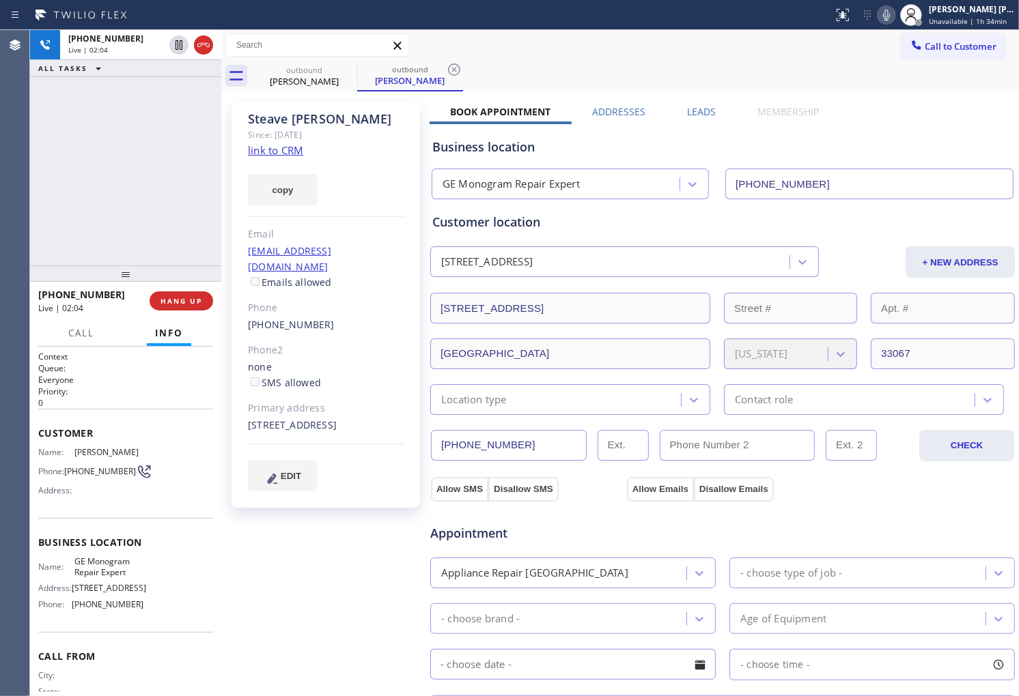
click at [335, 127] on div "Since: [DATE]" at bounding box center [326, 135] width 156 height 16
click at [332, 123] on div "[PERSON_NAME]" at bounding box center [326, 119] width 156 height 16
click at [316, 117] on div "[PERSON_NAME]" at bounding box center [326, 119] width 156 height 16
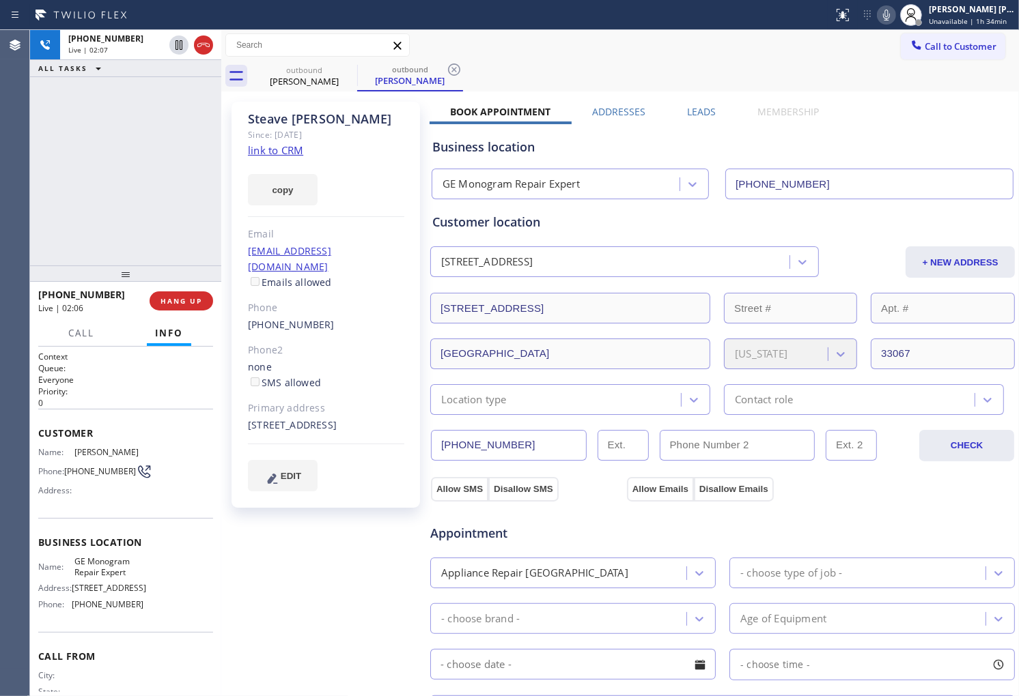
click at [258, 114] on div "[PERSON_NAME]" at bounding box center [326, 119] width 156 height 16
click at [259, 117] on div "[PERSON_NAME]" at bounding box center [326, 119] width 156 height 16
click at [349, 110] on div "[PERSON_NAME] Since: [DATE] link to CRM copy Email [EMAIL_ADDRESS][DOMAIN_NAME]…" at bounding box center [325, 305] width 188 height 406
click at [347, 110] on div "[PERSON_NAME] Since: [DATE] link to CRM copy Email [EMAIL_ADDRESS][DOMAIN_NAME]…" at bounding box center [325, 305] width 188 height 406
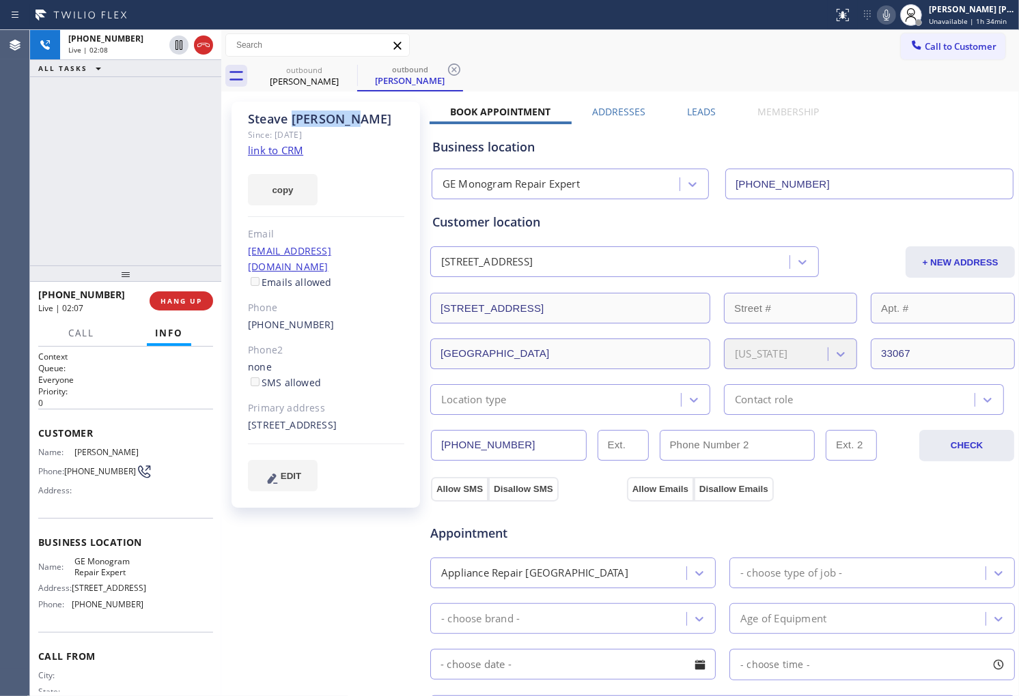
click at [343, 114] on div "[PERSON_NAME]" at bounding box center [326, 119] width 156 height 16
click at [274, 127] on div "Since: [DATE]" at bounding box center [326, 135] width 156 height 16
click at [273, 121] on div "[PERSON_NAME]" at bounding box center [326, 119] width 156 height 16
click at [330, 113] on div "[PERSON_NAME]" at bounding box center [326, 119] width 156 height 16
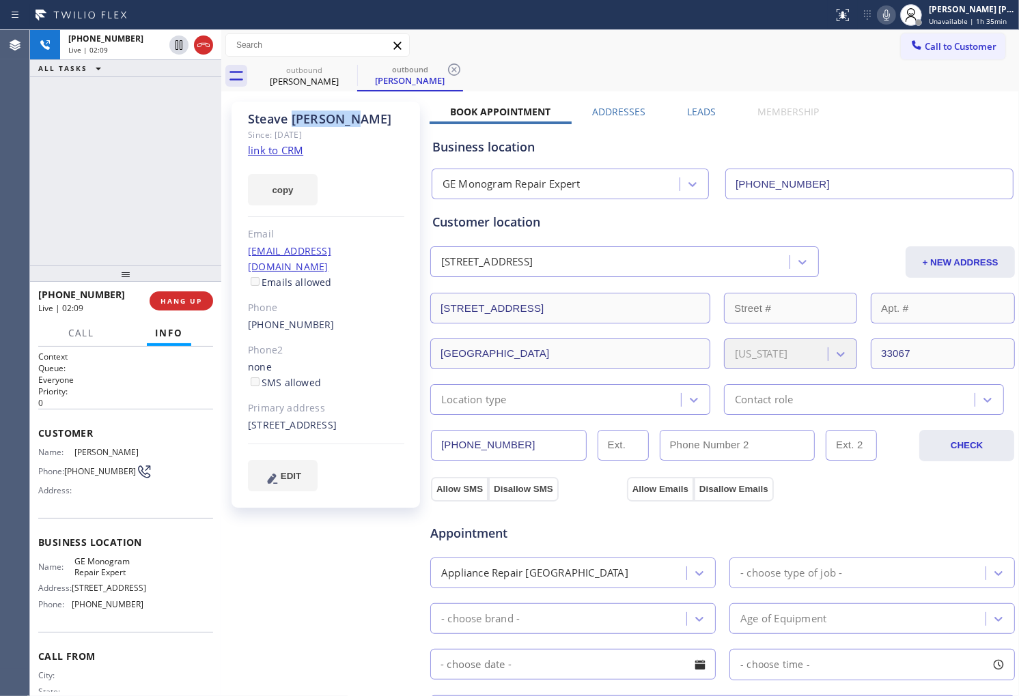
click at [330, 113] on div "[PERSON_NAME]" at bounding box center [326, 119] width 156 height 16
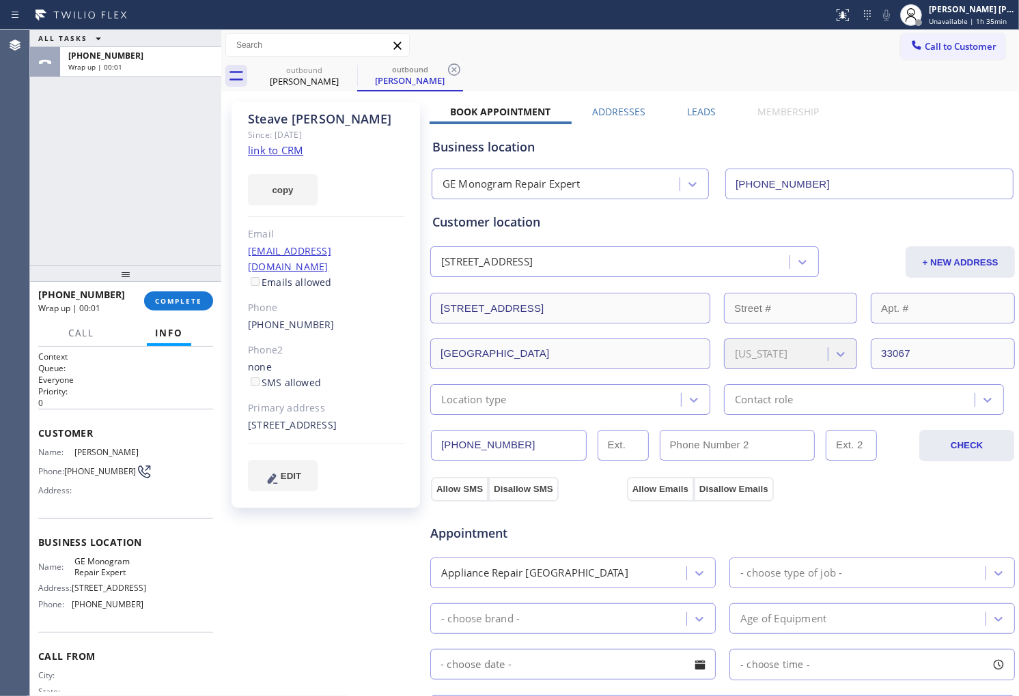
click at [688, 109] on label "Leads" at bounding box center [701, 111] width 29 height 13
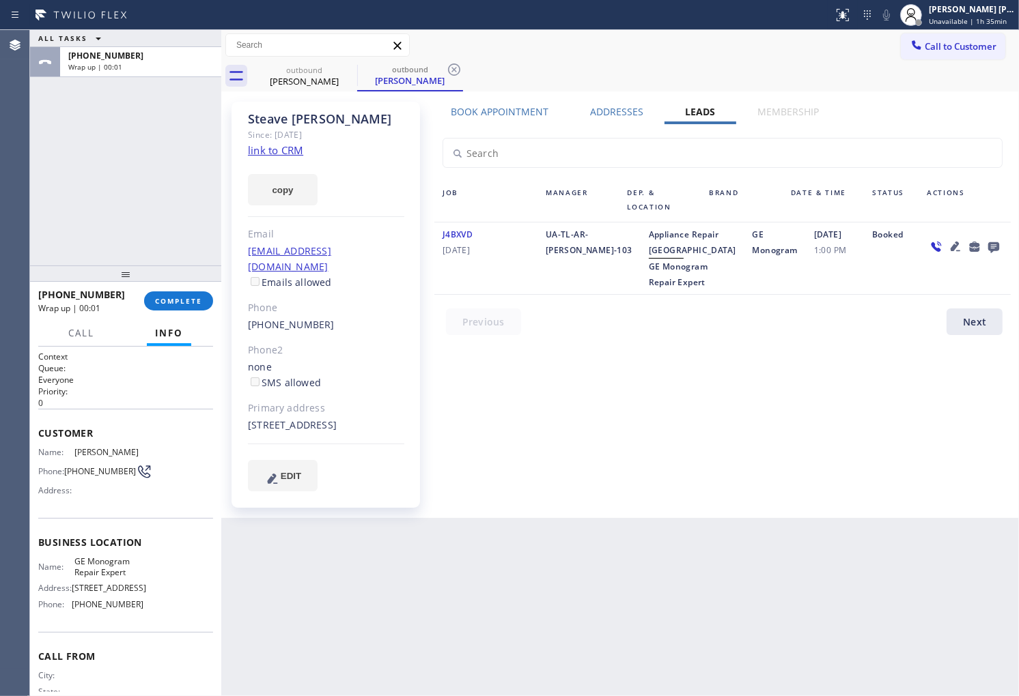
click at [993, 254] on icon at bounding box center [993, 246] width 16 height 17
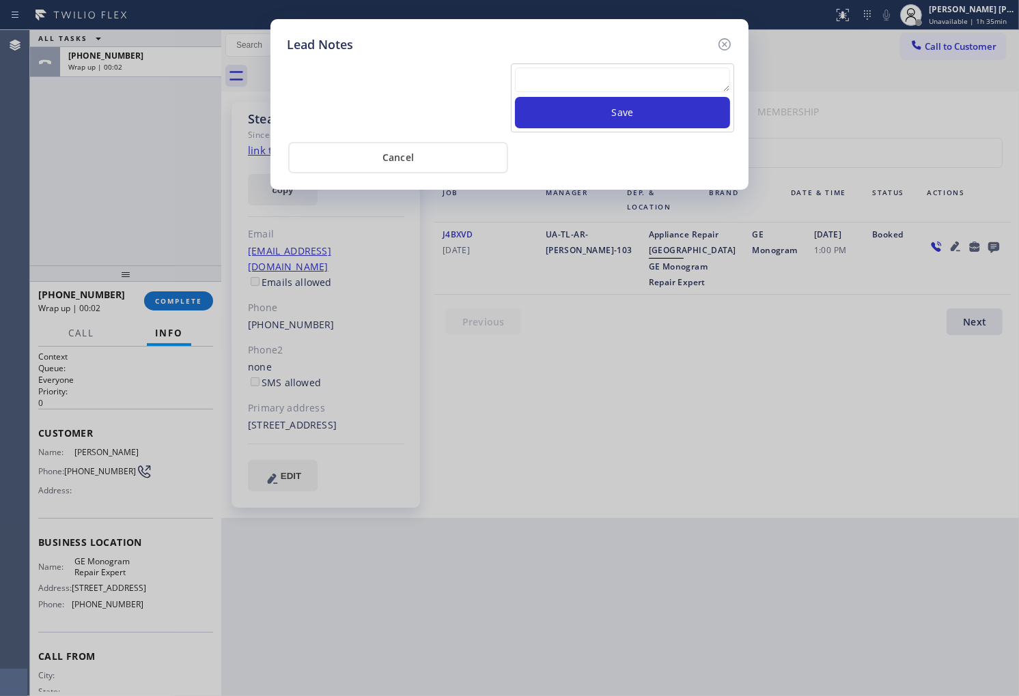
click at [633, 61] on div "Save" at bounding box center [509, 97] width 452 height 72
click at [636, 210] on div "Lead Notes Save Cancel" at bounding box center [509, 348] width 1019 height 696
click at [624, 83] on textarea at bounding box center [622, 80] width 215 height 25
type textarea "all good"
click at [658, 111] on button "Save" at bounding box center [622, 112] width 215 height 31
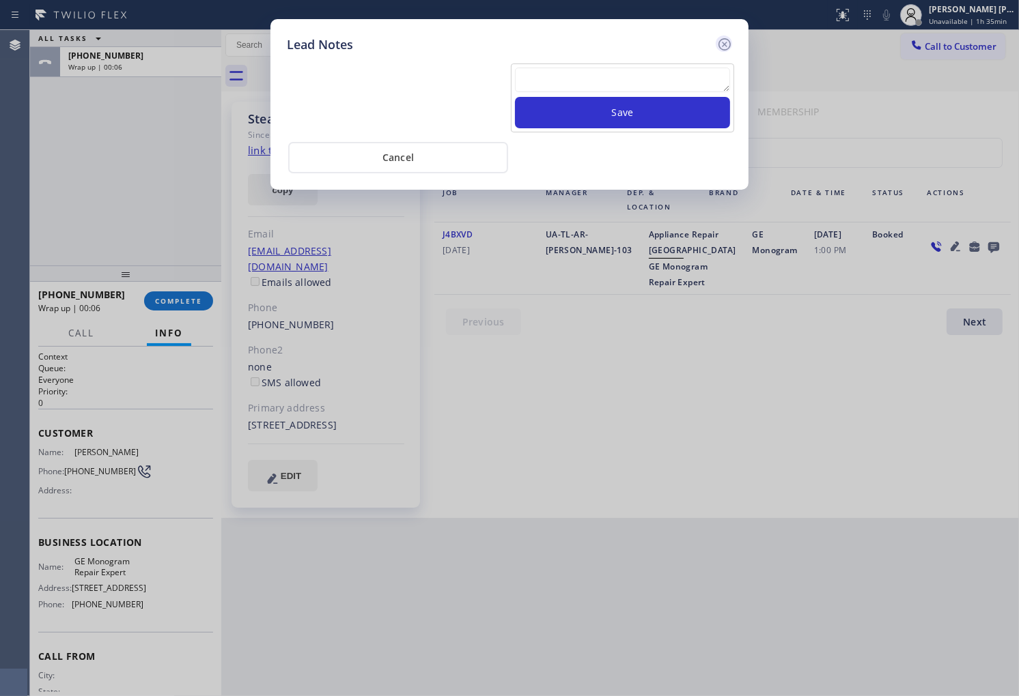
click at [728, 45] on icon at bounding box center [724, 44] width 16 height 16
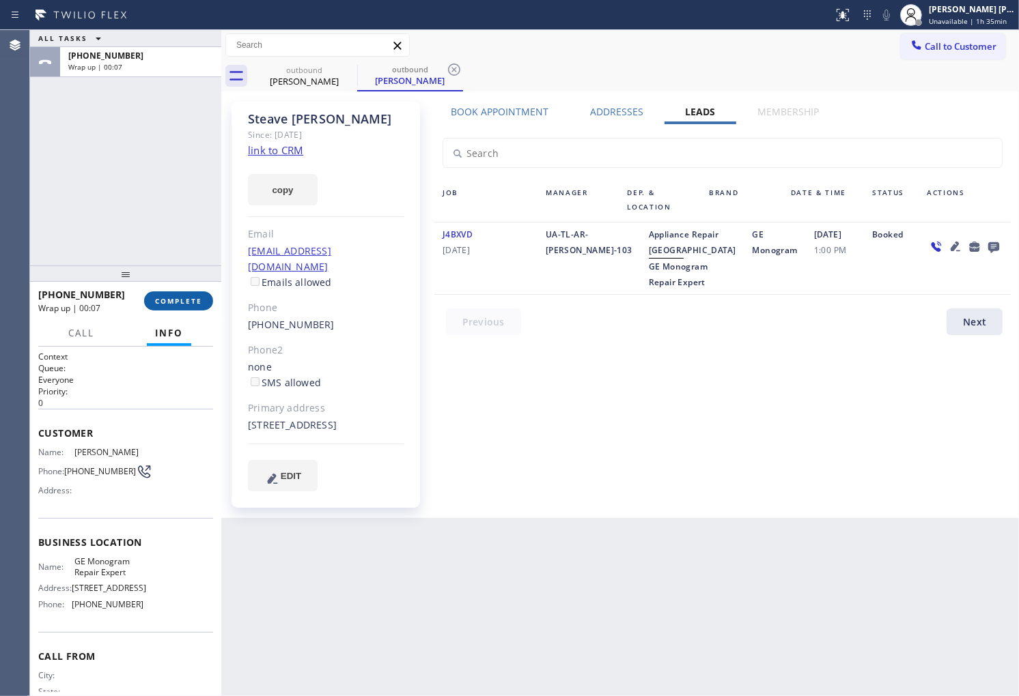
click at [178, 306] on button "COMPLETE" at bounding box center [178, 301] width 69 height 19
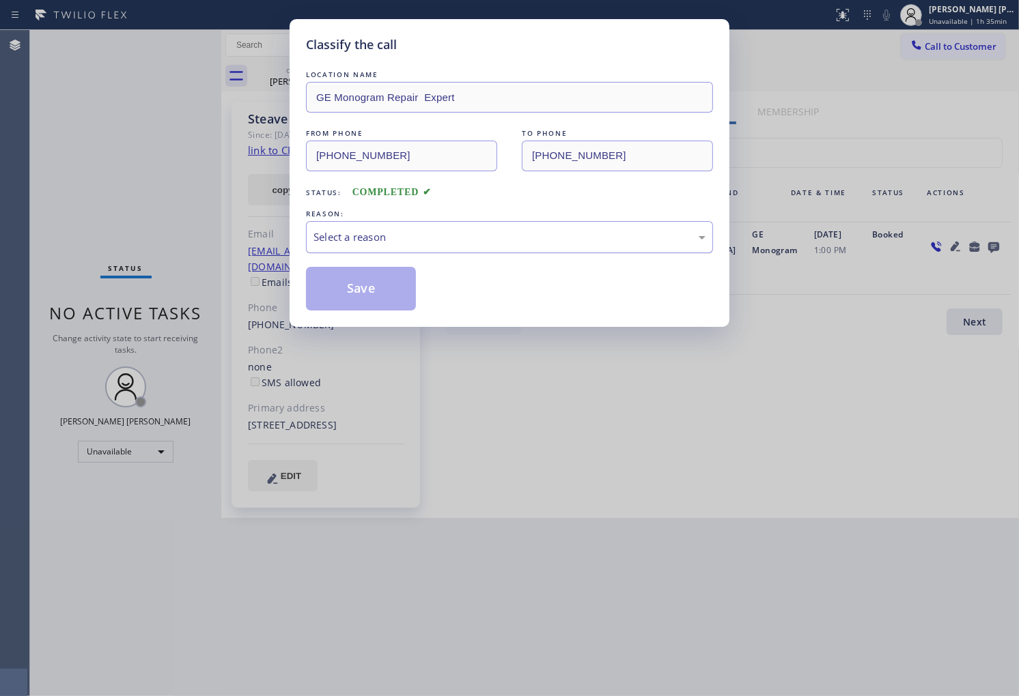
click at [494, 235] on div "Select a reason" at bounding box center [509, 237] width 392 height 16
click at [376, 290] on button "Save" at bounding box center [361, 289] width 110 height 44
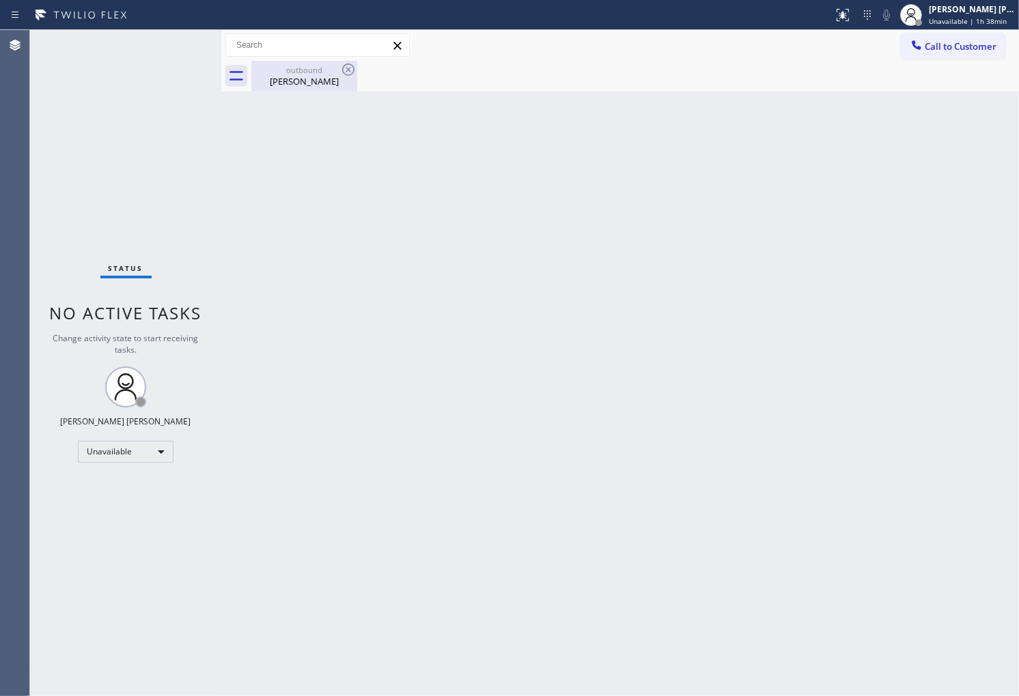
click at [333, 83] on div "[PERSON_NAME]" at bounding box center [304, 81] width 103 height 12
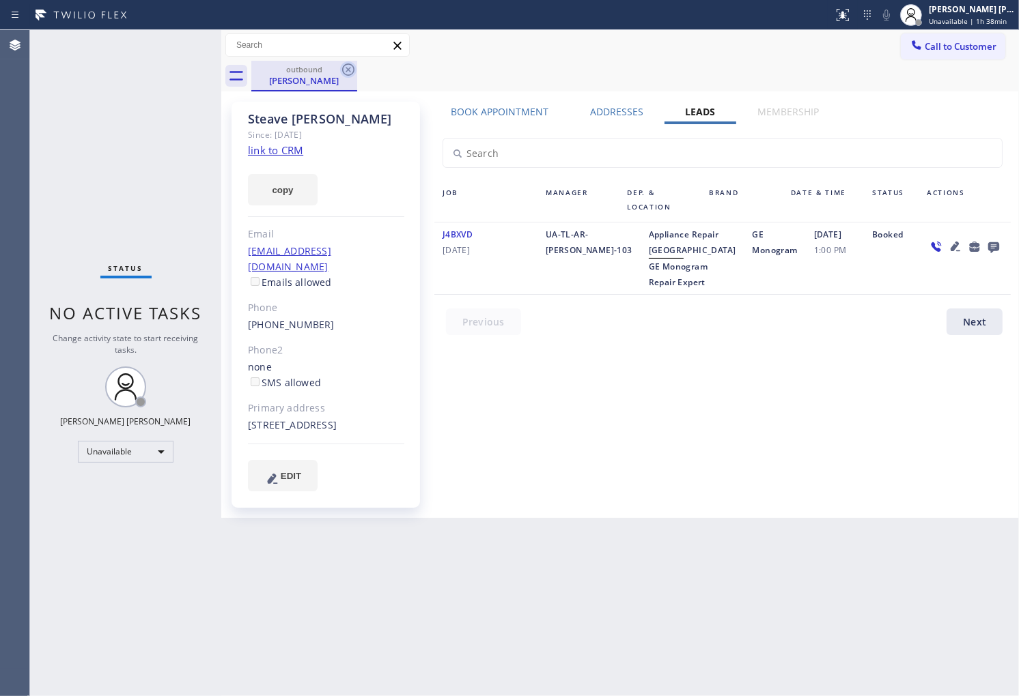
click at [351, 72] on icon at bounding box center [348, 69] width 16 height 16
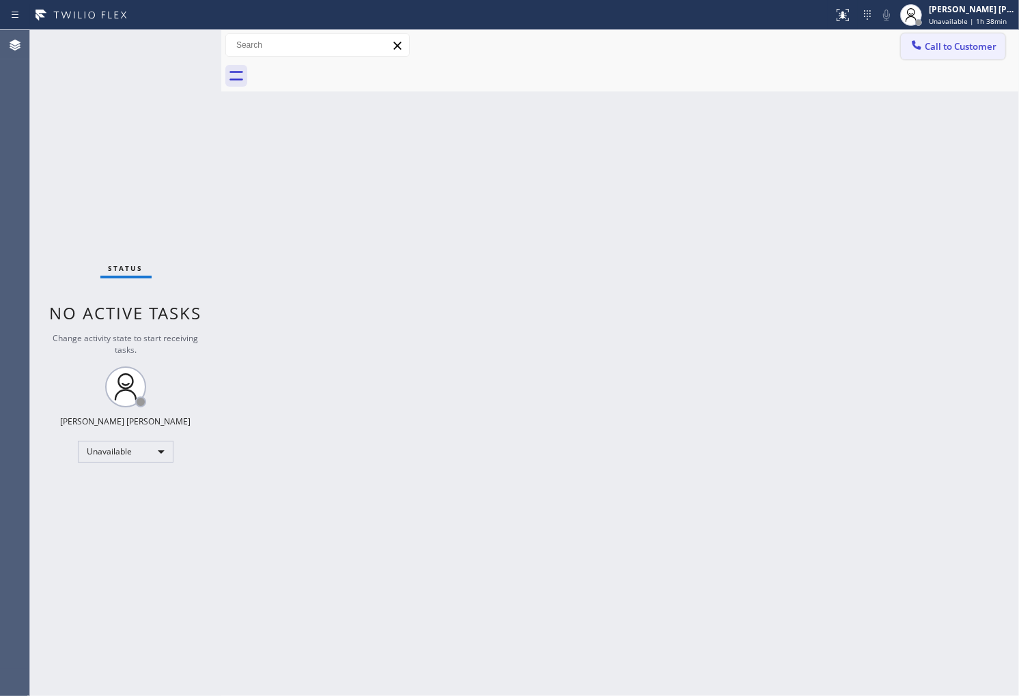
click at [940, 51] on span "Call to Customer" at bounding box center [961, 46] width 72 height 12
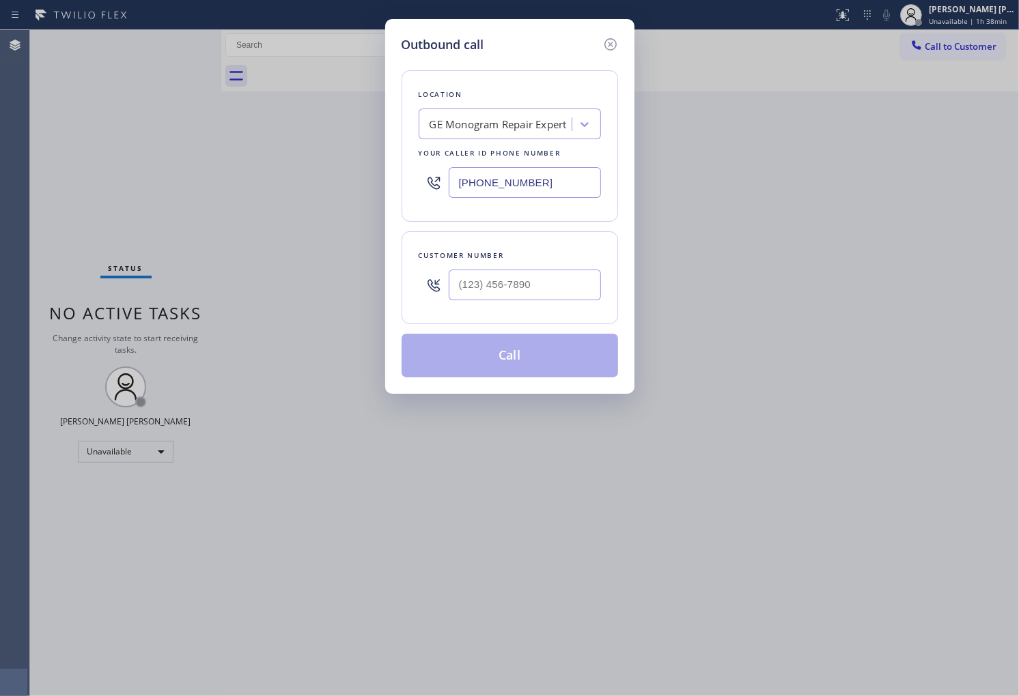
click at [541, 184] on input "[PHONE_NUMBER]" at bounding box center [525, 182] width 152 height 31
paste input "310) 740-9737"
type input "[PHONE_NUMBER]"
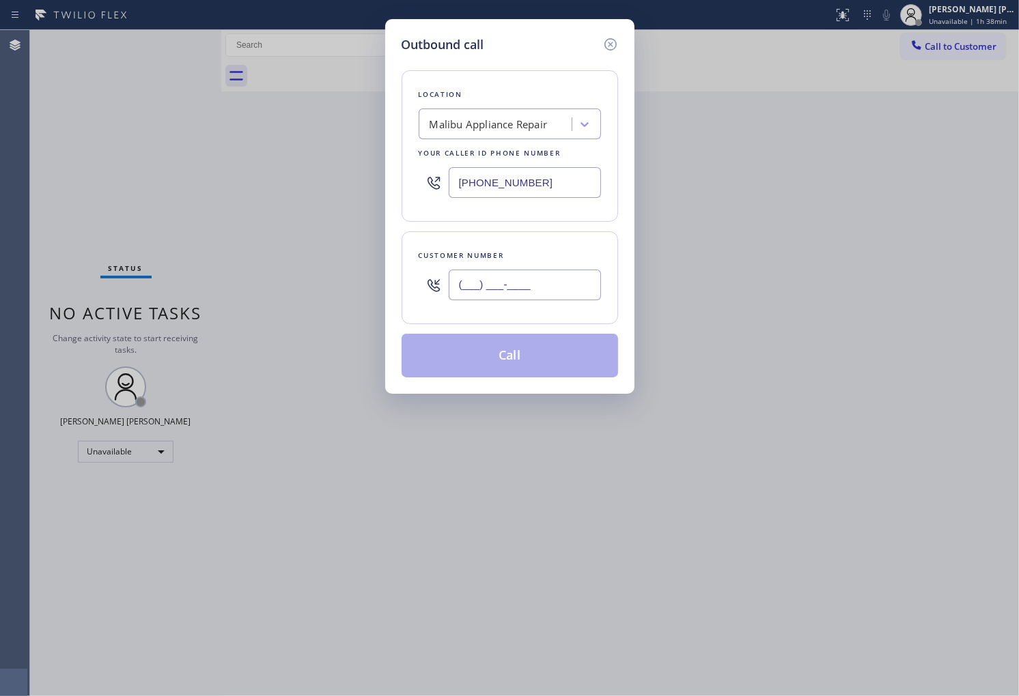
click at [550, 296] on input "(___) ___-____" at bounding box center [525, 285] width 152 height 31
paste input "323) 423-0293"
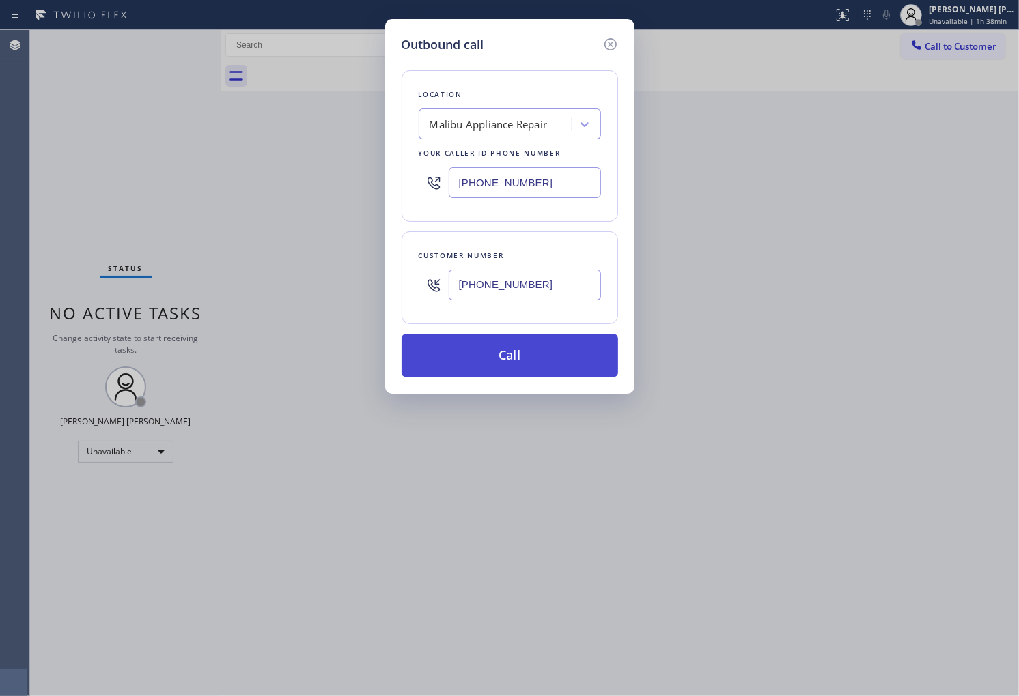
type input "[PHONE_NUMBER]"
click at [567, 362] on button "Call" at bounding box center [509, 356] width 216 height 44
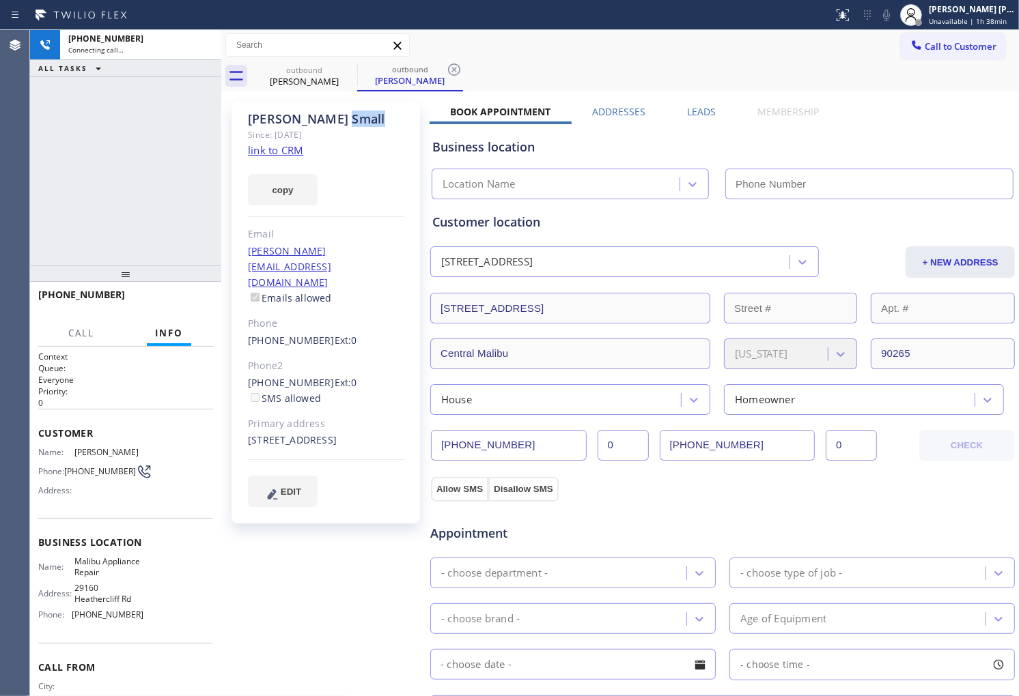
click at [298, 114] on div "[PERSON_NAME]" at bounding box center [326, 119] width 156 height 16
click at [298, 121] on div "[PERSON_NAME]" at bounding box center [326, 119] width 156 height 16
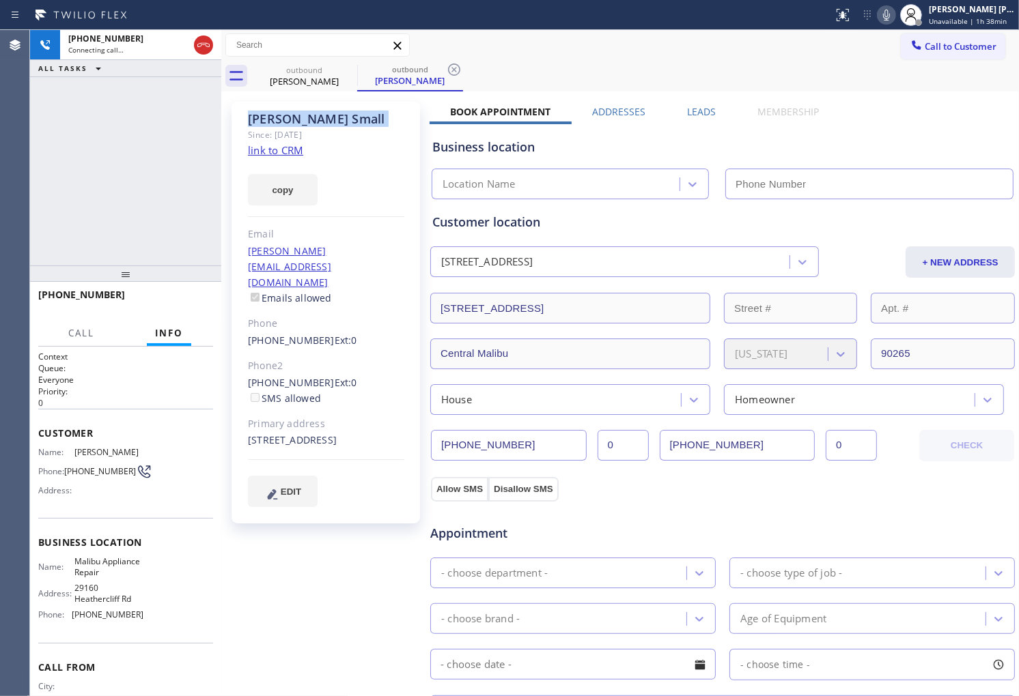
copy div "[PERSON_NAME]"
type input "[PHONE_NUMBER]"
click at [51, 234] on div "[PHONE_NUMBER] Live | 00:07 ALL TASKS ALL TASKS ACTIVE TASKS TASKS IN WRAP UP" at bounding box center [125, 148] width 191 height 236
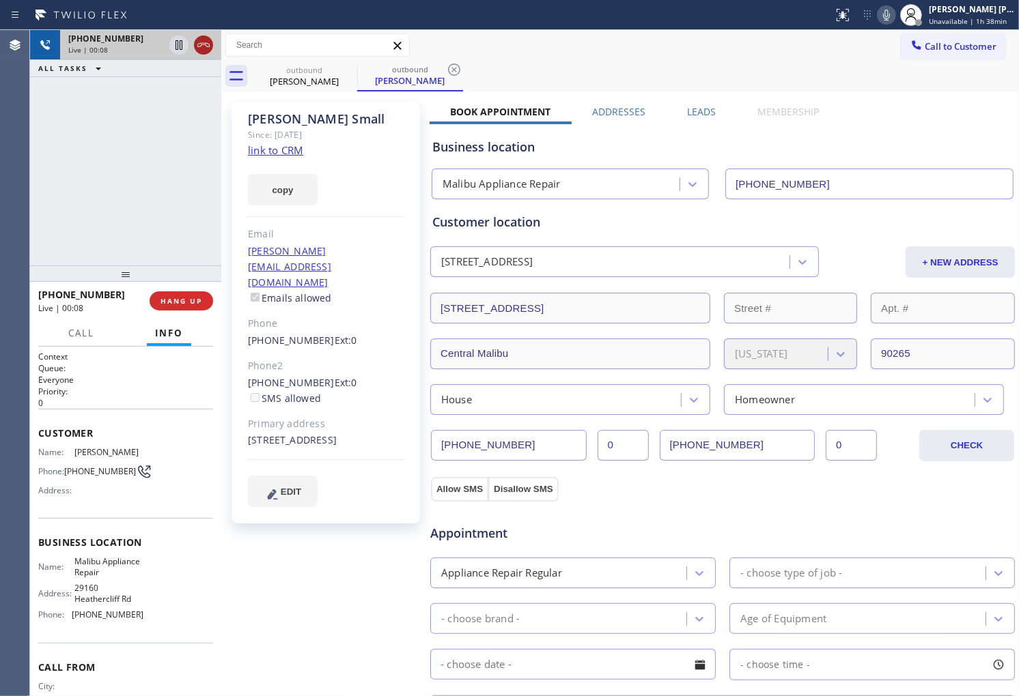
click at [206, 42] on icon at bounding box center [203, 45] width 16 height 16
click at [298, 334] on link "[PHONE_NUMBER]" at bounding box center [291, 340] width 87 height 13
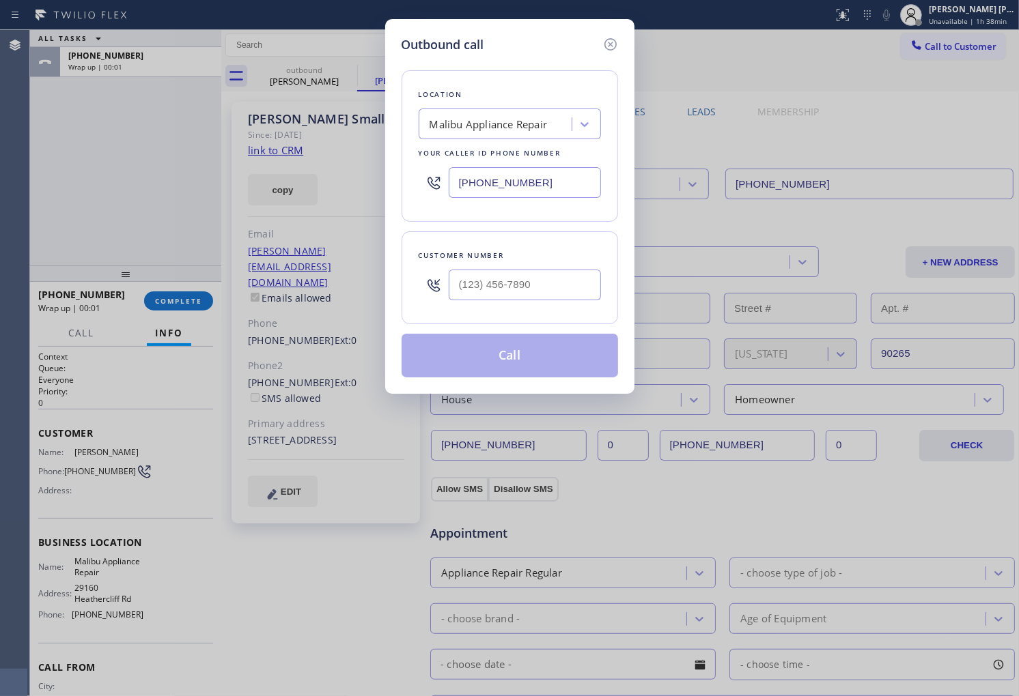
type input "[PHONE_NUMBER]"
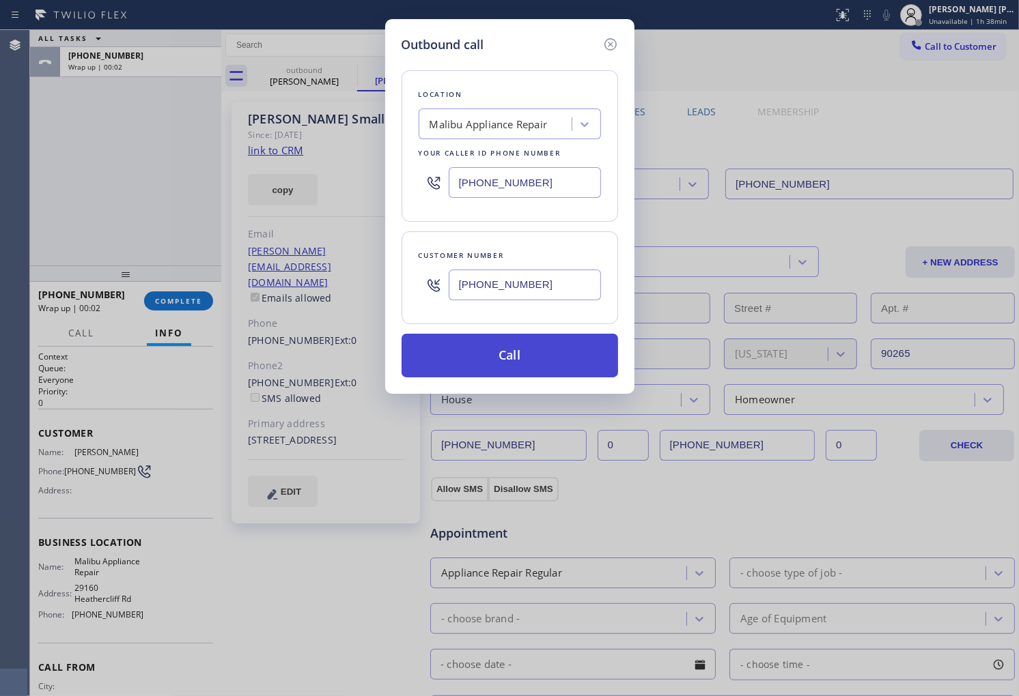
click at [543, 353] on button "Call" at bounding box center [509, 356] width 216 height 44
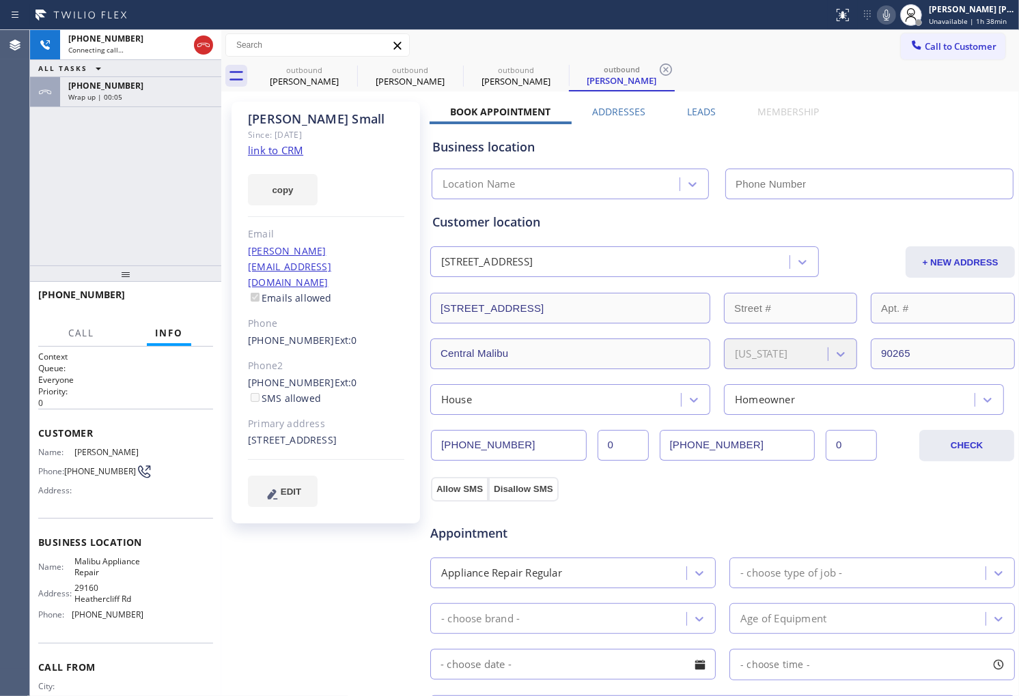
type input "[PHONE_NUMBER]"
click at [20, 250] on div "Agent Desktop" at bounding box center [14, 363] width 29 height 666
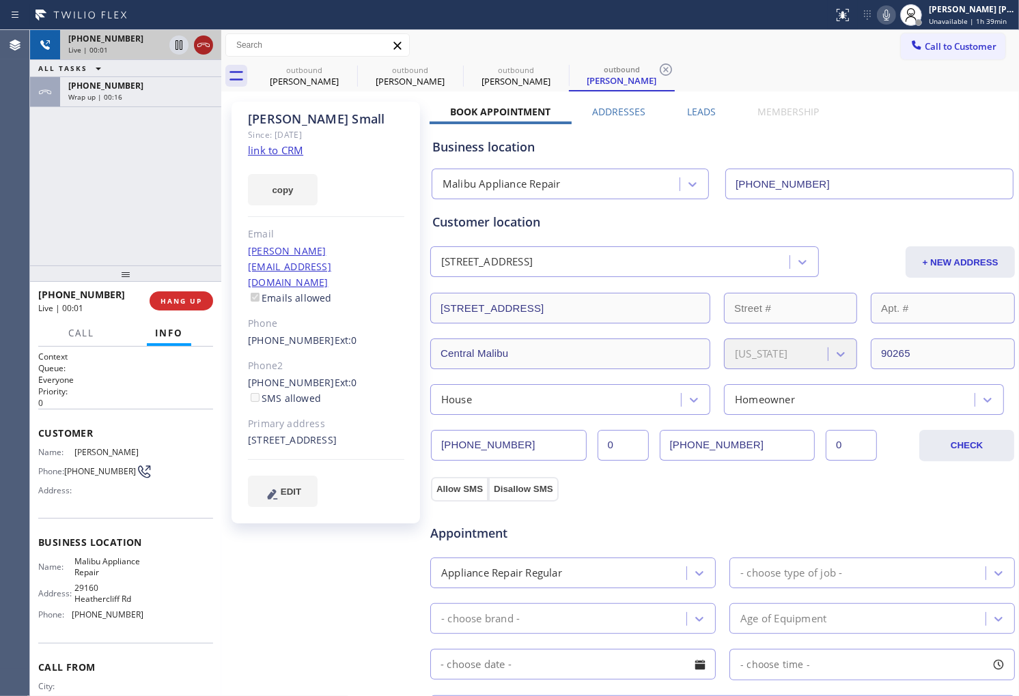
click at [201, 38] on icon at bounding box center [203, 45] width 16 height 16
click at [703, 109] on label "Leads" at bounding box center [701, 111] width 29 height 13
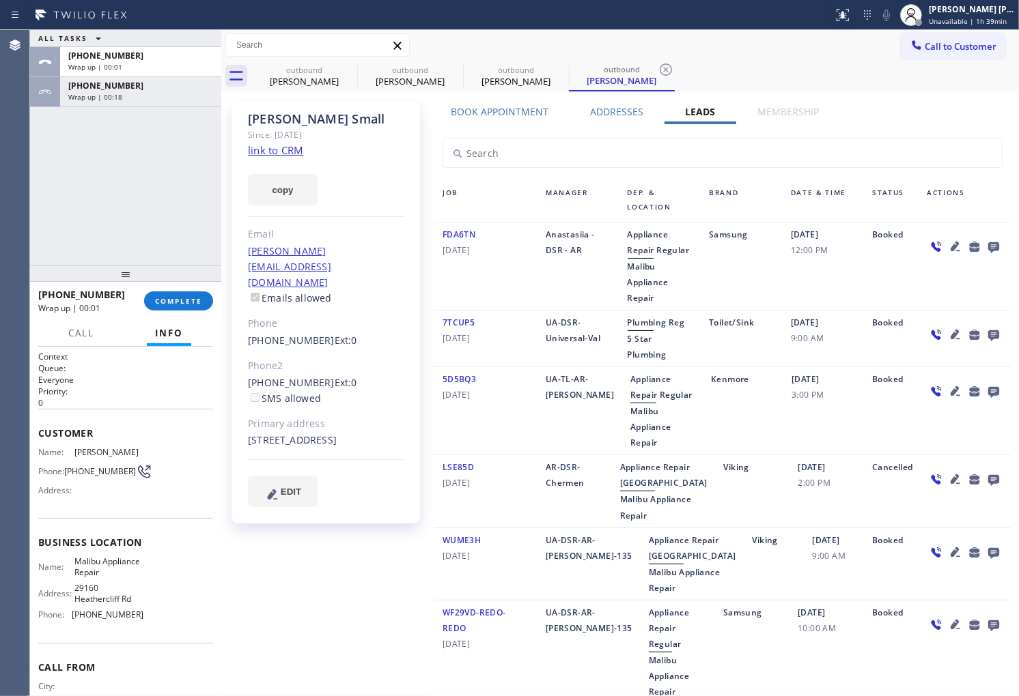
click at [985, 246] on icon at bounding box center [993, 246] width 16 height 17
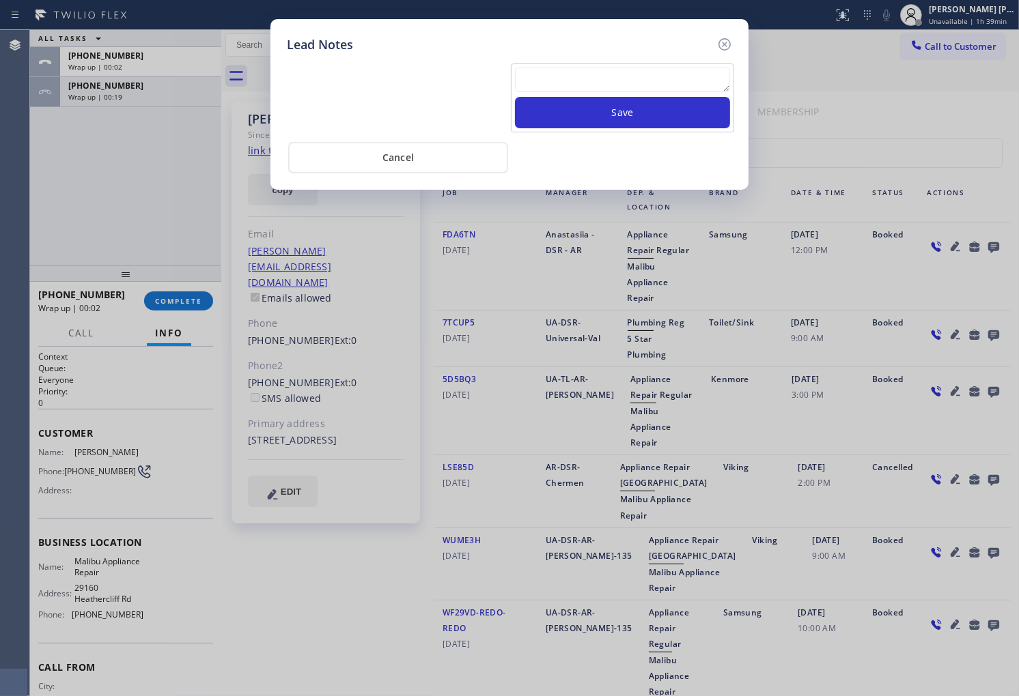
click at [684, 94] on div at bounding box center [622, 82] width 215 height 29
click at [654, 81] on textarea at bounding box center [622, 80] width 215 height 25
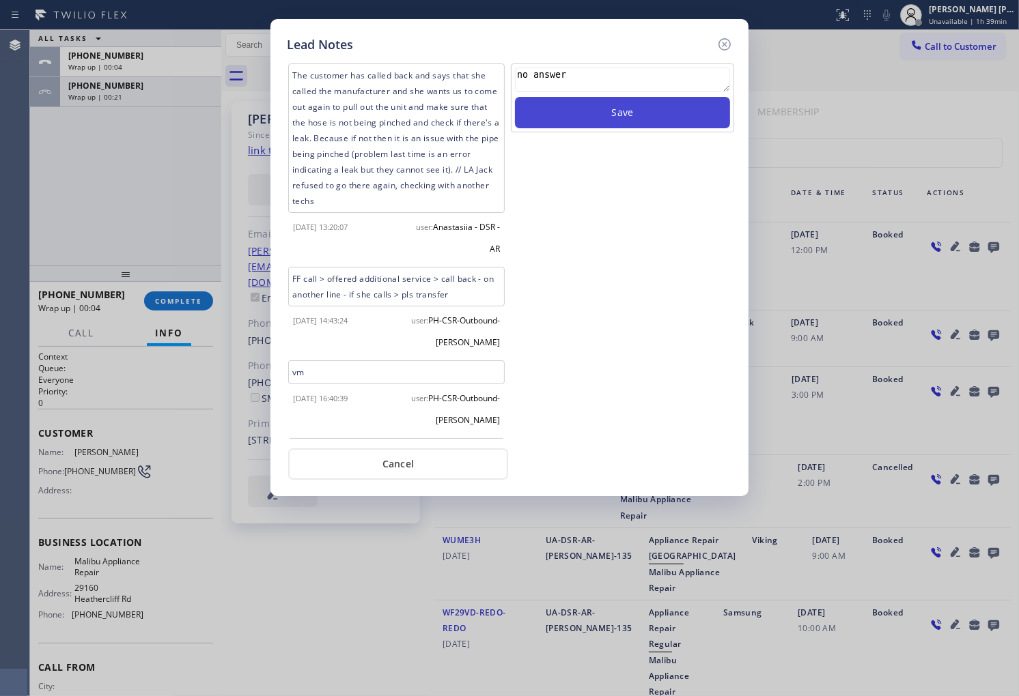
type textarea "no answer"
click at [632, 98] on button "Save" at bounding box center [622, 112] width 215 height 31
click at [721, 27] on div "Lead Notes The customer has called back and says that she called the manufactur…" at bounding box center [509, 257] width 478 height 477
click at [720, 48] on icon at bounding box center [724, 44] width 12 height 12
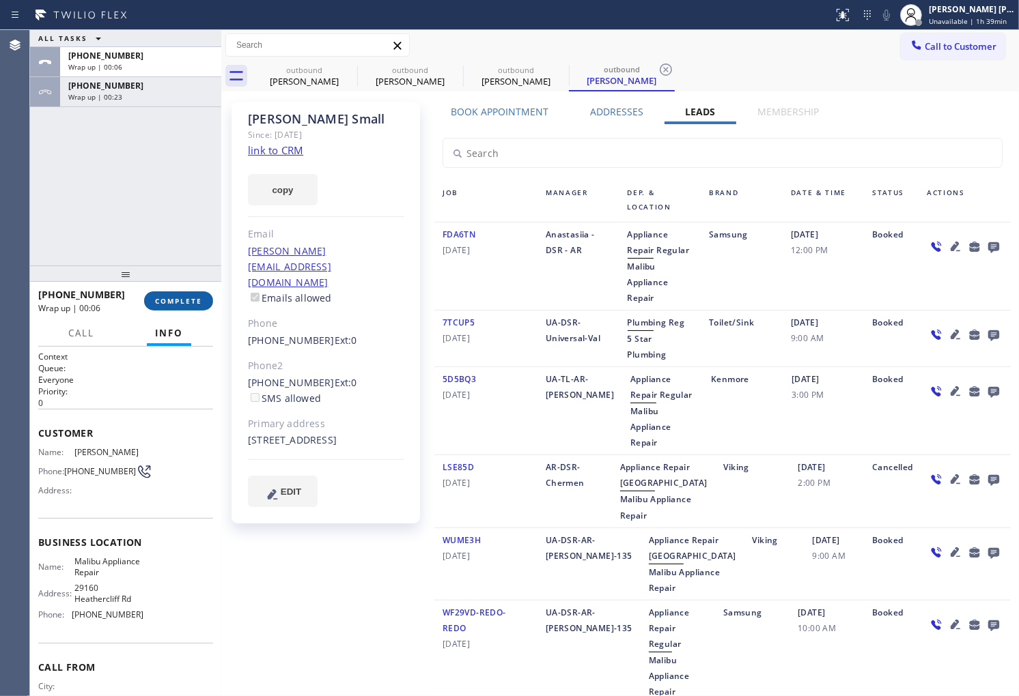
drag, startPoint x: 128, startPoint y: 309, endPoint x: 178, endPoint y: 296, distance: 52.3
click at [130, 309] on div "Wrap up | 00:06" at bounding box center [86, 308] width 96 height 12
click at [179, 296] on span "COMPLETE" at bounding box center [178, 301] width 47 height 10
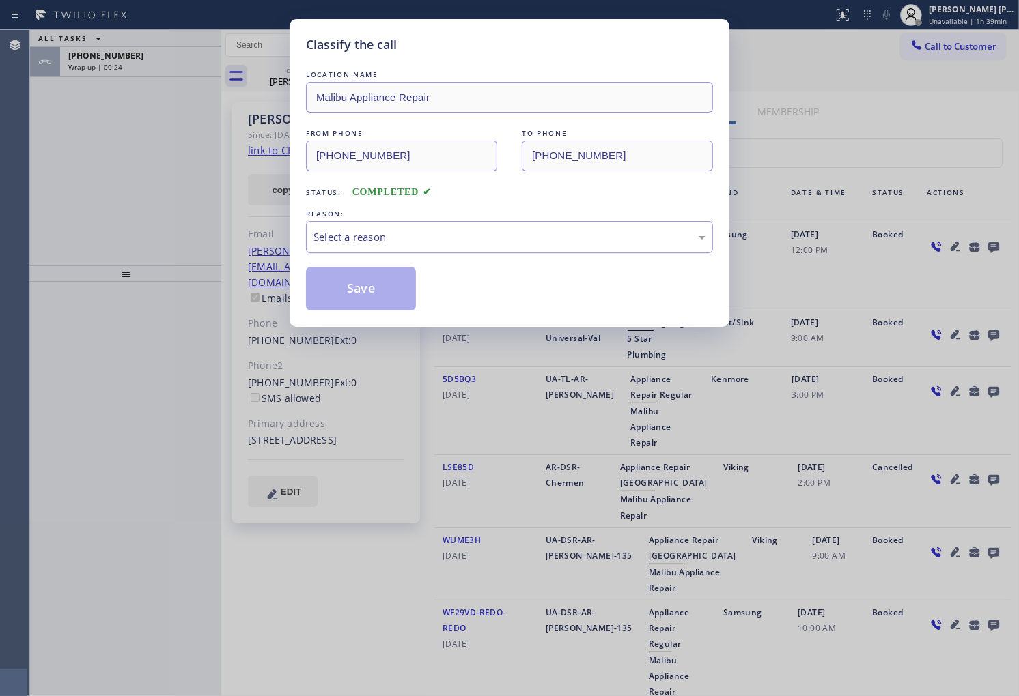
click at [406, 236] on div "Select a reason" at bounding box center [509, 237] width 392 height 16
click at [352, 297] on button "Save" at bounding box center [361, 289] width 110 height 44
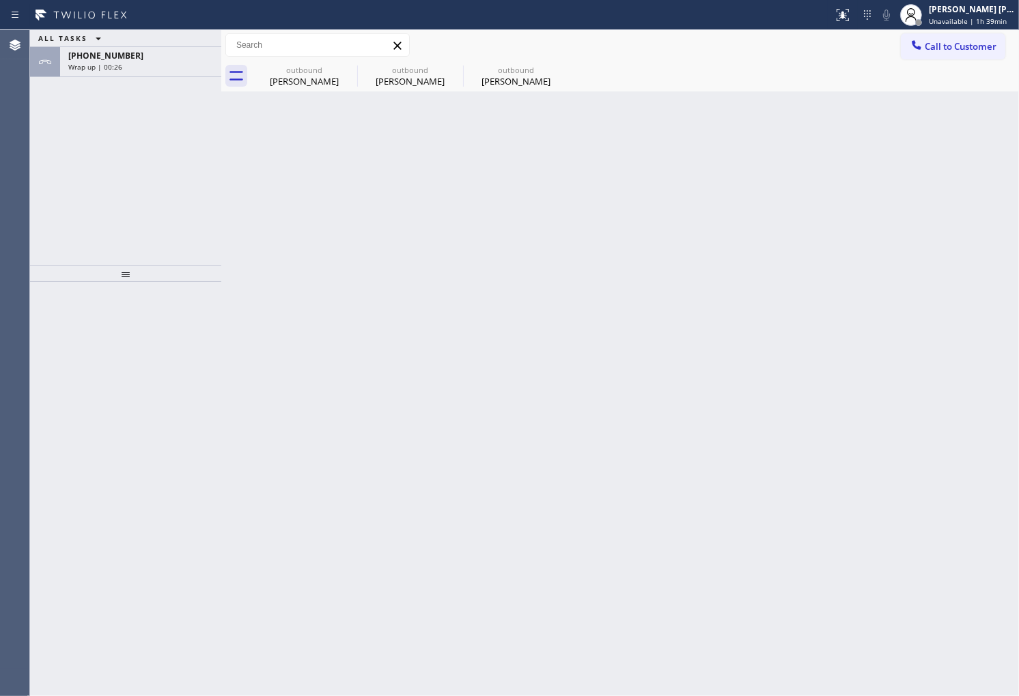
click at [178, 64] on div "Wrap up | 00:26" at bounding box center [140, 67] width 145 height 10
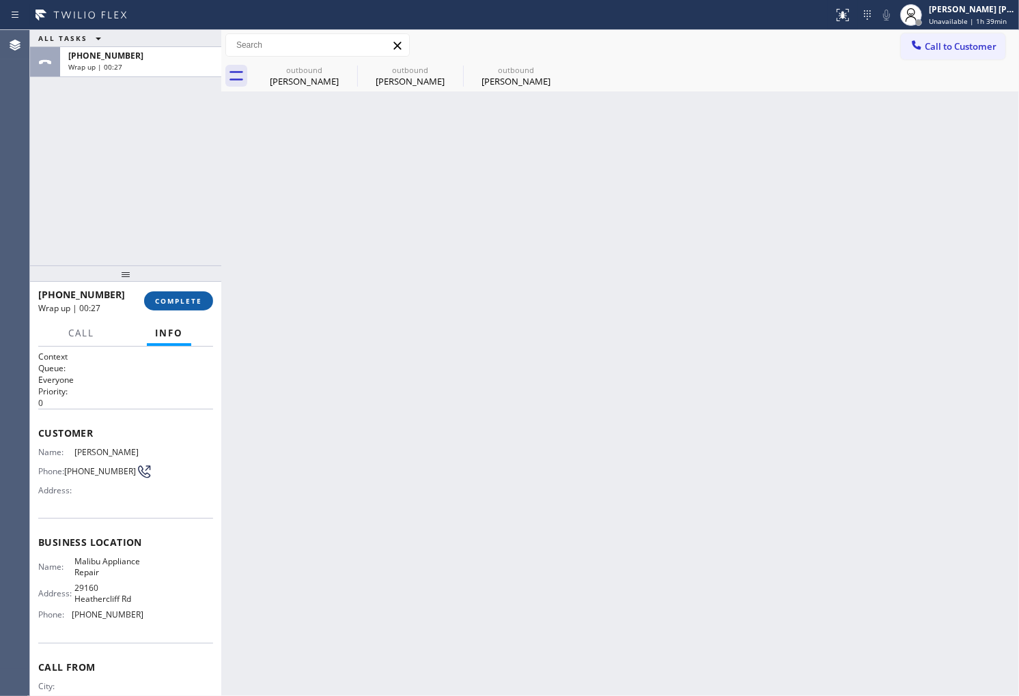
click at [172, 304] on span "COMPLETE" at bounding box center [178, 301] width 47 height 10
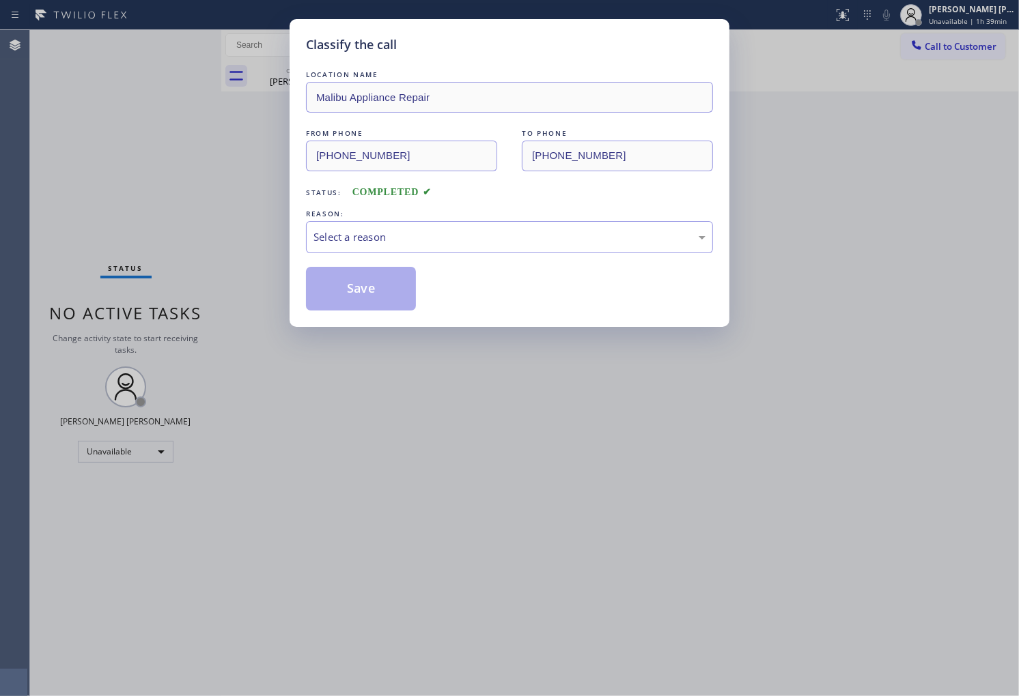
click at [440, 237] on div "Select a reason" at bounding box center [509, 237] width 392 height 16
click at [364, 289] on button "Save" at bounding box center [361, 289] width 110 height 44
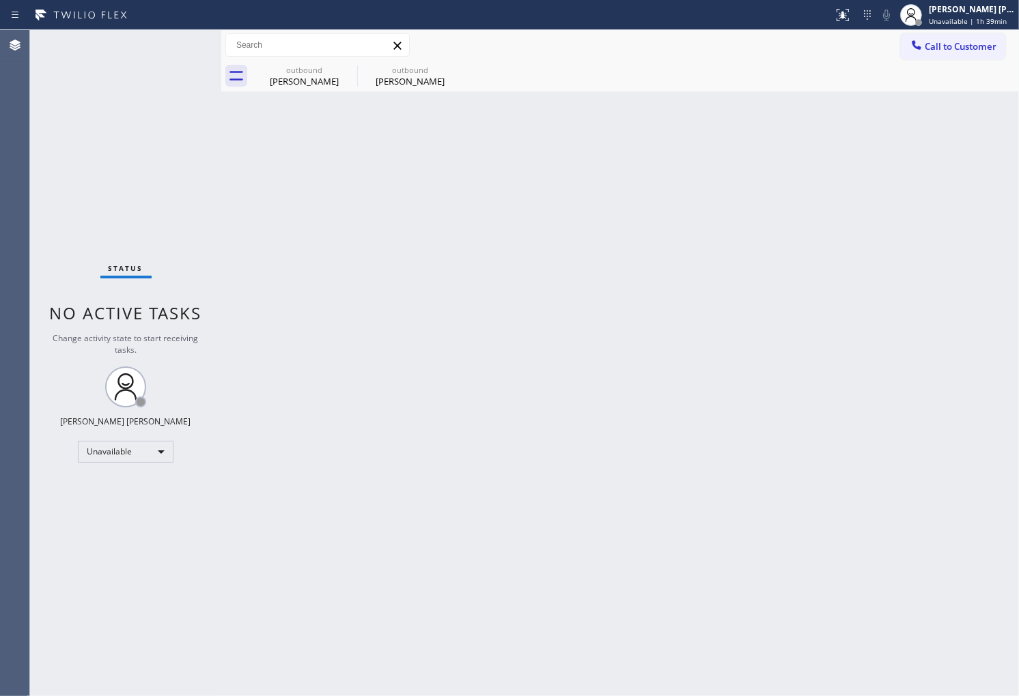
click at [4, 326] on div "Agent Desktop" at bounding box center [14, 363] width 29 height 666
click at [326, 89] on div "outbound [PERSON_NAME]" at bounding box center [304, 76] width 103 height 31
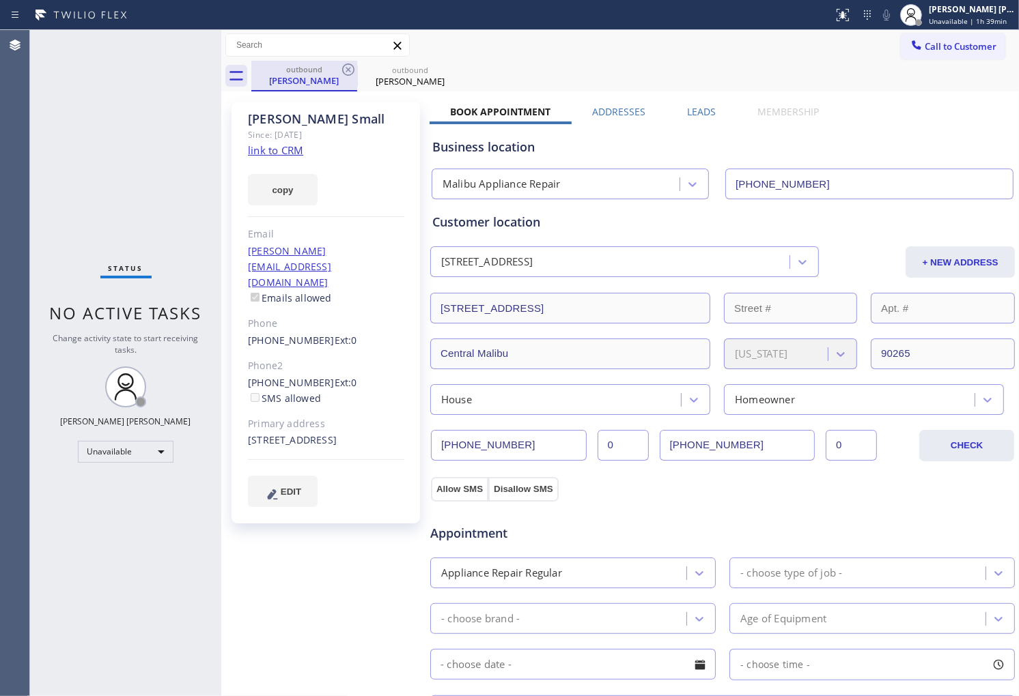
click at [337, 73] on div "outbound" at bounding box center [304, 69] width 103 height 10
click at [337, 72] on div "outbound" at bounding box center [304, 69] width 103 height 10
click at [342, 71] on icon at bounding box center [348, 69] width 16 height 16
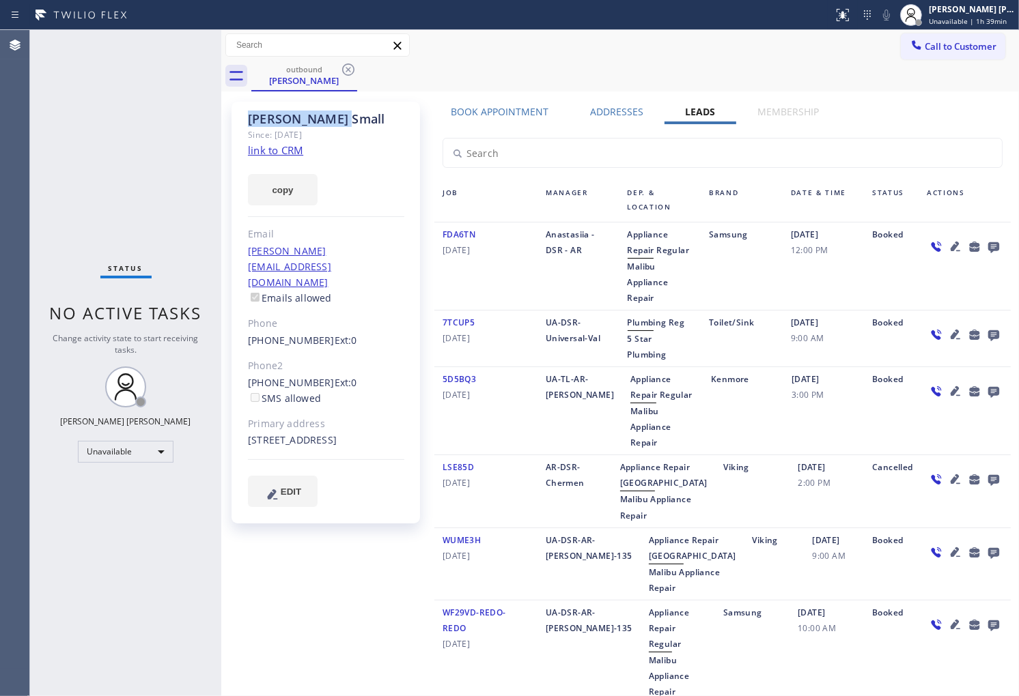
click at [342, 71] on icon at bounding box center [348, 69] width 16 height 16
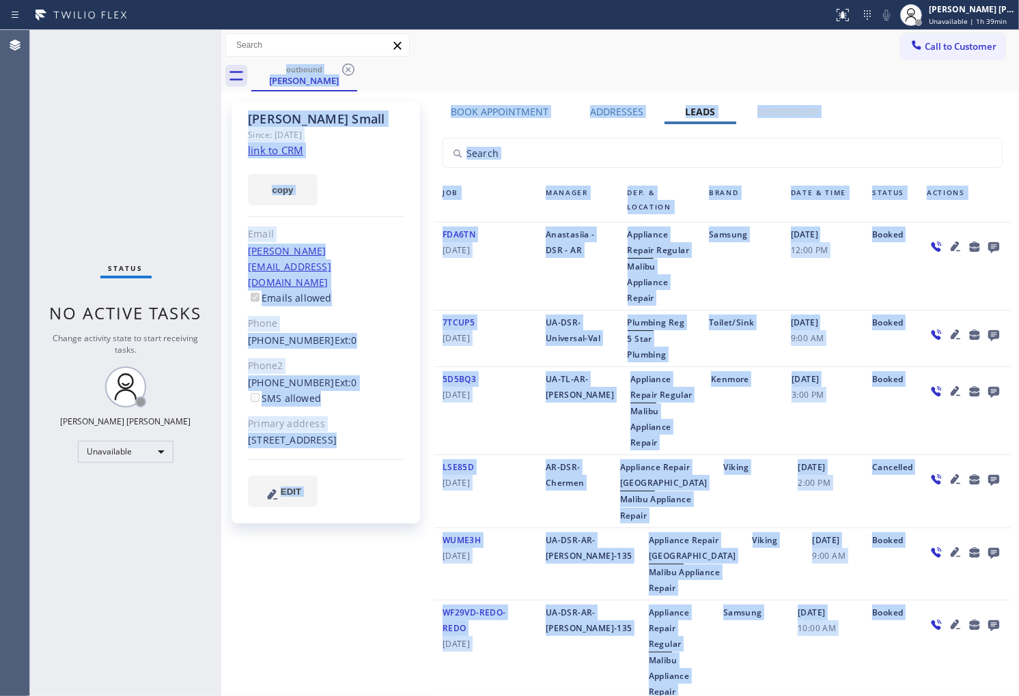
click at [342, 71] on div "outbound [PERSON_NAME]" at bounding box center [634, 76] width 767 height 31
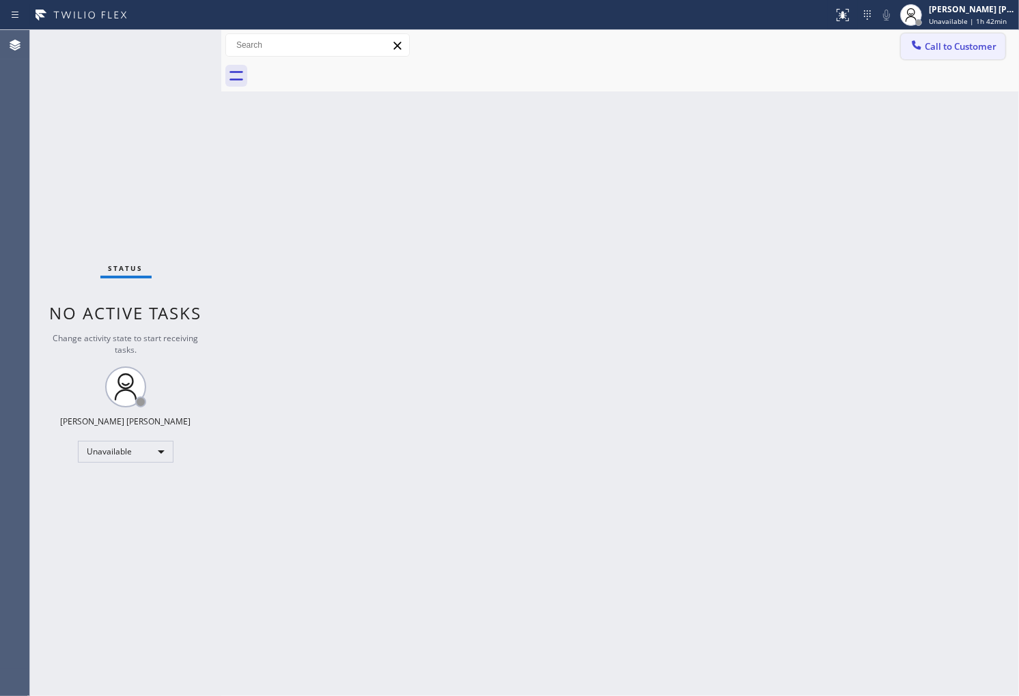
click at [950, 42] on span "Call to Customer" at bounding box center [961, 46] width 72 height 12
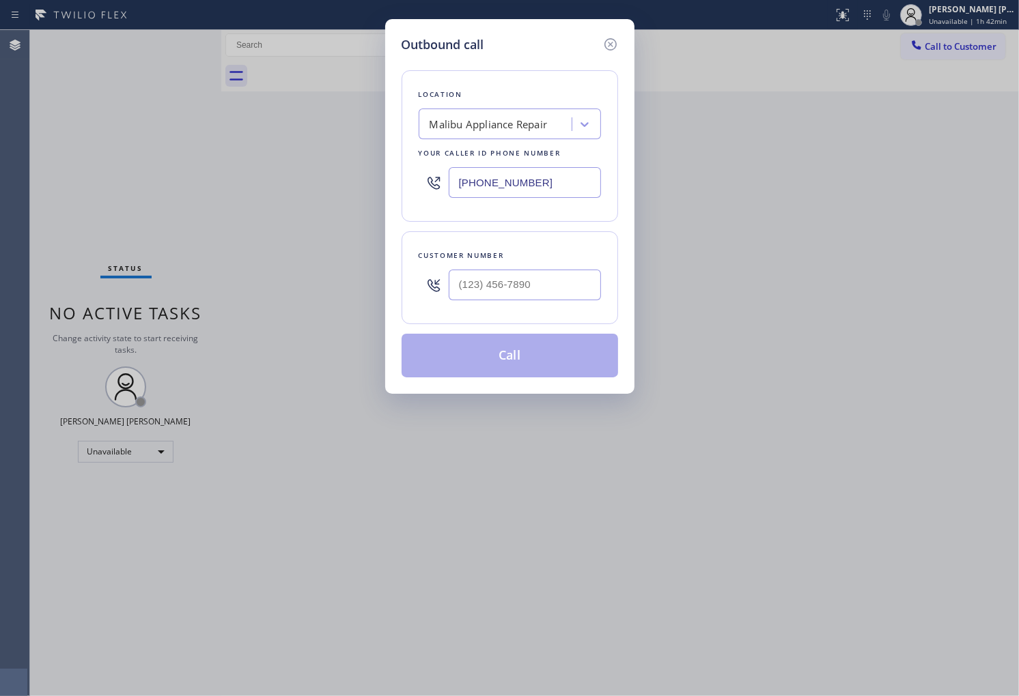
click at [544, 191] on input "[PHONE_NUMBER]" at bounding box center [525, 182] width 152 height 31
paste input "425) 310-487"
type input "[PHONE_NUMBER]"
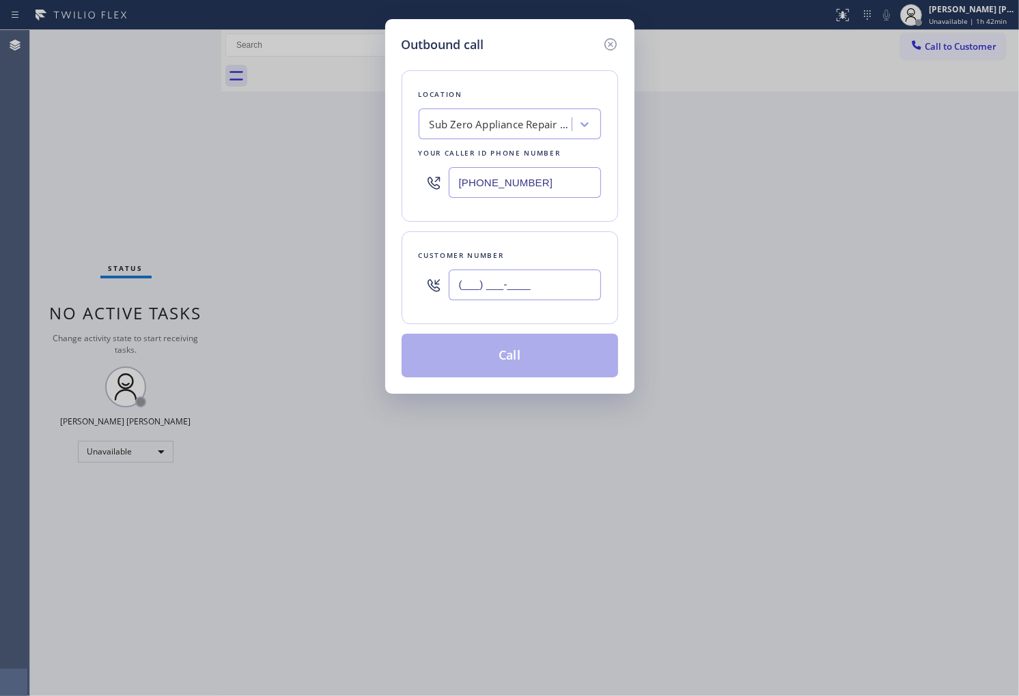
paste input "310) 922-6689"
click at [553, 294] on input "(___) ___-____" at bounding box center [525, 285] width 152 height 31
type input "[PHONE_NUMBER]"
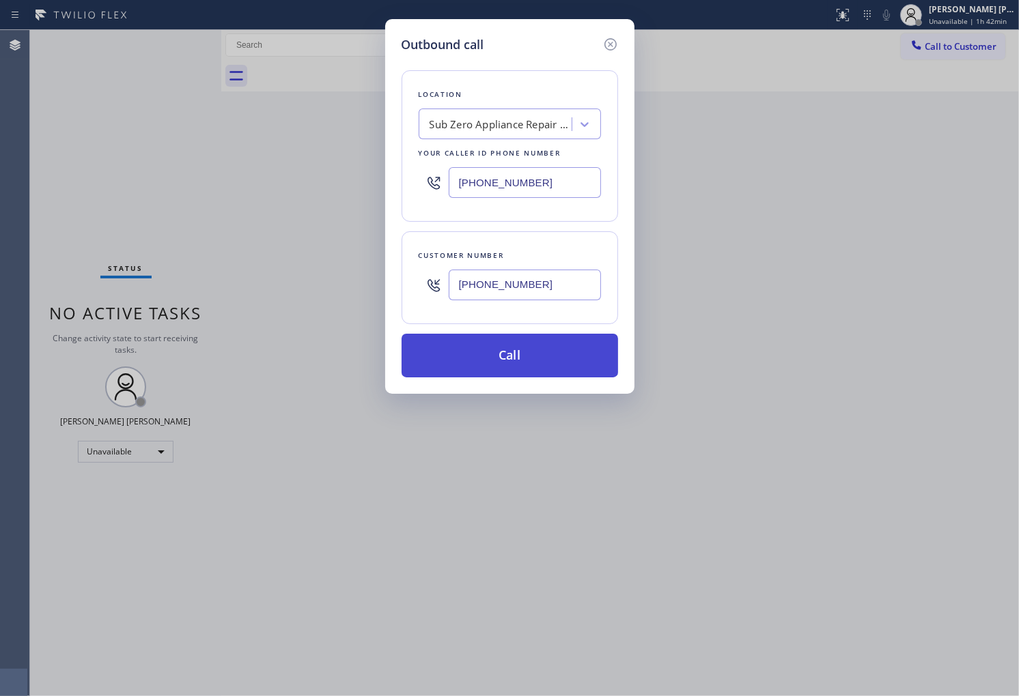
click at [583, 364] on button "Call" at bounding box center [509, 356] width 216 height 44
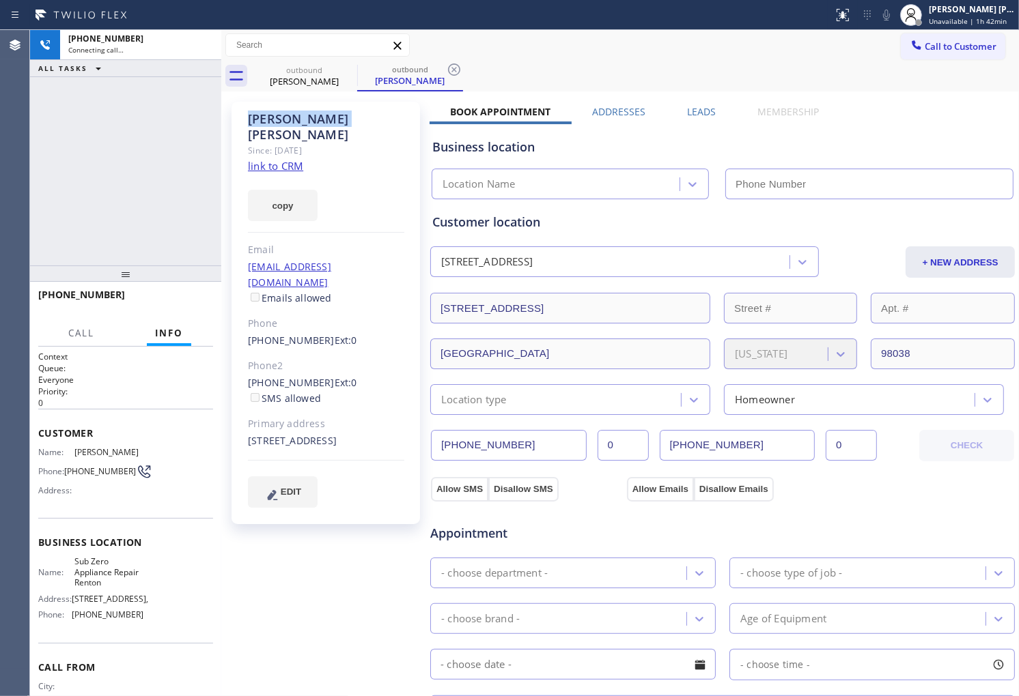
click at [277, 112] on div "[PERSON_NAME]" at bounding box center [326, 126] width 156 height 31
click at [0, 142] on div "Agent Desktop" at bounding box center [14, 363] width 29 height 666
type input "[PHONE_NUMBER]"
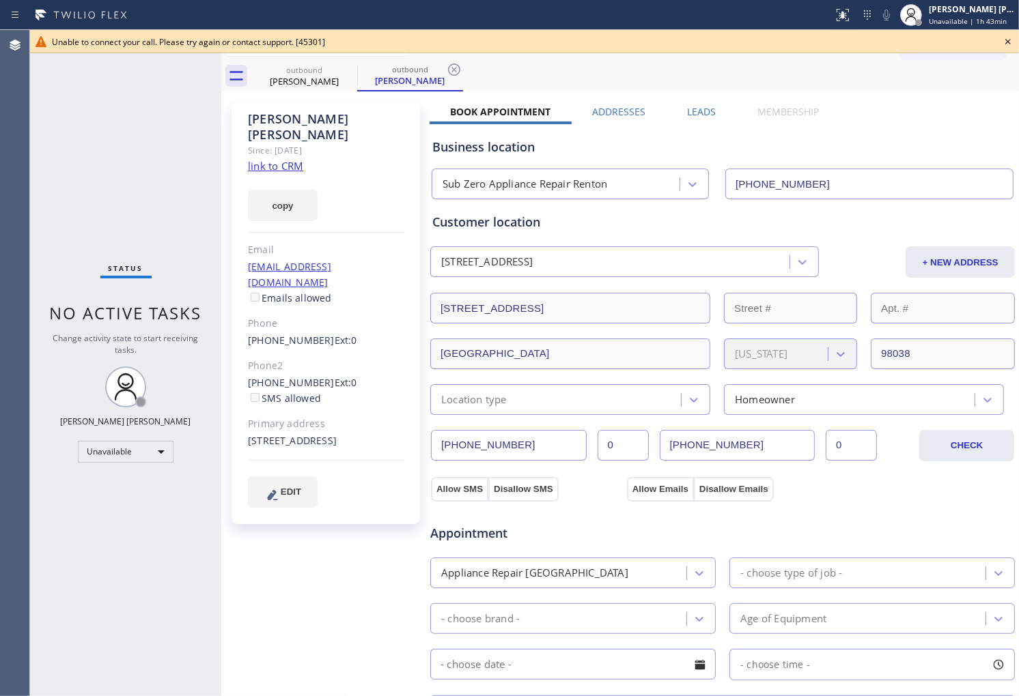
click at [1, 483] on div "Agent Desktop" at bounding box center [14, 363] width 29 height 666
click at [1004, 38] on icon at bounding box center [1008, 41] width 16 height 16
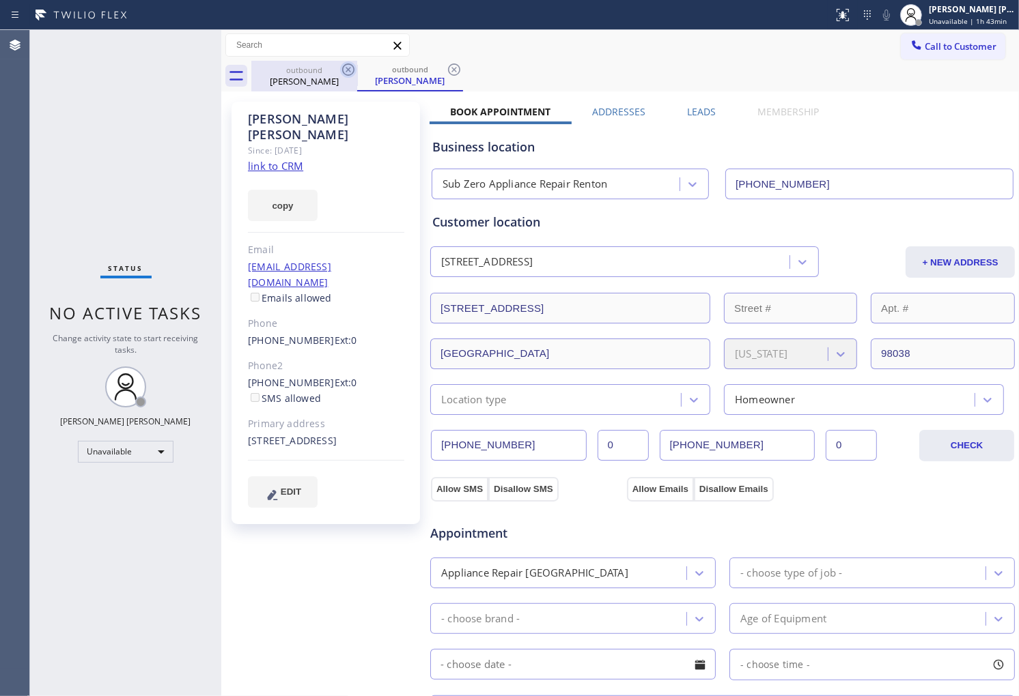
click at [346, 70] on icon at bounding box center [348, 69] width 16 height 16
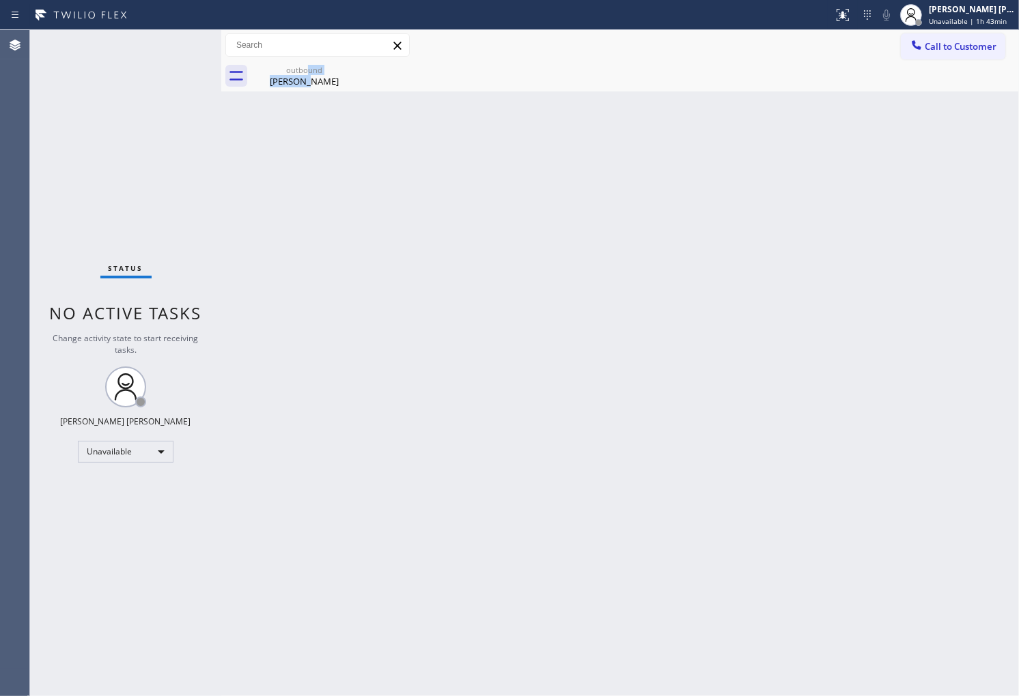
click at [305, 72] on div "outbound [PERSON_NAME]" at bounding box center [304, 76] width 103 height 31
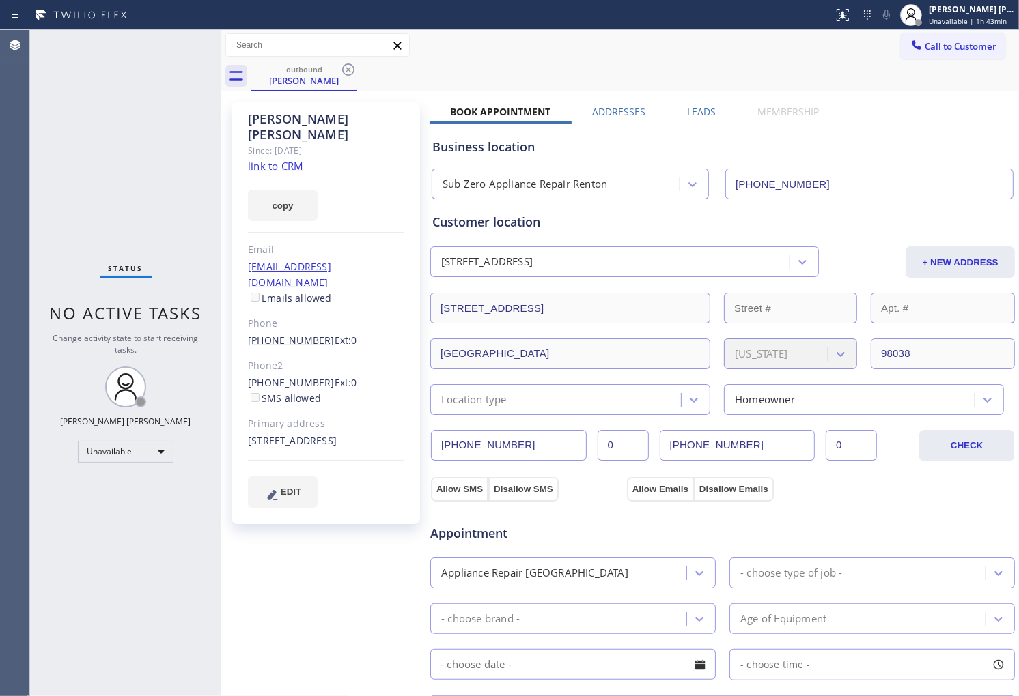
click at [294, 334] on link "[PHONE_NUMBER]" at bounding box center [291, 340] width 87 height 13
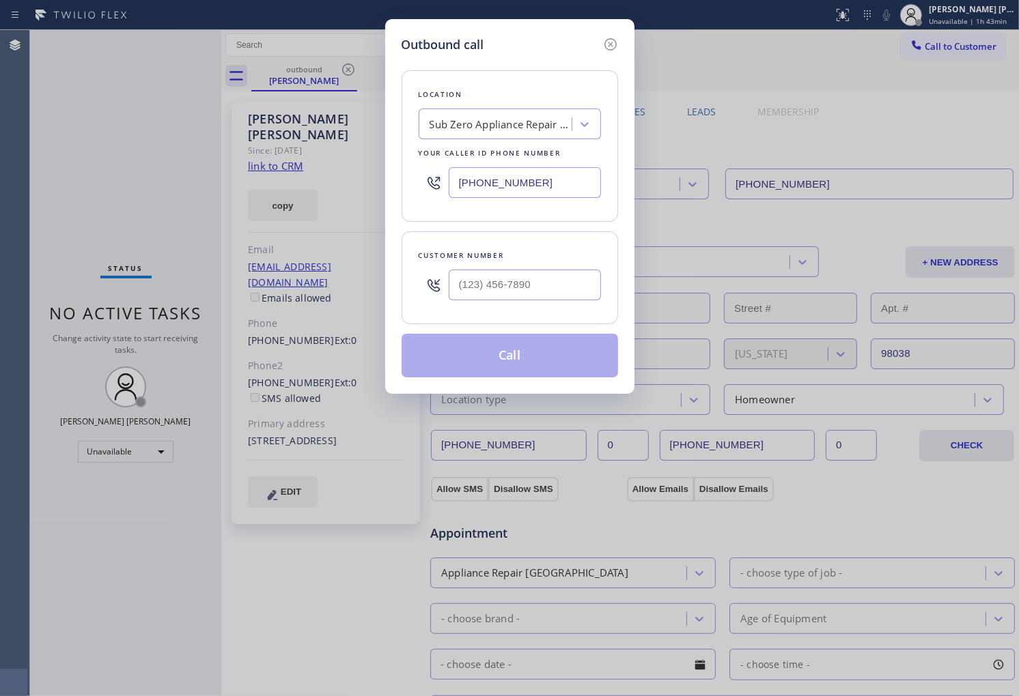
type input "[PHONE_NUMBER]"
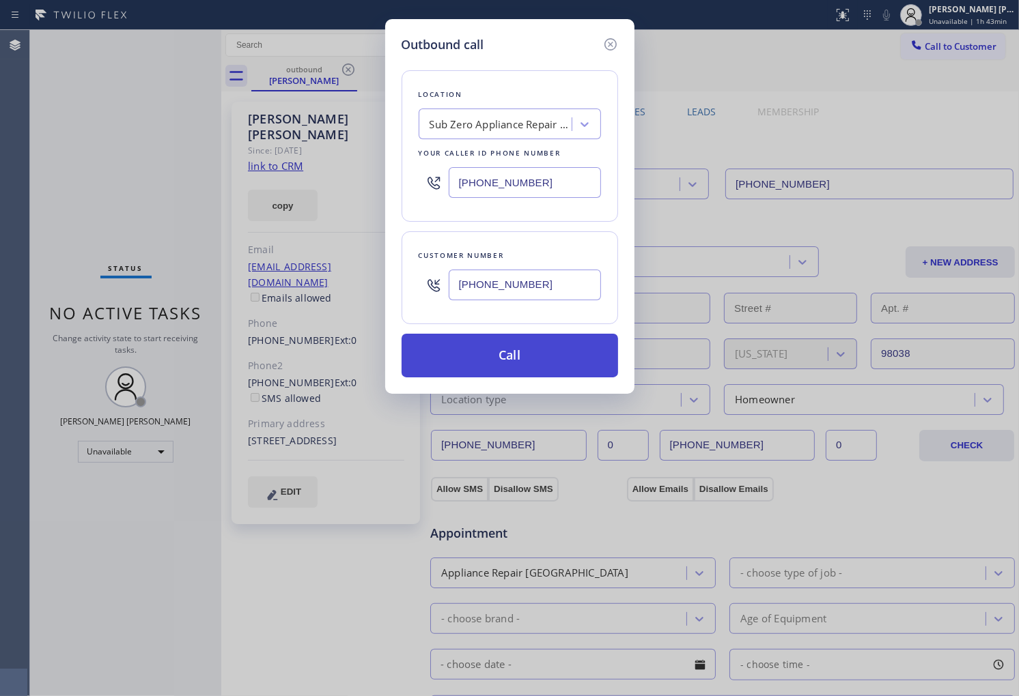
click at [556, 358] on button "Call" at bounding box center [509, 356] width 216 height 44
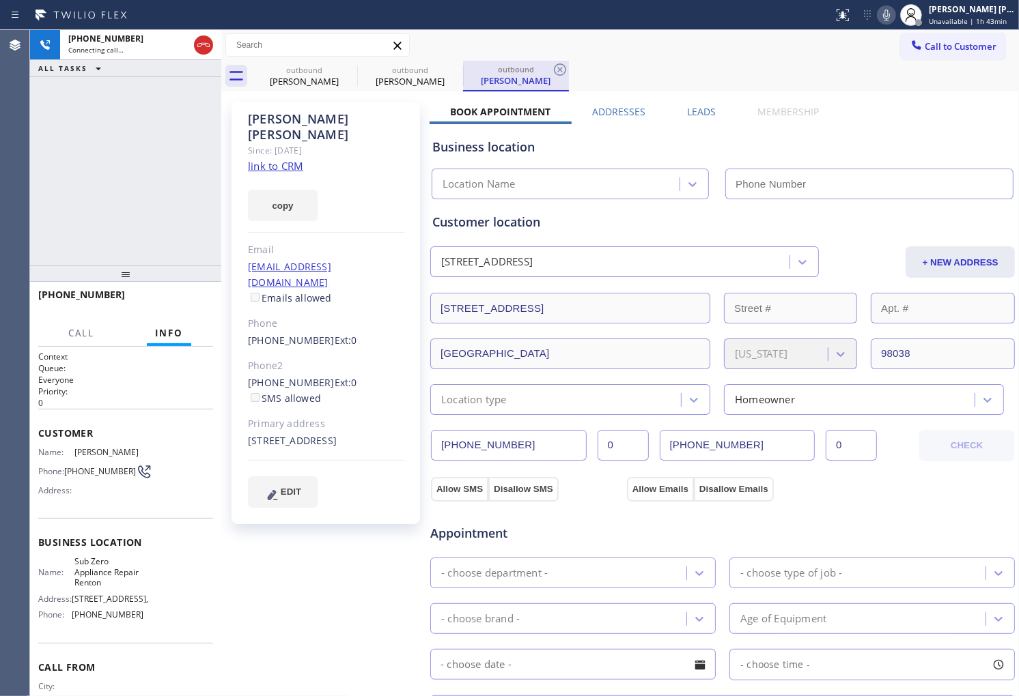
click at [0, 0] on icon at bounding box center [0, 0] width 0 height 0
type input "[PHONE_NUMBER]"
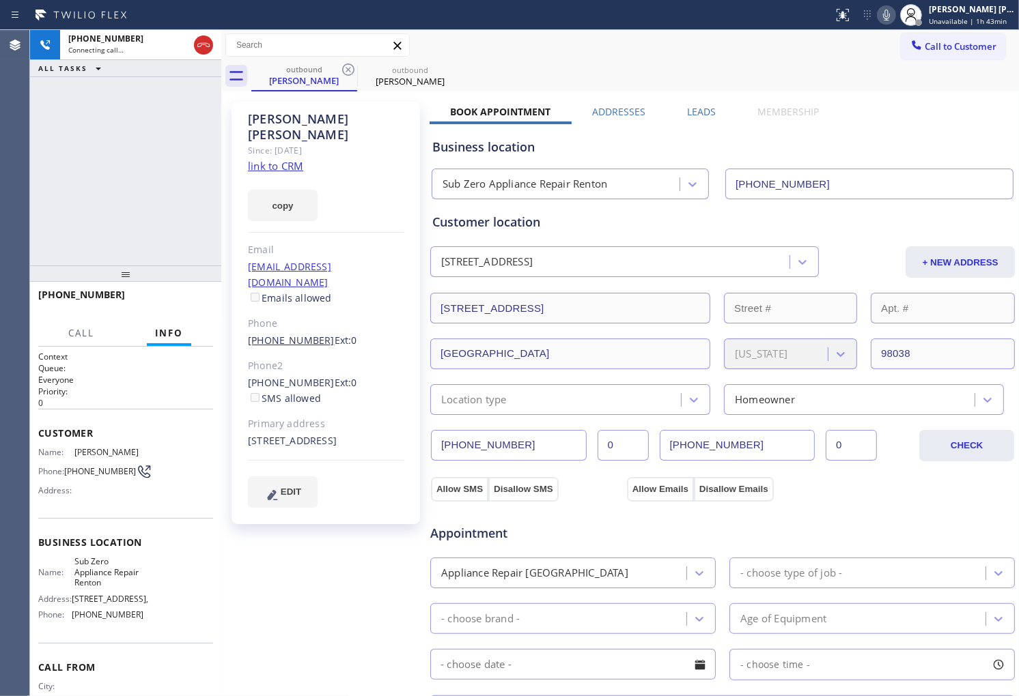
drag, startPoint x: 135, startPoint y: 110, endPoint x: 298, endPoint y: 309, distance: 256.7
click at [135, 110] on div "[PHONE_NUMBER] Connecting call… ALL TASKS ALL TASKS ACTIVE TASKS TASKS IN WRAP …" at bounding box center [125, 148] width 191 height 236
click at [695, 107] on label "Leads" at bounding box center [701, 111] width 29 height 13
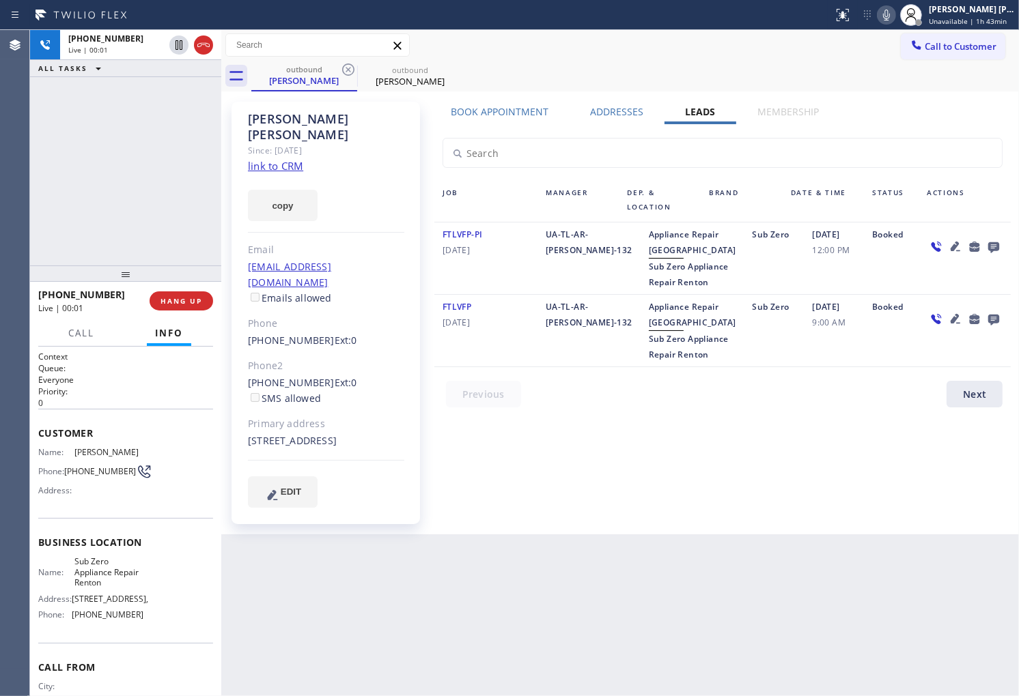
click at [996, 243] on icon at bounding box center [993, 247] width 11 height 11
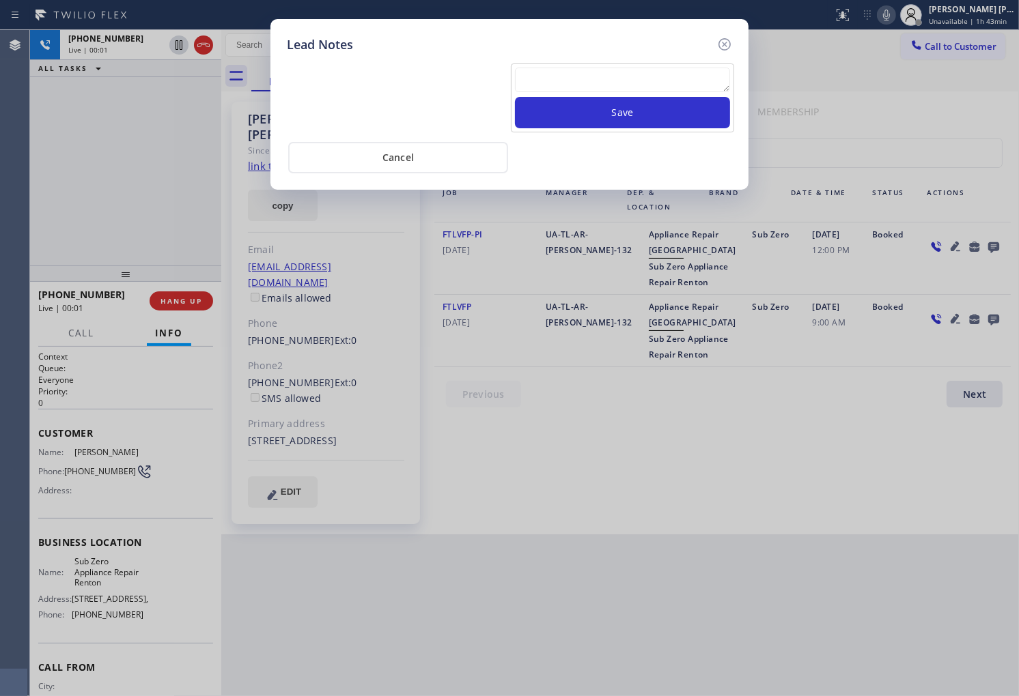
click at [691, 82] on textarea at bounding box center [622, 80] width 215 height 25
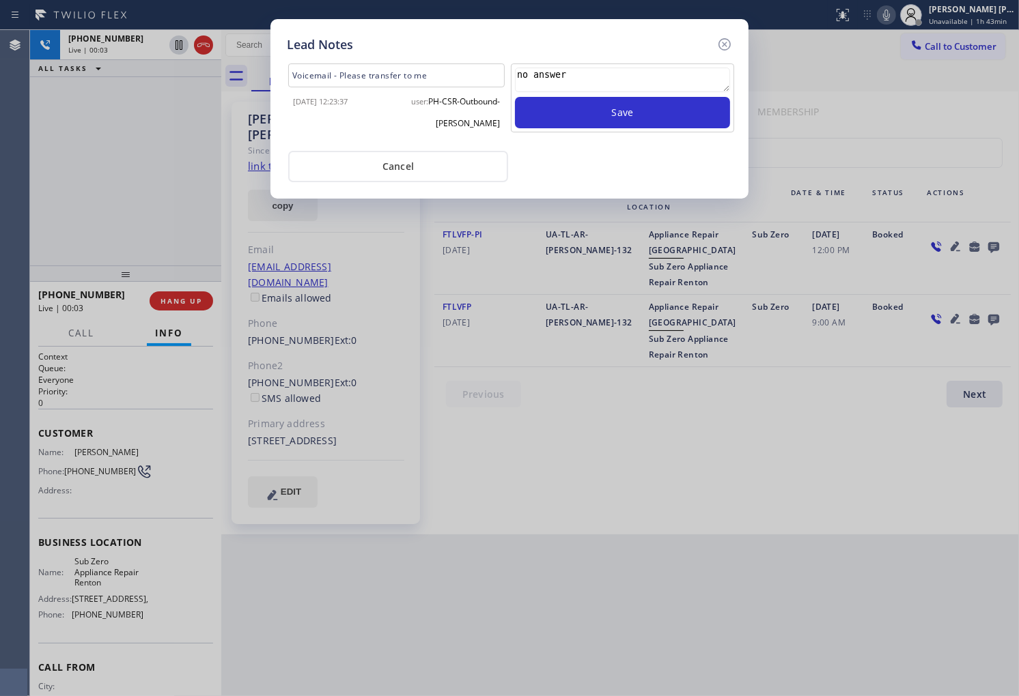
type textarea "no answer"
drag, startPoint x: 635, startPoint y: 378, endPoint x: 625, endPoint y: 281, distance: 97.4
click at [634, 378] on div "Lead Notes Voicemail - Please transfer to me [DATE] 12:23:37 user: PH-CSR-Outbo…" at bounding box center [509, 348] width 1019 height 696
click at [624, 103] on button "Save" at bounding box center [622, 112] width 215 height 31
click at [728, 41] on icon at bounding box center [724, 44] width 16 height 16
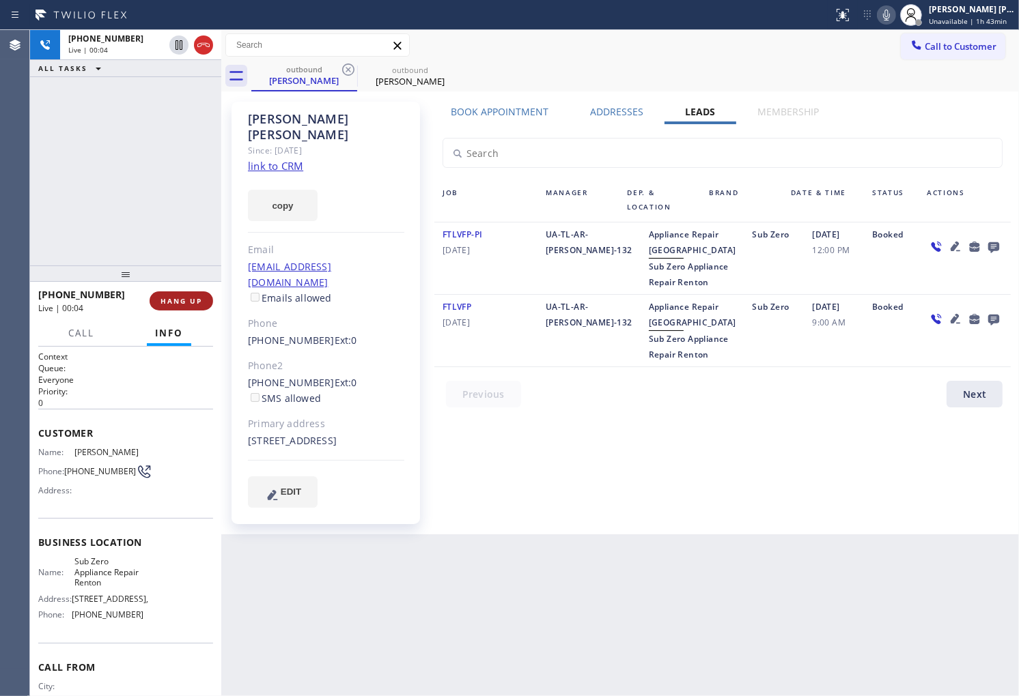
click at [164, 305] on span "HANG UP" at bounding box center [181, 301] width 42 height 10
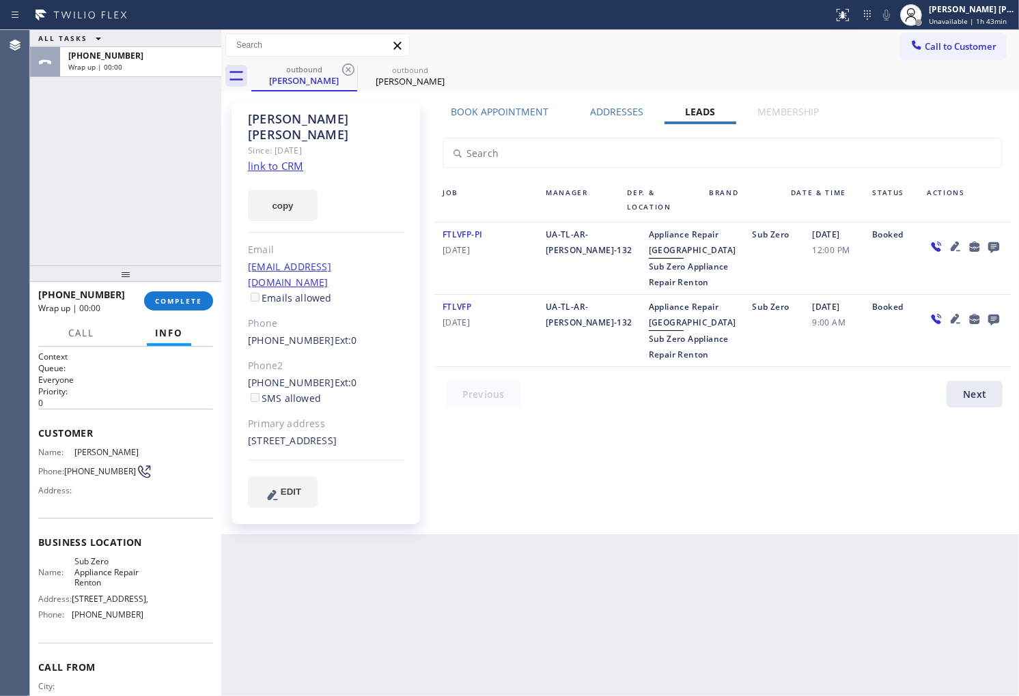
click at [374, 242] on div "Email" at bounding box center [326, 250] width 156 height 16
drag, startPoint x: 139, startPoint y: 300, endPoint x: 172, endPoint y: 297, distance: 33.0
click at [141, 300] on div "[PHONE_NUMBER] Wrap up | 00:01" at bounding box center [91, 301] width 106 height 36
click at [172, 297] on span "COMPLETE" at bounding box center [178, 301] width 47 height 10
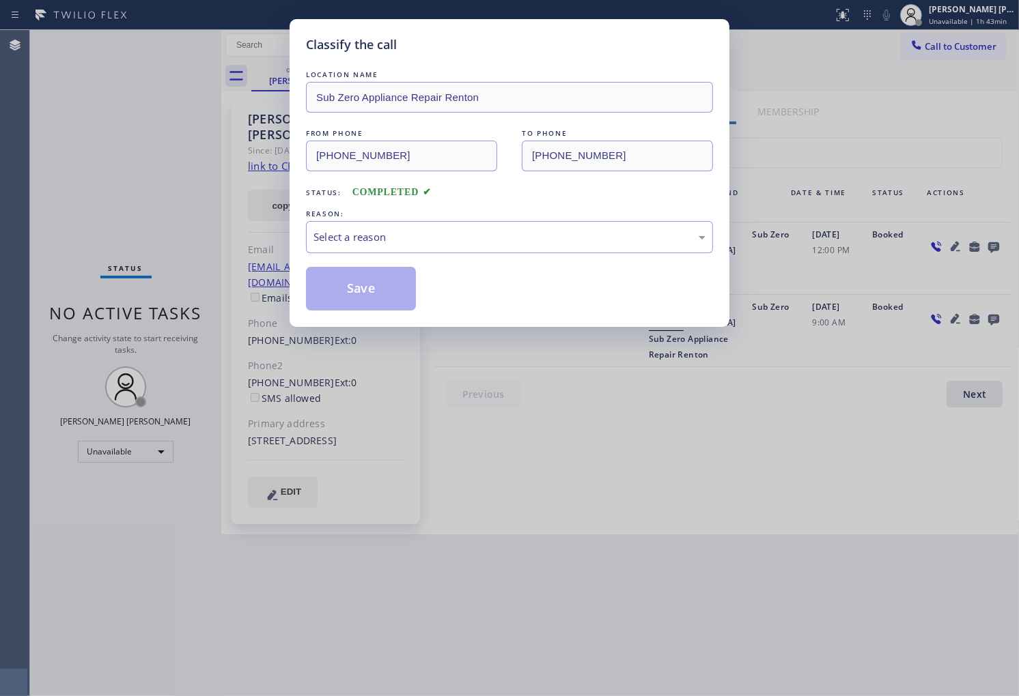
click at [381, 255] on div "LOCATION NAME Sub Zero Appliance Repair Renton FROM PHONE [PHONE_NUMBER] TO PHO…" at bounding box center [509, 189] width 407 height 243
click at [384, 243] on div "Select a reason" at bounding box center [509, 237] width 392 height 16
click at [366, 237] on div "Tech, Unknown/didnt ring" at bounding box center [509, 237] width 392 height 16
click at [350, 292] on button "Save" at bounding box center [361, 289] width 110 height 44
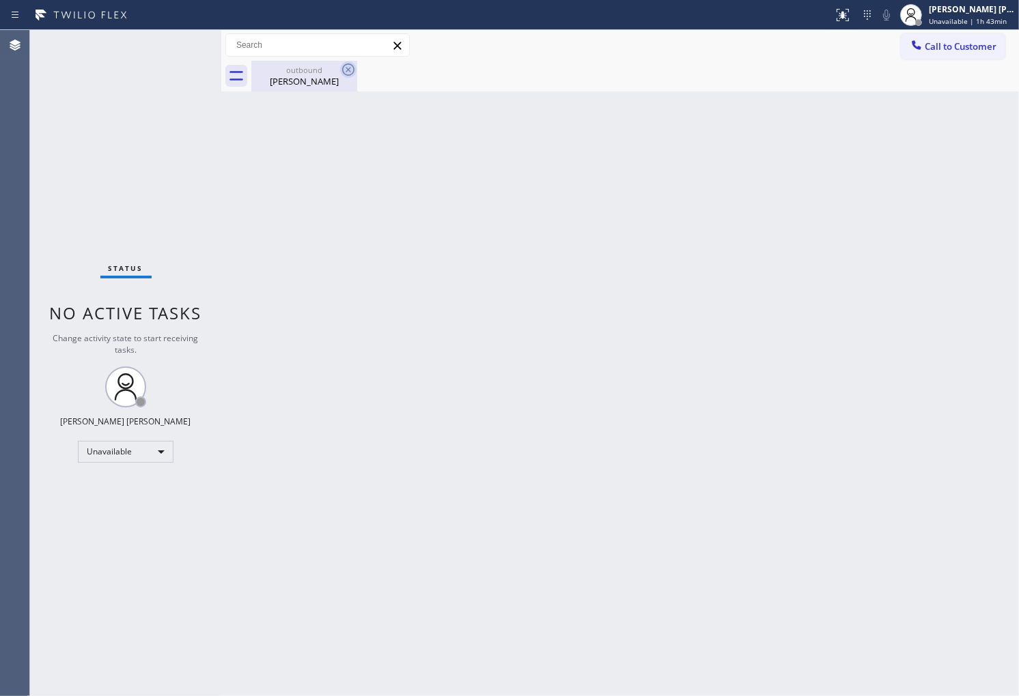
click at [347, 71] on icon at bounding box center [348, 69] width 16 height 16
click at [320, 85] on div "[PERSON_NAME]" at bounding box center [304, 81] width 103 height 12
click at [929, 38] on button "Call to Customer" at bounding box center [953, 46] width 104 height 26
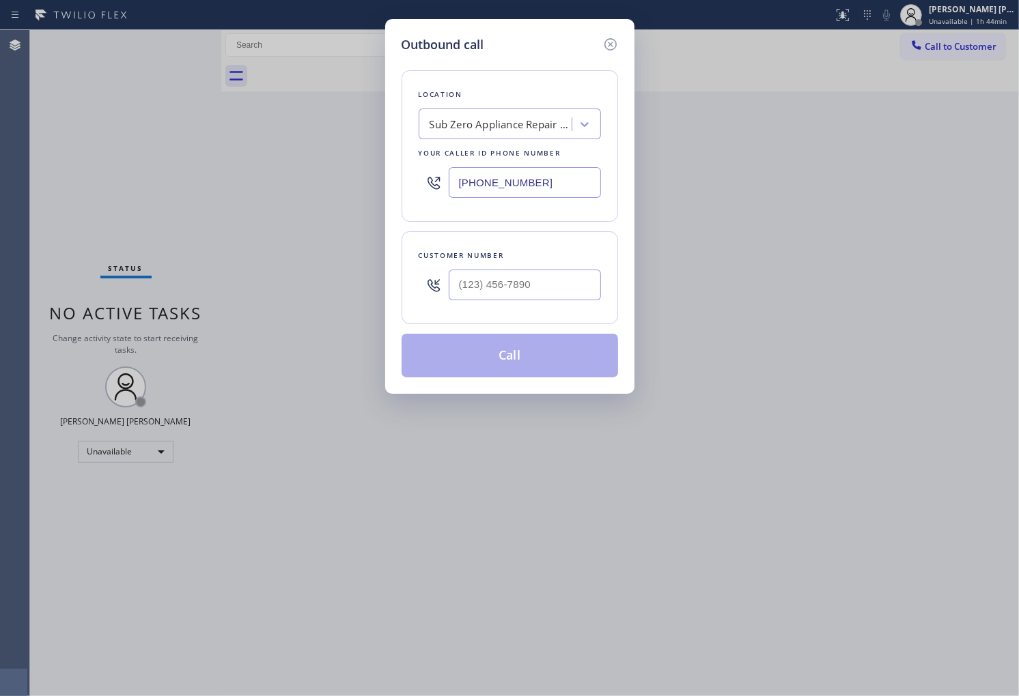
click at [565, 187] on input "[PHONE_NUMBER]" at bounding box center [525, 182] width 152 height 31
paste input "954) 504-985"
type input "[PHONE_NUMBER]"
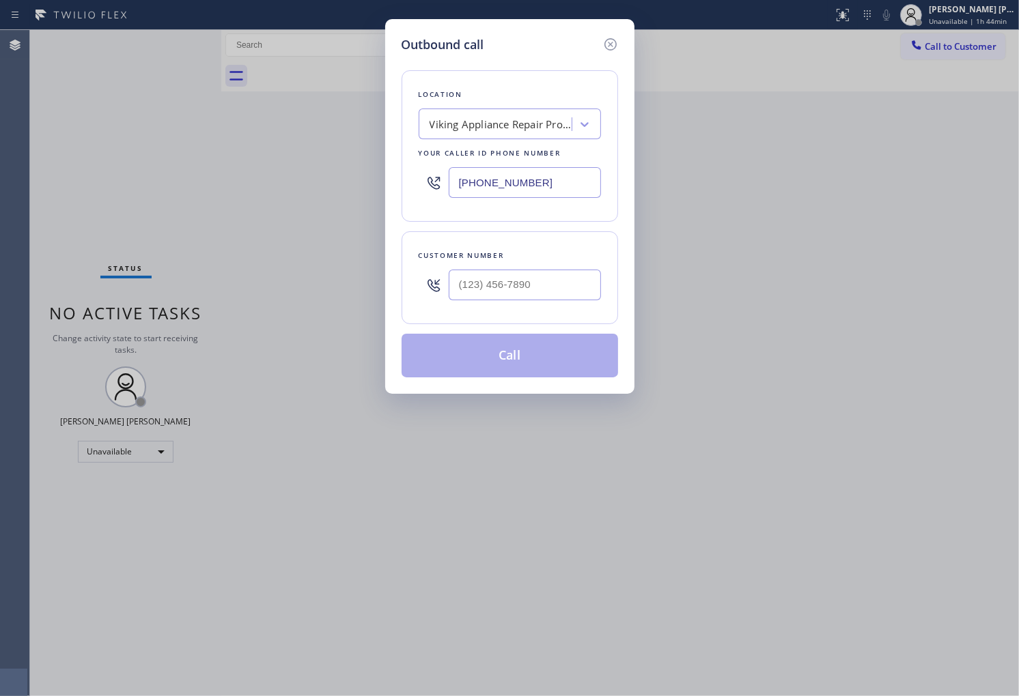
click at [560, 282] on input "text" at bounding box center [525, 285] width 152 height 31
paste input "617) 818-3323"
type input "[PHONE_NUMBER]"
click at [565, 360] on button "Call" at bounding box center [509, 356] width 216 height 44
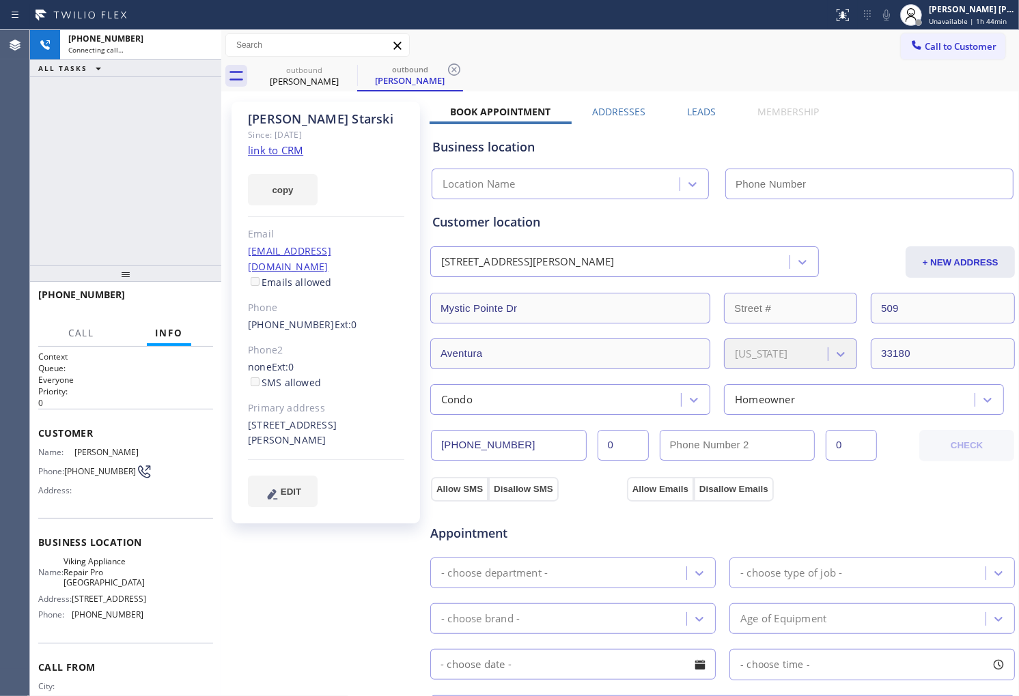
click at [316, 116] on div "[PERSON_NAME]" at bounding box center [326, 119] width 156 height 16
click at [104, 249] on div "[PHONE_NUMBER] Connecting call… ALL TASKS ALL TASKS ACTIVE TASKS TASKS IN WRAP …" at bounding box center [125, 148] width 191 height 236
type input "[PHONE_NUMBER]"
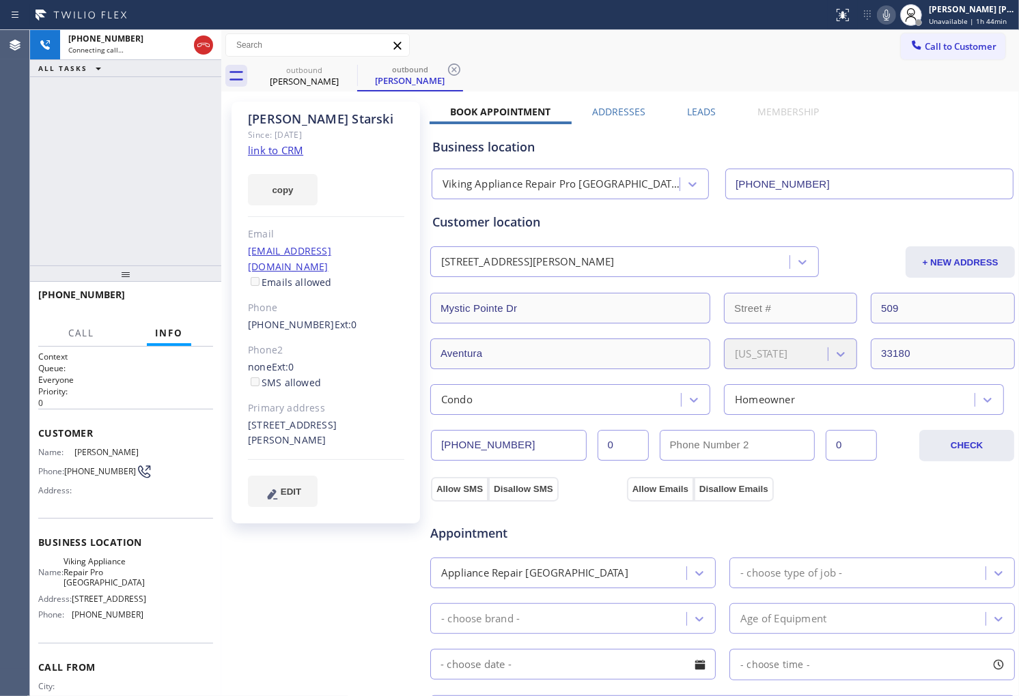
click at [130, 238] on div "[PHONE_NUMBER] Connecting call… ALL TASKS ALL TASKS ACTIVE TASKS TASKS IN WRAP …" at bounding box center [125, 148] width 191 height 236
click at [62, 151] on div "[PHONE_NUMBER] Live | 00:01 ALL TASKS ALL TASKS ACTIVE TASKS TASKS IN WRAP UP" at bounding box center [125, 148] width 191 height 236
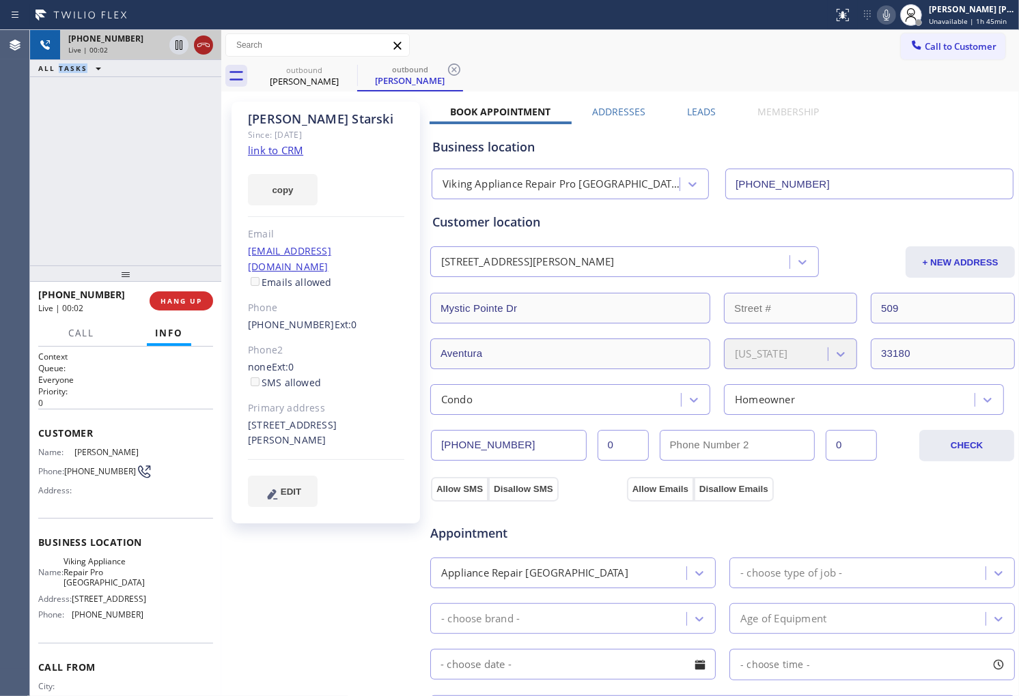
click at [202, 39] on icon at bounding box center [203, 45] width 16 height 16
click at [692, 106] on label "Leads" at bounding box center [701, 111] width 29 height 13
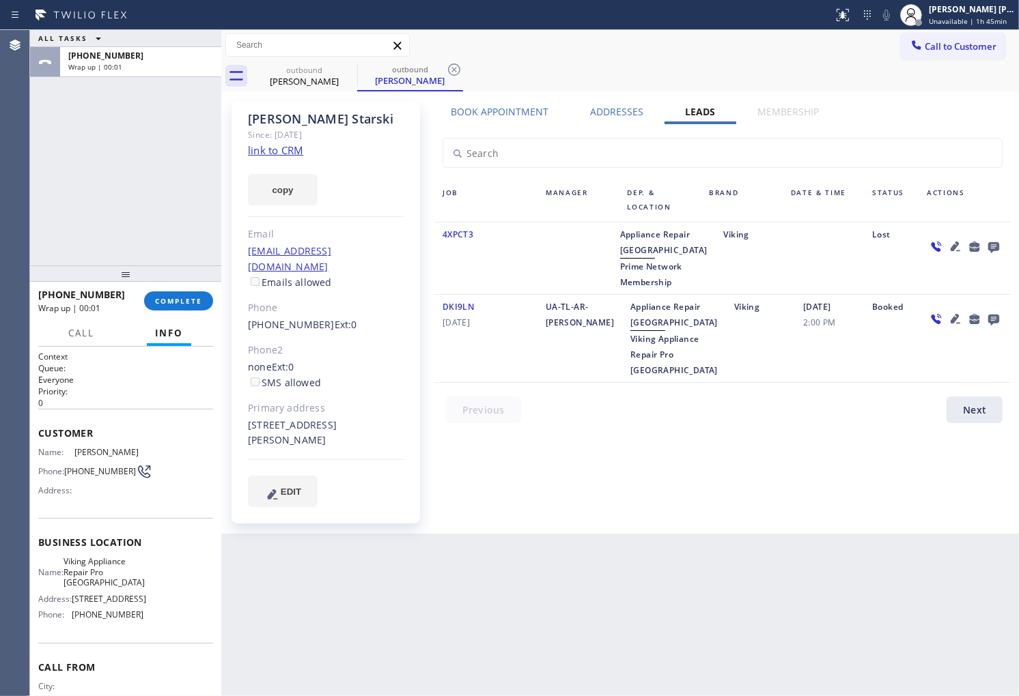
click at [994, 241] on icon at bounding box center [993, 246] width 16 height 17
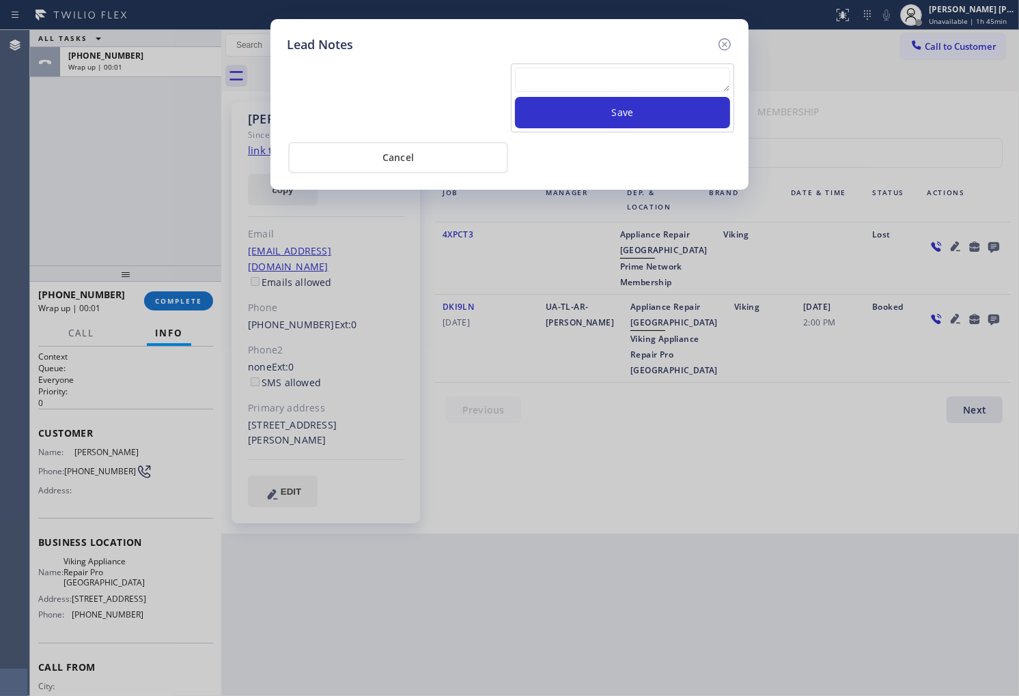
click at [712, 80] on textarea at bounding box center [622, 80] width 215 height 25
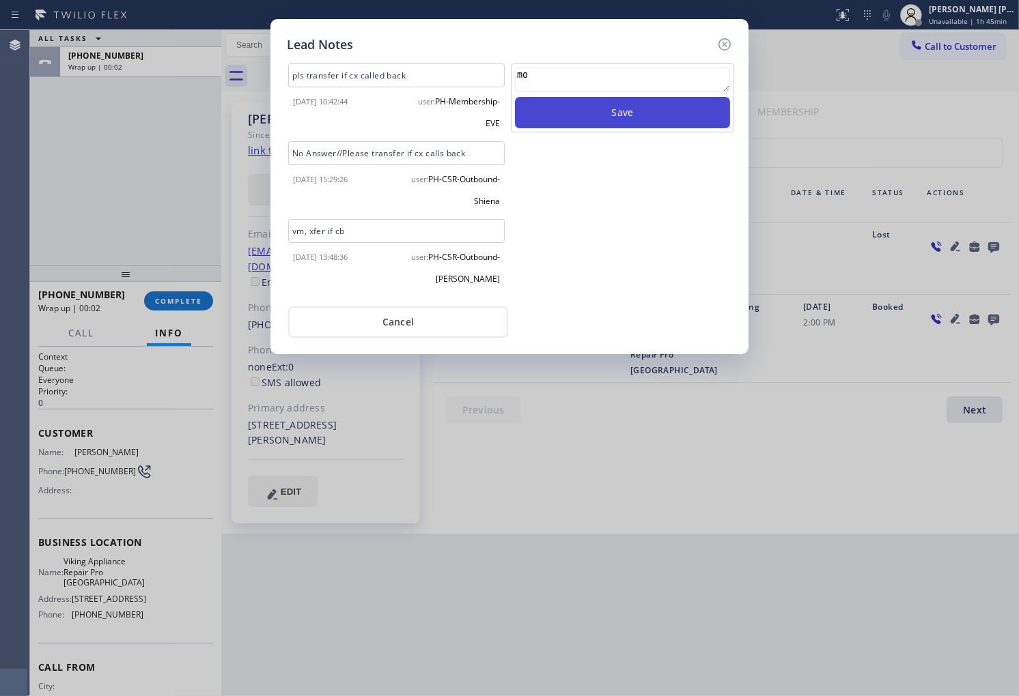
type textarea "m"
type textarea "no answer"
click at [684, 128] on button "Save" at bounding box center [622, 112] width 215 height 31
click at [727, 36] on div at bounding box center [724, 45] width 16 height 18
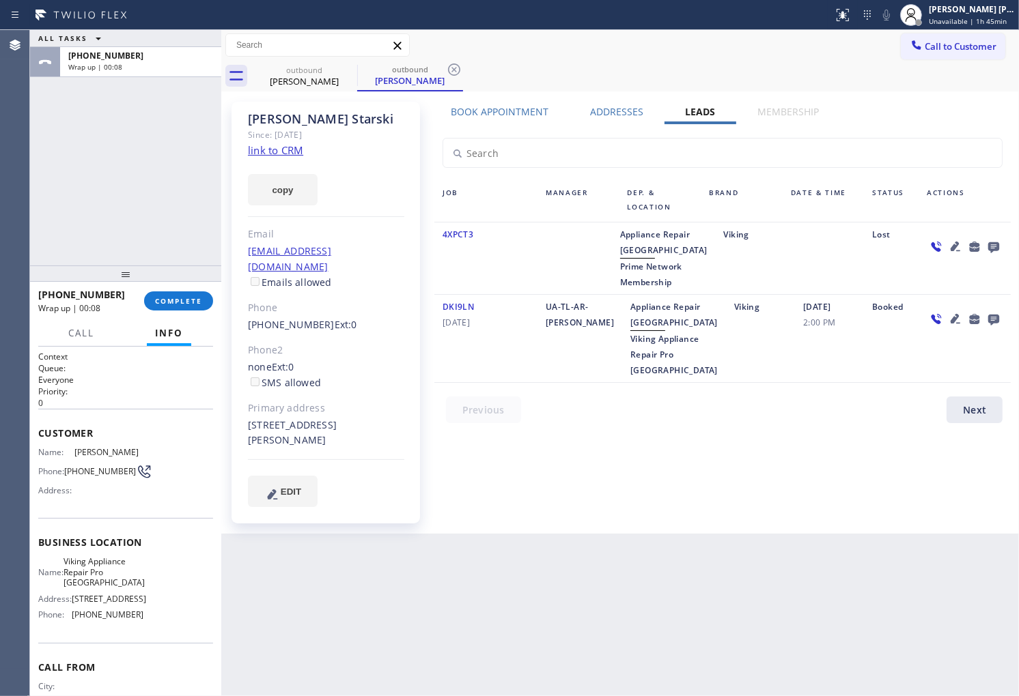
click at [166, 289] on div "[PHONE_NUMBER] Wrap up | 00:08 COMPLETE" at bounding box center [125, 301] width 175 height 36
click at [175, 292] on button "COMPLETE" at bounding box center [178, 301] width 69 height 19
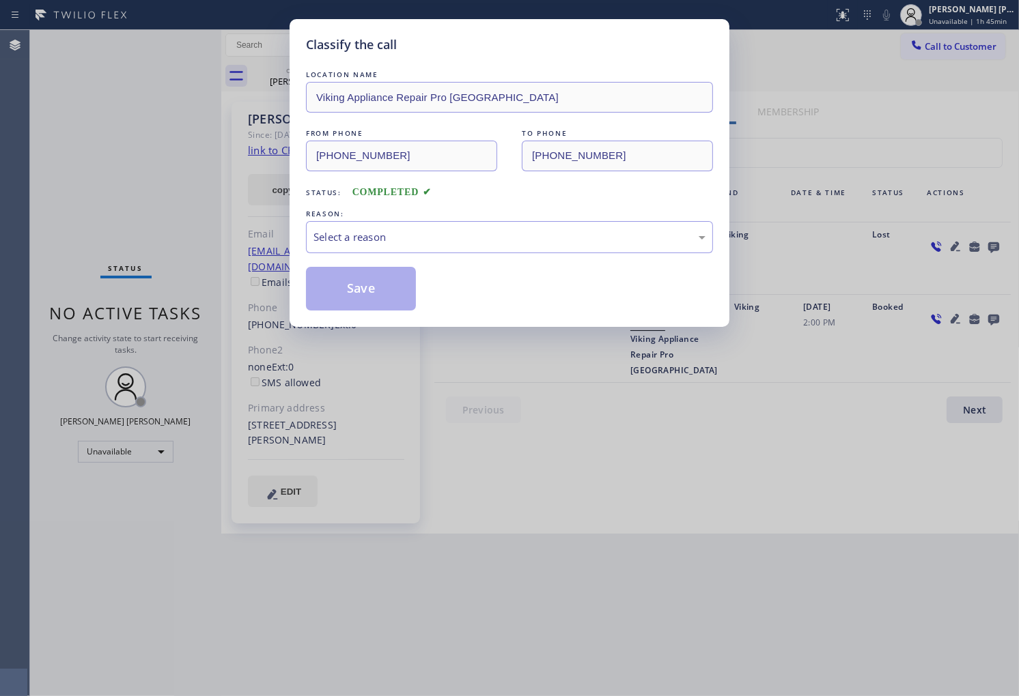
click at [458, 229] on div "Select a reason" at bounding box center [509, 237] width 392 height 16
drag, startPoint x: 391, startPoint y: 294, endPoint x: 451, endPoint y: 481, distance: 195.6
click at [391, 291] on button "Save" at bounding box center [361, 289] width 110 height 44
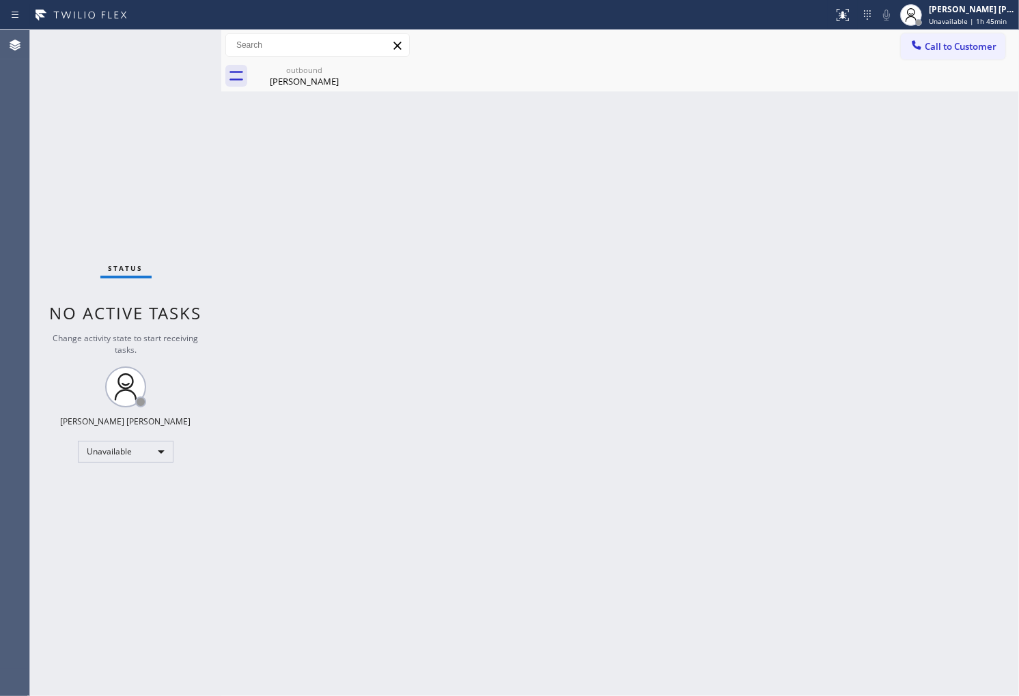
click at [0, 397] on div "Agent Desktop" at bounding box center [14, 363] width 29 height 666
click at [308, 85] on div "[PERSON_NAME]" at bounding box center [304, 81] width 103 height 12
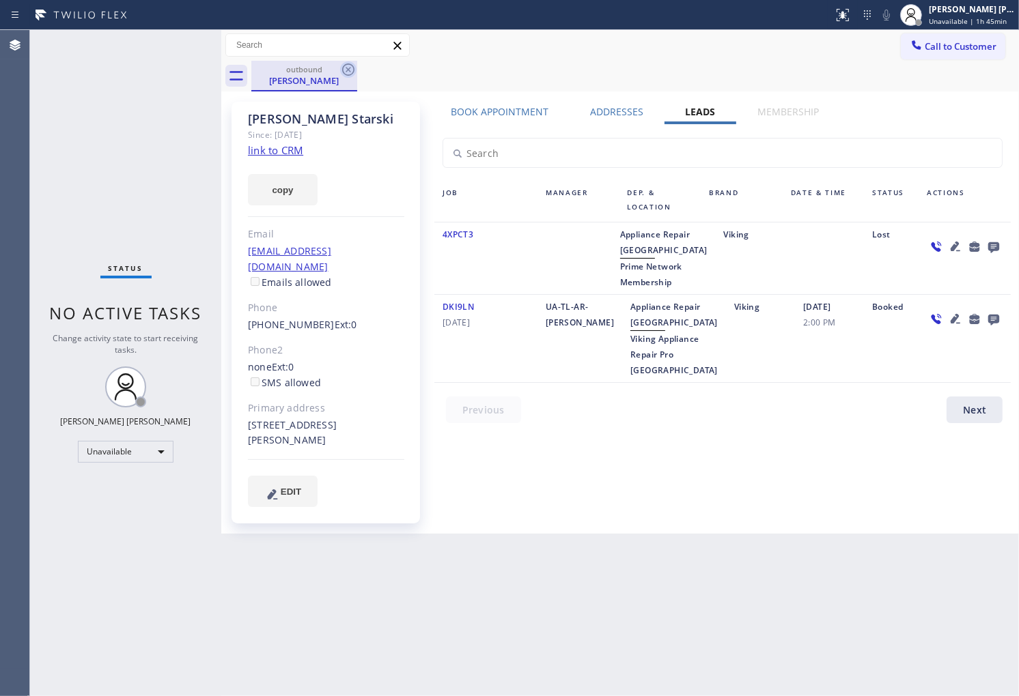
click at [347, 67] on icon at bounding box center [348, 69] width 16 height 16
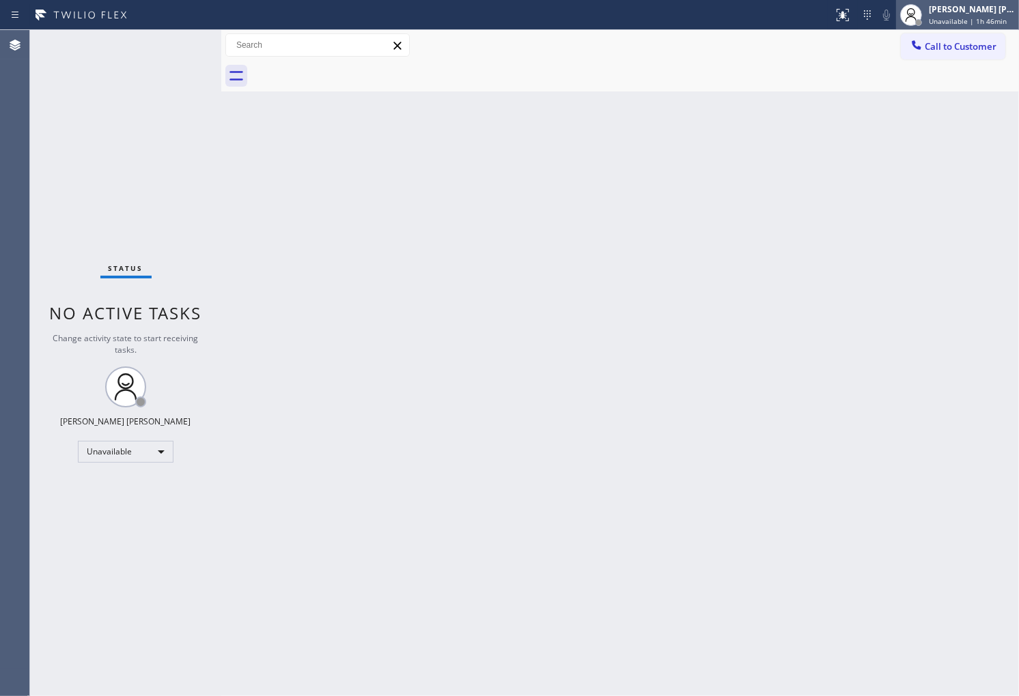
click at [956, 21] on span "Unavailable | 1h 46min" at bounding box center [968, 21] width 78 height 10
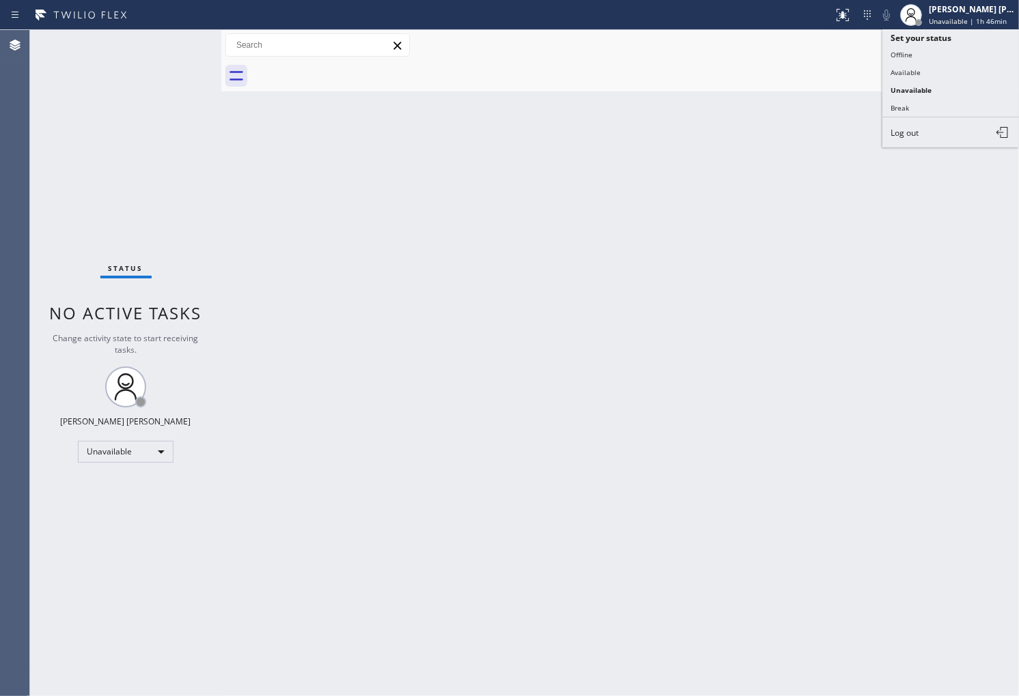
drag, startPoint x: 790, startPoint y: 83, endPoint x: 929, endPoint y: 57, distance: 140.9
click at [793, 81] on div at bounding box center [634, 76] width 767 height 31
click at [964, 45] on span "Call to Customer" at bounding box center [961, 46] width 72 height 12
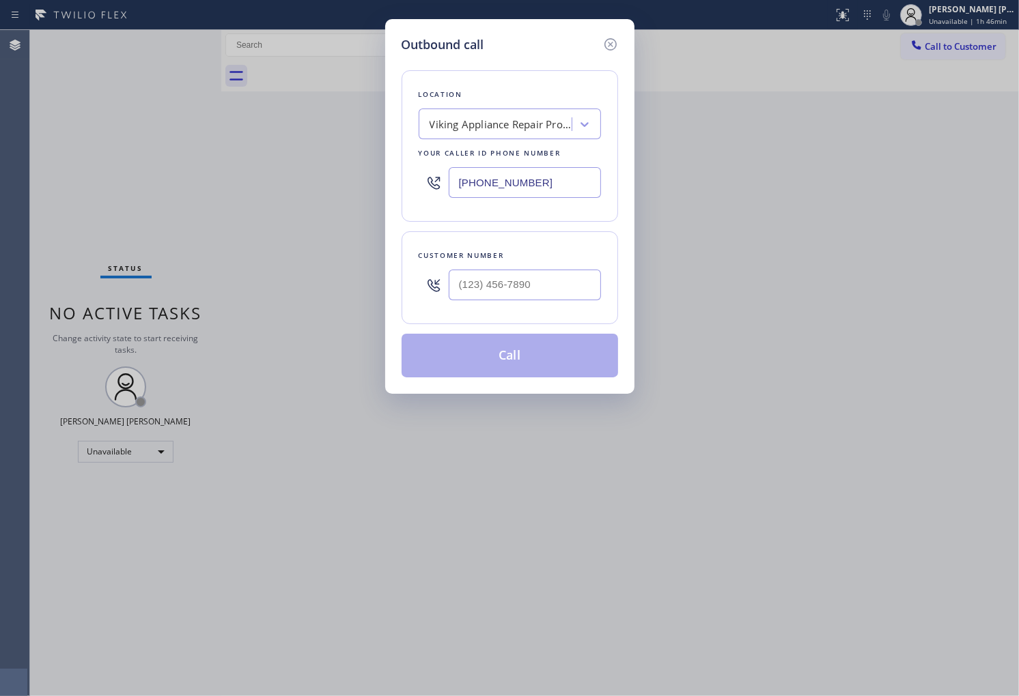
click at [511, 174] on input "[PHONE_NUMBER]" at bounding box center [525, 182] width 152 height 31
paste input "855) 731-4952"
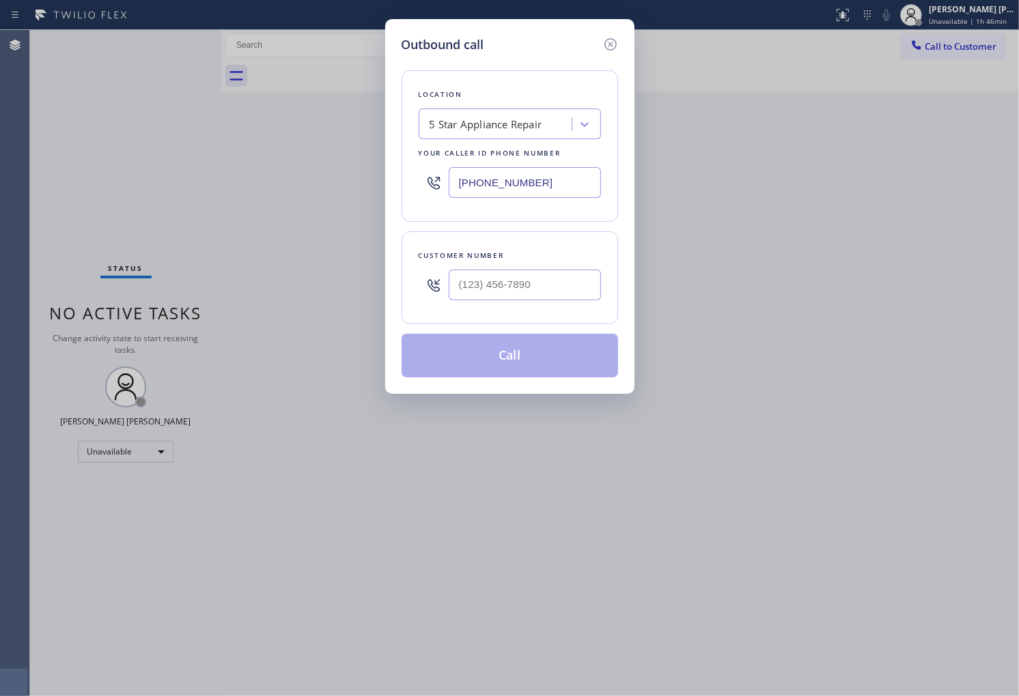
type input "[PHONE_NUMBER]"
click at [572, 289] on input "(___) ___-____" at bounding box center [525, 285] width 152 height 31
paste input "512) 563-8491"
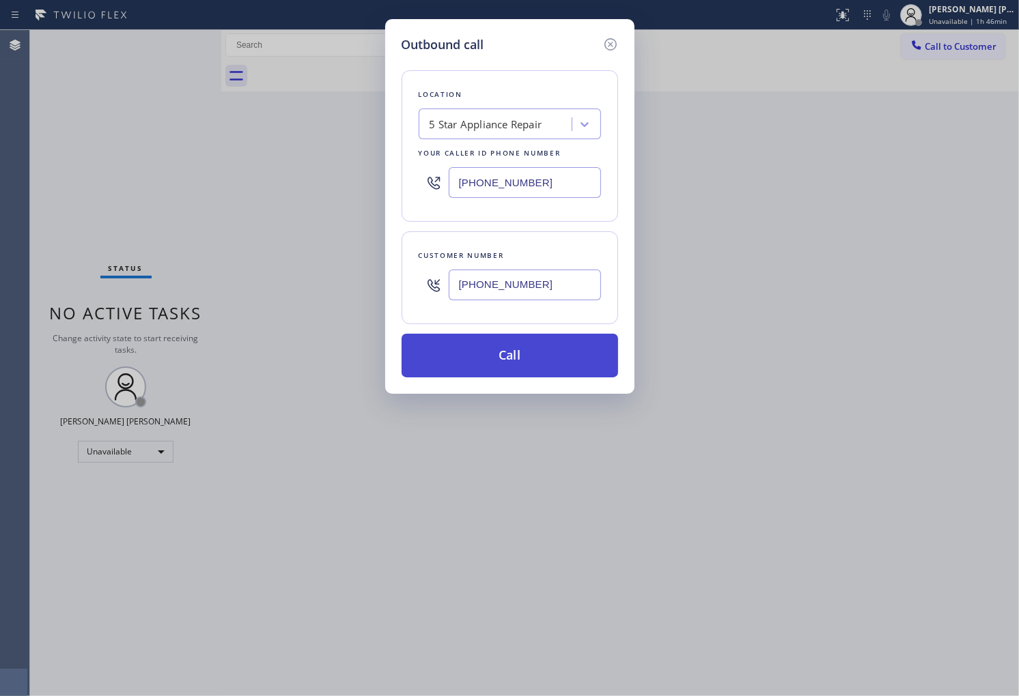
type input "[PHONE_NUMBER]"
click at [579, 351] on button "Call" at bounding box center [509, 356] width 216 height 44
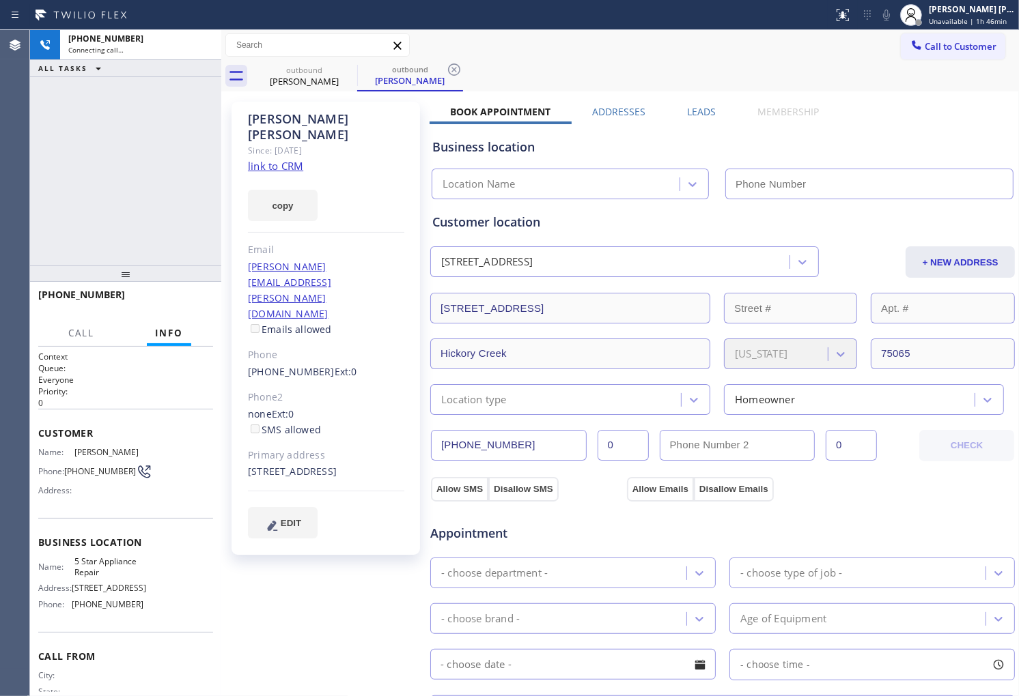
click at [279, 113] on div "[PERSON_NAME]" at bounding box center [326, 126] width 156 height 31
click at [2, 176] on div "Agent Desktop" at bounding box center [14, 363] width 29 height 666
type input "[PHONE_NUMBER]"
click at [297, 126] on div "[PERSON_NAME]" at bounding box center [326, 126] width 156 height 31
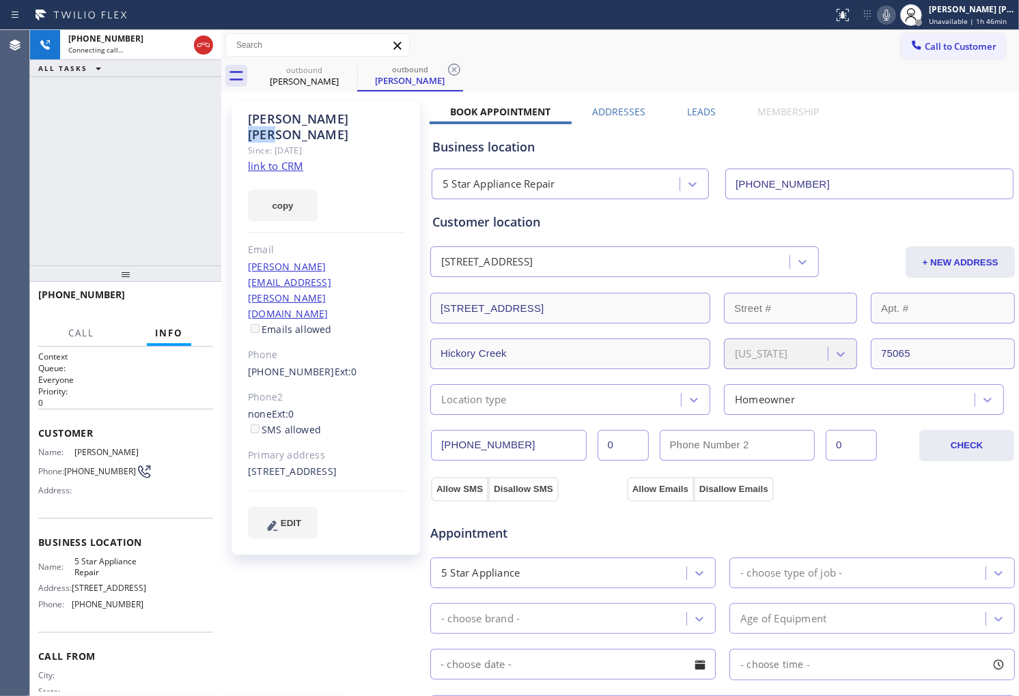
click at [297, 126] on div "[PERSON_NAME]" at bounding box center [326, 126] width 156 height 31
click at [30, 195] on div "[PHONE_NUMBER] Live | 00:01 ALL TASKS ALL TASKS ACTIVE TASKS TASKS IN WRAP UP" at bounding box center [125, 148] width 191 height 236
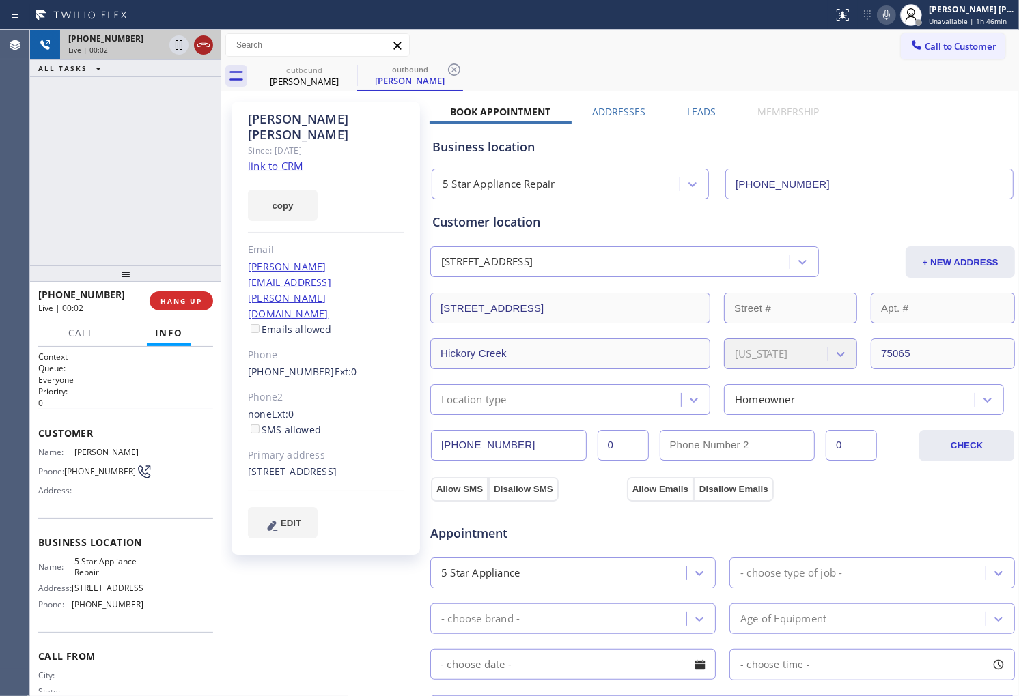
click at [199, 44] on icon at bounding box center [203, 45] width 16 height 16
click at [302, 365] on link "[PHONE_NUMBER]" at bounding box center [291, 371] width 87 height 13
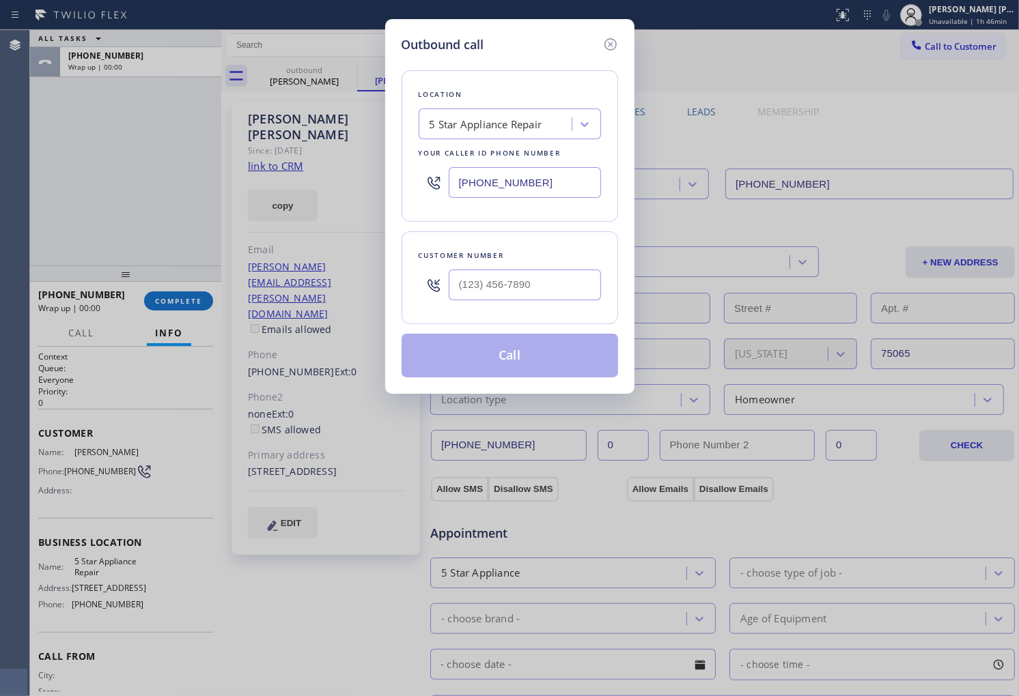
type input "[PHONE_NUMBER]"
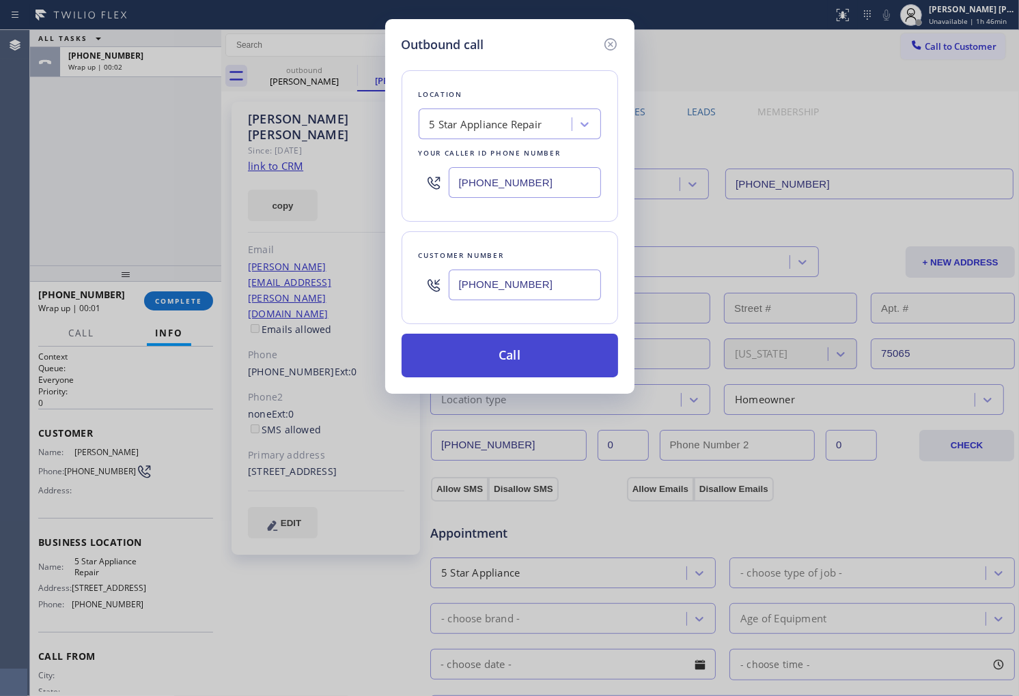
click at [535, 369] on button "Call" at bounding box center [509, 356] width 216 height 44
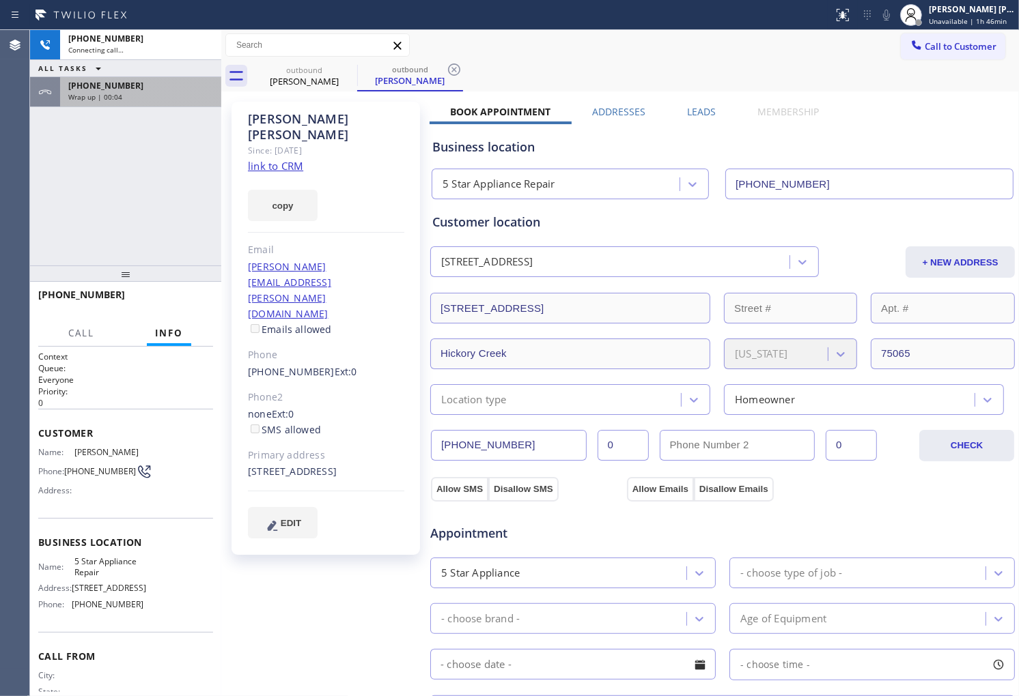
click at [158, 96] on div "Wrap up | 00:04" at bounding box center [140, 97] width 145 height 10
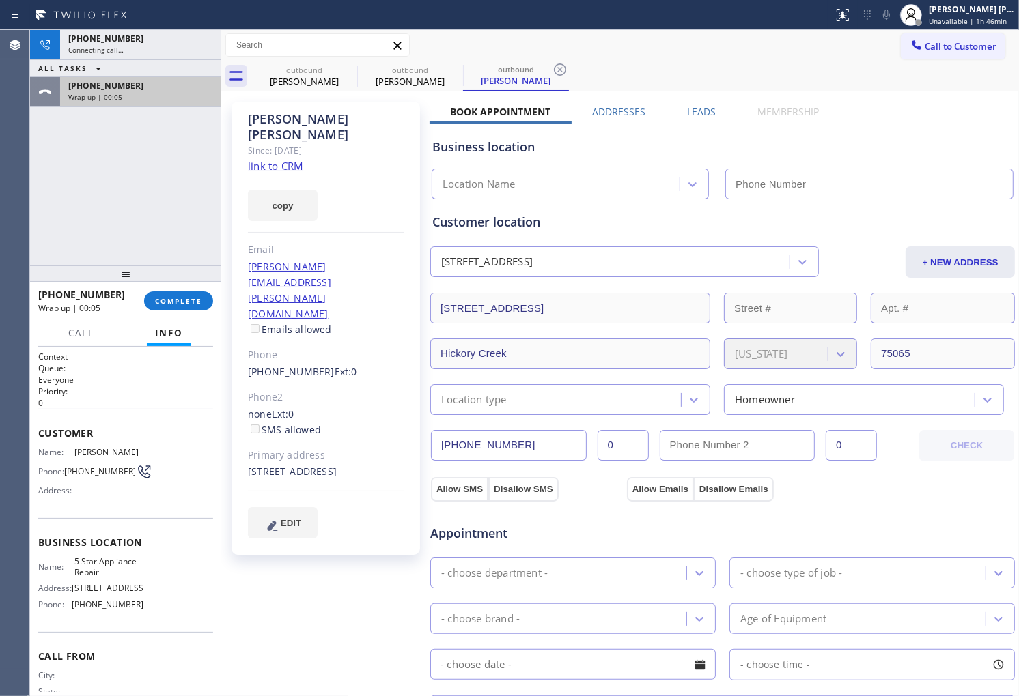
click at [157, 97] on div "Wrap up | 00:05" at bounding box center [140, 97] width 145 height 10
click at [188, 292] on button "COMPLETE" at bounding box center [178, 301] width 69 height 19
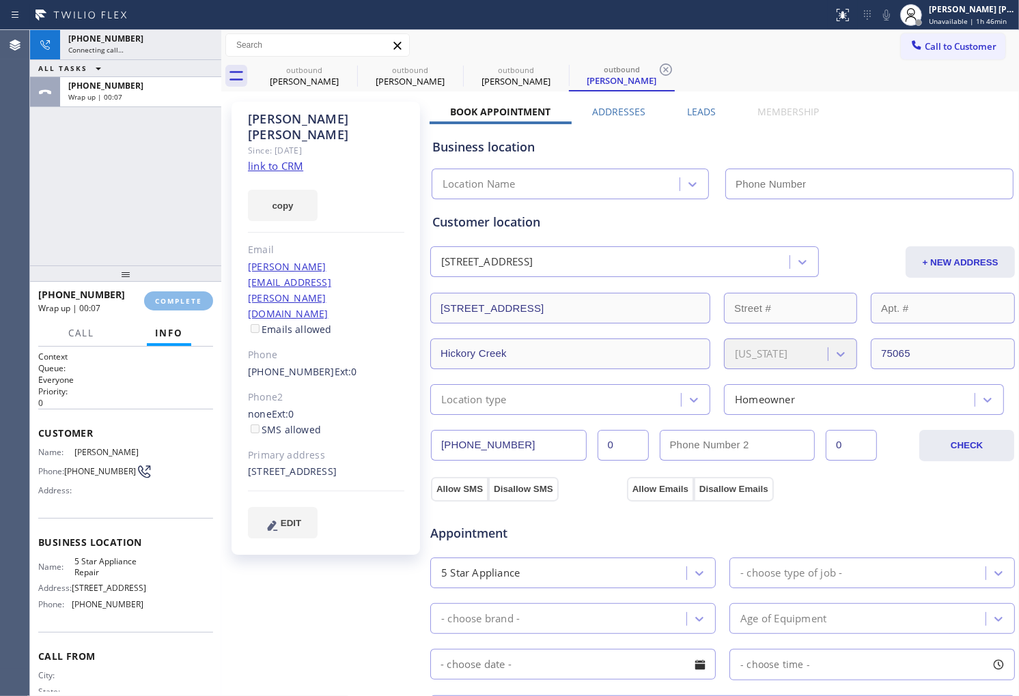
type input "[PHONE_NUMBER]"
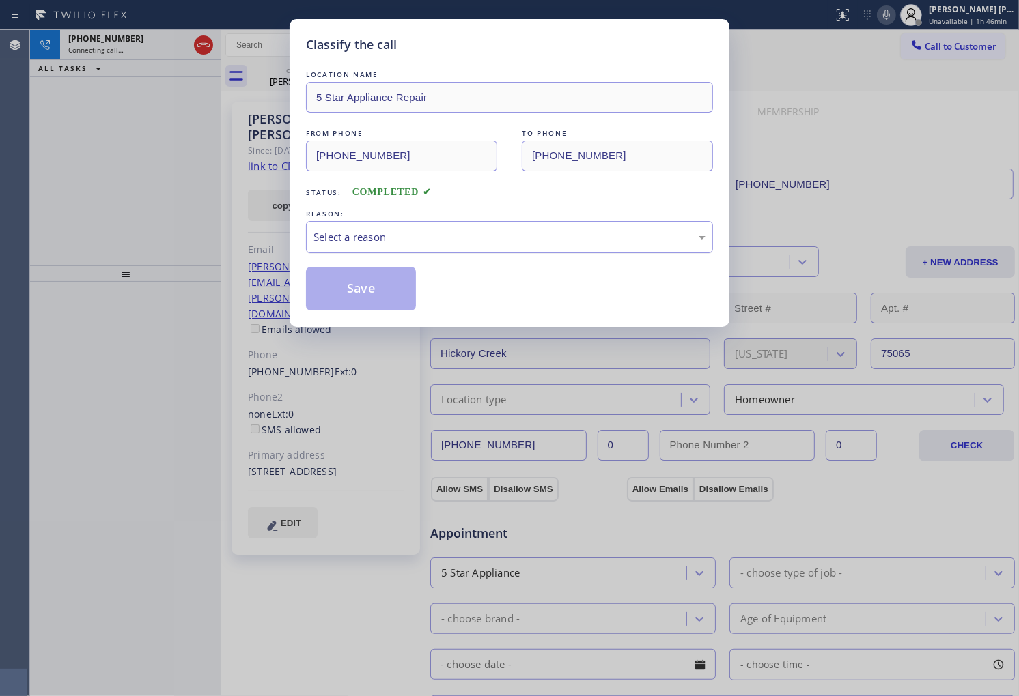
click at [535, 234] on div "Select a reason" at bounding box center [509, 237] width 392 height 16
click at [376, 285] on button "Save" at bounding box center [361, 289] width 110 height 44
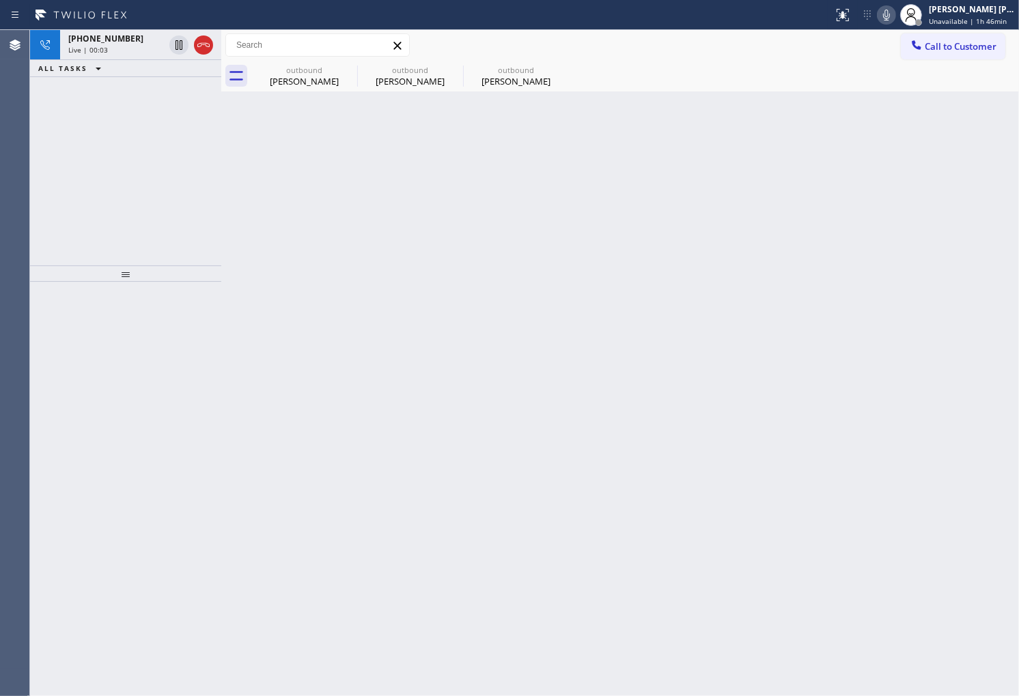
click at [0, 290] on div "Agent Desktop" at bounding box center [14, 363] width 29 height 666
click at [203, 42] on icon at bounding box center [203, 45] width 16 height 16
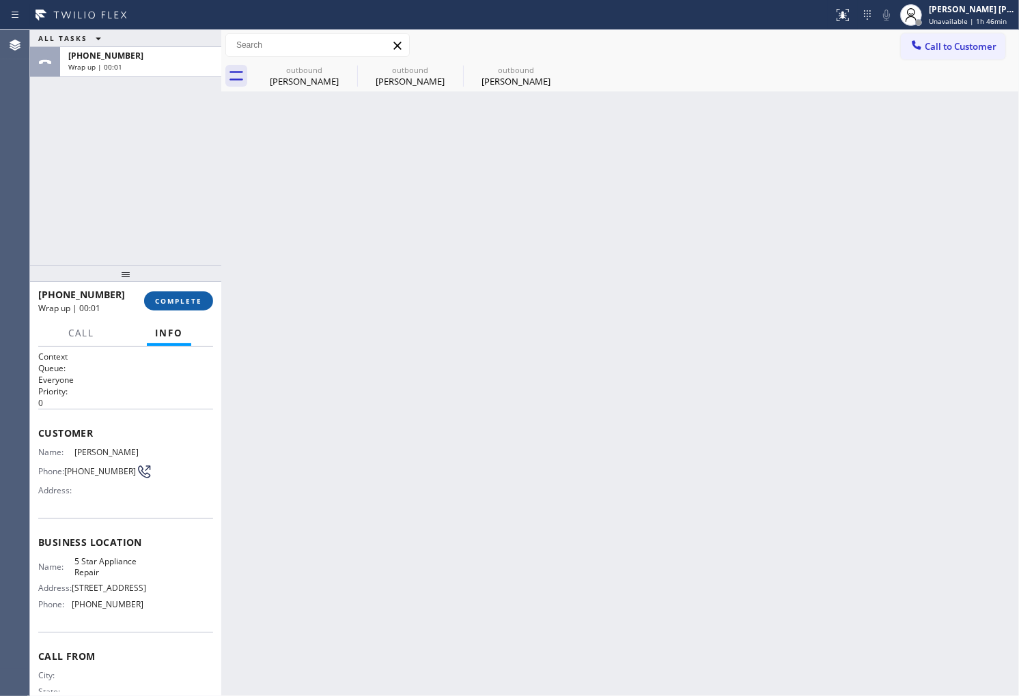
click at [194, 302] on span "COMPLETE" at bounding box center [178, 301] width 47 height 10
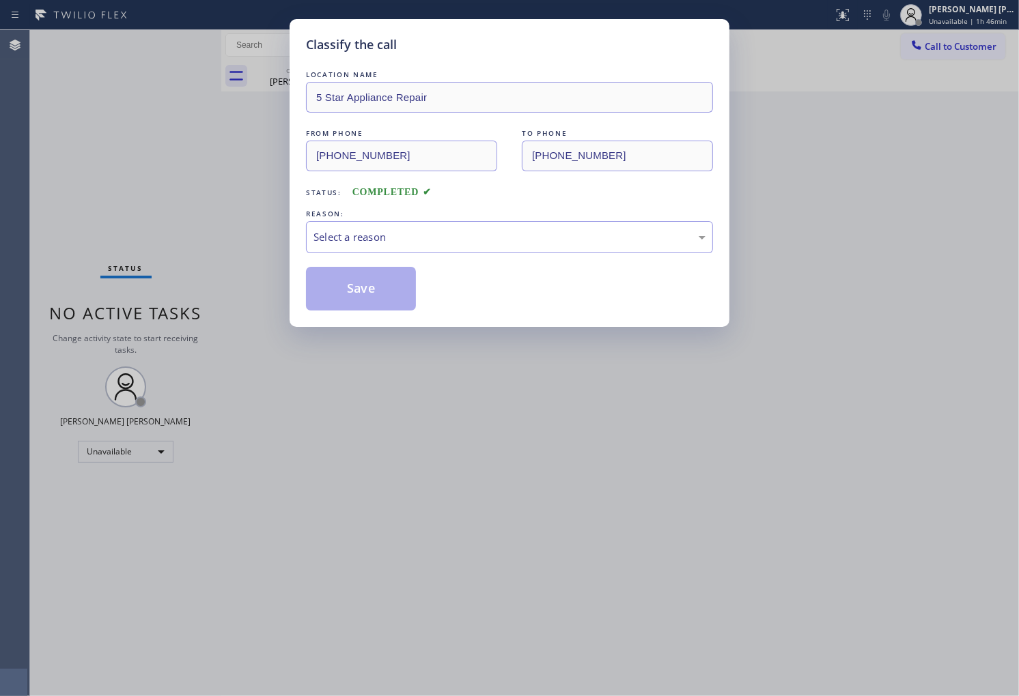
click at [414, 251] on div "Select a reason" at bounding box center [509, 237] width 407 height 32
drag, startPoint x: 339, startPoint y: 291, endPoint x: 169, endPoint y: 3, distance: 334.6
click at [339, 291] on button "Save" at bounding box center [361, 289] width 110 height 44
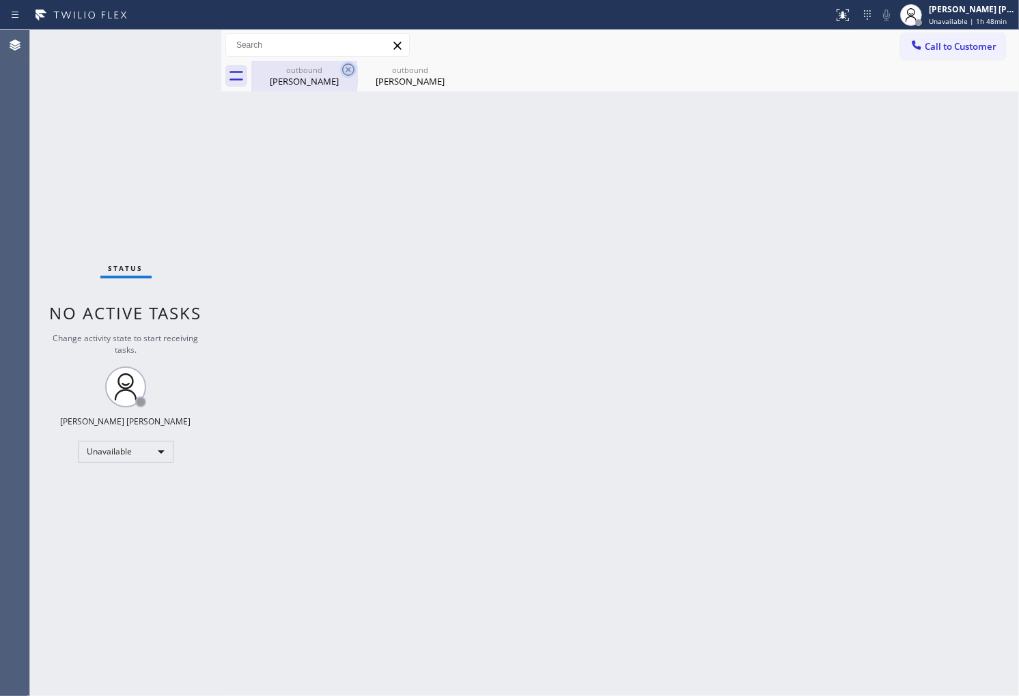
click at [346, 71] on icon at bounding box center [348, 70] width 12 height 12
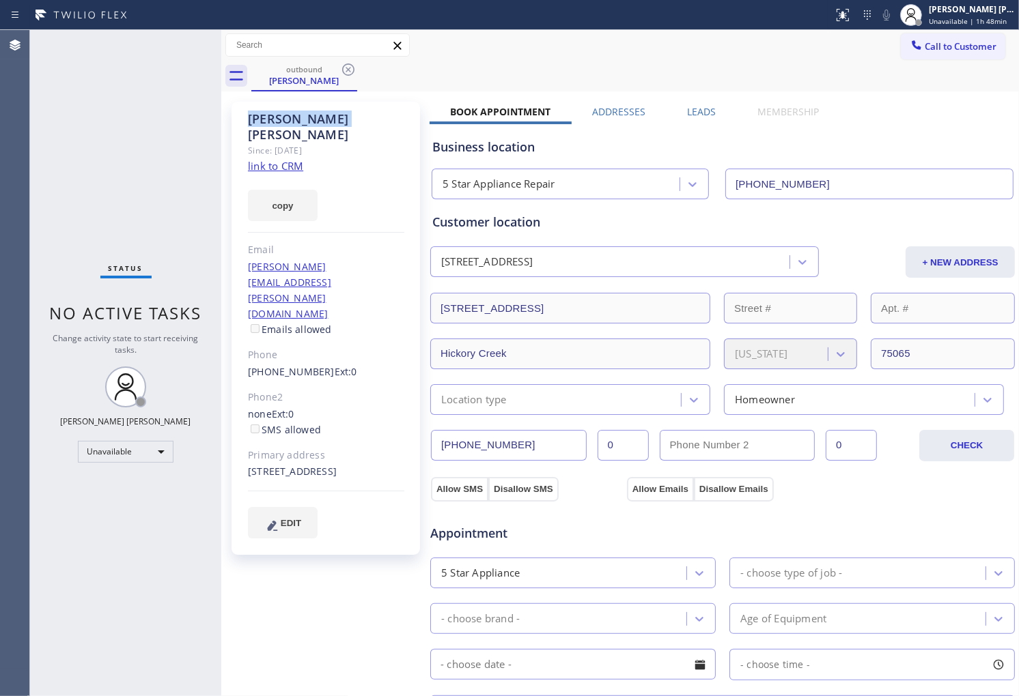
click at [346, 71] on icon at bounding box center [348, 70] width 12 height 12
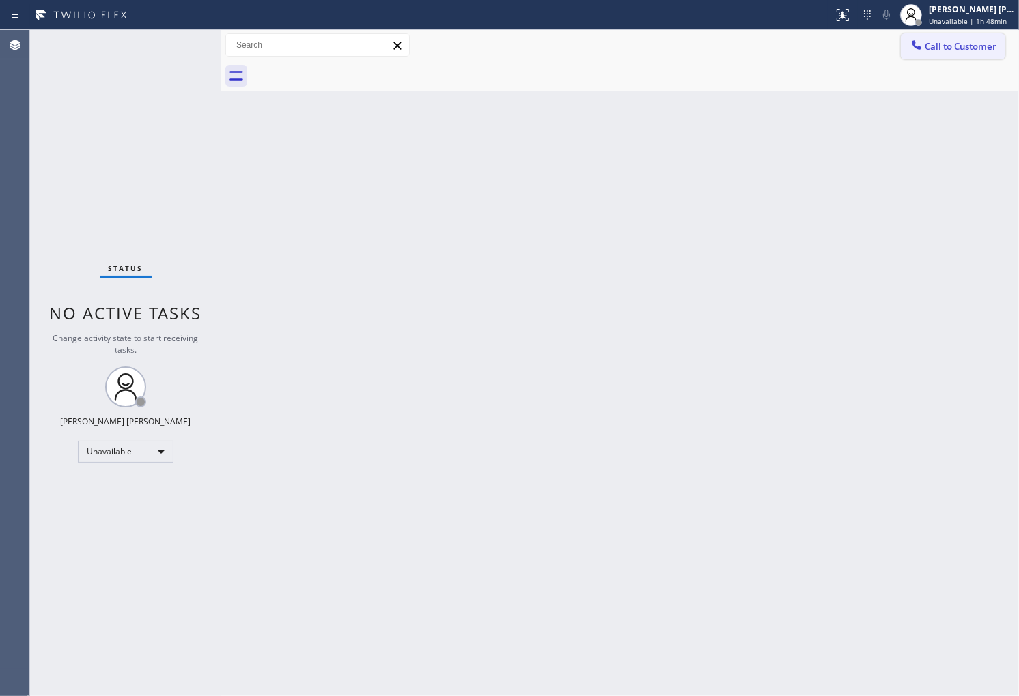
click at [882, 43] on div "Call to Customer Outbound call Location 5 Star Appliance Repair Your caller id …" at bounding box center [620, 45] width 798 height 24
click at [954, 44] on span "Call to Customer" at bounding box center [961, 46] width 72 height 12
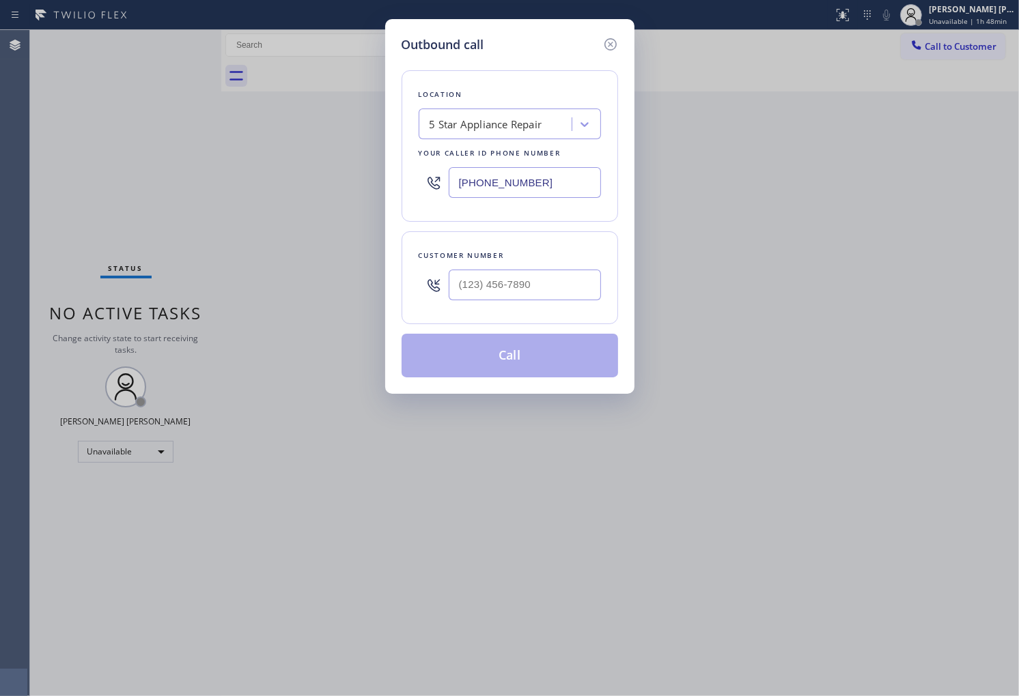
click at [509, 191] on input "[PHONE_NUMBER]" at bounding box center [525, 182] width 152 height 31
paste input "424) 232-0833"
type input "[PHONE_NUMBER]"
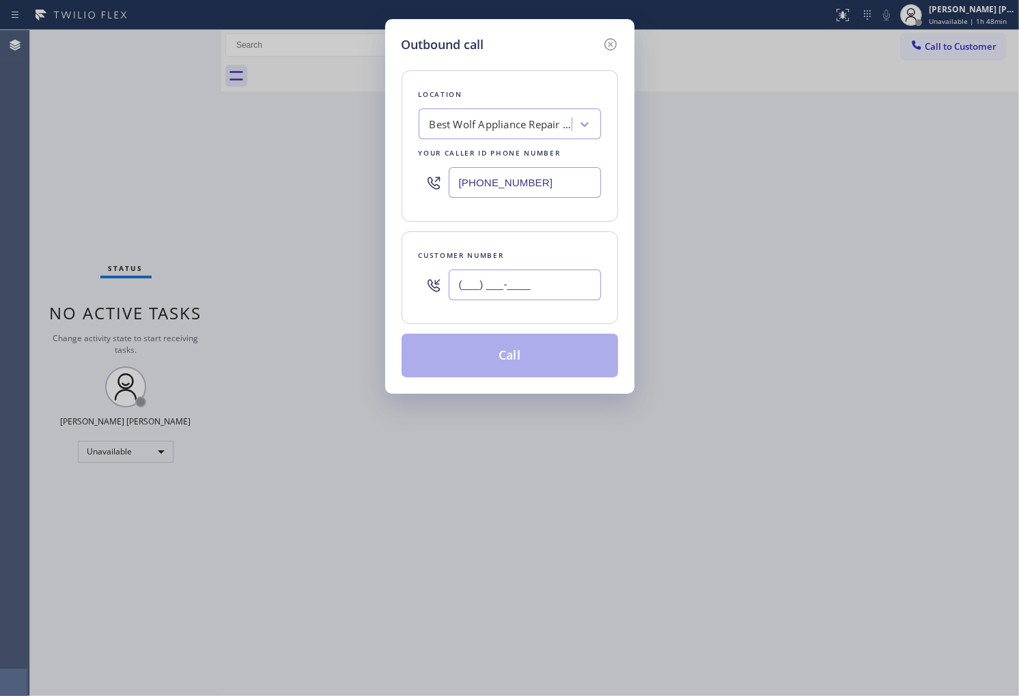
click at [557, 280] on input "(___) ___-____" at bounding box center [525, 285] width 152 height 31
paste input "818) 381-2828"
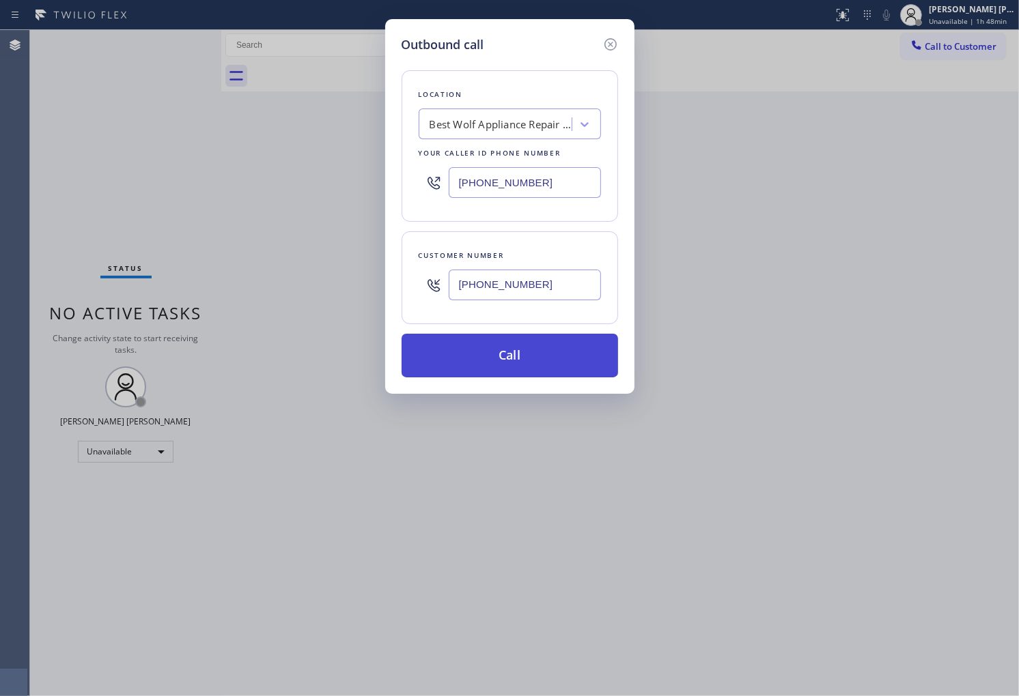
type input "[PHONE_NUMBER]"
click at [563, 359] on button "Call" at bounding box center [509, 356] width 216 height 44
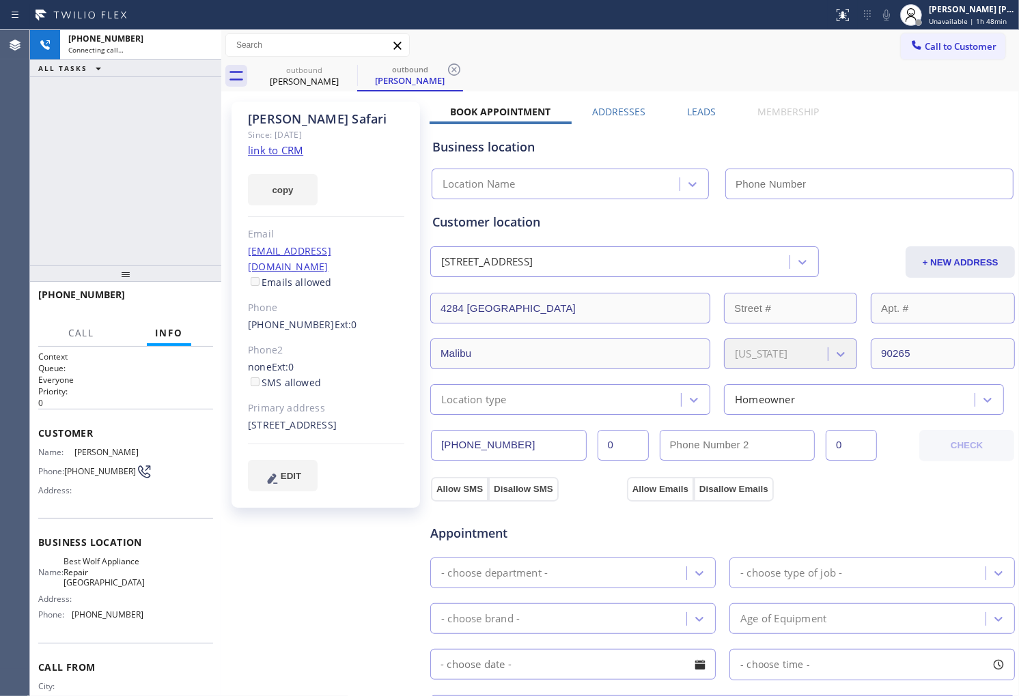
click at [302, 115] on div "[PERSON_NAME]" at bounding box center [326, 119] width 156 height 16
click at [44, 182] on div "[PHONE_NUMBER] Connecting call… ALL TASKS ALL TASKS ACTIVE TASKS TASKS IN WRAP …" at bounding box center [125, 148] width 191 height 236
type input "[PHONE_NUMBER]"
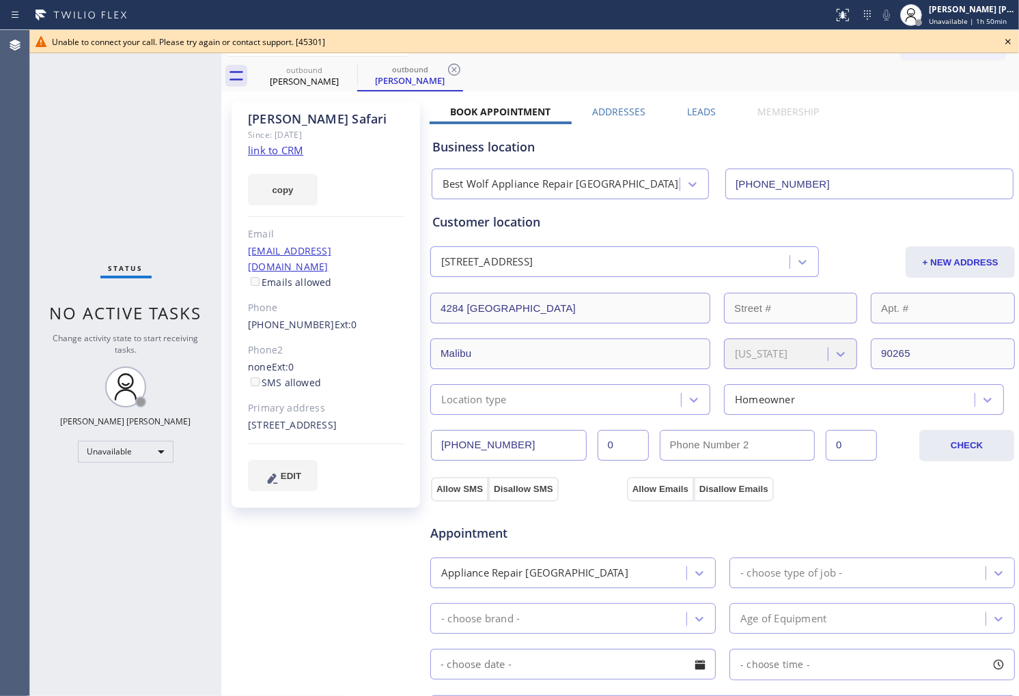
click at [55, 363] on div "Status No active tasks Change activity state to start receiving tasks. [PERSON_…" at bounding box center [125, 363] width 191 height 666
drag, startPoint x: 1009, startPoint y: 39, endPoint x: 742, endPoint y: 119, distance: 278.9
click at [1009, 39] on icon at bounding box center [1008, 41] width 16 height 16
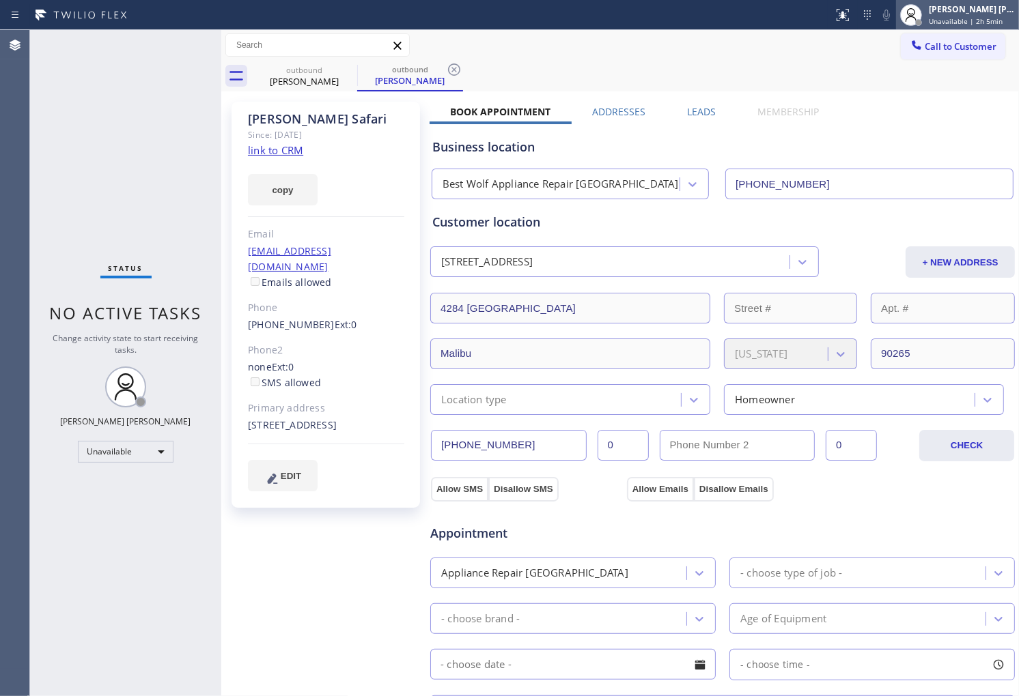
click at [949, 28] on div "[PERSON_NAME] [PERSON_NAME] Unavailable | 2h 5min" at bounding box center [957, 15] width 123 height 30
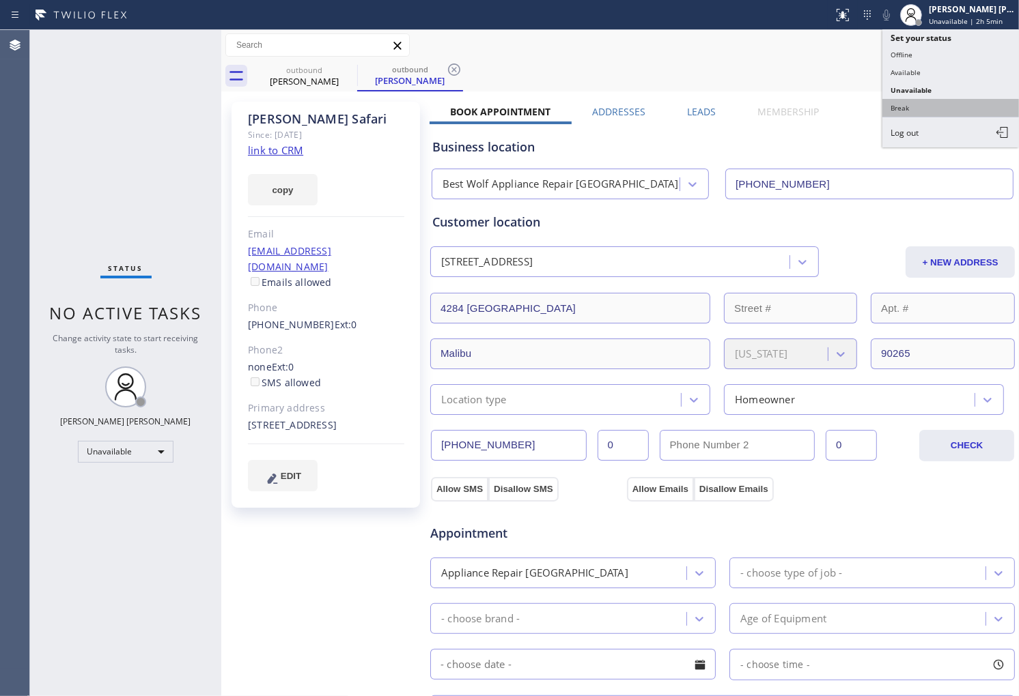
click at [936, 103] on button "Break" at bounding box center [950, 108] width 137 height 18
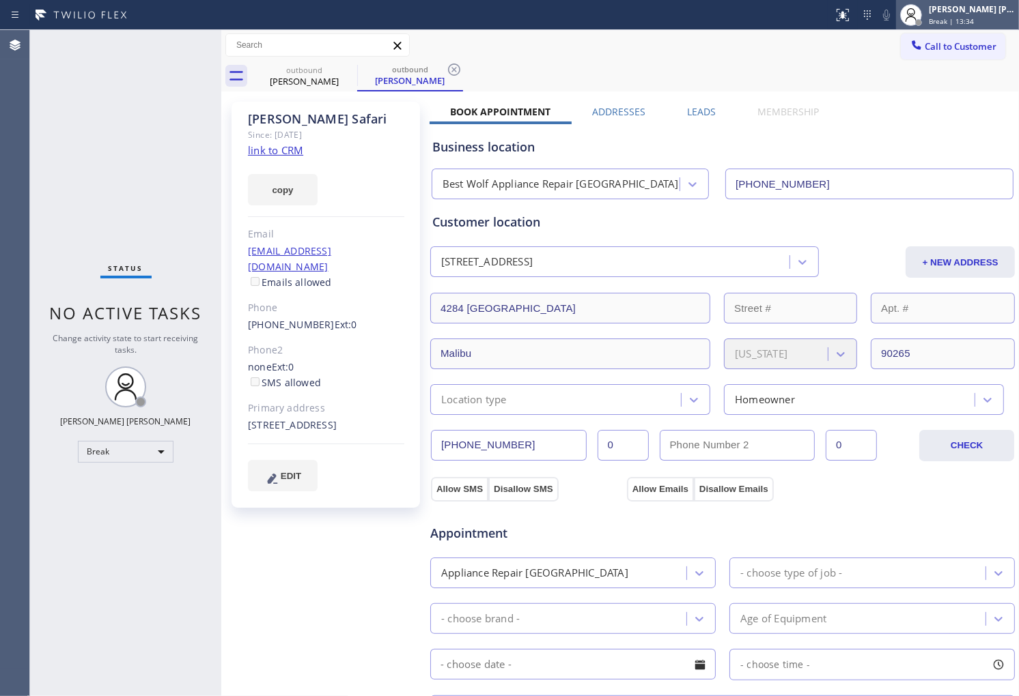
click at [943, 12] on div "[PERSON_NAME] [PERSON_NAME]" at bounding box center [972, 9] width 86 height 12
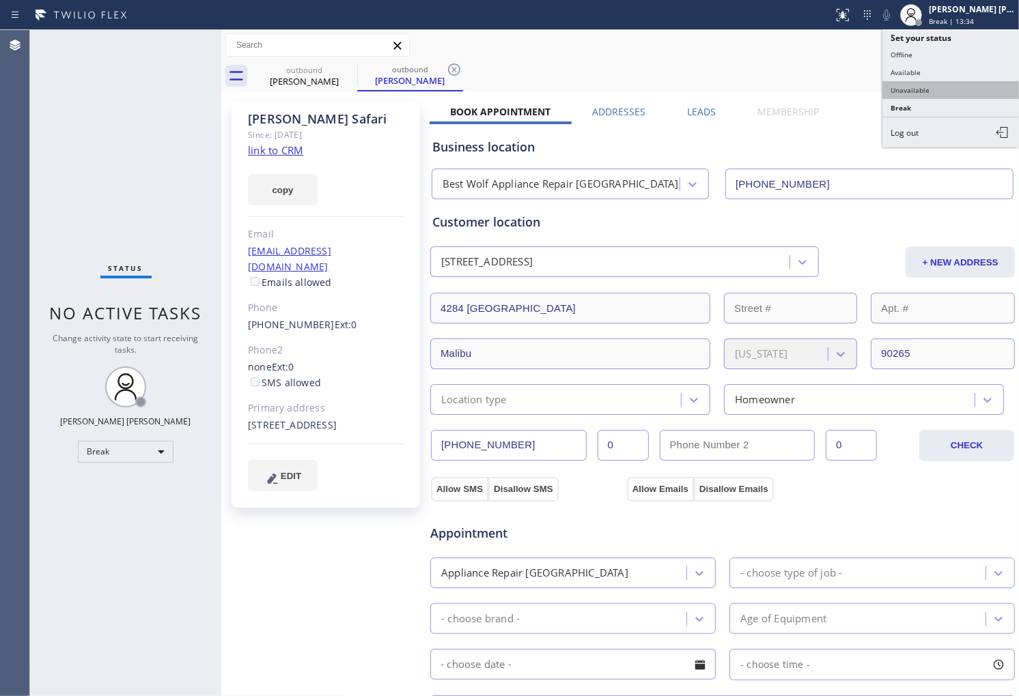
click at [919, 85] on button "Unavailable" at bounding box center [950, 90] width 137 height 18
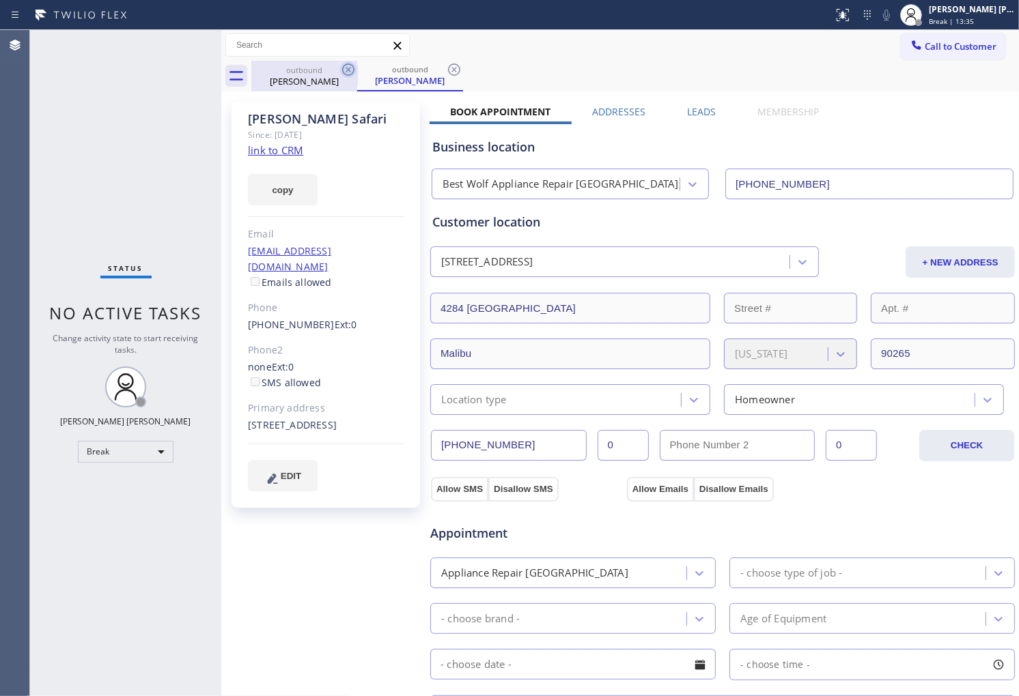
click at [346, 70] on icon at bounding box center [348, 70] width 12 height 12
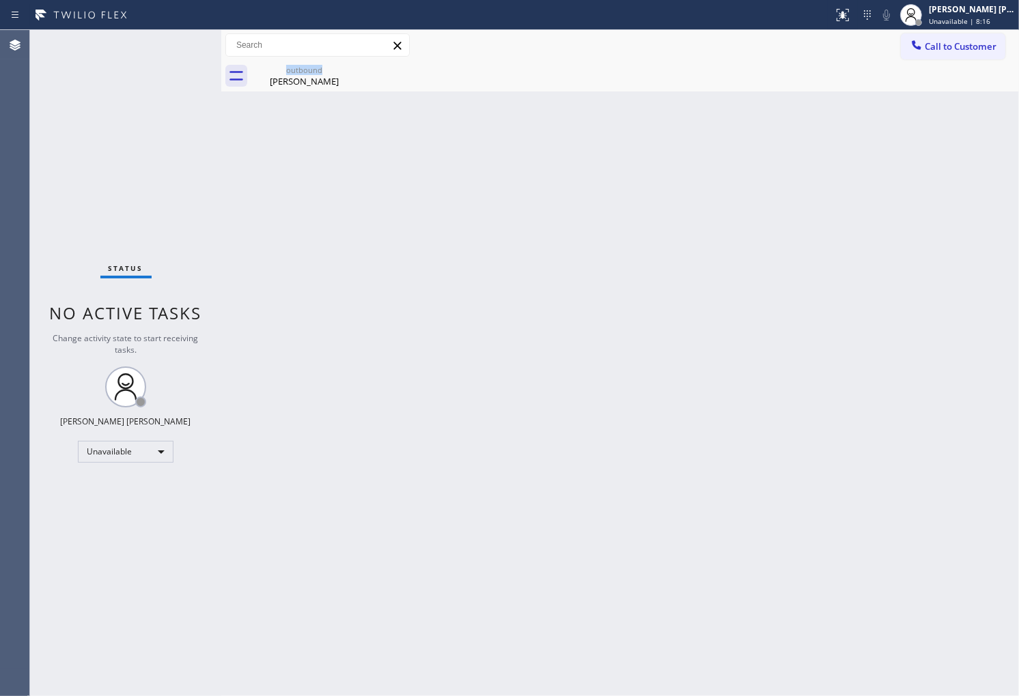
click at [66, 199] on div "Status No active tasks Change activity state to start receiving tasks. [PERSON_…" at bounding box center [125, 363] width 191 height 666
click at [358, 346] on div "Back to Dashboard Change Sender ID Customers Technicians Select a contact Outbo…" at bounding box center [620, 363] width 798 height 666
click at [339, 89] on div "outbound [PERSON_NAME]" at bounding box center [304, 76] width 103 height 31
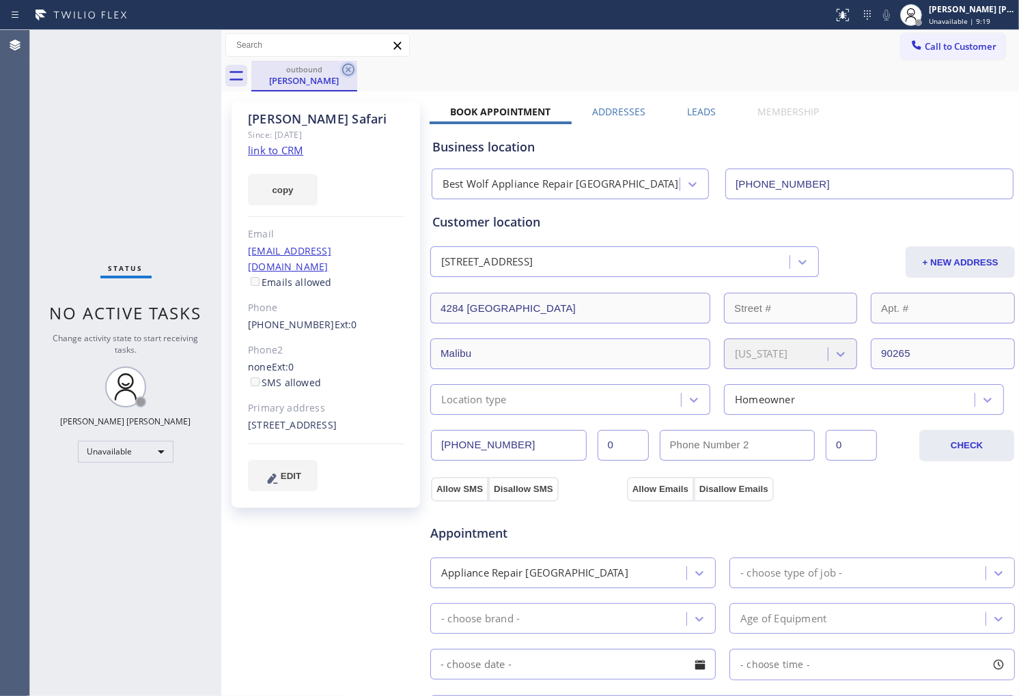
click at [345, 72] on icon at bounding box center [348, 69] width 16 height 16
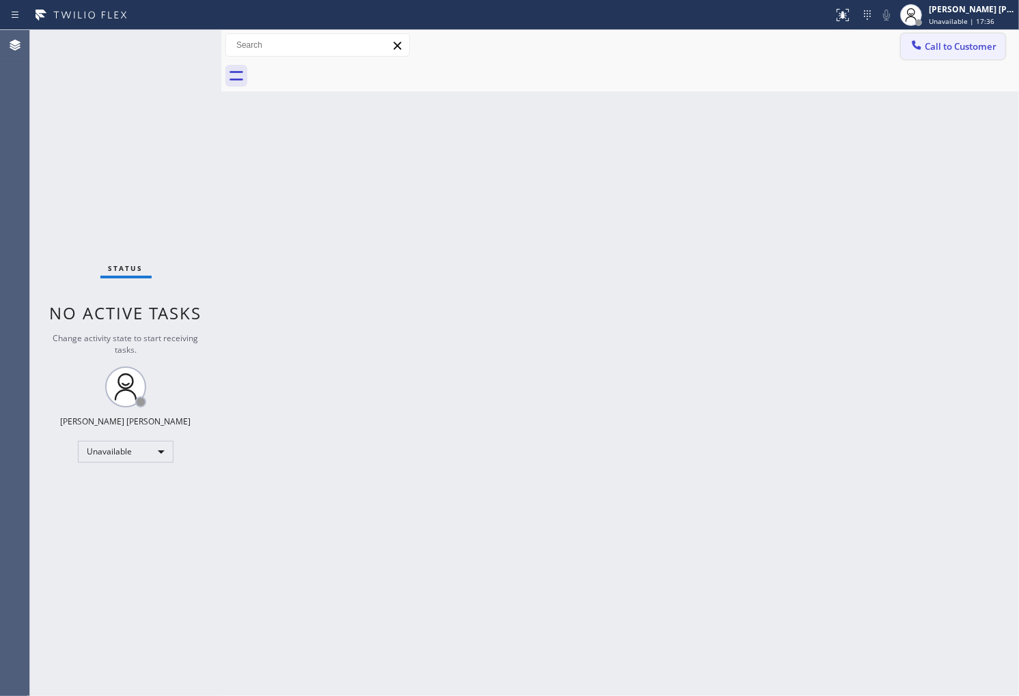
click at [954, 51] on span "Call to Customer" at bounding box center [961, 46] width 72 height 12
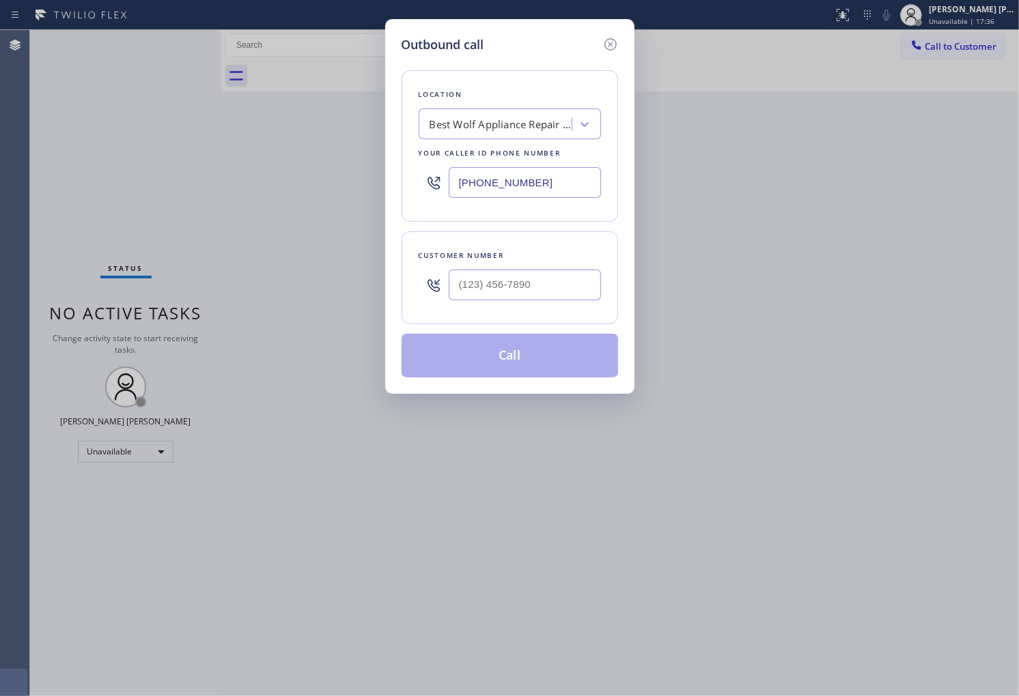
click at [487, 181] on input "[PHONE_NUMBER]" at bounding box center [525, 182] width 152 height 31
paste input "929) 226-6718"
type input "[PHONE_NUMBER]"
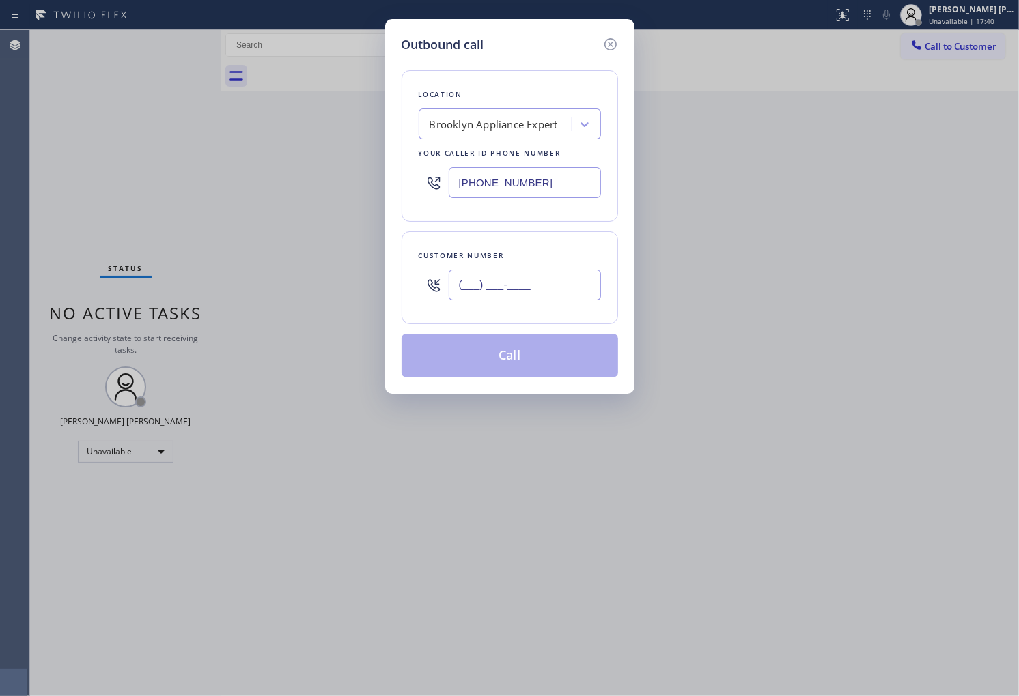
click at [496, 281] on input "(___) ___-____" at bounding box center [525, 285] width 152 height 31
paste input "678) 296-6422"
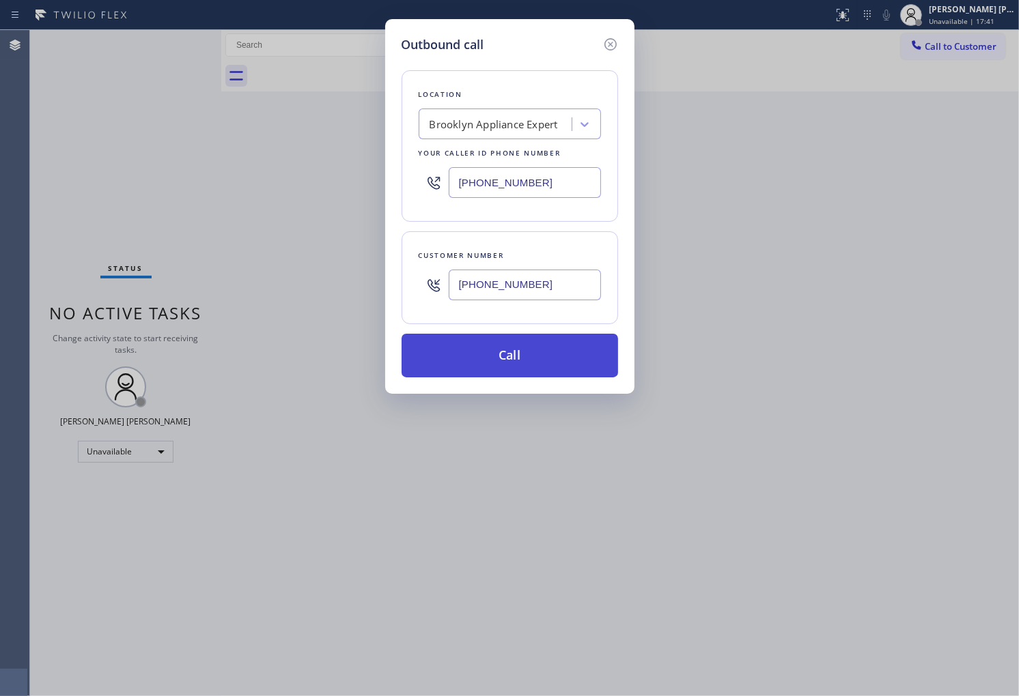
type input "[PHONE_NUMBER]"
click at [509, 351] on button "Call" at bounding box center [509, 356] width 216 height 44
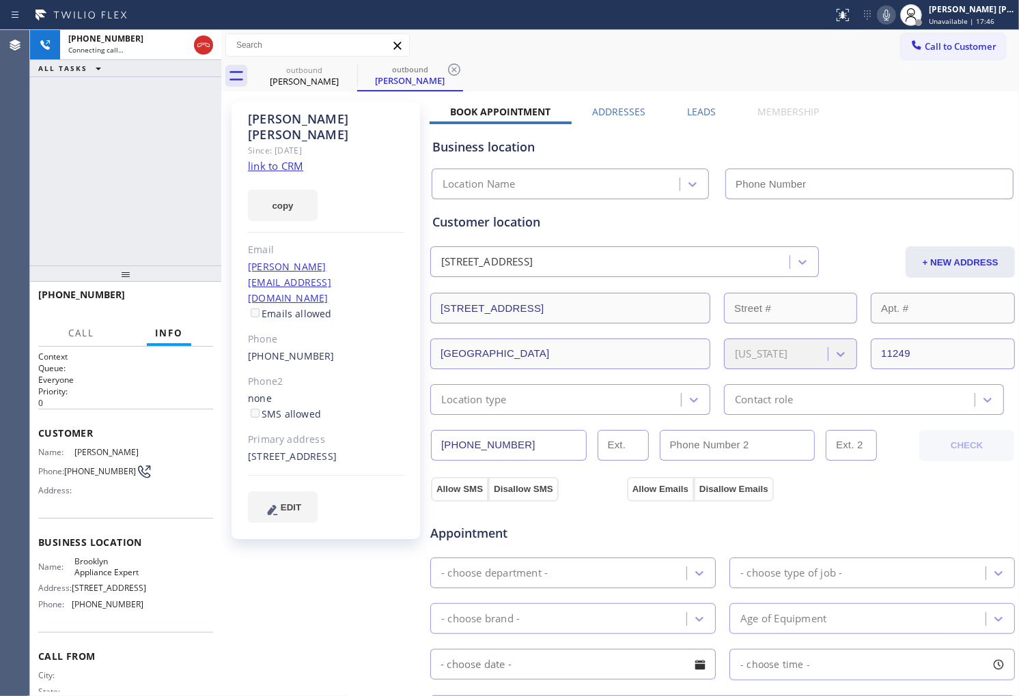
type input "[PHONE_NUMBER]"
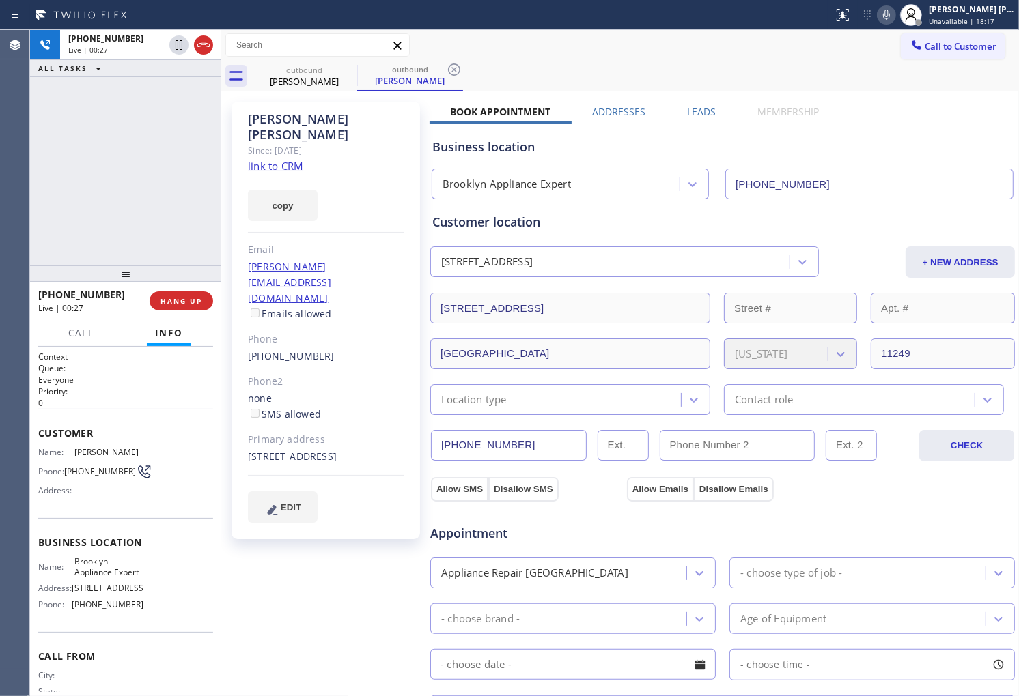
click at [894, 14] on icon at bounding box center [886, 15] width 16 height 16
click at [57, 149] on div "[PHONE_NUMBER] Live | 00:30 ALL TASKS ALL TASKS ACTIVE TASKS TASKS IN WRAP UP" at bounding box center [125, 148] width 191 height 236
click at [199, 48] on icon at bounding box center [203, 45] width 16 height 16
click at [690, 110] on label "Leads" at bounding box center [701, 111] width 29 height 13
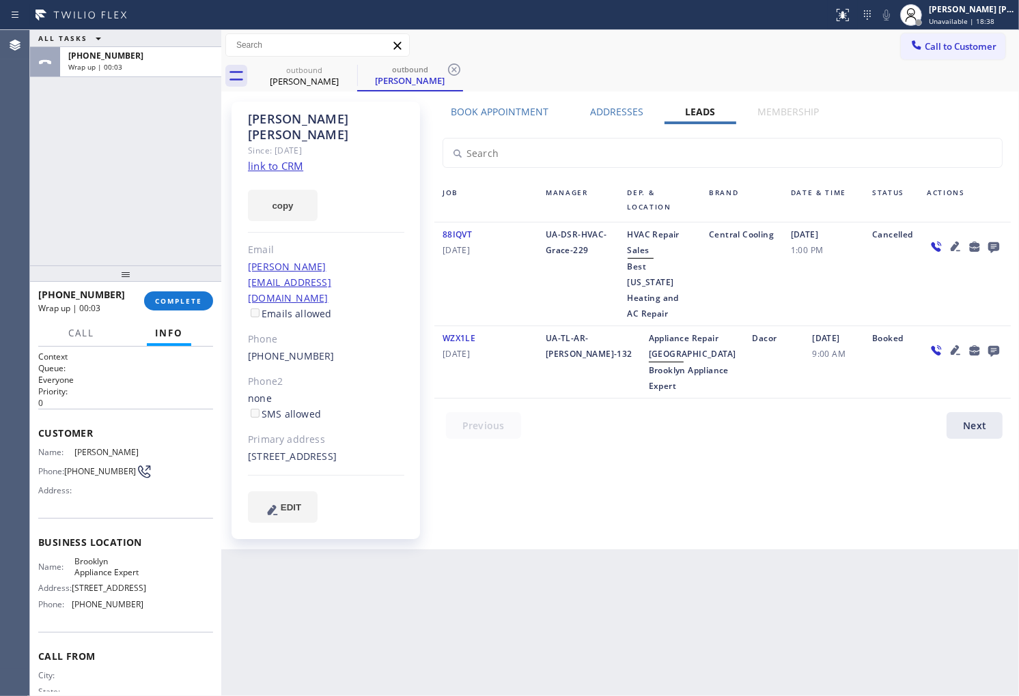
click at [990, 242] on icon at bounding box center [993, 247] width 11 height 11
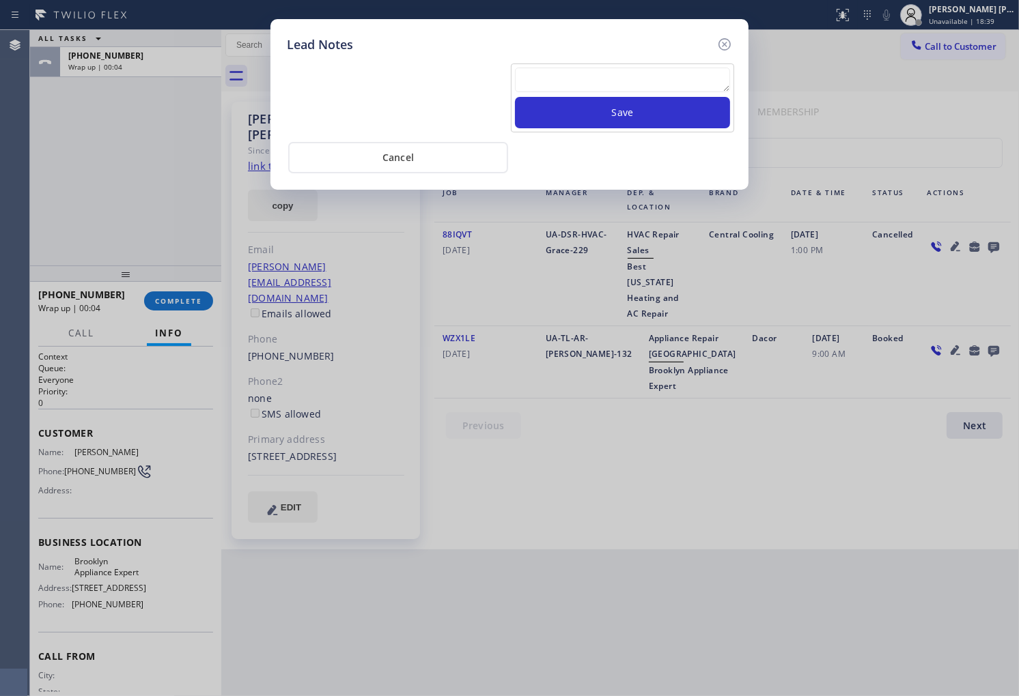
click at [626, 87] on textarea at bounding box center [622, 80] width 215 height 25
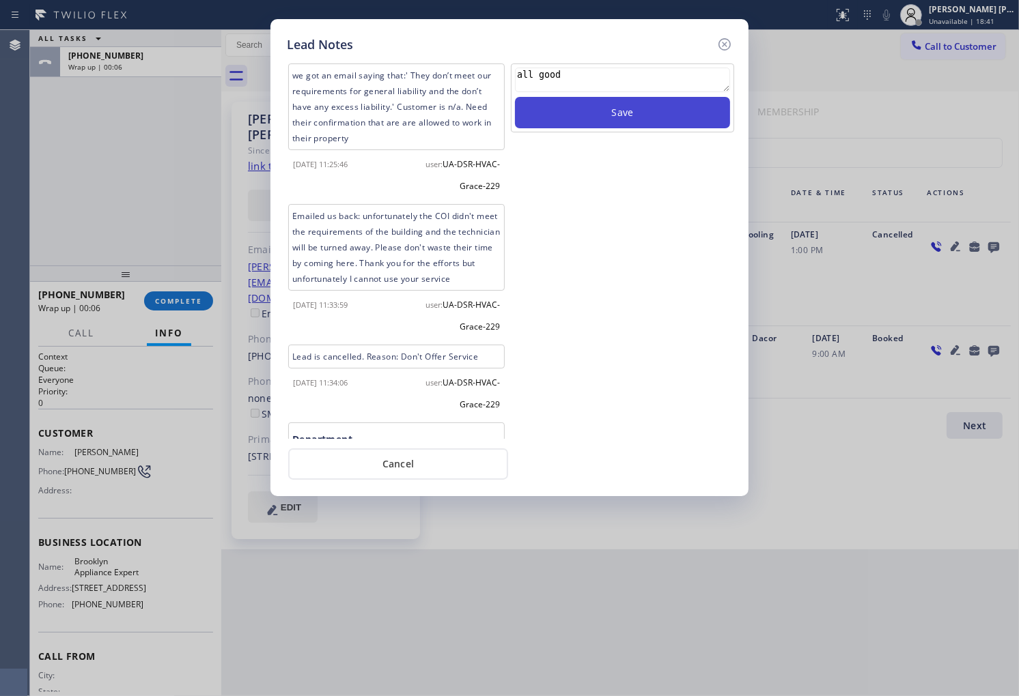
type textarea "all good"
click at [674, 115] on button "Save" at bounding box center [622, 112] width 215 height 31
click at [731, 50] on icon at bounding box center [724, 44] width 16 height 16
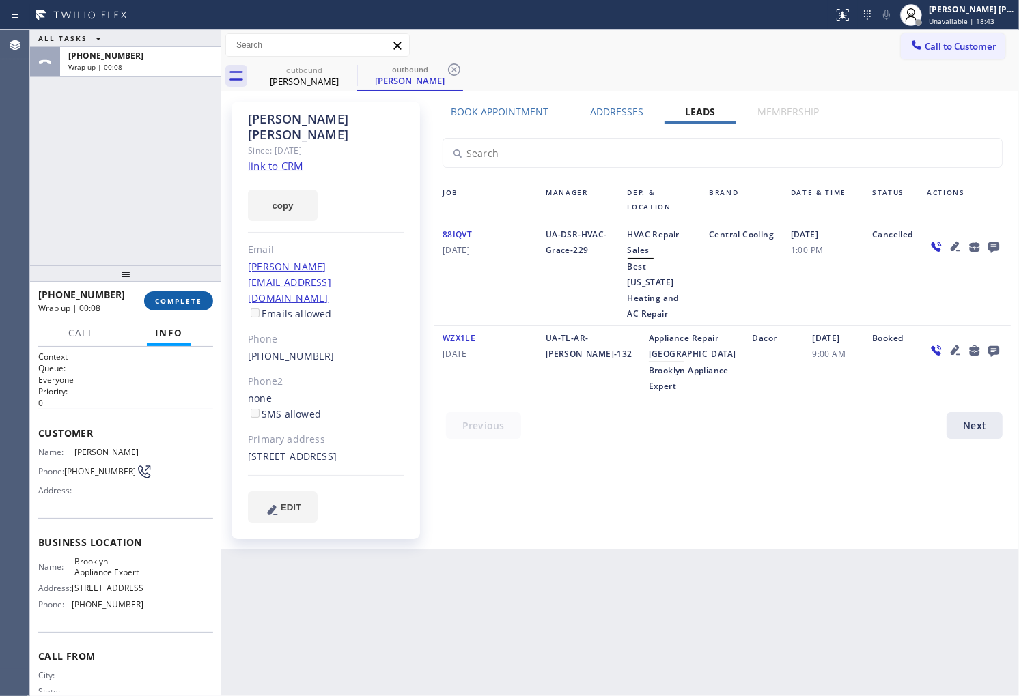
click at [210, 305] on button "COMPLETE" at bounding box center [178, 301] width 69 height 19
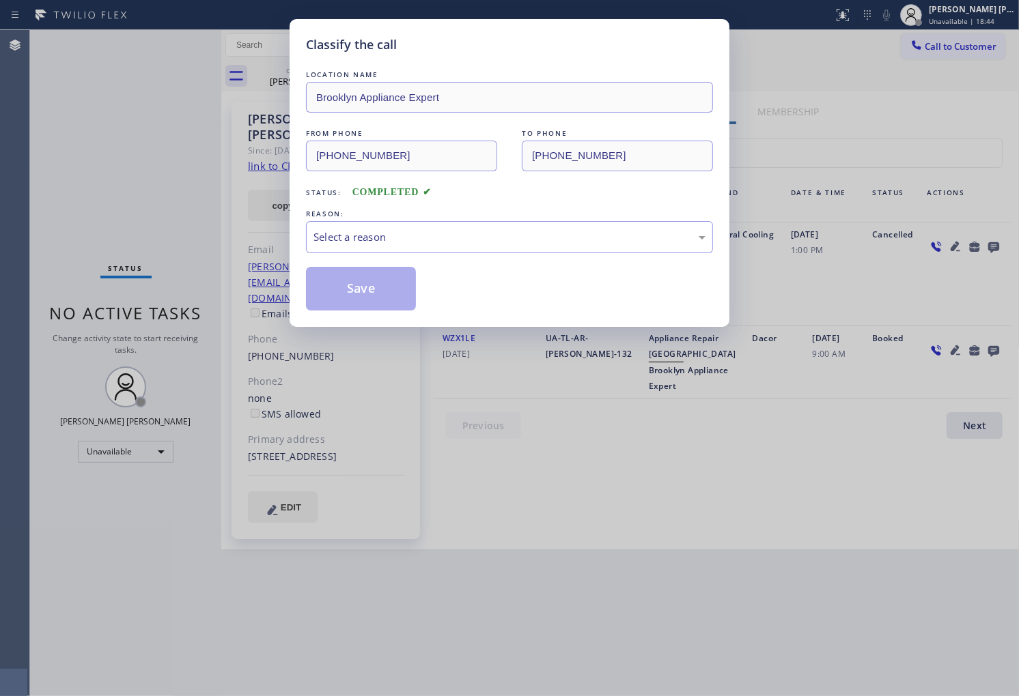
click at [429, 236] on div "Select a reason" at bounding box center [509, 237] width 392 height 16
click at [356, 284] on button "Save" at bounding box center [361, 289] width 110 height 44
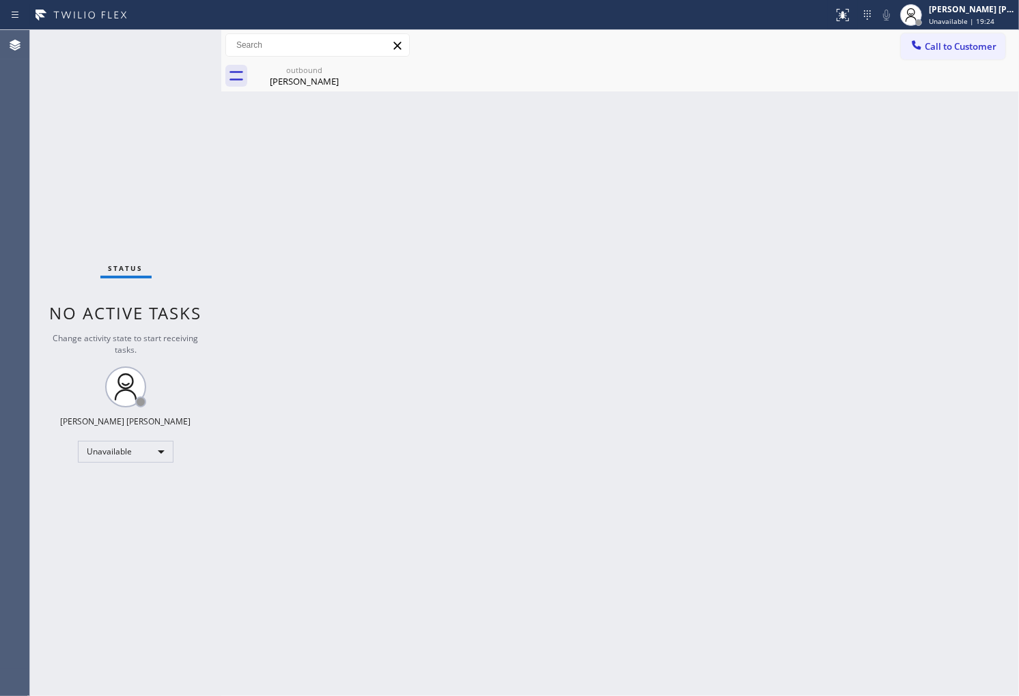
click at [12, 98] on div "Agent Desktop" at bounding box center [14, 363] width 29 height 666
click at [343, 86] on div "[PERSON_NAME]" at bounding box center [304, 81] width 103 height 12
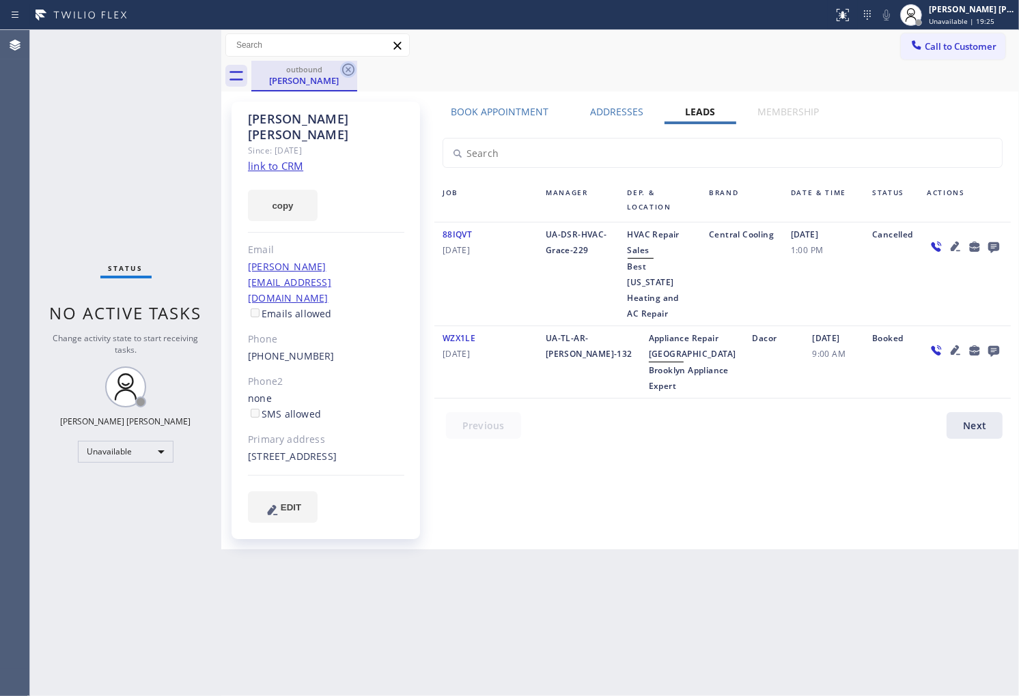
click at [343, 73] on icon at bounding box center [348, 69] width 16 height 16
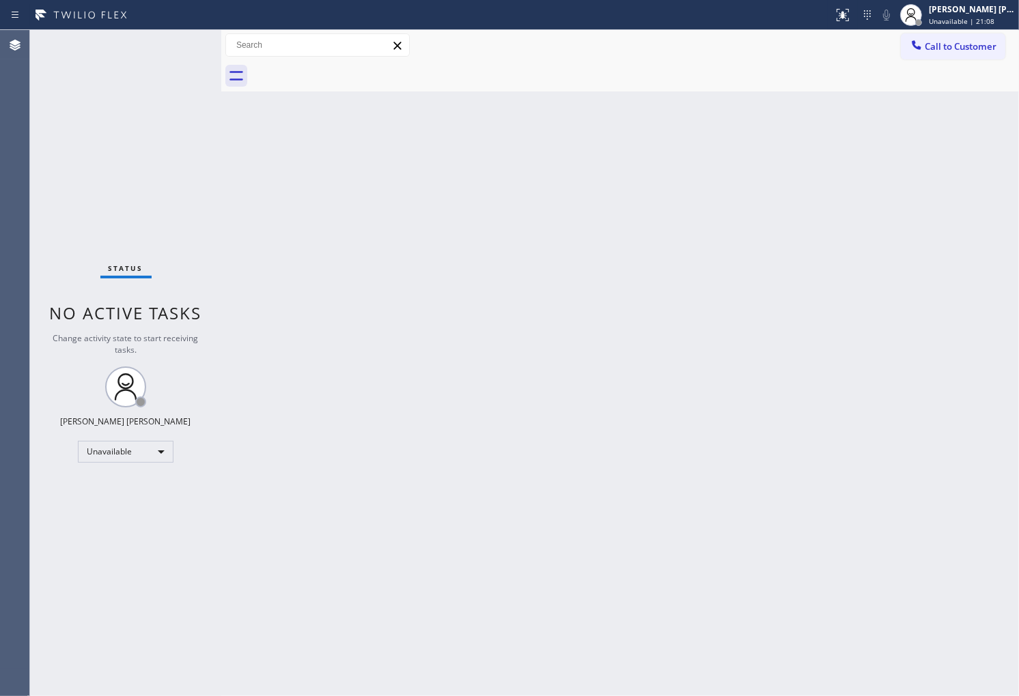
click at [950, 49] on span "Call to Customer" at bounding box center [961, 46] width 72 height 12
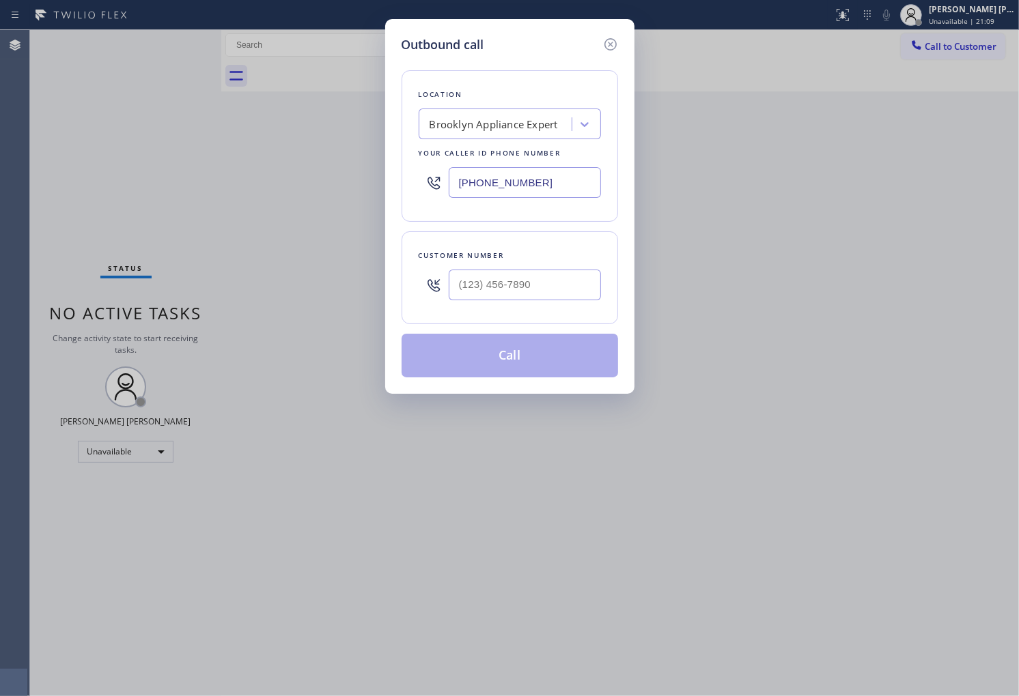
click at [549, 296] on input "text" at bounding box center [525, 285] width 152 height 31
click at [549, 296] on input "(___) ___-____" at bounding box center [525, 285] width 152 height 31
paste input "text"
type input "(___) ___-____"
paste input "844) 988-0068"
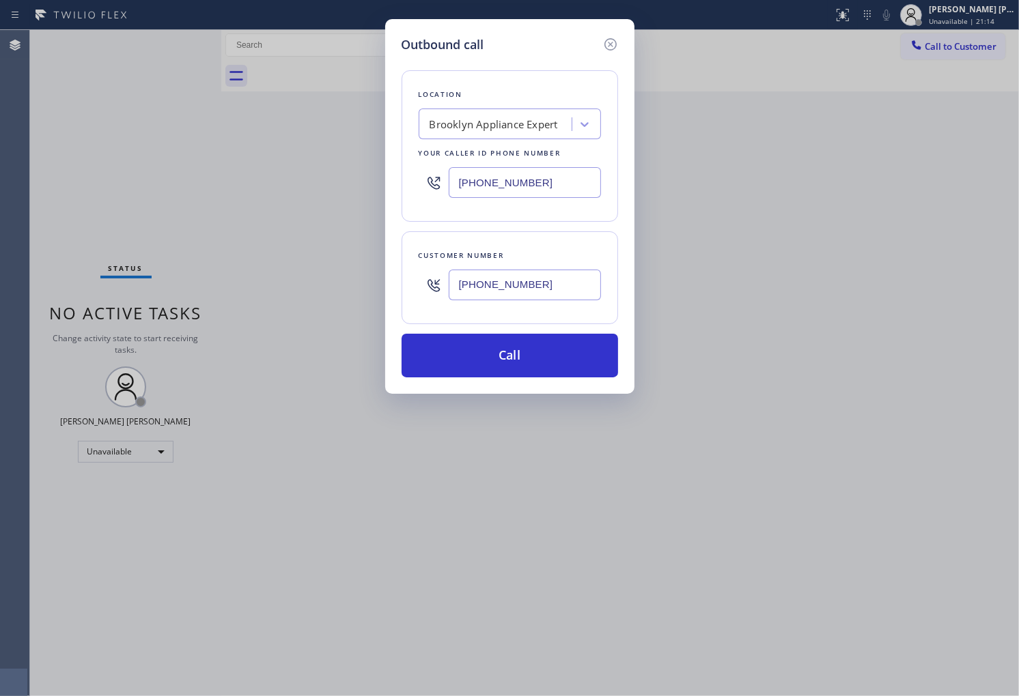
type input "[PHONE_NUMBER]"
click at [495, 152] on div "Your caller id phone number" at bounding box center [510, 153] width 182 height 14
click at [493, 178] on input "[PHONE_NUMBER]" at bounding box center [525, 182] width 152 height 31
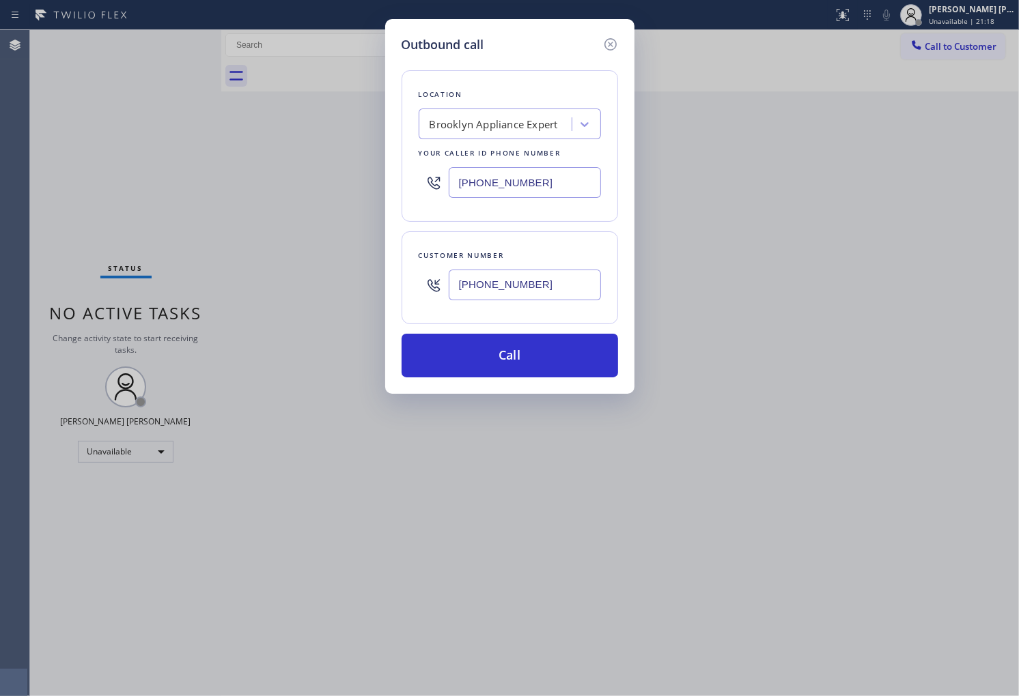
click at [493, 178] on input "[PHONE_NUMBER]" at bounding box center [525, 182] width 152 height 31
paste input "844) 988-006"
type input "[PHONE_NUMBER]"
click at [554, 285] on input "[PHONE_NUMBER]" at bounding box center [525, 285] width 152 height 31
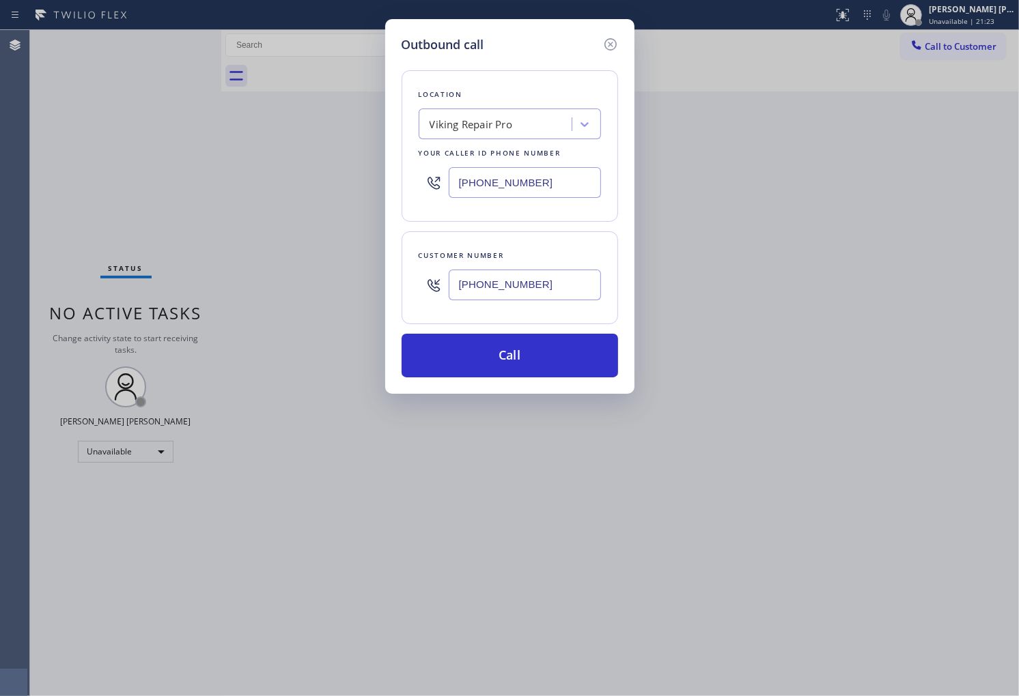
click at [554, 285] on input "[PHONE_NUMBER]" at bounding box center [525, 285] width 152 height 31
paste input "217) 637-5674"
type input "[PHONE_NUMBER]"
click at [3, 503] on div "Outbound call Location Viking Repair Pro Your caller id phone number [PHONE_NUM…" at bounding box center [509, 348] width 1019 height 696
click at [571, 363] on button "Call" at bounding box center [509, 356] width 216 height 44
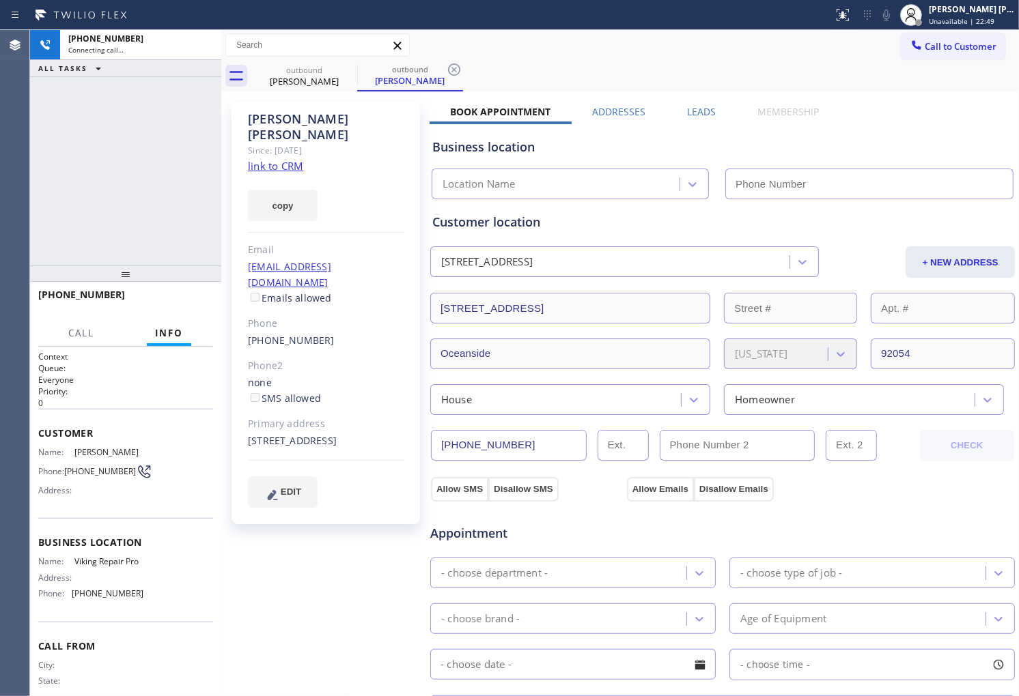
click at [299, 119] on div "[PERSON_NAME]" at bounding box center [326, 126] width 156 height 31
drag, startPoint x: 299, startPoint y: 119, endPoint x: 692, endPoint y: 111, distance: 392.7
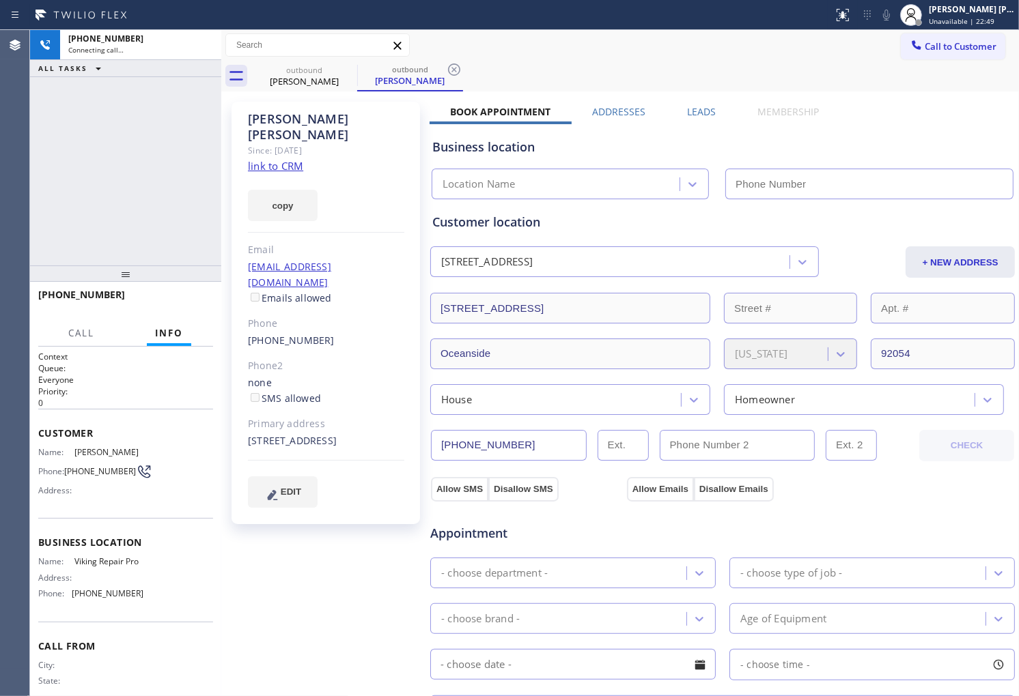
click at [299, 119] on div "[PERSON_NAME]" at bounding box center [326, 126] width 156 height 31
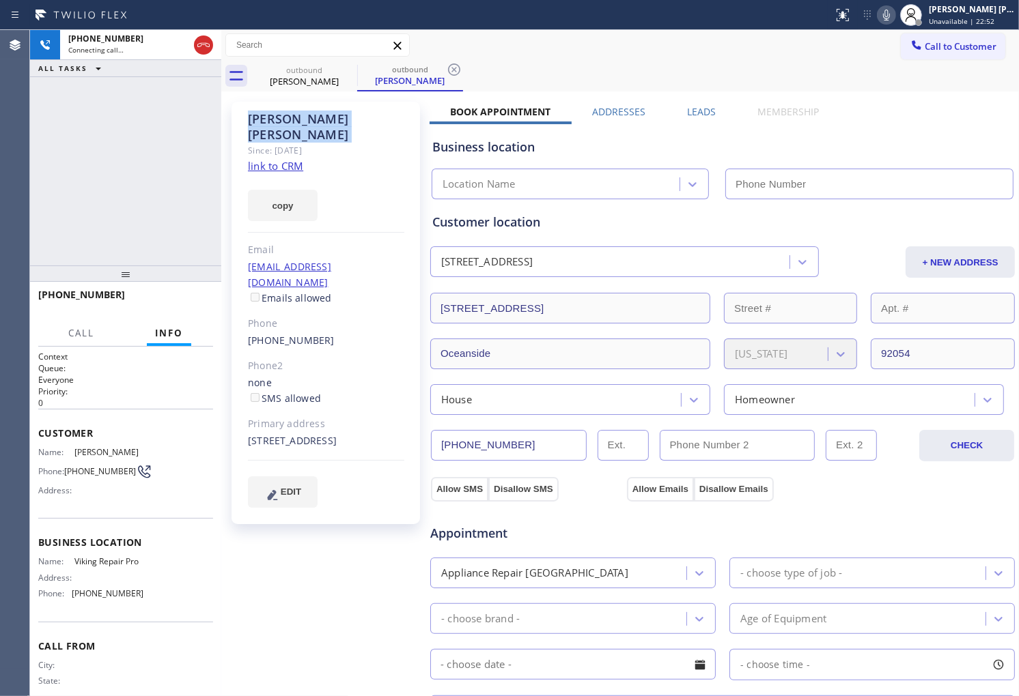
click at [271, 117] on div "[PERSON_NAME]" at bounding box center [326, 126] width 156 height 31
type input "[PHONE_NUMBER]"
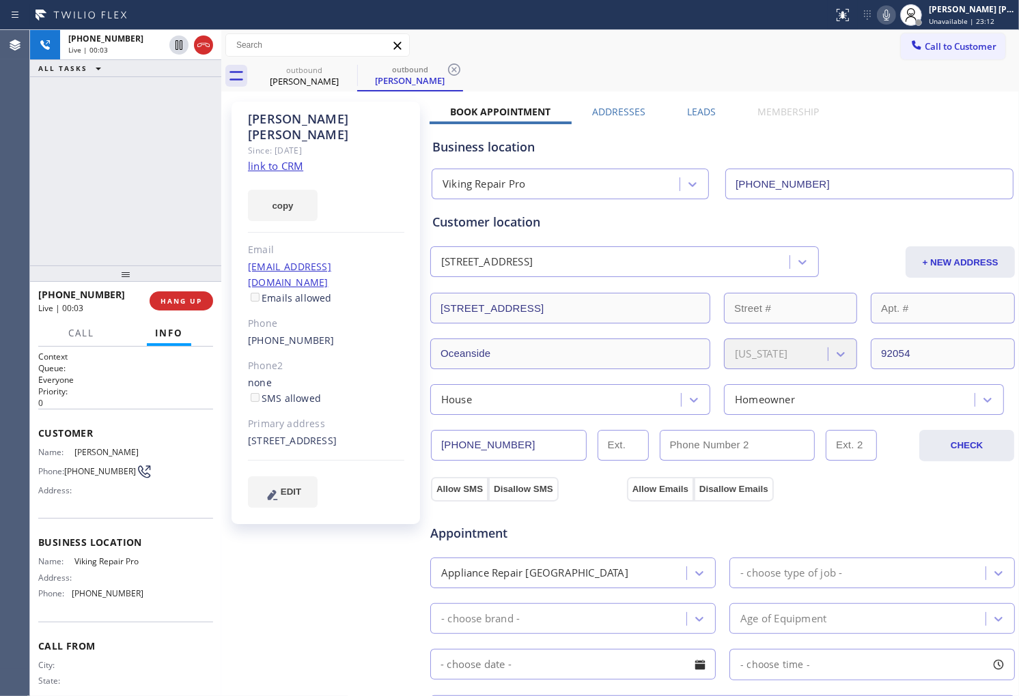
drag, startPoint x: 0, startPoint y: 125, endPoint x: 107, endPoint y: 87, distance: 113.6
click at [0, 125] on div "Agent Desktop" at bounding box center [14, 363] width 29 height 666
click at [197, 45] on icon at bounding box center [203, 45] width 16 height 16
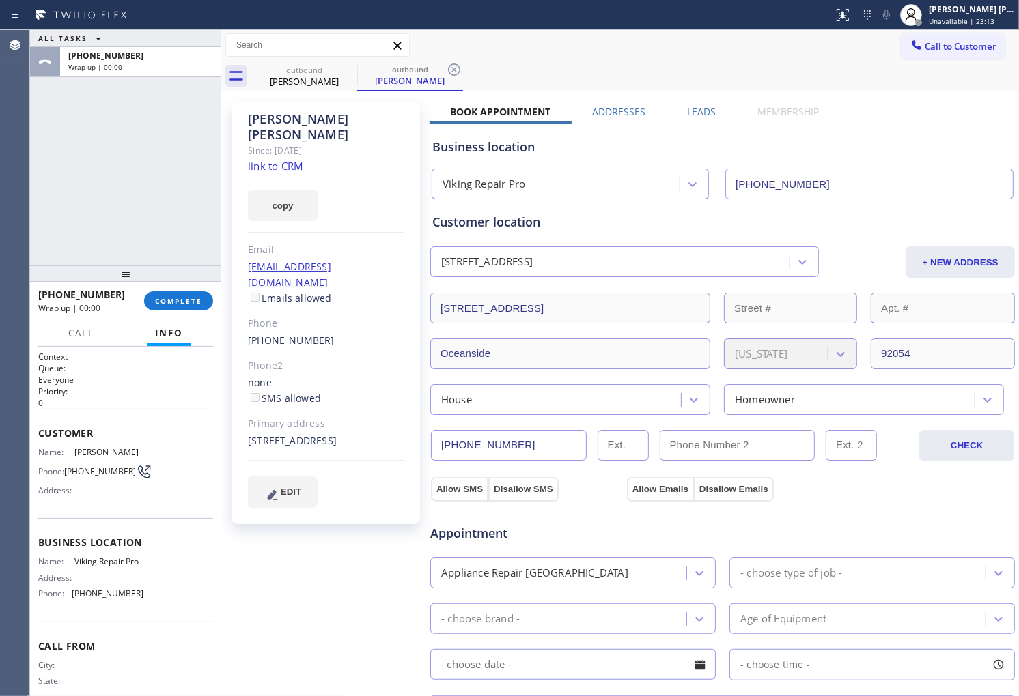
click at [694, 109] on label "Leads" at bounding box center [701, 111] width 29 height 13
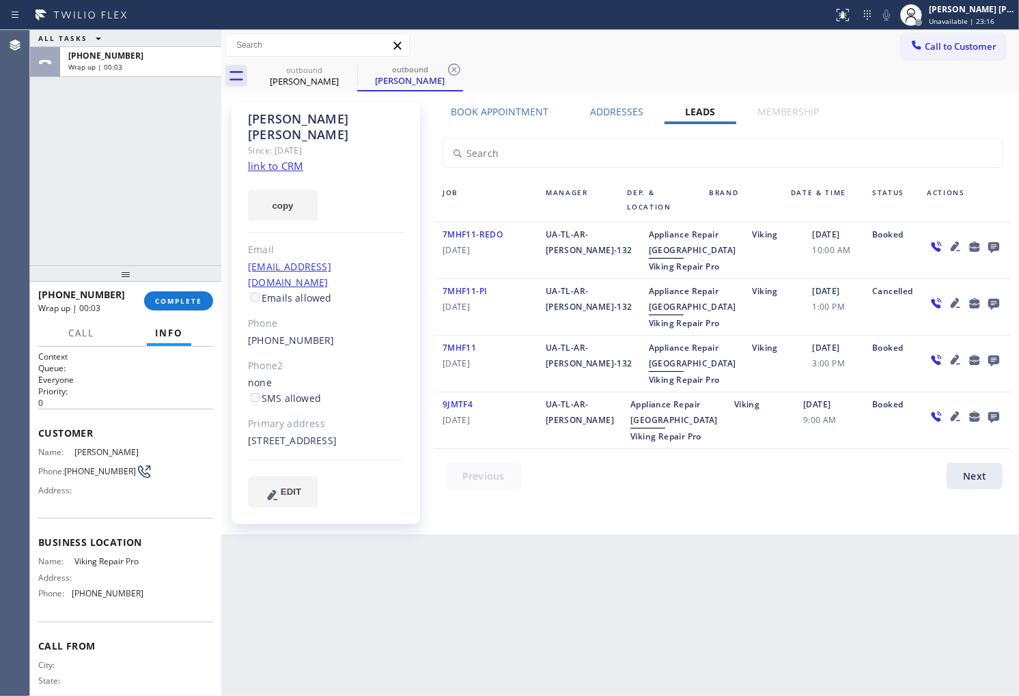
click at [995, 238] on icon at bounding box center [993, 246] width 16 height 17
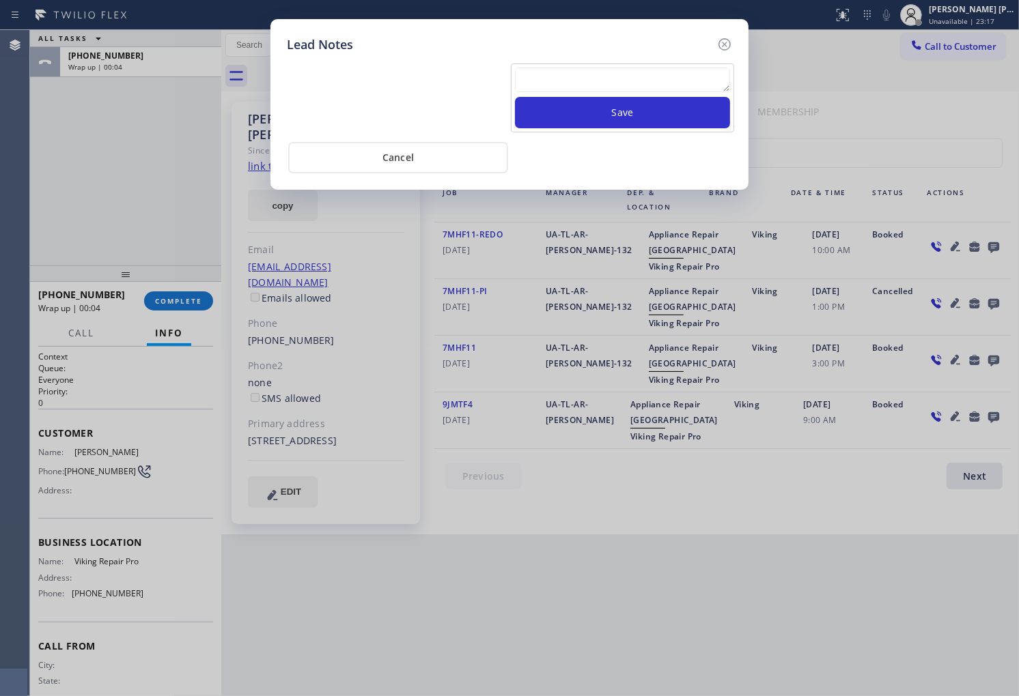
click at [664, 91] on textarea at bounding box center [622, 80] width 215 height 25
paste textarea
click at [657, 126] on button "Save" at bounding box center [622, 112] width 215 height 31
click at [584, 79] on textarea at bounding box center [622, 80] width 215 height 25
paste textarea
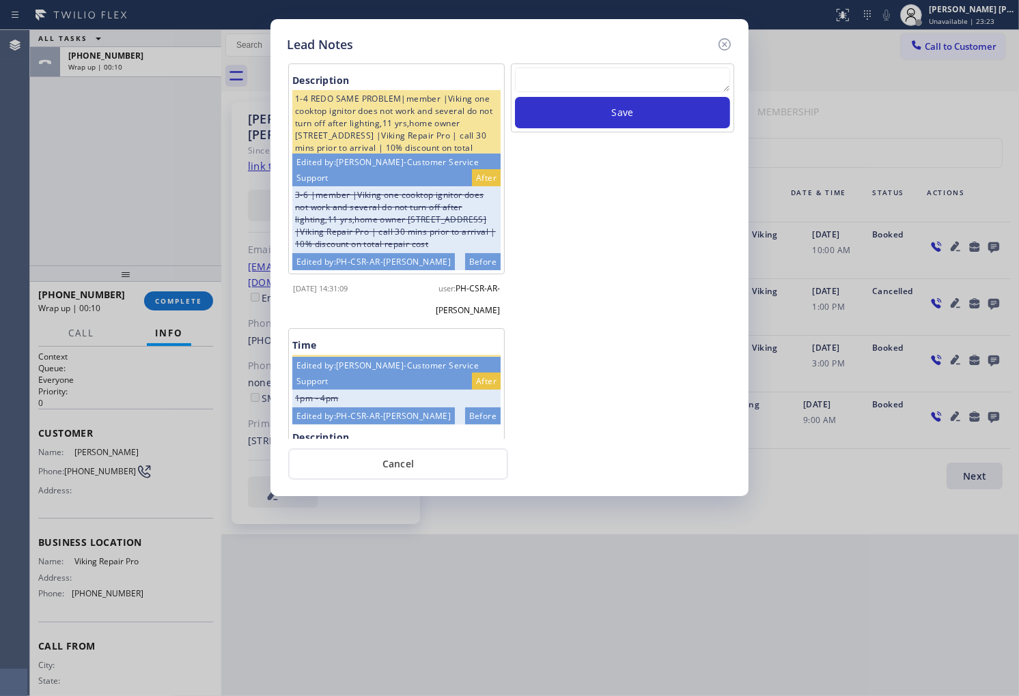
click at [600, 75] on textarea at bounding box center [622, 80] width 215 height 25
paste textarea "N/A - Please transfer"
type textarea "N/A - Please transfer"
click at [663, 117] on button "Save" at bounding box center [622, 112] width 215 height 31
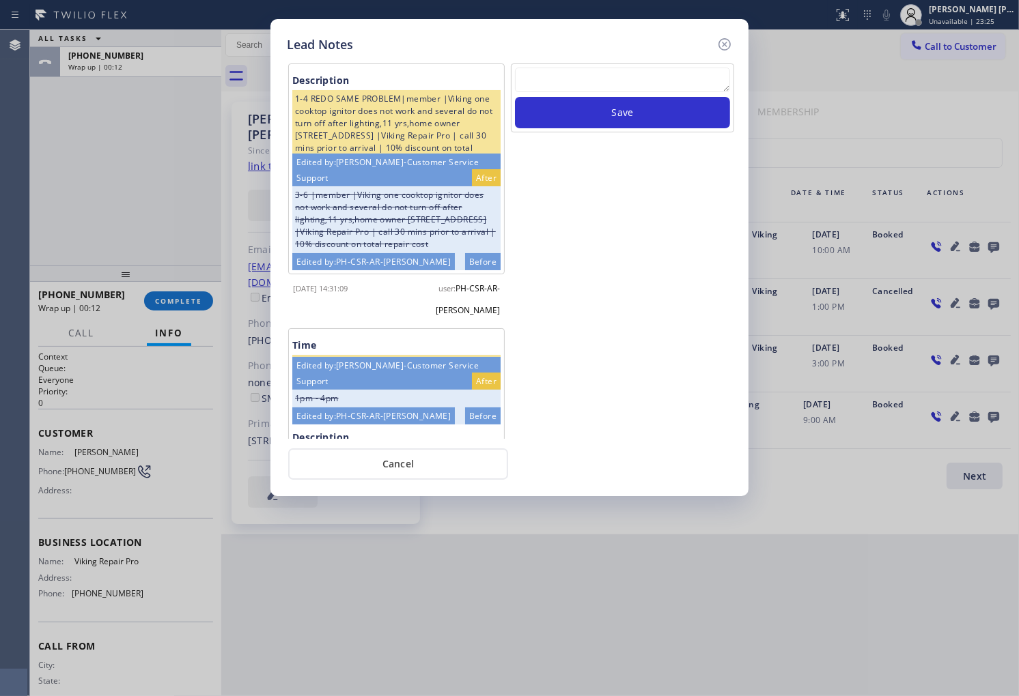
click at [728, 48] on icon at bounding box center [724, 44] width 12 height 12
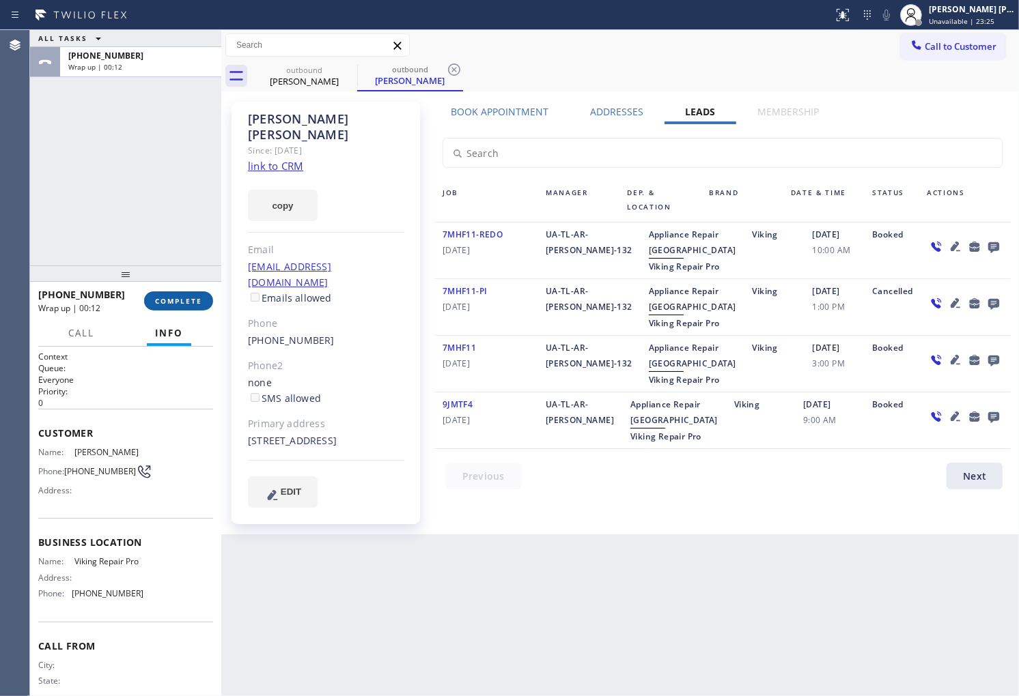
click at [180, 294] on button "COMPLETE" at bounding box center [178, 301] width 69 height 19
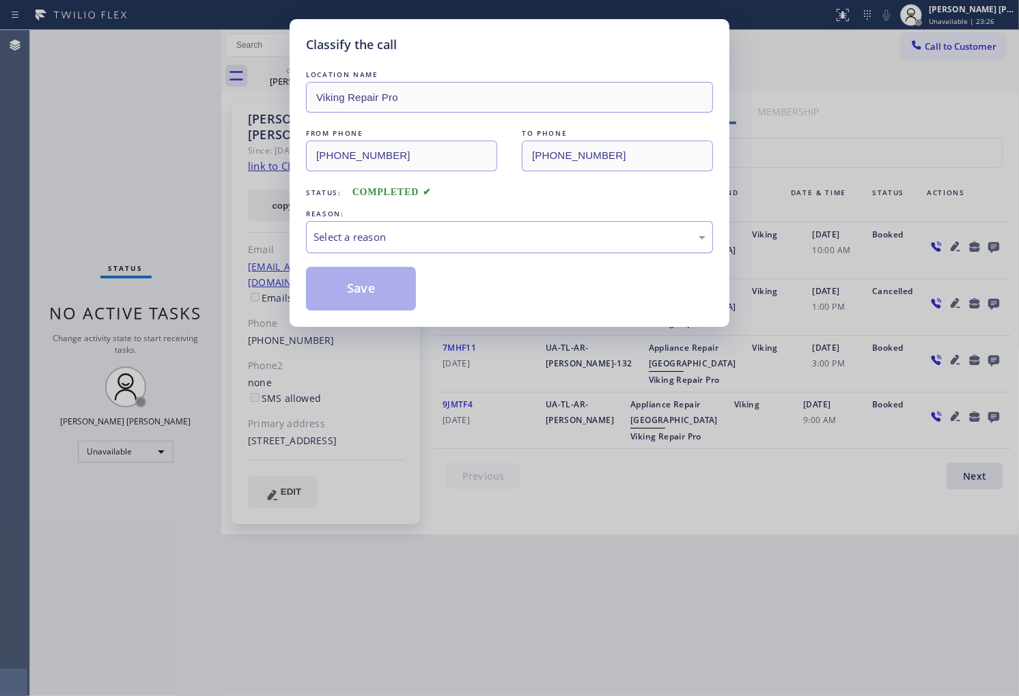
click at [508, 242] on div "Select a reason" at bounding box center [509, 237] width 392 height 16
click at [382, 300] on button "Save" at bounding box center [361, 289] width 110 height 44
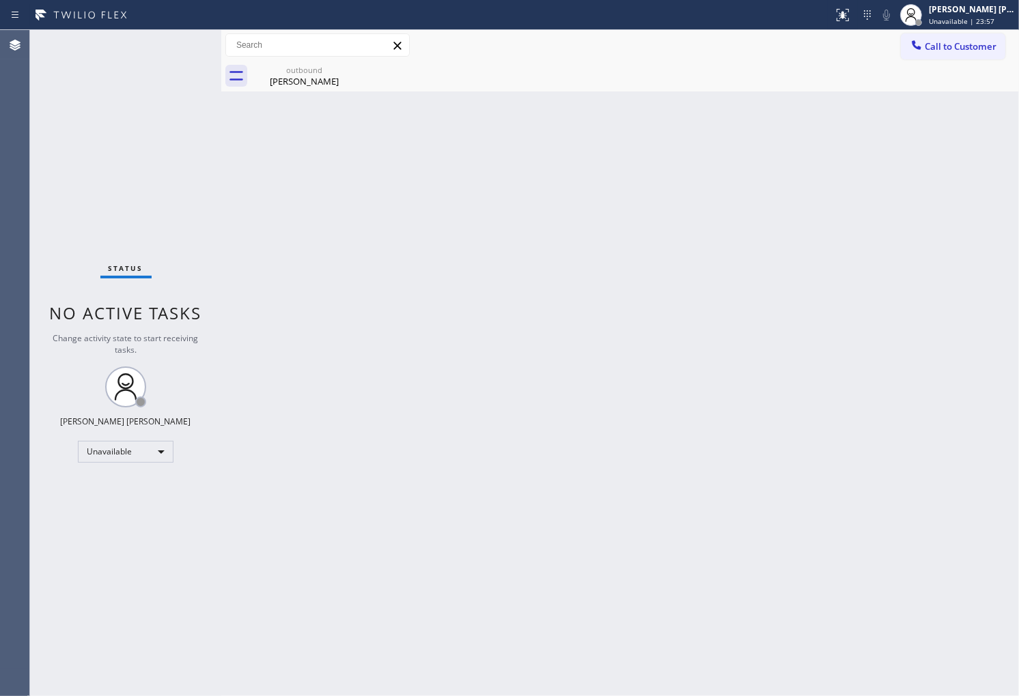
click at [0, 343] on div "Agent Desktop" at bounding box center [14, 363] width 29 height 666
click at [0, 342] on div "Agent Desktop" at bounding box center [14, 363] width 29 height 666
click at [315, 76] on div "[PERSON_NAME]" at bounding box center [304, 81] width 103 height 12
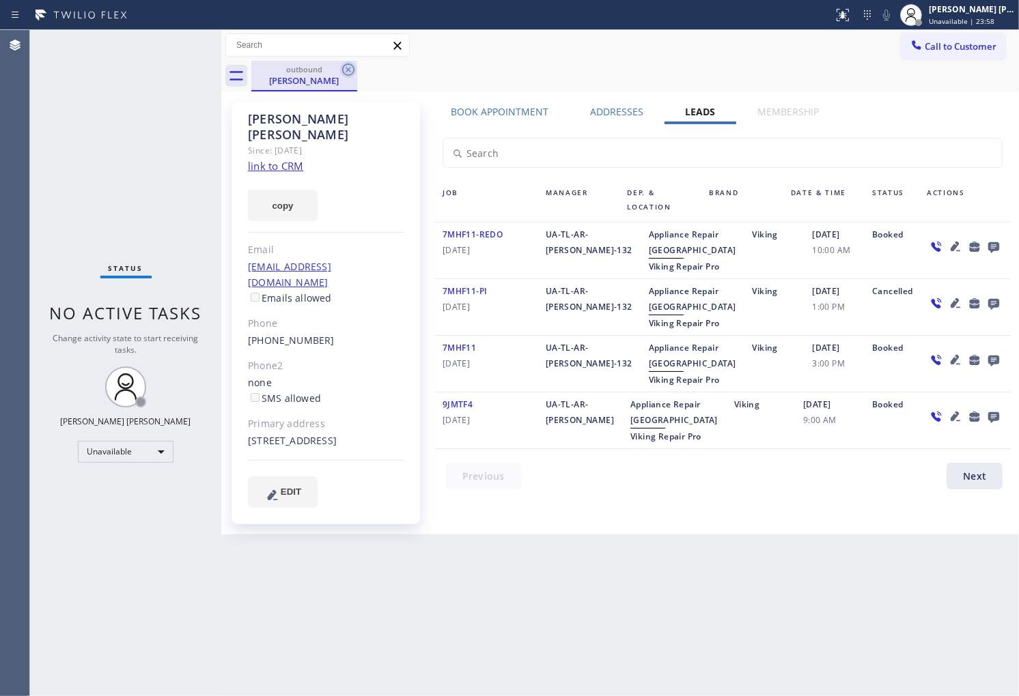
click at [343, 72] on icon at bounding box center [348, 69] width 16 height 16
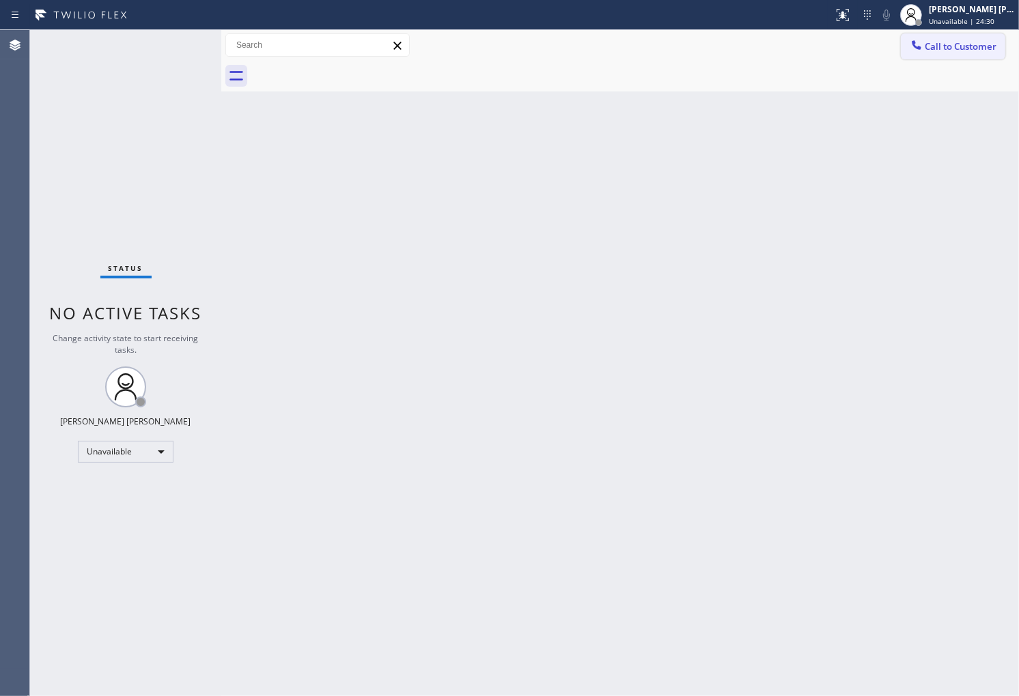
click at [996, 49] on span "Call to Customer" at bounding box center [961, 46] width 72 height 12
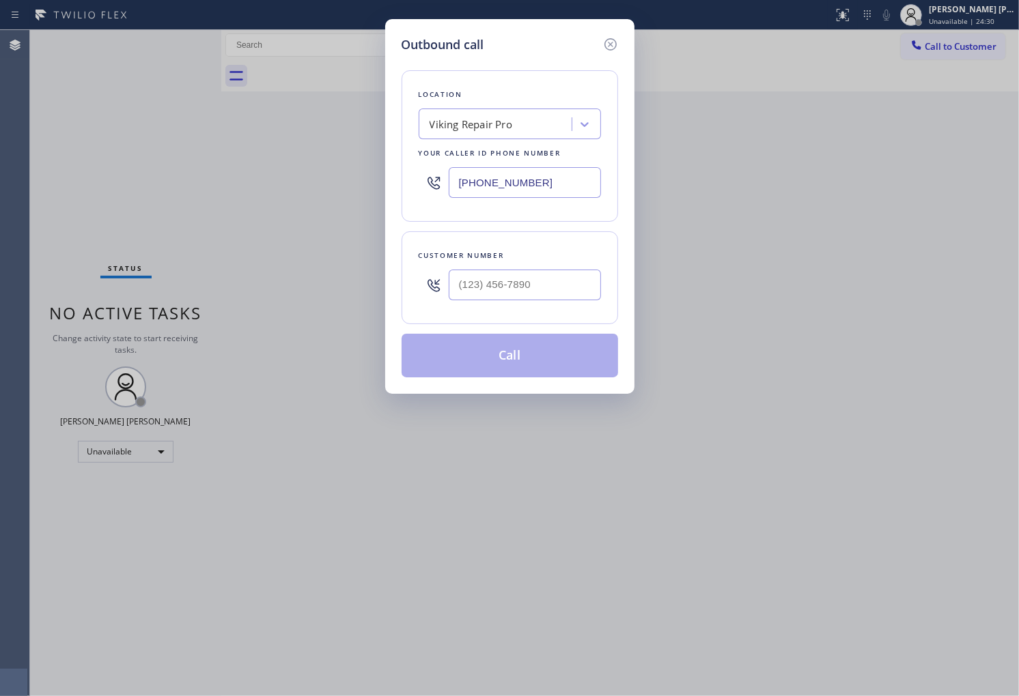
click at [513, 188] on input "[PHONE_NUMBER]" at bounding box center [525, 182] width 152 height 31
paste input "602) 755-1659"
type input "[PHONE_NUMBER]"
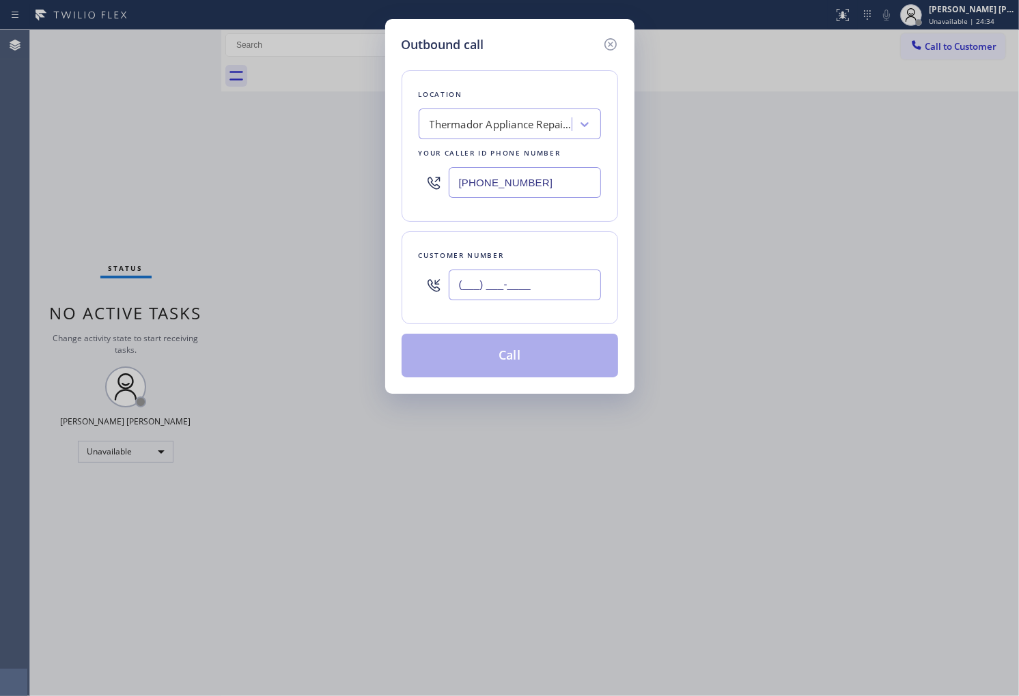
paste input "617) 899-8309"
click at [533, 300] on input "(___) ___-____" at bounding box center [525, 285] width 152 height 31
type input "[PHONE_NUMBER]"
click at [552, 356] on button "Call" at bounding box center [509, 356] width 216 height 44
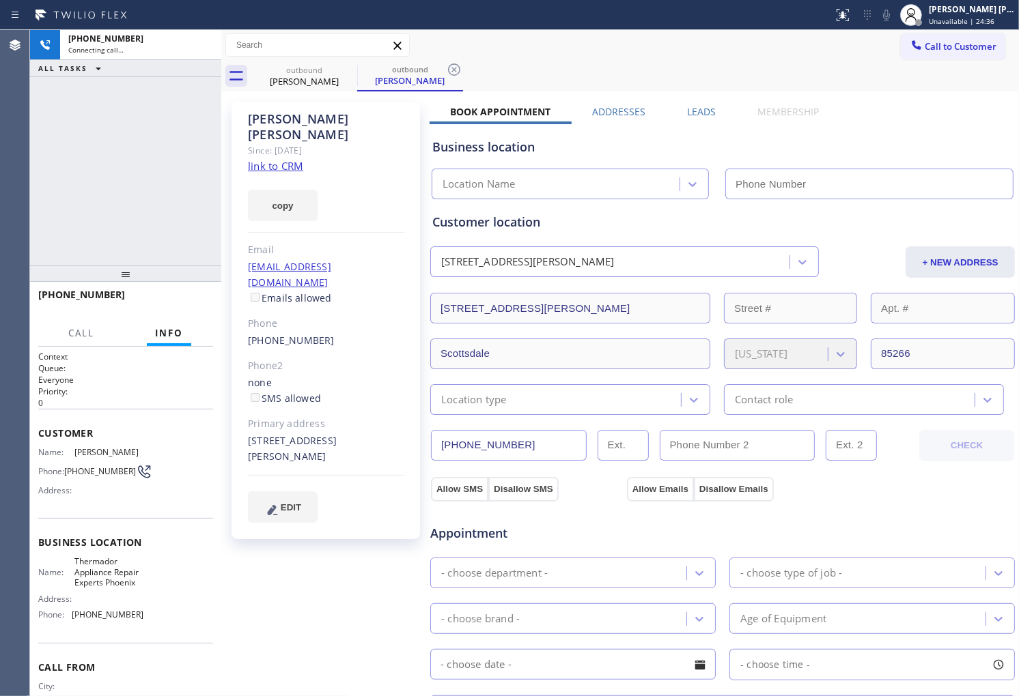
click at [288, 119] on div "[PERSON_NAME]" at bounding box center [326, 126] width 156 height 31
click at [0, 167] on div "Agent Desktop" at bounding box center [14, 363] width 29 height 666
type input "[PHONE_NUMBER]"
click at [19, 270] on div "Agent Desktop" at bounding box center [14, 363] width 29 height 666
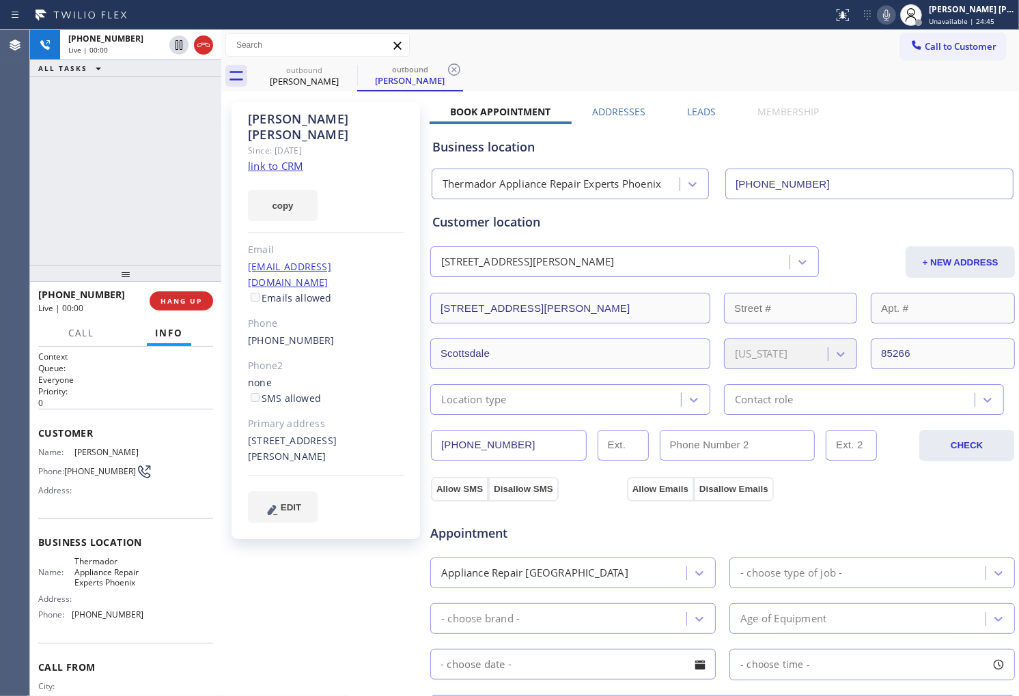
click at [7, 195] on div "Agent Desktop" at bounding box center [14, 363] width 29 height 666
click at [199, 45] on icon at bounding box center [203, 45] width 16 height 16
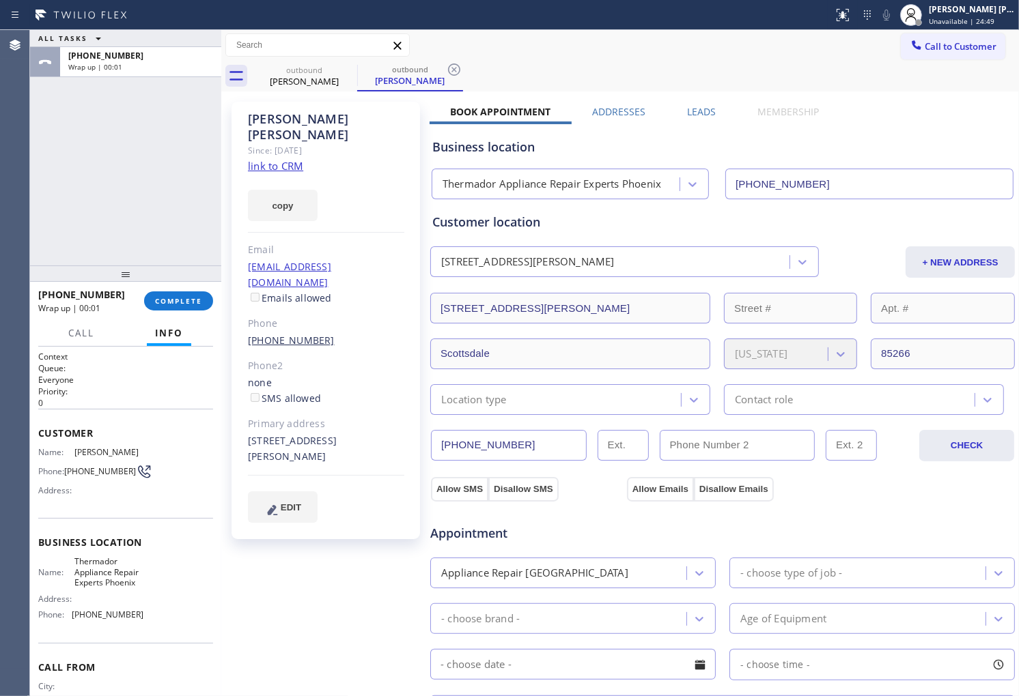
click at [283, 334] on link "[PHONE_NUMBER]" at bounding box center [291, 340] width 87 height 13
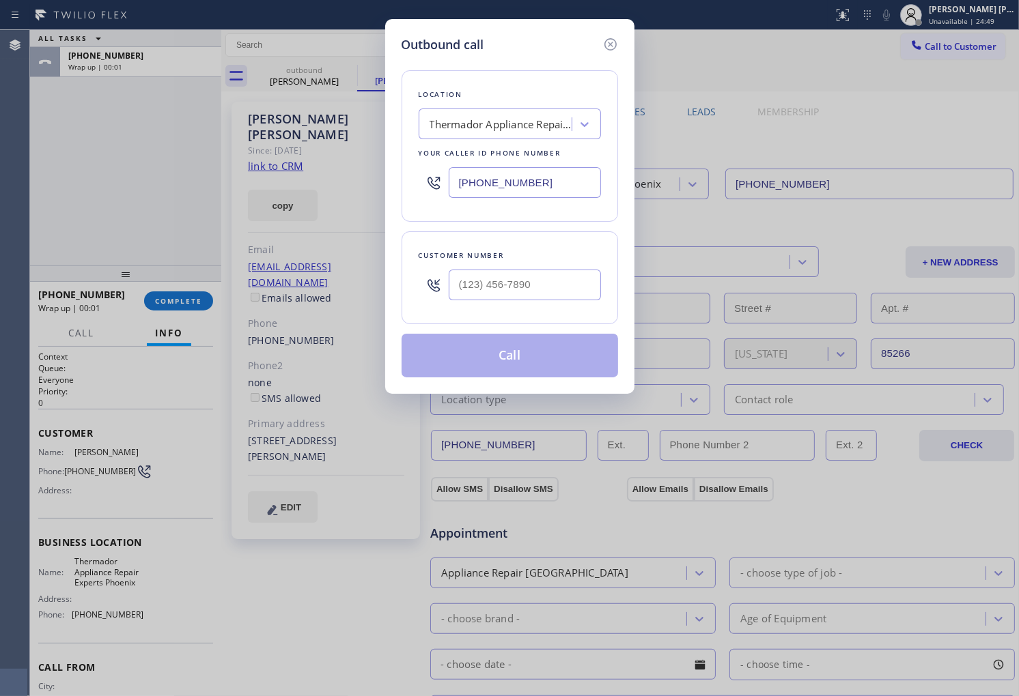
type input "[PHONE_NUMBER]"
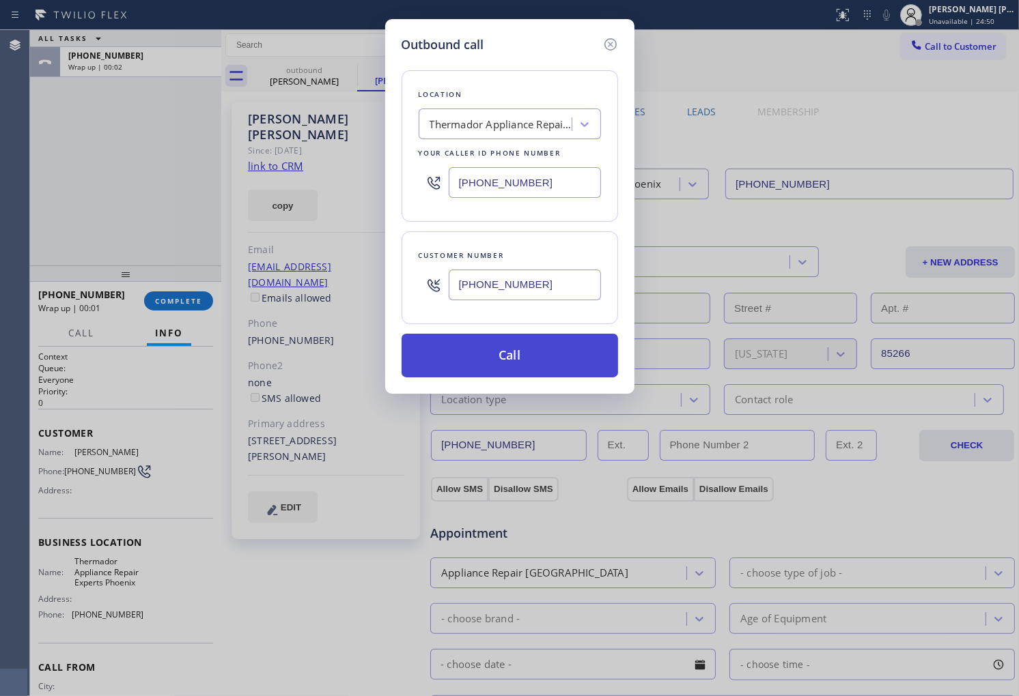
click at [574, 352] on button "Call" at bounding box center [509, 356] width 216 height 44
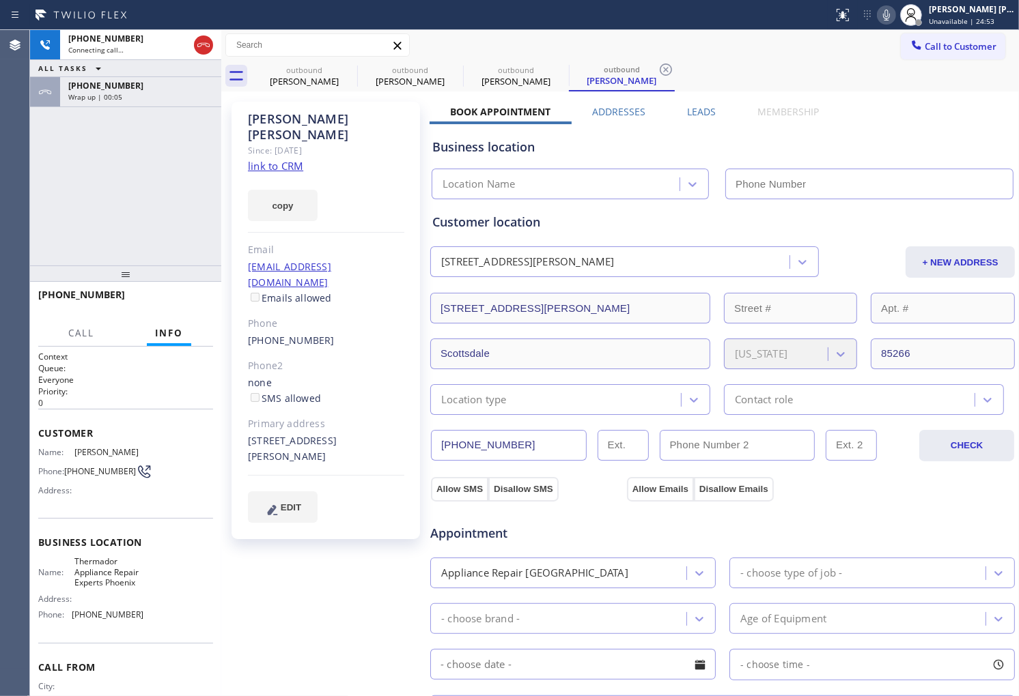
type input "[PHONE_NUMBER]"
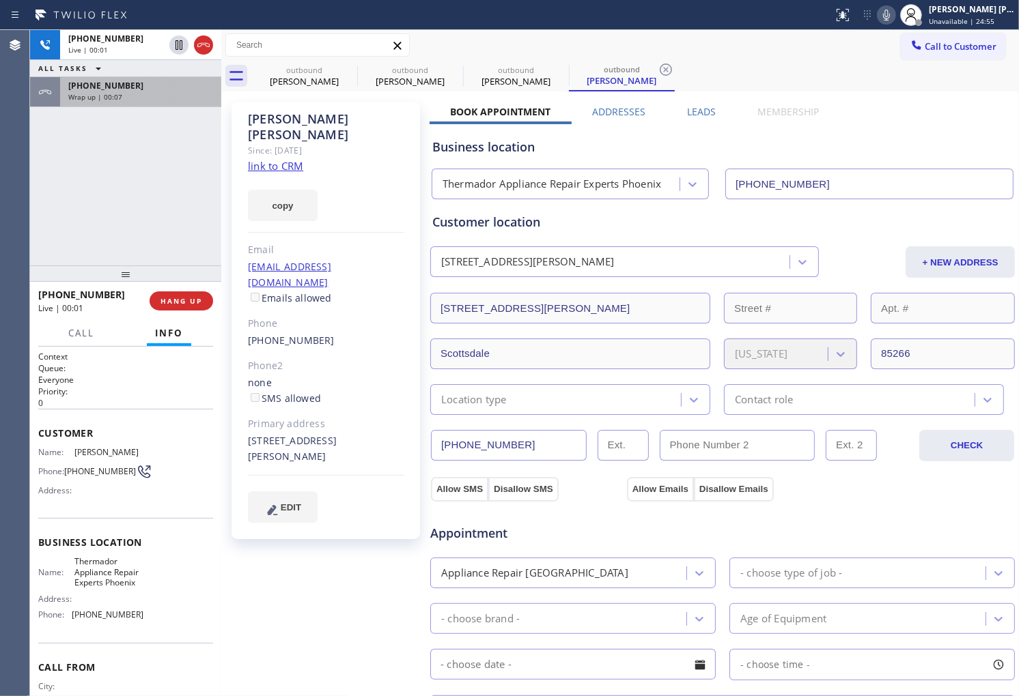
click at [173, 98] on div "Wrap up | 00:07" at bounding box center [140, 97] width 145 height 10
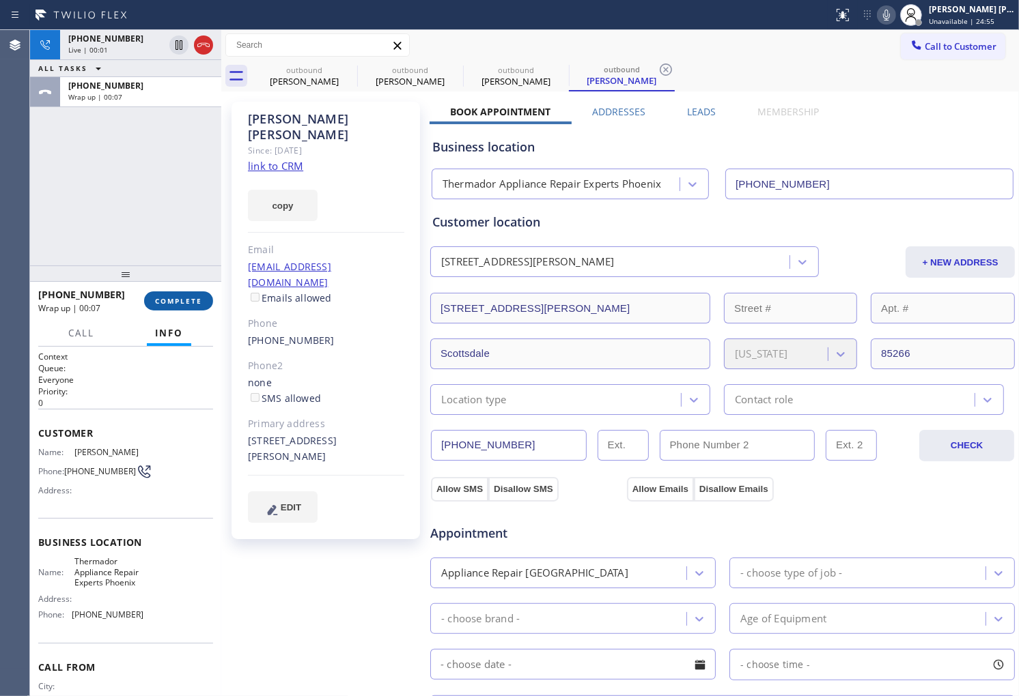
click at [193, 298] on span "COMPLETE" at bounding box center [178, 301] width 47 height 10
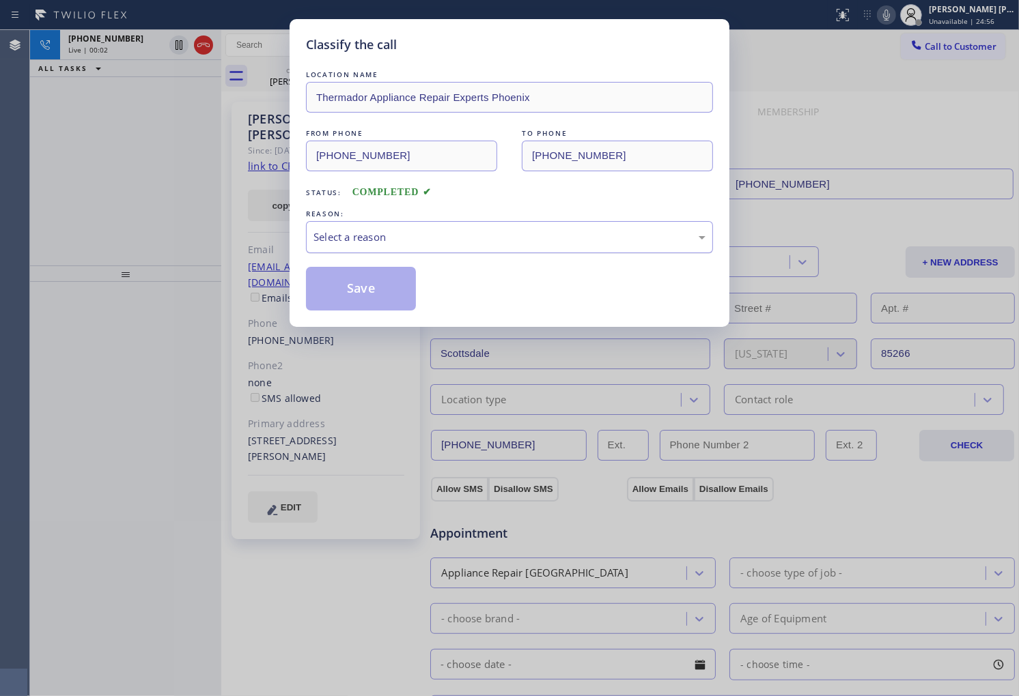
click at [432, 243] on div "Select a reason" at bounding box center [509, 237] width 392 height 16
click at [358, 296] on button "Save" at bounding box center [361, 289] width 110 height 44
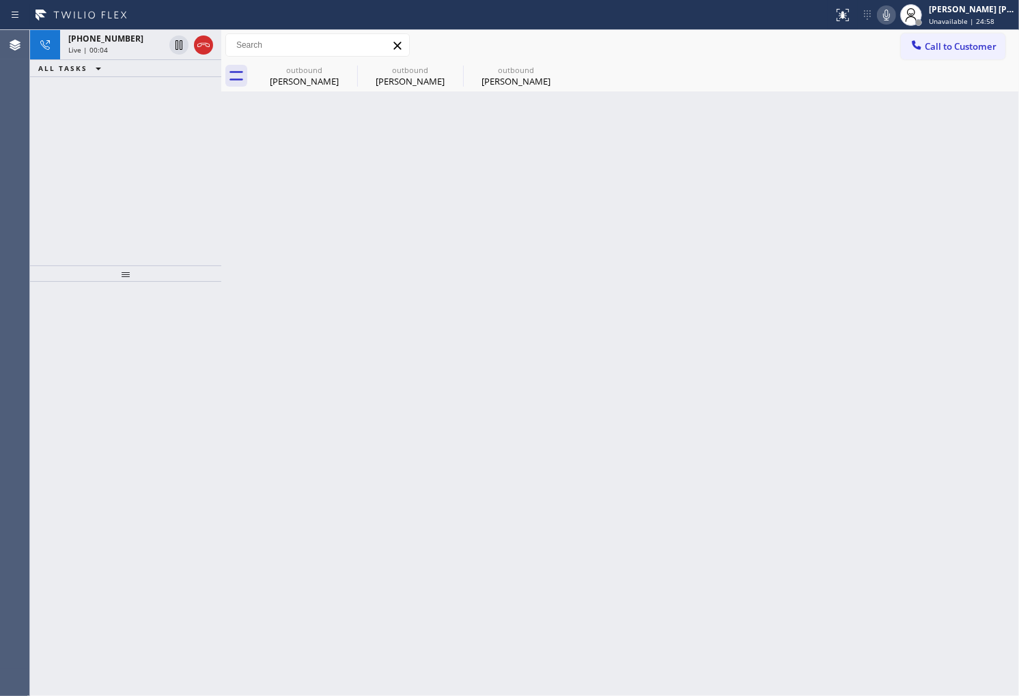
click at [203, 51] on icon at bounding box center [203, 45] width 16 height 16
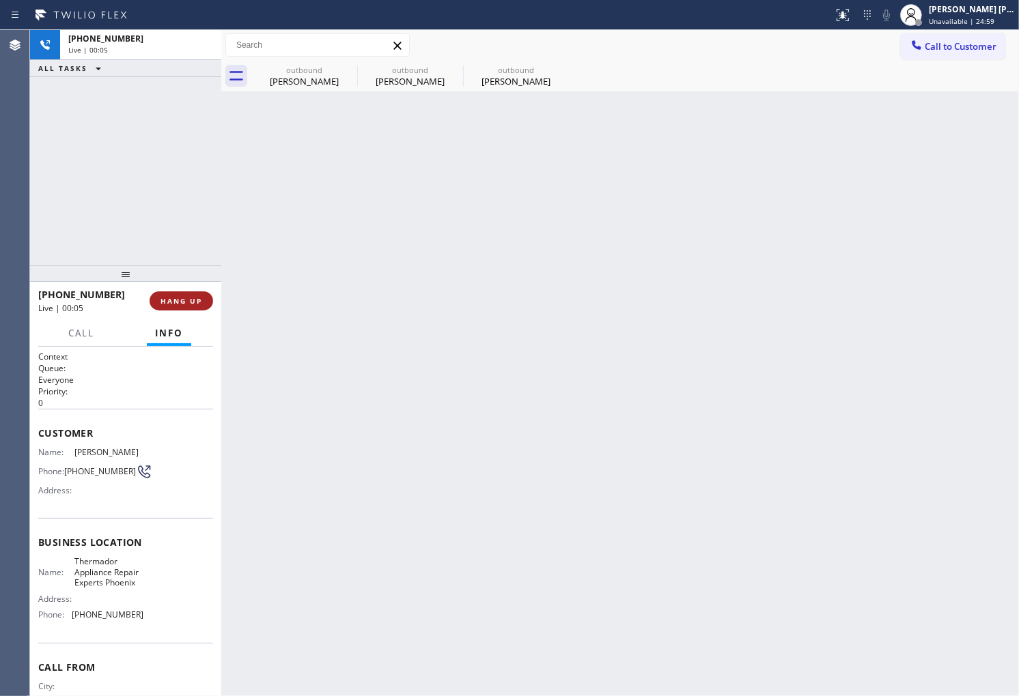
click at [201, 292] on button "HANG UP" at bounding box center [182, 301] width 64 height 19
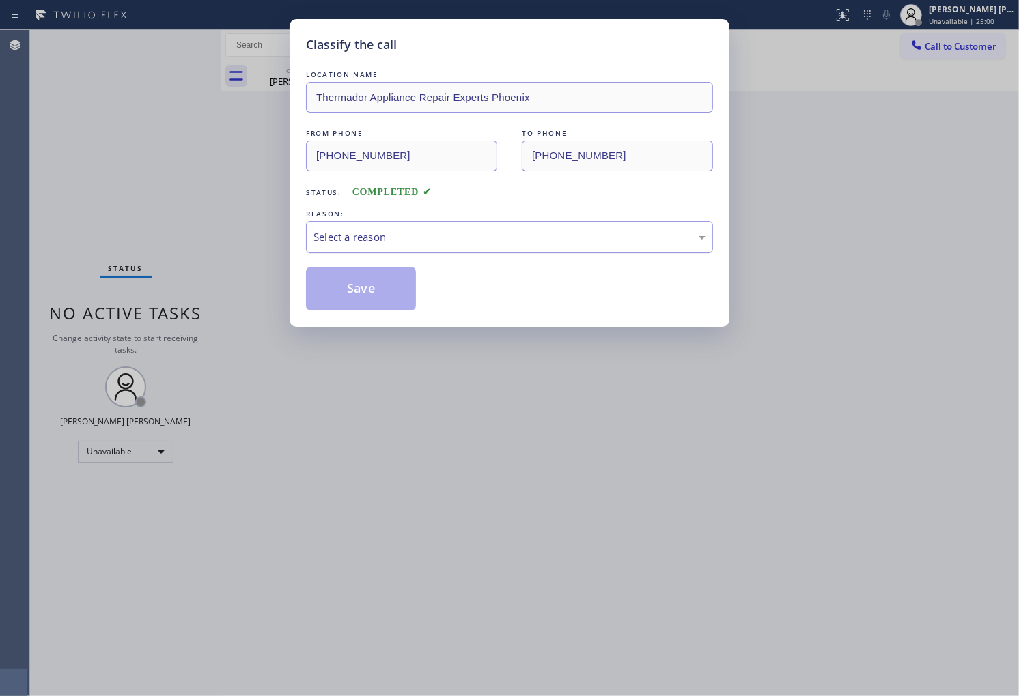
click at [437, 246] on div "Select a reason" at bounding box center [509, 237] width 407 height 32
click at [361, 288] on button "Save" at bounding box center [361, 289] width 110 height 44
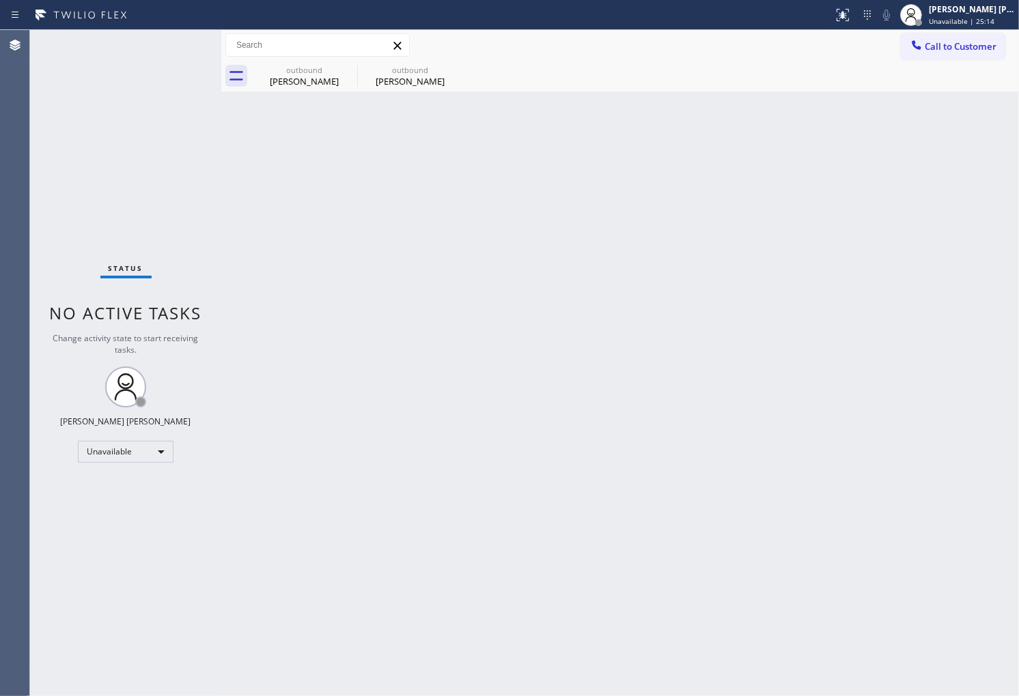
click at [26, 391] on div "Agent Desktop" at bounding box center [14, 363] width 29 height 666
click at [326, 79] on div "[PERSON_NAME]" at bounding box center [304, 81] width 103 height 12
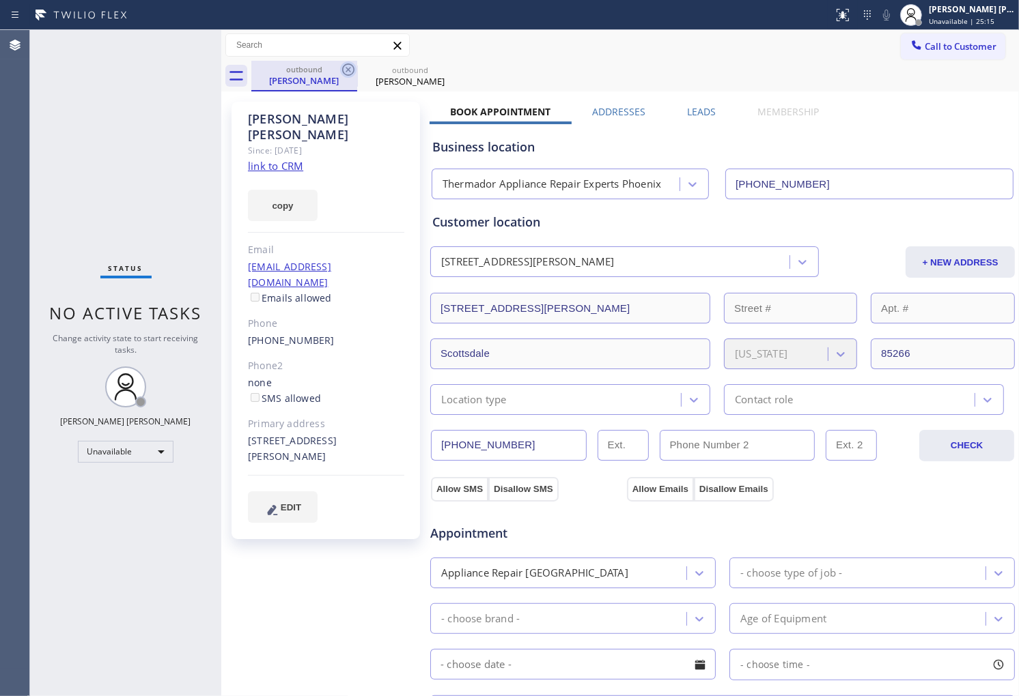
click at [351, 70] on icon at bounding box center [348, 69] width 16 height 16
click at [0, 0] on icon at bounding box center [0, 0] width 0 height 0
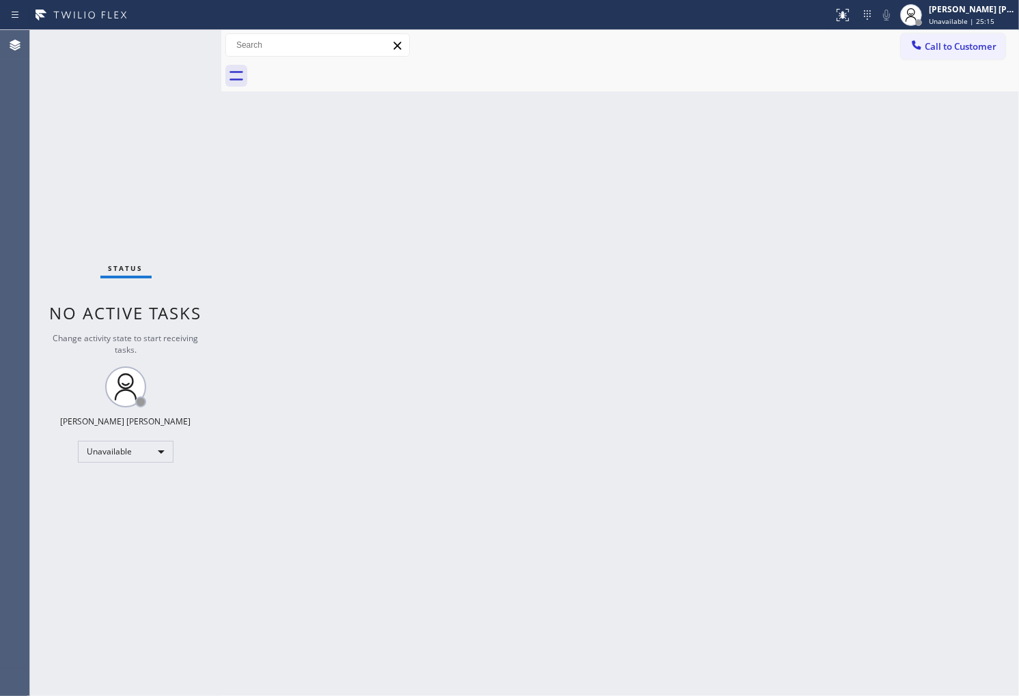
click at [348, 72] on div at bounding box center [634, 76] width 767 height 31
click at [920, 46] on icon at bounding box center [917, 45] width 14 height 14
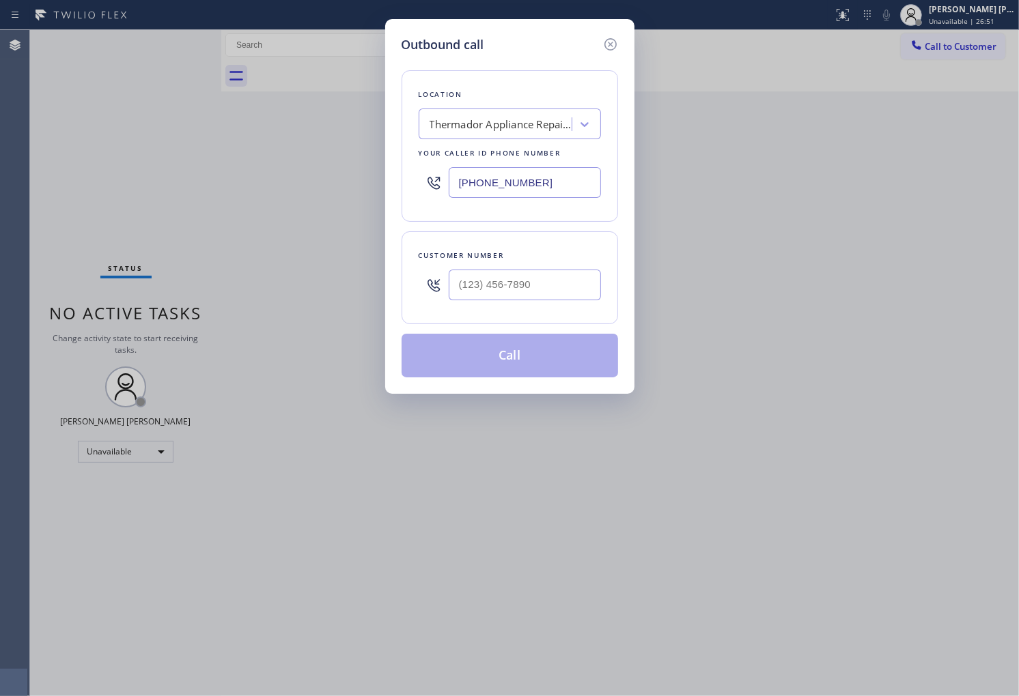
click at [456, 195] on input "[PHONE_NUMBER]" at bounding box center [525, 182] width 152 height 31
click at [476, 182] on input "[PHONE_NUMBER]" at bounding box center [525, 182] width 152 height 31
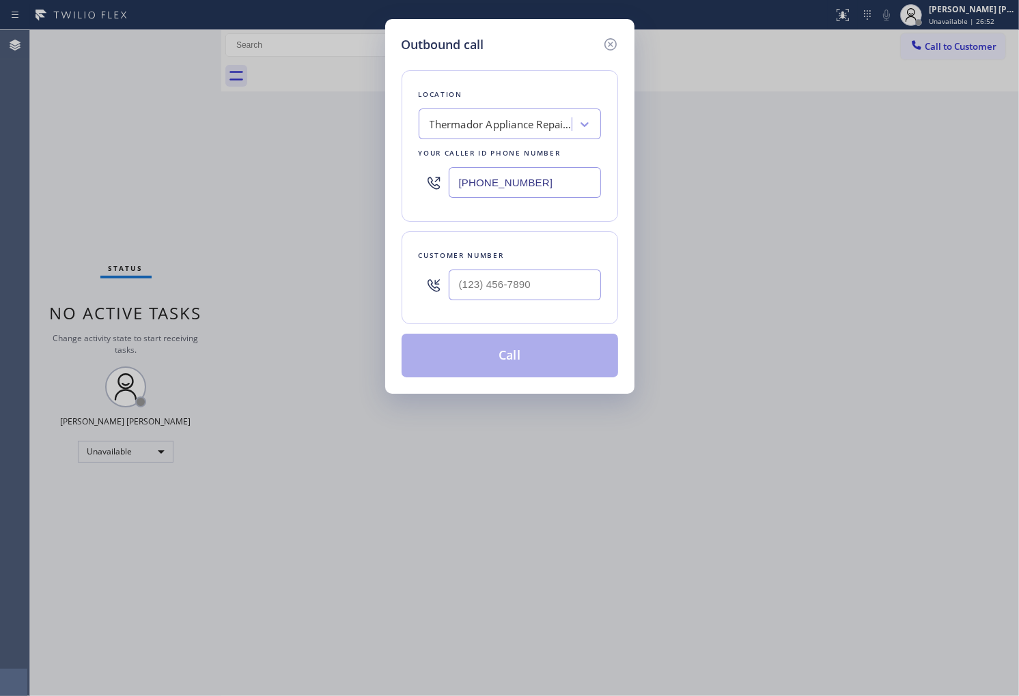
click at [476, 182] on input "[PHONE_NUMBER]" at bounding box center [525, 182] width 152 height 31
paste input "844) 988-0068"
type input "[PHONE_NUMBER]"
click at [549, 279] on input "(___) ___-____" at bounding box center [525, 285] width 152 height 31
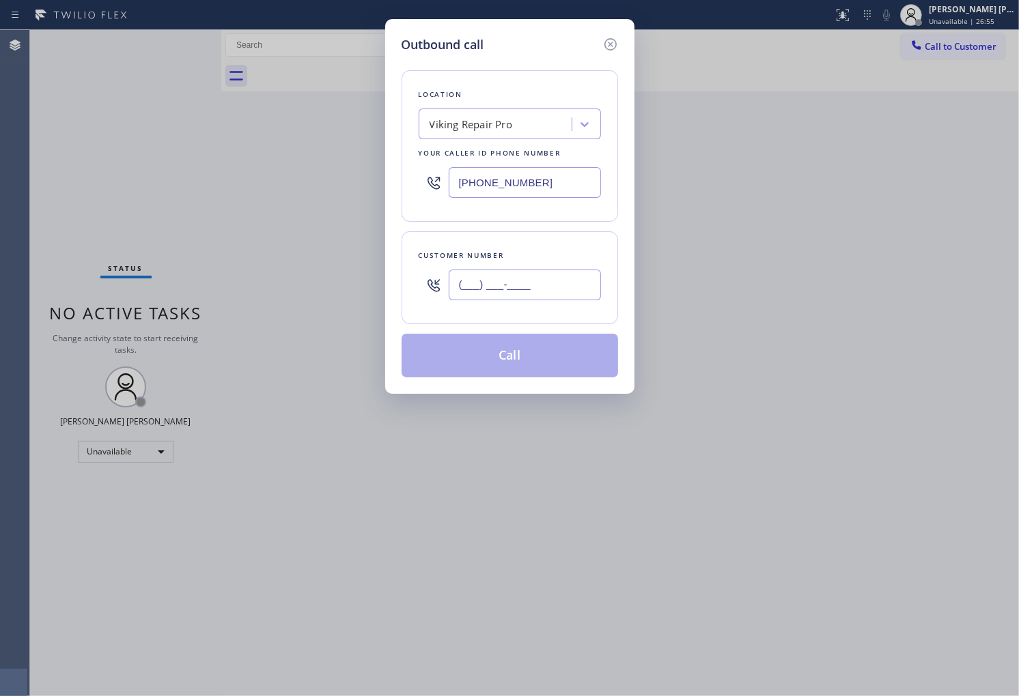
paste input "917) 523-5194"
type input "[PHONE_NUMBER]"
click at [540, 365] on button "Call" at bounding box center [509, 356] width 216 height 44
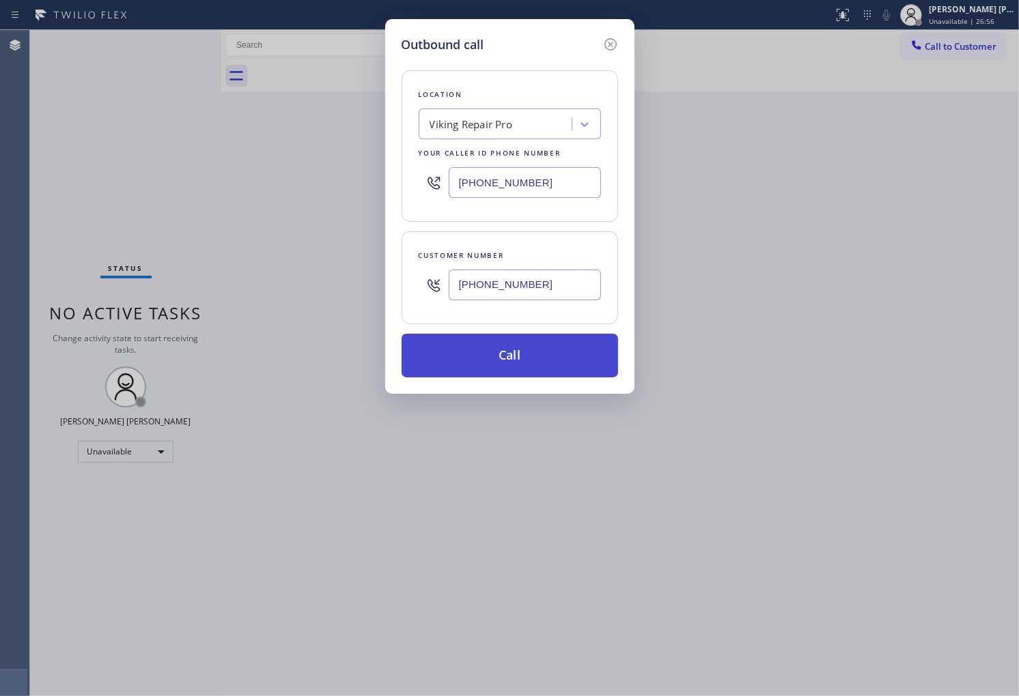
click at [584, 356] on button "Call" at bounding box center [509, 356] width 216 height 44
click at [651, 59] on div "Call to Customer Outbound call Location Viking Repair Pro Your caller id phone …" at bounding box center [620, 45] width 798 height 31
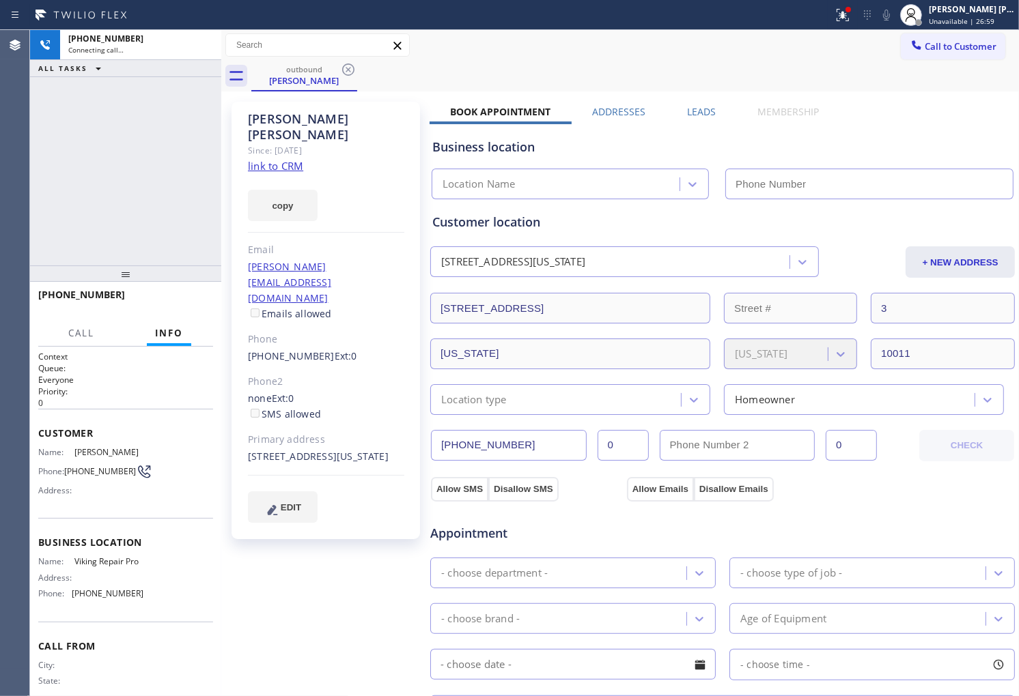
click at [851, 21] on icon at bounding box center [842, 15] width 16 height 16
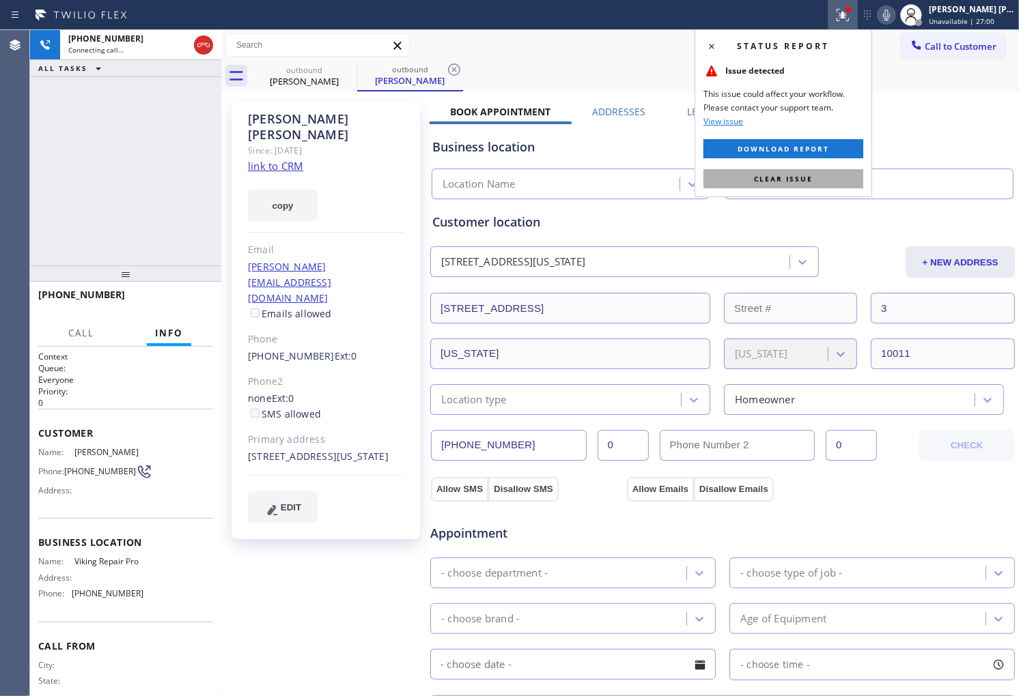
click at [799, 174] on span "Clear issue" at bounding box center [783, 179] width 59 height 10
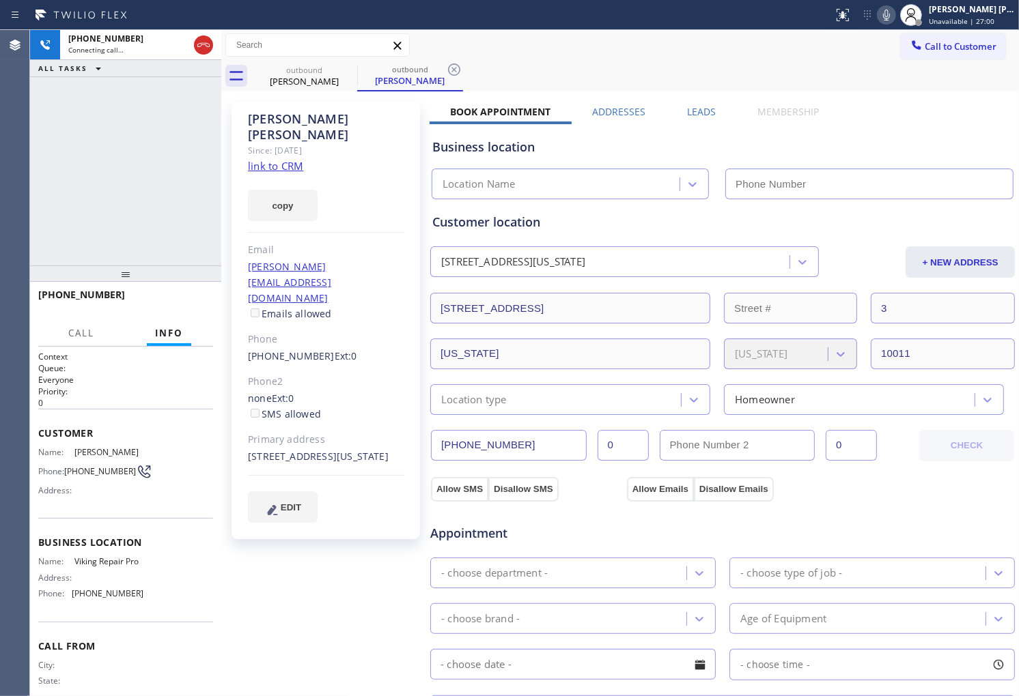
click at [309, 123] on div "[PERSON_NAME]" at bounding box center [326, 126] width 156 height 31
click at [139, 181] on div "[PHONE_NUMBER] Connecting call… ALL TASKS ALL TASKS ACTIVE TASKS TASKS IN WRAP …" at bounding box center [125, 148] width 191 height 236
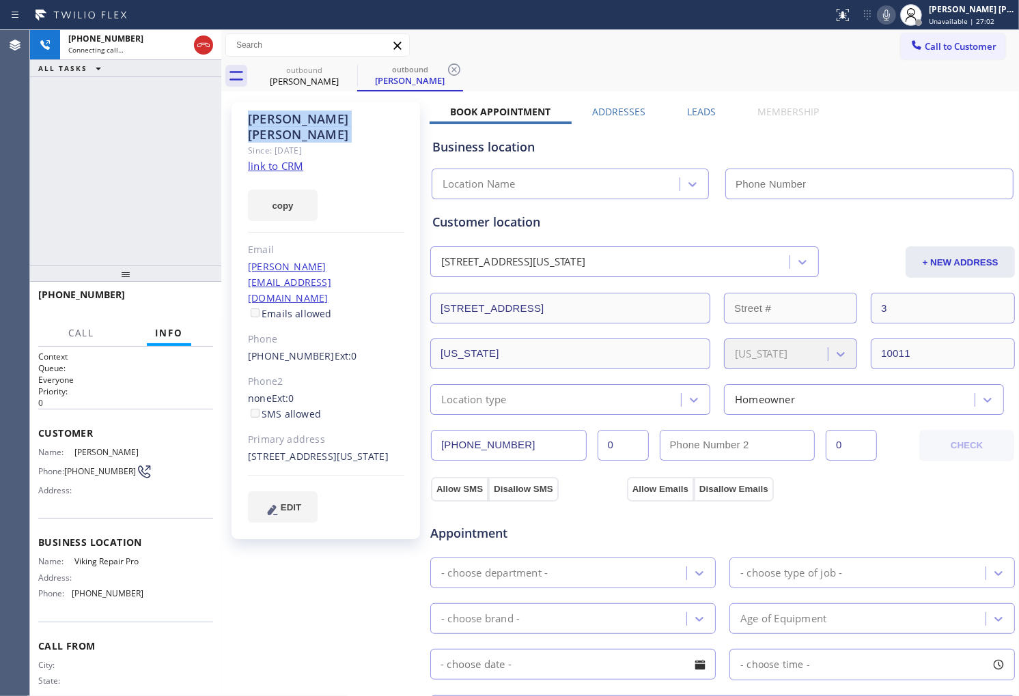
type input "[PHONE_NUMBER]"
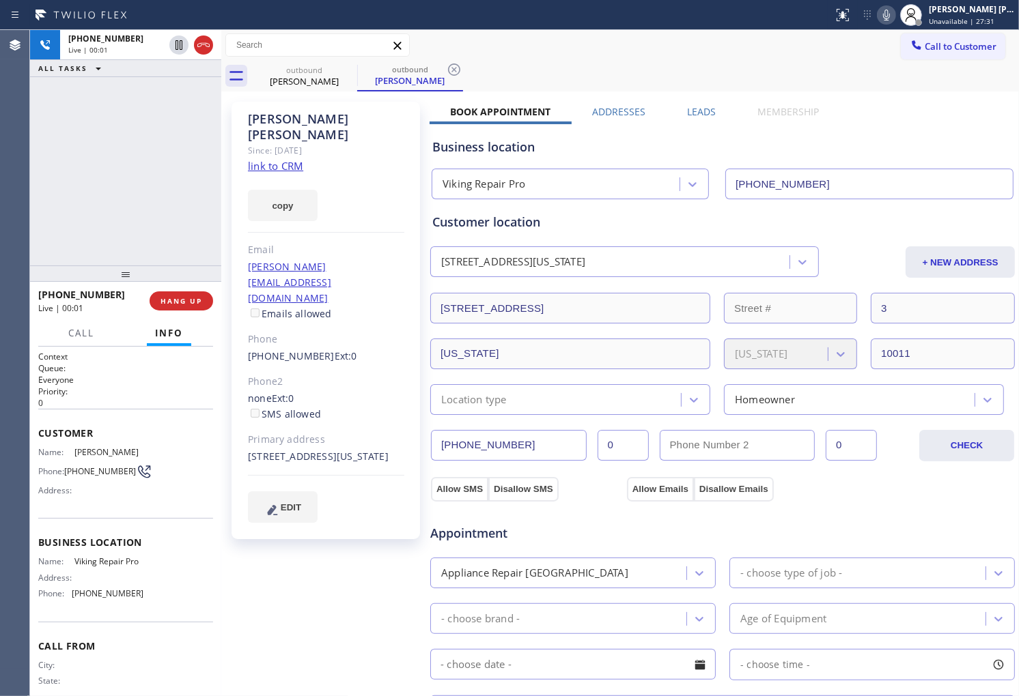
click at [81, 186] on div "[PHONE_NUMBER] Live | 00:01 ALL TASKS ALL TASKS ACTIVE TASKS TASKS IN WRAP UP" at bounding box center [125, 148] width 191 height 236
click at [208, 46] on icon at bounding box center [203, 45] width 16 height 16
click at [704, 103] on div "[PERSON_NAME] Since: [DATE] link to CRM copy Email [PERSON_NAME][EMAIL_ADDRESS]…" at bounding box center [620, 551] width 791 height 912
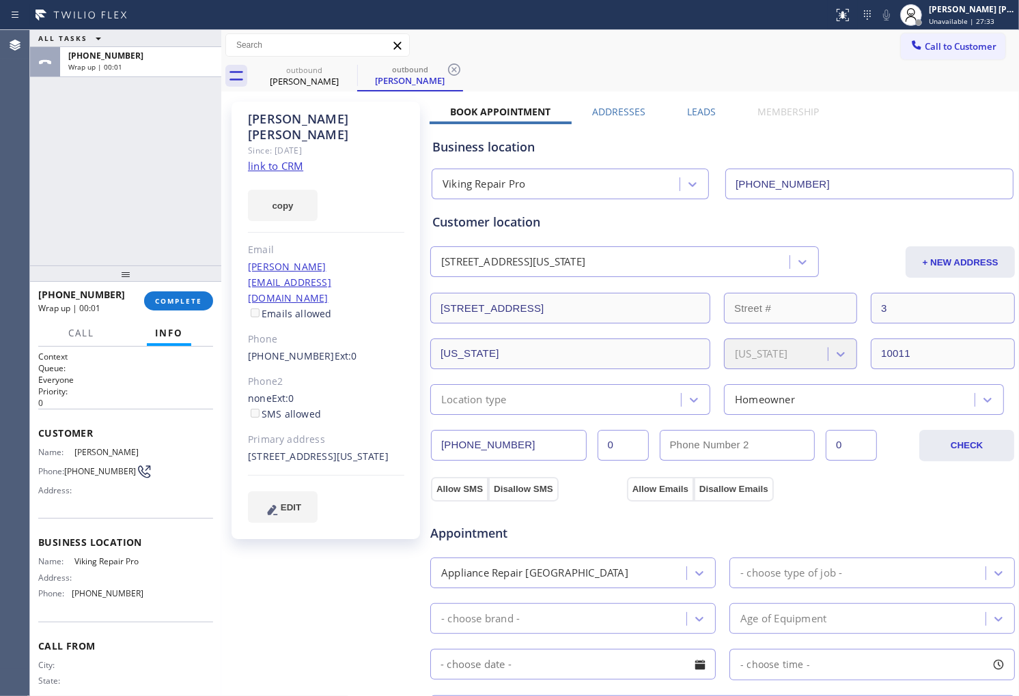
click at [706, 116] on label "Leads" at bounding box center [701, 111] width 29 height 13
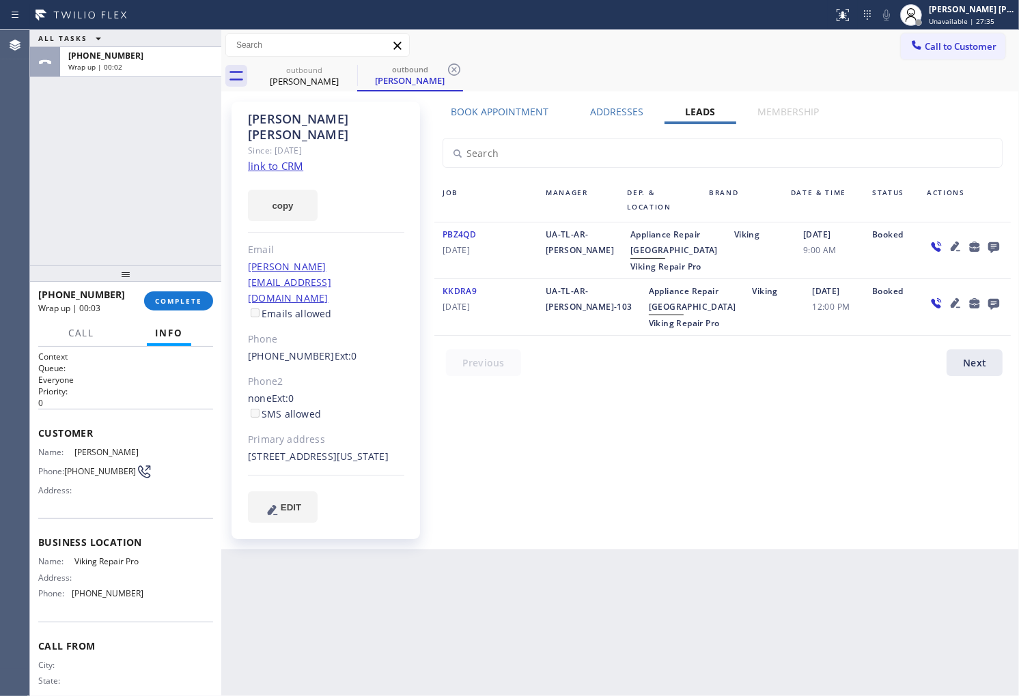
click at [999, 246] on icon at bounding box center [993, 247] width 11 height 11
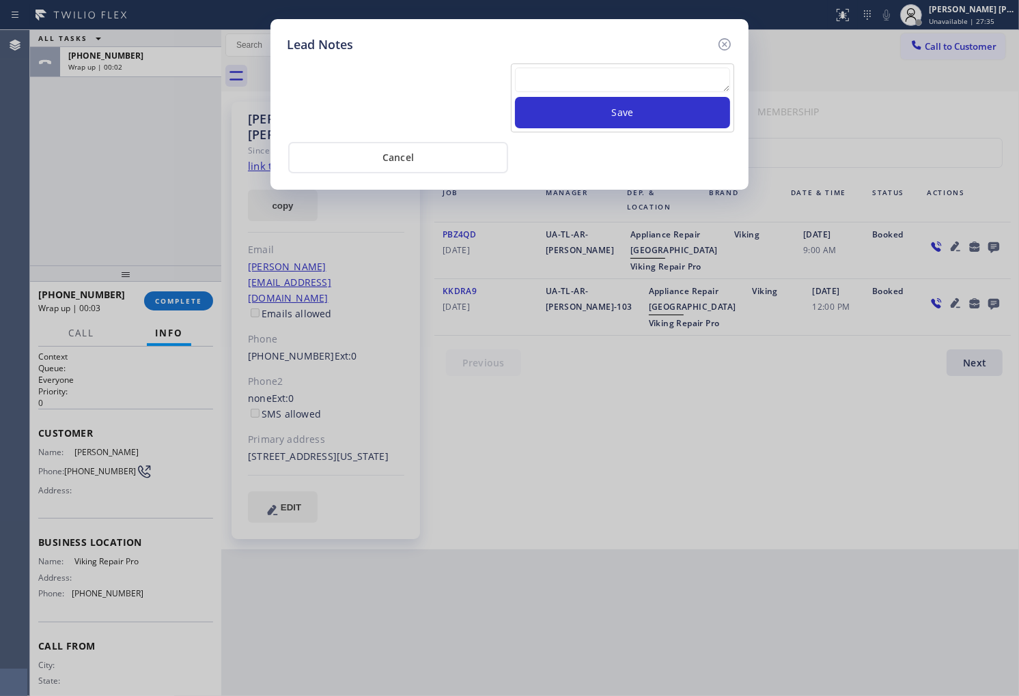
click at [640, 83] on textarea at bounding box center [622, 80] width 215 height 25
paste textarea "N/A - Please transfer"
type textarea "N/A - Please transfer"
click at [633, 127] on button "Save" at bounding box center [622, 112] width 215 height 31
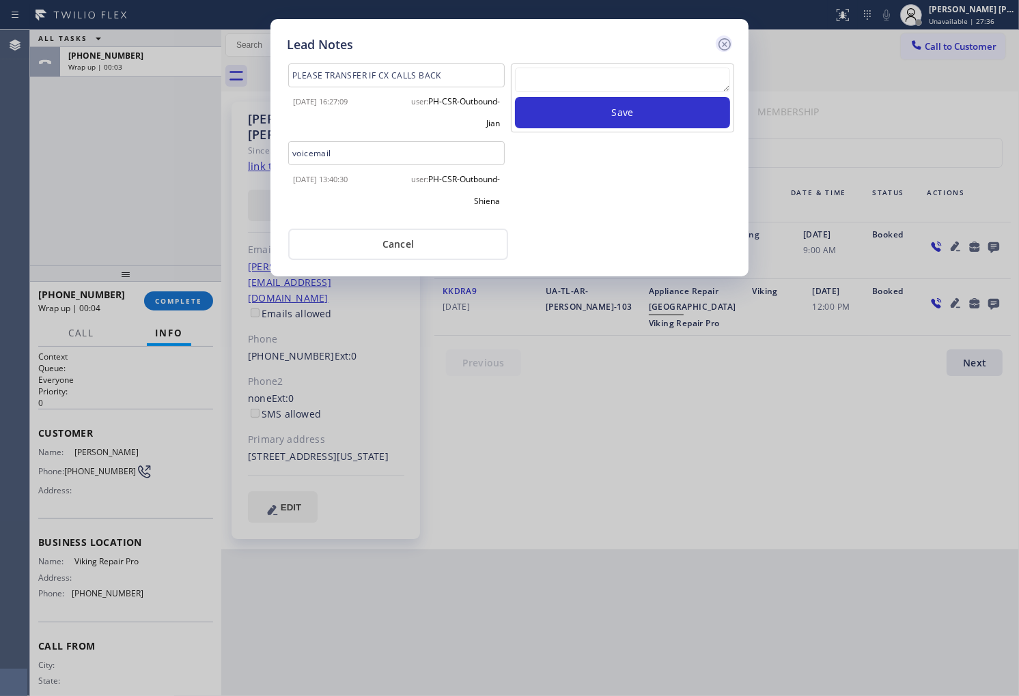
click at [724, 43] on icon at bounding box center [724, 44] width 12 height 12
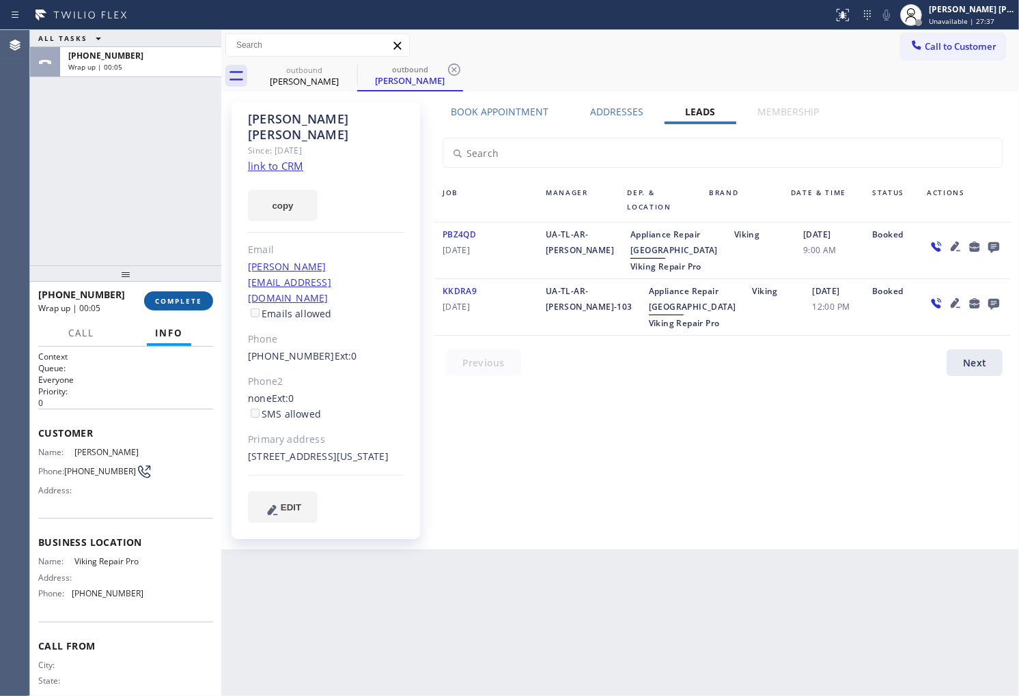
click at [179, 307] on button "COMPLETE" at bounding box center [178, 301] width 69 height 19
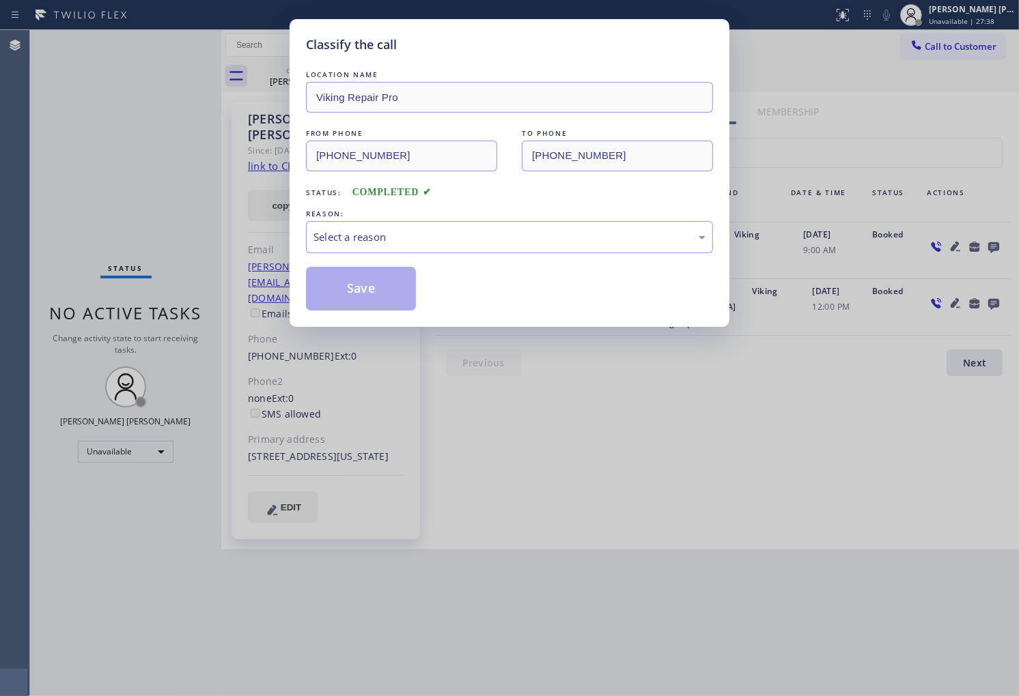
click at [350, 257] on div "LOCATION NAME Viking Repair Pro FROM PHONE [PHONE_NUMBER] TO PHONE [PHONE_NUMBE…" at bounding box center [509, 189] width 407 height 243
click at [350, 244] on div "Select a reason" at bounding box center [509, 237] width 392 height 16
click at [348, 299] on button "Save" at bounding box center [361, 289] width 110 height 44
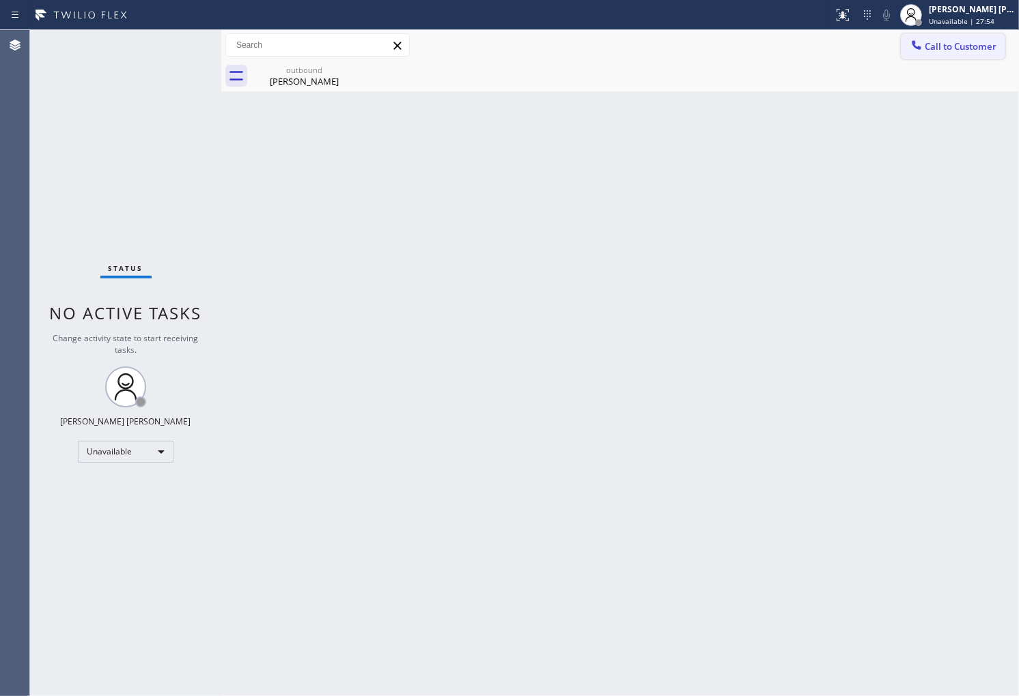
click at [957, 46] on span "Call to Customer" at bounding box center [961, 46] width 72 height 12
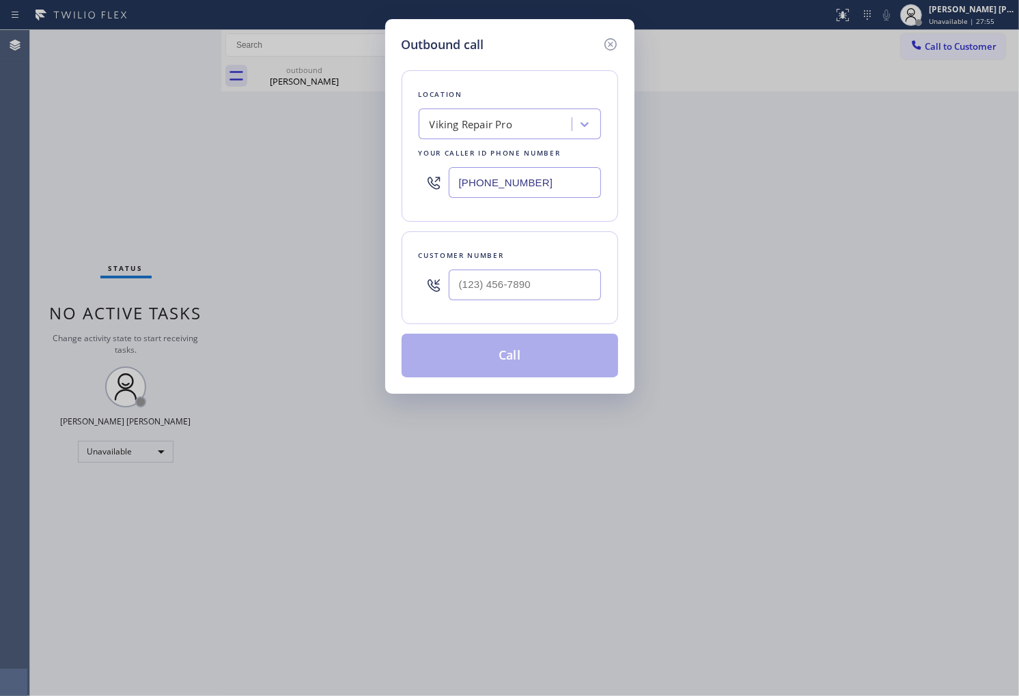
click at [531, 196] on input "[PHONE_NUMBER]" at bounding box center [525, 182] width 152 height 31
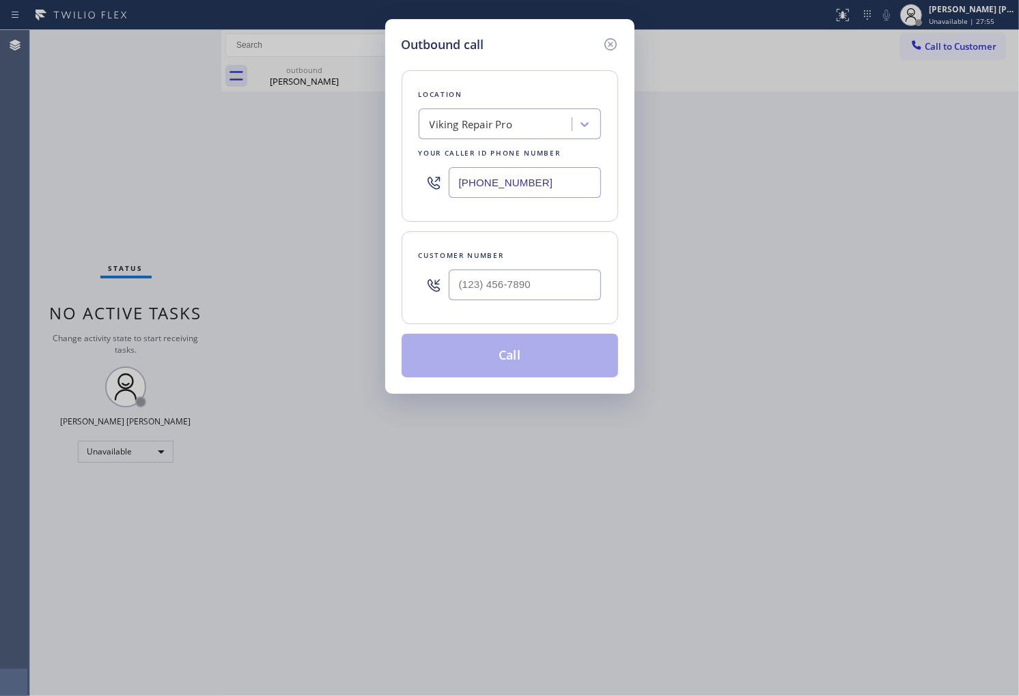
paste input "650) 772-6343"
type input "[PHONE_NUMBER]"
click at [555, 283] on input "(___) ___-____" at bounding box center [525, 285] width 152 height 31
paste input "650) 504-2685"
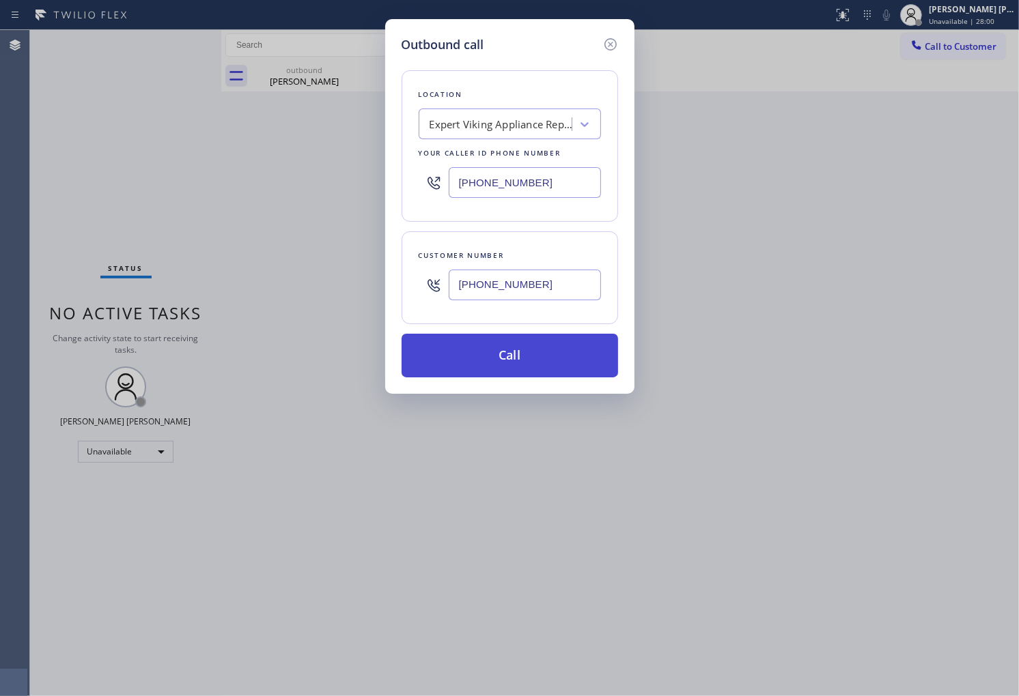
type input "[PHONE_NUMBER]"
click at [550, 365] on button "Call" at bounding box center [509, 356] width 216 height 44
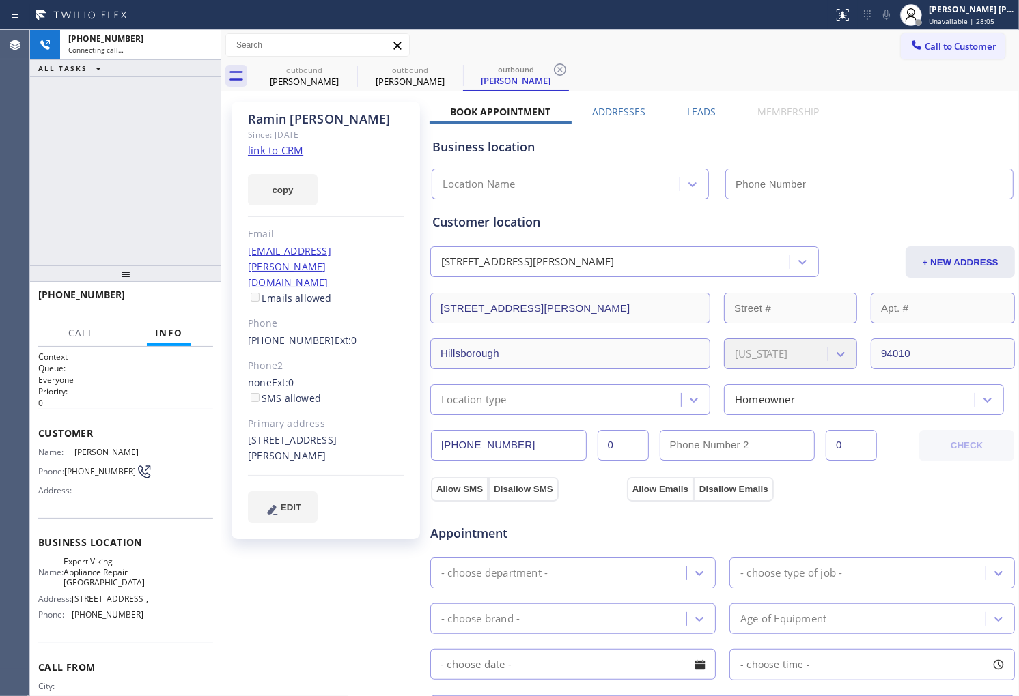
type input "[PHONE_NUMBER]"
click at [287, 130] on div "Since: [DATE]" at bounding box center [326, 135] width 156 height 16
click at [283, 119] on div "[PERSON_NAME]" at bounding box center [326, 119] width 156 height 16
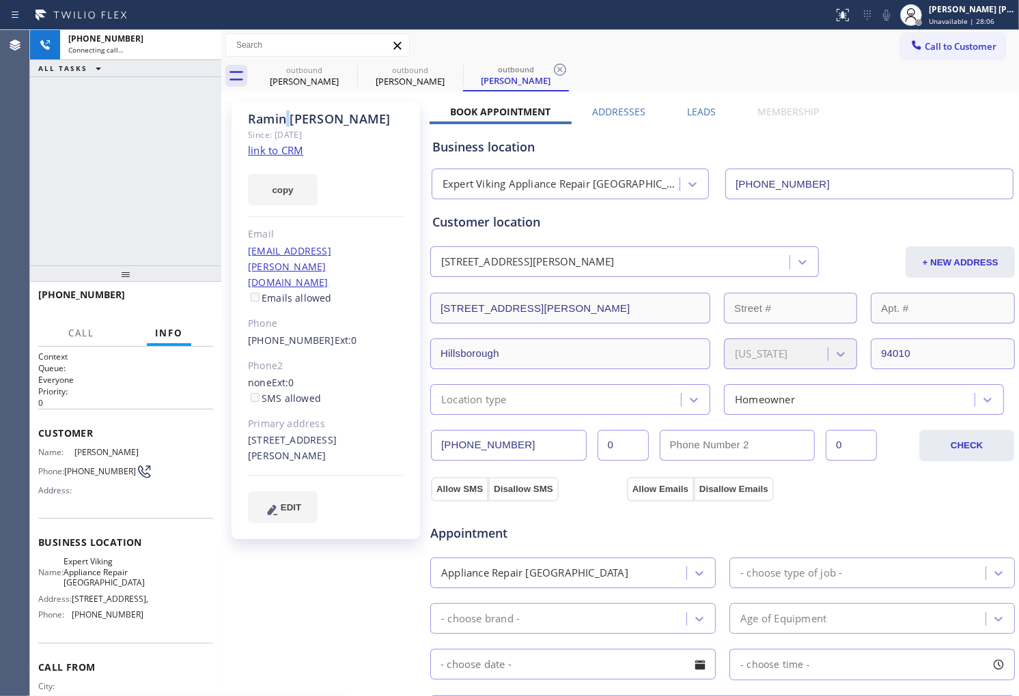
click at [283, 119] on div "[PERSON_NAME]" at bounding box center [326, 119] width 156 height 16
click at [34, 251] on div "[PHONE_NUMBER] Live | 00:02 ALL TASKS ALL TASKS ACTIVE TASKS TASKS IN WRAP UP" at bounding box center [125, 148] width 191 height 236
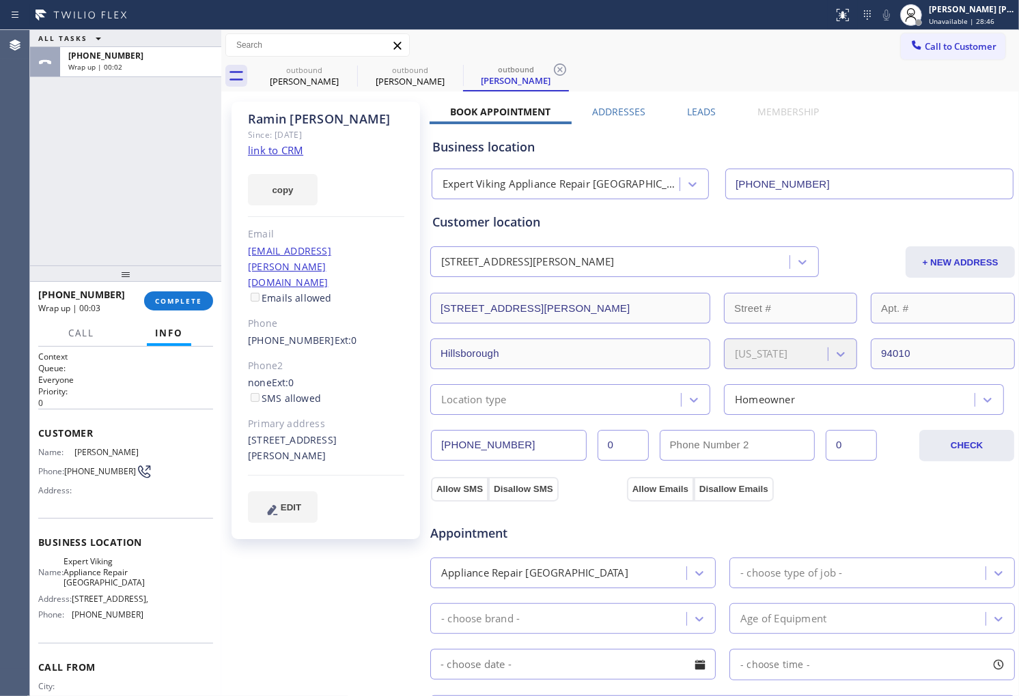
click at [714, 113] on div "Leads" at bounding box center [701, 114] width 70 height 19
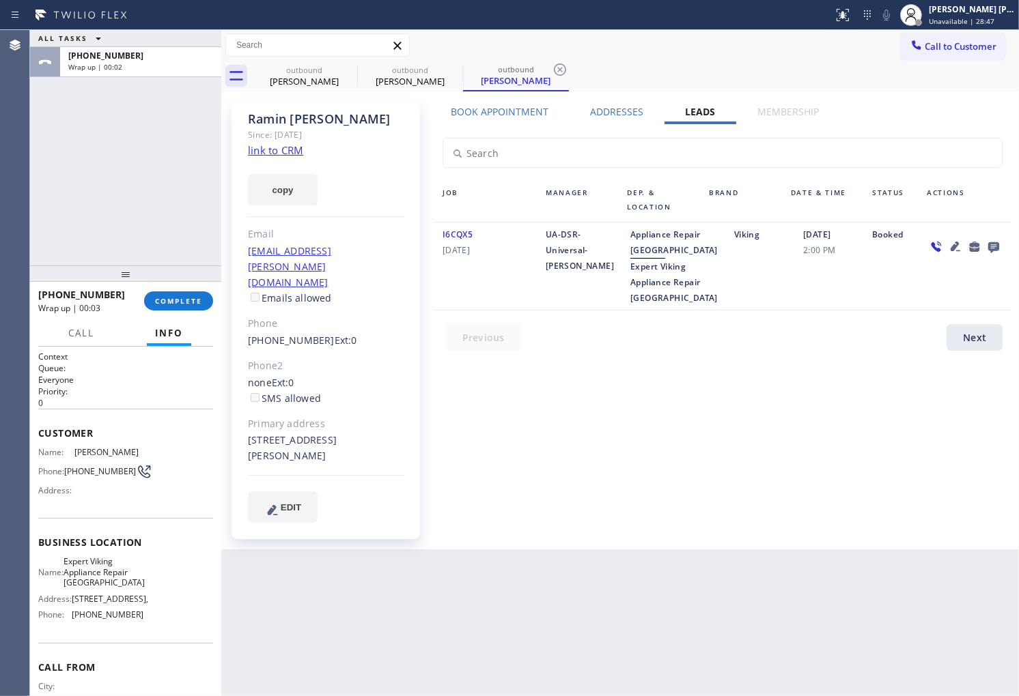
click at [1007, 242] on div at bounding box center [964, 266] width 92 height 79
click at [992, 242] on icon at bounding box center [993, 247] width 11 height 11
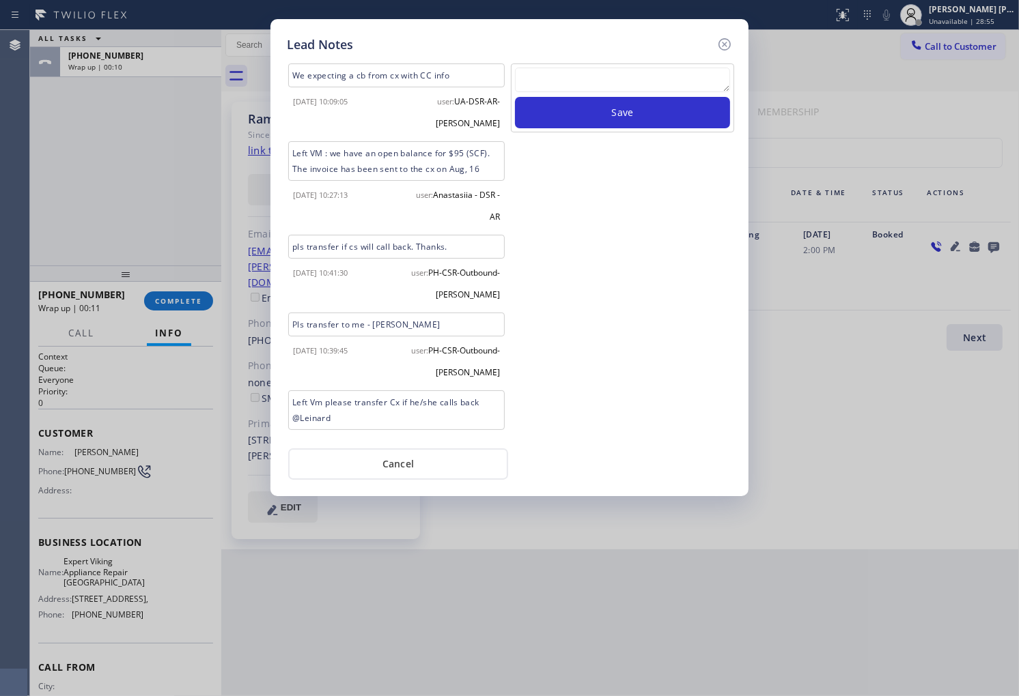
click at [567, 69] on textarea at bounding box center [622, 80] width 215 height 25
paste textarea "ALL GOOD"
type textarea "ALL GOOD"
click at [568, 124] on button "Save" at bounding box center [622, 112] width 215 height 31
click at [722, 48] on icon at bounding box center [724, 44] width 16 height 16
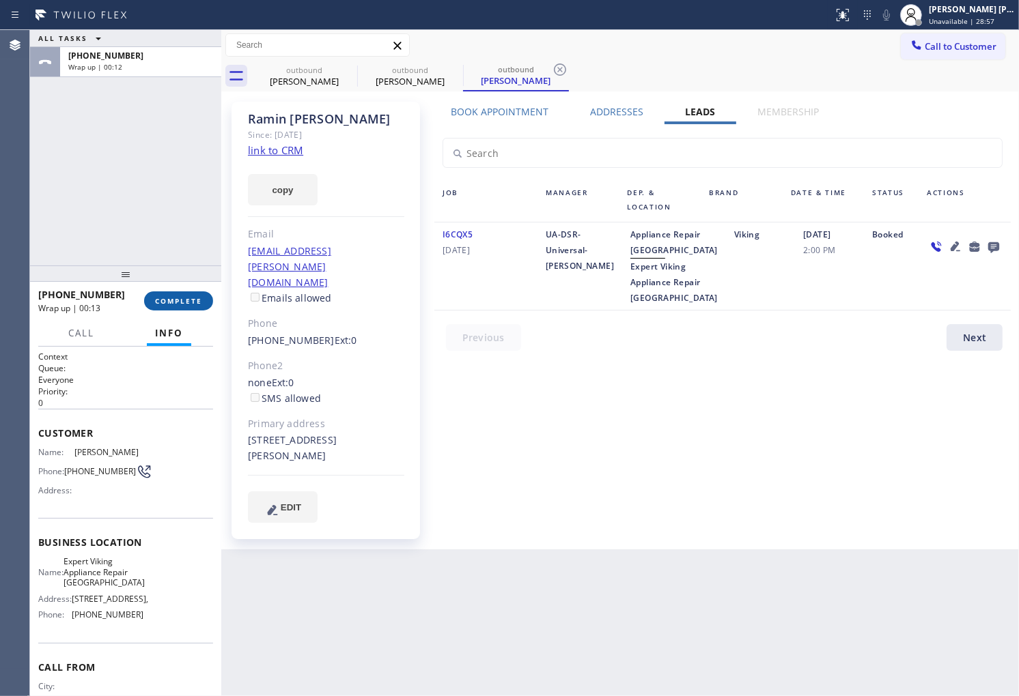
click at [197, 307] on button "COMPLETE" at bounding box center [178, 301] width 69 height 19
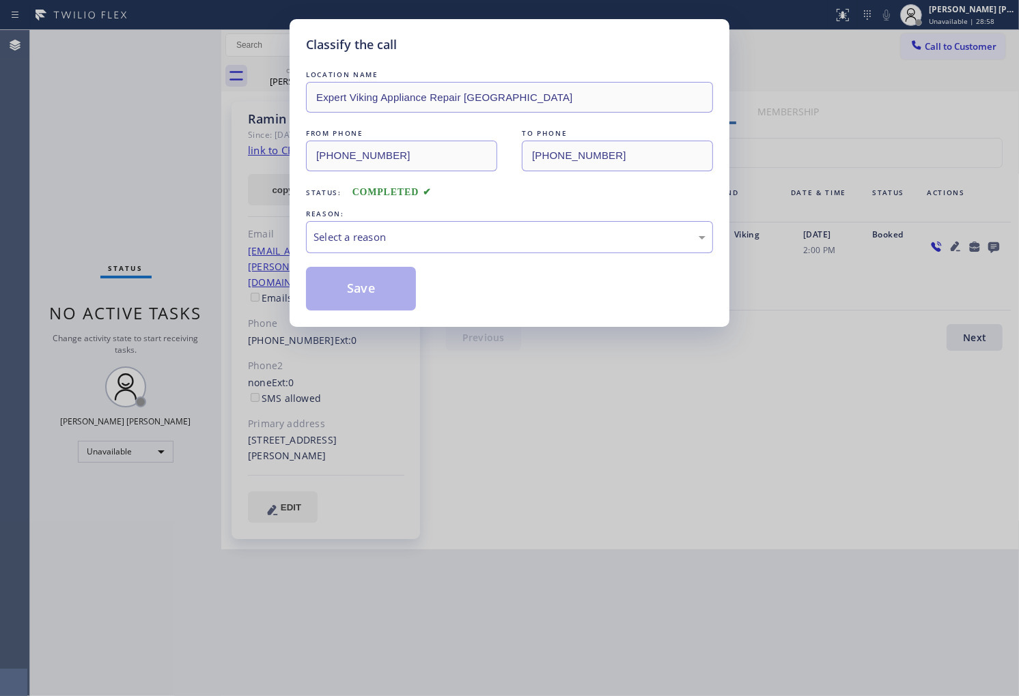
click at [438, 257] on div "LOCATION NAME Expert Viking Appliance Repair [GEOGRAPHIC_DATA] FROM PHONE [PHON…" at bounding box center [509, 189] width 407 height 243
click at [433, 240] on div "Select a reason" at bounding box center [509, 237] width 392 height 16
click at [362, 294] on button "Save" at bounding box center [361, 289] width 110 height 44
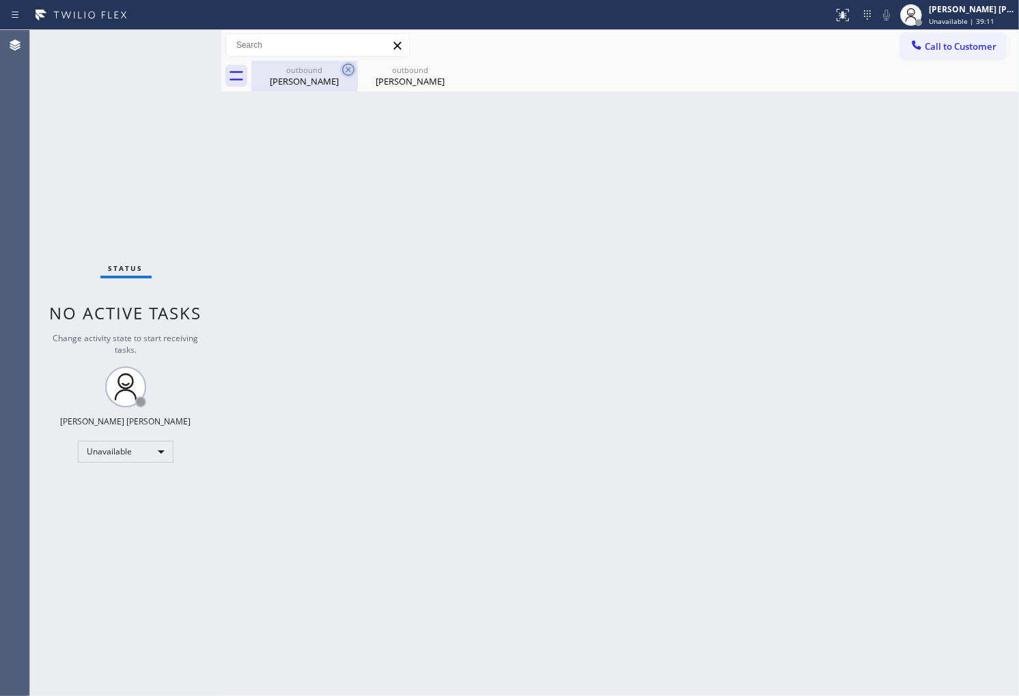
click at [345, 72] on icon at bounding box center [348, 69] width 16 height 16
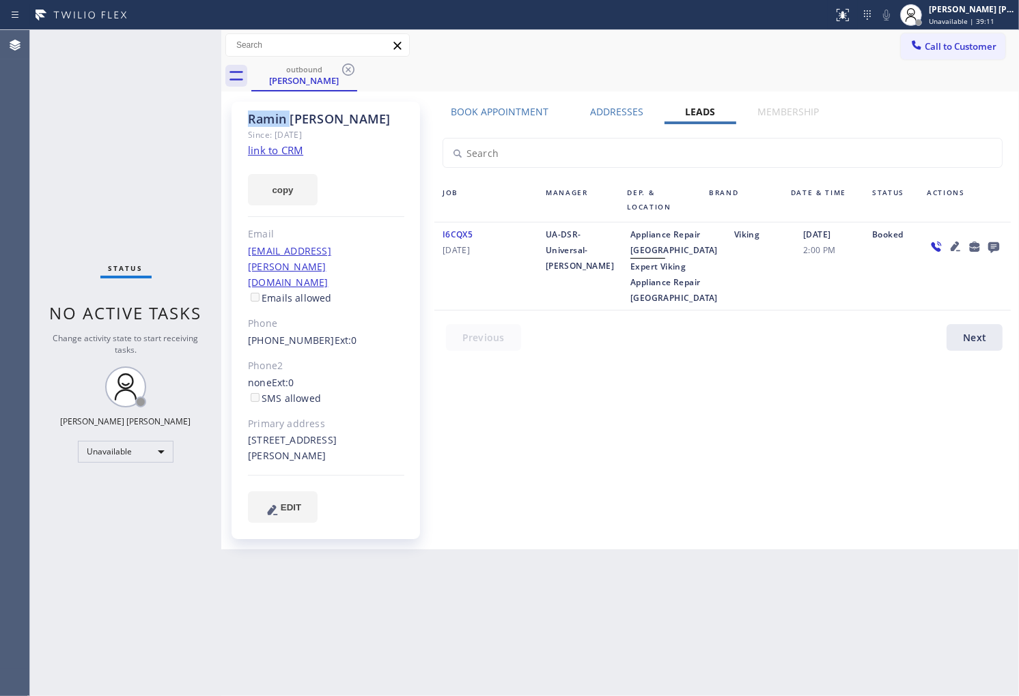
click at [345, 72] on icon at bounding box center [348, 69] width 16 height 16
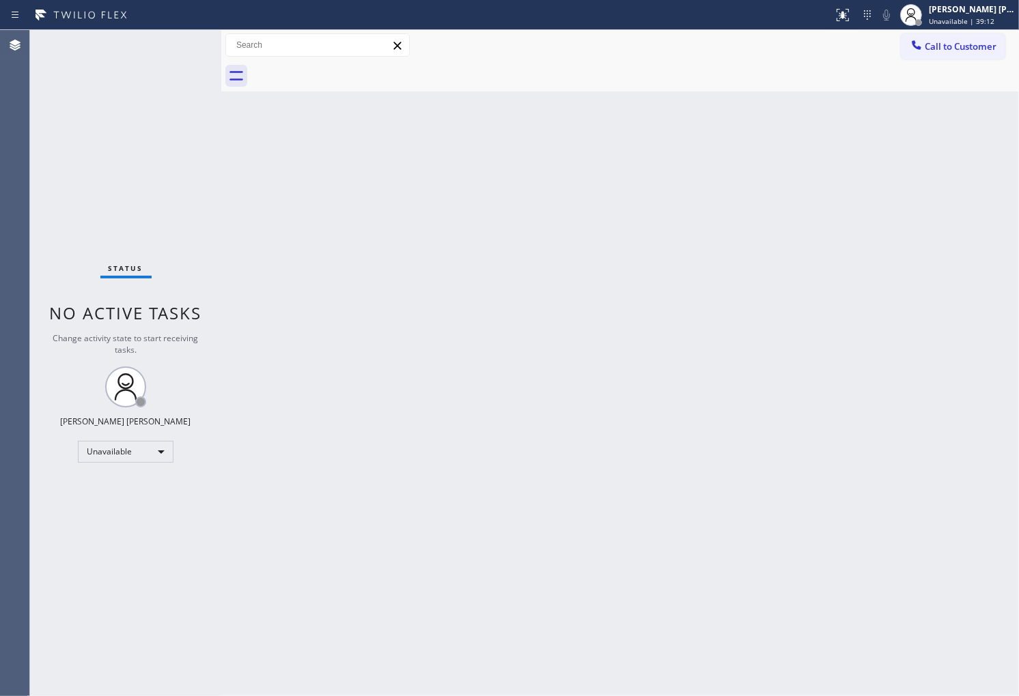
drag, startPoint x: 926, startPoint y: 56, endPoint x: 779, endPoint y: 181, distance: 192.8
click at [927, 55] on button "Call to Customer" at bounding box center [953, 46] width 104 height 26
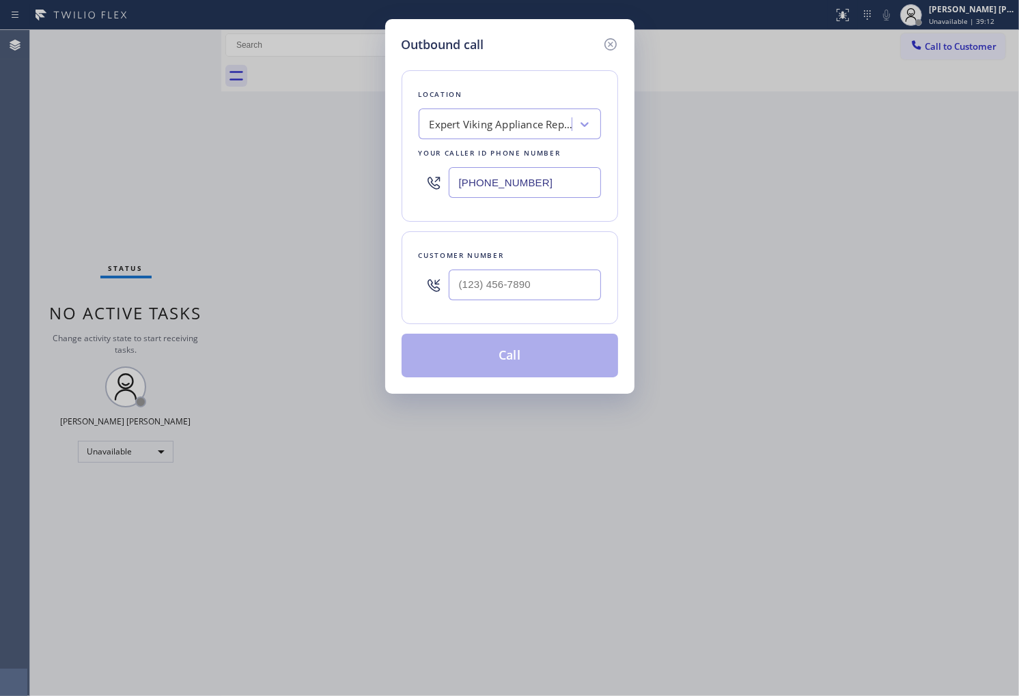
click at [557, 182] on input "[PHONE_NUMBER]" at bounding box center [525, 182] width 152 height 31
paste input "206) 565-1819"
type input "[PHONE_NUMBER]"
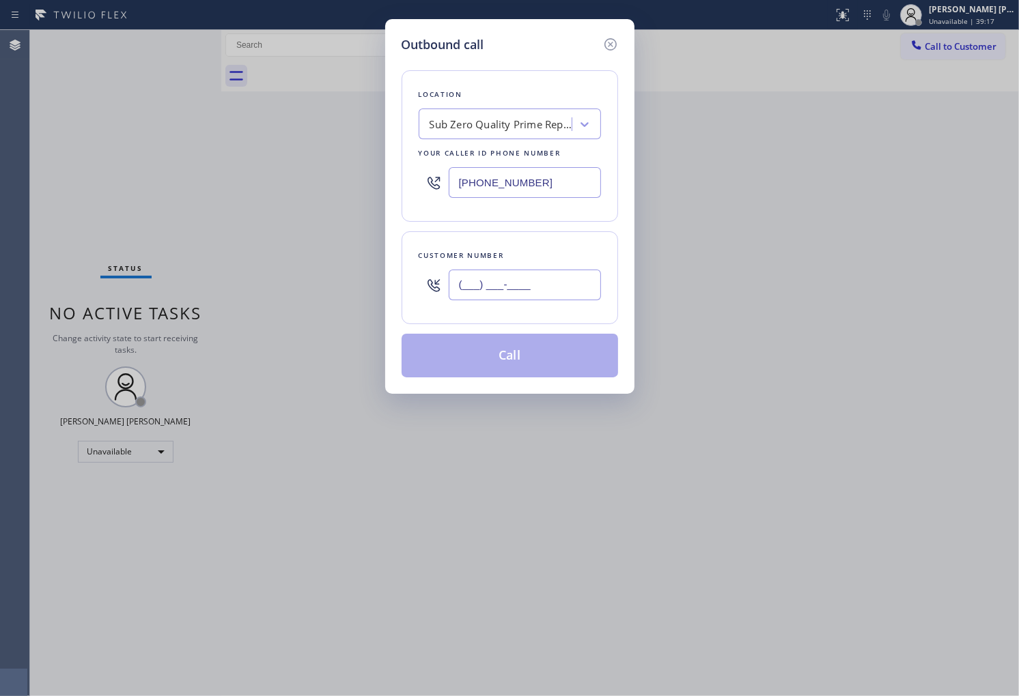
click at [538, 287] on input "(___) ___-____" at bounding box center [525, 285] width 152 height 31
paste input "425) 417-9800"
type input "[PHONE_NUMBER]"
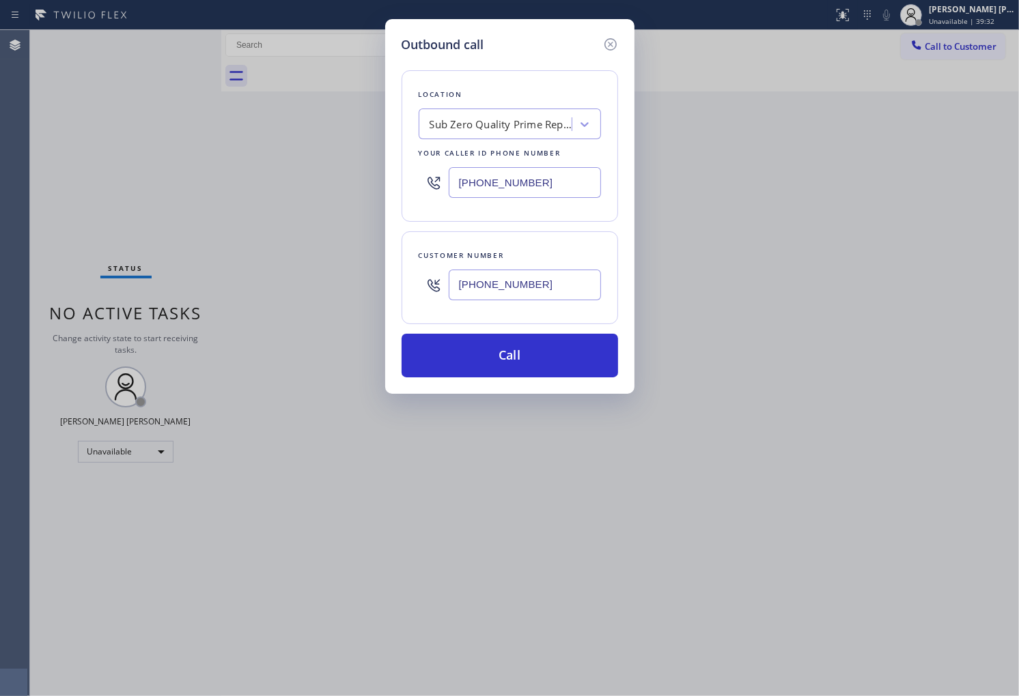
click at [0, 309] on div "Outbound call Location Sub Zero Quality Prime Repair Your caller id phone numbe…" at bounding box center [509, 348] width 1019 height 696
click at [585, 345] on button "Call" at bounding box center [509, 356] width 216 height 44
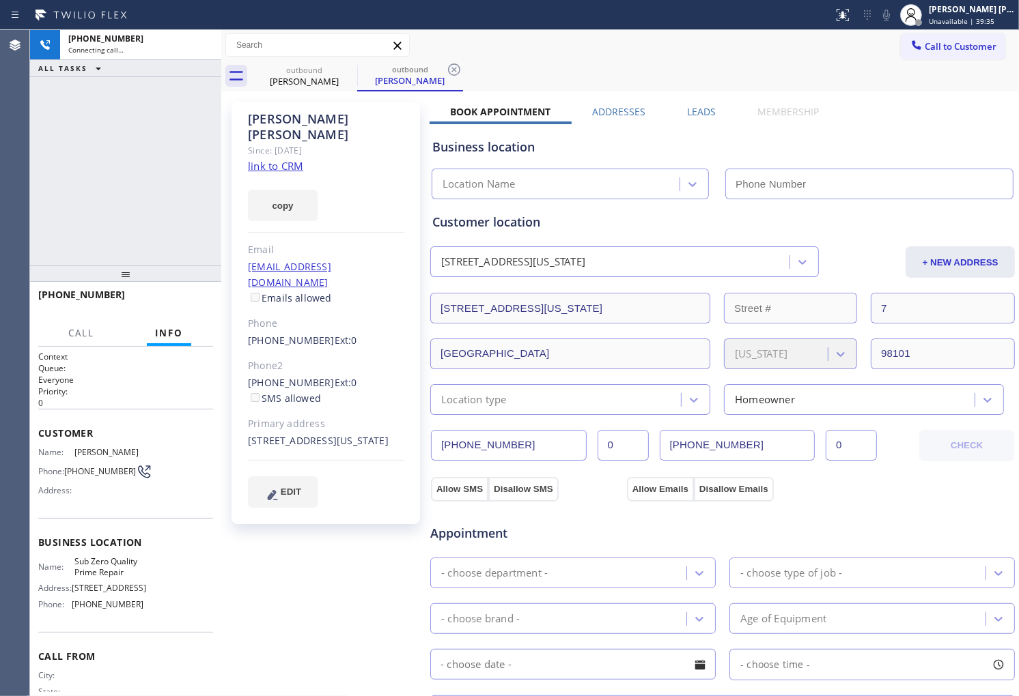
click at [314, 119] on div "[PERSON_NAME]" at bounding box center [326, 126] width 156 height 31
click at [100, 234] on div "[PHONE_NUMBER] Connecting call… ALL TASKS ALL TASKS ACTIVE TASKS TASKS IN WRAP …" at bounding box center [125, 148] width 191 height 236
type input "[PHONE_NUMBER]"
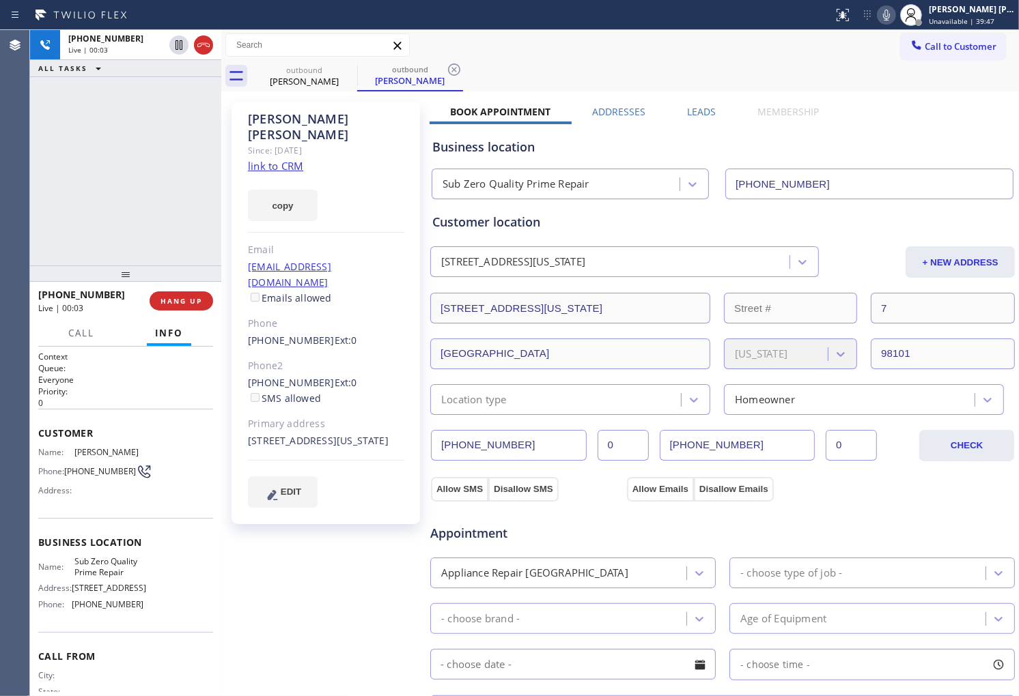
drag, startPoint x: 0, startPoint y: 208, endPoint x: 72, endPoint y: 176, distance: 79.2
click at [0, 208] on div "Agent Desktop" at bounding box center [14, 363] width 29 height 666
click at [195, 45] on icon at bounding box center [203, 45] width 16 height 16
click at [335, 334] on span "Ext: 0" at bounding box center [346, 340] width 23 height 13
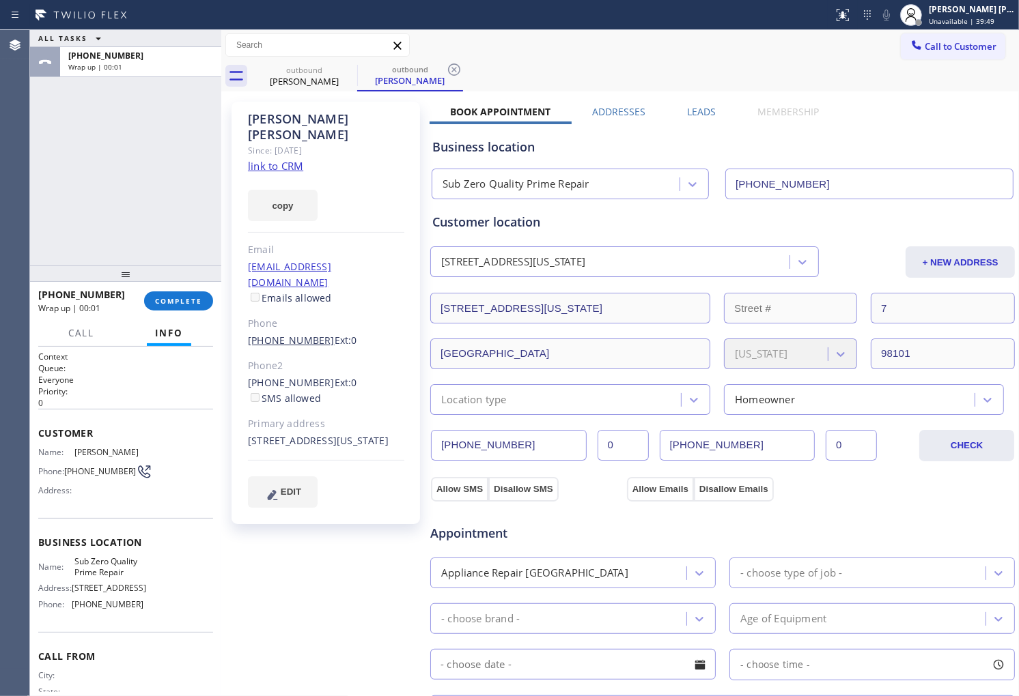
click at [283, 334] on link "[PHONE_NUMBER]" at bounding box center [291, 340] width 87 height 13
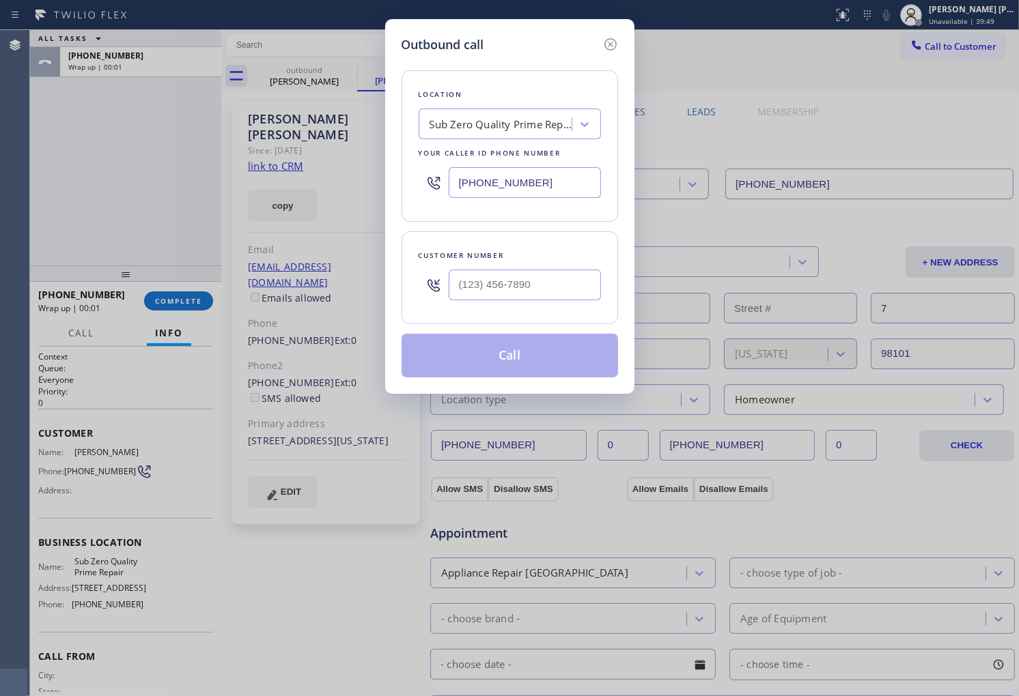
type input "[PHONE_NUMBER]"
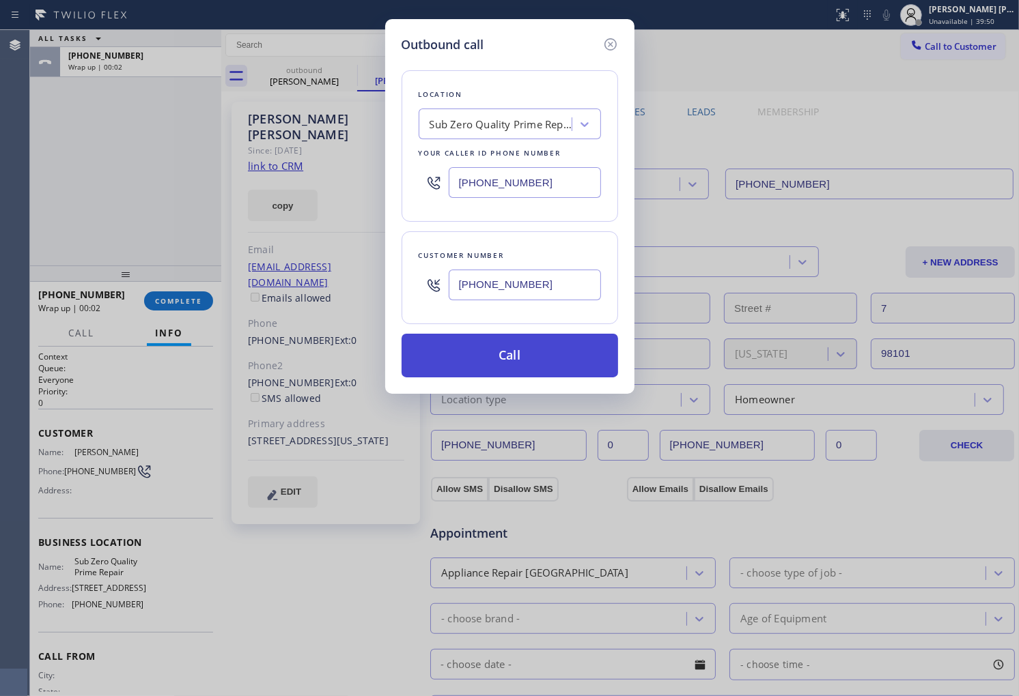
click at [481, 365] on button "Call" at bounding box center [509, 356] width 216 height 44
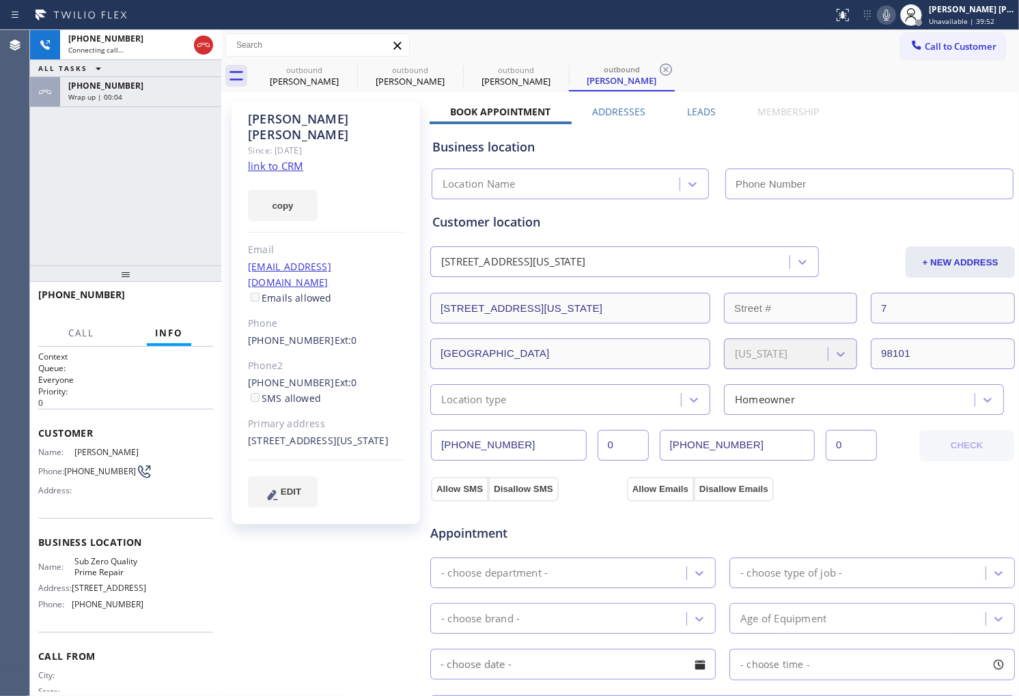
click at [179, 94] on div "Wrap up | 00:04" at bounding box center [140, 97] width 145 height 10
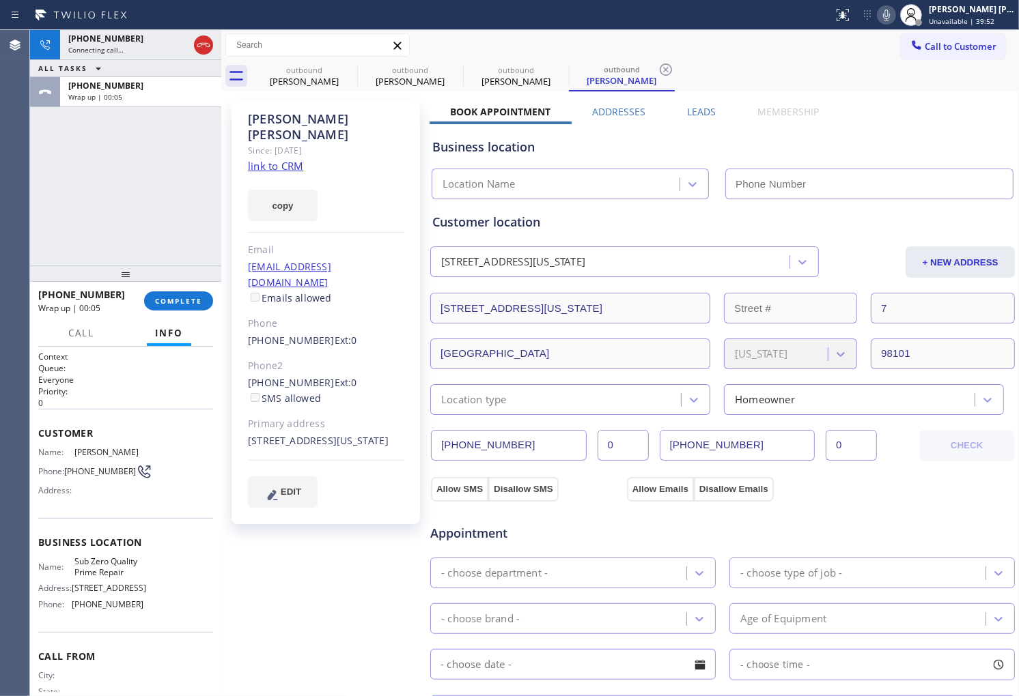
drag, startPoint x: 178, startPoint y: 90, endPoint x: 198, endPoint y: 190, distance: 101.8
click at [178, 90] on div "[PHONE_NUMBER]" at bounding box center [140, 86] width 145 height 12
type input "[PHONE_NUMBER]"
click at [181, 301] on span "COMPLETE" at bounding box center [178, 301] width 47 height 10
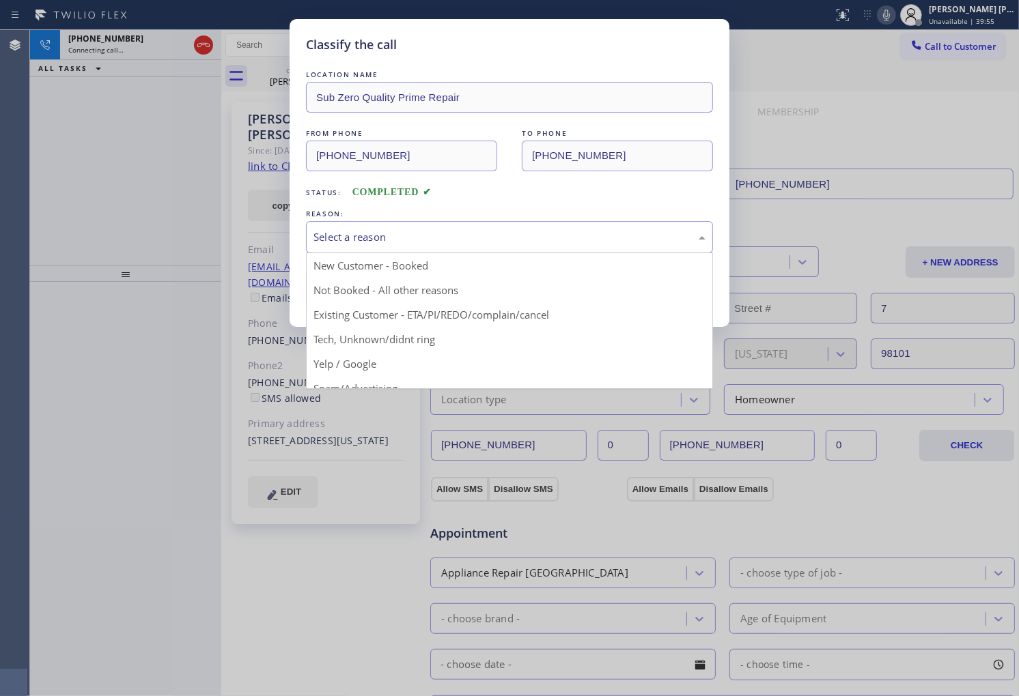
click at [347, 247] on div "Select a reason" at bounding box center [509, 237] width 407 height 32
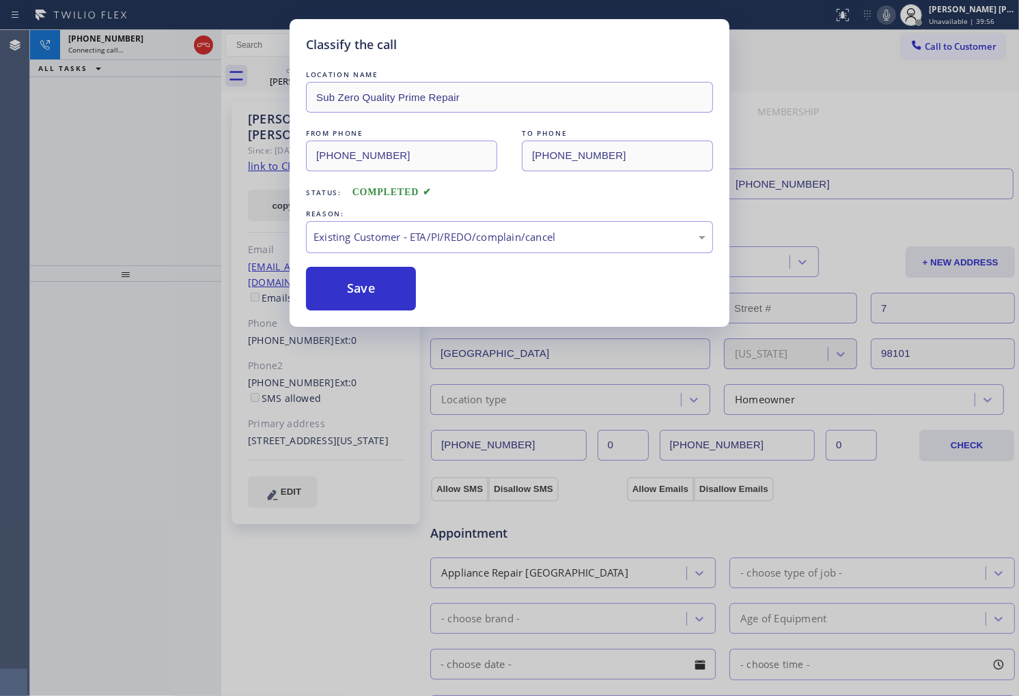
click at [347, 292] on button "Save" at bounding box center [361, 289] width 110 height 44
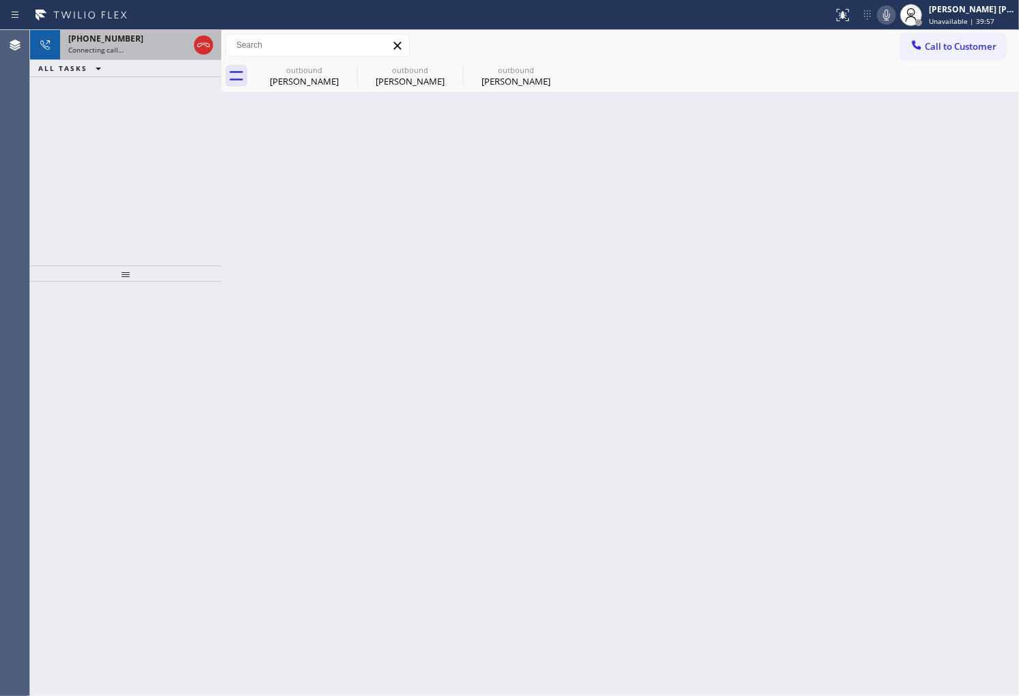
click at [133, 45] on div "Connecting call…" at bounding box center [128, 50] width 120 height 10
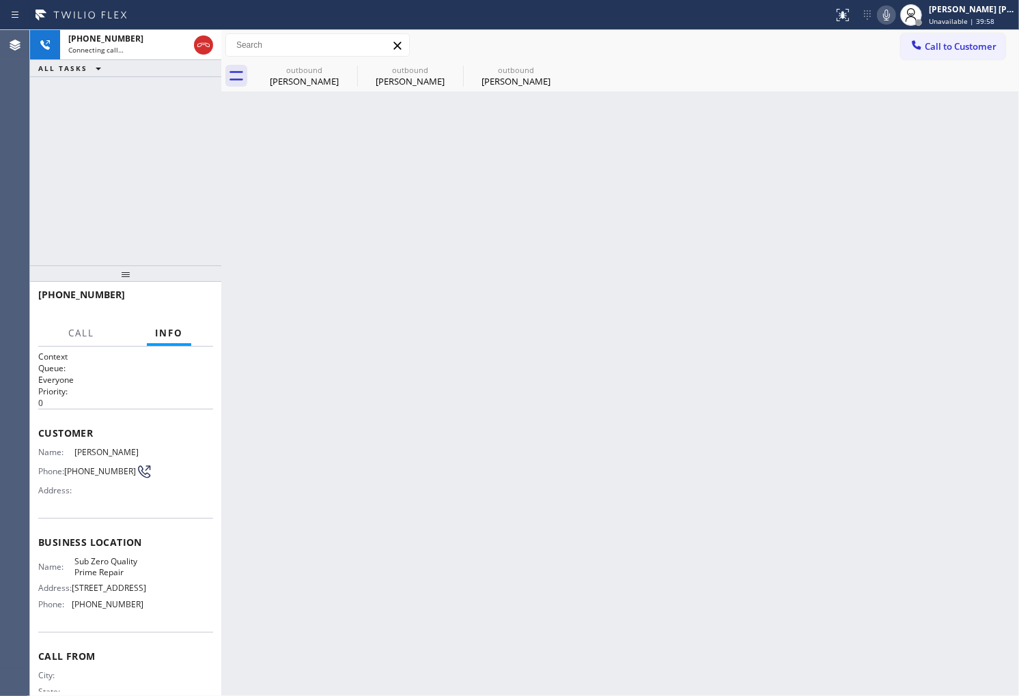
drag, startPoint x: 306, startPoint y: 70, endPoint x: 420, endPoint y: 356, distance: 308.0
click at [305, 70] on div "outbound" at bounding box center [304, 70] width 103 height 10
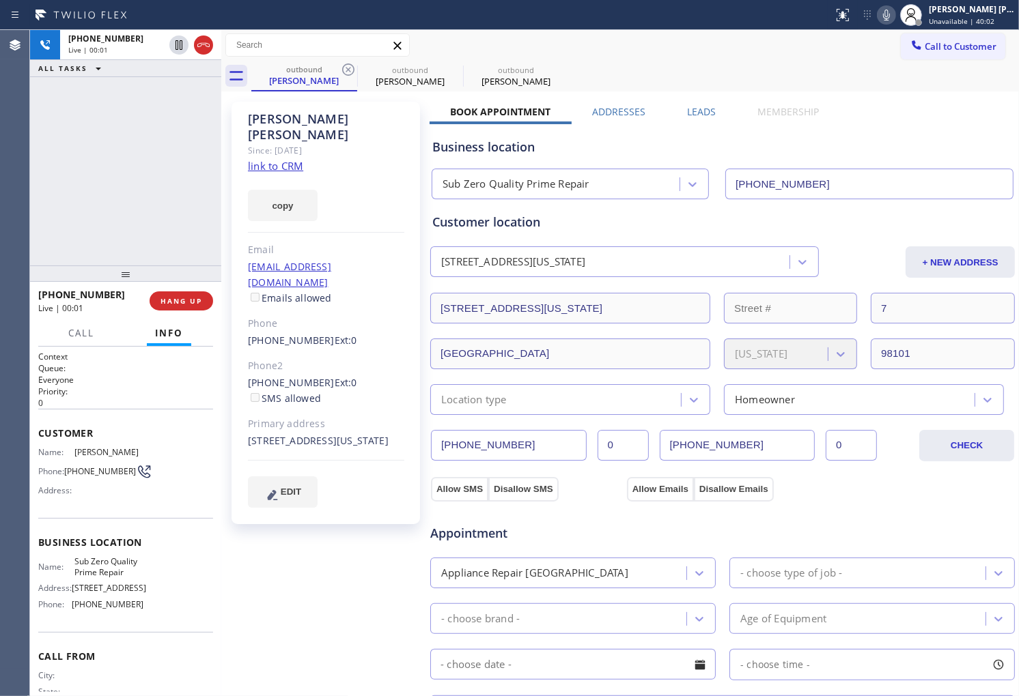
click at [56, 363] on h2 "Queue:" at bounding box center [125, 369] width 175 height 12
click at [201, 48] on icon at bounding box center [203, 45] width 16 height 16
click at [197, 314] on div "[PHONE_NUMBER] Live | 00:03 HANG UP" at bounding box center [125, 301] width 175 height 36
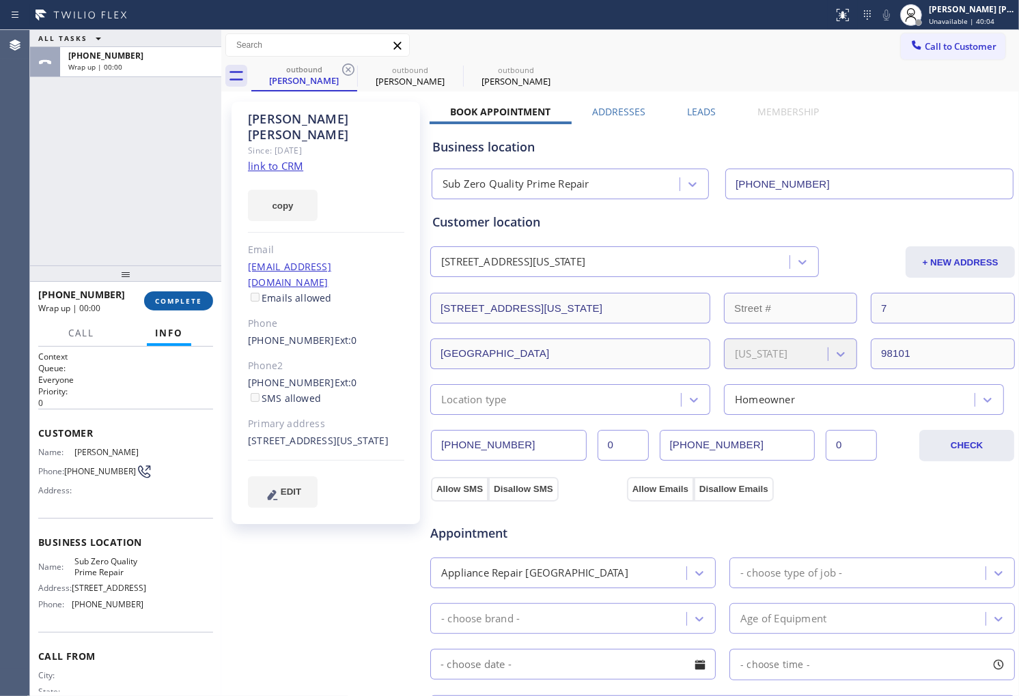
click at [206, 296] on button "COMPLETE" at bounding box center [178, 301] width 69 height 19
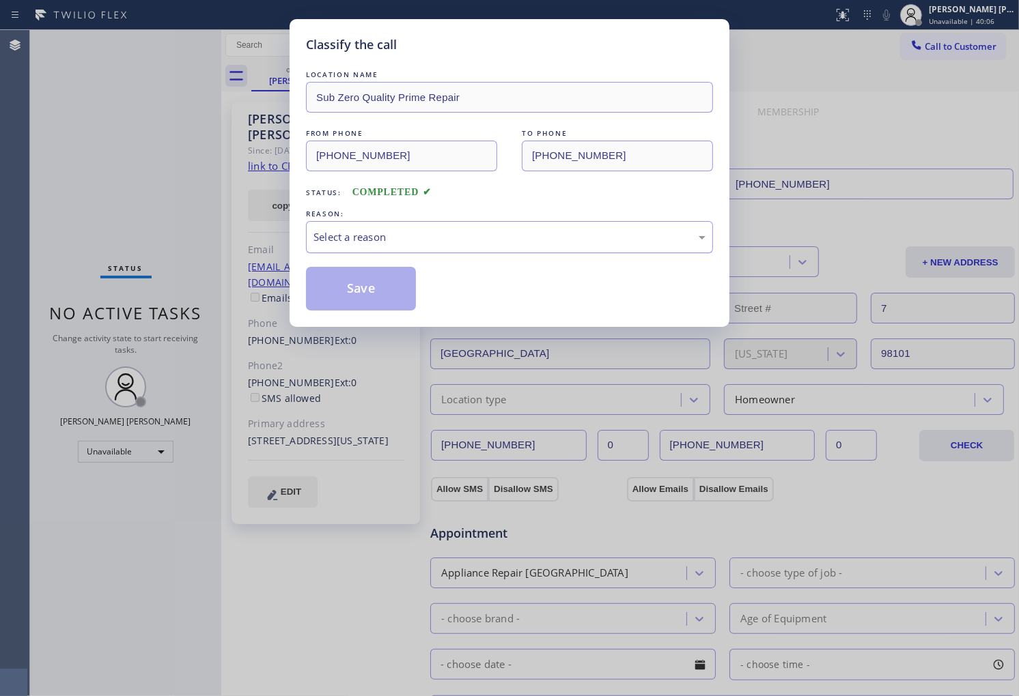
click at [481, 242] on div "Select a reason" at bounding box center [509, 237] width 392 height 16
click at [386, 287] on button "Save" at bounding box center [361, 289] width 110 height 44
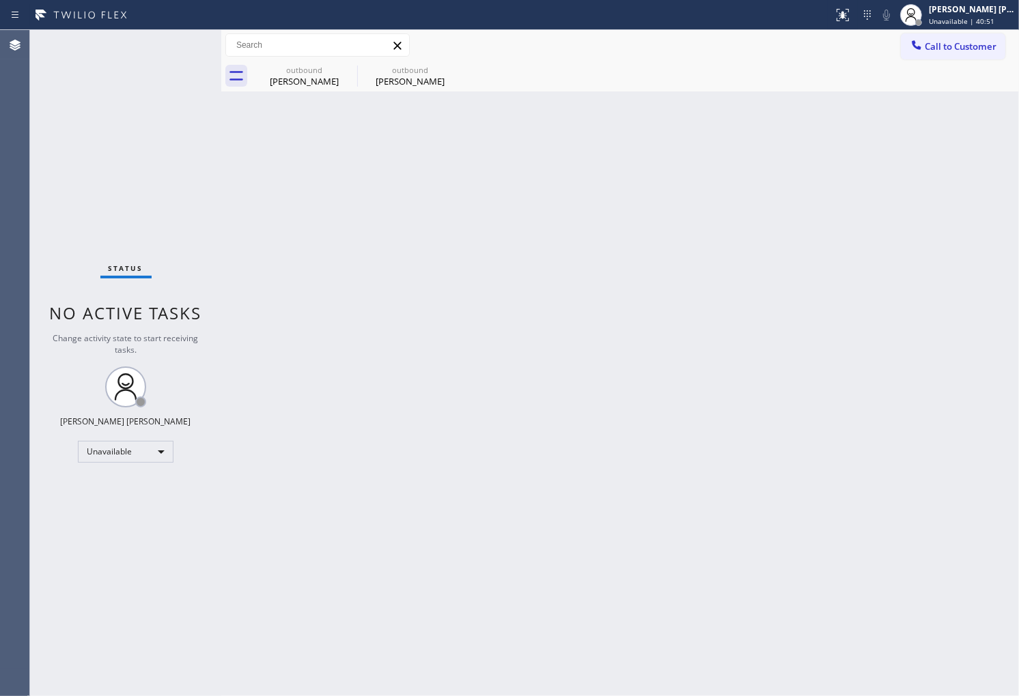
click at [44, 309] on div "Status No active tasks Change activity state to start receiving tasks. [PERSON_…" at bounding box center [125, 363] width 191 height 666
click at [347, 79] on div "[PERSON_NAME]" at bounding box center [304, 81] width 103 height 12
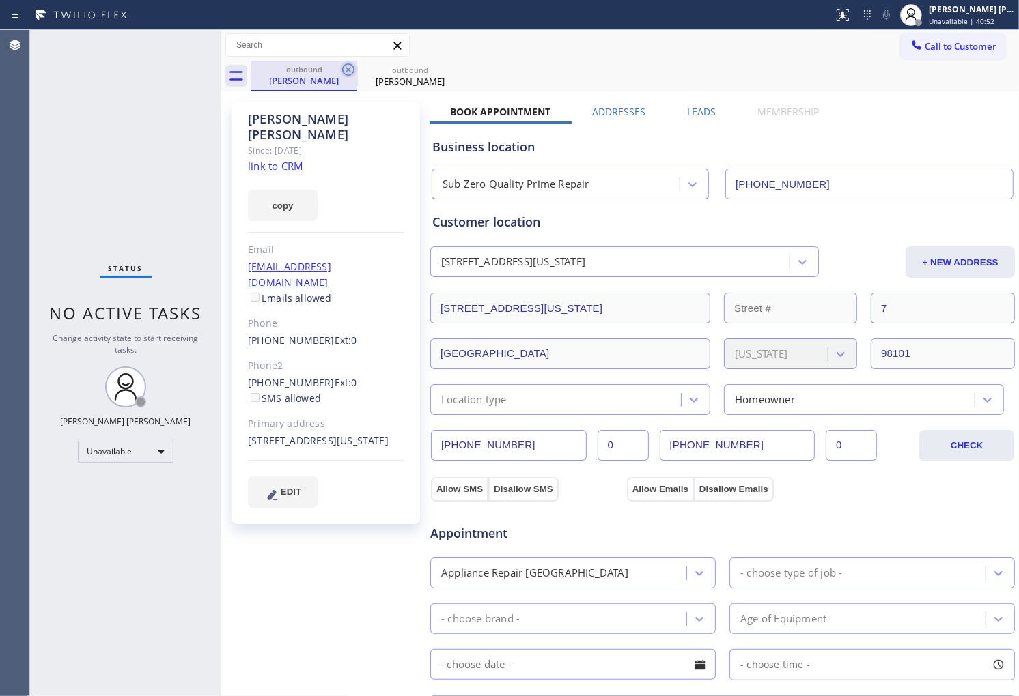
click at [346, 71] on icon at bounding box center [348, 70] width 12 height 12
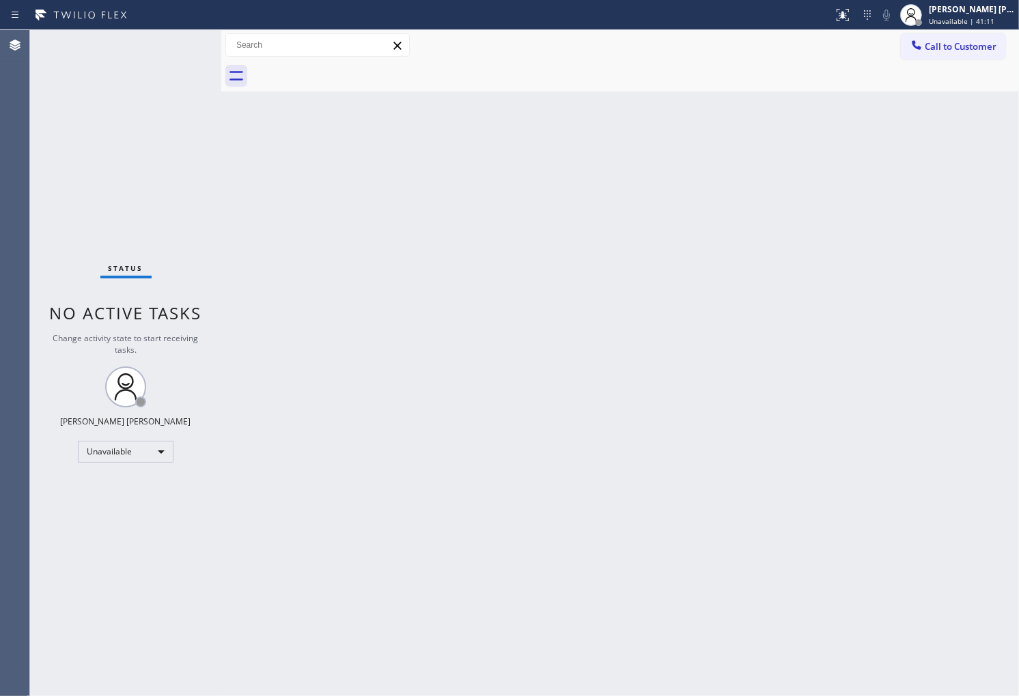
click at [927, 48] on span "Call to Customer" at bounding box center [961, 46] width 72 height 12
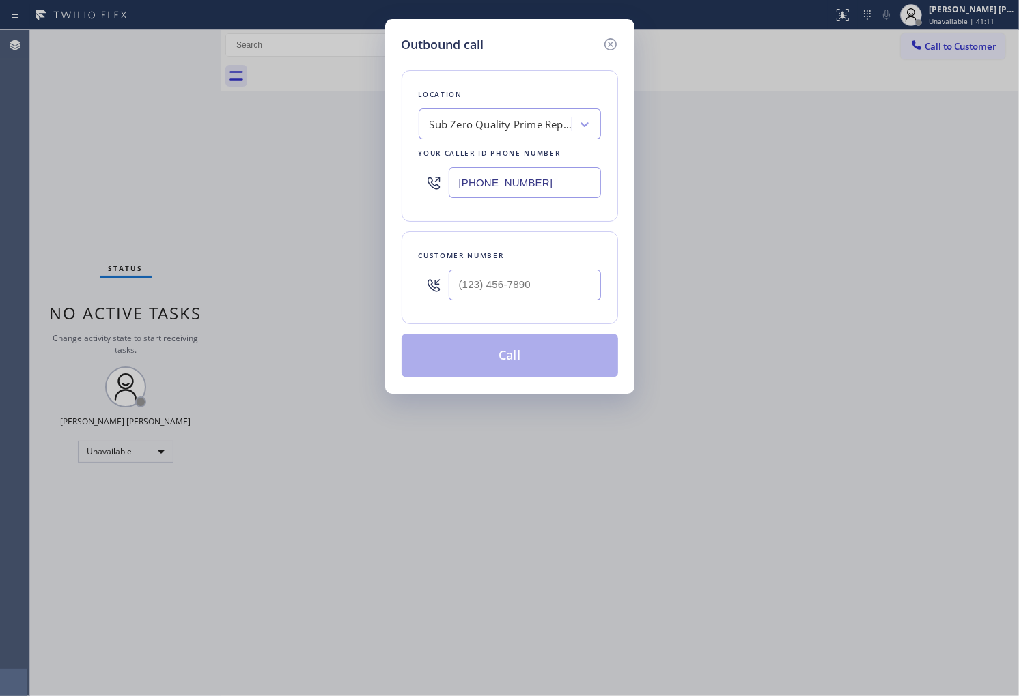
click at [514, 188] on input "[PHONE_NUMBER]" at bounding box center [525, 182] width 152 height 31
paste input "949) 396-0575"
type input "[PHONE_NUMBER]"
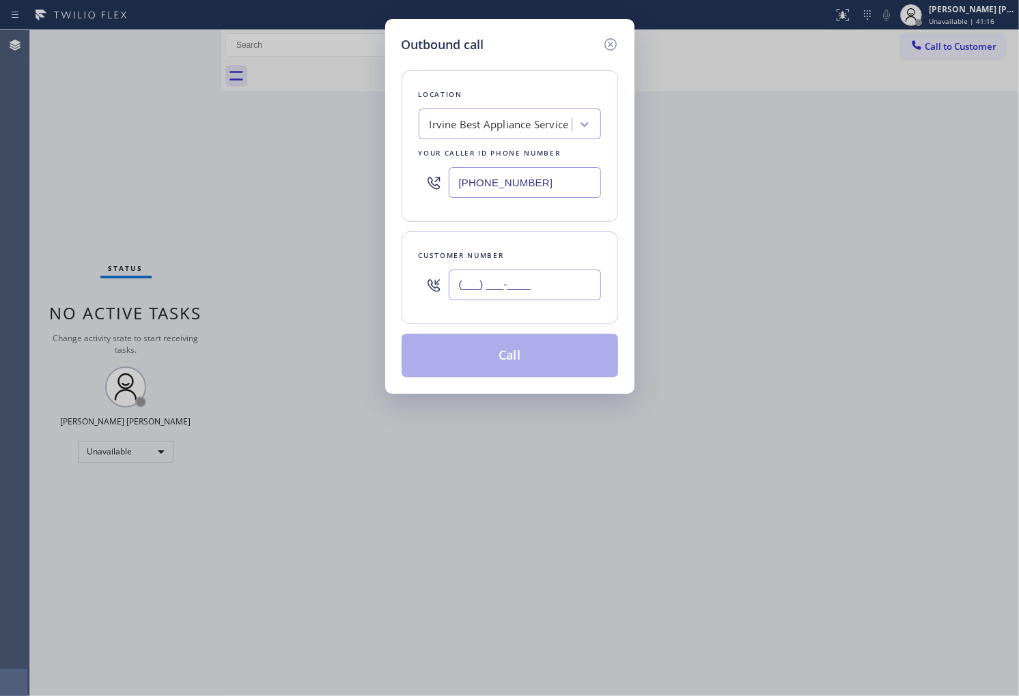
click at [561, 273] on input "(___) ___-____" at bounding box center [525, 285] width 152 height 31
paste input "714) 412-4947"
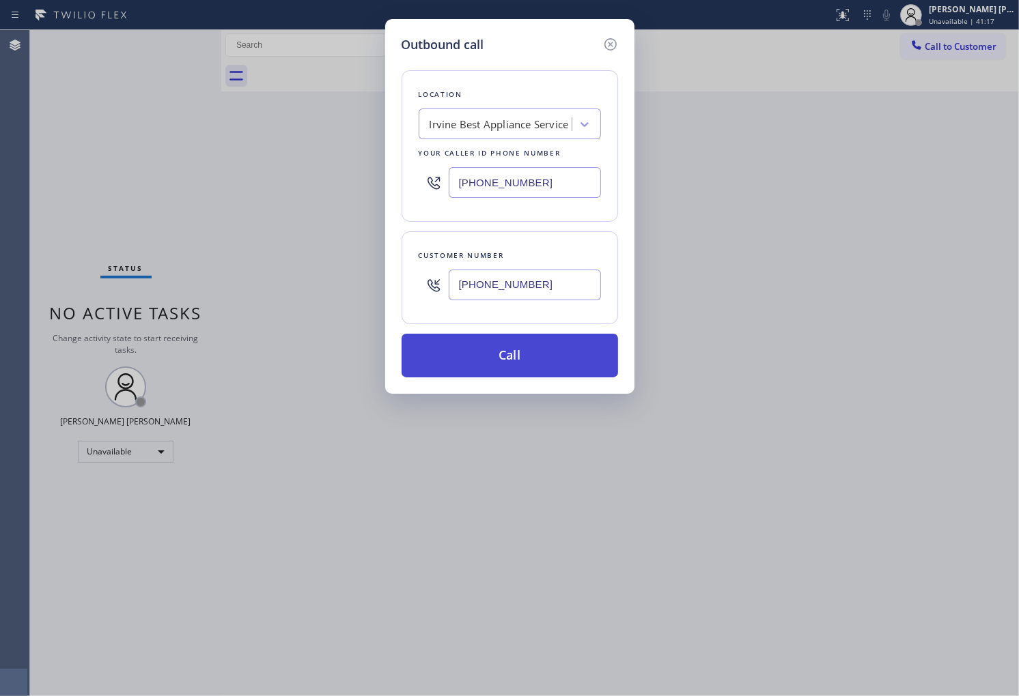
type input "[PHONE_NUMBER]"
click at [540, 346] on button "Call" at bounding box center [509, 356] width 216 height 44
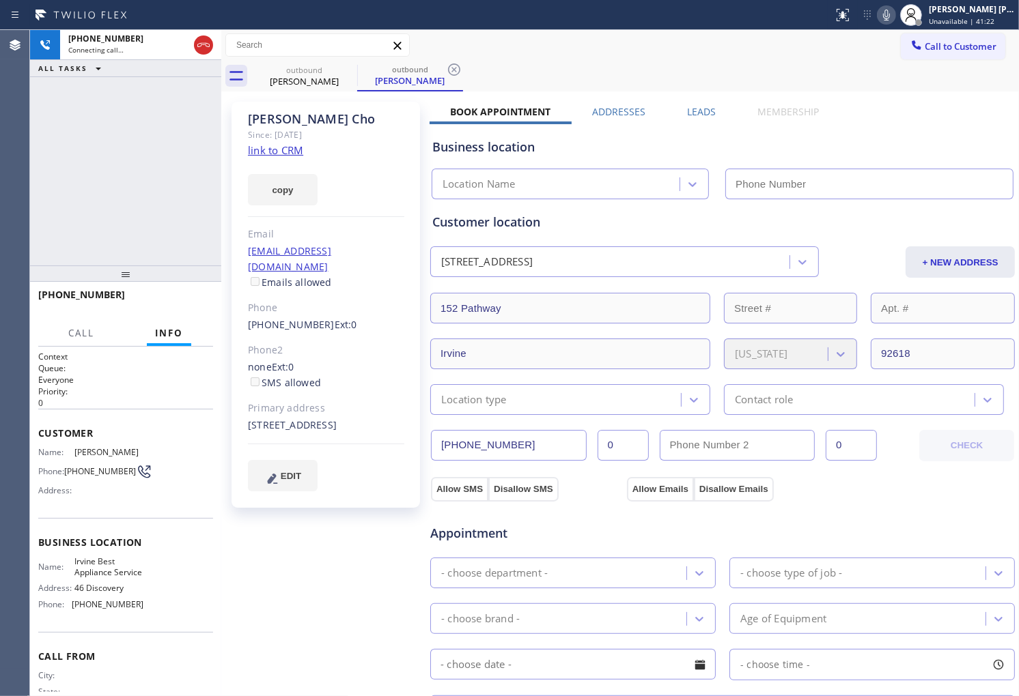
type input "[PHONE_NUMBER]"
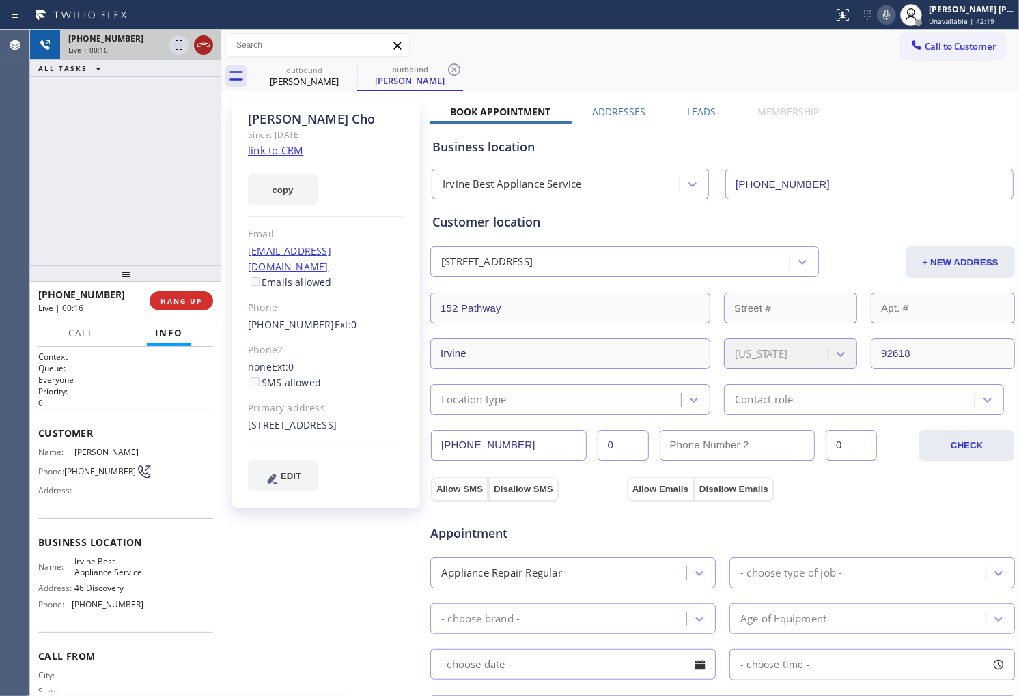
click at [208, 46] on icon at bounding box center [203, 45] width 16 height 16
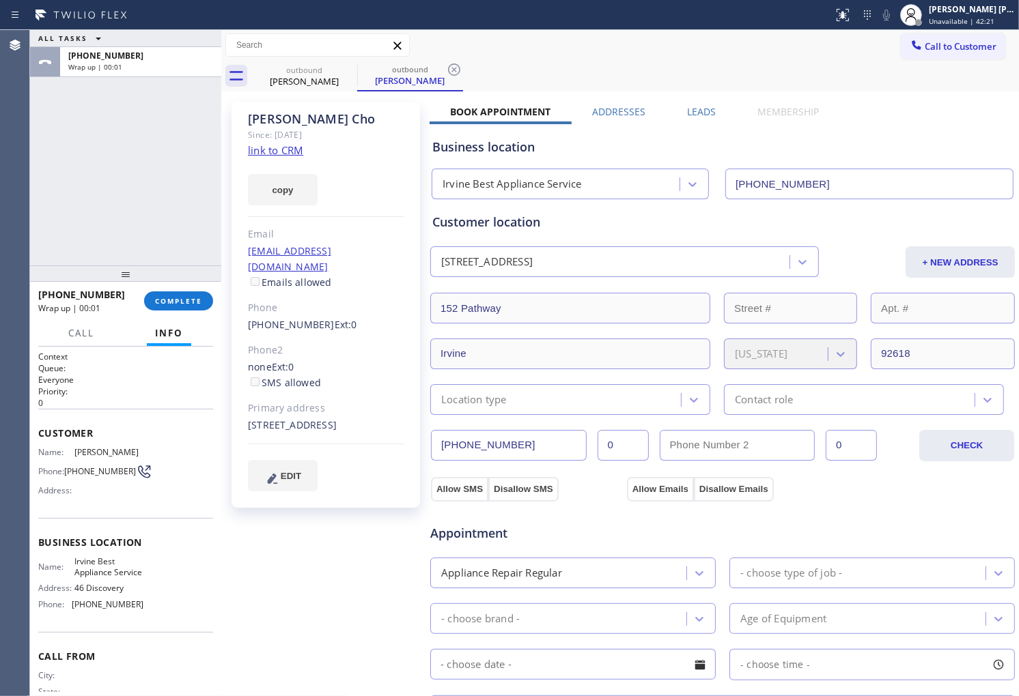
click at [691, 113] on label "Leads" at bounding box center [701, 111] width 29 height 13
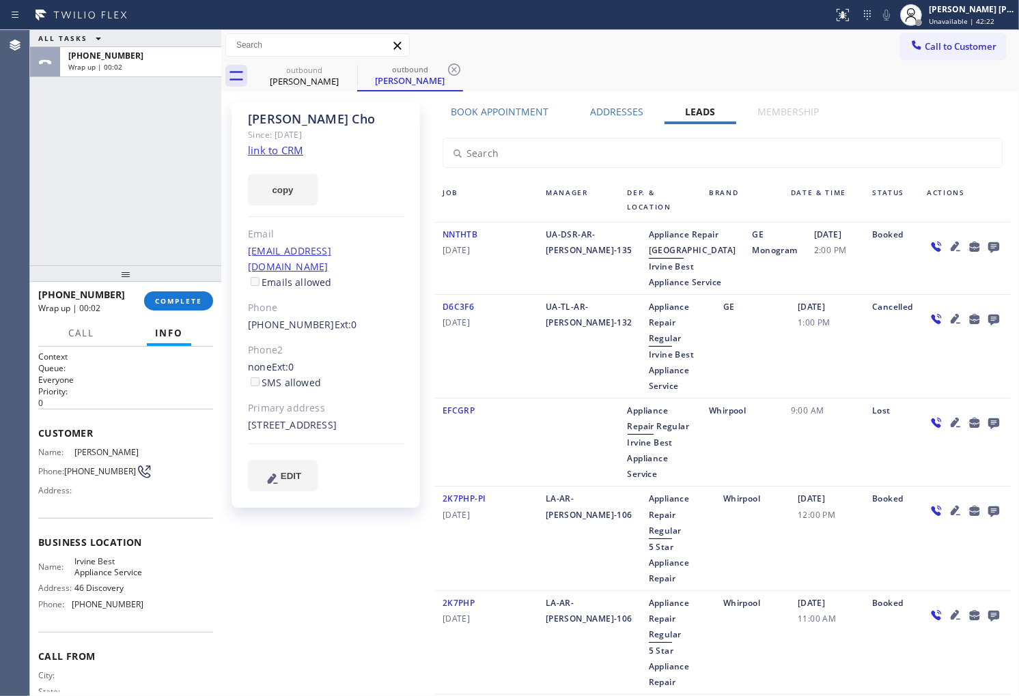
click at [988, 243] on icon at bounding box center [993, 247] width 11 height 11
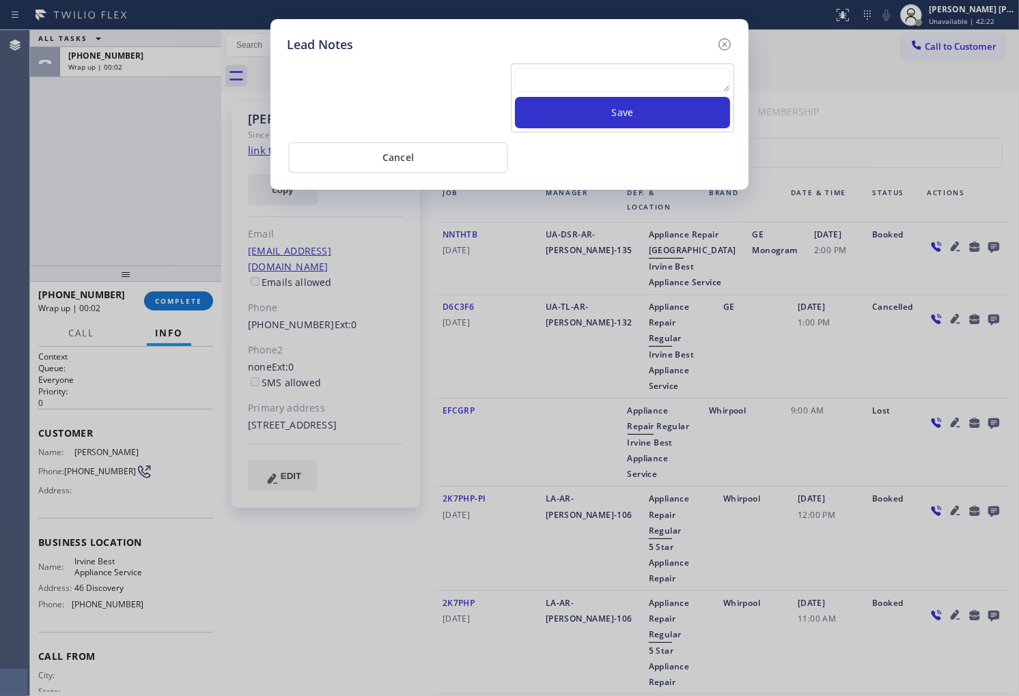
click at [591, 81] on textarea at bounding box center [622, 80] width 215 height 25
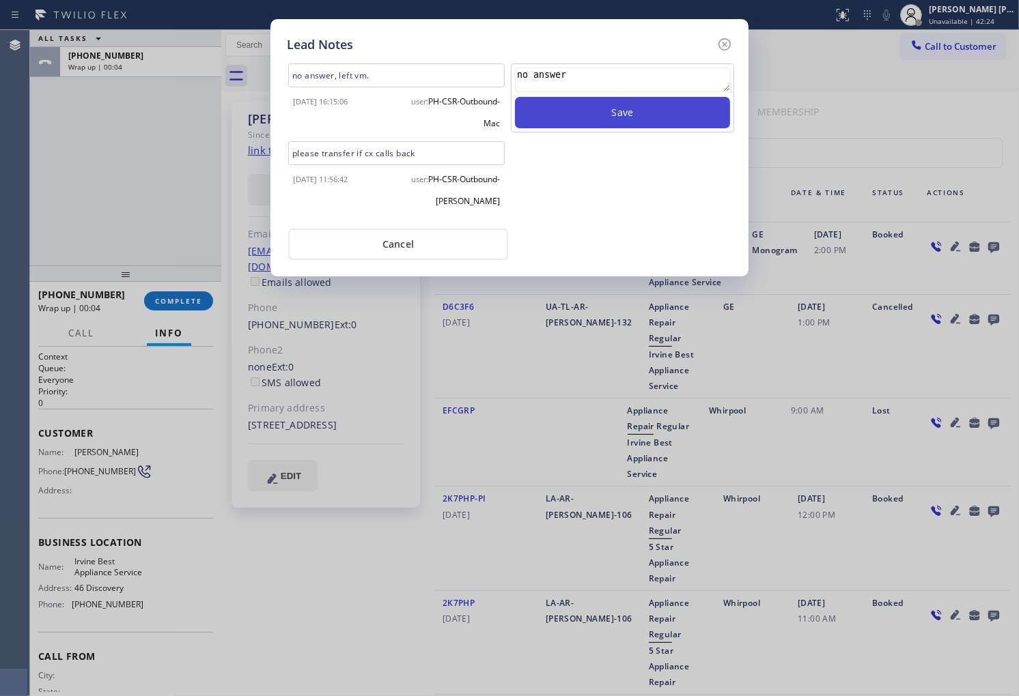
type textarea "no answer"
click at [680, 115] on button "Save" at bounding box center [622, 112] width 215 height 31
click at [718, 43] on icon at bounding box center [724, 44] width 12 height 12
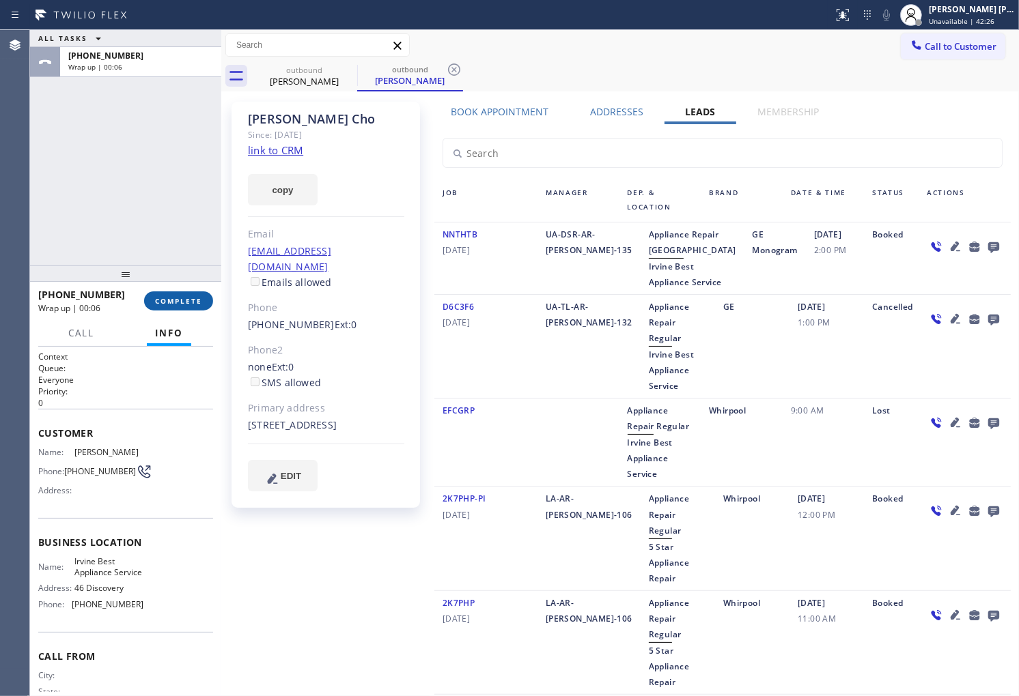
click at [205, 303] on button "COMPLETE" at bounding box center [178, 301] width 69 height 19
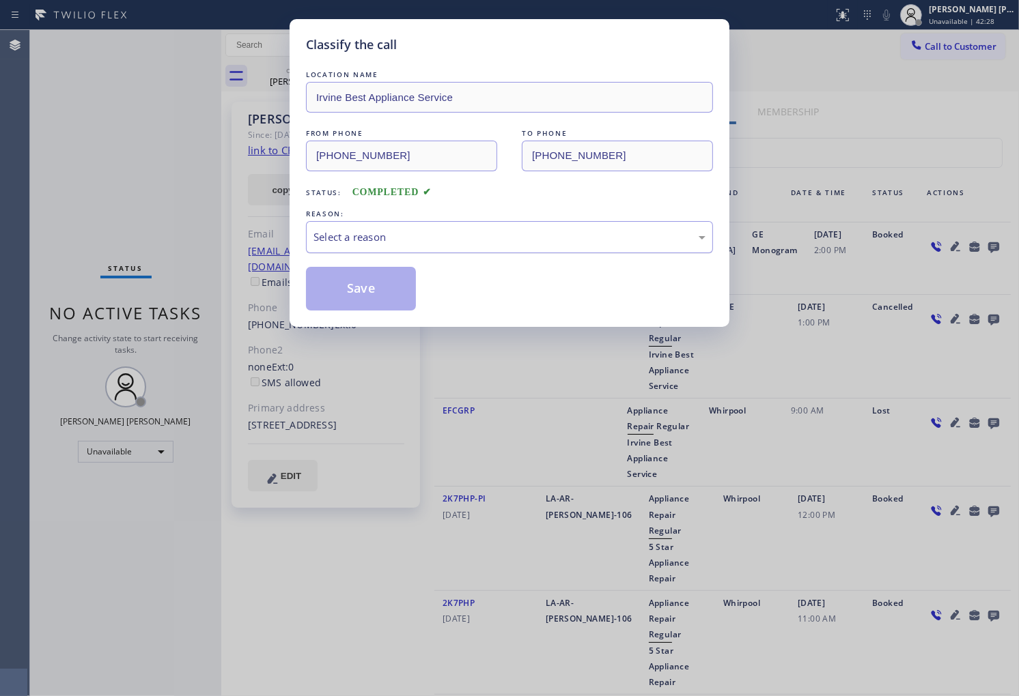
click at [461, 244] on div "Select a reason" at bounding box center [509, 237] width 392 height 16
click at [362, 294] on button "Save" at bounding box center [361, 289] width 110 height 44
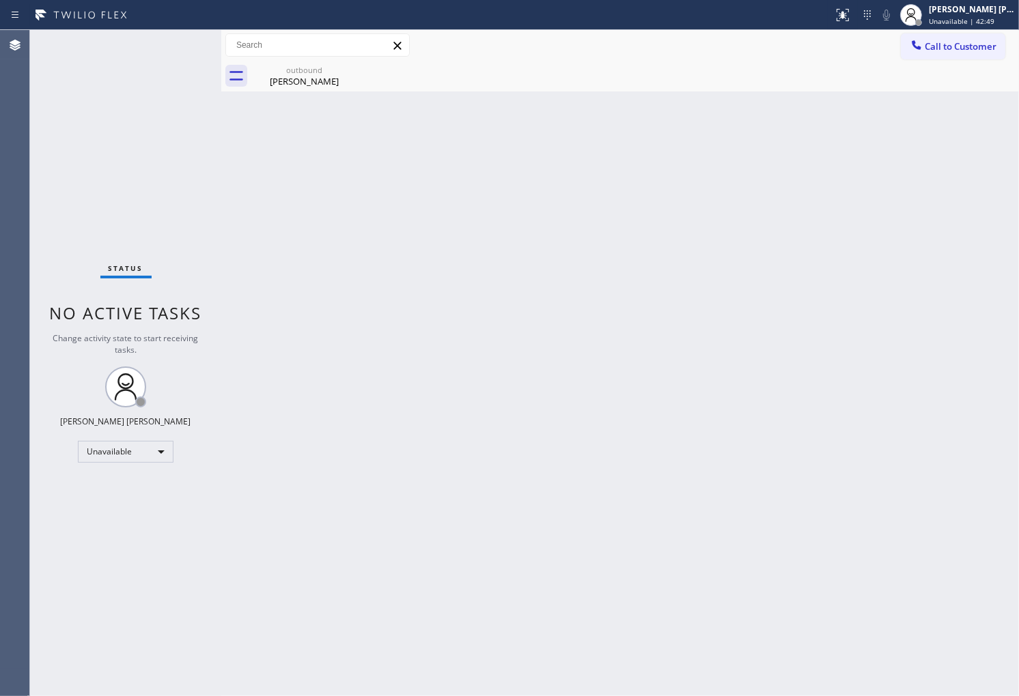
click at [0, 296] on div "Agent Desktop" at bounding box center [14, 363] width 29 height 666
click at [329, 84] on div "[PERSON_NAME]" at bounding box center [304, 81] width 103 height 12
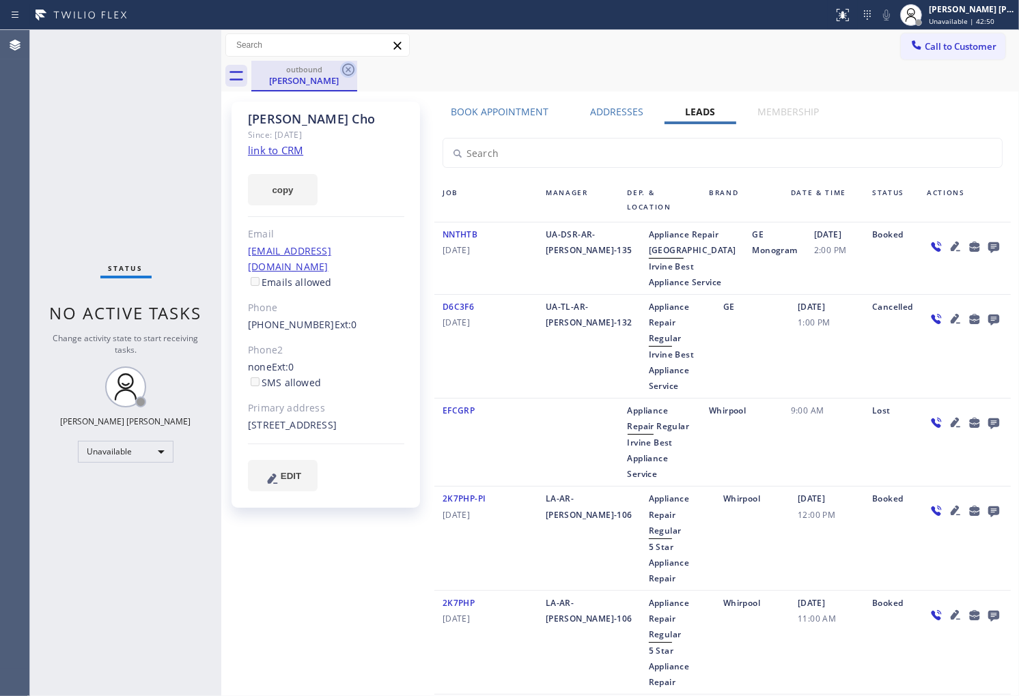
click at [346, 72] on icon at bounding box center [348, 70] width 12 height 12
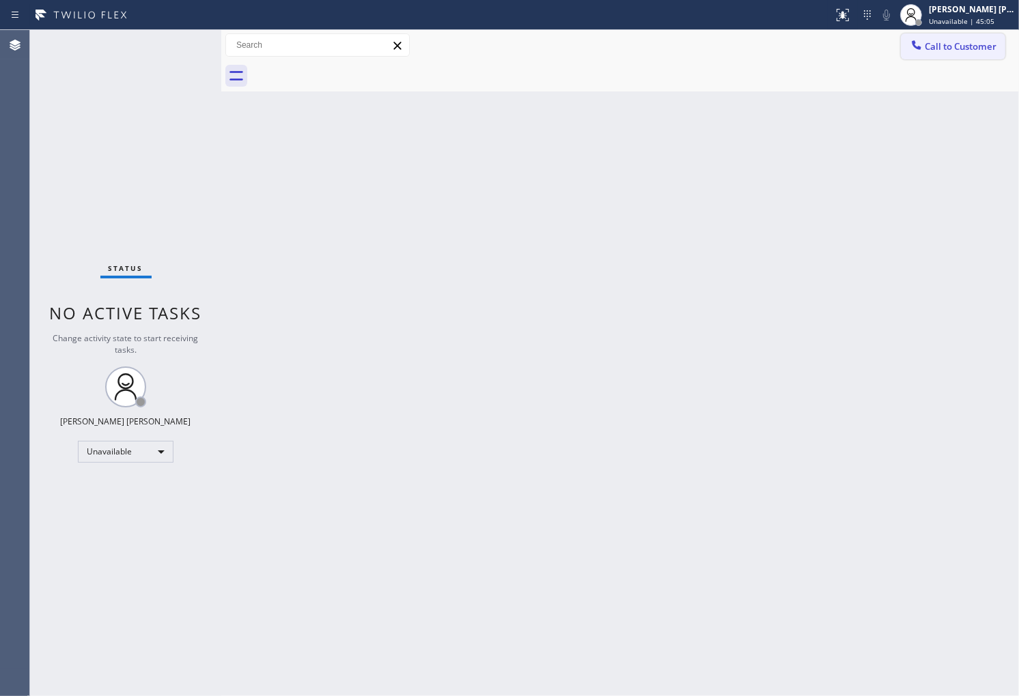
click at [927, 53] on button "Call to Customer" at bounding box center [953, 46] width 104 height 26
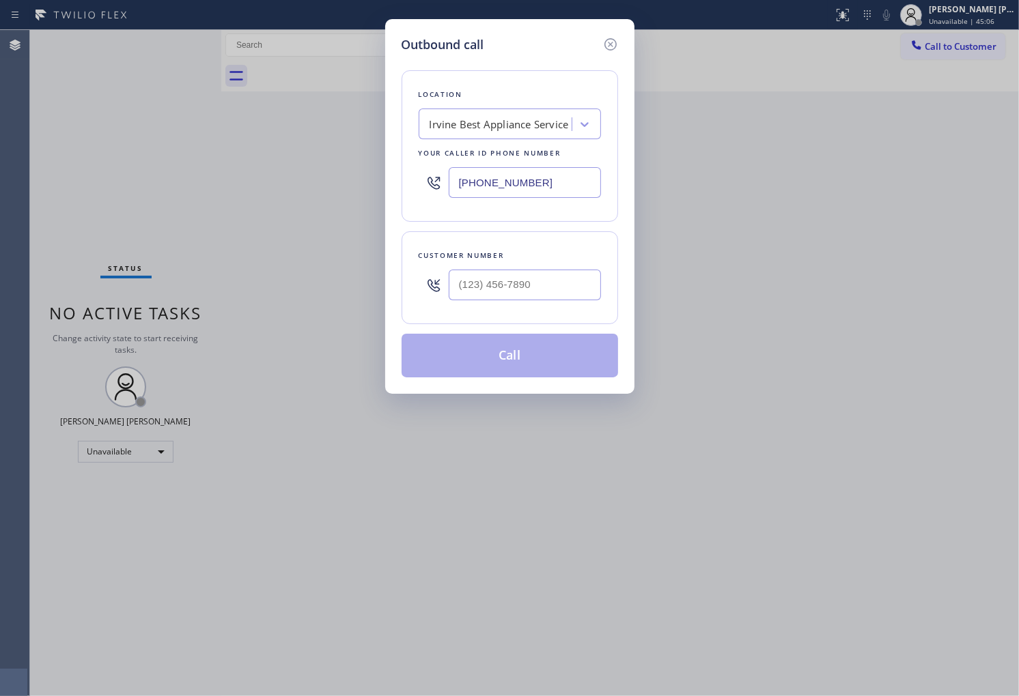
drag, startPoint x: 515, startPoint y: 202, endPoint x: 520, endPoint y: 184, distance: 18.6
click at [516, 201] on div "[PHONE_NUMBER]" at bounding box center [510, 182] width 182 height 44
click at [520, 184] on input "[PHONE_NUMBER]" at bounding box center [525, 182] width 152 height 31
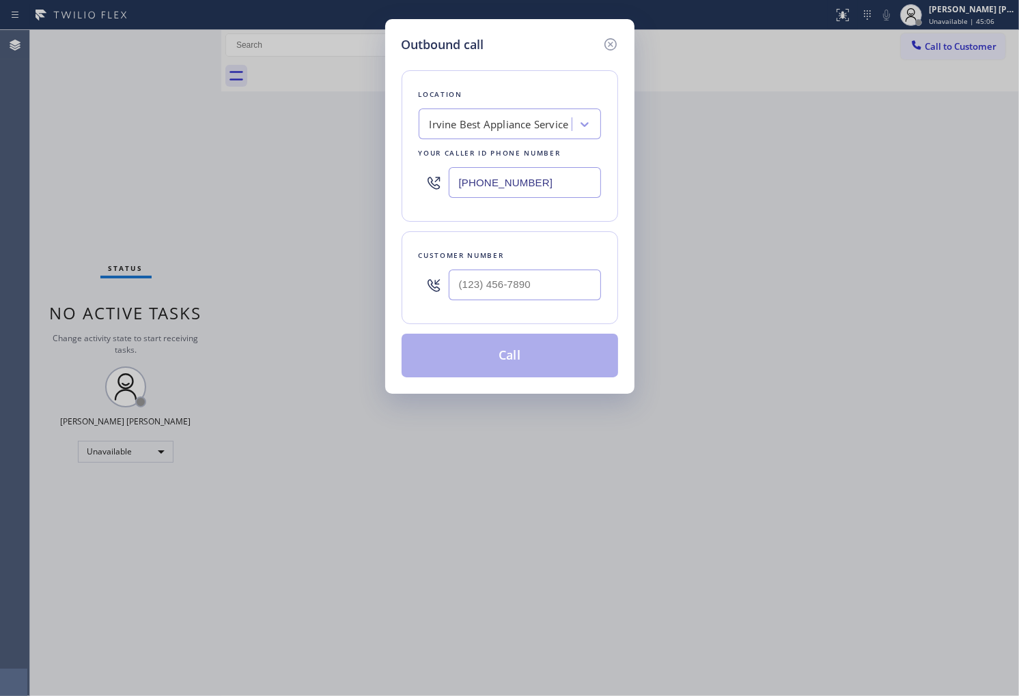
paste input "657) 220-6504"
type input "[PHONE_NUMBER]"
click at [602, 281] on div "Customer number" at bounding box center [509, 277] width 216 height 93
drag, startPoint x: 531, startPoint y: 292, endPoint x: 531, endPoint y: 279, distance: 13.0
click at [533, 292] on input "(___) ___-____" at bounding box center [525, 285] width 152 height 31
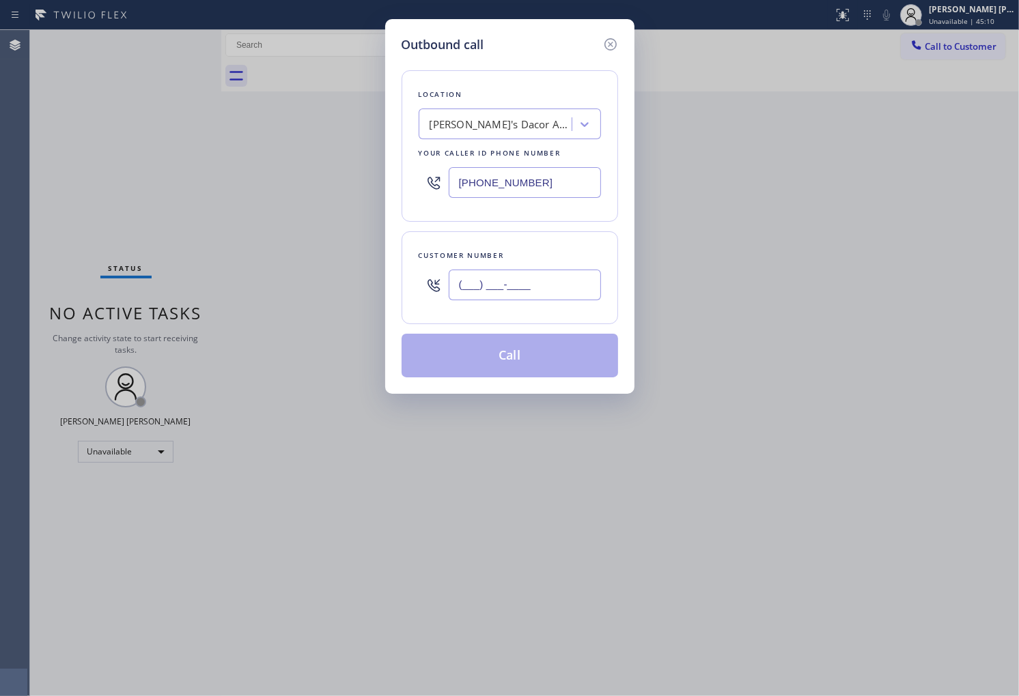
paste input "949) 230-3415"
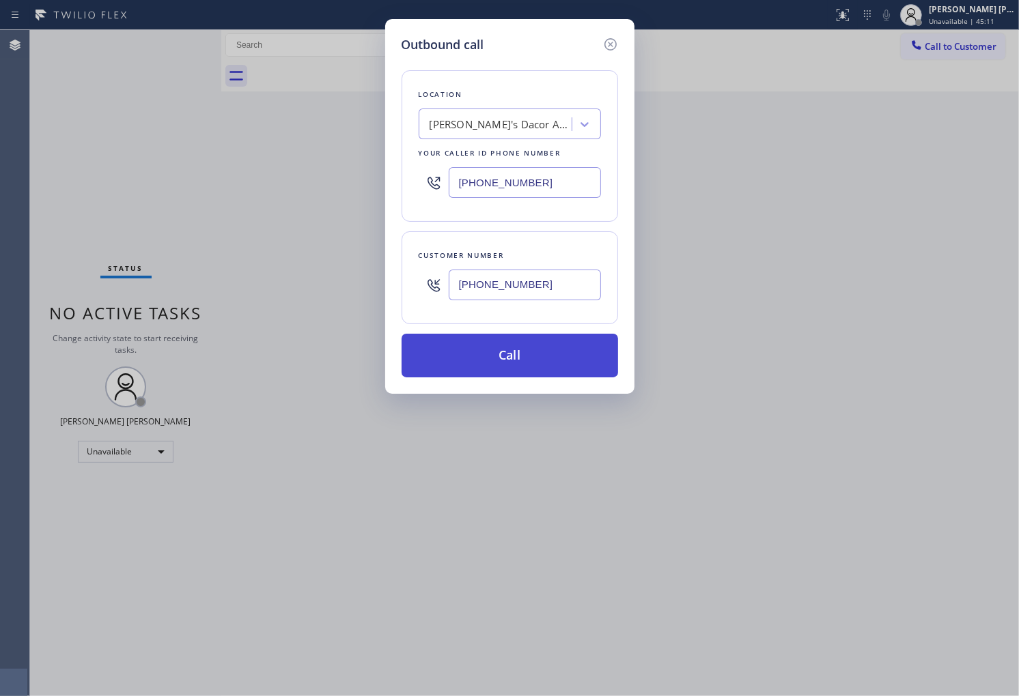
type input "[PHONE_NUMBER]"
click at [536, 352] on button "Call" at bounding box center [509, 356] width 216 height 44
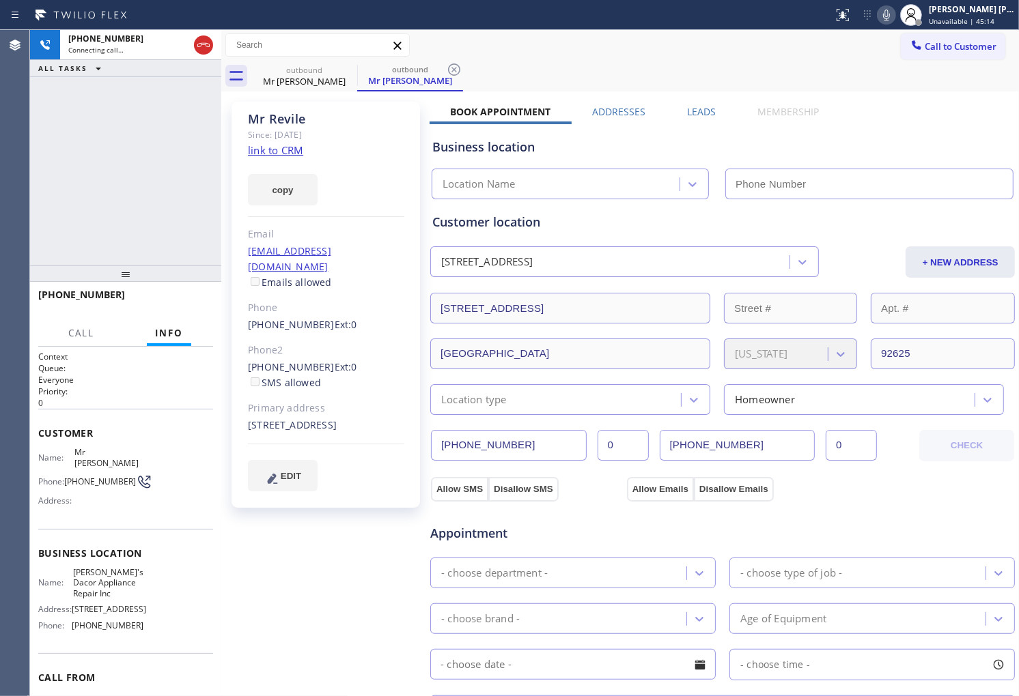
click at [263, 126] on div "Mr [PERSON_NAME]" at bounding box center [326, 119] width 156 height 16
click at [264, 120] on div "Mr [PERSON_NAME]" at bounding box center [326, 119] width 156 height 16
type input "[PHONE_NUMBER]"
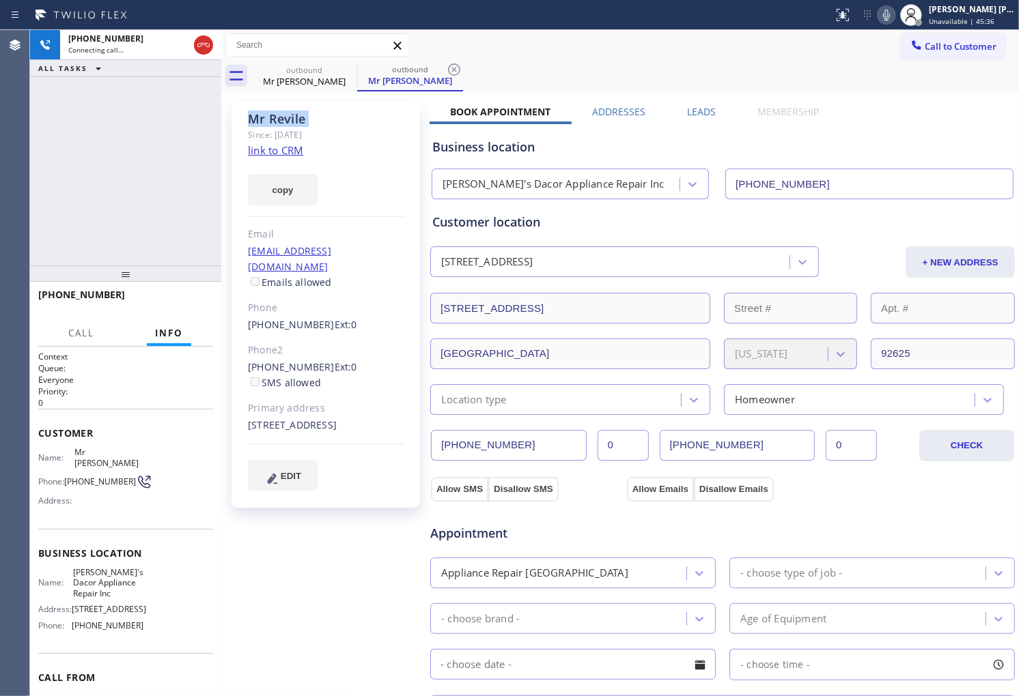
click at [0, 155] on div "Agent Desktop" at bounding box center [14, 363] width 29 height 666
click at [2, 210] on div "Agent Desktop" at bounding box center [14, 363] width 29 height 666
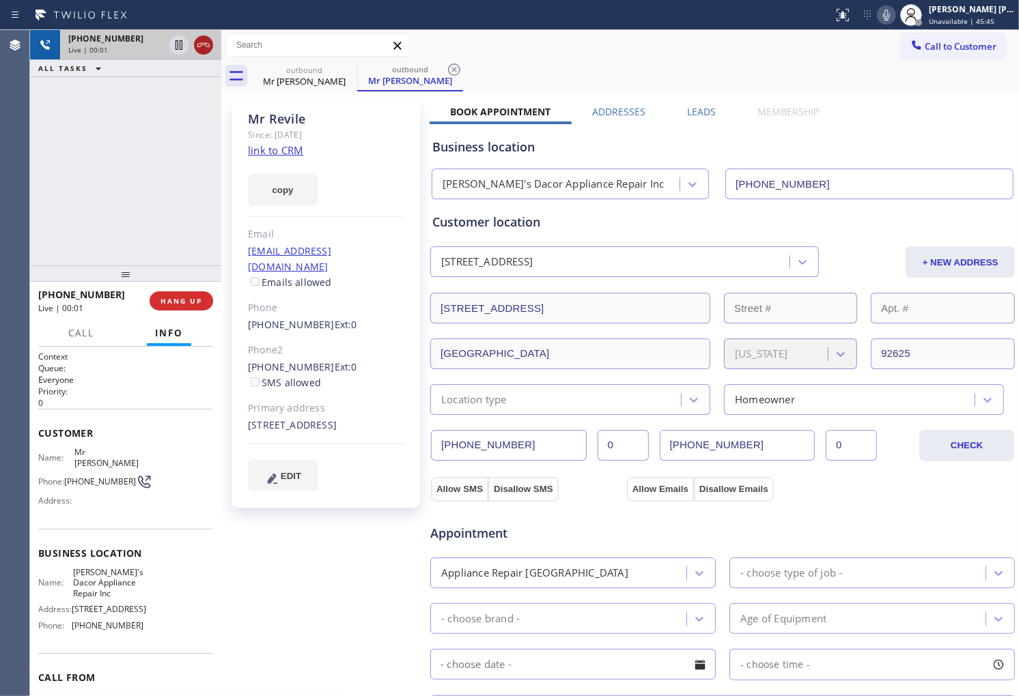
click at [203, 53] on button at bounding box center [203, 45] width 19 height 19
click at [700, 108] on label "Leads" at bounding box center [701, 111] width 29 height 13
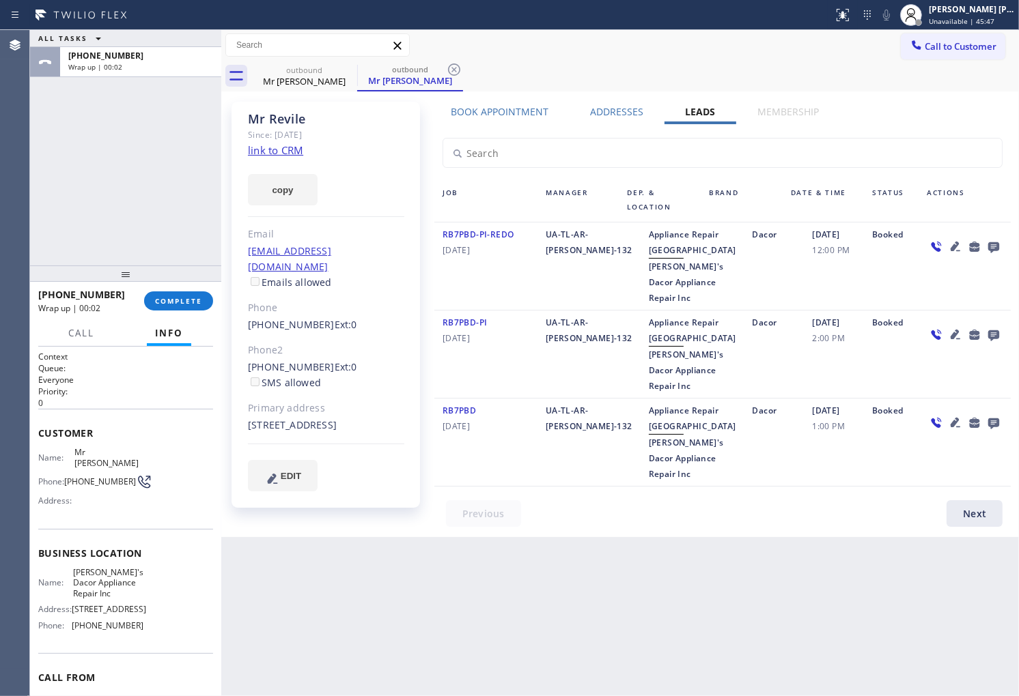
click at [990, 248] on icon at bounding box center [993, 247] width 11 height 11
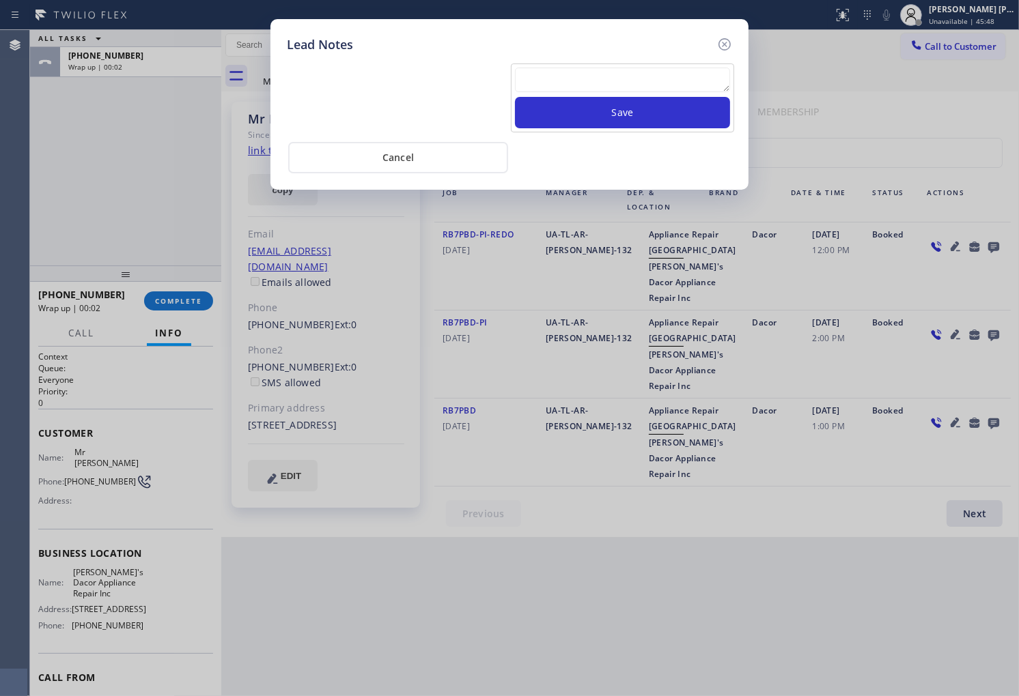
click at [703, 96] on div at bounding box center [622, 82] width 215 height 29
click at [700, 86] on textarea at bounding box center [622, 80] width 215 height 25
paste textarea "N/A - Please transfer"
type textarea "N/A - Please transfer"
click at [680, 130] on div "N/A - Please transfer Save" at bounding box center [622, 98] width 223 height 69
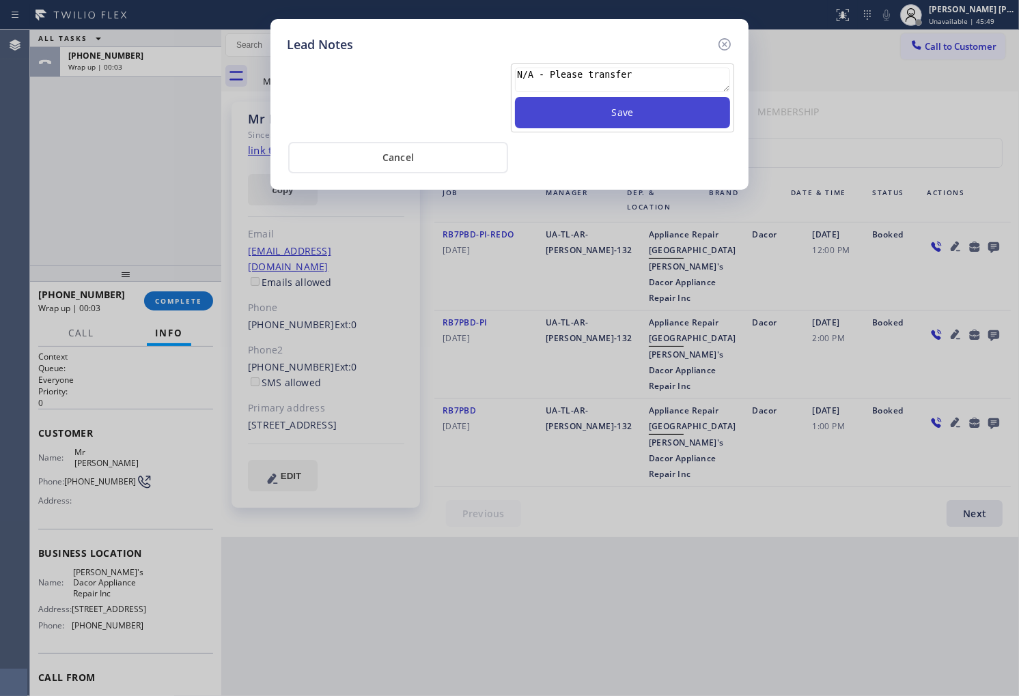
click at [686, 111] on button "Save" at bounding box center [622, 112] width 215 height 31
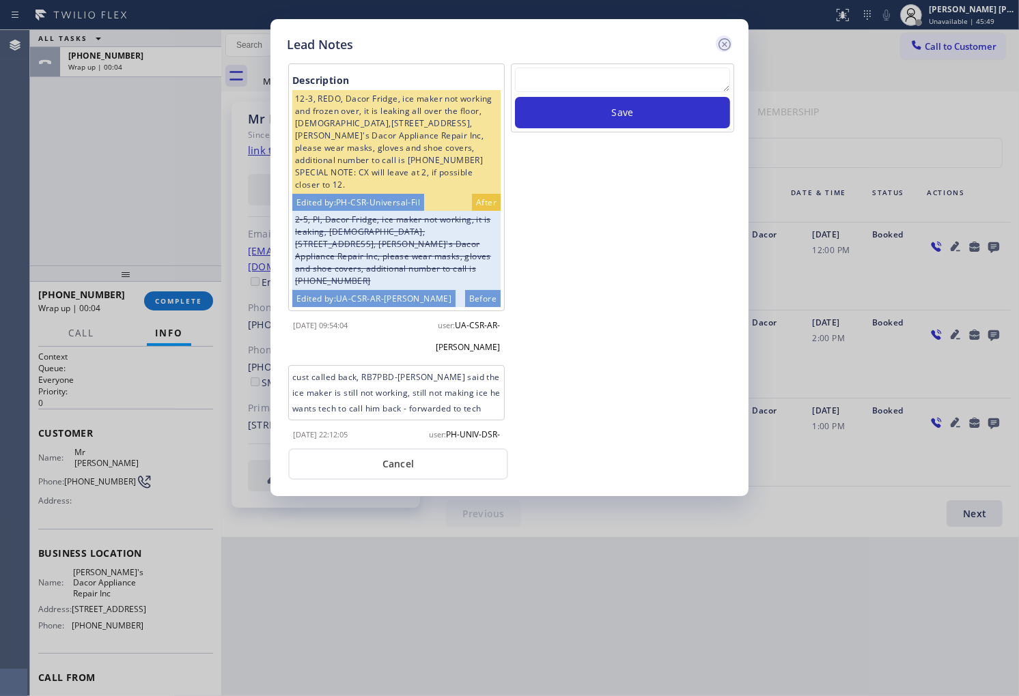
click at [731, 46] on icon at bounding box center [724, 44] width 16 height 16
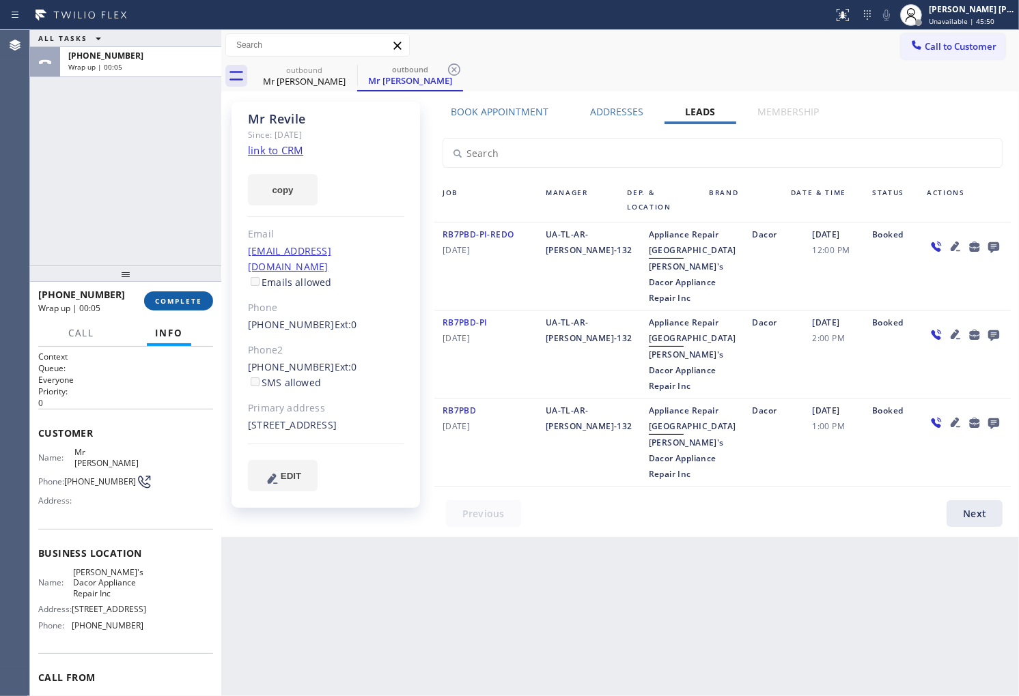
click at [164, 308] on button "COMPLETE" at bounding box center [178, 301] width 69 height 19
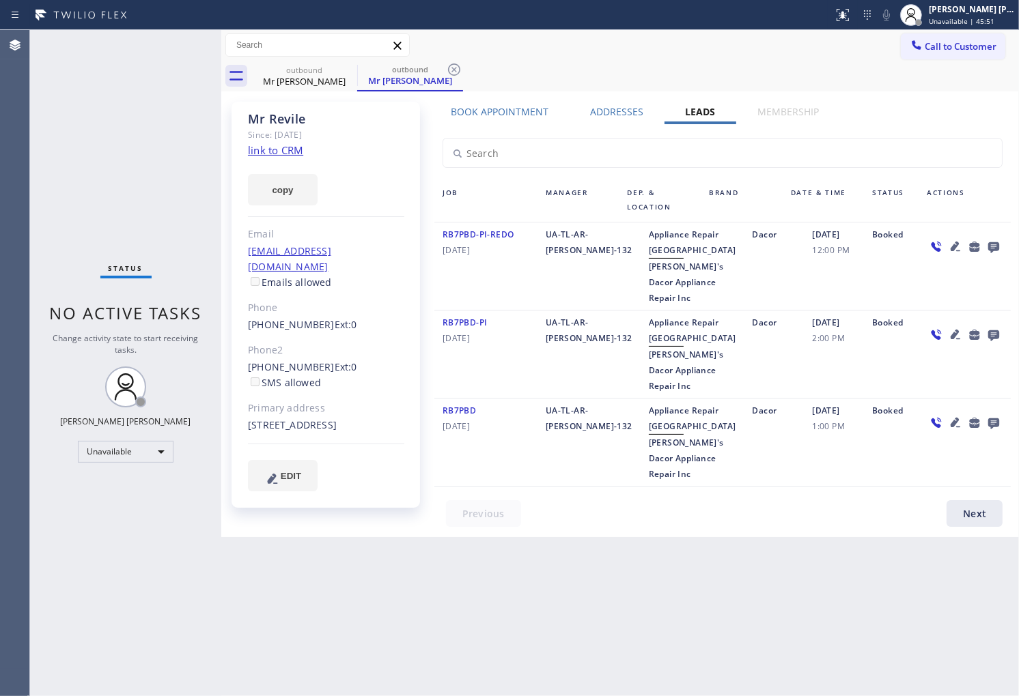
click at [418, 236] on div "Mr [PERSON_NAME] Since: [DATE] link to CRM copy Email [EMAIL_ADDRESS][DOMAIN_NA…" at bounding box center [325, 305] width 188 height 406
click at [345, 68] on icon at bounding box center [348, 69] width 16 height 16
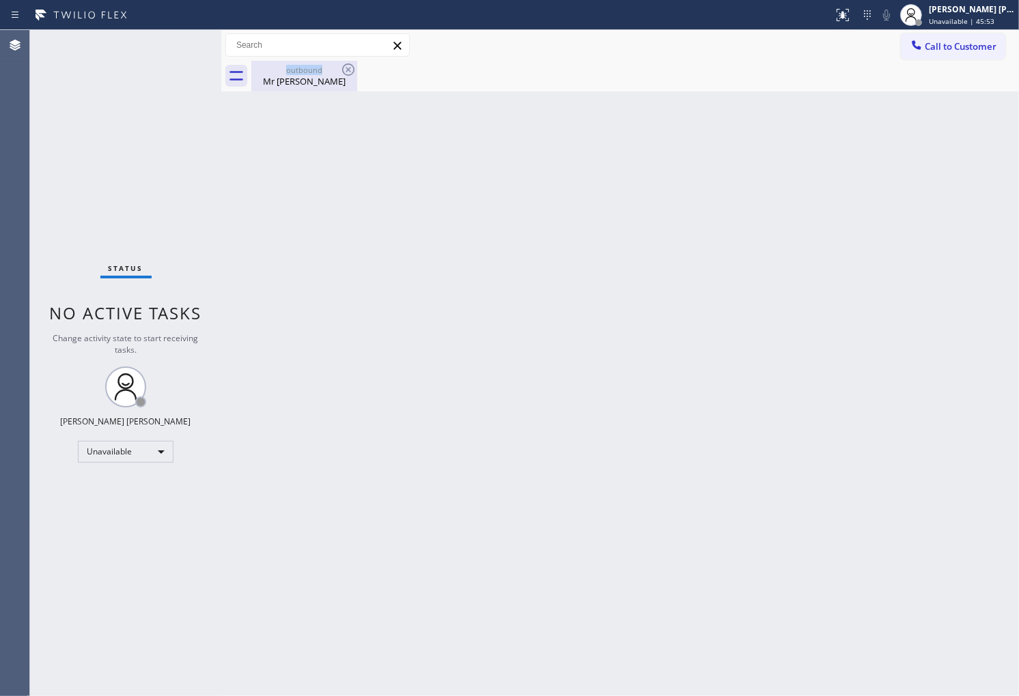
click at [292, 72] on div "outbound" at bounding box center [304, 70] width 103 height 10
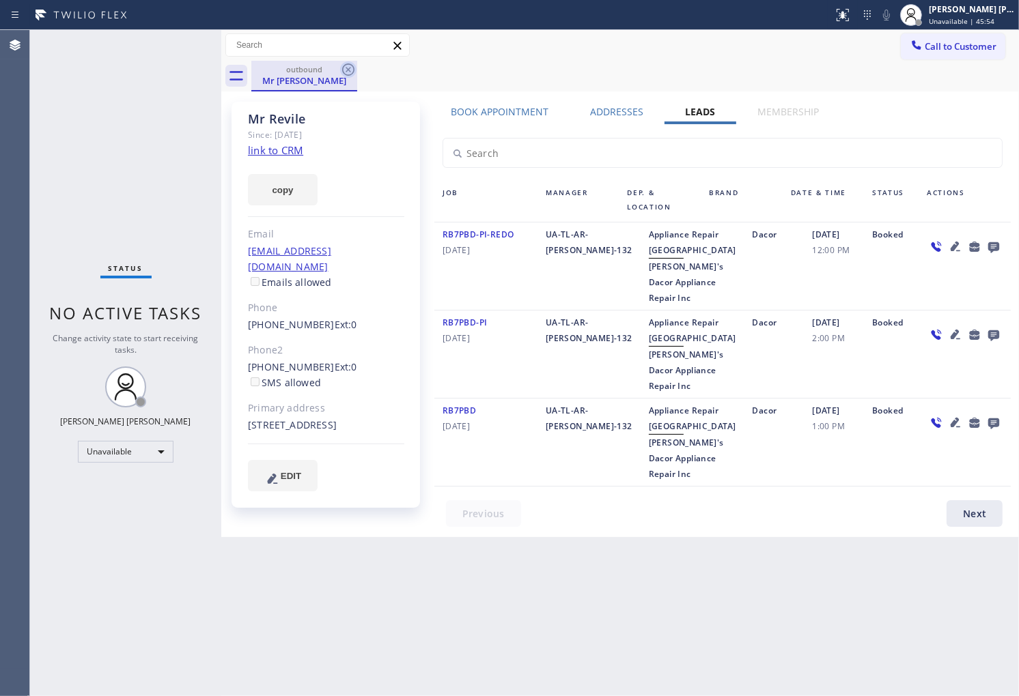
click at [348, 71] on icon at bounding box center [348, 69] width 16 height 16
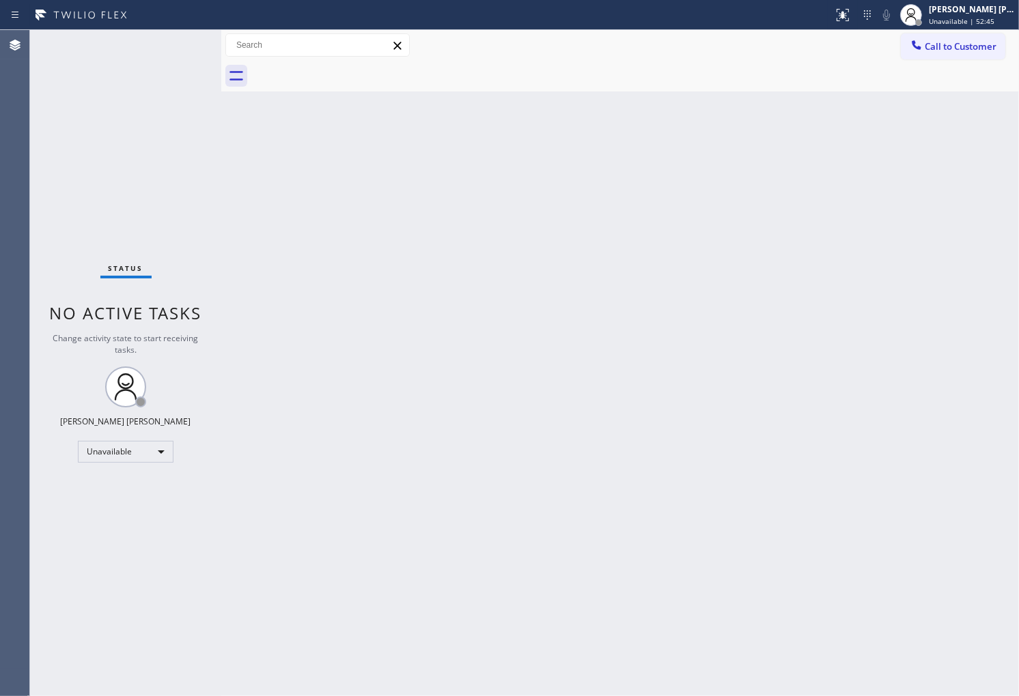
click at [916, 46] on icon at bounding box center [917, 45] width 14 height 14
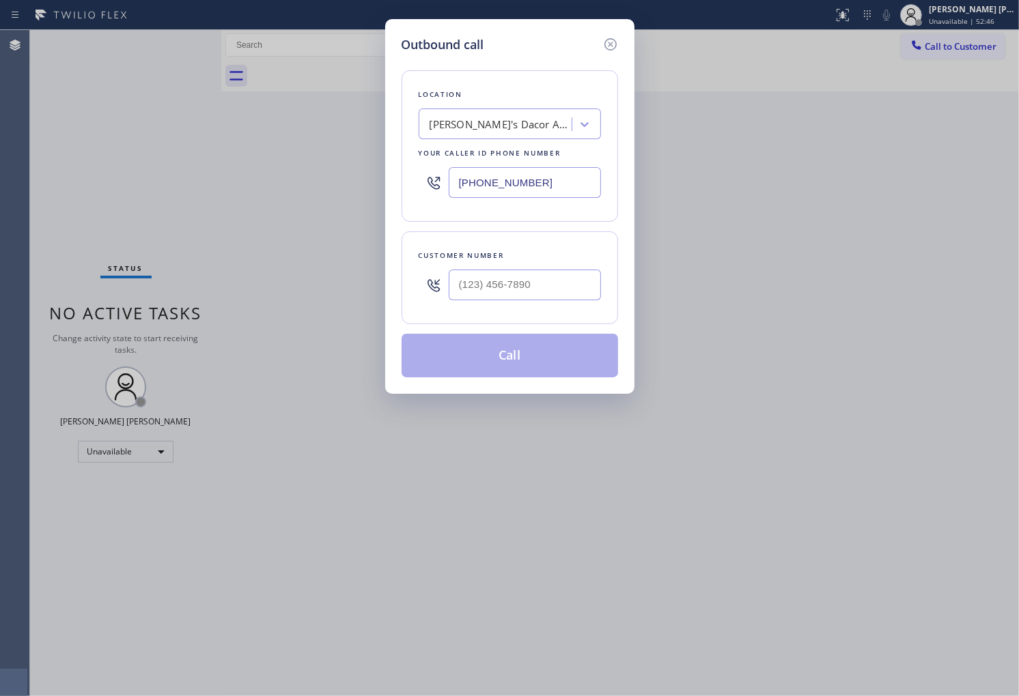
click at [526, 172] on input "[PHONE_NUMBER]" at bounding box center [525, 182] width 152 height 31
paste
click at [550, 278] on input "(___) ___-____" at bounding box center [525, 285] width 152 height 31
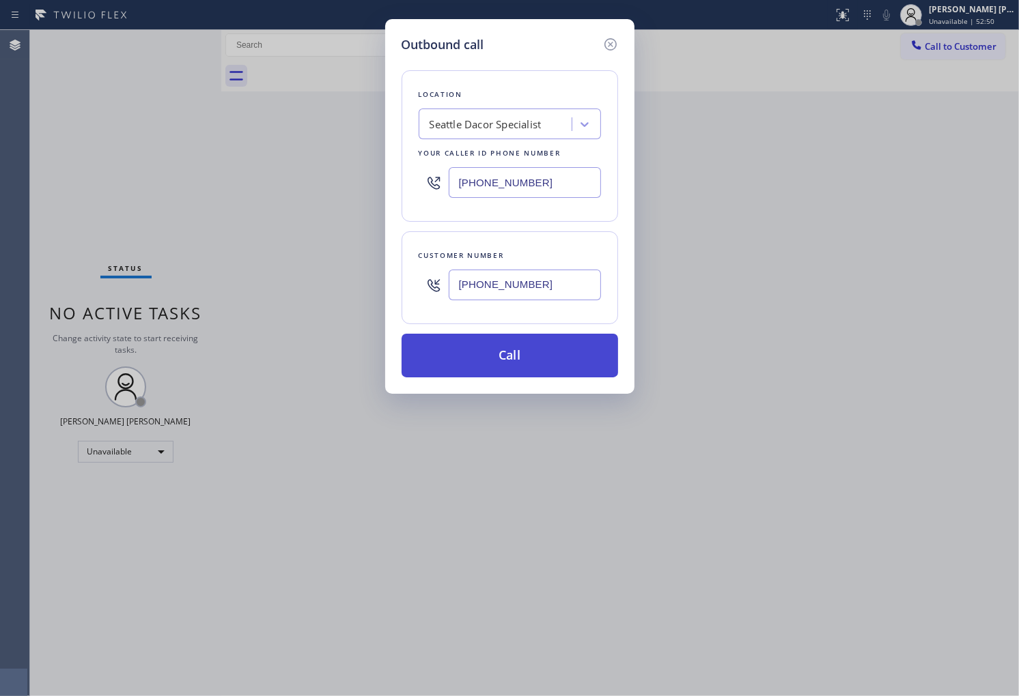
click at [557, 358] on button "Call" at bounding box center [509, 356] width 216 height 44
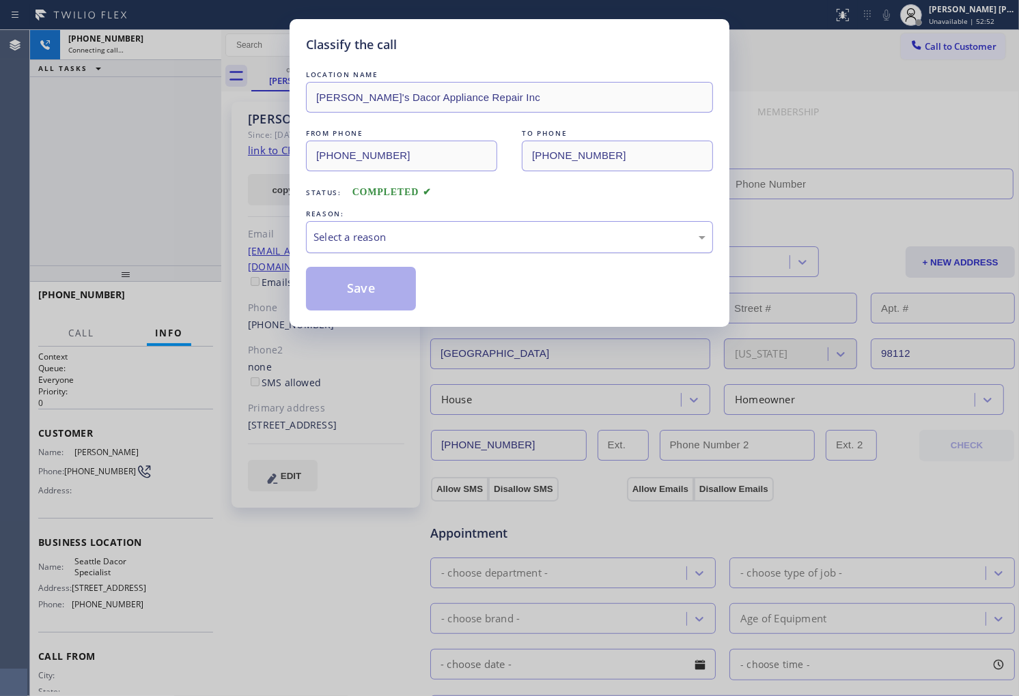
click at [414, 251] on div "Select a reason" at bounding box center [509, 237] width 407 height 32
click at [365, 292] on button "Save" at bounding box center [361, 289] width 110 height 44
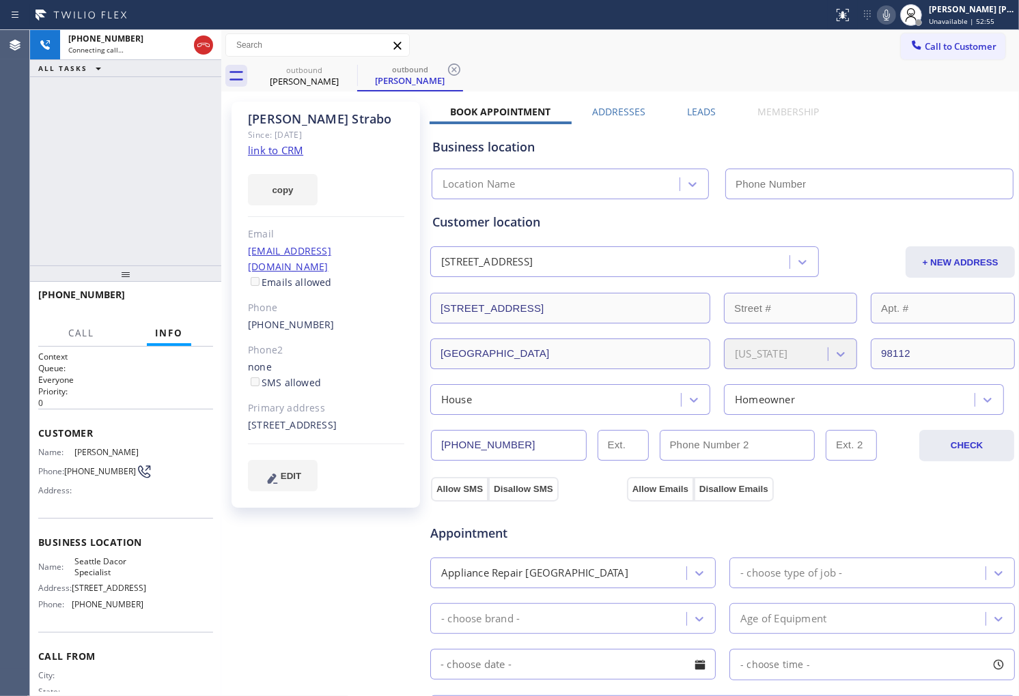
click at [271, 118] on div "[PERSON_NAME]" at bounding box center [326, 119] width 156 height 16
click at [109, 158] on div "[PHONE_NUMBER] Connecting call… ALL TASKS ALL TASKS ACTIVE TASKS TASKS IN WRAP …" at bounding box center [125, 148] width 191 height 236
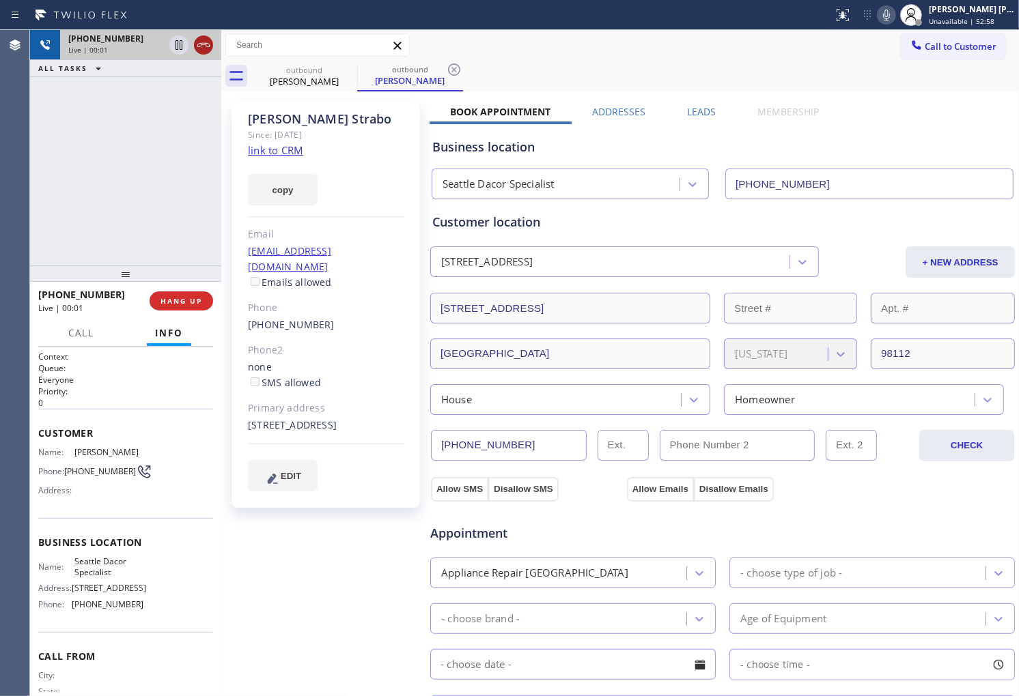
click at [212, 50] on icon at bounding box center [203, 45] width 16 height 16
click at [299, 318] on link "[PHONE_NUMBER]" at bounding box center [291, 324] width 87 height 13
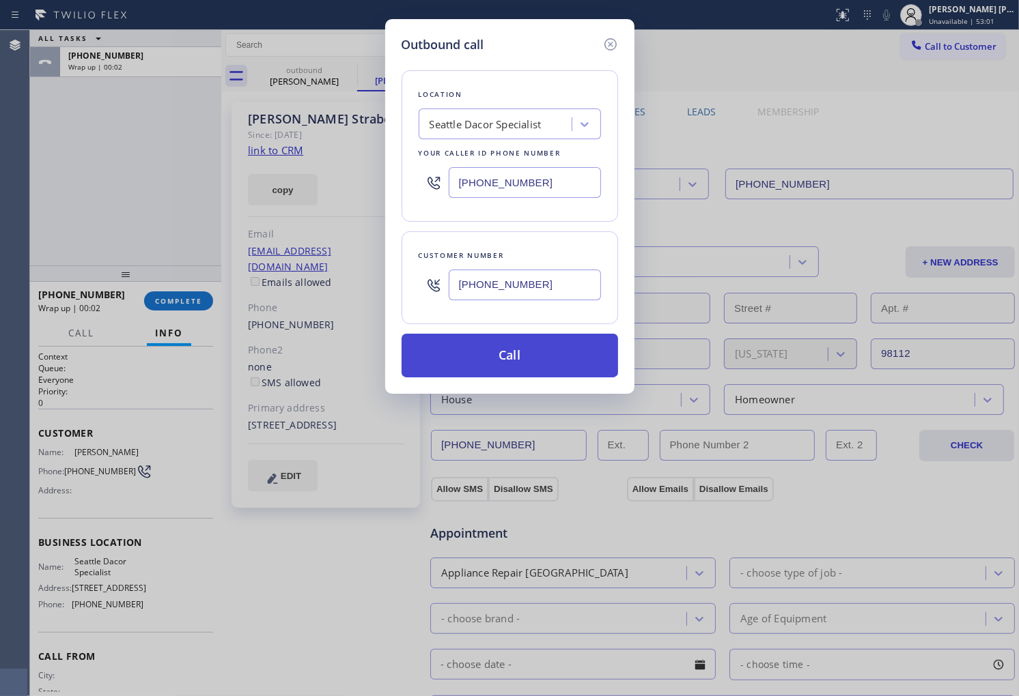
click at [574, 349] on button "Call" at bounding box center [509, 356] width 216 height 44
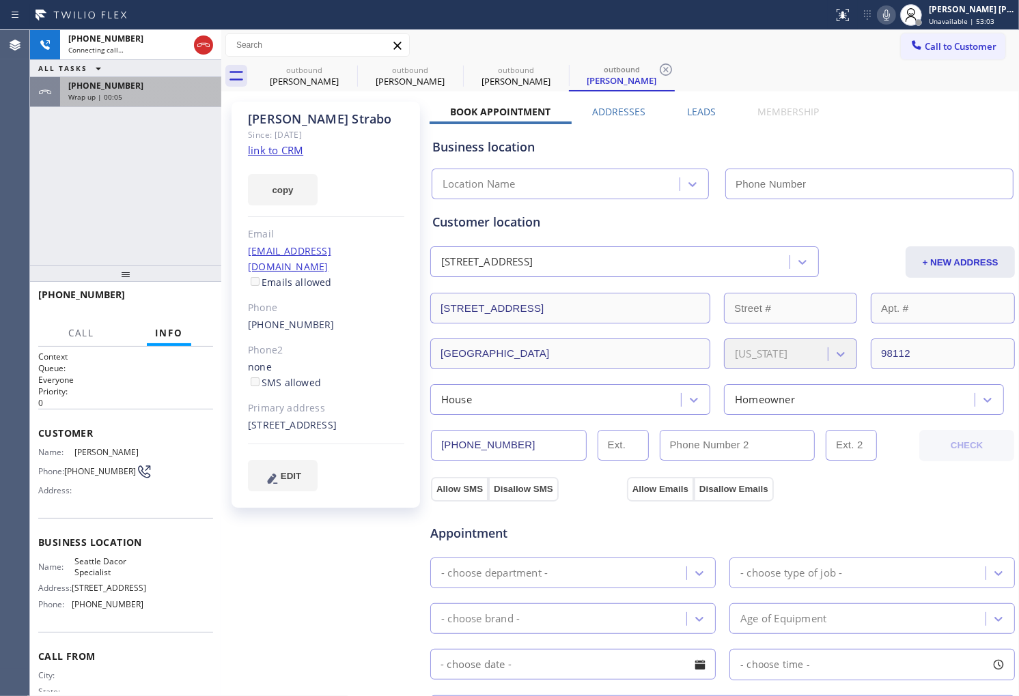
click at [186, 96] on div "Wrap up | 00:05" at bounding box center [140, 97] width 145 height 10
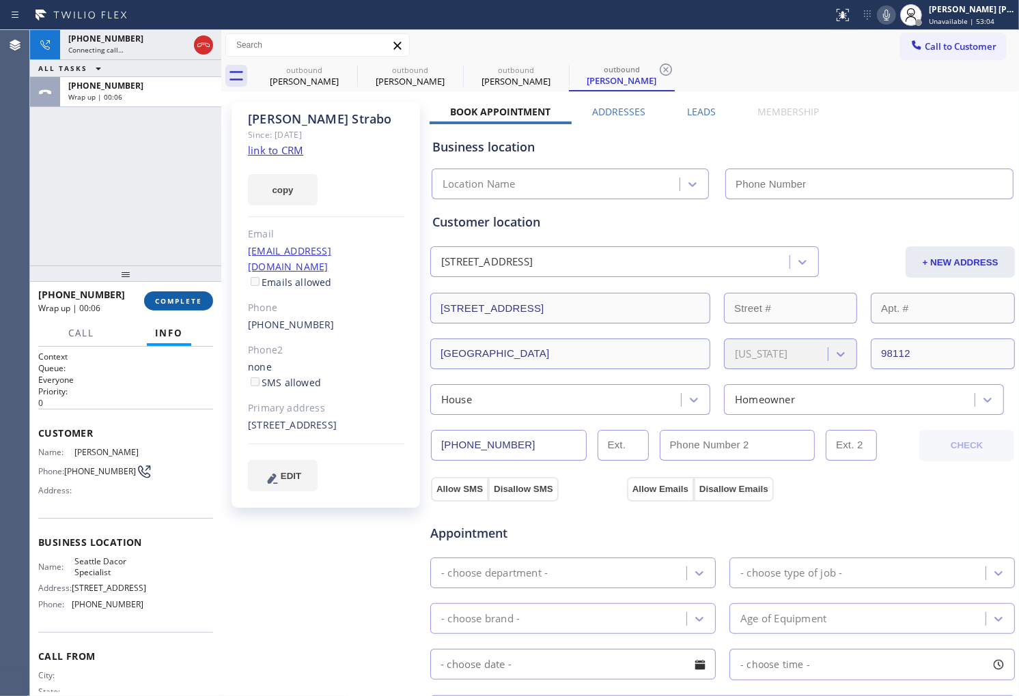
click at [199, 297] on span "COMPLETE" at bounding box center [178, 301] width 47 height 10
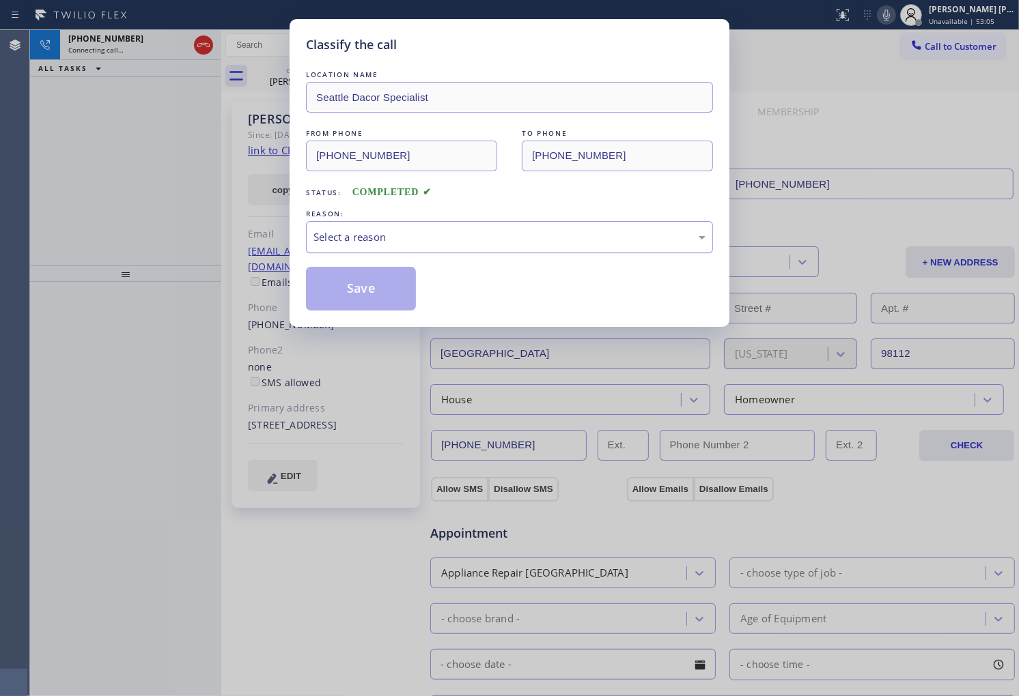
click at [423, 233] on div "Select a reason" at bounding box center [509, 237] width 392 height 16
click at [396, 296] on button "Save" at bounding box center [361, 289] width 110 height 44
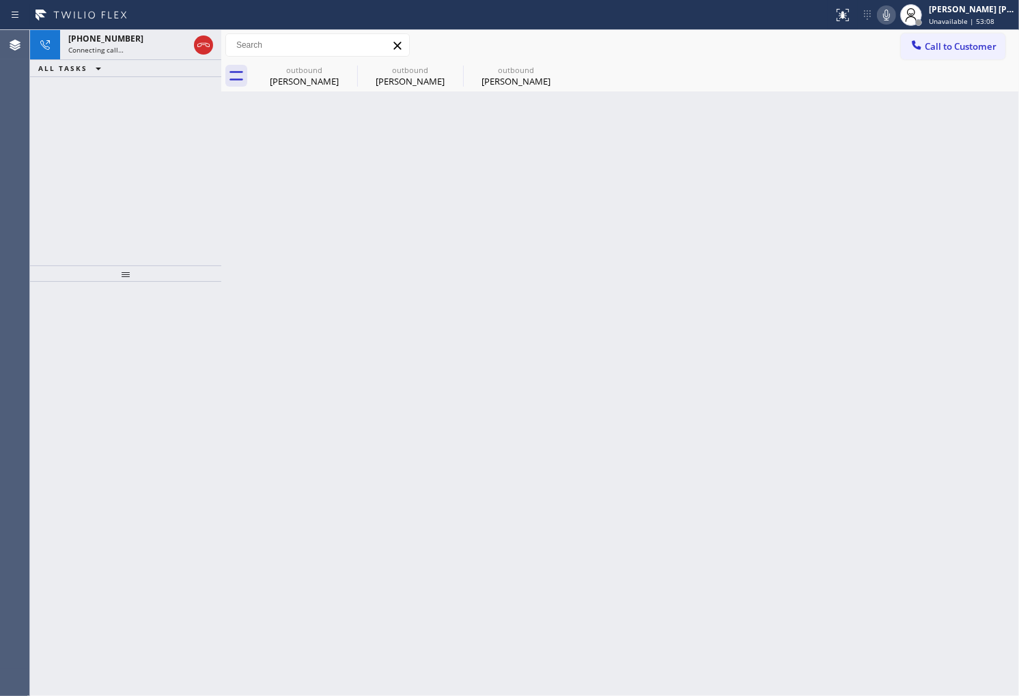
click at [132, 55] on div "[PHONE_NUMBER] Connecting call…" at bounding box center [125, 45] width 131 height 30
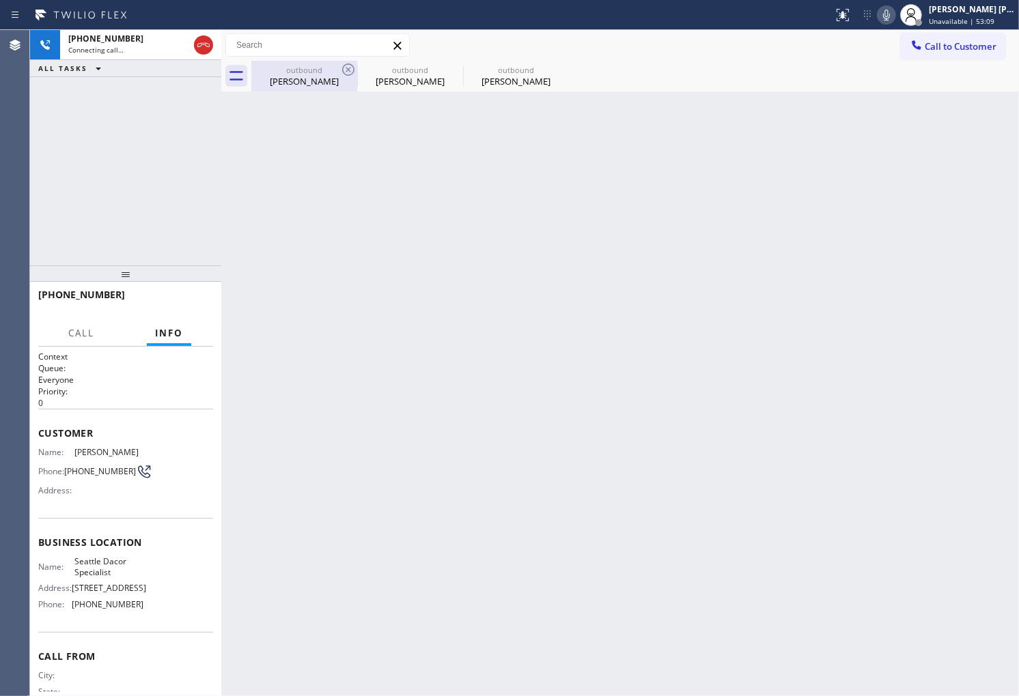
click at [331, 70] on div "outbound" at bounding box center [304, 70] width 103 height 10
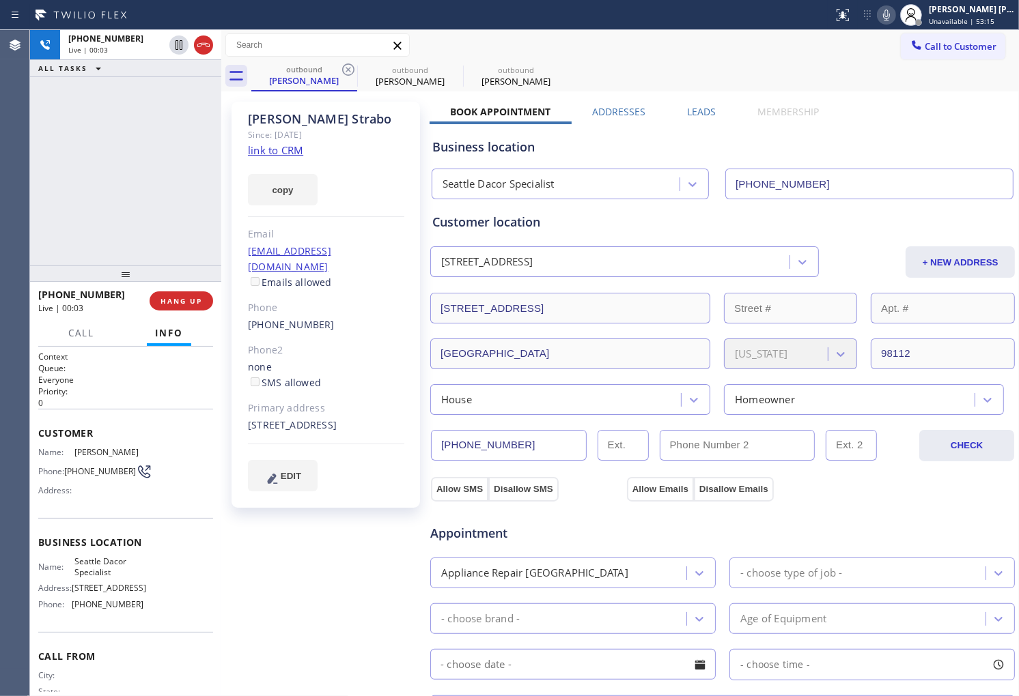
drag, startPoint x: 0, startPoint y: 355, endPoint x: 187, endPoint y: 251, distance: 214.0
click at [0, 355] on div "Agent Desktop" at bounding box center [14, 363] width 29 height 666
click at [214, 48] on div at bounding box center [191, 45] width 49 height 30
click at [208, 46] on icon at bounding box center [203, 45] width 16 height 16
click at [163, 277] on div at bounding box center [125, 274] width 191 height 16
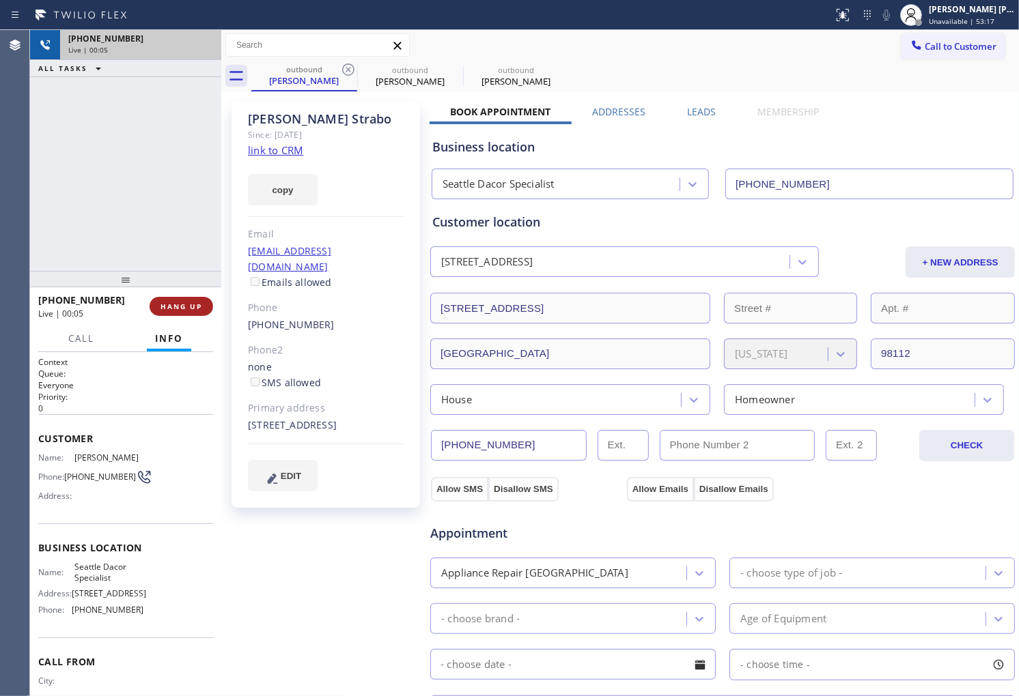
click at [175, 296] on div "[PHONE_NUMBER] Live | 00:05 HANG UP" at bounding box center [125, 307] width 175 height 36
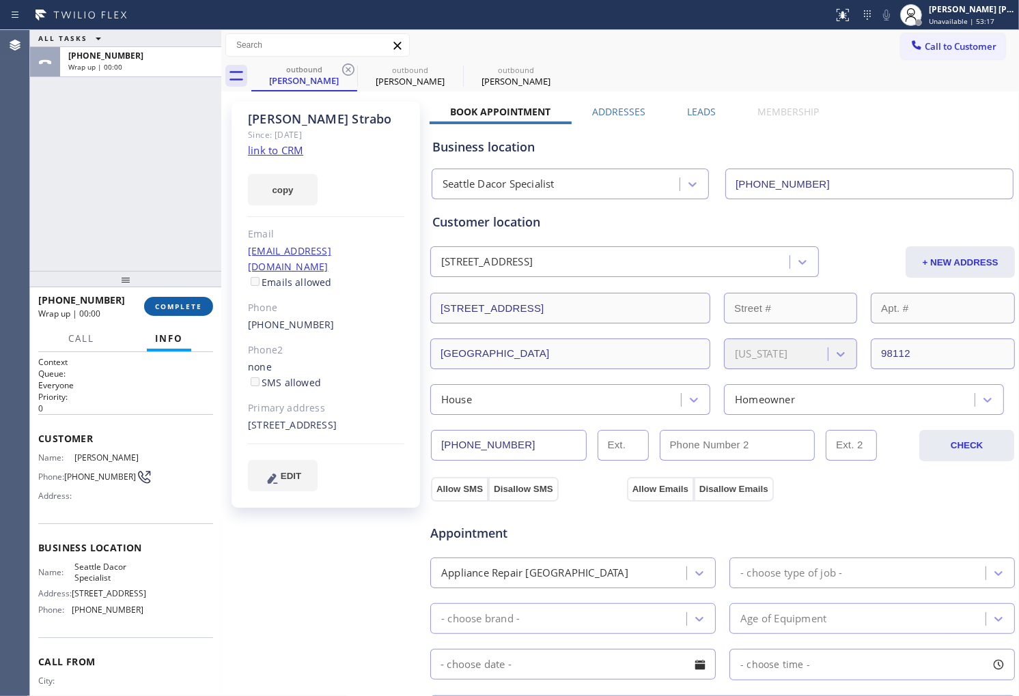
click at [180, 302] on span "COMPLETE" at bounding box center [178, 307] width 47 height 10
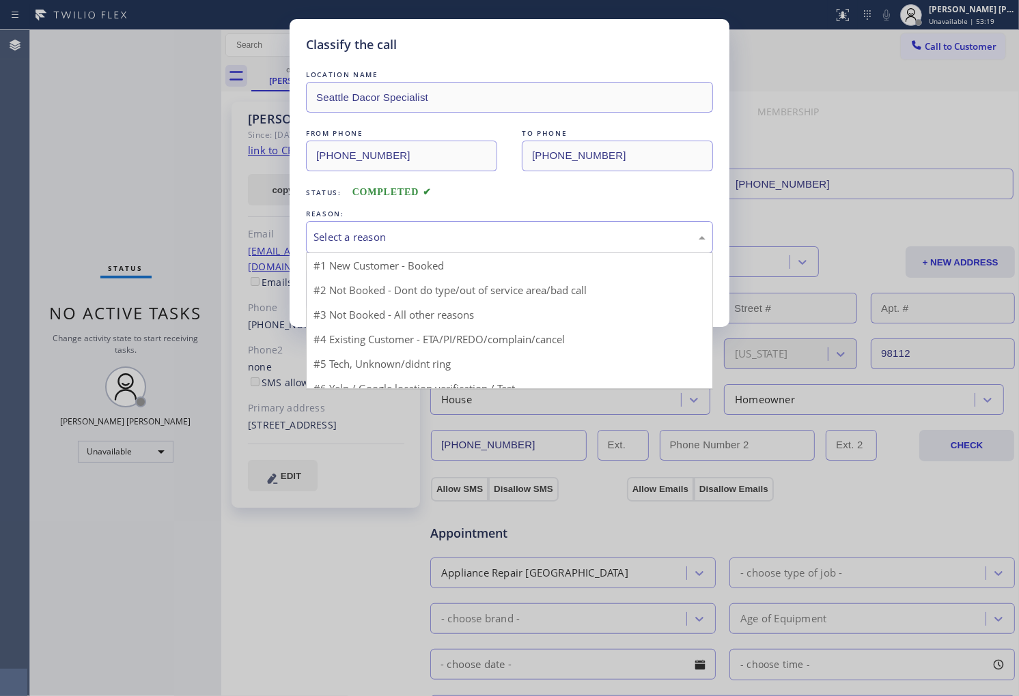
click at [395, 239] on div "Select a reason" at bounding box center [509, 237] width 392 height 16
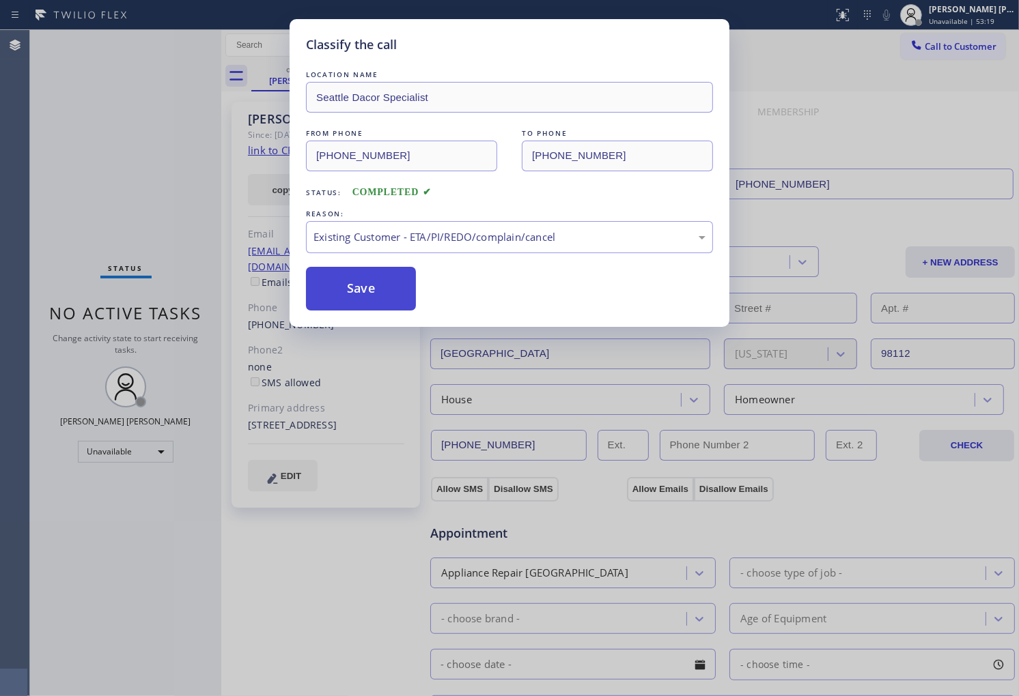
click at [365, 291] on button "Save" at bounding box center [361, 289] width 110 height 44
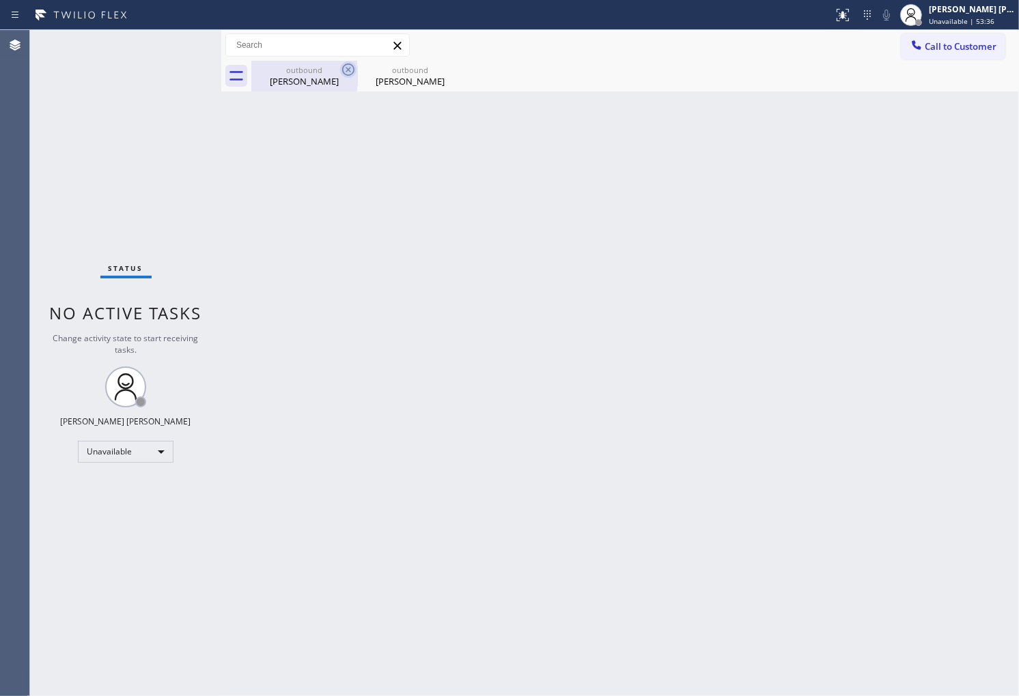
click at [347, 72] on icon at bounding box center [348, 69] width 16 height 16
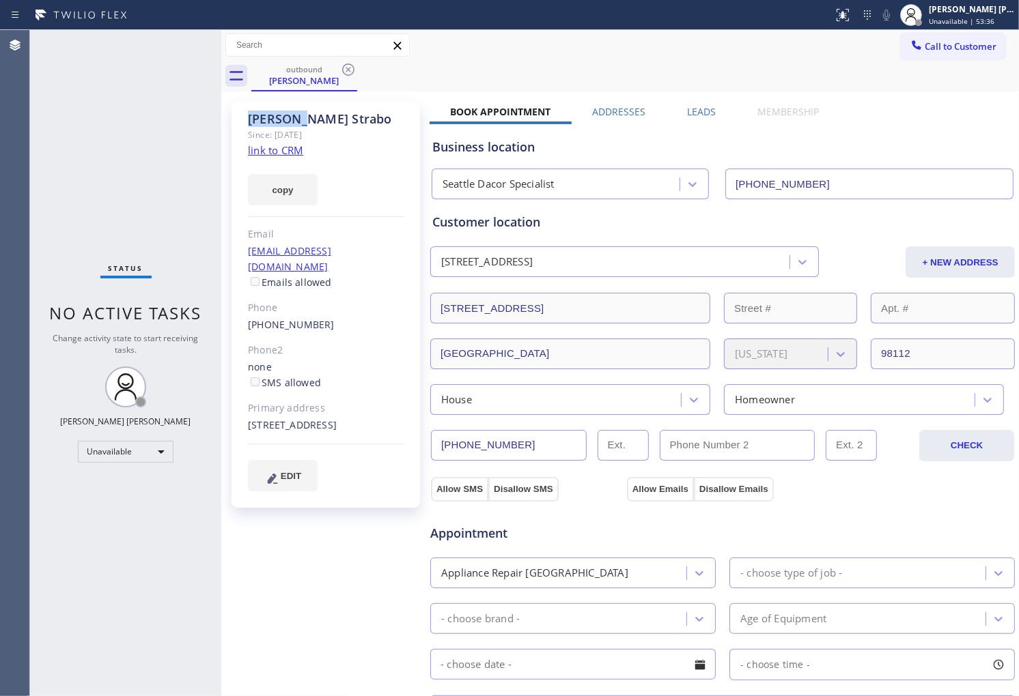
click at [347, 72] on icon at bounding box center [348, 69] width 16 height 16
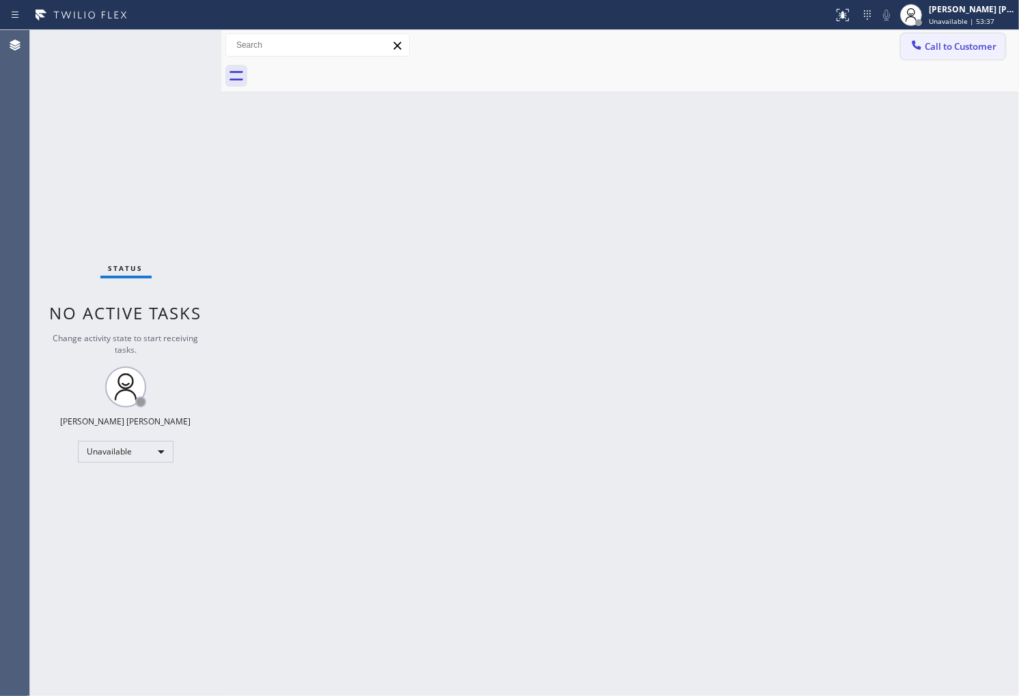
click at [968, 44] on span "Call to Customer" at bounding box center [961, 46] width 72 height 12
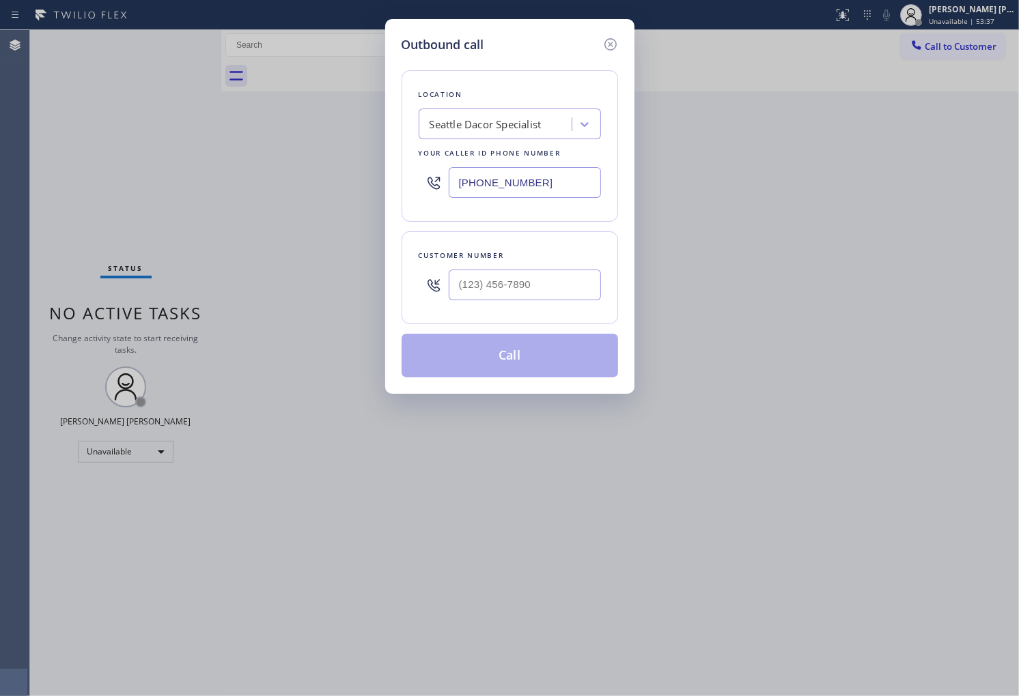
click at [571, 195] on input "[PHONE_NUMBER]" at bounding box center [525, 182] width 152 height 31
click at [557, 294] on input "(___) ___-____" at bounding box center [525, 285] width 152 height 31
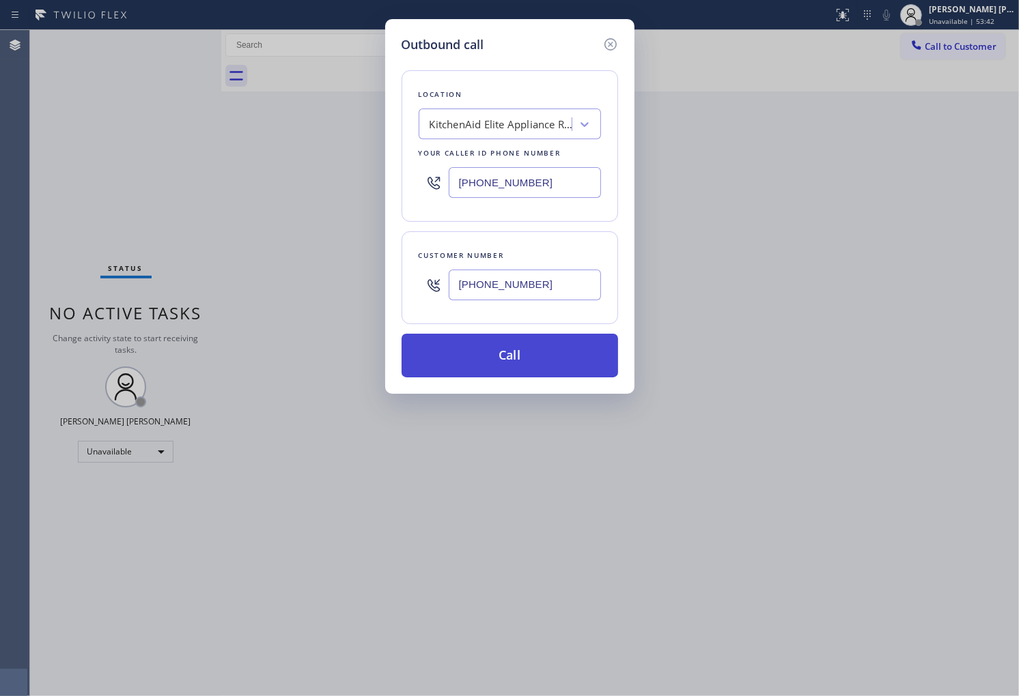
click at [553, 354] on button "Call" at bounding box center [509, 356] width 216 height 44
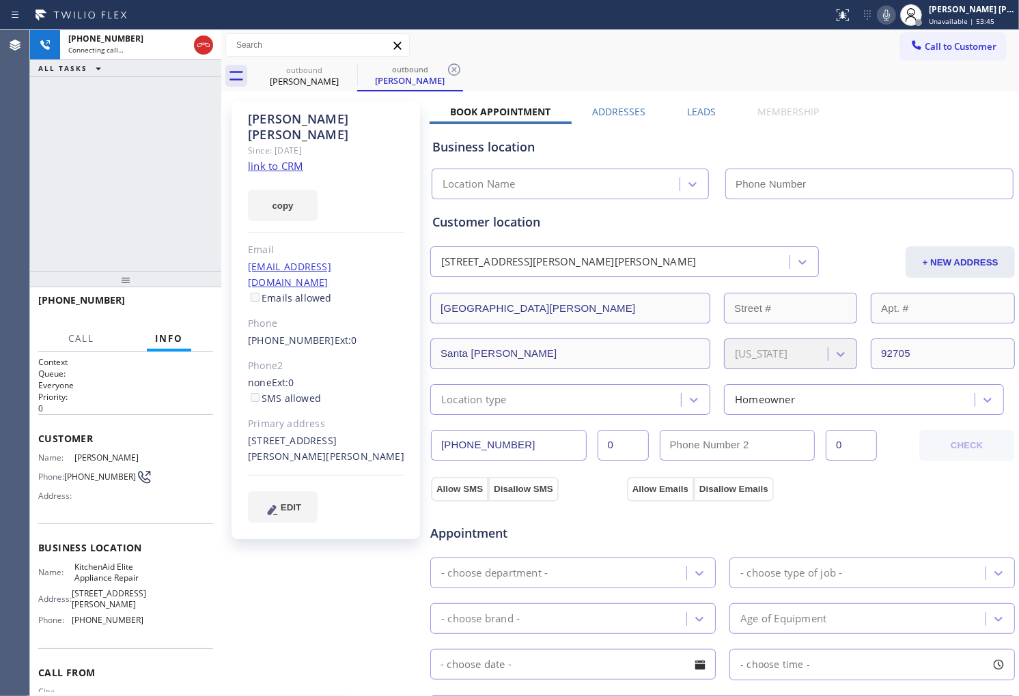
click at [301, 118] on div "[PERSON_NAME]" at bounding box center [326, 126] width 156 height 31
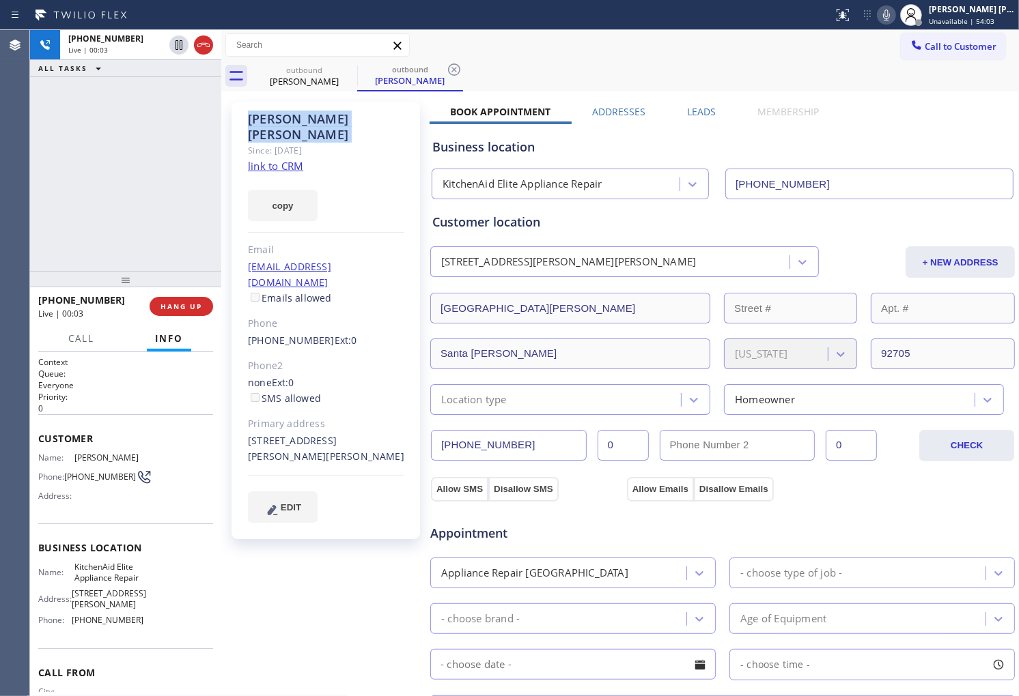
click at [58, 175] on div "[PHONE_NUMBER] Live | 00:03 ALL TASKS ALL TASKS ACTIVE TASKS TASKS IN WRAP UP" at bounding box center [125, 150] width 191 height 241
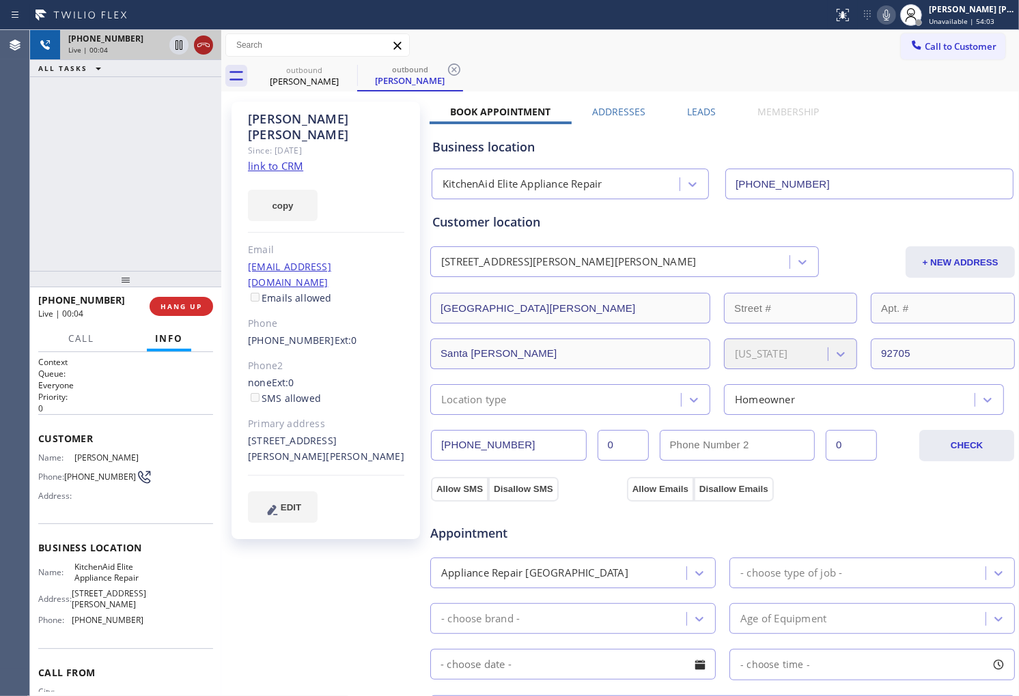
click at [197, 43] on icon at bounding box center [203, 45] width 16 height 16
click at [298, 334] on link "[PHONE_NUMBER]" at bounding box center [291, 340] width 87 height 13
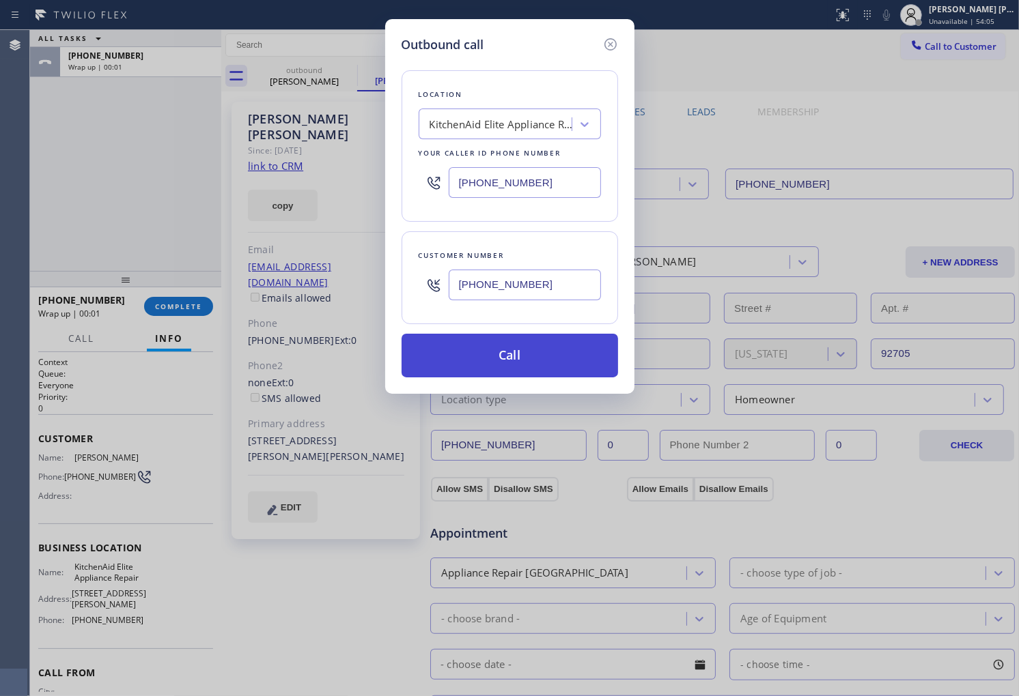
click at [489, 355] on button "Call" at bounding box center [509, 356] width 216 height 44
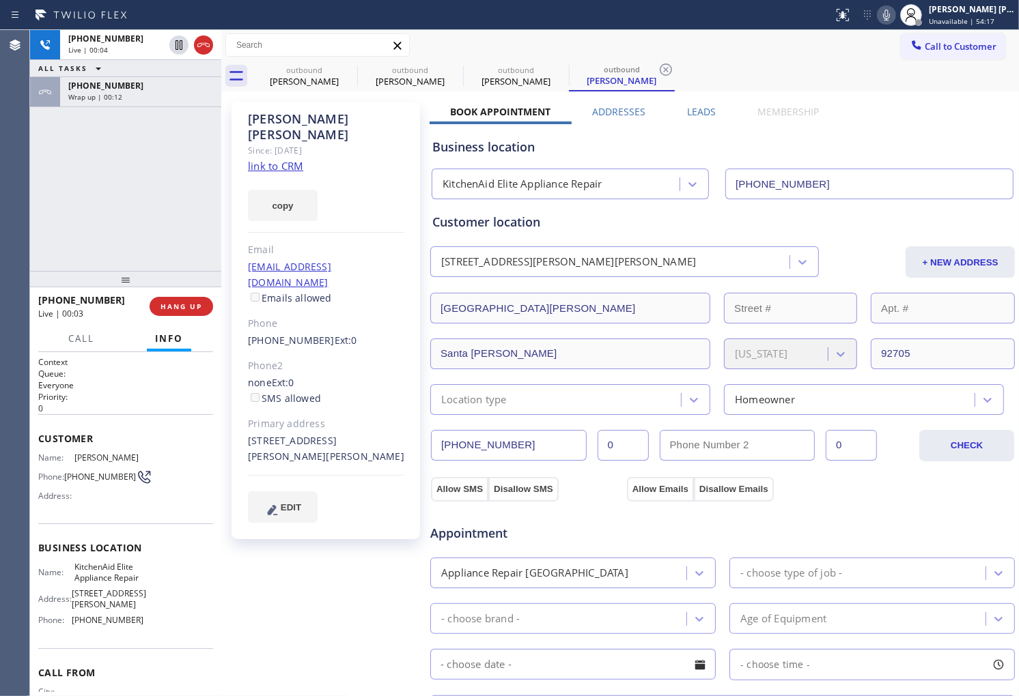
click at [15, 100] on div "Agent Desktop" at bounding box center [14, 363] width 29 height 666
click at [205, 51] on icon at bounding box center [203, 45] width 16 height 16
click at [199, 296] on div "[PHONE_NUMBER] Live | 00:05 HANG UP" at bounding box center [125, 307] width 175 height 36
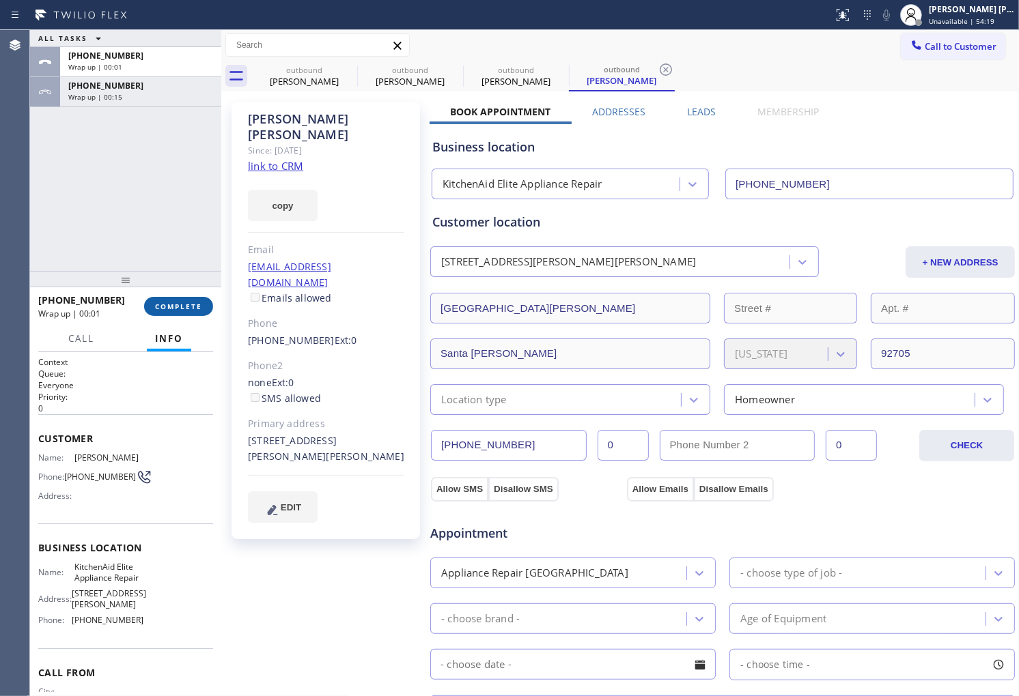
click at [195, 302] on span "COMPLETE" at bounding box center [178, 307] width 47 height 10
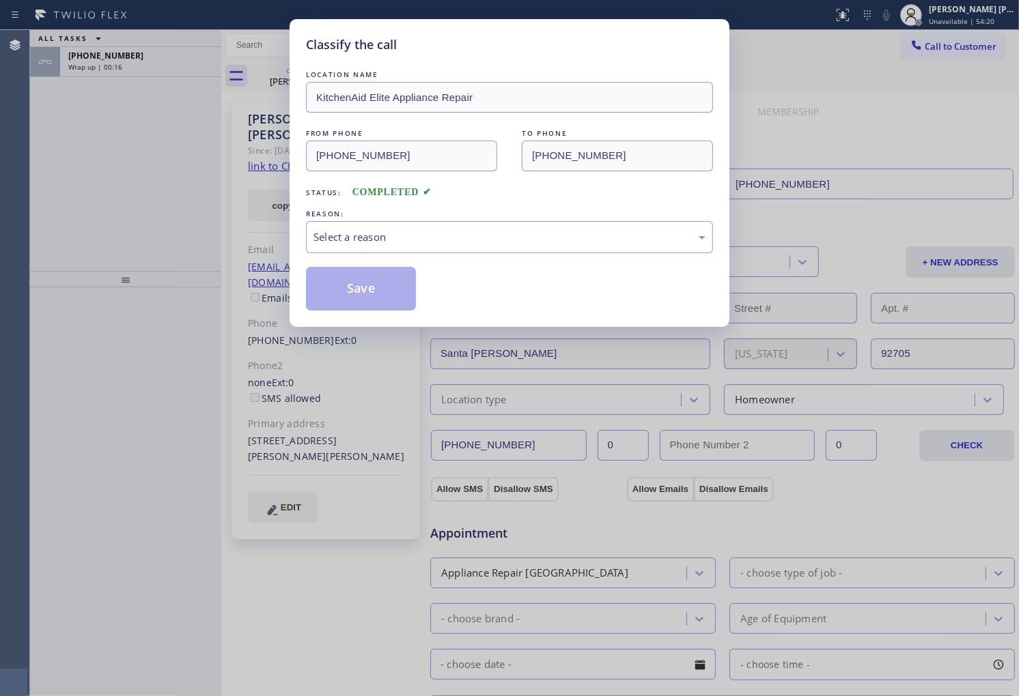
click at [473, 260] on div "LOCATION NAME KitchenAid Elite Appliance Repair FROM PHONE [PHONE_NUMBER] TO PH…" at bounding box center [509, 189] width 407 height 243
click at [477, 235] on div "Select a reason" at bounding box center [509, 237] width 392 height 16
click at [330, 295] on button "Save" at bounding box center [361, 289] width 110 height 44
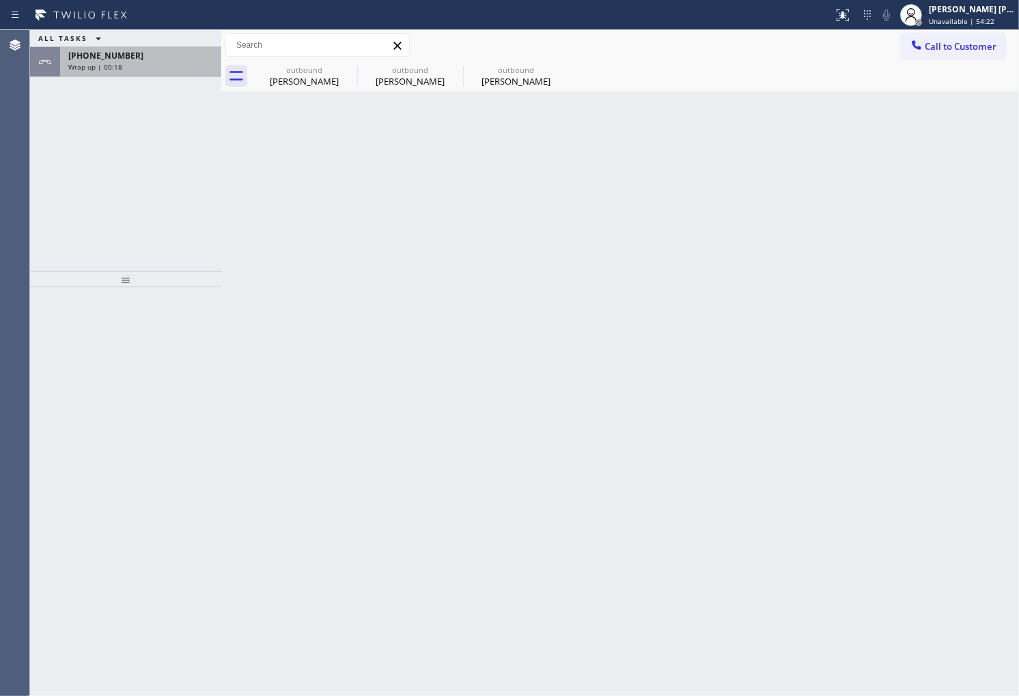
click at [147, 52] on div "[PHONE_NUMBER]" at bounding box center [140, 56] width 145 height 12
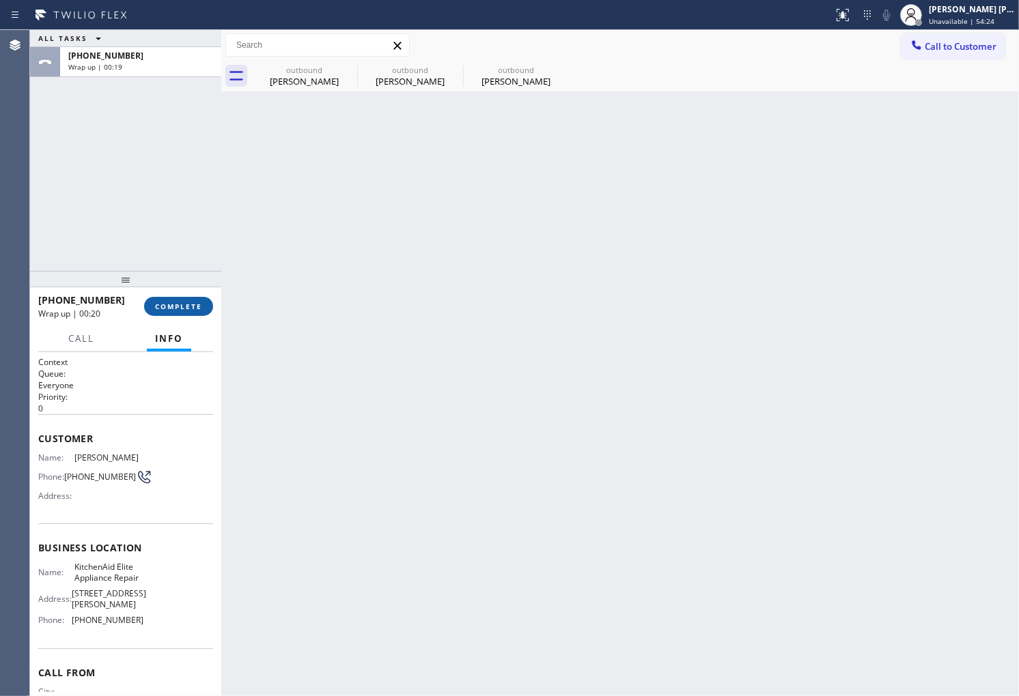
click at [165, 302] on span "COMPLETE" at bounding box center [178, 307] width 47 height 10
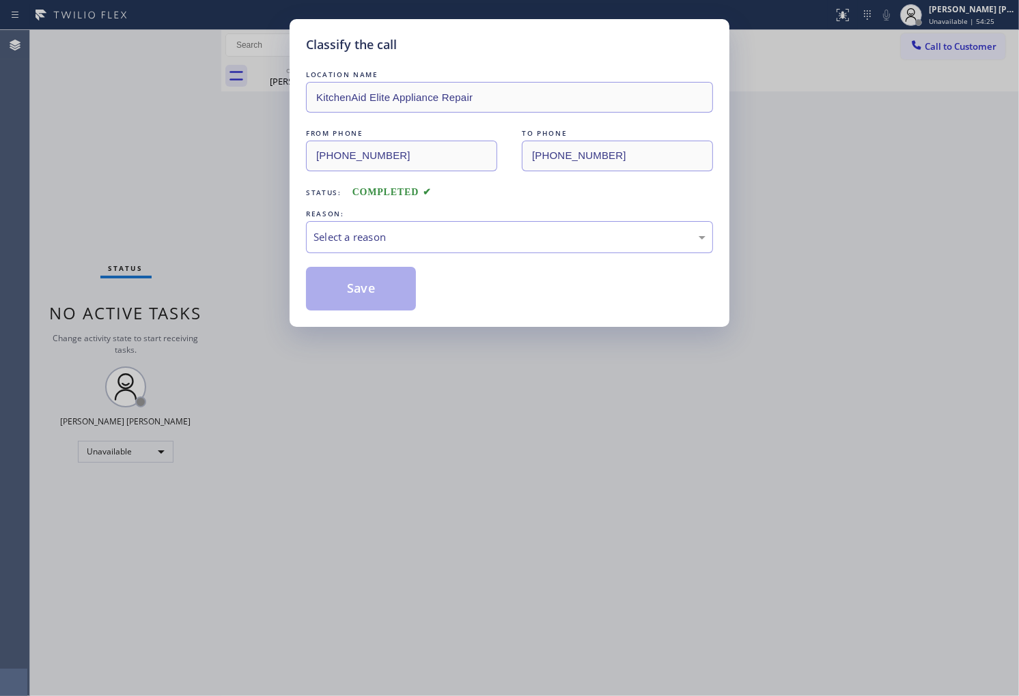
click at [405, 202] on div "LOCATION NAME KitchenAid Elite Appliance Repair FROM PHONE [PHONE_NUMBER] TO PH…" at bounding box center [509, 189] width 407 height 243
click at [404, 249] on div "Select a reason" at bounding box center [509, 237] width 407 height 32
click at [358, 296] on button "Save" at bounding box center [361, 289] width 110 height 44
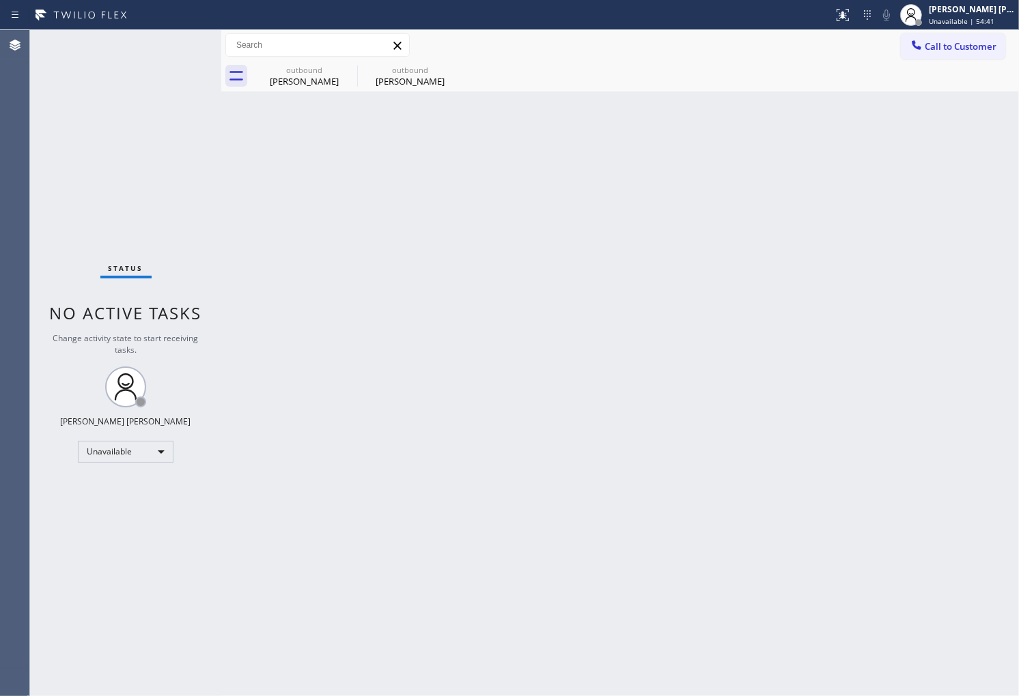
click at [83, 194] on div "Status No active tasks Change activity state to start receiving tasks. [PERSON_…" at bounding box center [125, 363] width 191 height 666
click at [342, 67] on icon at bounding box center [348, 69] width 16 height 16
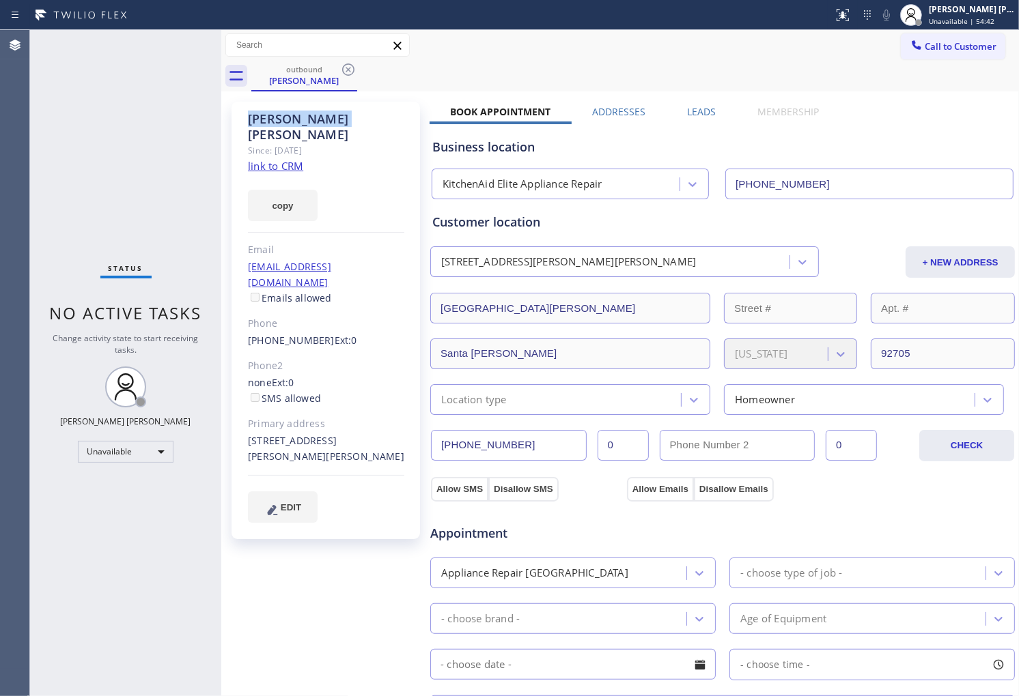
click at [342, 67] on icon at bounding box center [348, 69] width 16 height 16
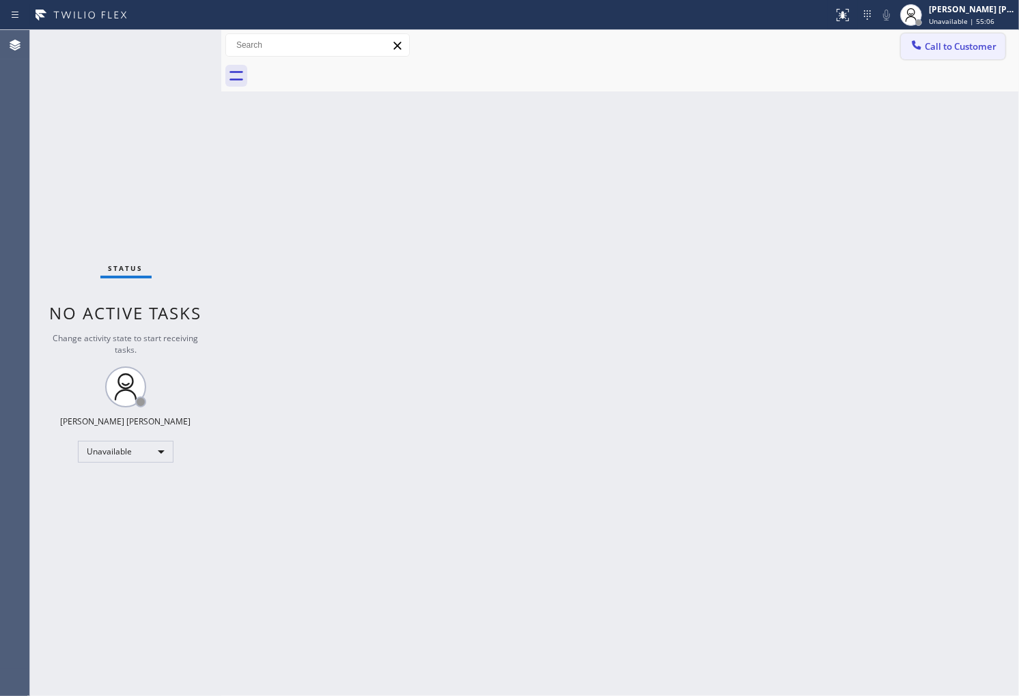
click at [926, 45] on span "Call to Customer" at bounding box center [961, 46] width 72 height 12
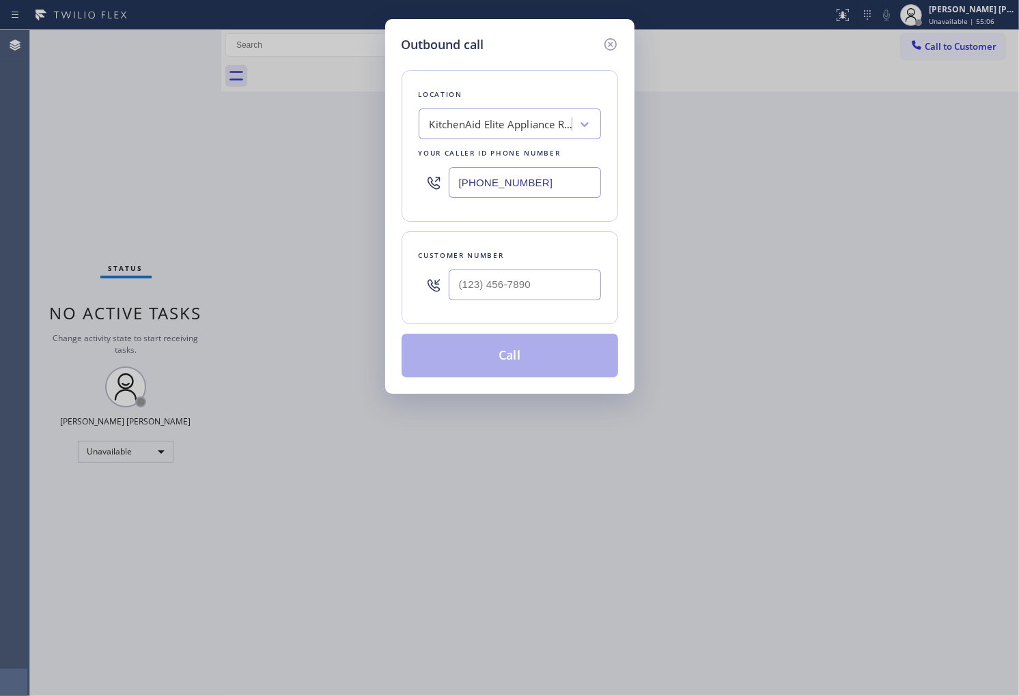
click at [513, 175] on input "[PHONE_NUMBER]" at bounding box center [525, 182] width 152 height 31
click at [513, 176] on input "[PHONE_NUMBER]" at bounding box center [525, 182] width 152 height 31
click at [534, 282] on input "text" at bounding box center [525, 285] width 152 height 31
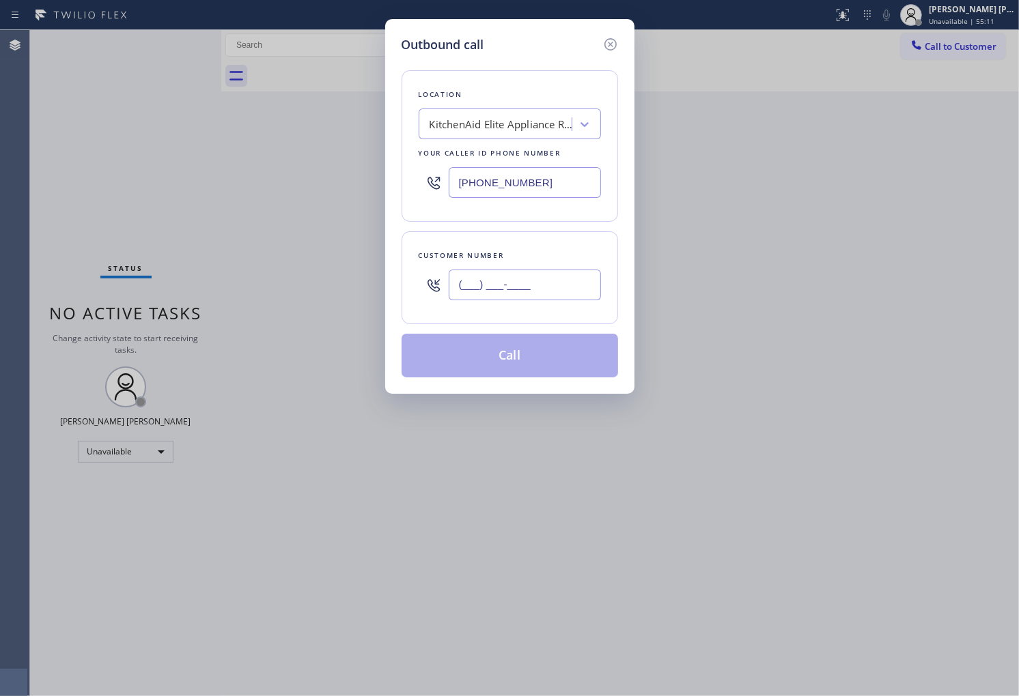
click at [534, 282] on input "(___) ___-____" at bounding box center [525, 285] width 152 height 31
click at [544, 290] on input "(___) ___-7146" at bounding box center [525, 285] width 152 height 31
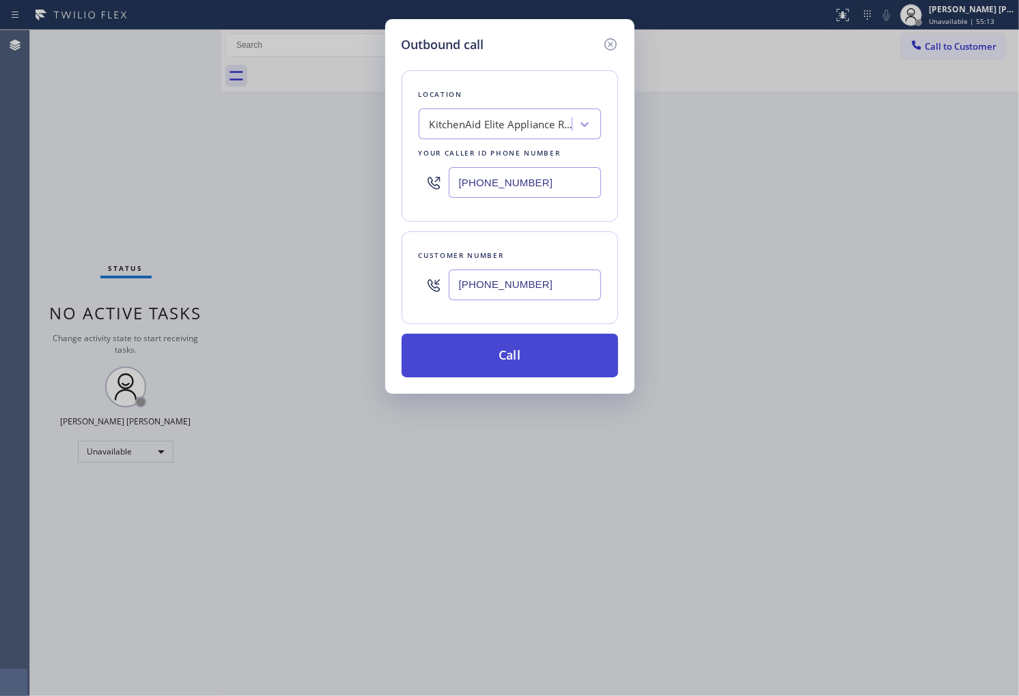
click at [556, 363] on button "Call" at bounding box center [509, 356] width 216 height 44
drag, startPoint x: 520, startPoint y: 350, endPoint x: 643, endPoint y: 53, distance: 321.2
click at [520, 350] on button "Call" at bounding box center [509, 356] width 216 height 44
click at [541, 356] on button "Call" at bounding box center [509, 356] width 216 height 44
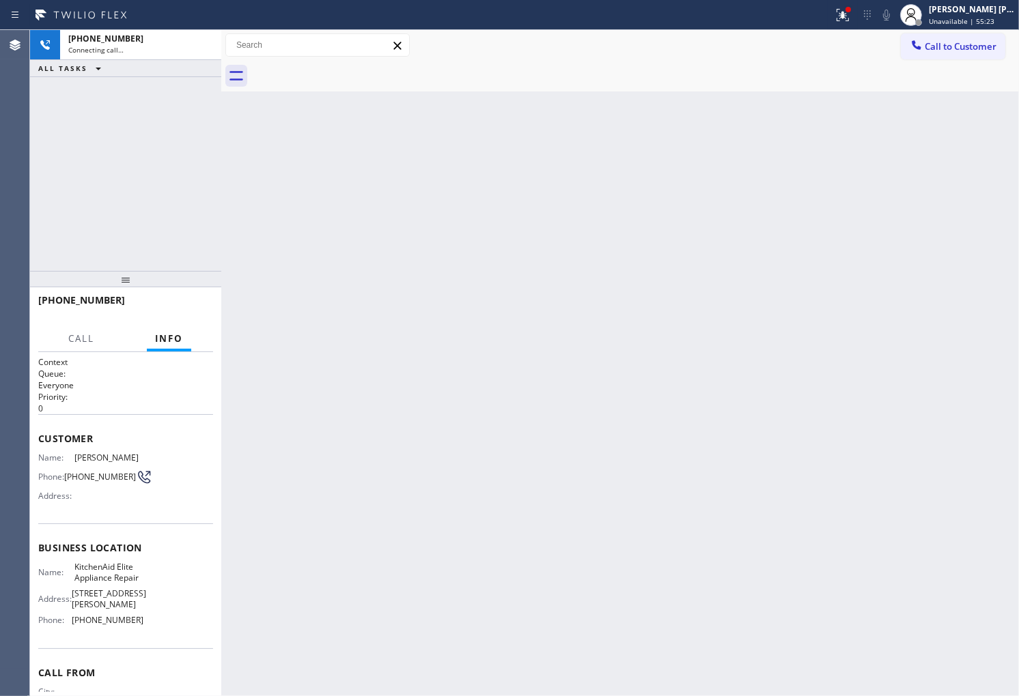
click at [851, 20] on icon at bounding box center [842, 15] width 16 height 16
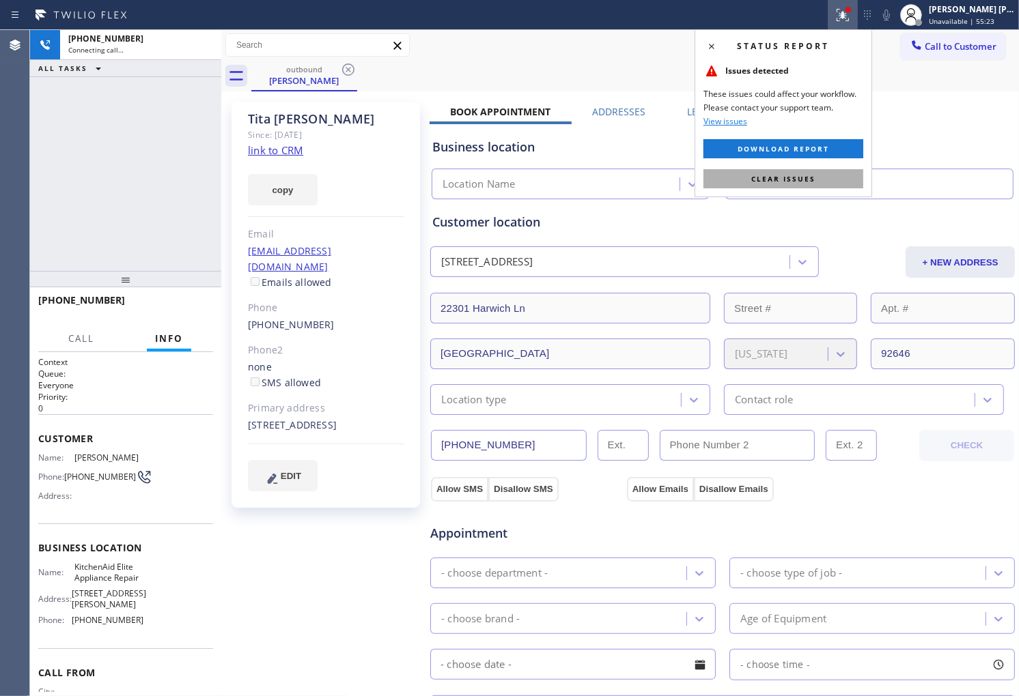
click at [811, 182] on span "Clear issues" at bounding box center [783, 179] width 64 height 10
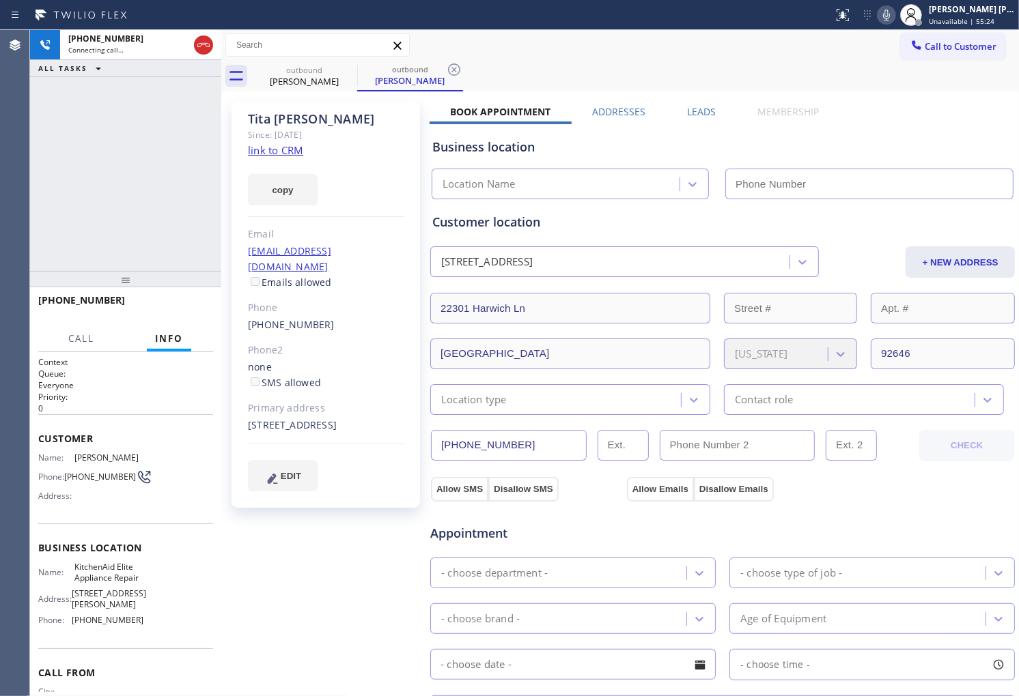
click at [297, 127] on div "Since: [DATE]" at bounding box center [326, 135] width 156 height 16
click at [302, 118] on div "[PERSON_NAME]" at bounding box center [326, 119] width 156 height 16
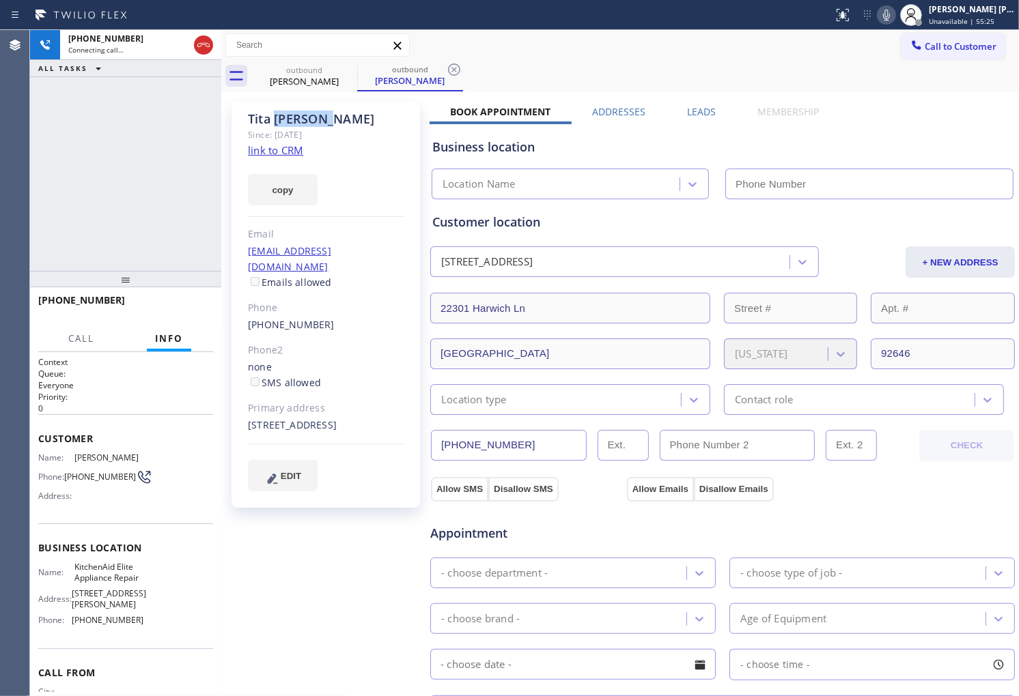
click at [302, 118] on div "[PERSON_NAME]" at bounding box center [326, 119] width 156 height 16
click at [36, 208] on div "[PHONE_NUMBER] Connecting call… ALL TASKS ALL TASKS ACTIVE TASKS TASKS IN WRAP …" at bounding box center [125, 150] width 191 height 241
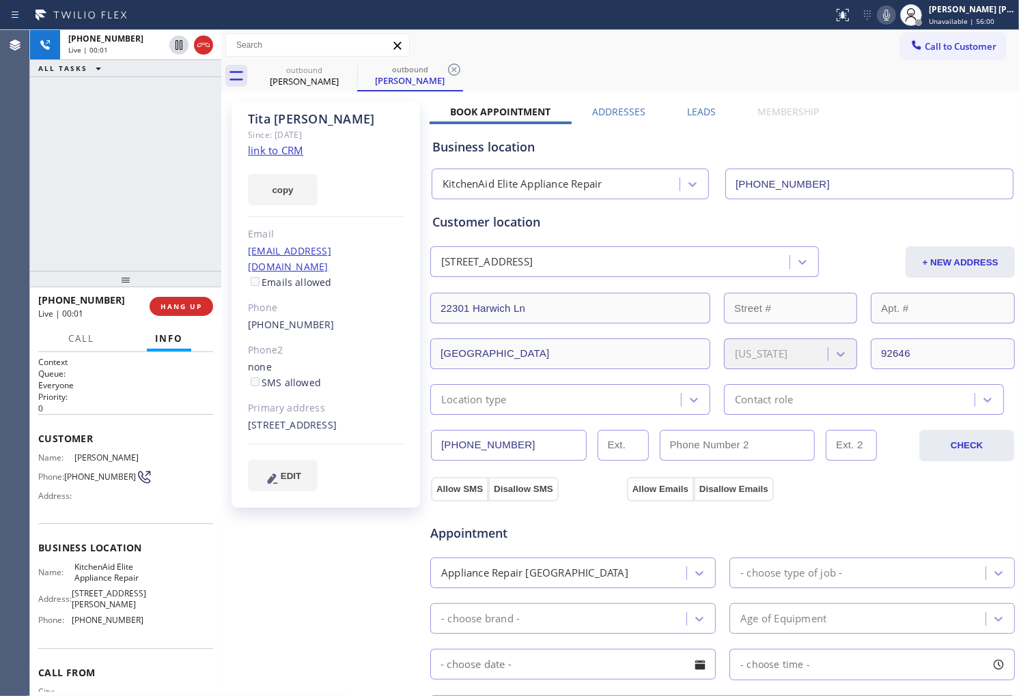
click at [25, 199] on div "Agent Desktop" at bounding box center [14, 363] width 29 height 666
click at [195, 49] on icon at bounding box center [203, 45] width 16 height 16
click at [702, 107] on label "Leads" at bounding box center [701, 111] width 29 height 13
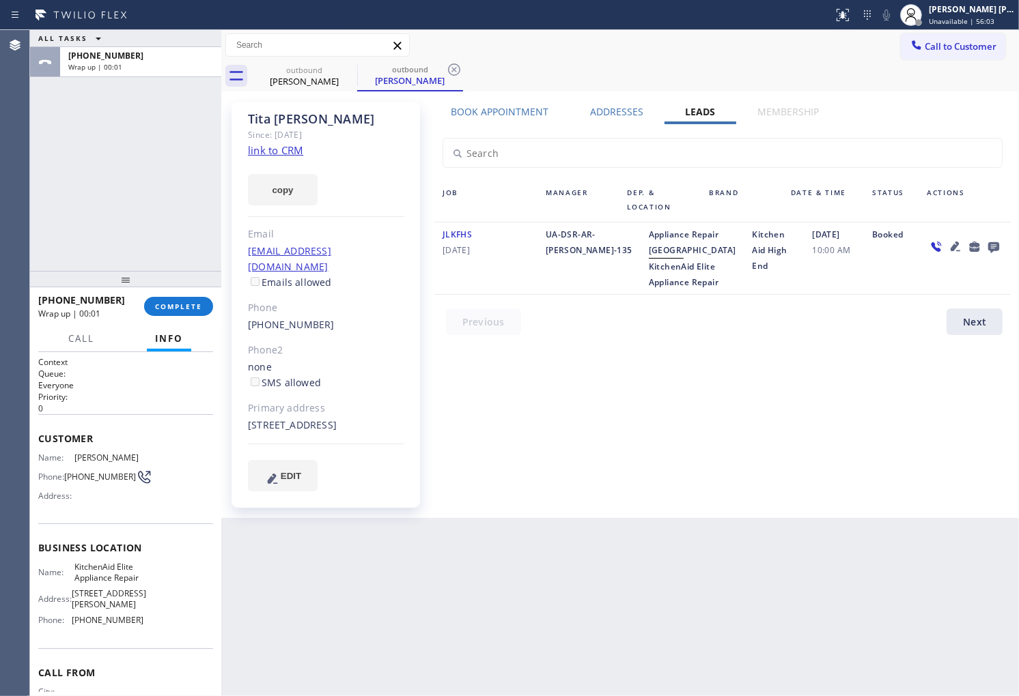
click at [1001, 251] on icon at bounding box center [993, 246] width 16 height 17
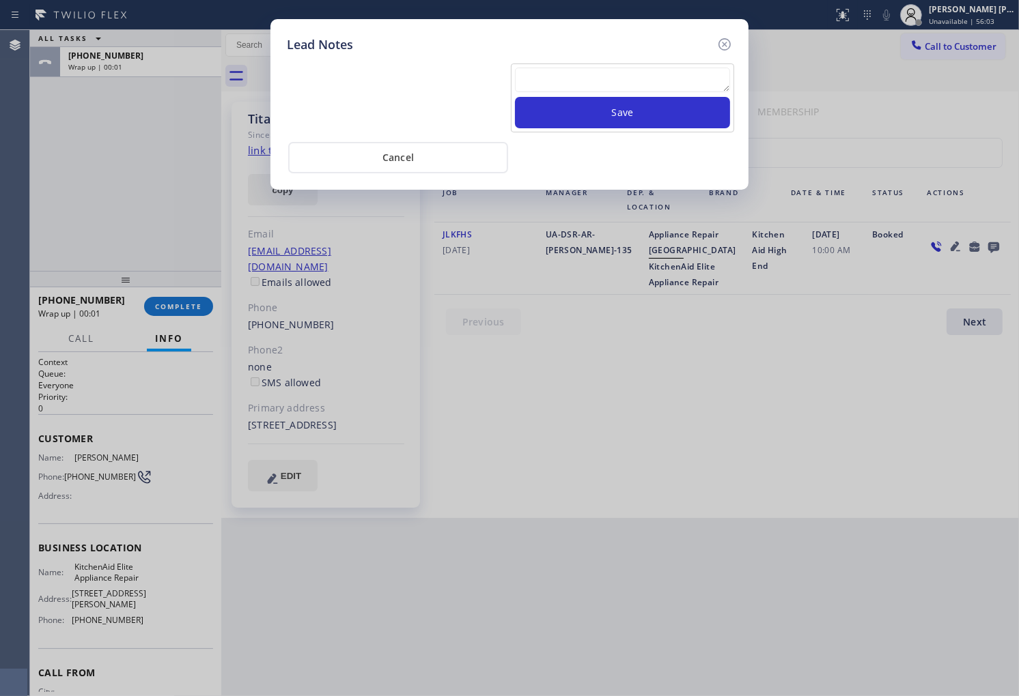
click at [660, 85] on textarea at bounding box center [622, 80] width 215 height 25
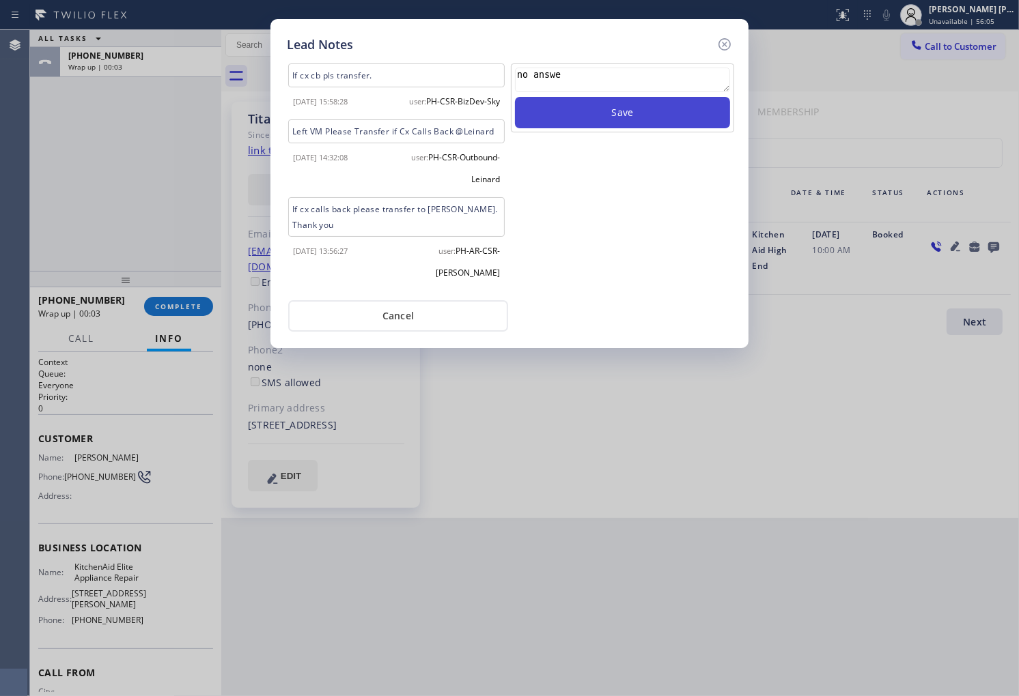
click at [658, 108] on button "Save" at bounding box center [622, 112] width 215 height 31
click at [724, 40] on icon at bounding box center [724, 44] width 16 height 16
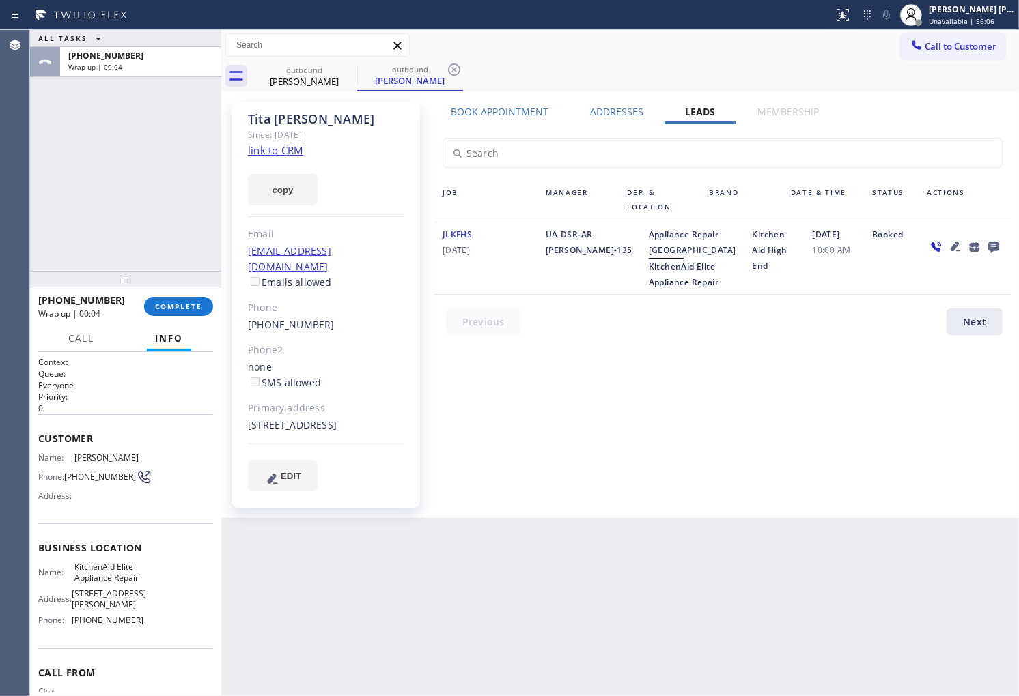
click at [183, 317] on div "[PHONE_NUMBER] Wrap up | 00:04 COMPLETE" at bounding box center [125, 307] width 175 height 36
click at [193, 302] on span "COMPLETE" at bounding box center [178, 307] width 47 height 10
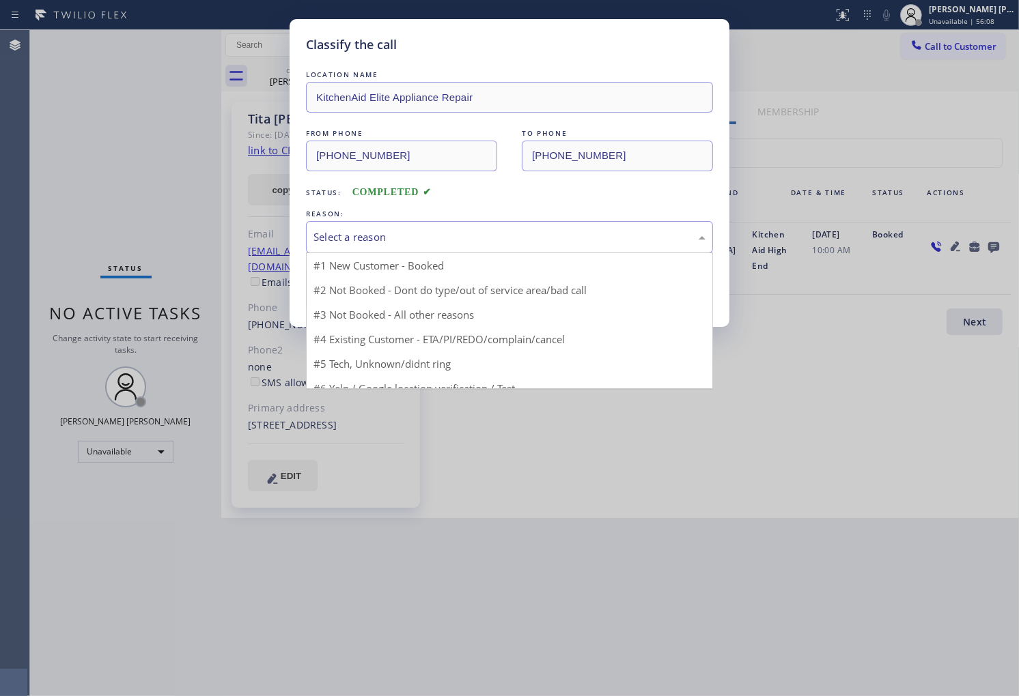
click at [425, 237] on div "Select a reason" at bounding box center [509, 237] width 392 height 16
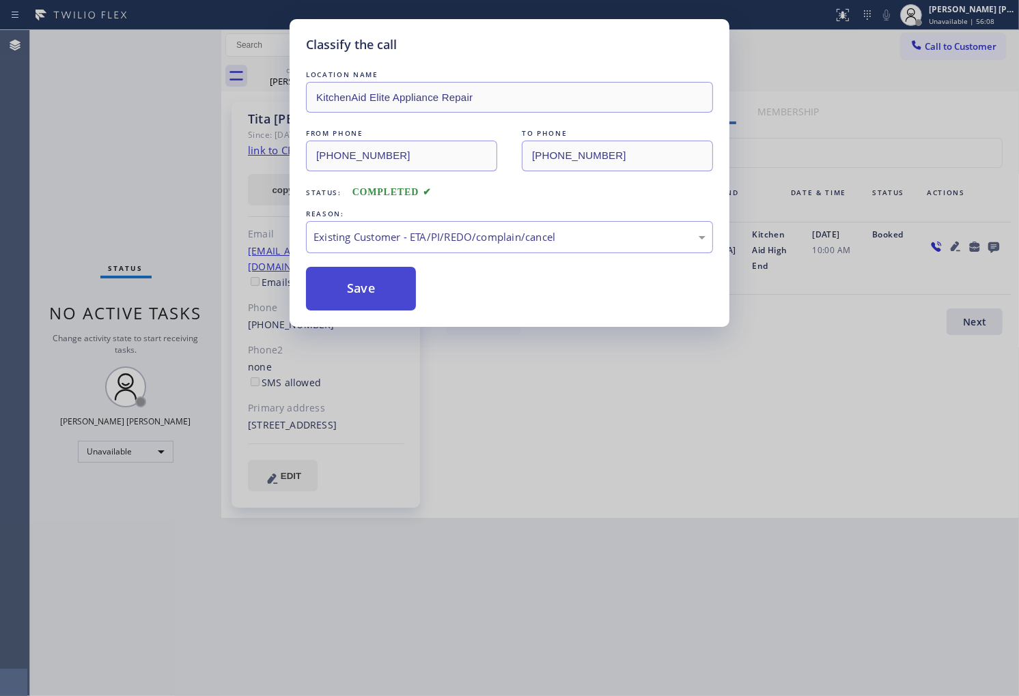
click at [356, 290] on button "Save" at bounding box center [361, 289] width 110 height 44
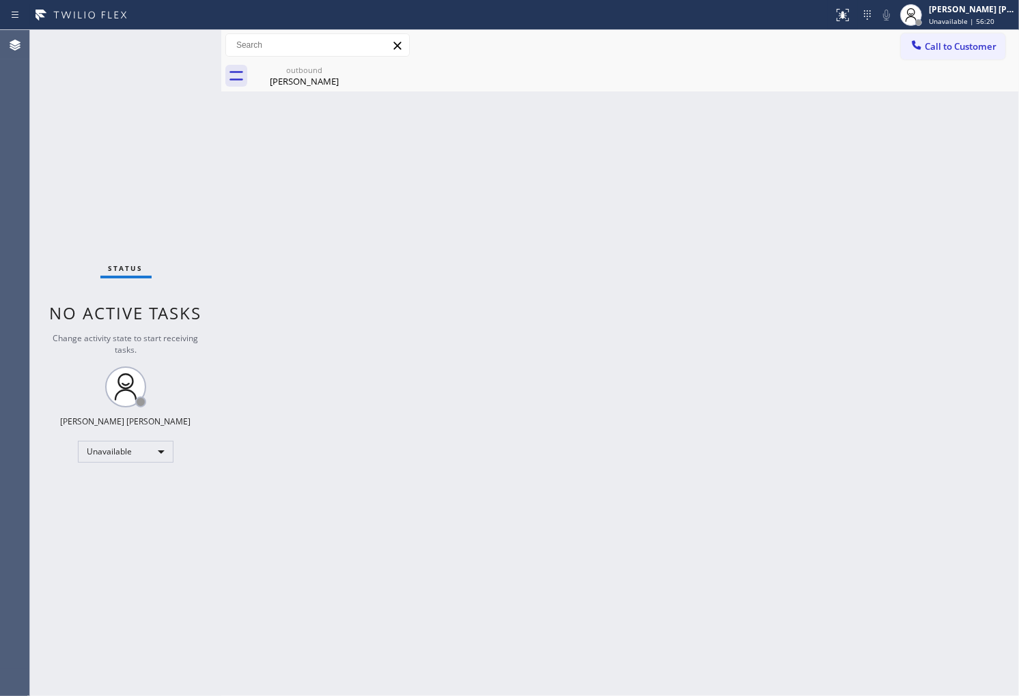
click at [0, 274] on div "Agent Desktop" at bounding box center [14, 363] width 29 height 666
click at [336, 90] on div "Back to Dashboard Change Sender ID Customers Technicians Select a contact Outbo…" at bounding box center [620, 363] width 798 height 666
click at [337, 81] on div "[PERSON_NAME]" at bounding box center [304, 81] width 103 height 12
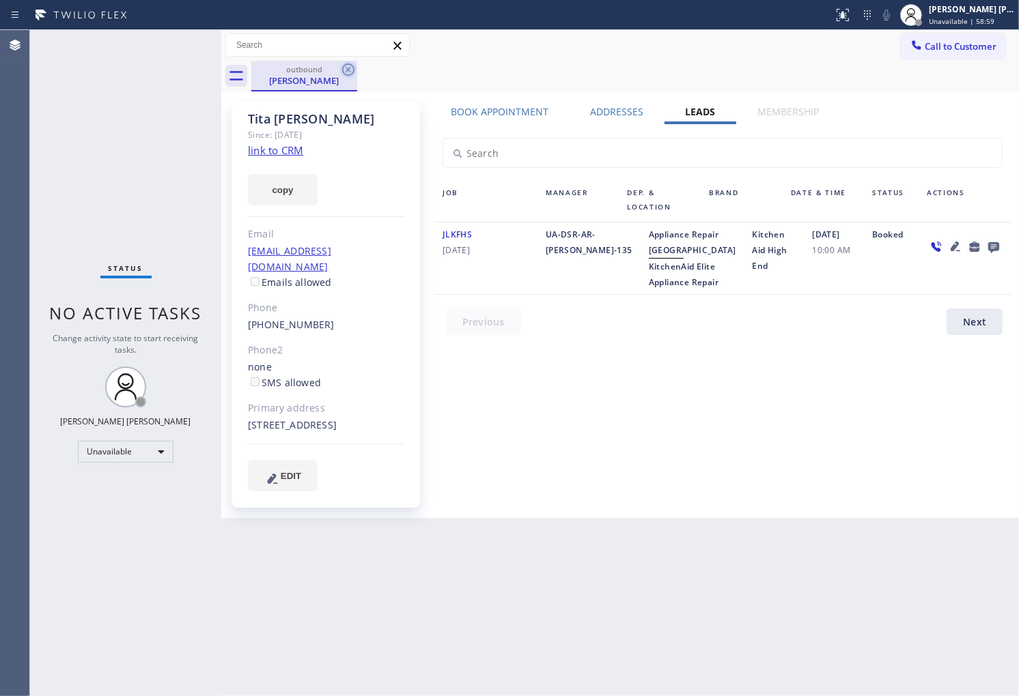
click at [343, 73] on icon at bounding box center [348, 70] width 12 height 12
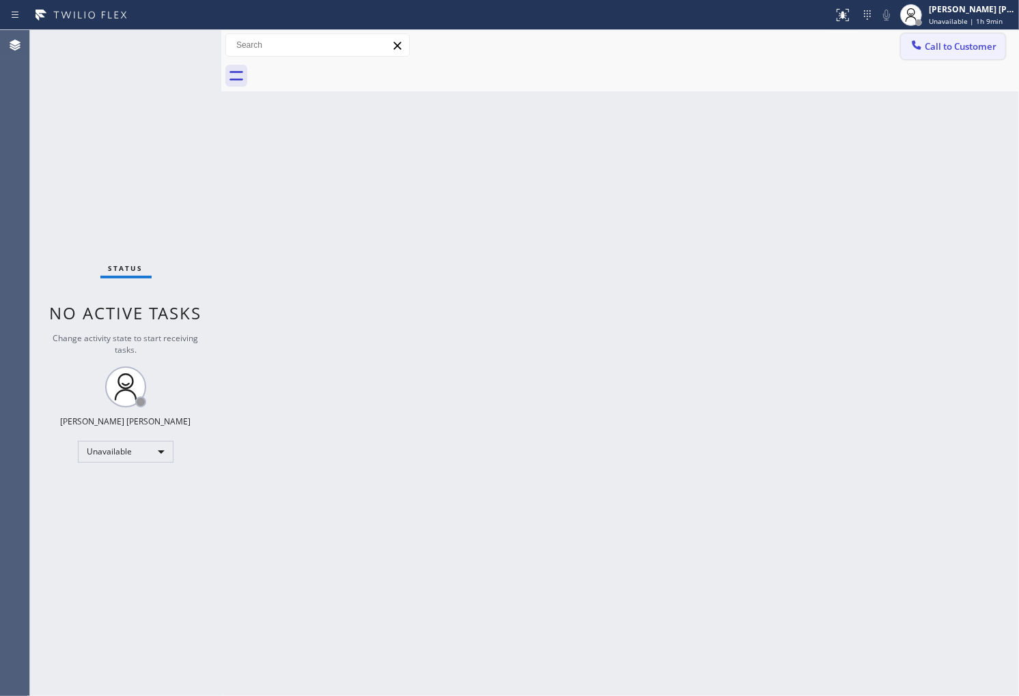
click at [965, 53] on button "Call to Customer" at bounding box center [953, 46] width 104 height 26
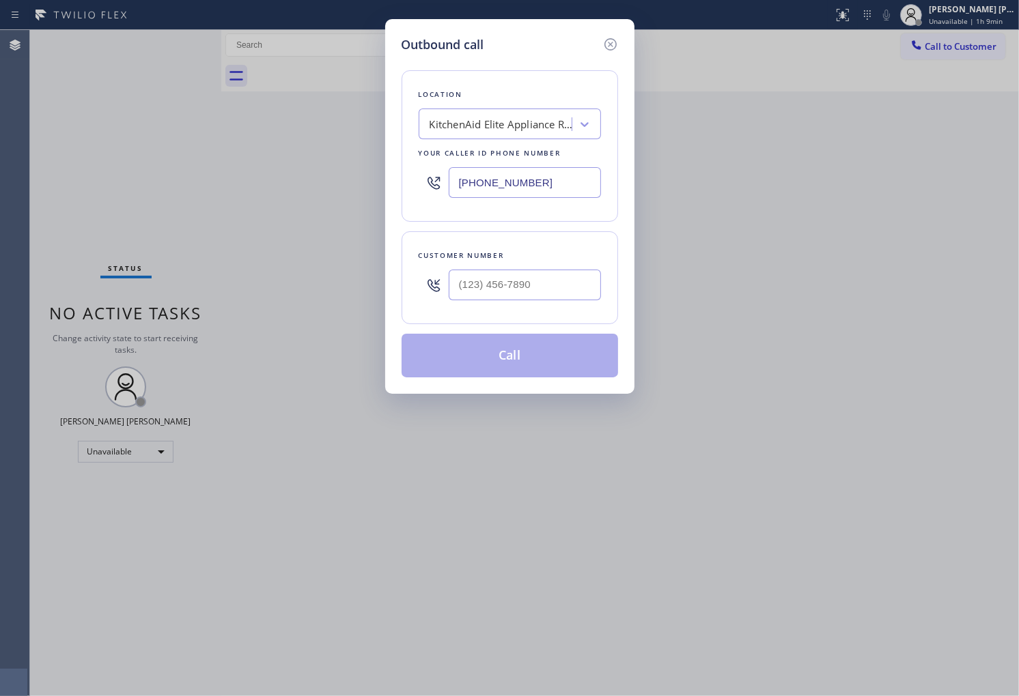
click at [554, 157] on div "Your caller id phone number" at bounding box center [510, 153] width 182 height 14
click at [513, 193] on input "[PHONE_NUMBER]" at bounding box center [525, 182] width 152 height 31
click at [62, 173] on div "Outbound call Location Sub Zero Appliance Repair [GEOGRAPHIC_DATA] Your caller …" at bounding box center [509, 348] width 1019 height 696
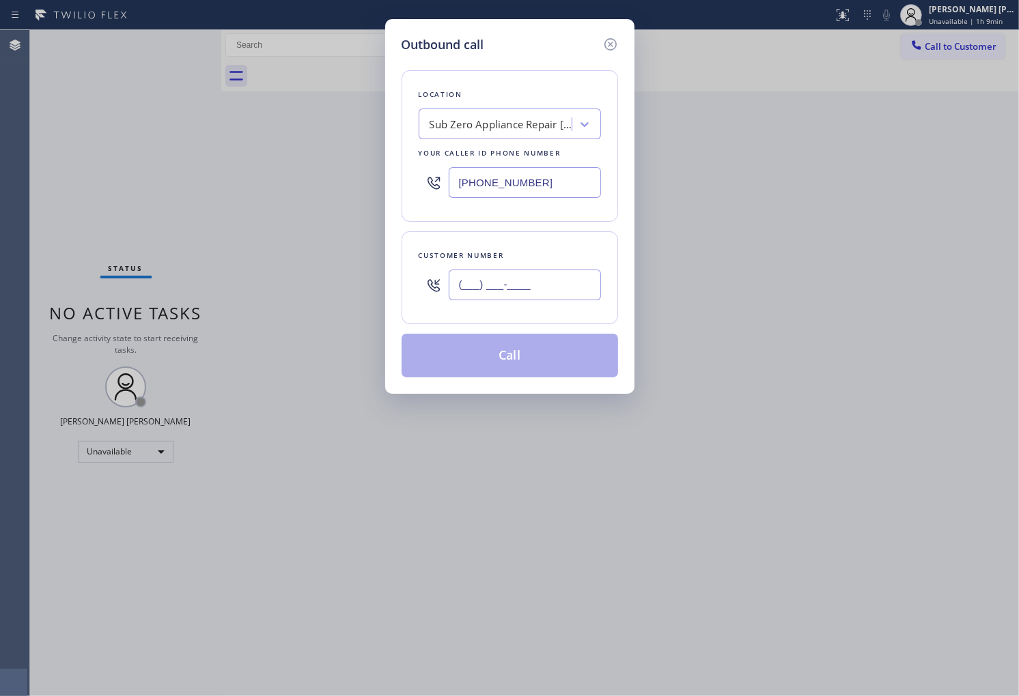
click at [541, 297] on input "(___) ___-____" at bounding box center [525, 285] width 152 height 31
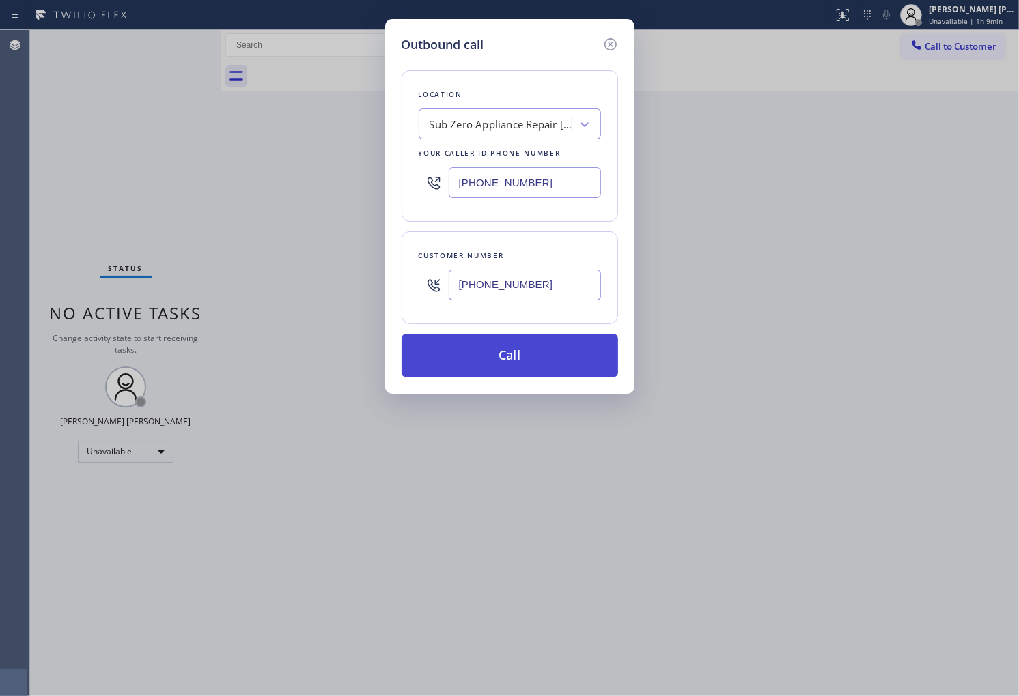
click at [522, 354] on button "Call" at bounding box center [509, 356] width 216 height 44
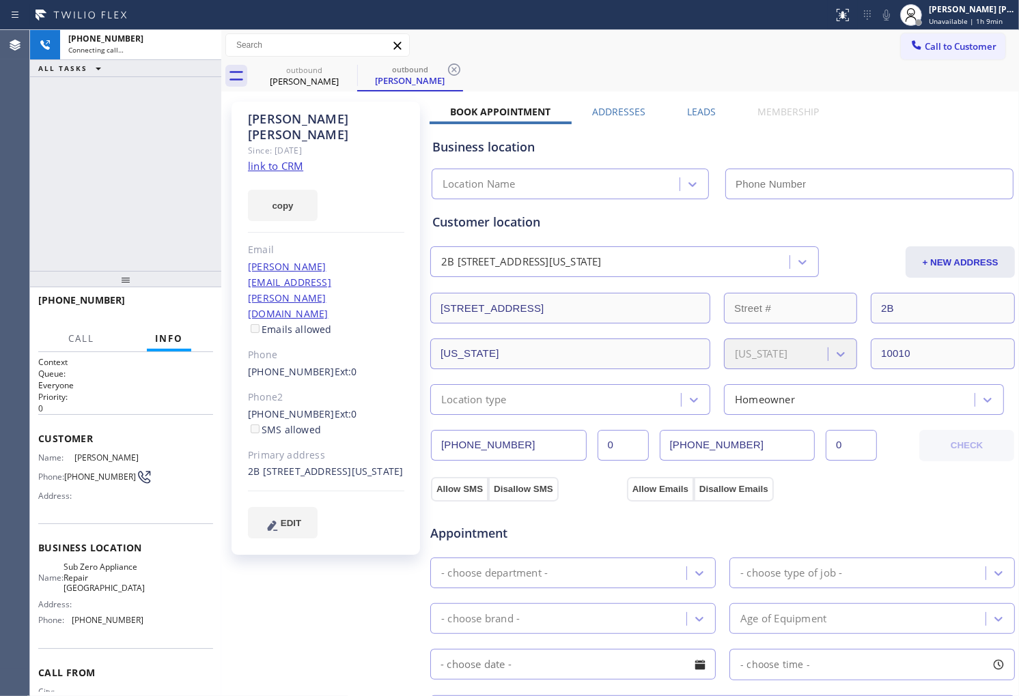
click at [276, 120] on div "[PERSON_NAME]" at bounding box center [326, 126] width 156 height 31
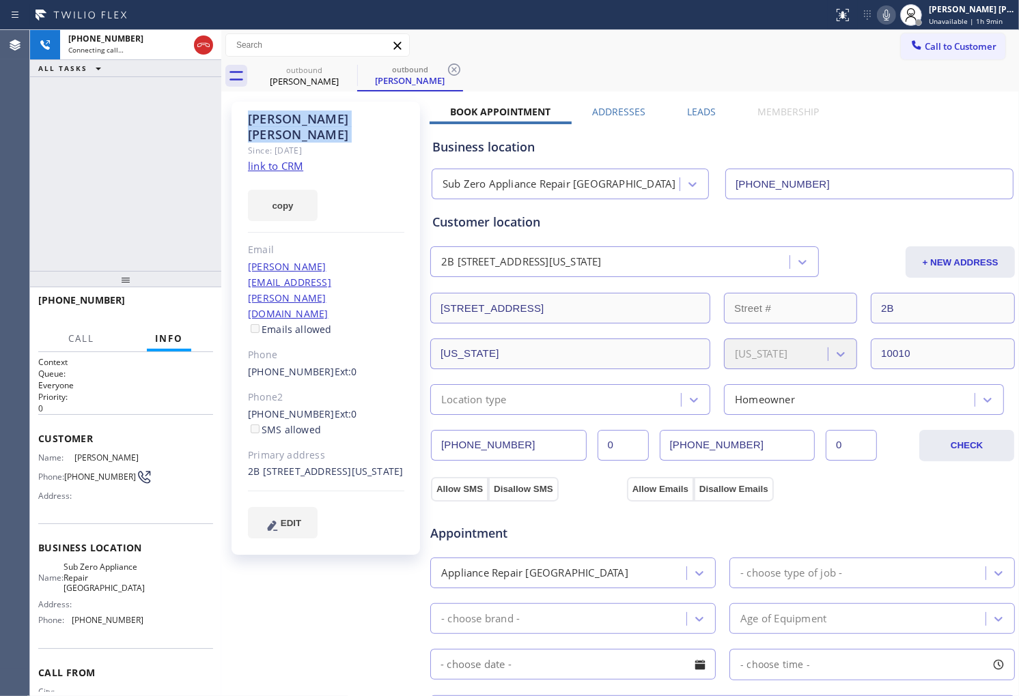
click at [282, 113] on div "[PERSON_NAME]" at bounding box center [326, 126] width 156 height 31
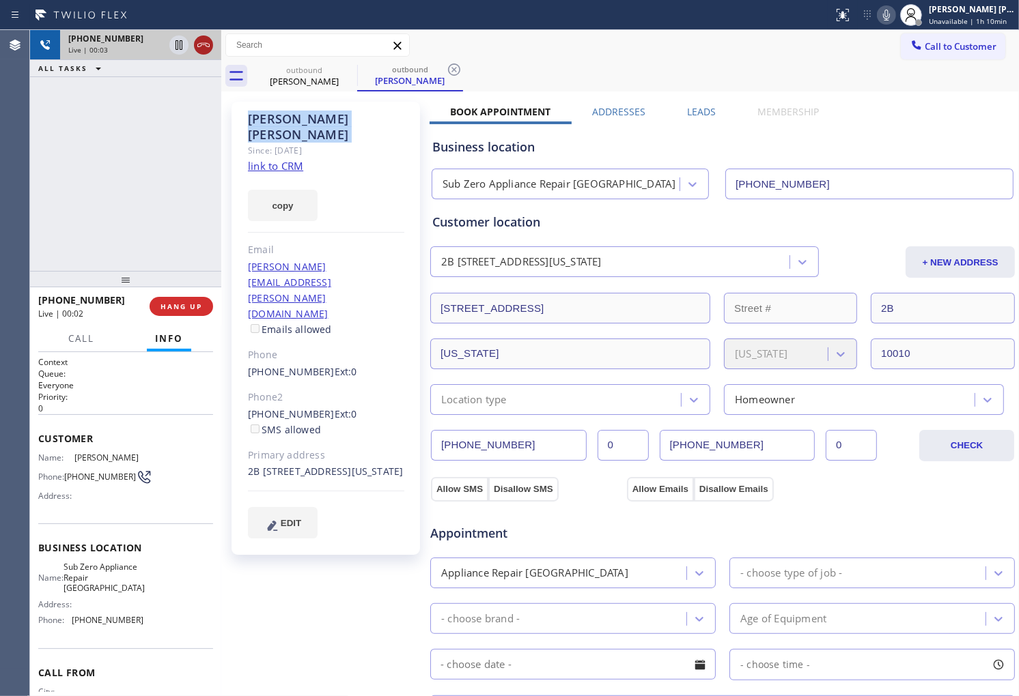
click at [212, 48] on div at bounding box center [203, 45] width 19 height 16
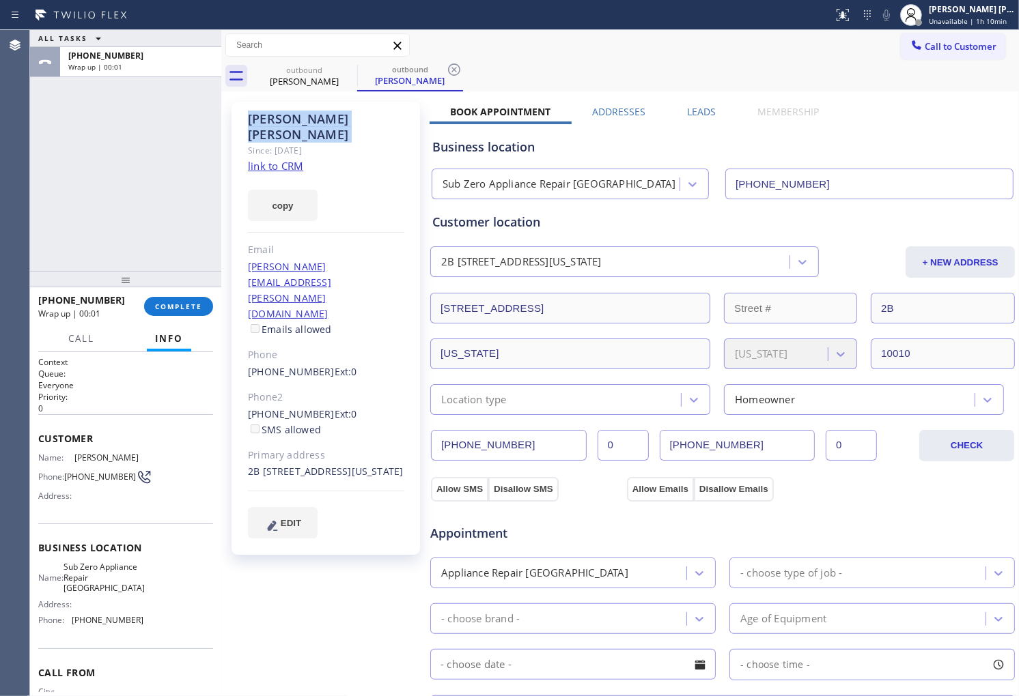
click at [694, 110] on label "Leads" at bounding box center [701, 111] width 29 height 13
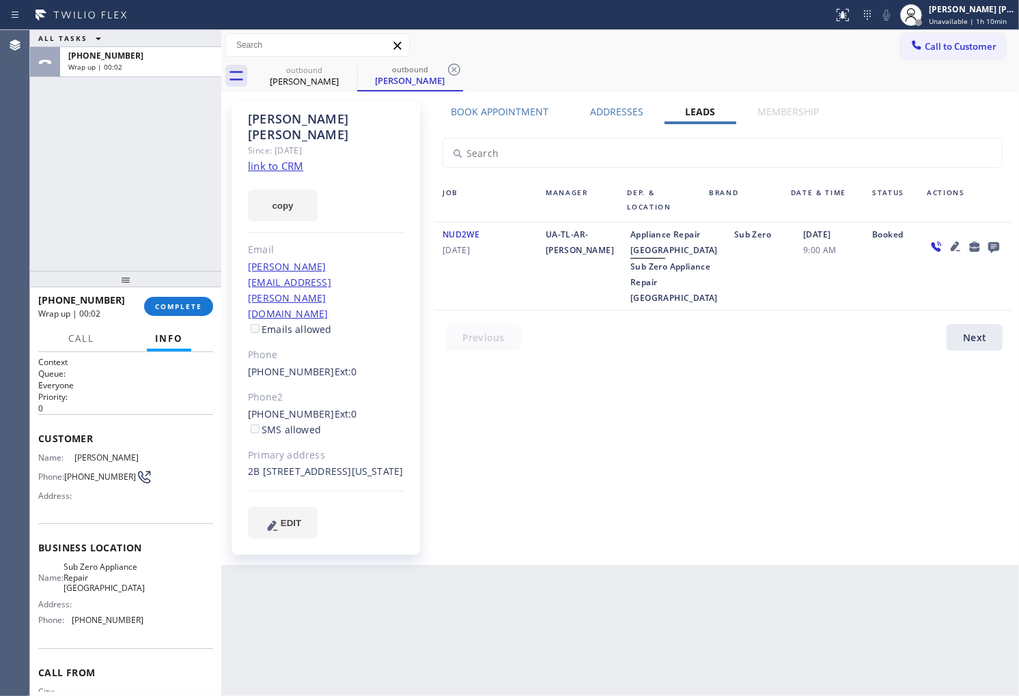
click at [994, 246] on icon at bounding box center [993, 246] width 16 height 17
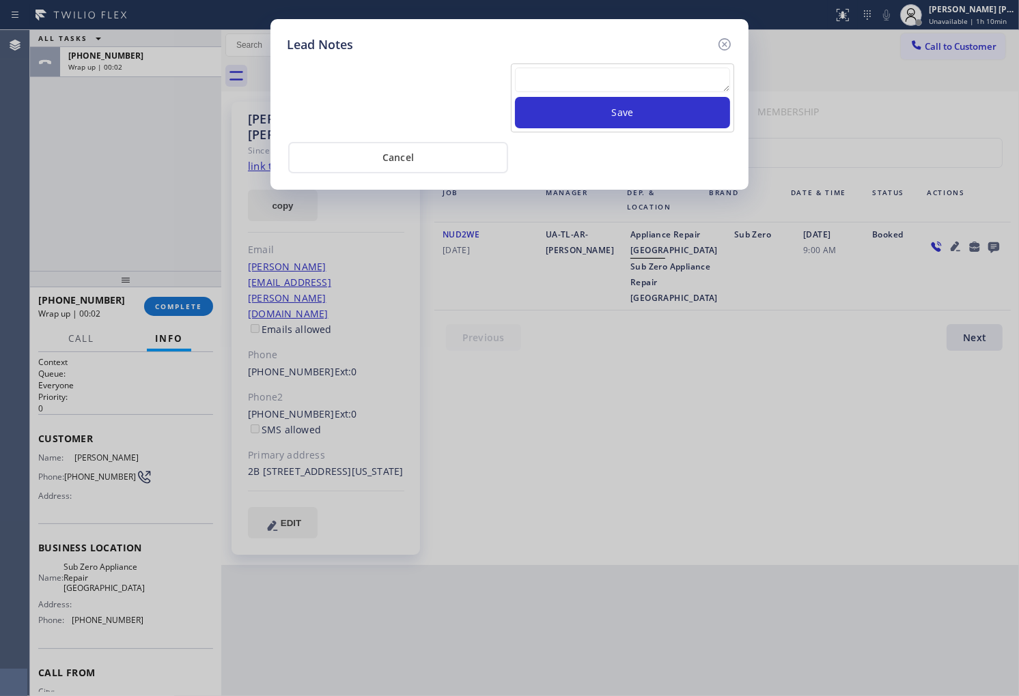
click at [676, 86] on textarea at bounding box center [622, 80] width 215 height 25
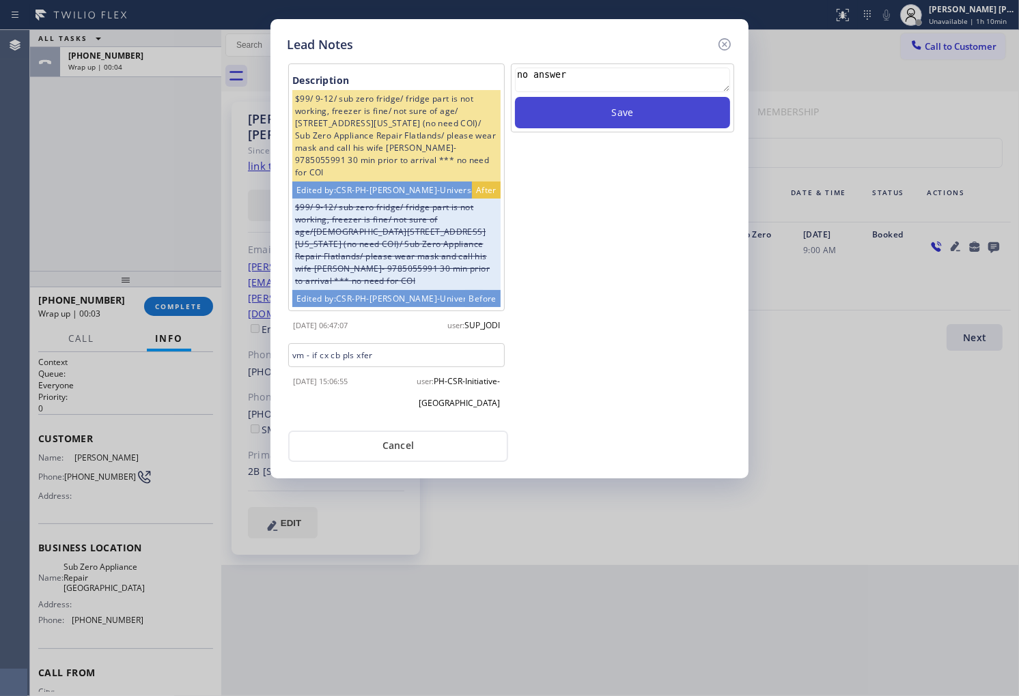
click at [637, 103] on button "Save" at bounding box center [622, 112] width 215 height 31
click at [728, 48] on icon at bounding box center [724, 44] width 12 height 12
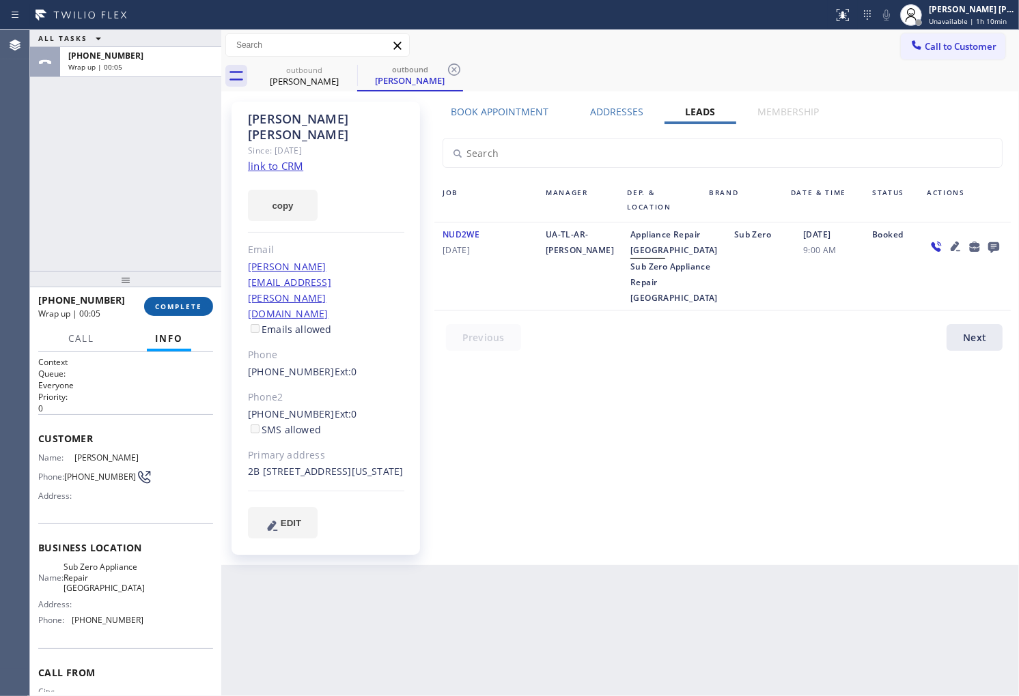
click at [197, 304] on span "COMPLETE" at bounding box center [178, 307] width 47 height 10
click at [490, 239] on div "NUD2WE [DATE]" at bounding box center [485, 266] width 103 height 79
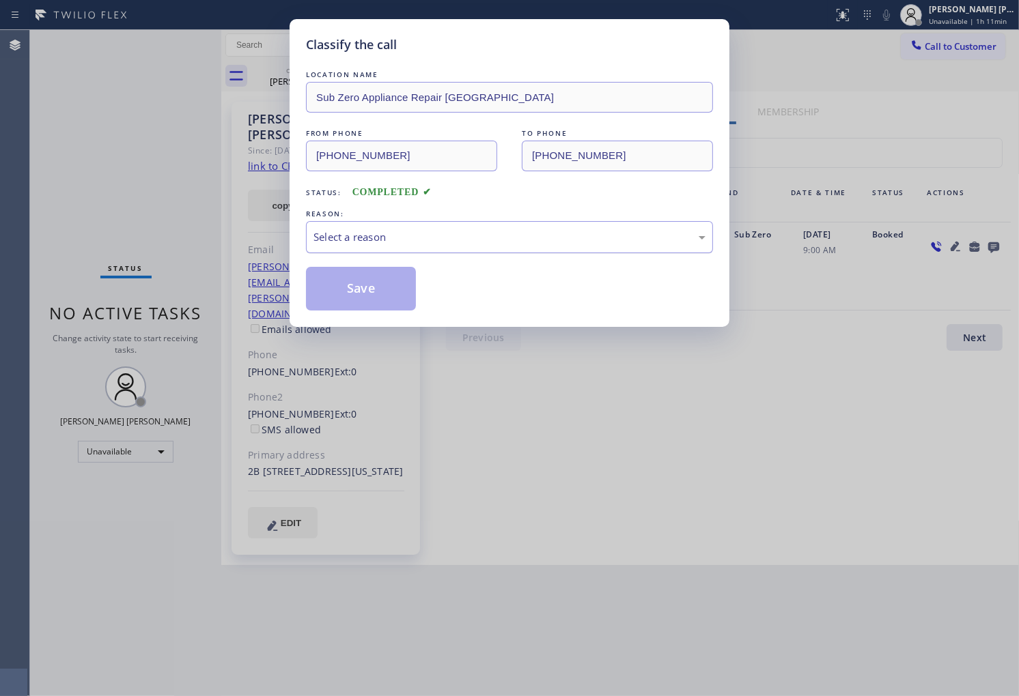
click at [485, 243] on div "Select a reason" at bounding box center [509, 237] width 392 height 16
click at [397, 300] on button "Save" at bounding box center [361, 289] width 110 height 44
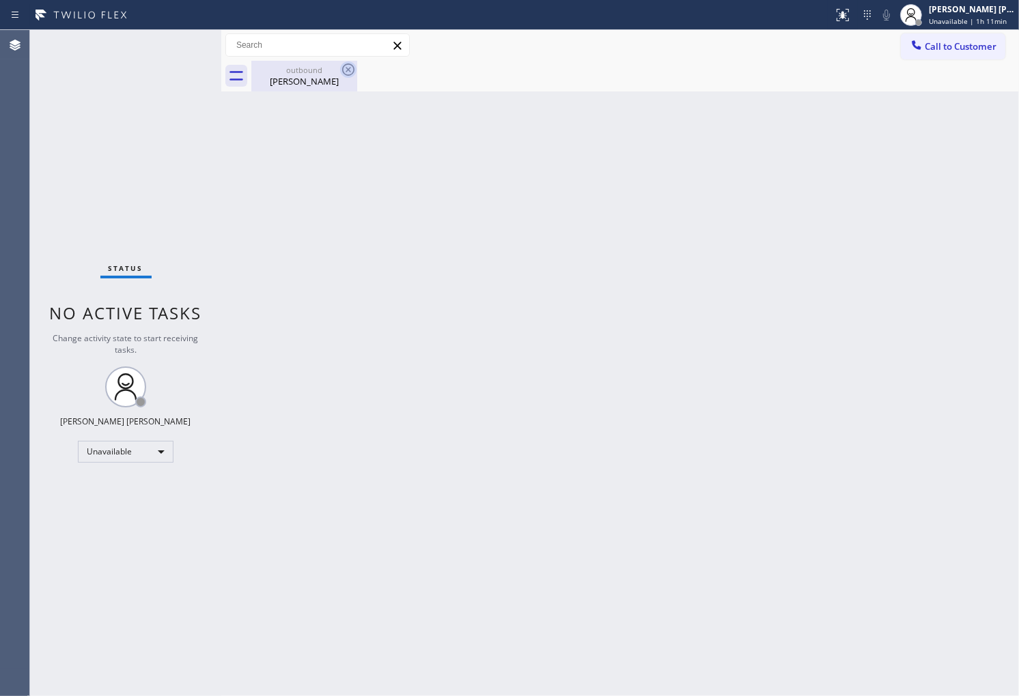
click at [351, 70] on icon at bounding box center [348, 69] width 16 height 16
click at [976, 21] on span "Unavailable | 1h 15min" at bounding box center [968, 21] width 78 height 10
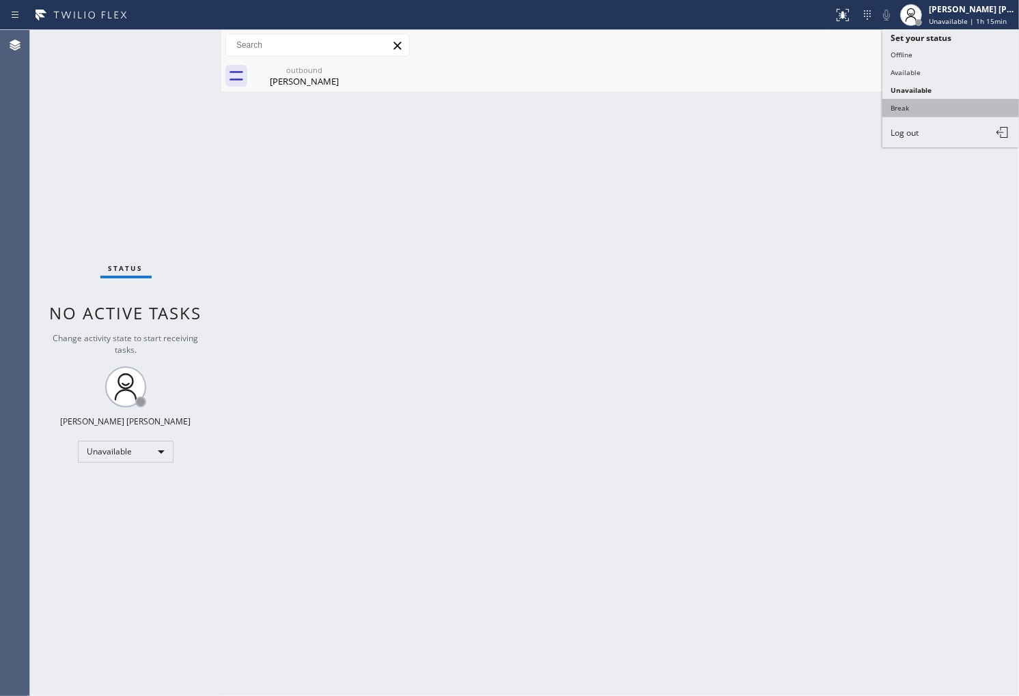
click at [938, 111] on button "Break" at bounding box center [950, 108] width 137 height 18
